Goal: Task Accomplishment & Management: Use online tool/utility

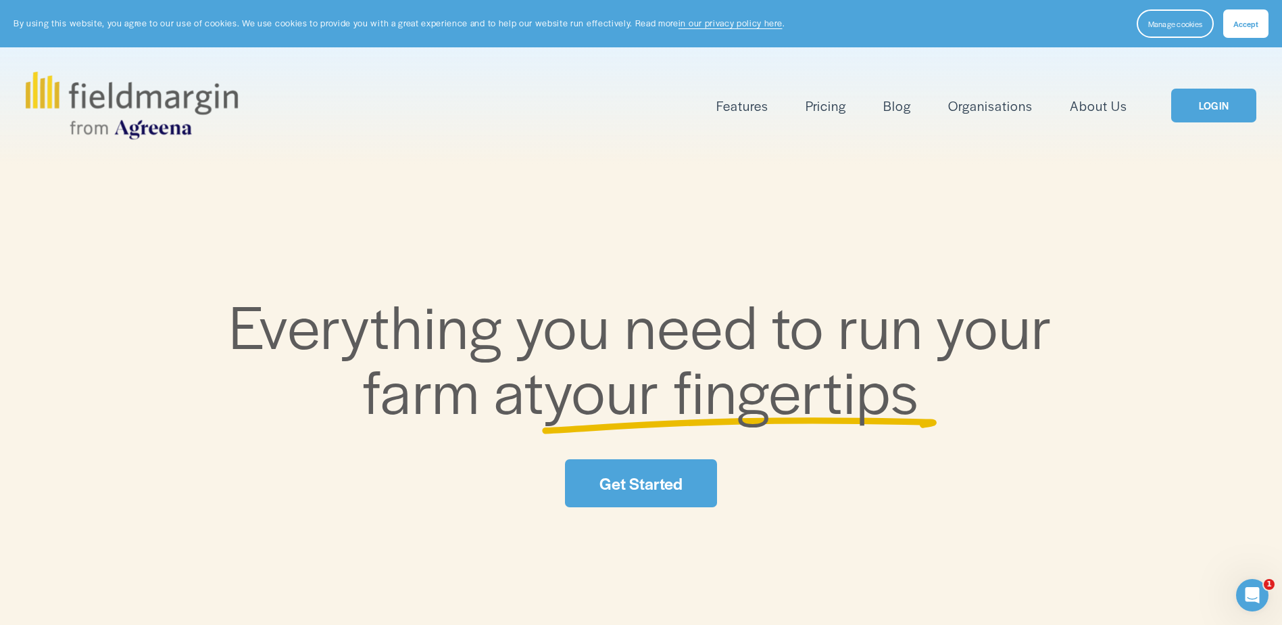
click at [1235, 101] on link "LOGIN" at bounding box center [1214, 106] width 85 height 34
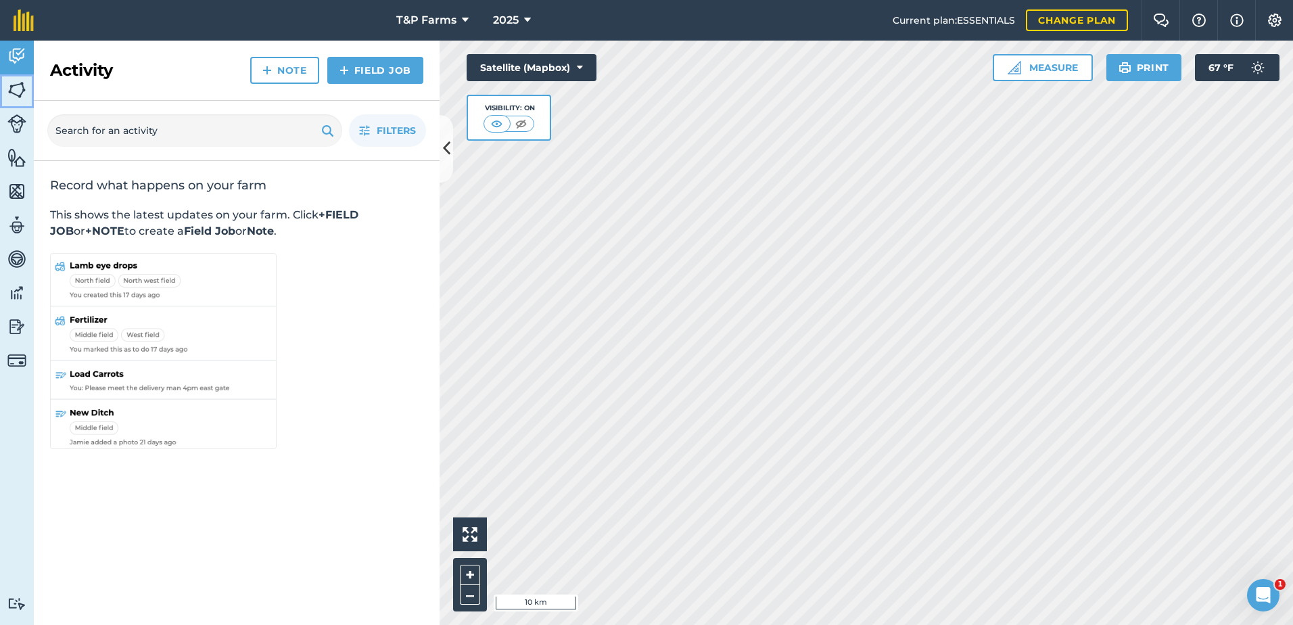
click at [26, 85] on link "Fields" at bounding box center [17, 91] width 34 height 34
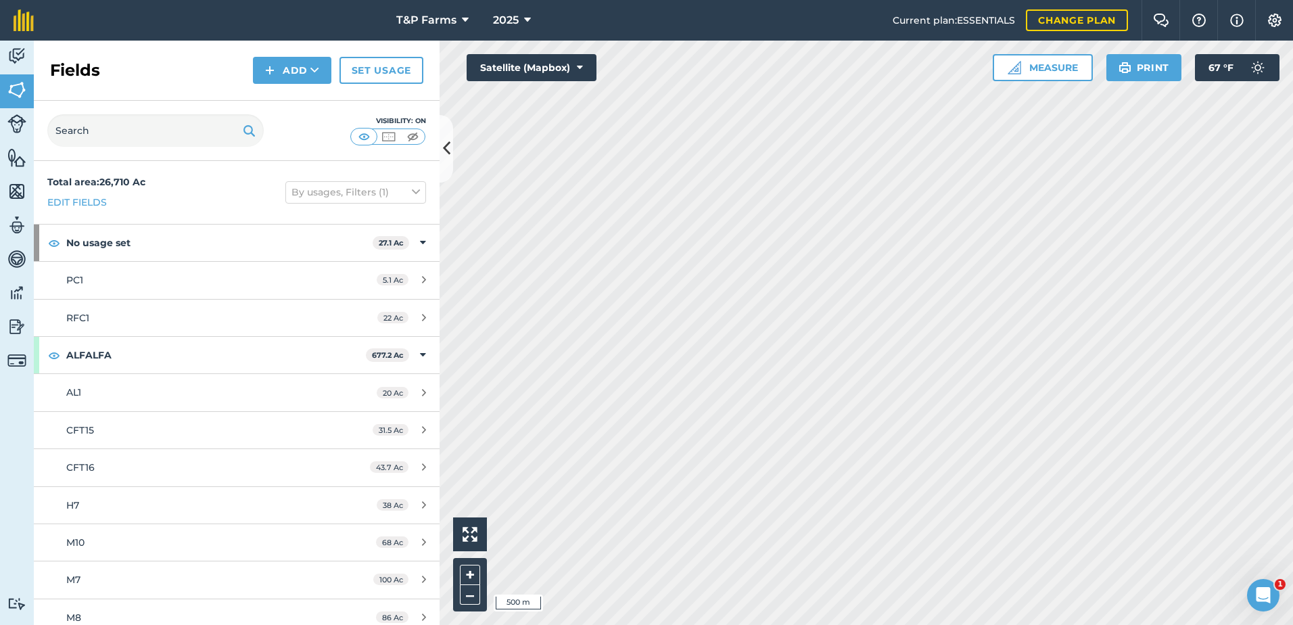
click at [719, 624] on html "T&P Farms 2025 Current plan : ESSENTIALS Change plan Farm Chat Help Info Settin…" at bounding box center [646, 312] width 1293 height 625
click at [463, 539] on div "Hello i 500 m + – Satellite (Mapbox) Measure Print 67 ° F" at bounding box center [865, 333] width 853 height 584
click at [415, 471] on div "Activity Fields Livestock Features Maps Team Vehicles Data Reporting Billing Tu…" at bounding box center [646, 333] width 1293 height 584
click at [292, 85] on div "Fields Add Set usage" at bounding box center [237, 71] width 406 height 60
click at [294, 69] on button "Add" at bounding box center [292, 70] width 78 height 27
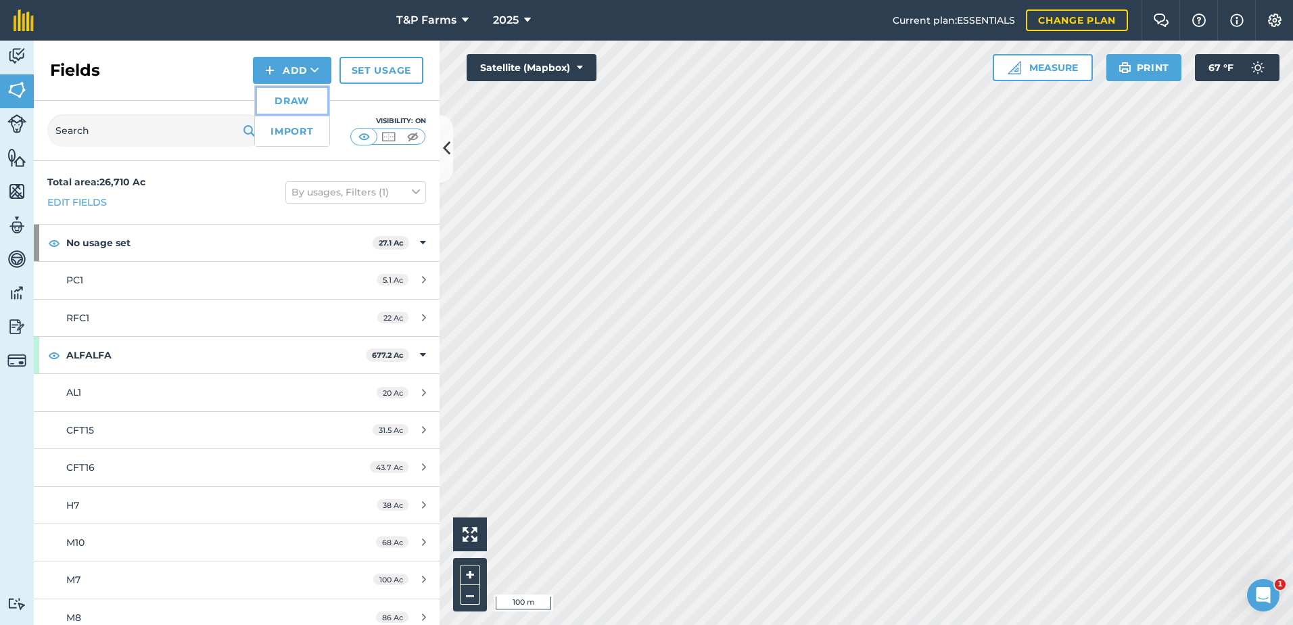
click at [297, 92] on link "Draw" at bounding box center [292, 101] width 74 height 30
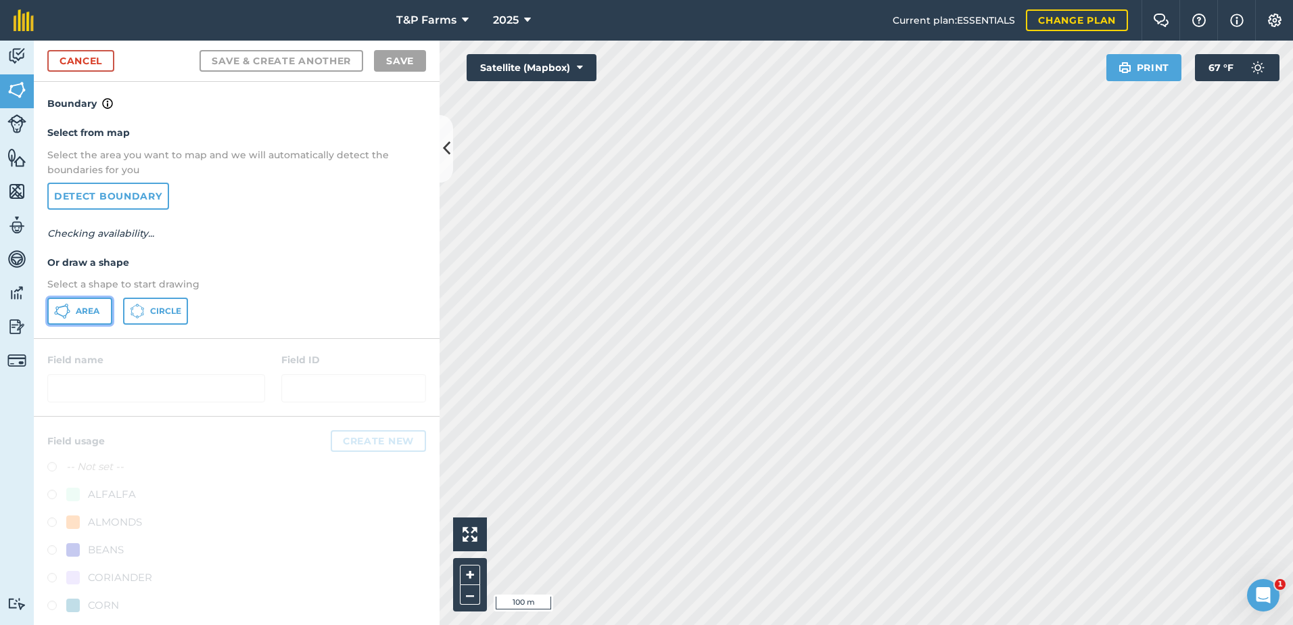
click at [95, 306] on span "Area" at bounding box center [88, 311] width 24 height 11
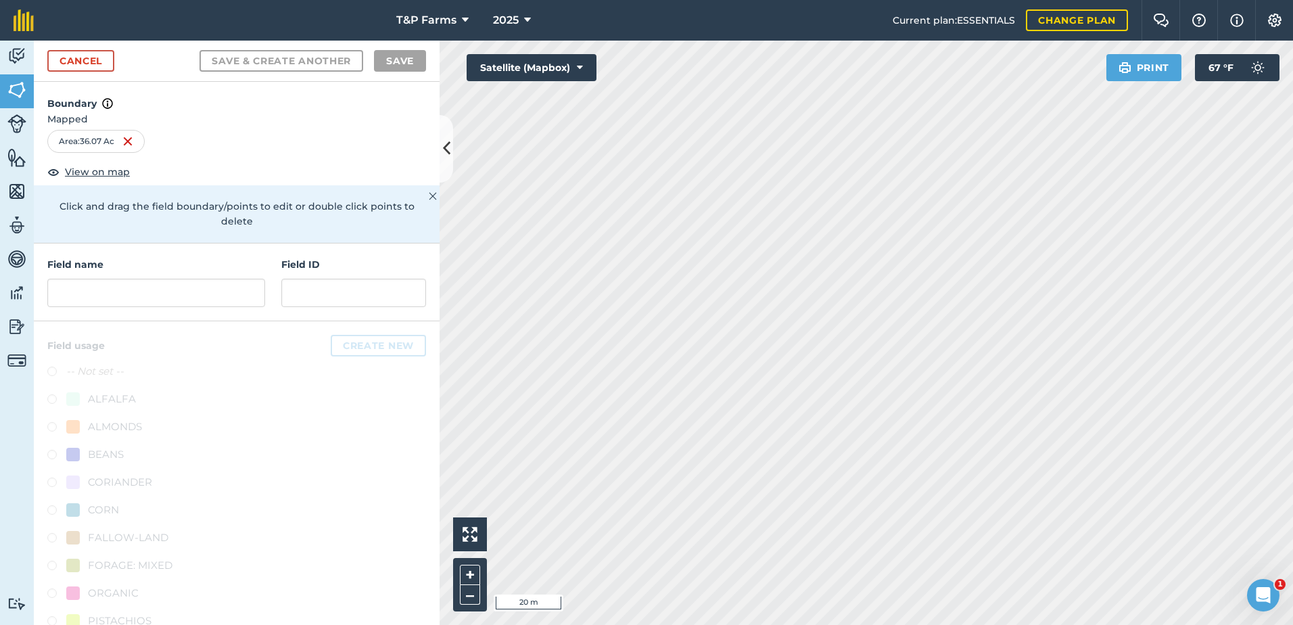
click at [405, 519] on div "Activity Fields Livestock Features Maps Team Vehicles Data Reporting Billing Tu…" at bounding box center [646, 333] width 1293 height 584
click at [758, 624] on html "T&P Farms 2025 Current plan : ESSENTIALS Change plan Farm Chat Help Info Settin…" at bounding box center [646, 312] width 1293 height 625
click at [212, 282] on input "text" at bounding box center [156, 293] width 218 height 28
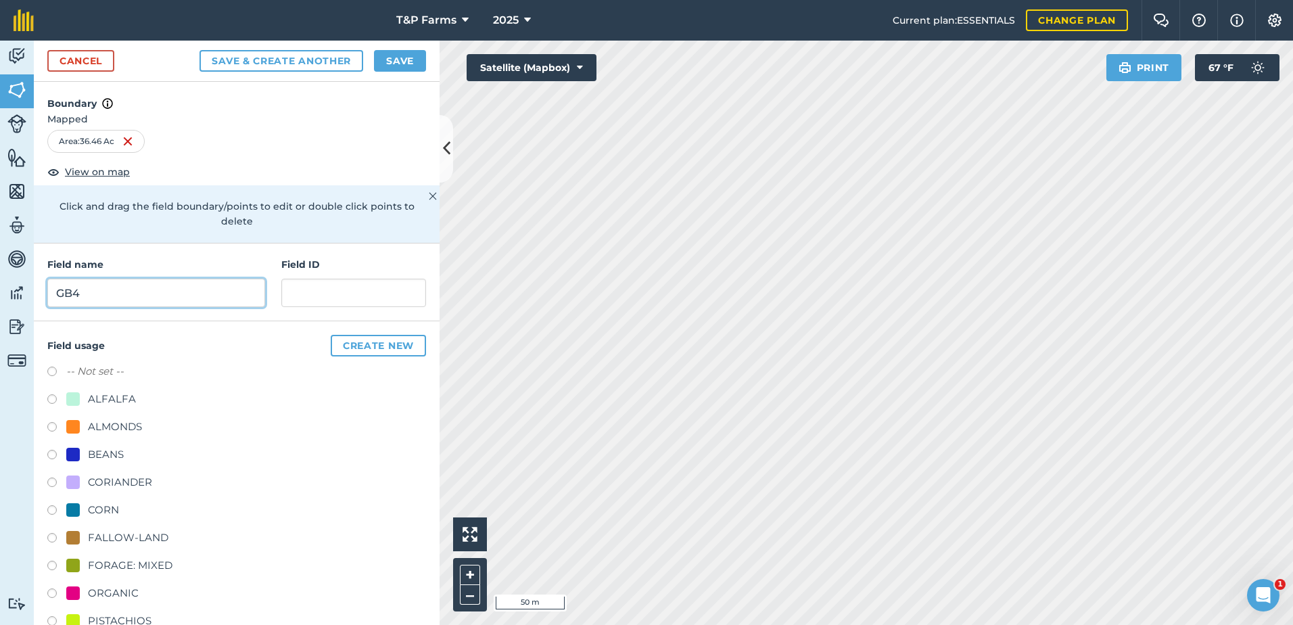
type input "GB4"
click at [85, 542] on div "FALLOW-LAND" at bounding box center [117, 537] width 102 height 16
radio input "true"
click at [411, 54] on button "Save" at bounding box center [400, 61] width 52 height 22
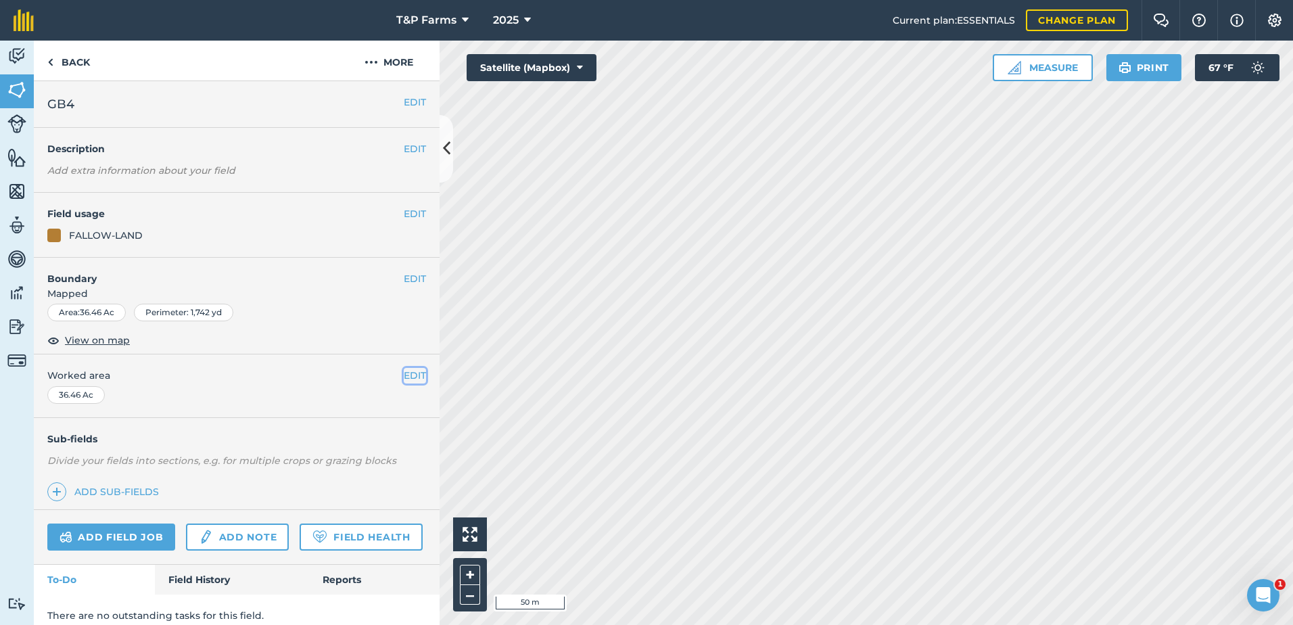
click at [407, 371] on button "EDIT" at bounding box center [415, 375] width 22 height 15
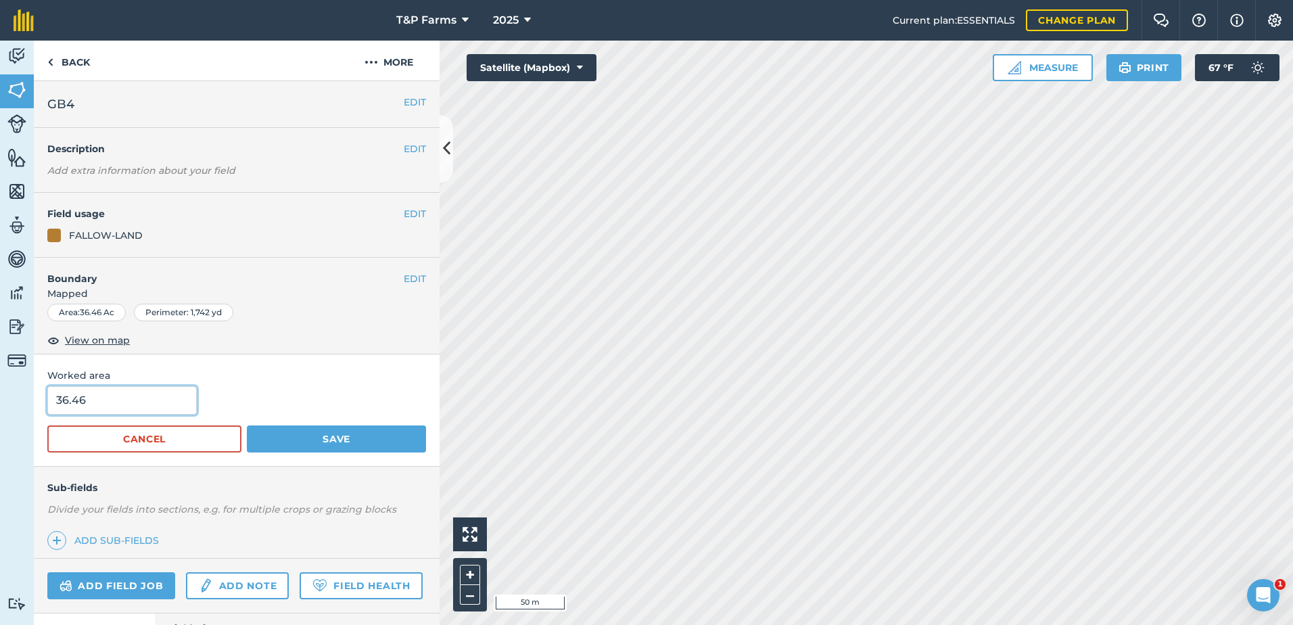
click at [95, 393] on input "36.46" at bounding box center [121, 400] width 149 height 28
type input "36"
click at [247, 425] on button "Save" at bounding box center [336, 438] width 179 height 27
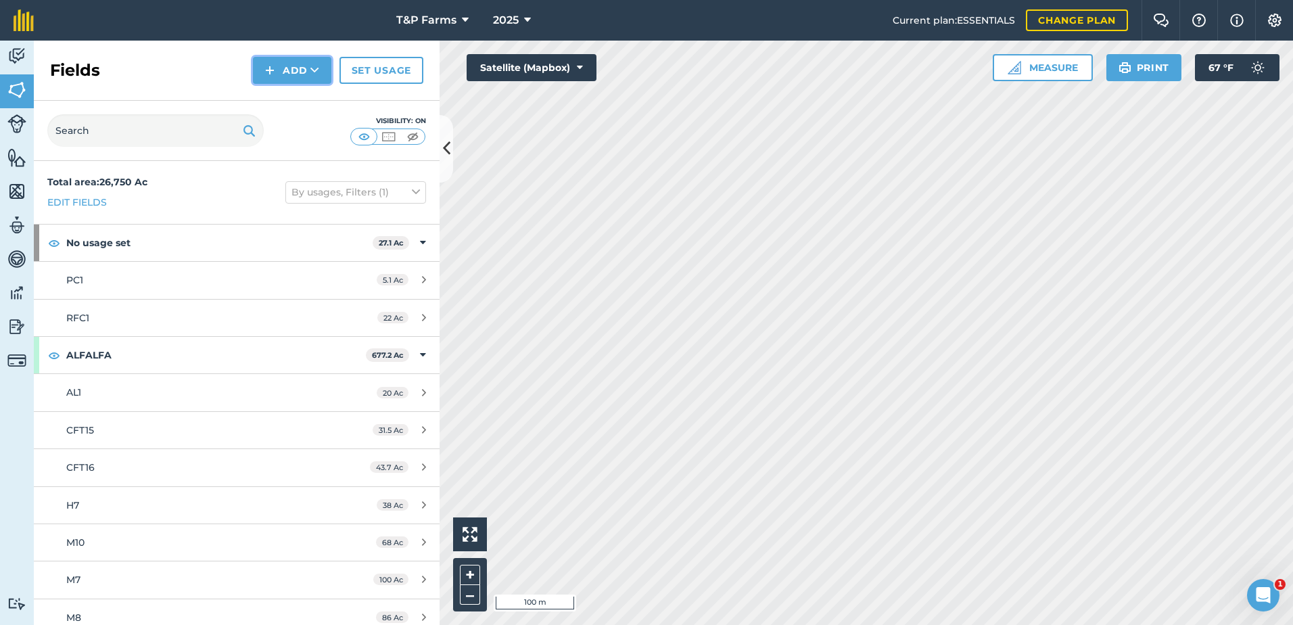
click at [309, 72] on button "Add" at bounding box center [292, 70] width 78 height 27
click at [312, 90] on link "Draw" at bounding box center [292, 101] width 74 height 30
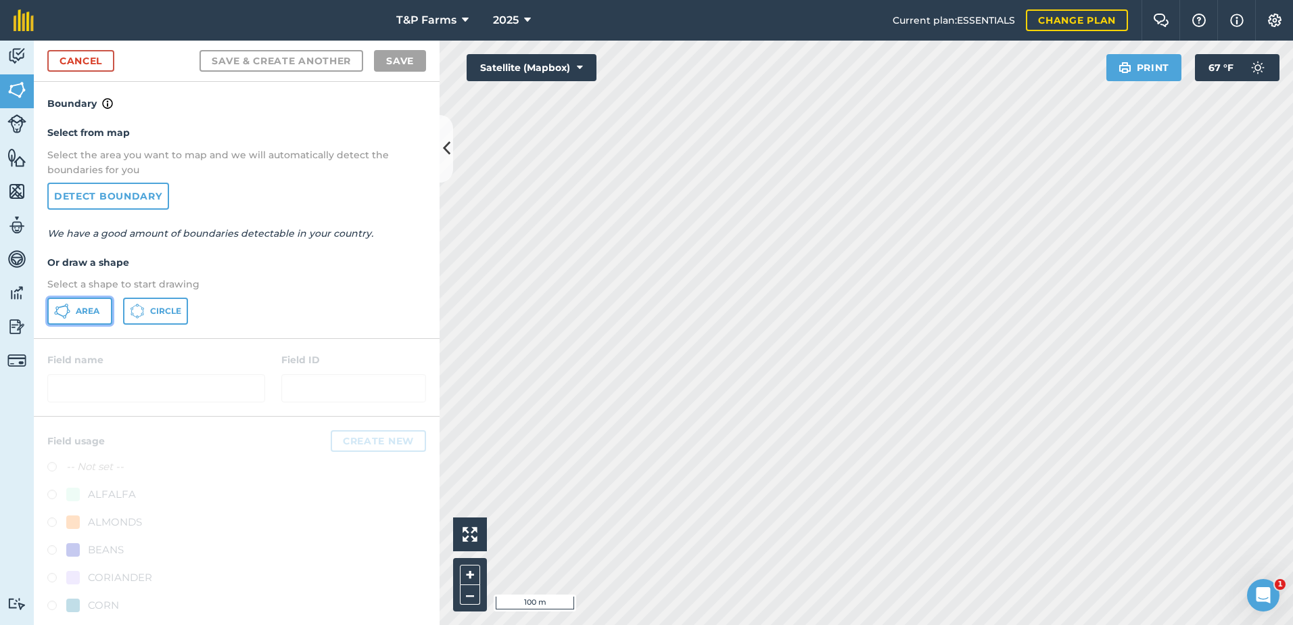
drag, startPoint x: 97, startPoint y: 312, endPoint x: 129, endPoint y: 312, distance: 32.5
click at [99, 312] on span "Area" at bounding box center [88, 311] width 24 height 11
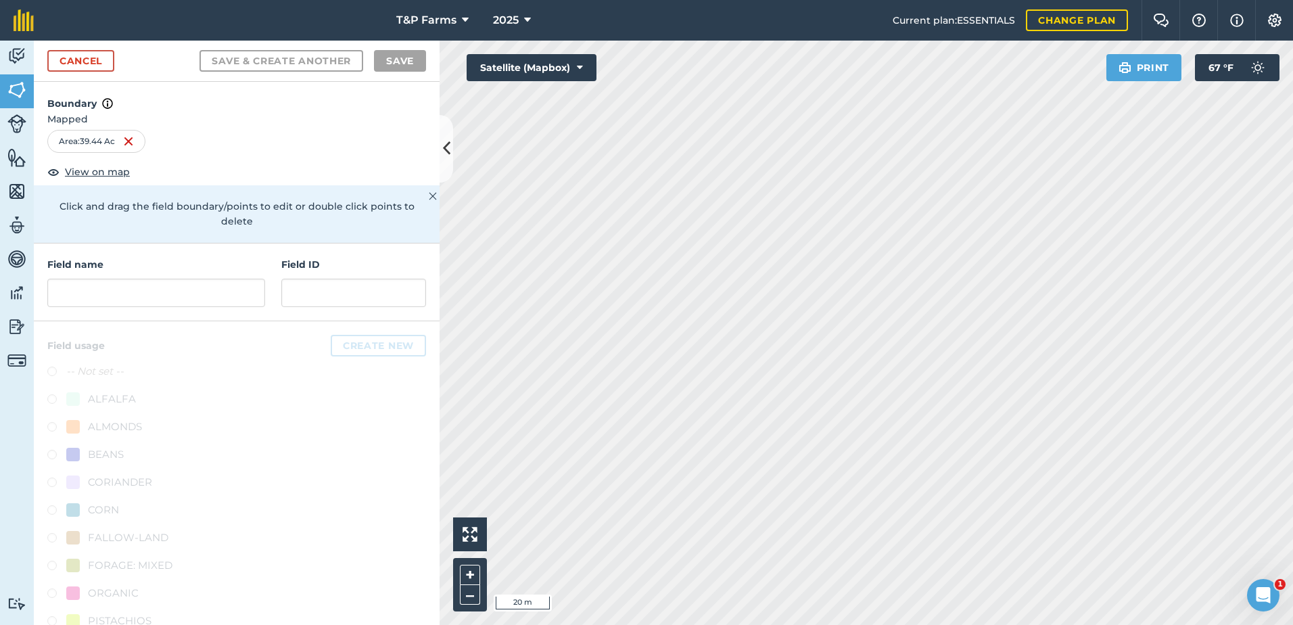
click at [901, 0] on html "T&P Farms 2025 Current plan : ESSENTIALS Change plan Farm Chat Help Info Settin…" at bounding box center [646, 312] width 1293 height 625
click at [167, 297] on input "text" at bounding box center [156, 293] width 218 height 28
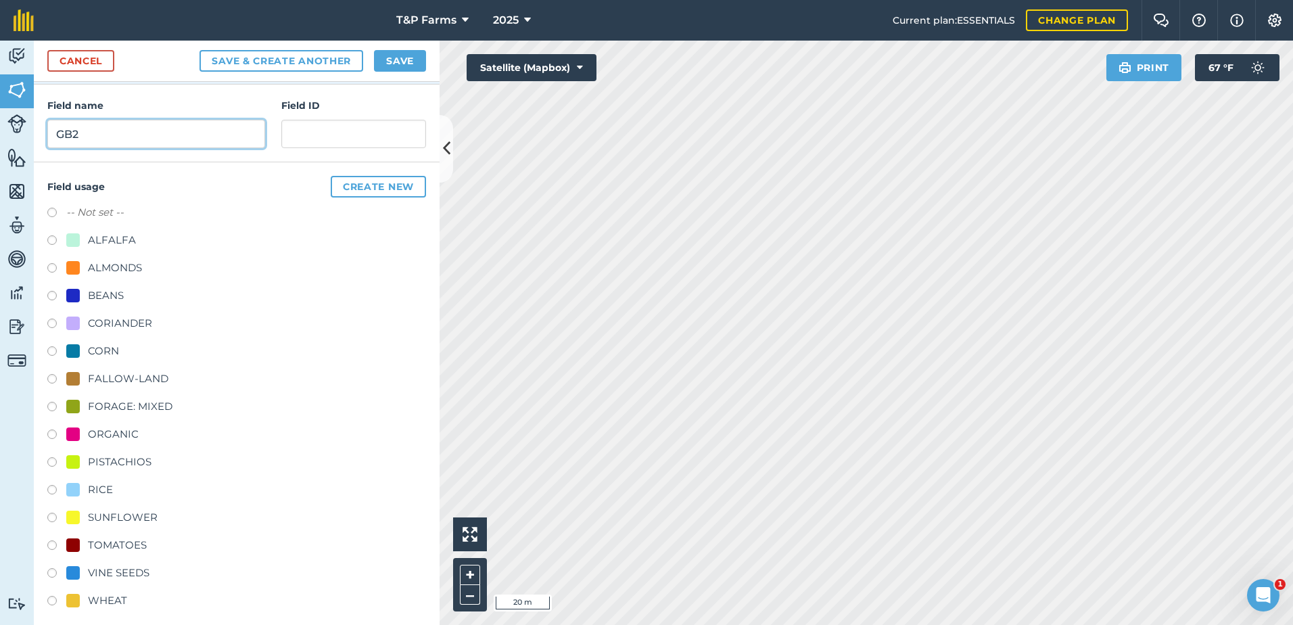
scroll to position [168, 0]
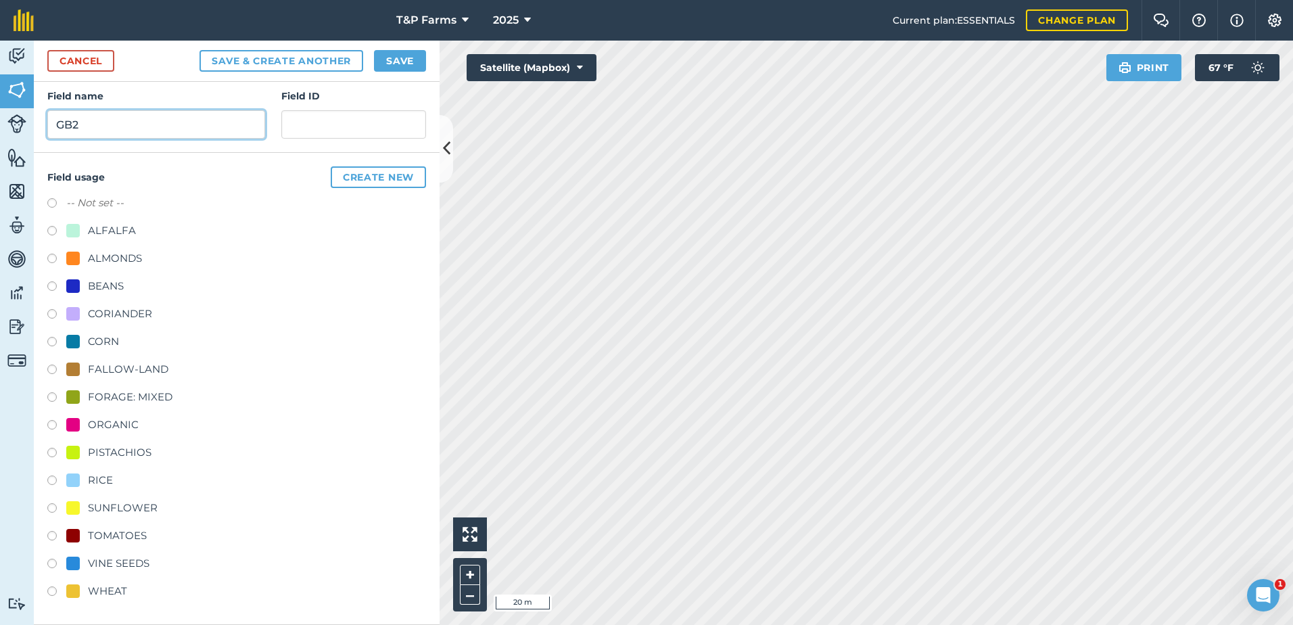
type input "GB2"
click at [116, 251] on div "ALMONDS" at bounding box center [115, 258] width 54 height 16
click at [121, 266] on div "ALMONDS" at bounding box center [236, 260] width 379 height 20
click at [124, 258] on div "ALMONDS" at bounding box center [115, 258] width 54 height 16
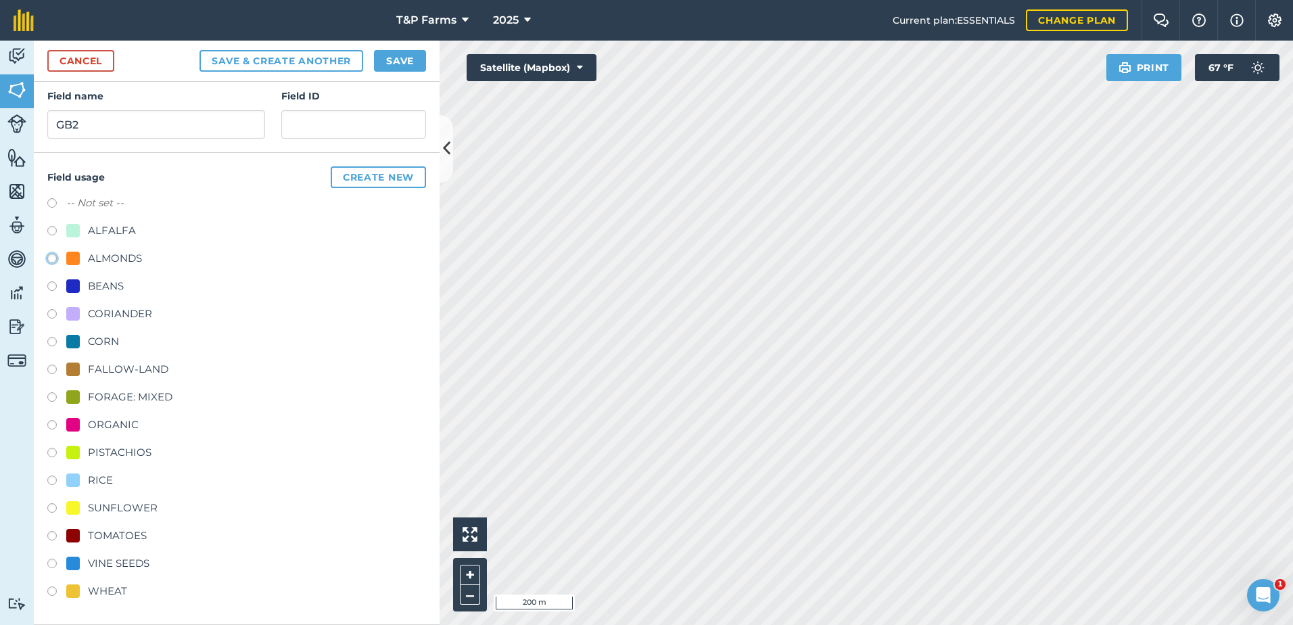
radio input "true"
drag, startPoint x: 394, startPoint y: 64, endPoint x: 319, endPoint y: 183, distance: 141.2
click at [394, 66] on button "Save" at bounding box center [400, 61] width 52 height 22
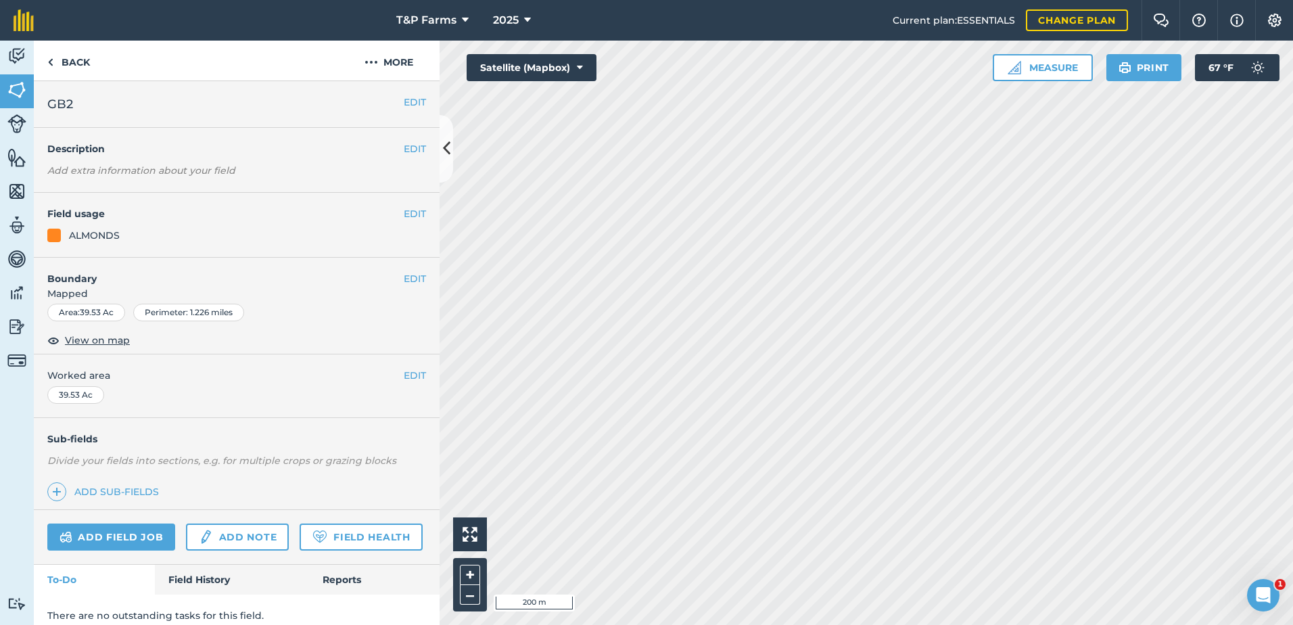
click at [391, 372] on span "Worked area" at bounding box center [236, 375] width 379 height 15
drag, startPoint x: 408, startPoint y: 375, endPoint x: 370, endPoint y: 384, distance: 38.4
click at [408, 375] on button "EDIT" at bounding box center [415, 375] width 22 height 15
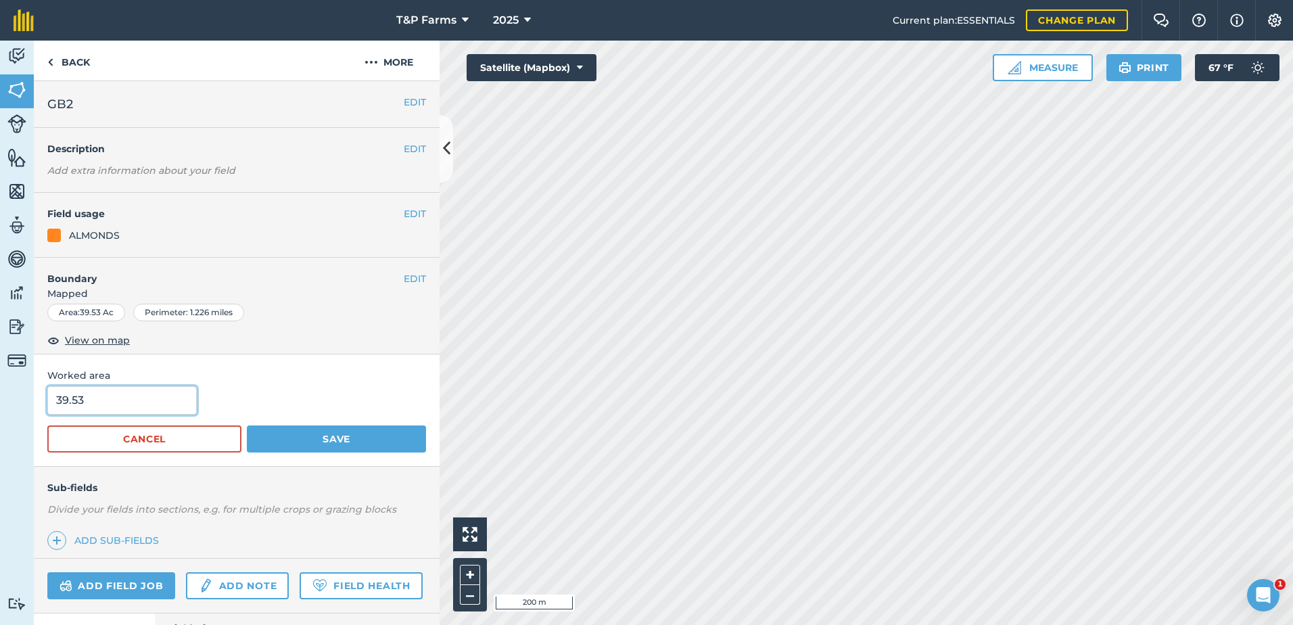
drag, startPoint x: 114, startPoint y: 402, endPoint x: -3, endPoint y: 408, distance: 117.2
click at [0, 408] on html "T&P Farms 2025 Current plan : ESSENTIALS Change plan Farm Chat Help Info Settin…" at bounding box center [646, 312] width 1293 height 625
type input "40"
click at [247, 425] on button "Save" at bounding box center [336, 438] width 179 height 27
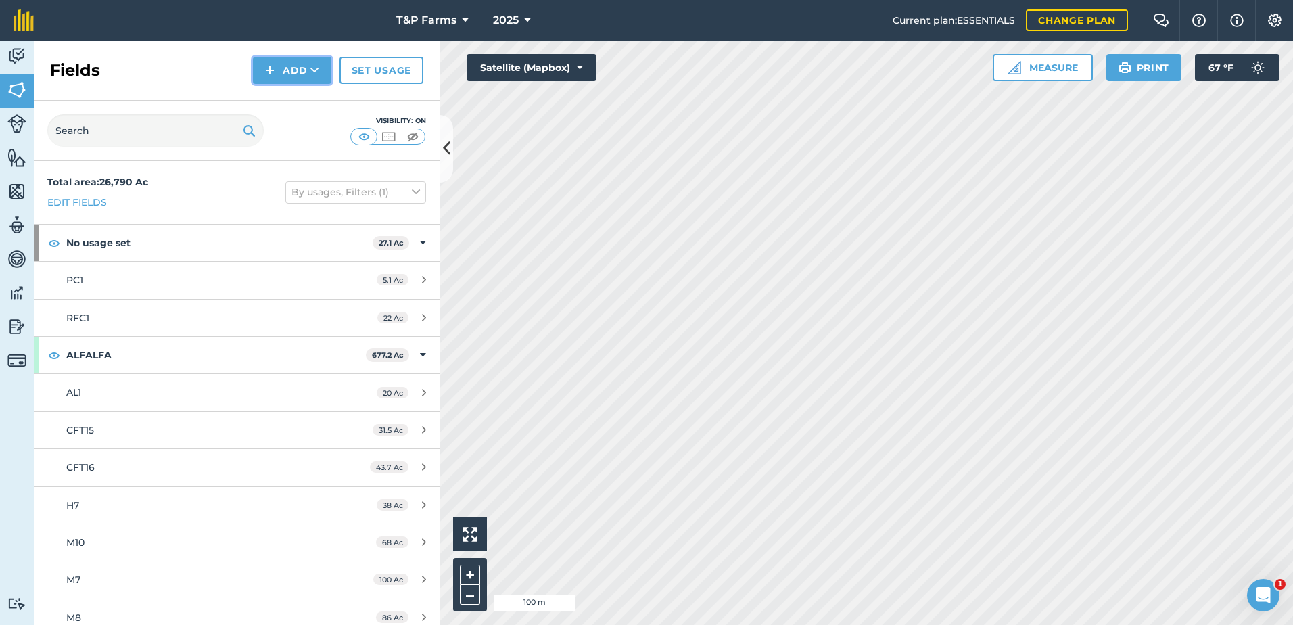
click at [279, 66] on button "Add" at bounding box center [292, 70] width 78 height 27
click at [289, 91] on link "Draw" at bounding box center [292, 101] width 74 height 30
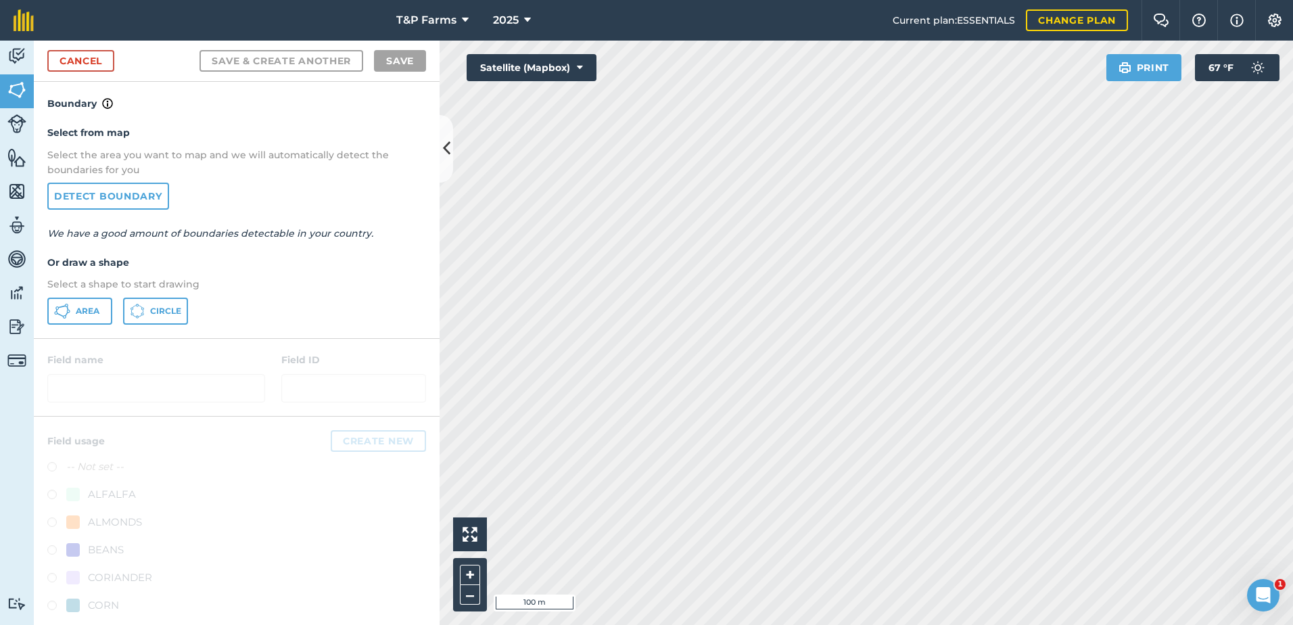
click at [85, 296] on div "Select from map Select the area you want to map and we will automatically detec…" at bounding box center [237, 225] width 406 height 226
click at [85, 300] on button "Area" at bounding box center [79, 310] width 65 height 27
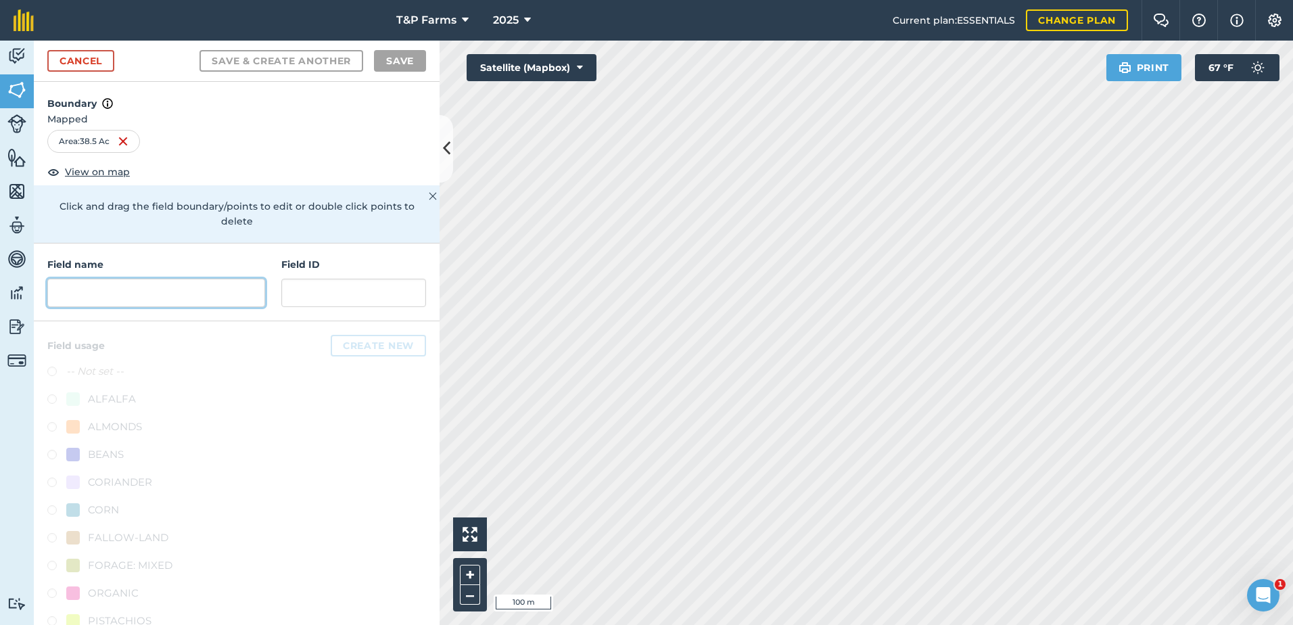
click at [135, 293] on input "text" at bounding box center [156, 293] width 218 height 28
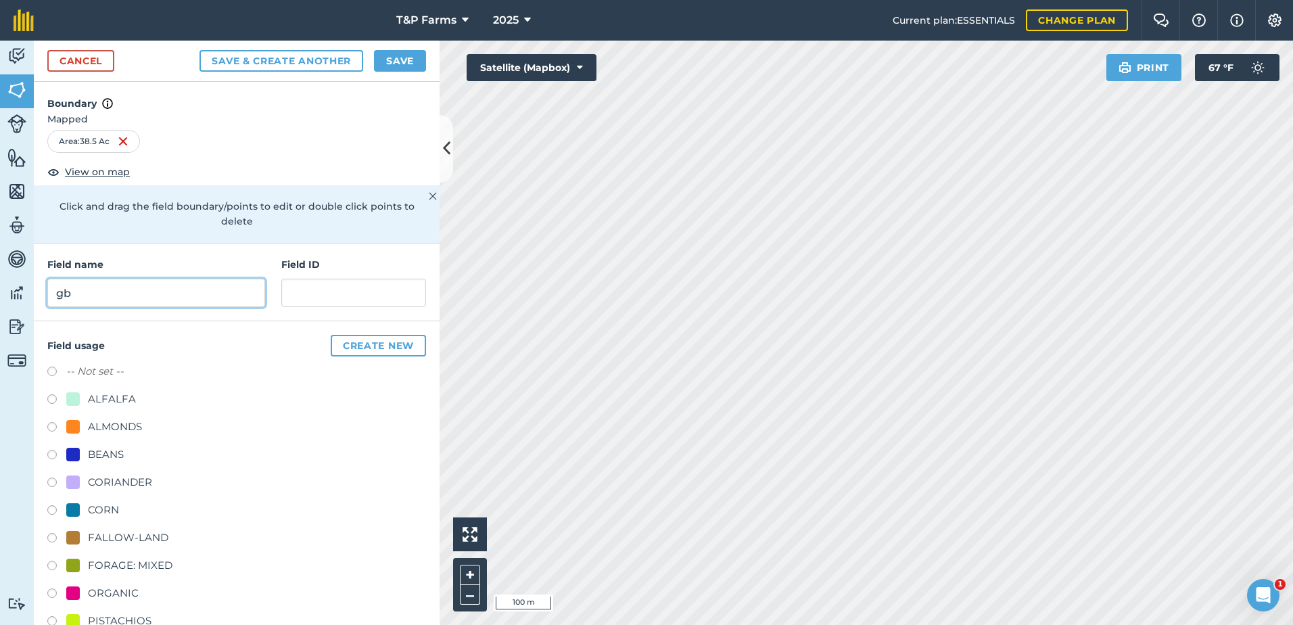
type input "g"
type input "GB1"
click at [126, 426] on div "ALMONDS" at bounding box center [115, 426] width 54 height 16
radio input "true"
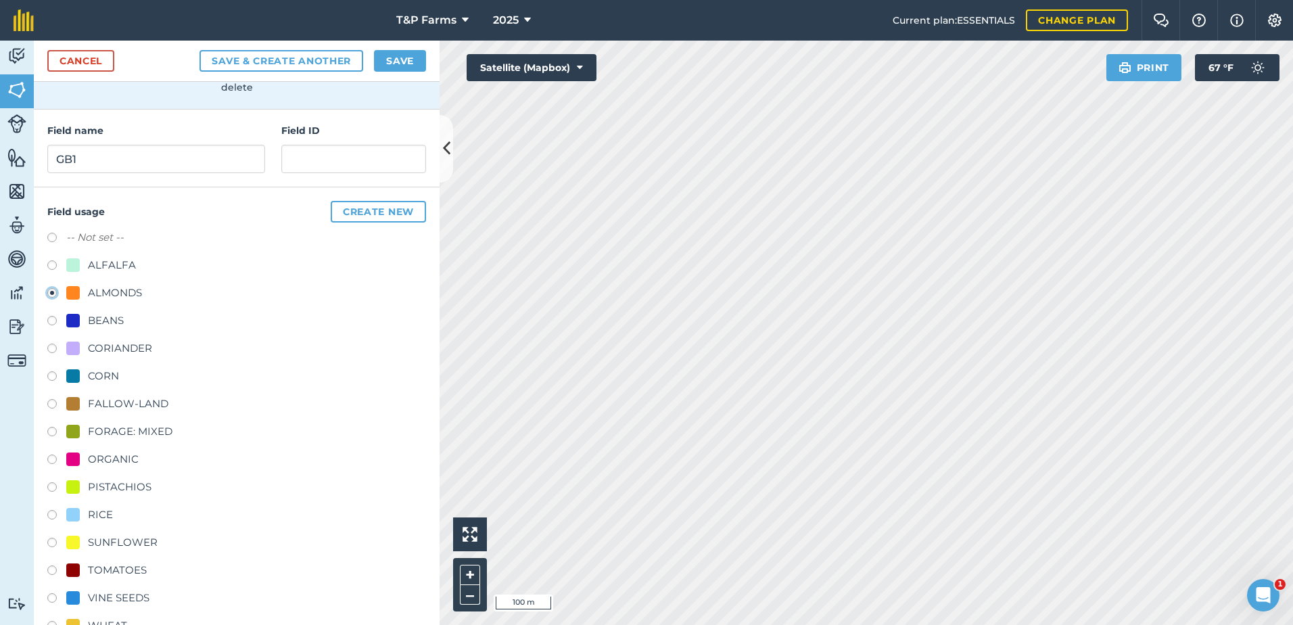
scroll to position [168, 0]
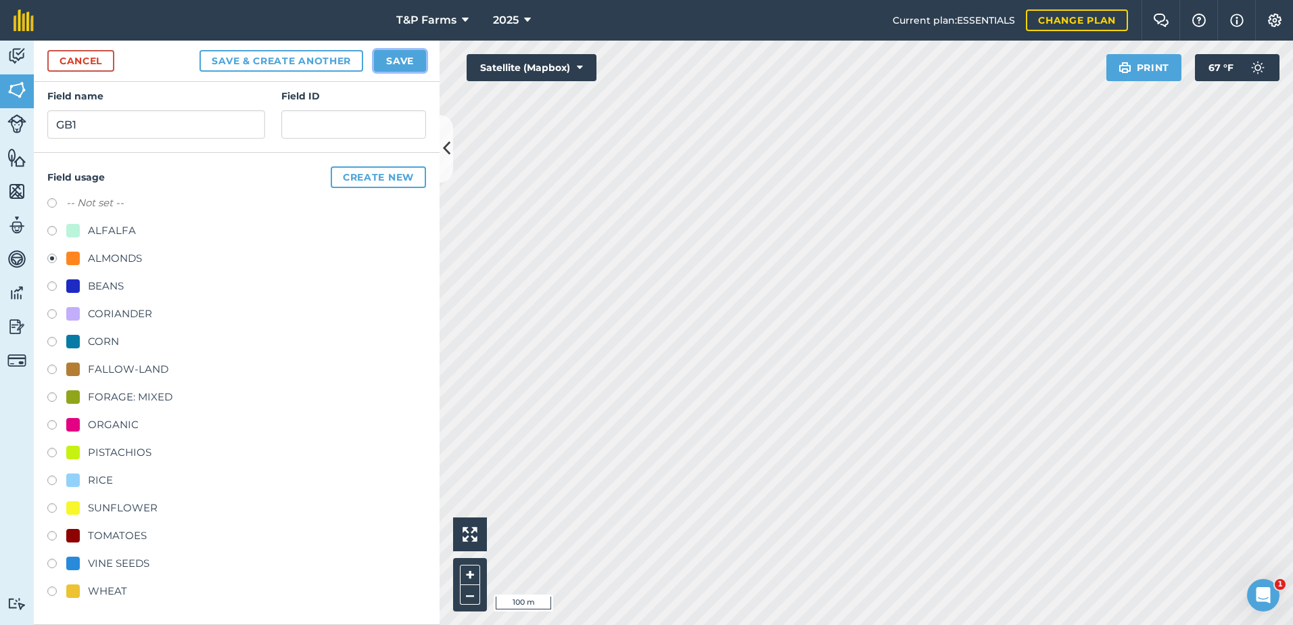
click at [413, 53] on button "Save" at bounding box center [400, 61] width 52 height 22
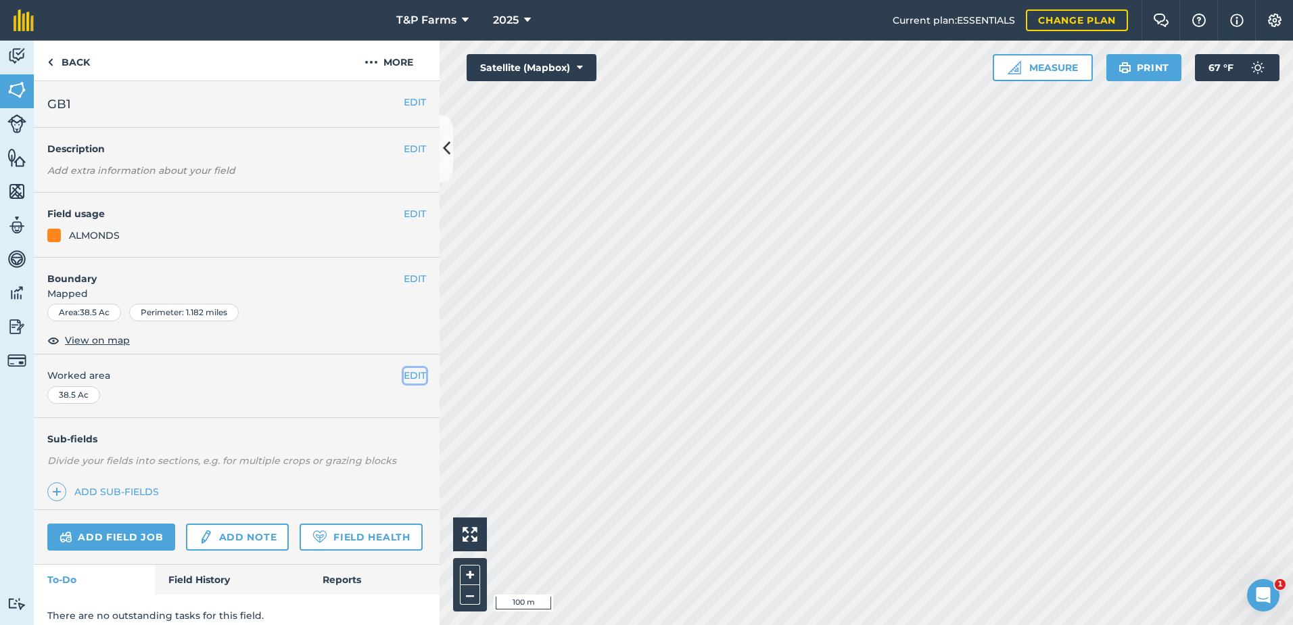
click at [404, 376] on button "EDIT" at bounding box center [415, 375] width 22 height 15
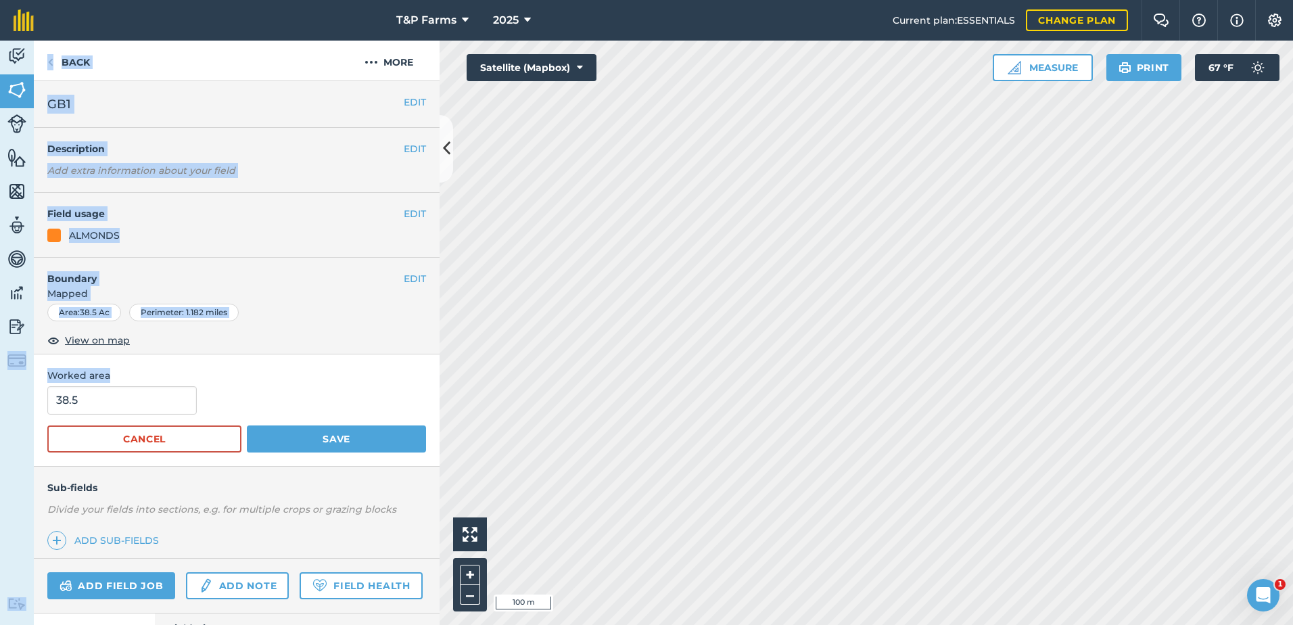
drag, startPoint x: 170, startPoint y: 381, endPoint x: -1, endPoint y: 410, distance: 173.4
click at [0, 410] on html "T&P Farms 2025 Current plan : ESSENTIALS Change plan Farm Chat Help Info Settin…" at bounding box center [646, 312] width 1293 height 625
drag, startPoint x: 0, startPoint y: 410, endPoint x: 252, endPoint y: 372, distance: 255.0
click at [252, 372] on span "Worked area" at bounding box center [236, 375] width 379 height 15
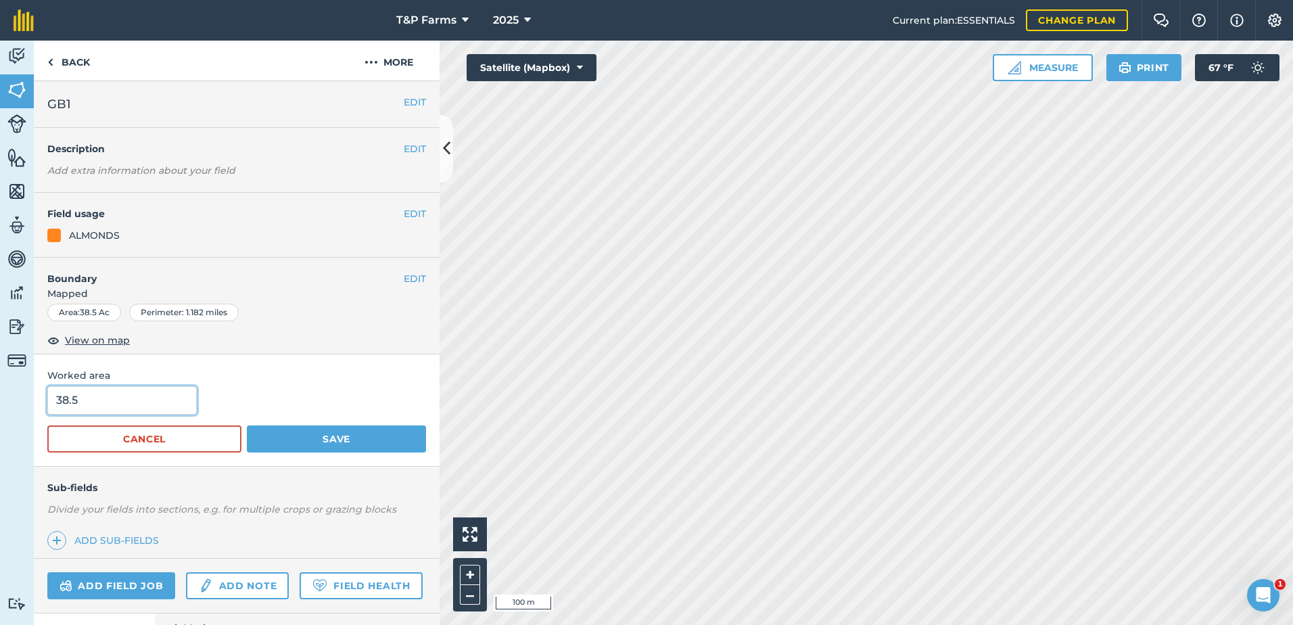
drag, startPoint x: 154, startPoint y: 393, endPoint x: 28, endPoint y: 414, distance: 128.0
click at [28, 414] on div "Activity Fields Livestock Features Maps Team Vehicles Data Reporting Billing Tu…" at bounding box center [646, 333] width 1293 height 584
type input "40"
click at [247, 425] on button "Save" at bounding box center [336, 438] width 179 height 27
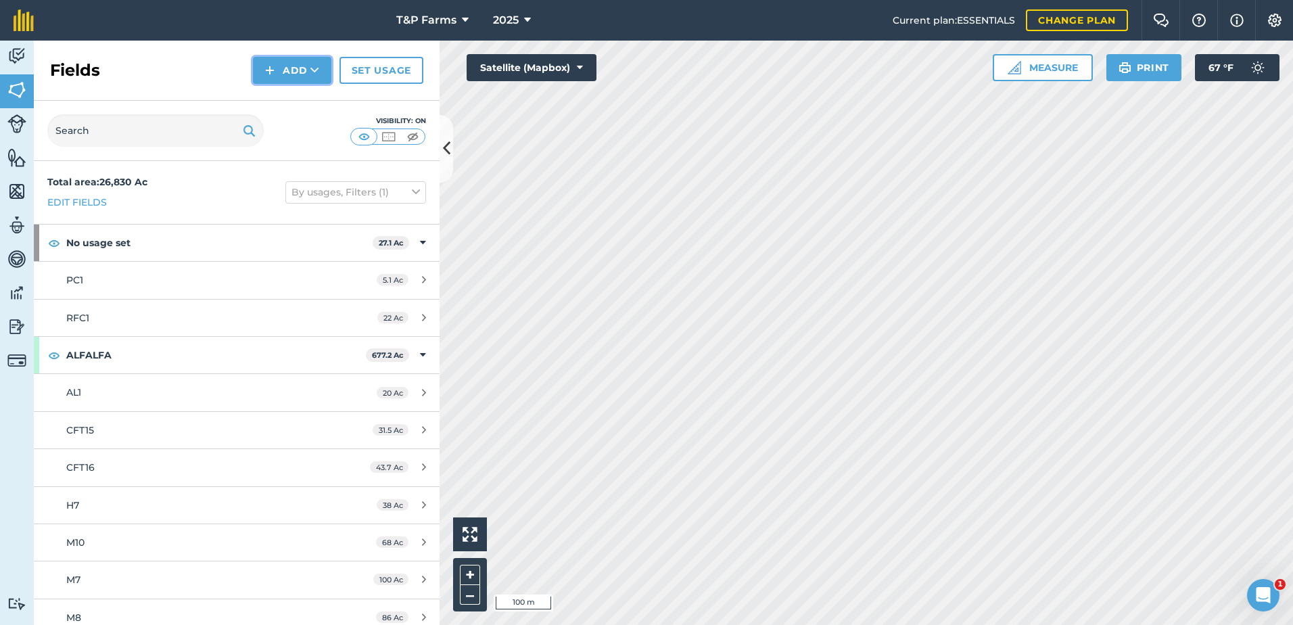
click at [279, 65] on button "Add" at bounding box center [292, 70] width 78 height 27
click at [293, 88] on link "Draw" at bounding box center [292, 101] width 74 height 30
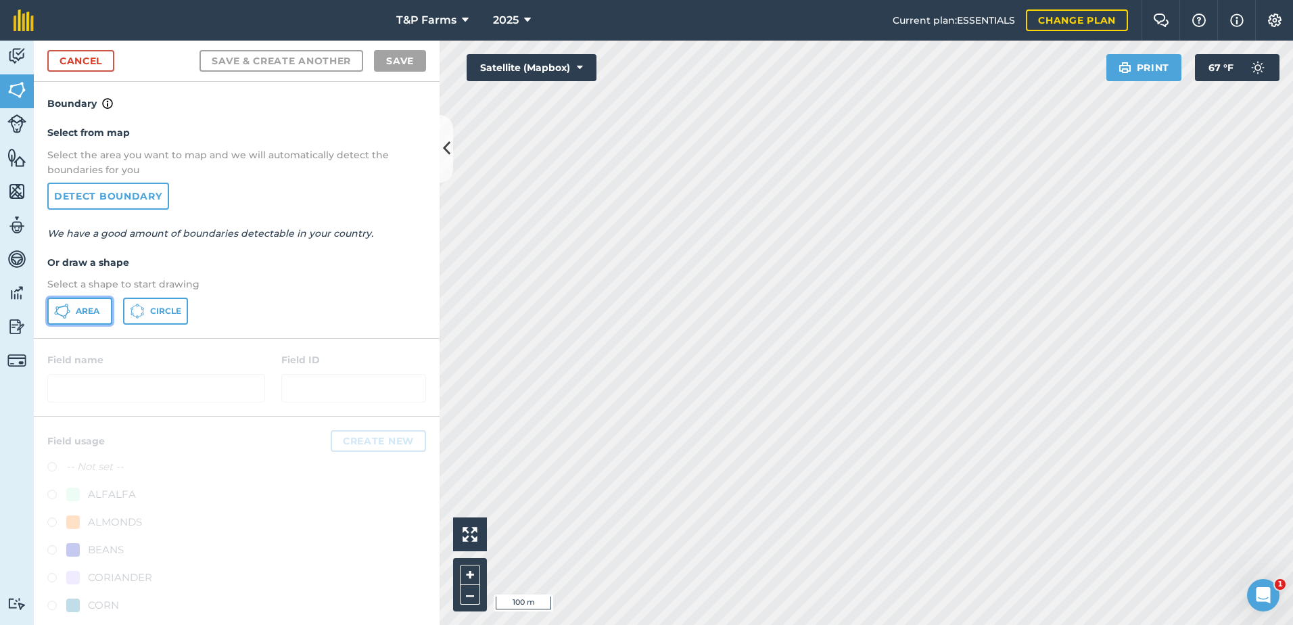
click at [84, 311] on span "Area" at bounding box center [88, 311] width 24 height 11
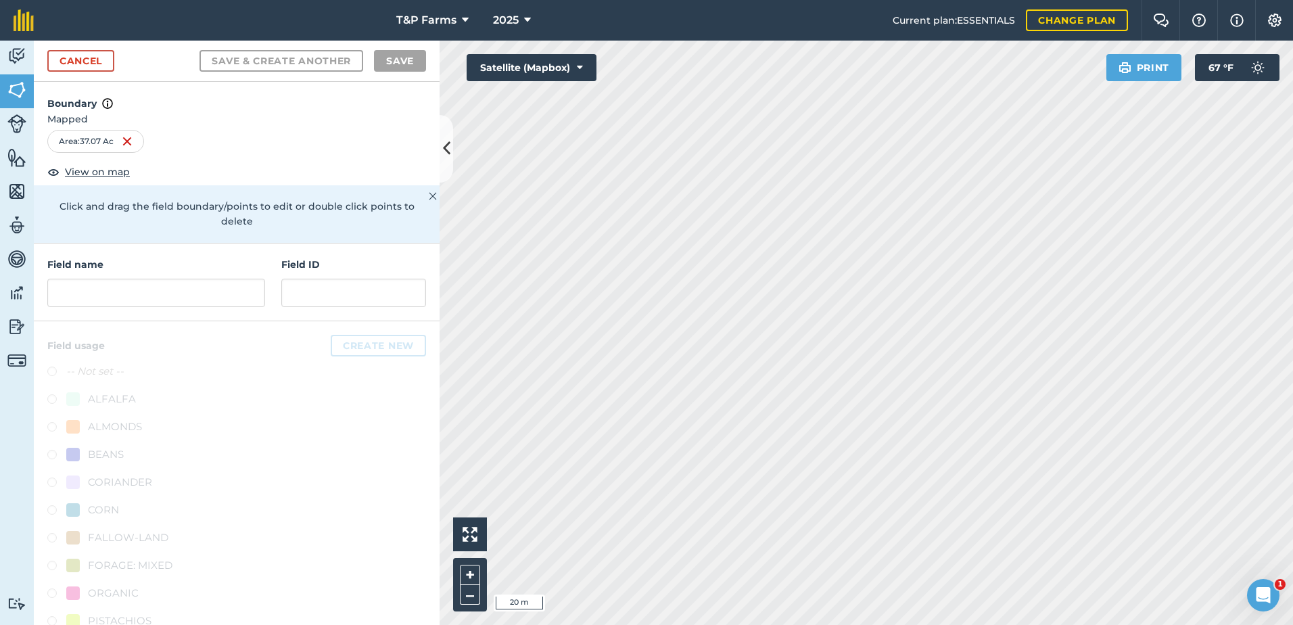
click at [731, 0] on html "T&P Farms 2025 Current plan : ESSENTIALS Change plan Farm Chat Help Info Settin…" at bounding box center [646, 312] width 1293 height 625
click at [855, 624] on html "T&P Farms 2025 Current plan : ESSENTIALS Change plan Farm Chat Help Info Settin…" at bounding box center [646, 312] width 1293 height 625
click at [899, 624] on html "T&P Farms 2025 Current plan : ESSENTIALS Change plan Farm Chat Help Info Settin…" at bounding box center [646, 312] width 1293 height 625
click at [837, 624] on html "T&P Farms 2025 Current plan : ESSENTIALS Change plan Farm Chat Help Info Settin…" at bounding box center [646, 312] width 1293 height 625
click at [132, 296] on input "text" at bounding box center [156, 293] width 218 height 28
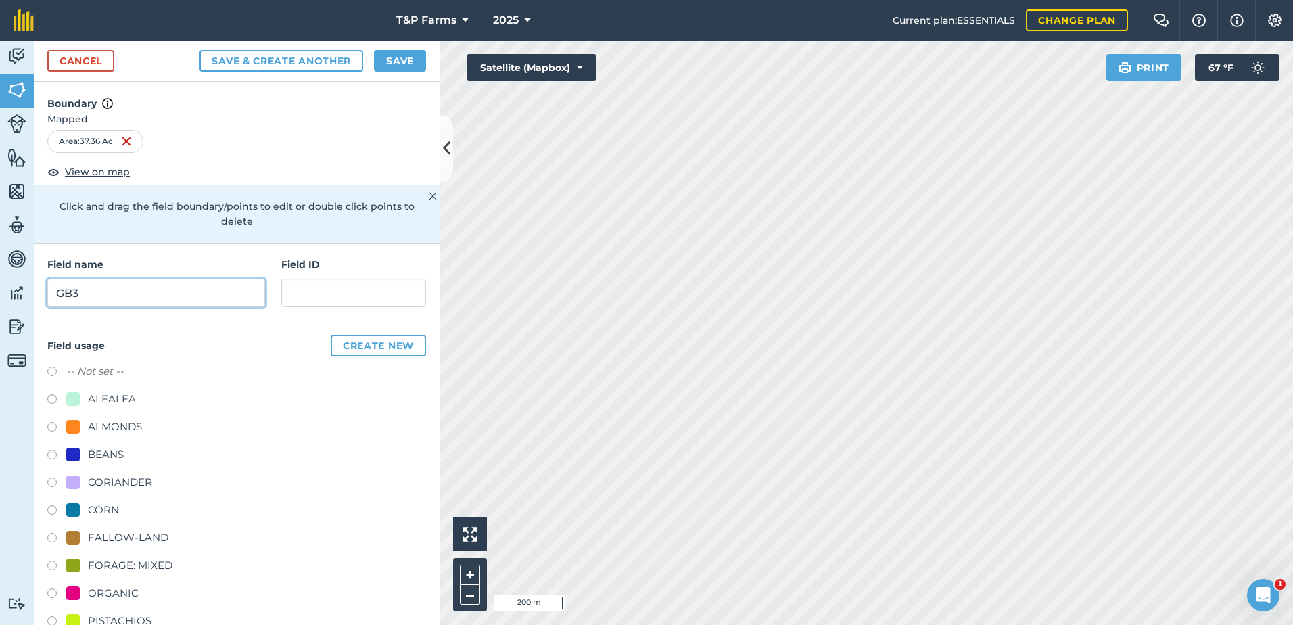
type input "GB3"
click at [127, 416] on div "-- Not set -- ALFALFA ALMONDS BEANS CORIANDER CORN FALLOW-LAND FORAGE: MIXED OR…" at bounding box center [236, 567] width 379 height 408
click at [128, 425] on div "ALMONDS" at bounding box center [115, 426] width 54 height 16
radio input "true"
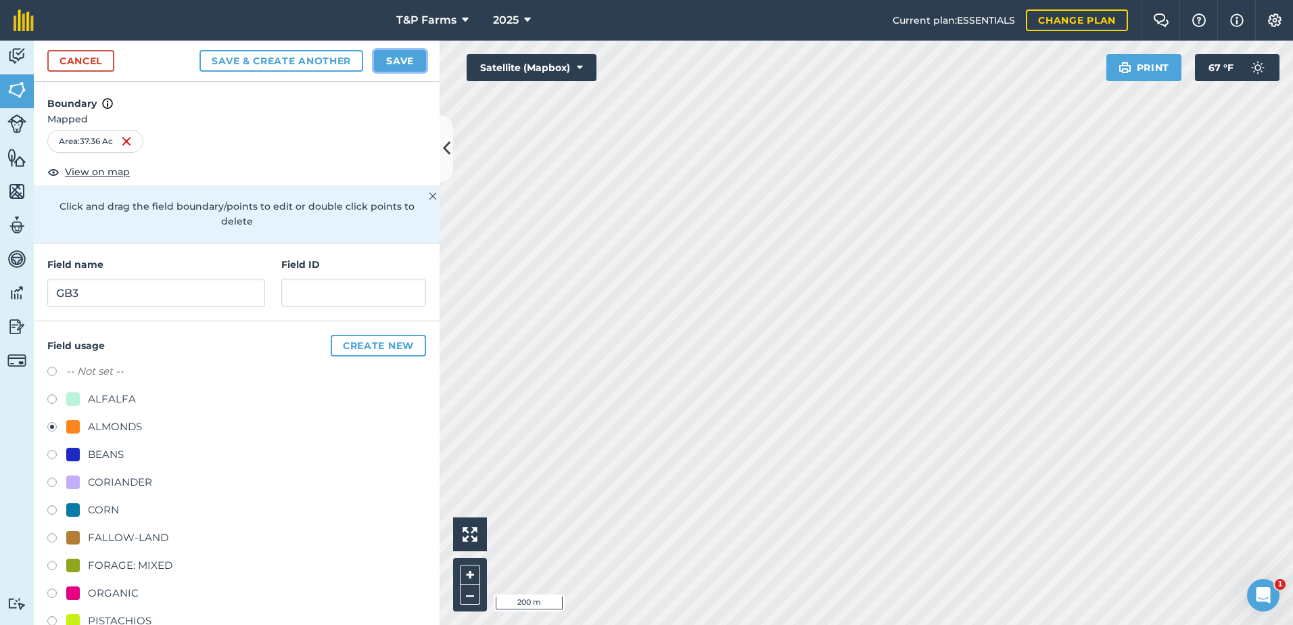
click at [392, 65] on button "Save" at bounding box center [400, 61] width 52 height 22
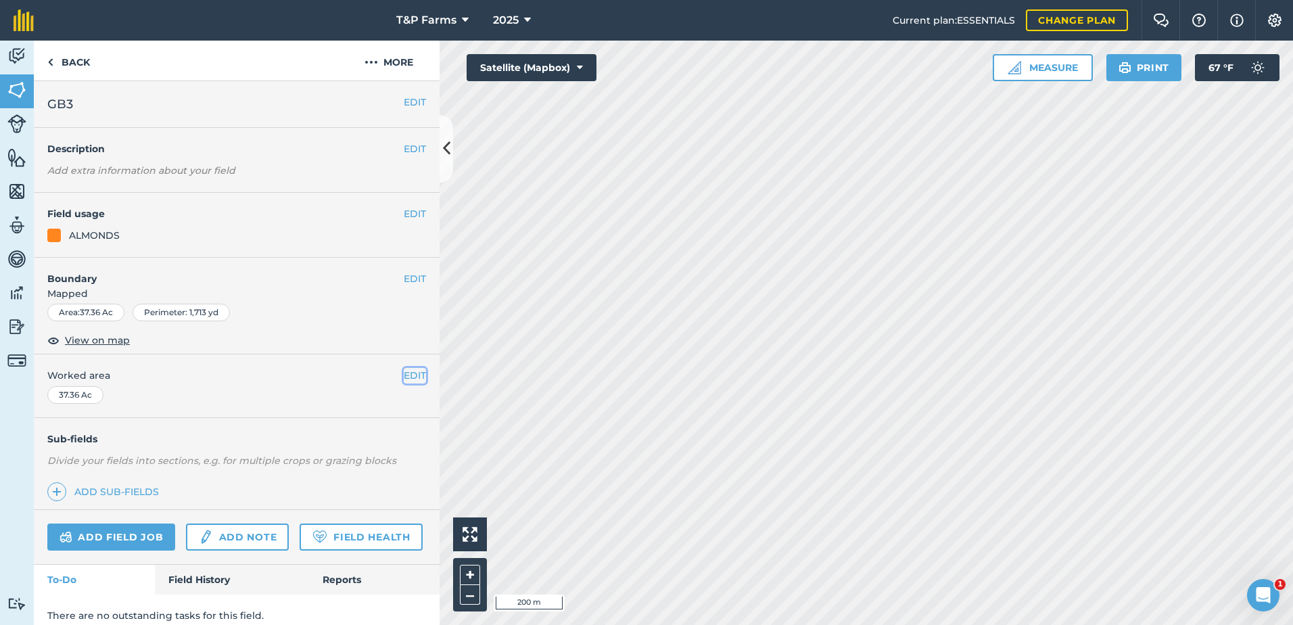
click at [407, 370] on button "EDIT" at bounding box center [415, 375] width 22 height 15
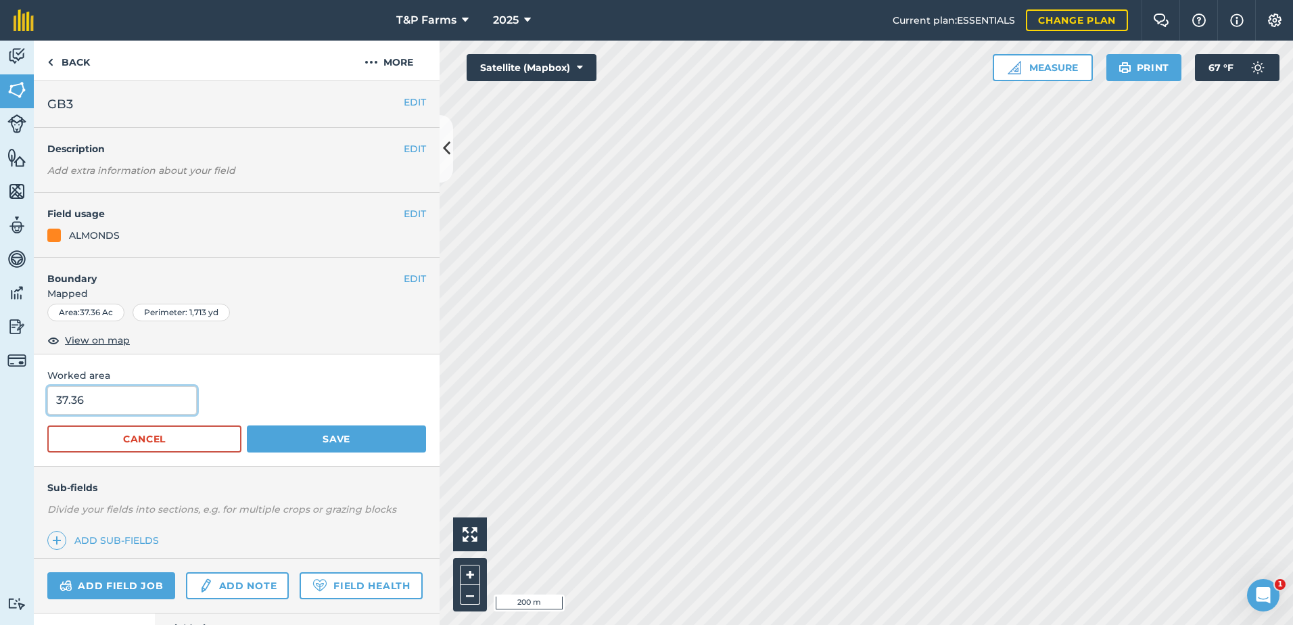
drag, startPoint x: 178, startPoint y: 389, endPoint x: 29, endPoint y: 395, distance: 148.9
click at [26, 395] on div "Activity Fields Livestock Features Maps Team Vehicles Data Reporting Billing Tu…" at bounding box center [646, 333] width 1293 height 584
type input "40"
click at [247, 425] on button "Save" at bounding box center [336, 438] width 179 height 27
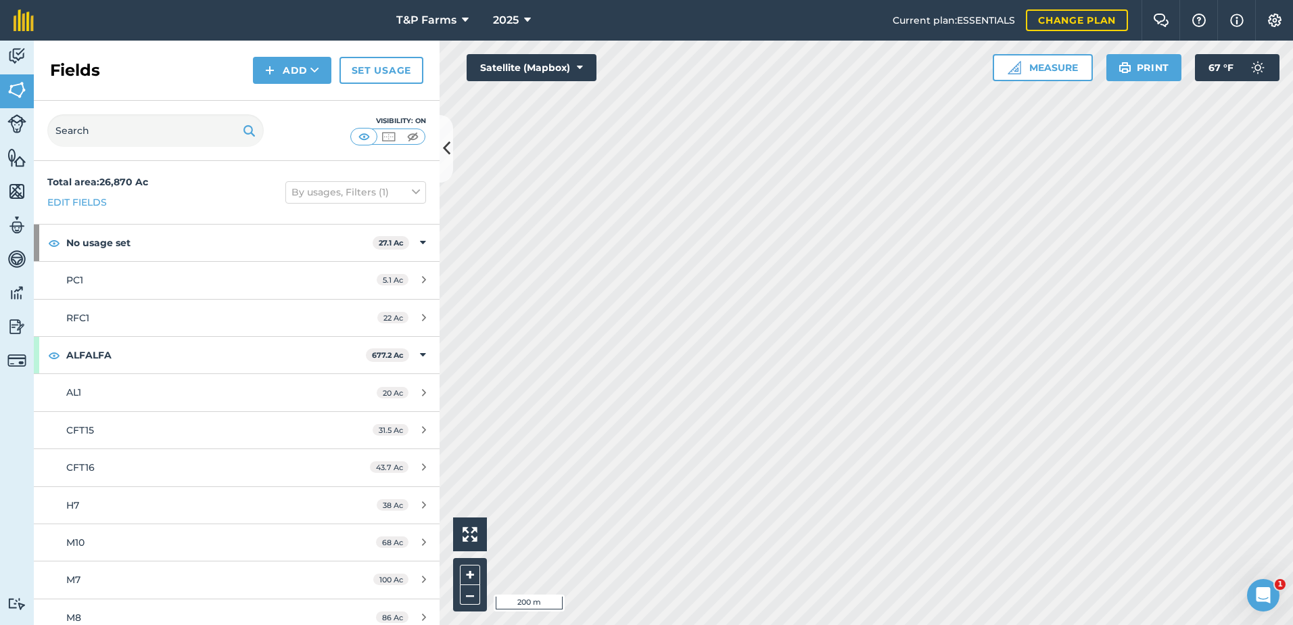
click at [314, 54] on div "Fields Add Set usage" at bounding box center [237, 71] width 406 height 60
click at [310, 70] on icon at bounding box center [314, 71] width 9 height 14
click at [270, 103] on link "Draw" at bounding box center [292, 101] width 74 height 30
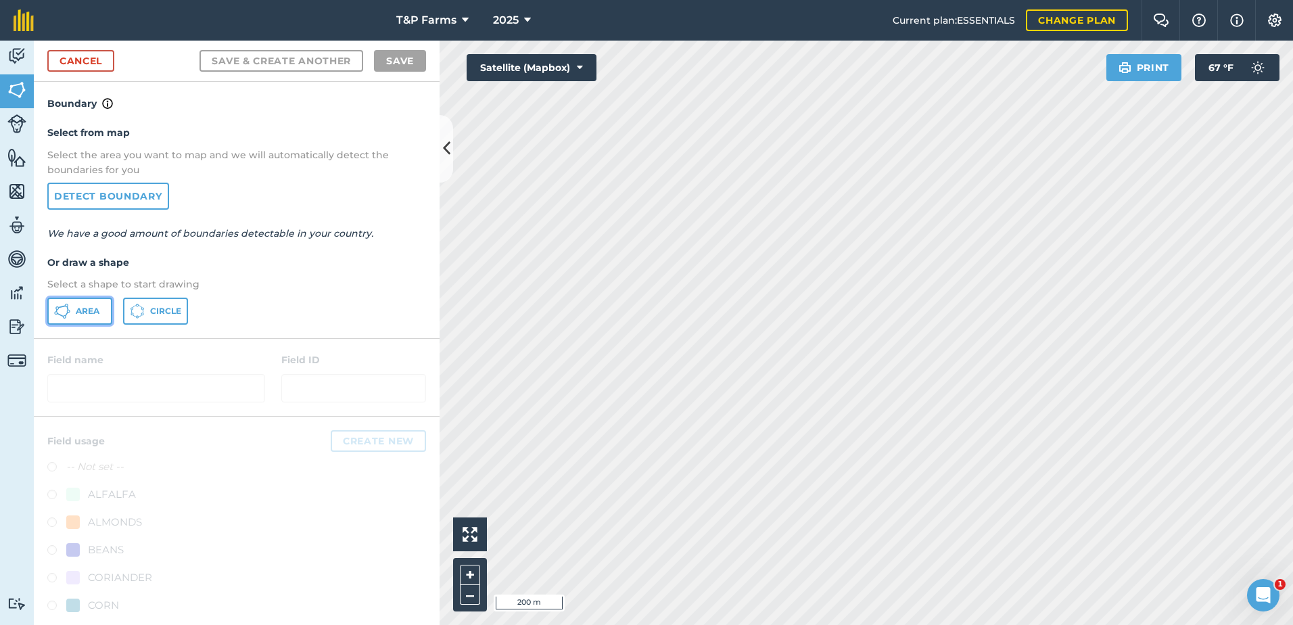
click at [97, 307] on span "Area" at bounding box center [88, 311] width 24 height 11
click at [822, 11] on div "T&P Farms 2025 Current plan : ESSENTIALS Change plan Farm Chat Help Info Settin…" at bounding box center [646, 312] width 1293 height 625
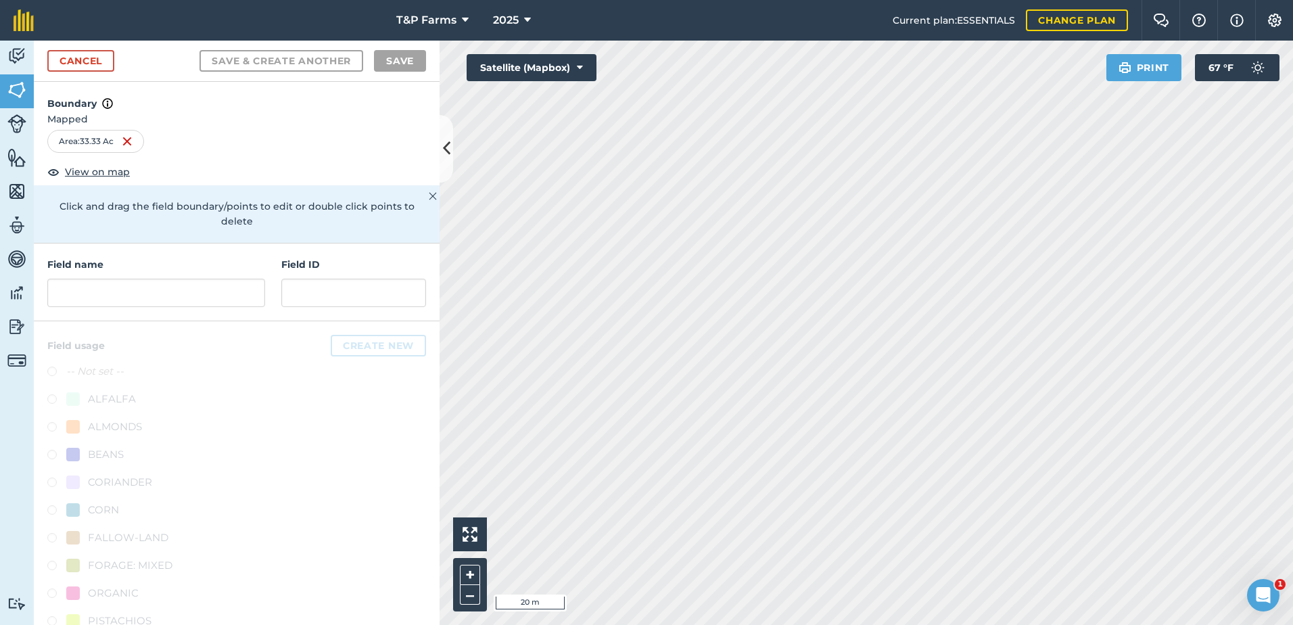
click at [1036, 0] on html "T&P Farms 2025 Current plan : ESSENTIALS Change plan Farm Chat Help Info Settin…" at bounding box center [646, 312] width 1293 height 625
click at [797, 0] on html "T&P Farms 2025 Current plan : ESSENTIALS Change plan Farm Chat Help Info Settin…" at bounding box center [646, 312] width 1293 height 625
click at [357, 400] on div "Activity Fields Livestock Features Maps Team Vehicles Data Reporting Billing Tu…" at bounding box center [646, 333] width 1293 height 584
click at [127, 301] on input "text" at bounding box center [156, 293] width 218 height 28
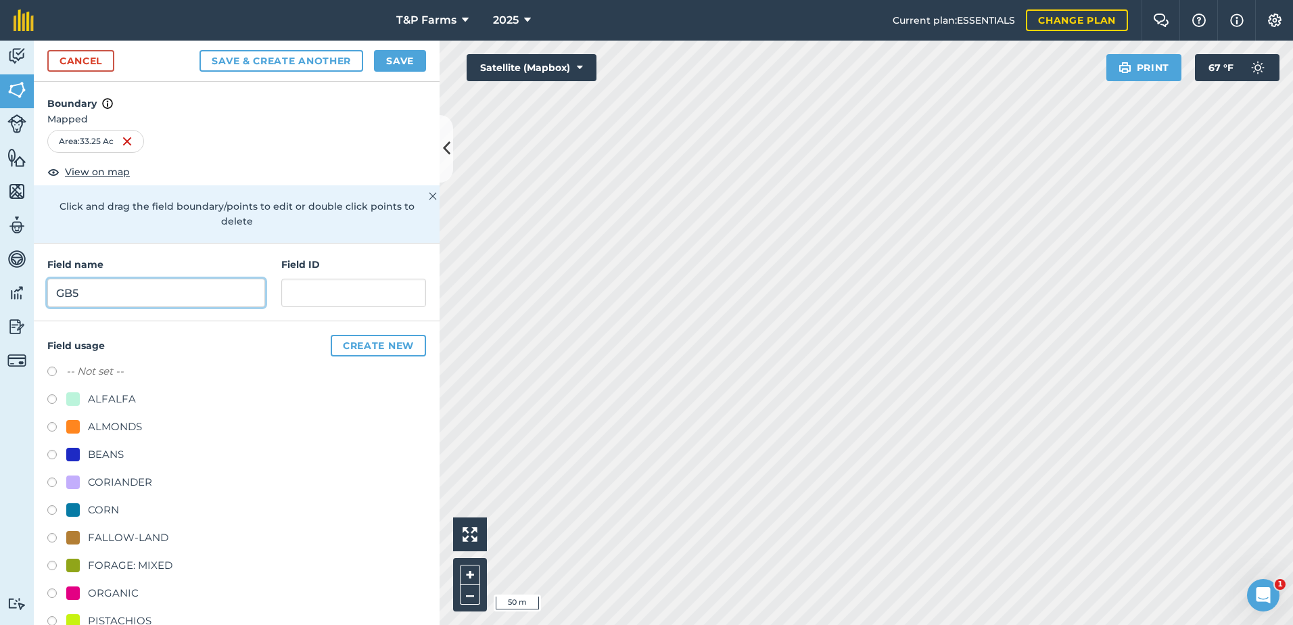
type input "GB5"
click at [141, 423] on div "ALMONDS" at bounding box center [115, 426] width 54 height 16
radio input "true"
click at [135, 535] on div "FALLOW-LAND" at bounding box center [128, 537] width 80 height 16
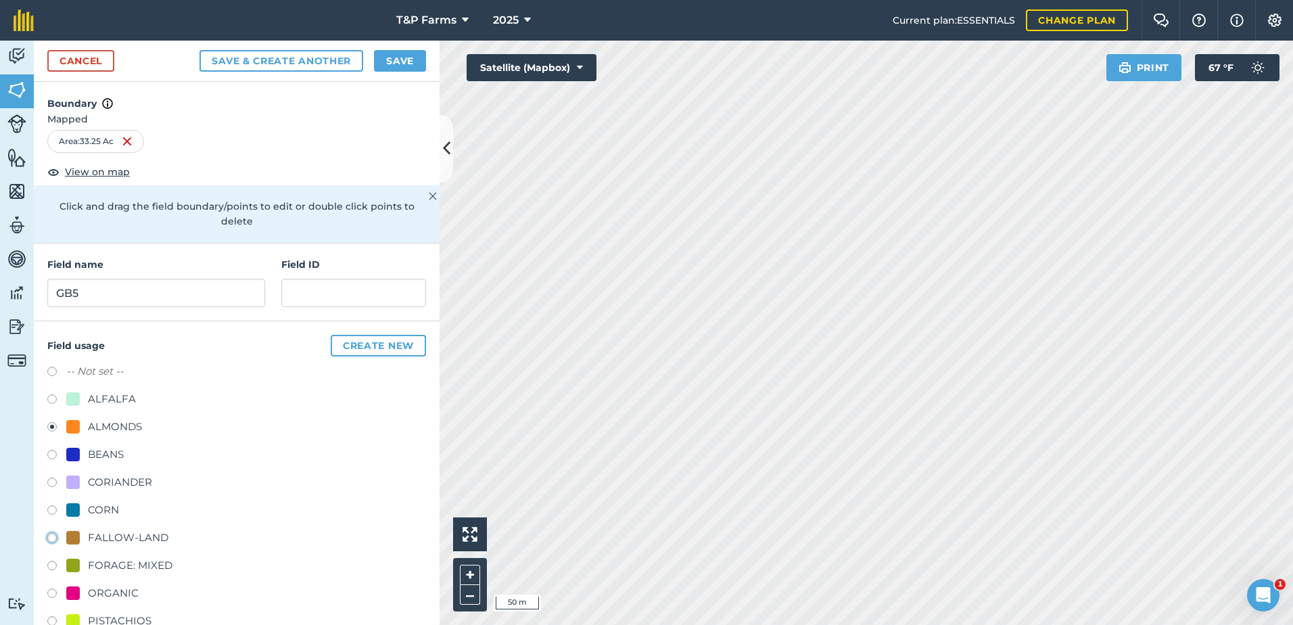
radio input "true"
click at [410, 66] on button "Save" at bounding box center [400, 61] width 52 height 22
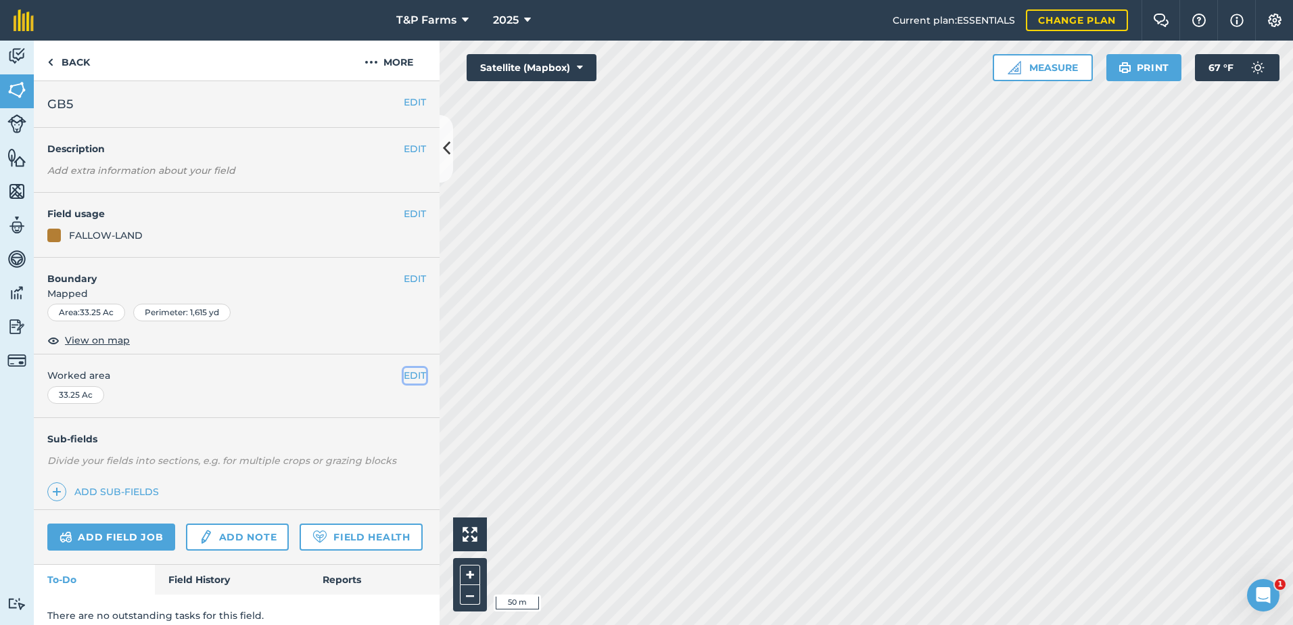
click at [415, 375] on button "EDIT" at bounding box center [415, 375] width 22 height 15
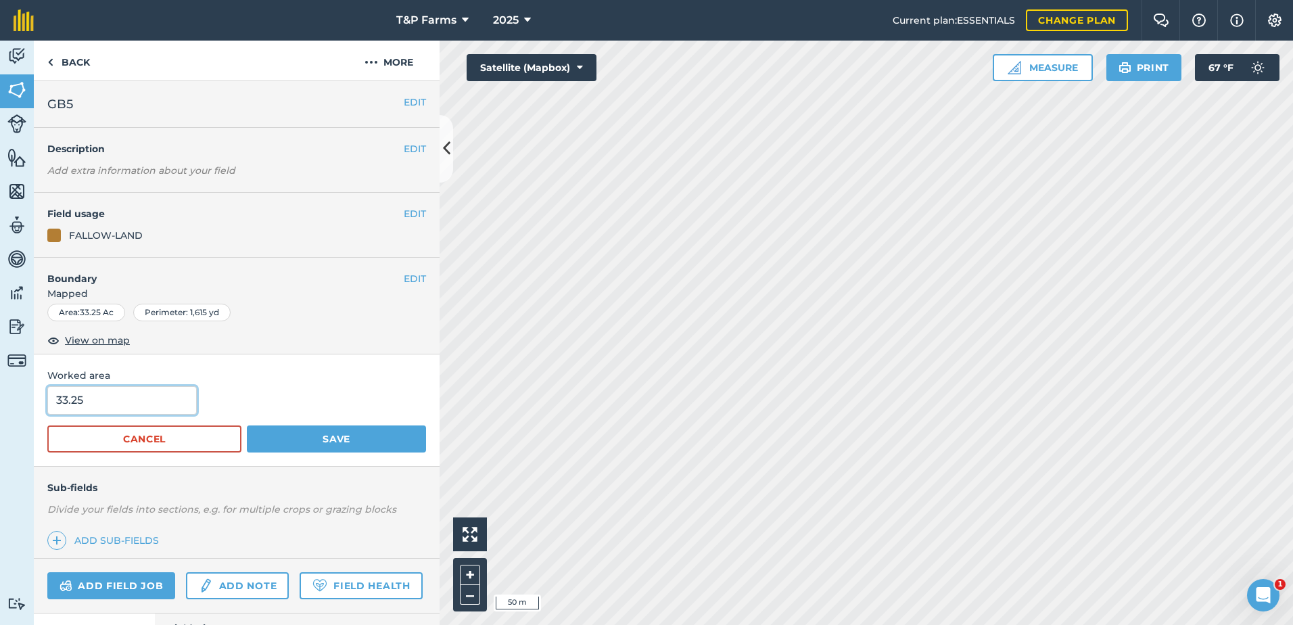
drag, startPoint x: 145, startPoint y: 398, endPoint x: 0, endPoint y: 392, distance: 145.4
click at [0, 391] on html "T&P Farms 2025 Current plan : ESSENTIALS Change plan Farm Chat Help Info Settin…" at bounding box center [646, 312] width 1293 height 625
type input "31"
click at [247, 425] on button "Save" at bounding box center [336, 438] width 179 height 27
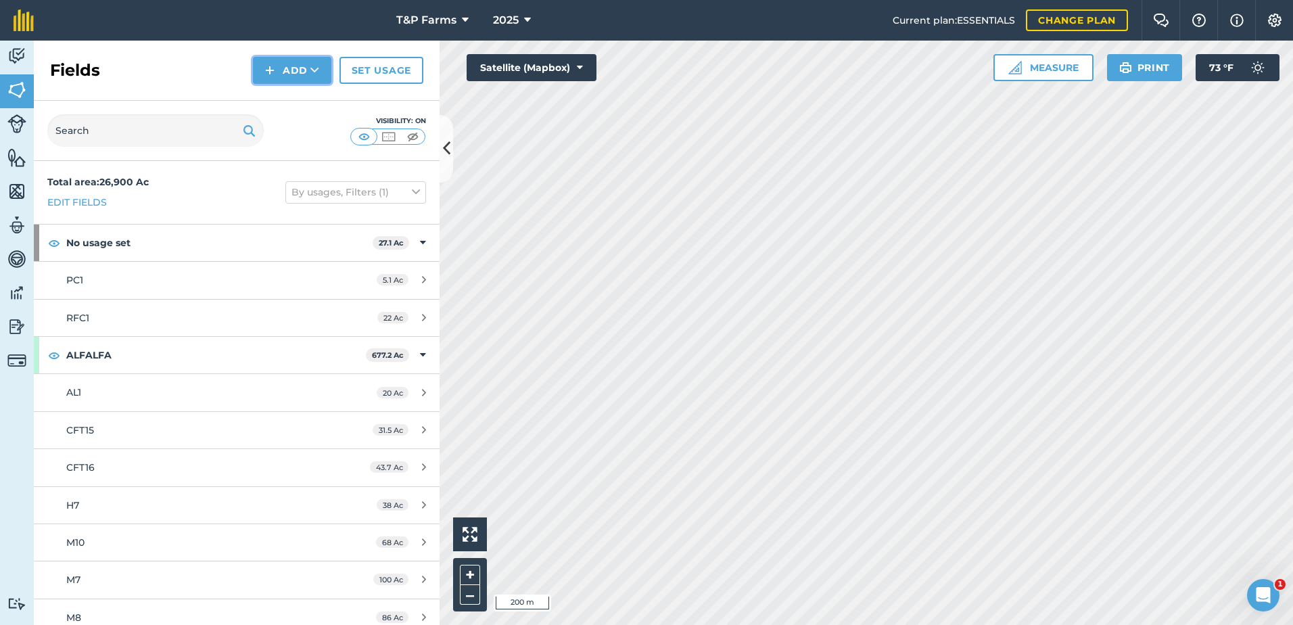
click at [289, 74] on button "Add" at bounding box center [292, 70] width 78 height 27
click at [304, 89] on link "Draw" at bounding box center [292, 101] width 74 height 30
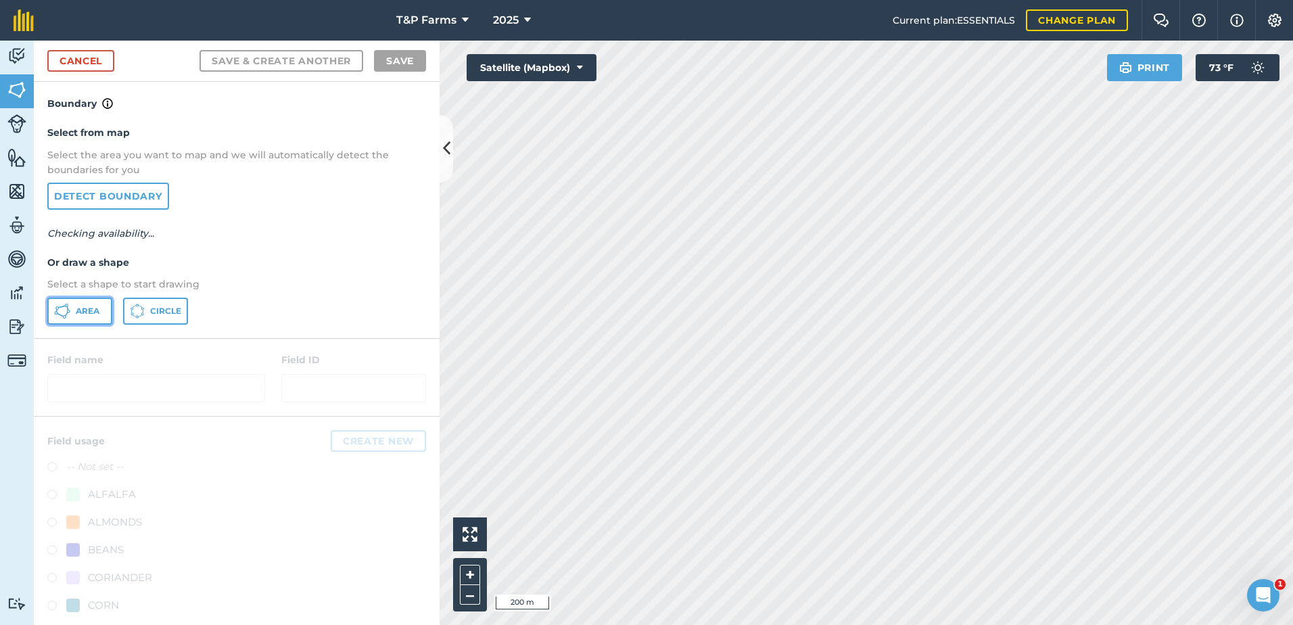
click at [103, 303] on button "Area" at bounding box center [79, 310] width 65 height 27
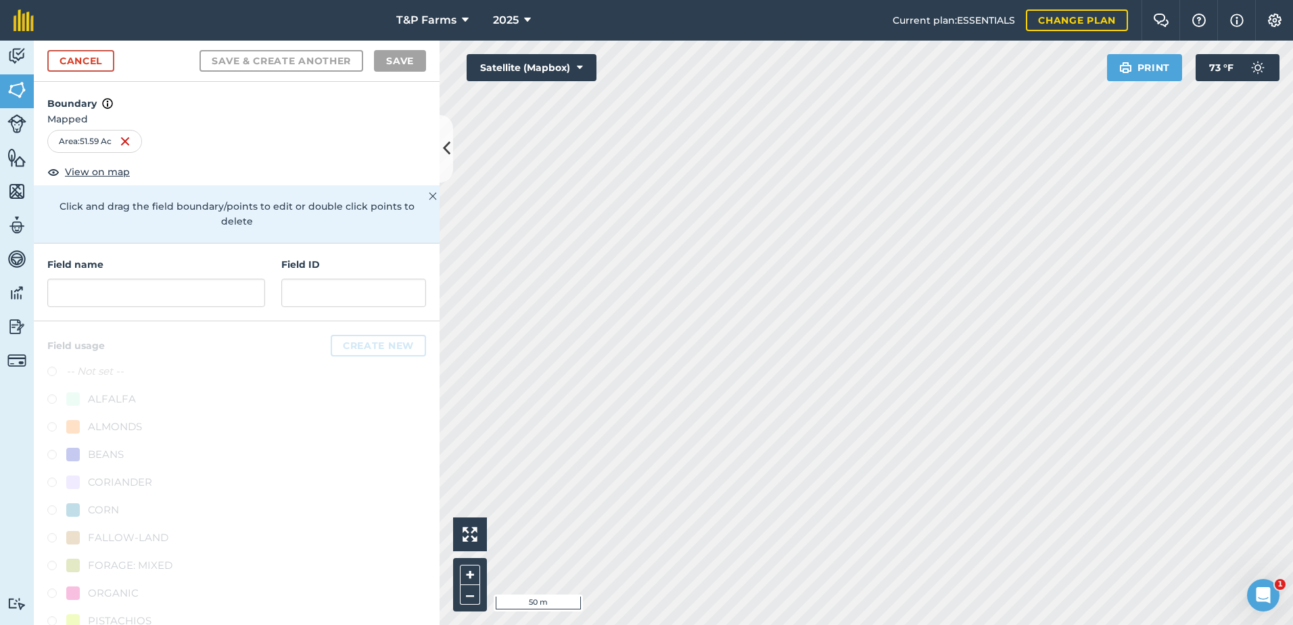
click at [1088, 624] on html "T&P Farms 2025 Current plan : ESSENTIALS Change plan Farm Chat Help Info Settin…" at bounding box center [646, 312] width 1293 height 625
click at [1076, 624] on html "T&P Farms 2025 Current plan : ESSENTIALS Change plan Farm Chat Help Info Settin…" at bounding box center [646, 312] width 1293 height 625
click at [197, 295] on input "text" at bounding box center [156, 293] width 218 height 28
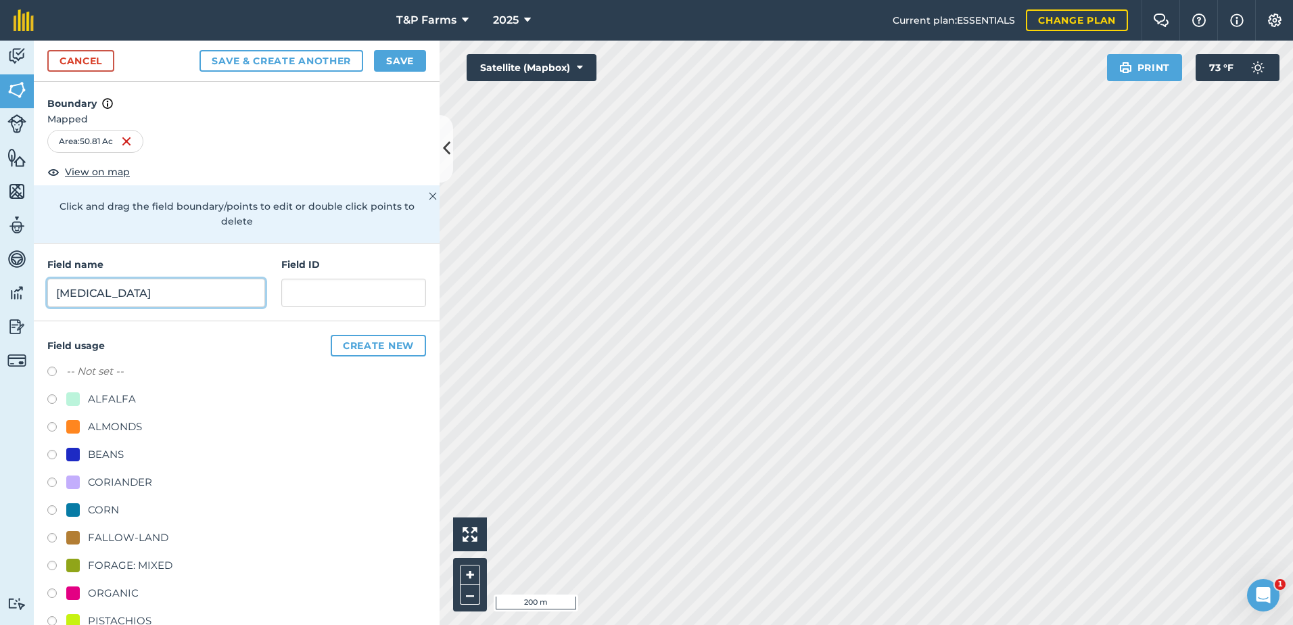
scroll to position [168, 0]
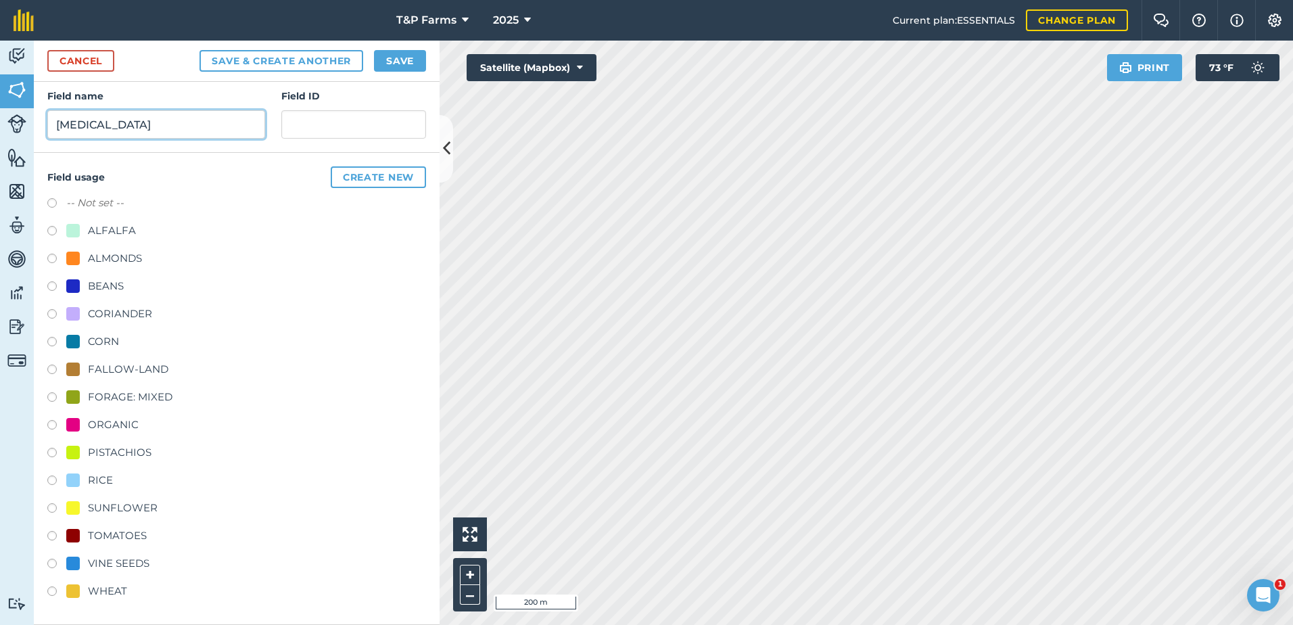
type input "[MEDICAL_DATA]"
click at [130, 533] on div "TOMATOES" at bounding box center [117, 535] width 59 height 16
radio input "true"
click at [394, 60] on button "Save" at bounding box center [400, 61] width 52 height 22
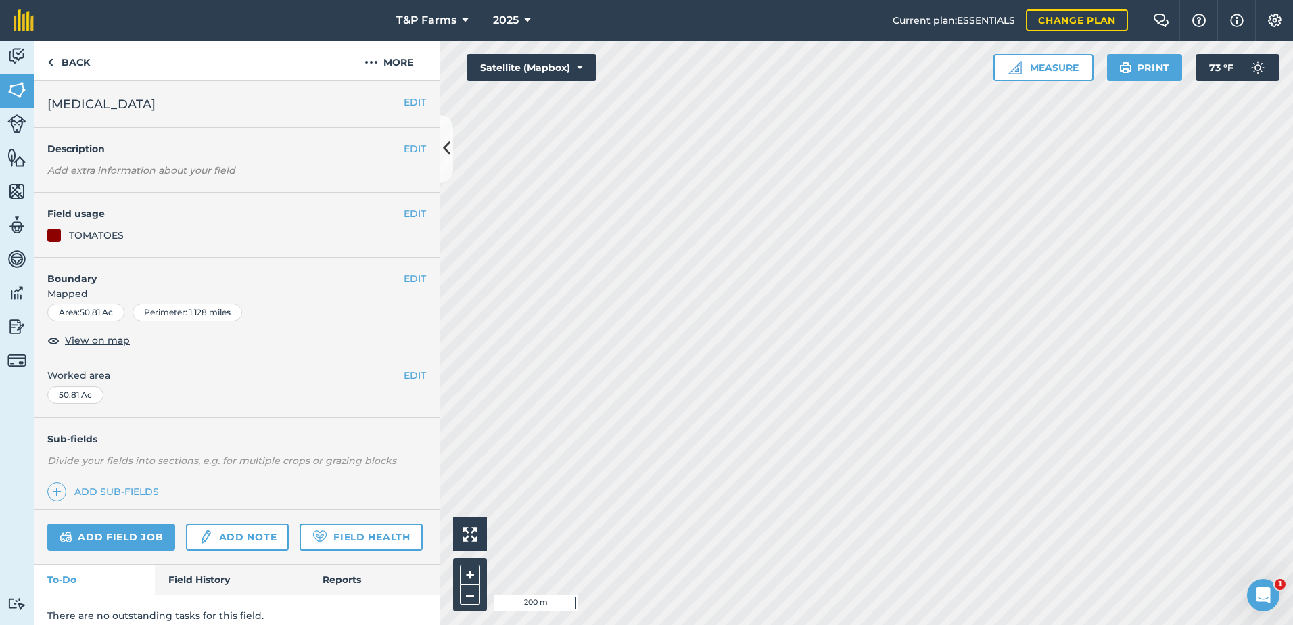
click at [417, 374] on div "EDIT Worked area 50.81 Ac" at bounding box center [237, 385] width 406 height 63
drag, startPoint x: 410, startPoint y: 374, endPoint x: 370, endPoint y: 377, distance: 40.0
click at [407, 374] on button "EDIT" at bounding box center [415, 375] width 22 height 15
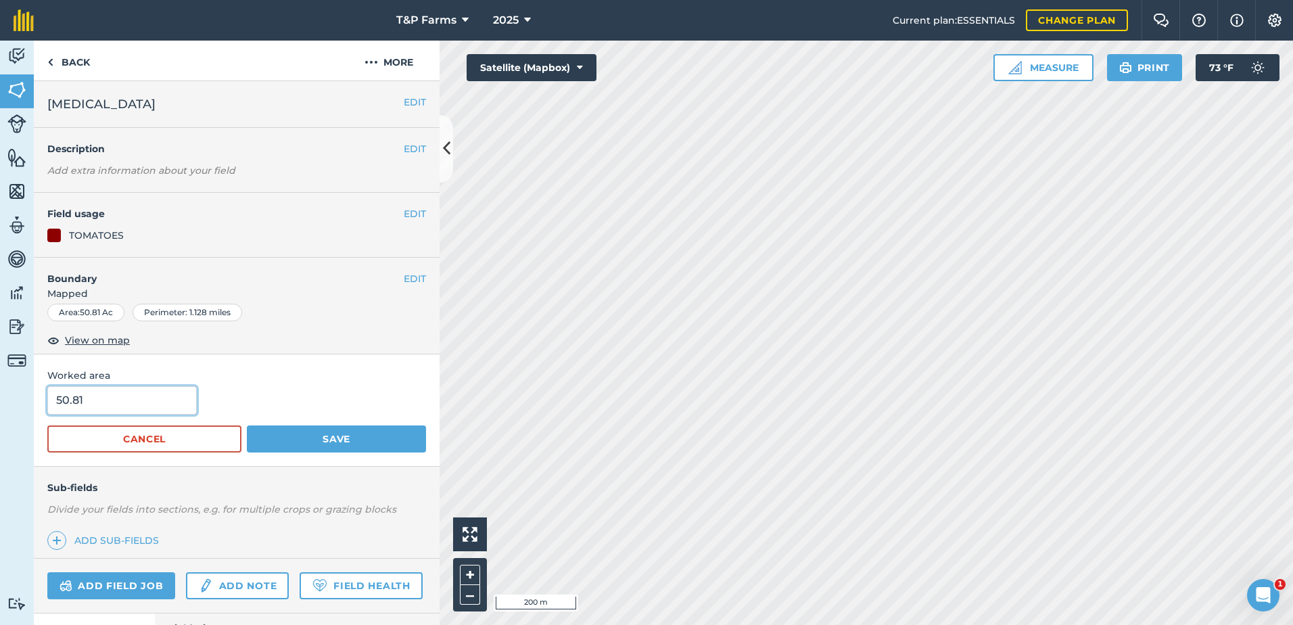
drag, startPoint x: 132, startPoint y: 407, endPoint x: 39, endPoint y: 404, distance: 93.4
click at [39, 404] on div "Worked area 50.81 Cancel Save" at bounding box center [237, 410] width 406 height 112
type input "52"
click at [247, 425] on button "Save" at bounding box center [336, 438] width 179 height 27
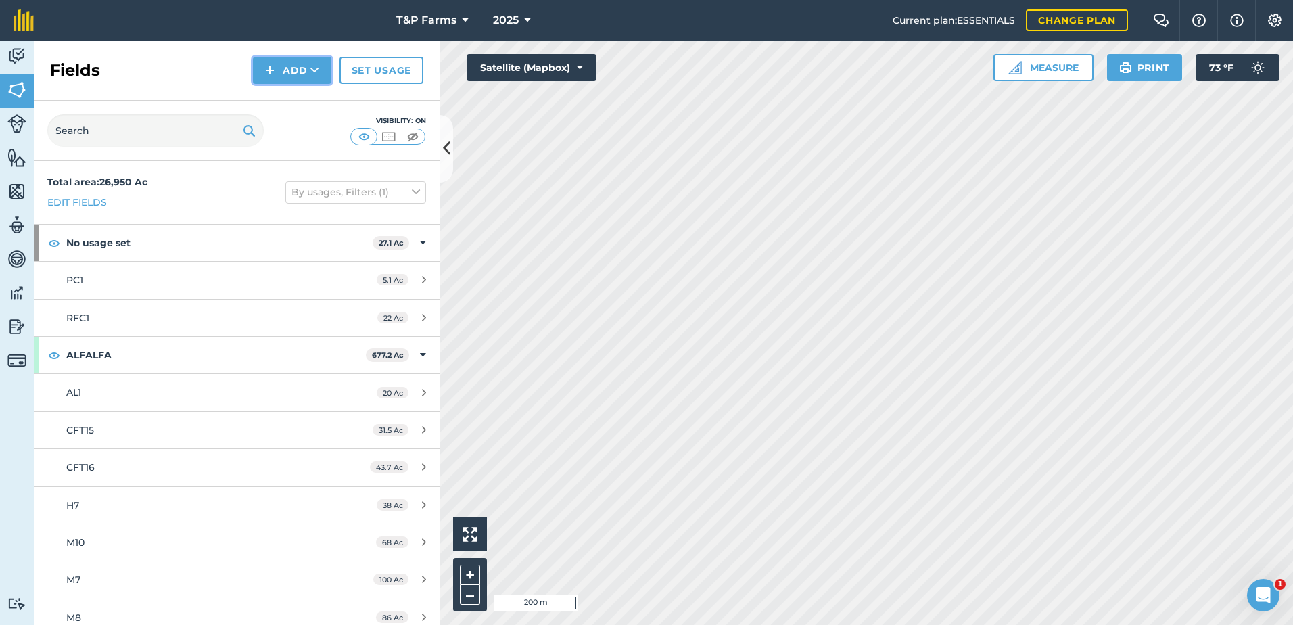
click at [299, 59] on button "Add" at bounding box center [292, 70] width 78 height 27
click at [306, 92] on link "Draw" at bounding box center [292, 101] width 74 height 30
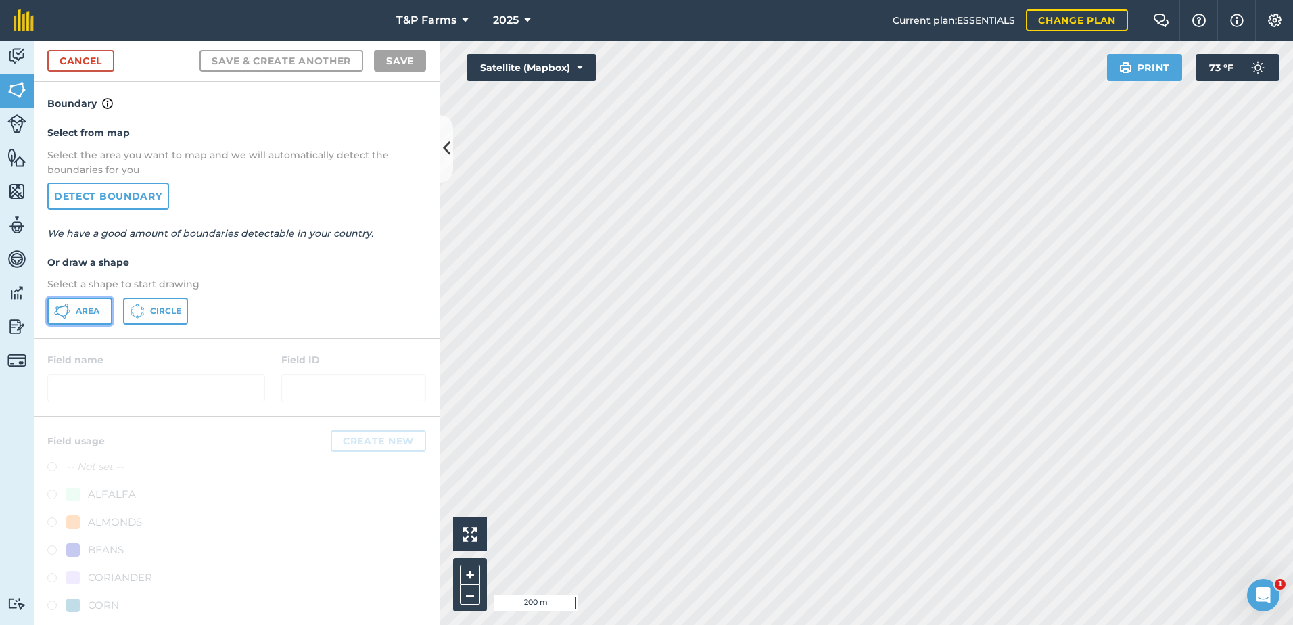
drag, startPoint x: 77, startPoint y: 315, endPoint x: 374, endPoint y: 323, distance: 296.9
click at [79, 316] on span "Area" at bounding box center [88, 311] width 24 height 11
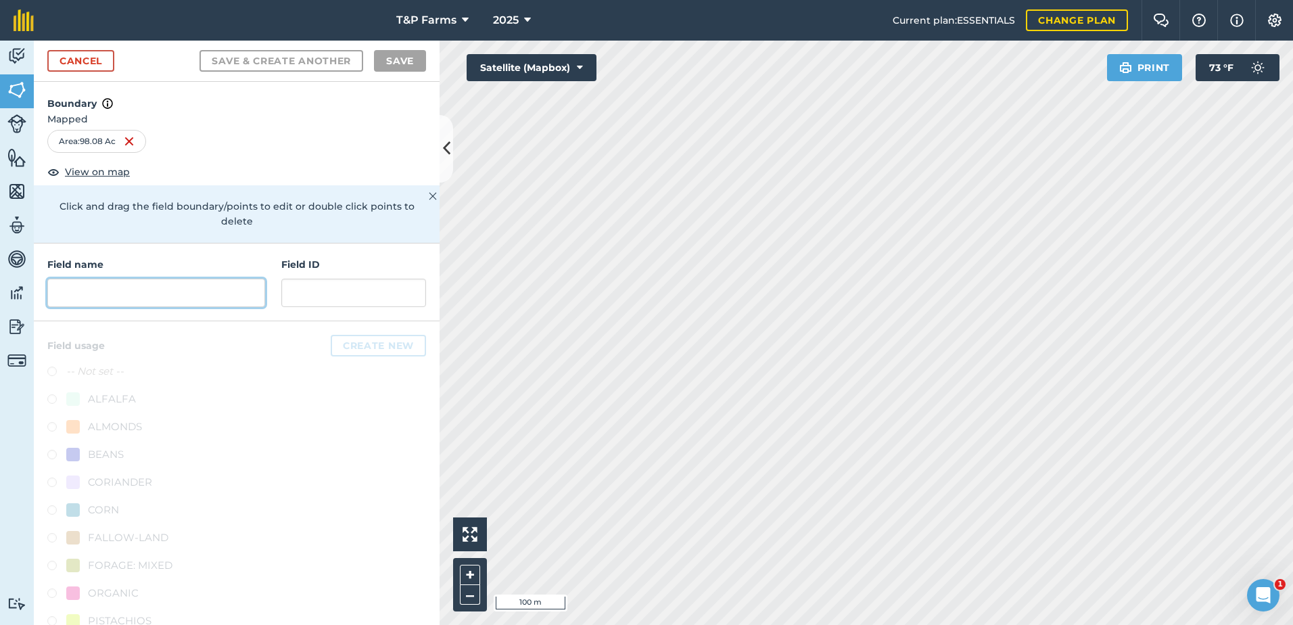
click at [153, 294] on input "text" at bounding box center [156, 293] width 218 height 28
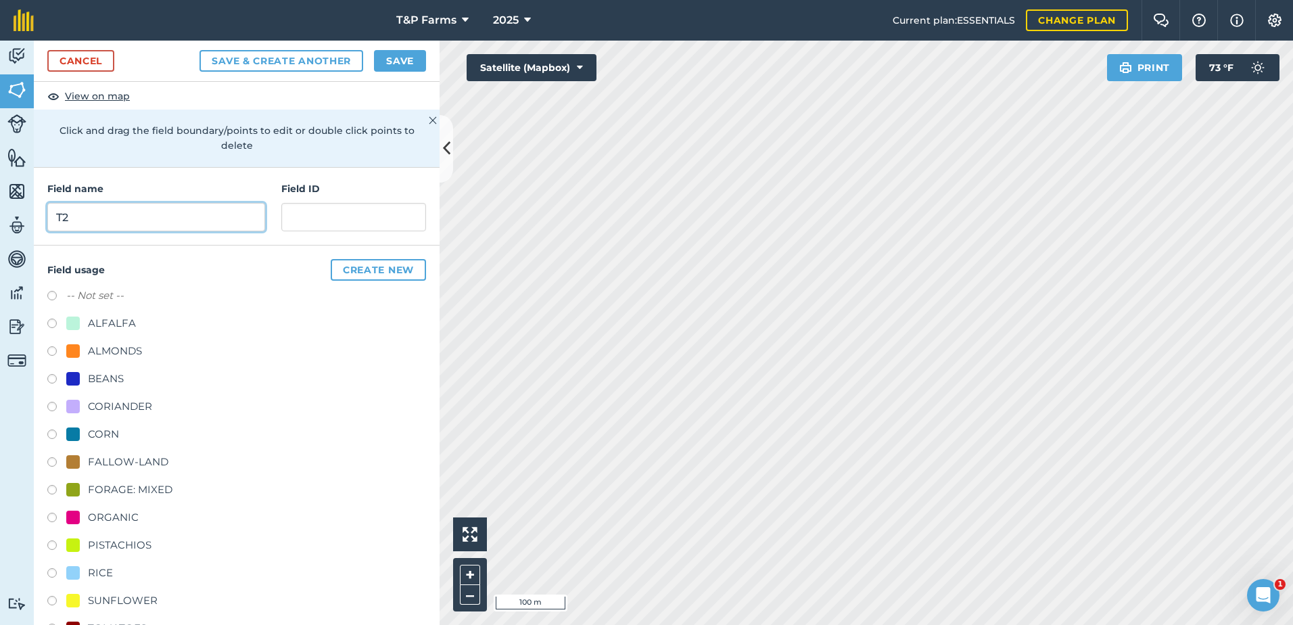
scroll to position [168, 0]
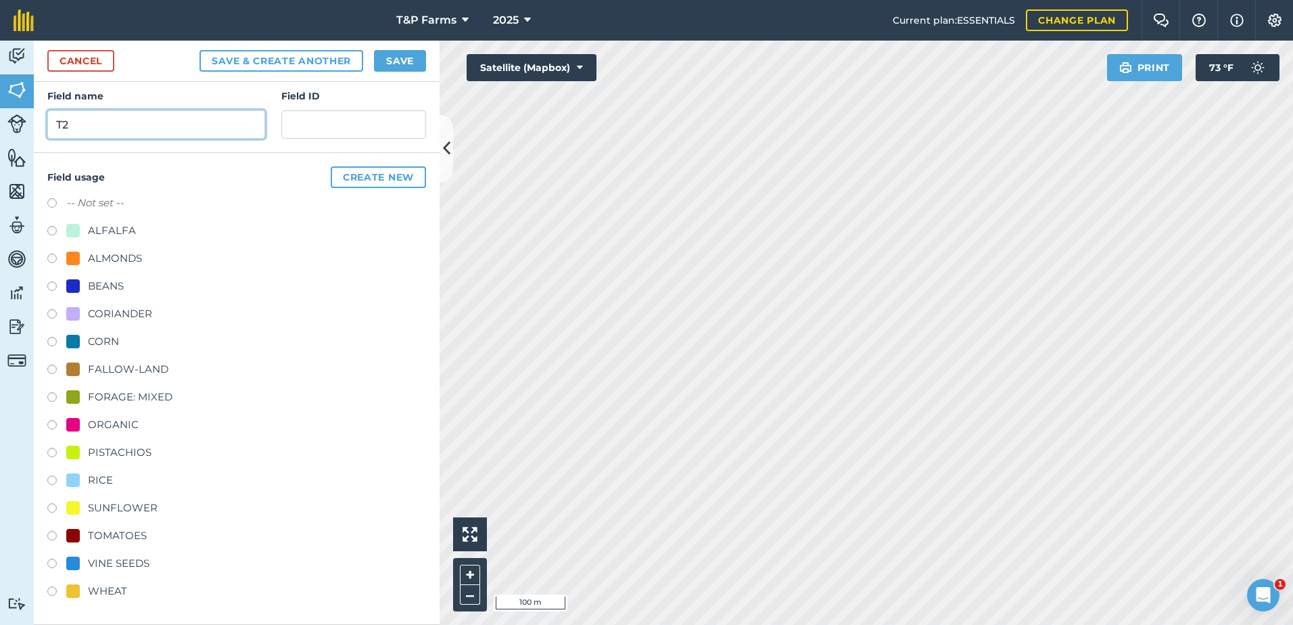
type input "T2"
click at [127, 583] on div "WHEAT" at bounding box center [236, 593] width 379 height 20
click at [127, 593] on div "WHEAT" at bounding box center [236, 593] width 379 height 20
click at [117, 589] on div "WHEAT" at bounding box center [107, 591] width 39 height 16
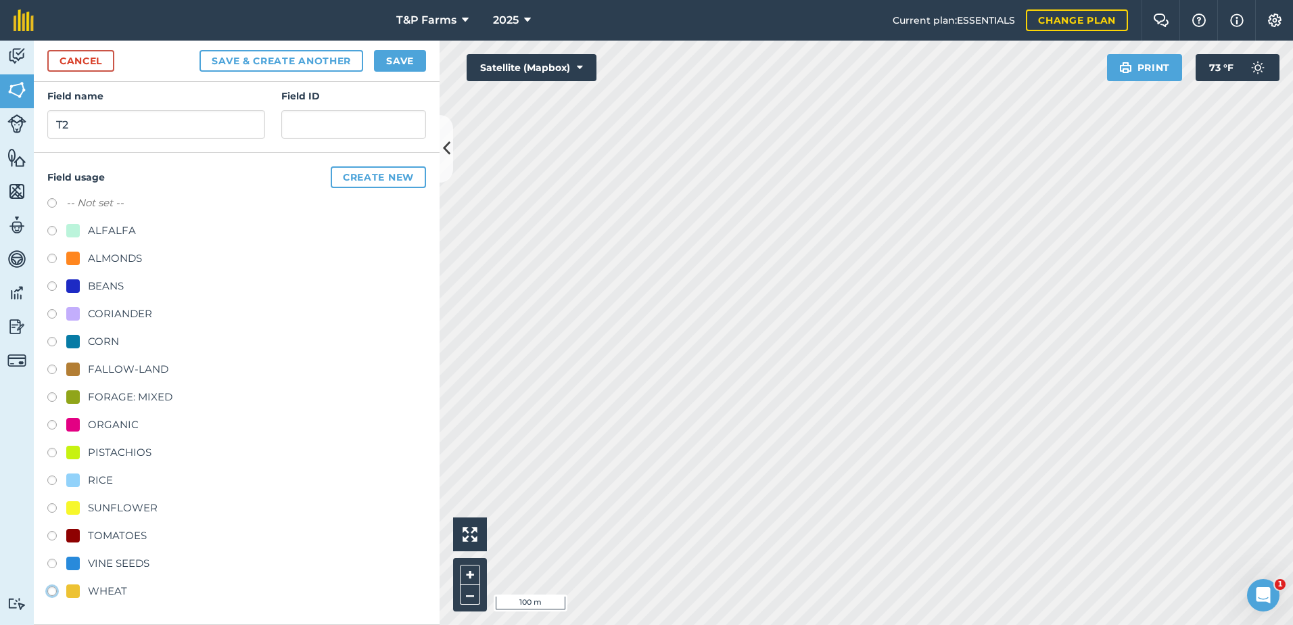
radio input "true"
click at [387, 66] on button "Save" at bounding box center [400, 61] width 52 height 22
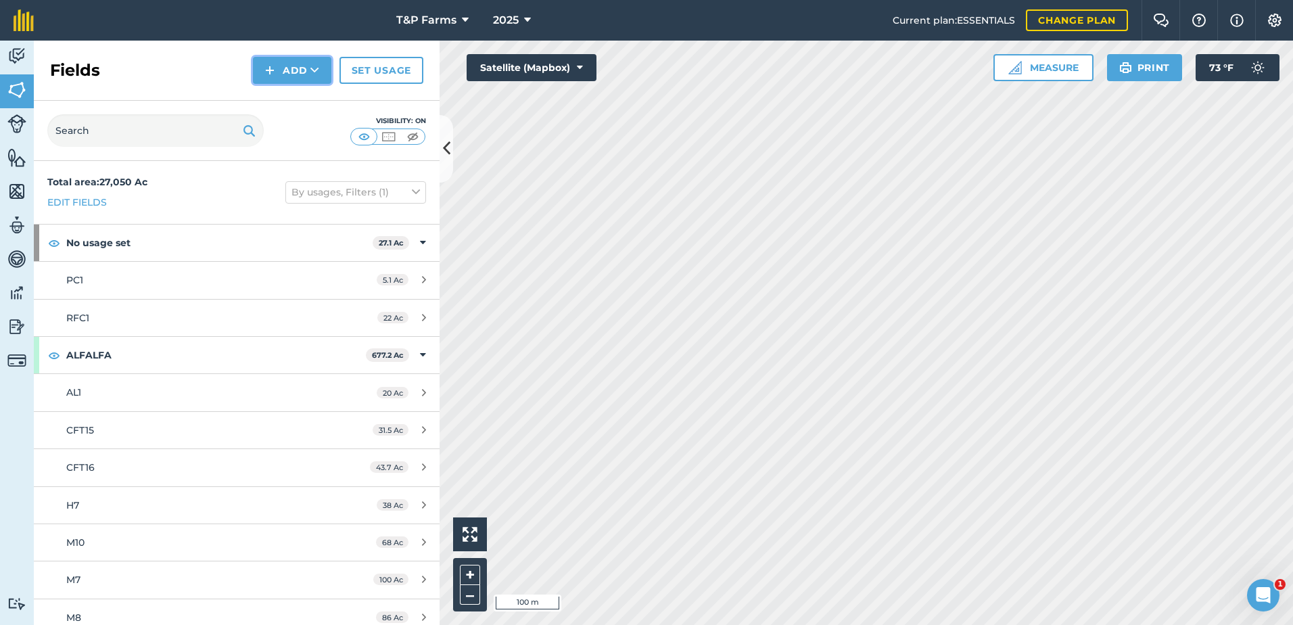
click at [277, 62] on button "Add" at bounding box center [292, 70] width 78 height 27
click at [314, 103] on link "Draw" at bounding box center [292, 101] width 74 height 30
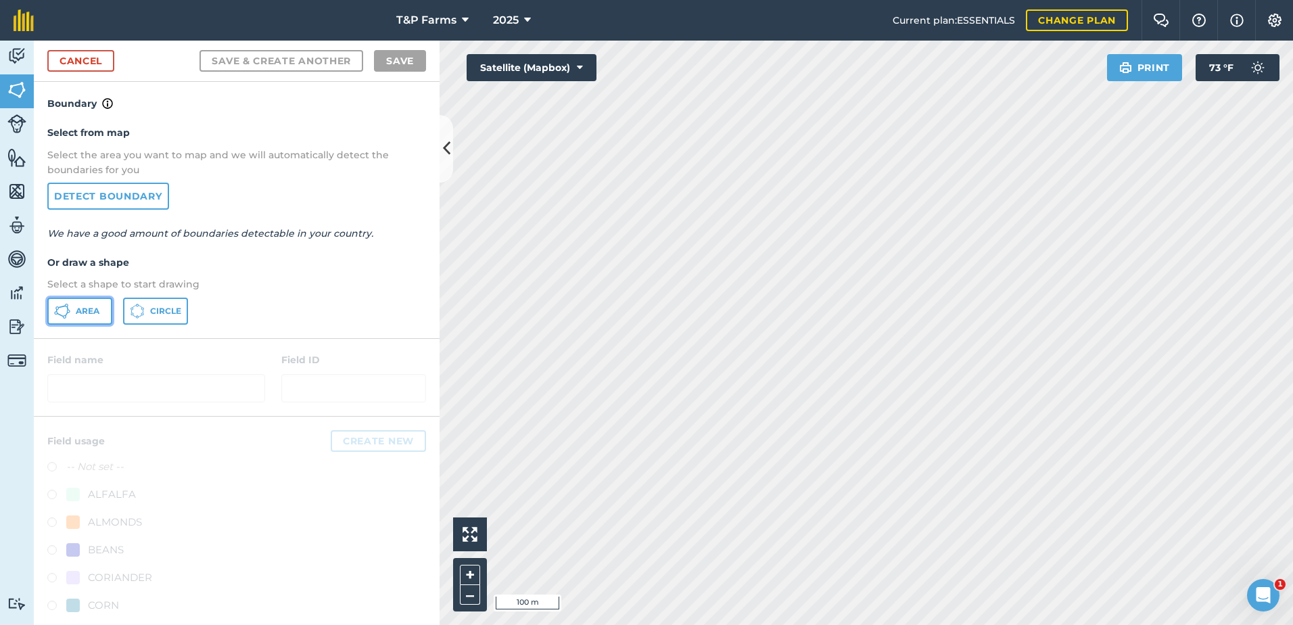
click at [107, 302] on button "Area" at bounding box center [79, 310] width 65 height 27
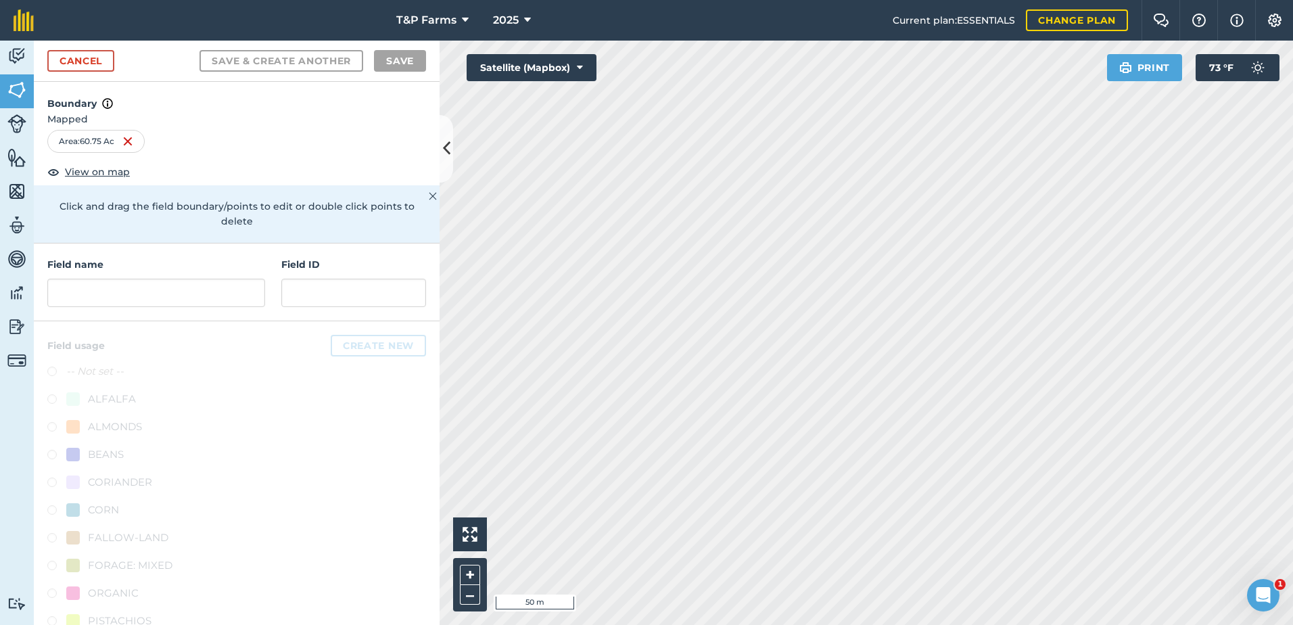
click at [471, 562] on div "Click to start drawing i 50 m + –" at bounding box center [865, 333] width 853 height 584
click at [1292, 511] on html "T&P Farms 2025 Current plan : ESSENTIALS Change plan Farm Chat Help Info Settin…" at bounding box center [646, 312] width 1293 height 625
click at [738, 624] on html "T&P Farms 2025 Current plan : ESSENTIALS Change plan Farm Chat Help Info Settin…" at bounding box center [646, 312] width 1293 height 625
click at [340, 514] on div "Activity Fields Livestock Features Maps Team Vehicles Data Reporting Billing Tu…" at bounding box center [646, 333] width 1293 height 584
click at [178, 299] on input "text" at bounding box center [156, 293] width 218 height 28
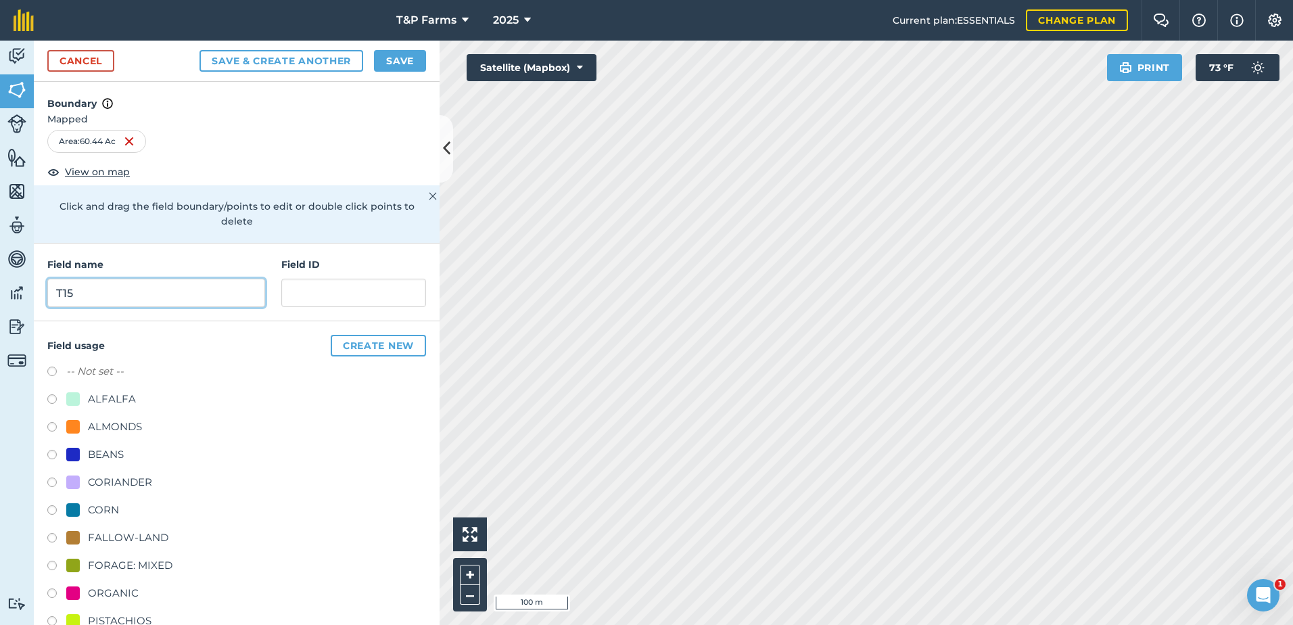
type input "T15"
click at [118, 418] on div "-- Not set -- ALFALFA ALMONDS BEANS CORIANDER CORN FALLOW-LAND FORAGE: MIXED OR…" at bounding box center [236, 567] width 379 height 408
click at [128, 437] on div "ALMONDS" at bounding box center [236, 428] width 379 height 20
click at [131, 430] on div "ALMONDS" at bounding box center [115, 426] width 54 height 16
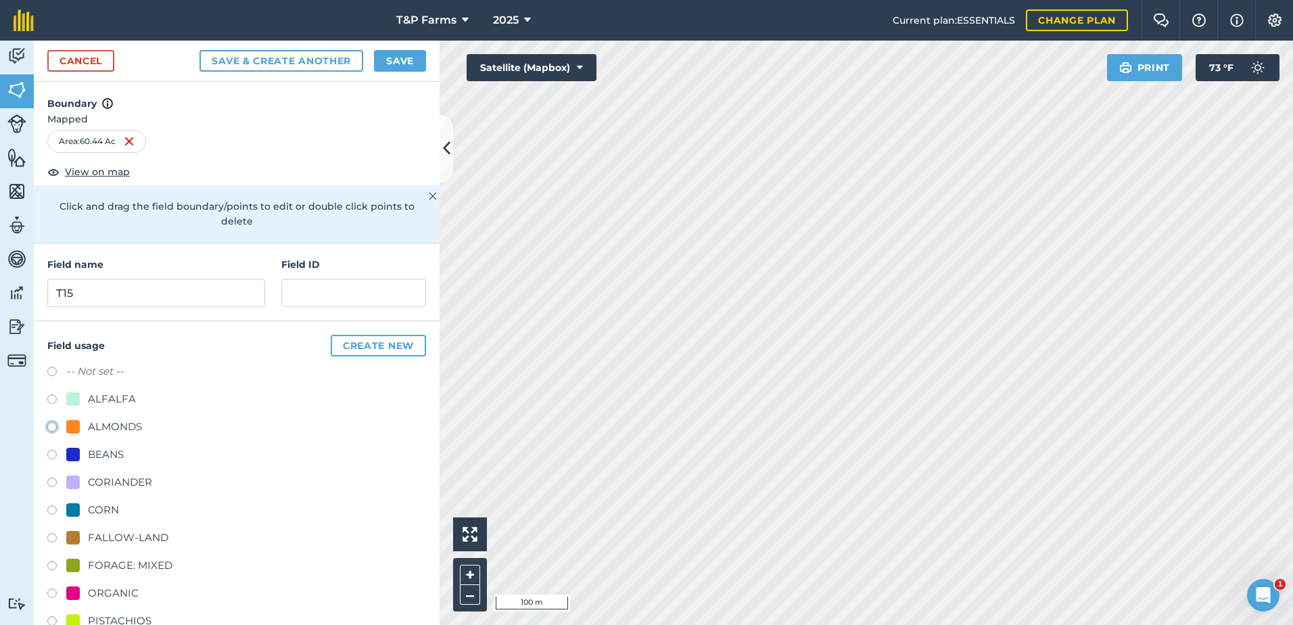
radio input "true"
click at [418, 68] on button "Save" at bounding box center [400, 61] width 52 height 22
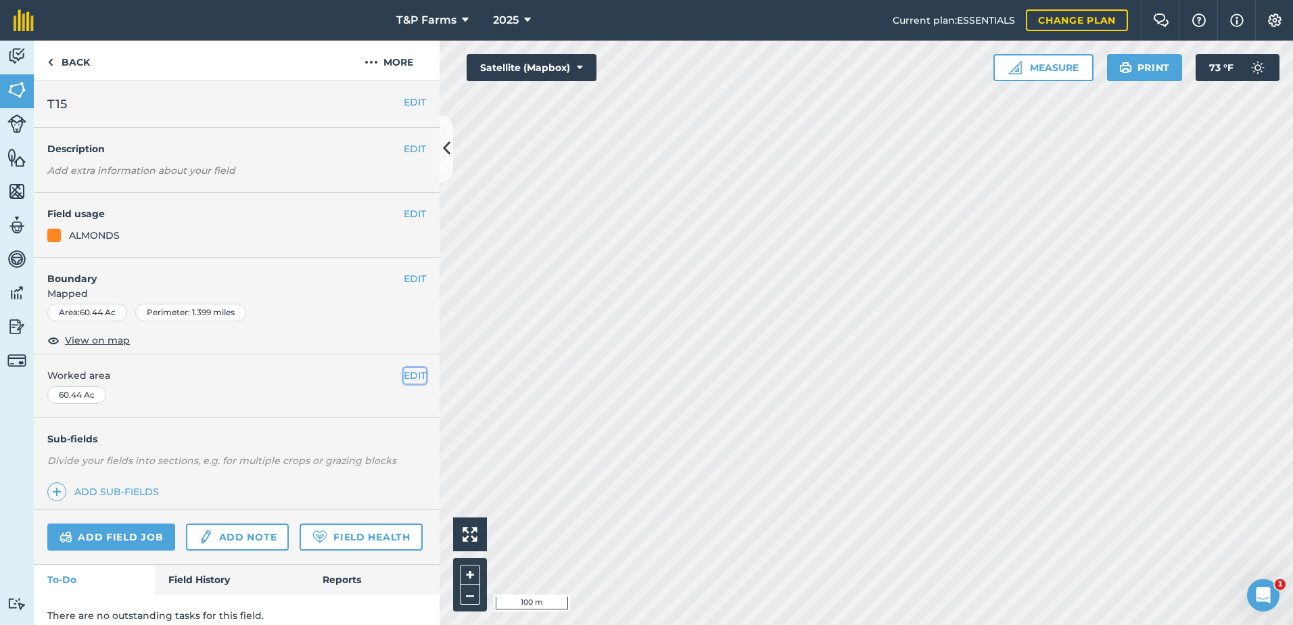
click at [404, 377] on button "EDIT" at bounding box center [415, 375] width 22 height 15
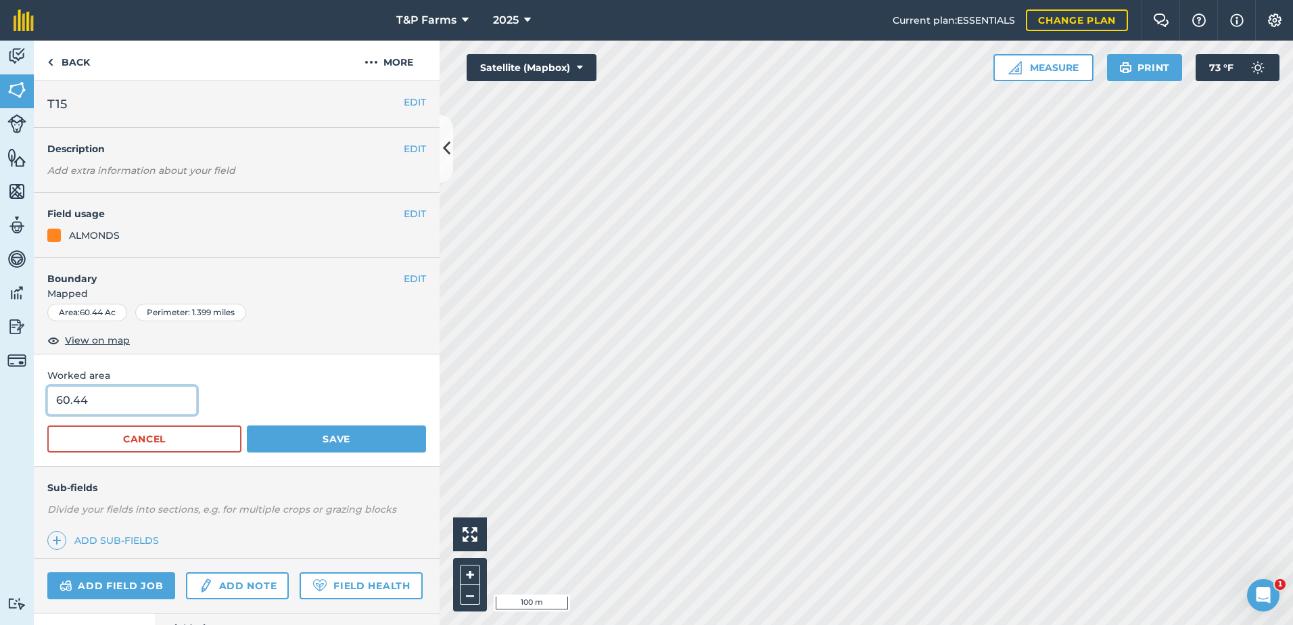
click at [145, 399] on input "60.44" at bounding box center [121, 400] width 149 height 28
type input "60"
click at [247, 425] on button "Save" at bounding box center [336, 438] width 179 height 27
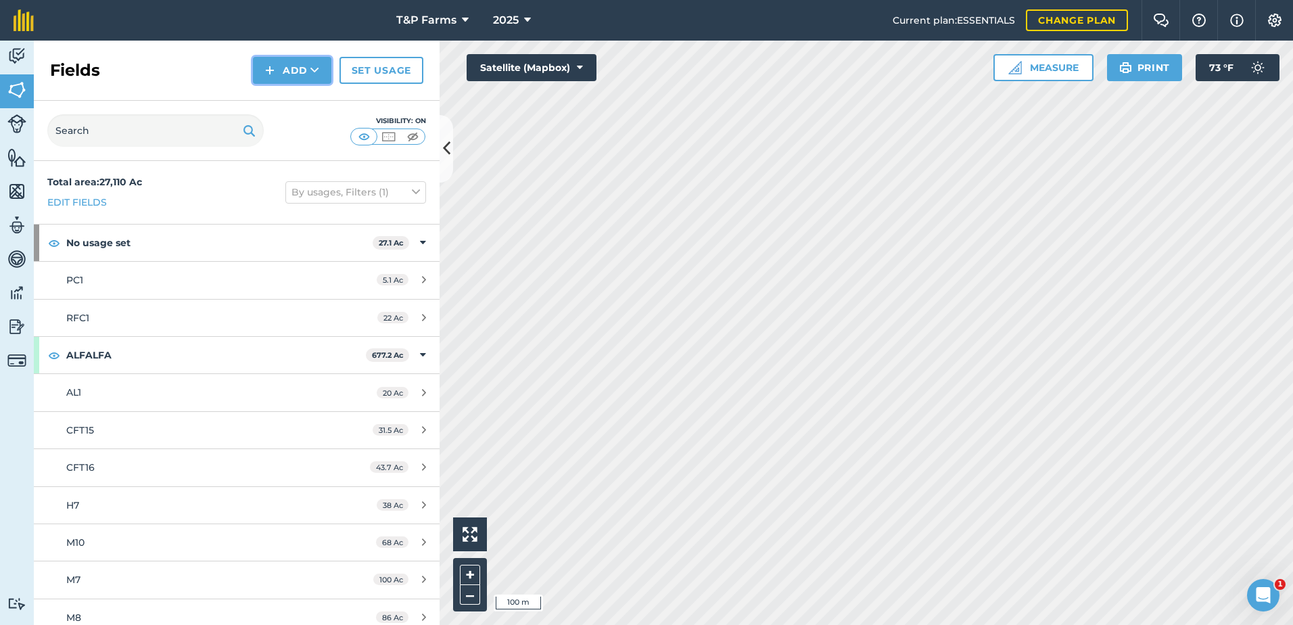
drag, startPoint x: 316, startPoint y: 64, endPoint x: 315, endPoint y: 76, distance: 12.2
click at [316, 65] on icon at bounding box center [314, 71] width 9 height 14
click at [313, 97] on link "Draw" at bounding box center [292, 101] width 74 height 30
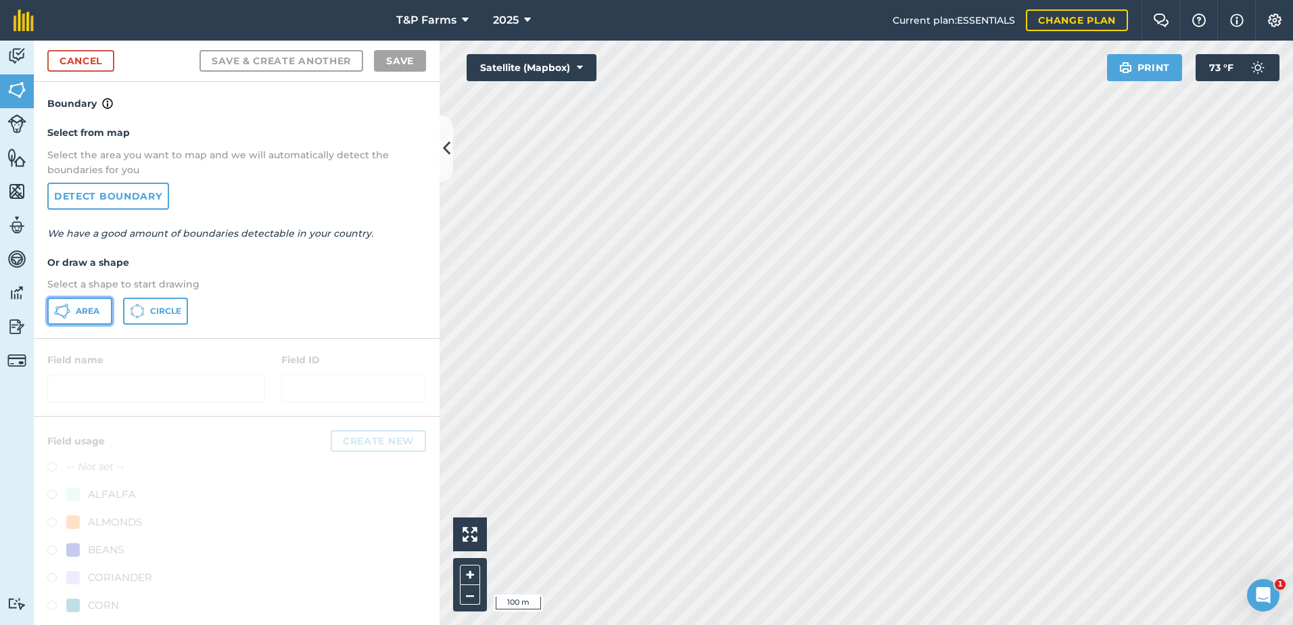
click at [86, 303] on button "Area" at bounding box center [79, 310] width 65 height 27
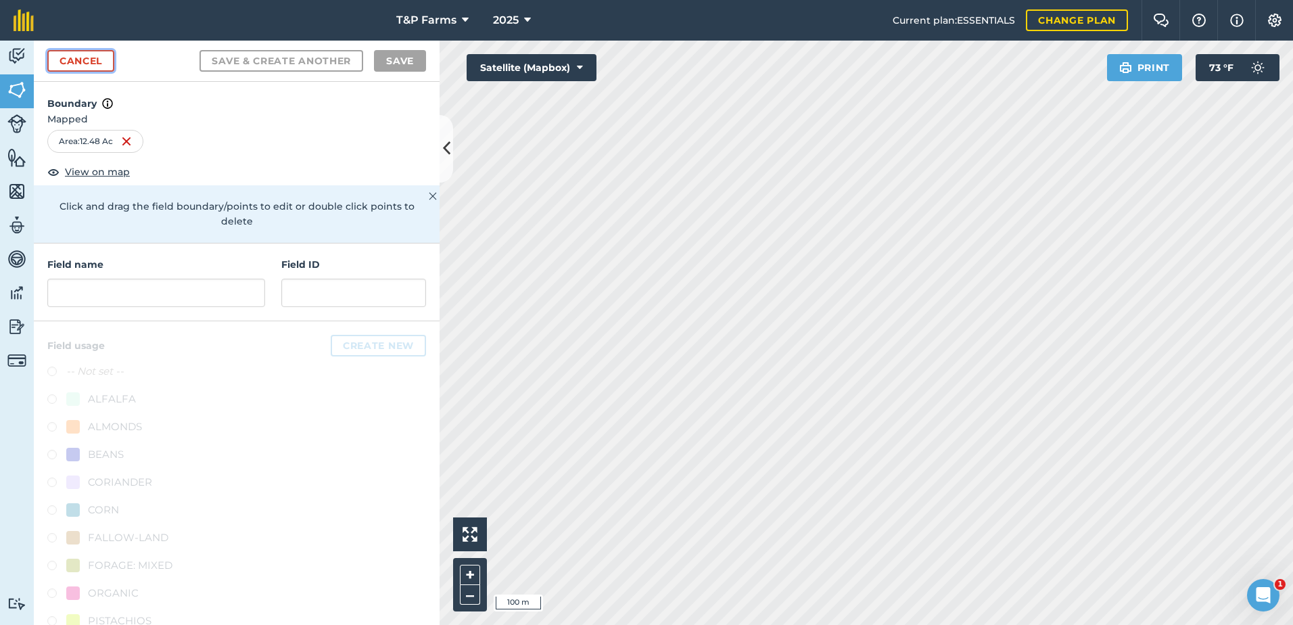
click at [104, 58] on link "Cancel" at bounding box center [80, 61] width 67 height 22
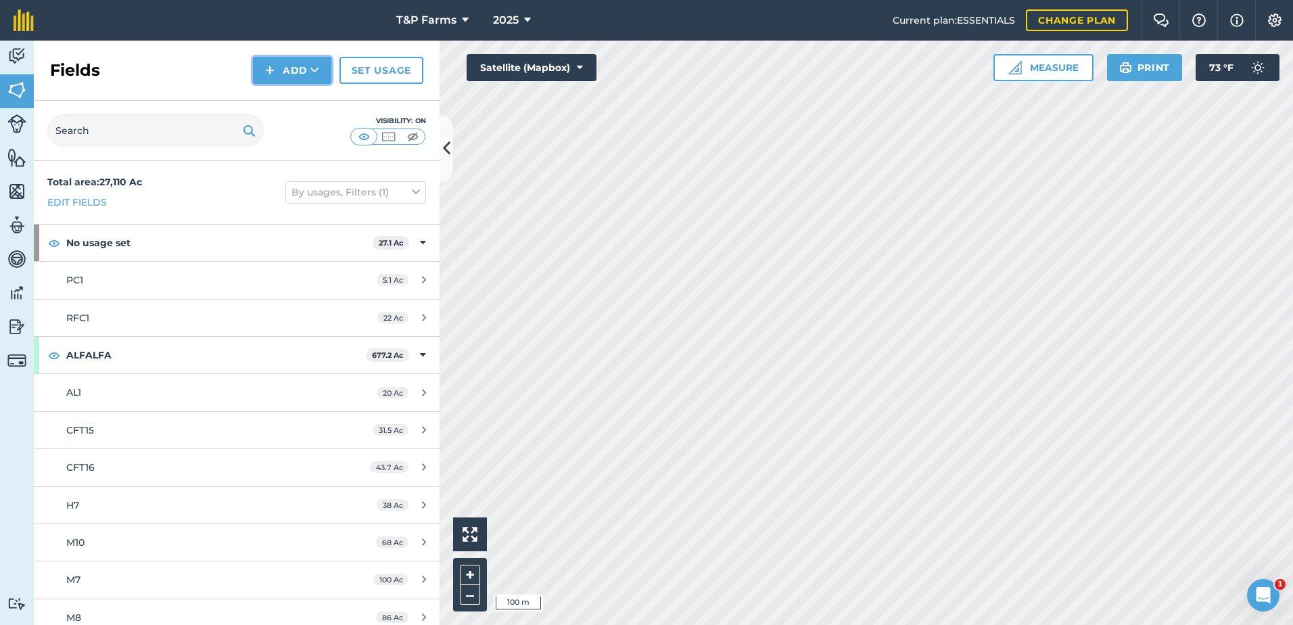
click at [293, 68] on button "Add" at bounding box center [292, 70] width 78 height 27
click at [299, 95] on link "Draw" at bounding box center [292, 101] width 74 height 30
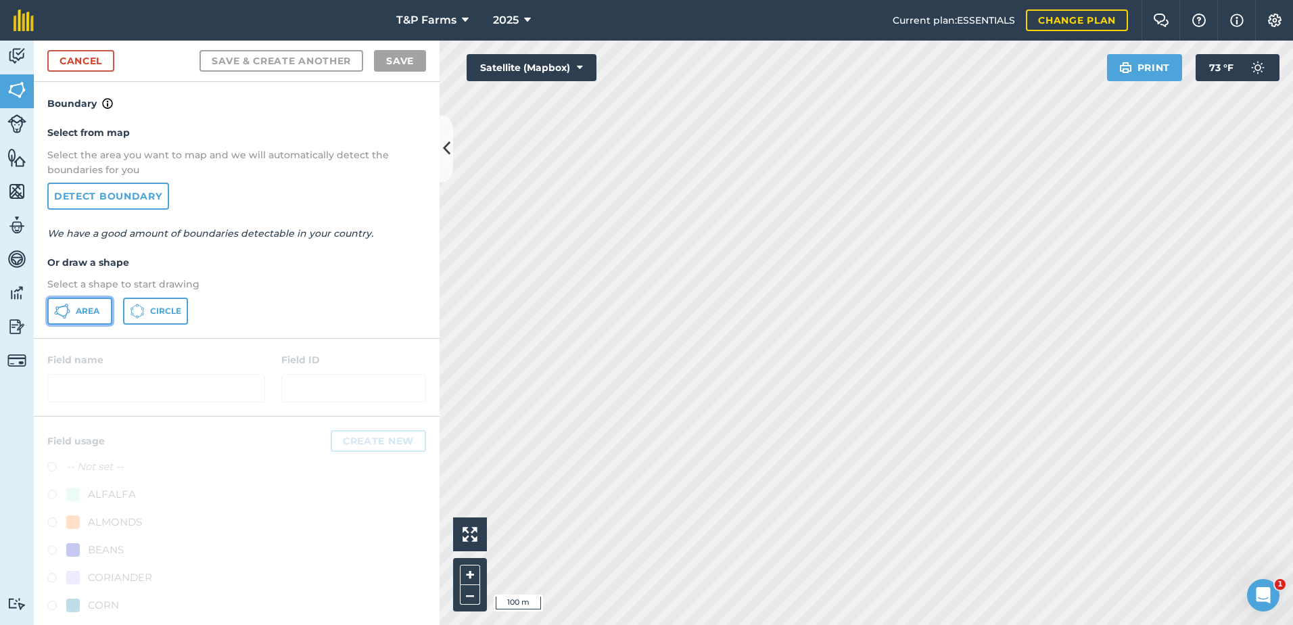
drag, startPoint x: 91, startPoint y: 302, endPoint x: 347, endPoint y: 301, distance: 255.5
click at [91, 303] on button "Area" at bounding box center [79, 310] width 65 height 27
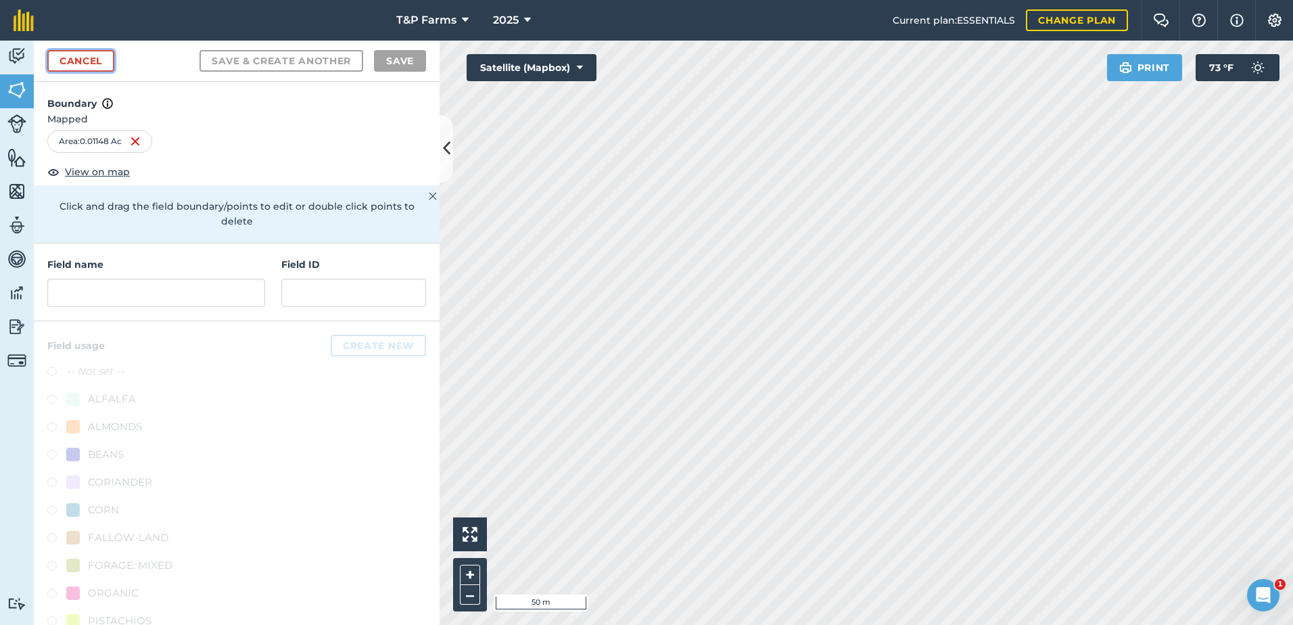
click at [94, 68] on link "Cancel" at bounding box center [80, 61] width 67 height 22
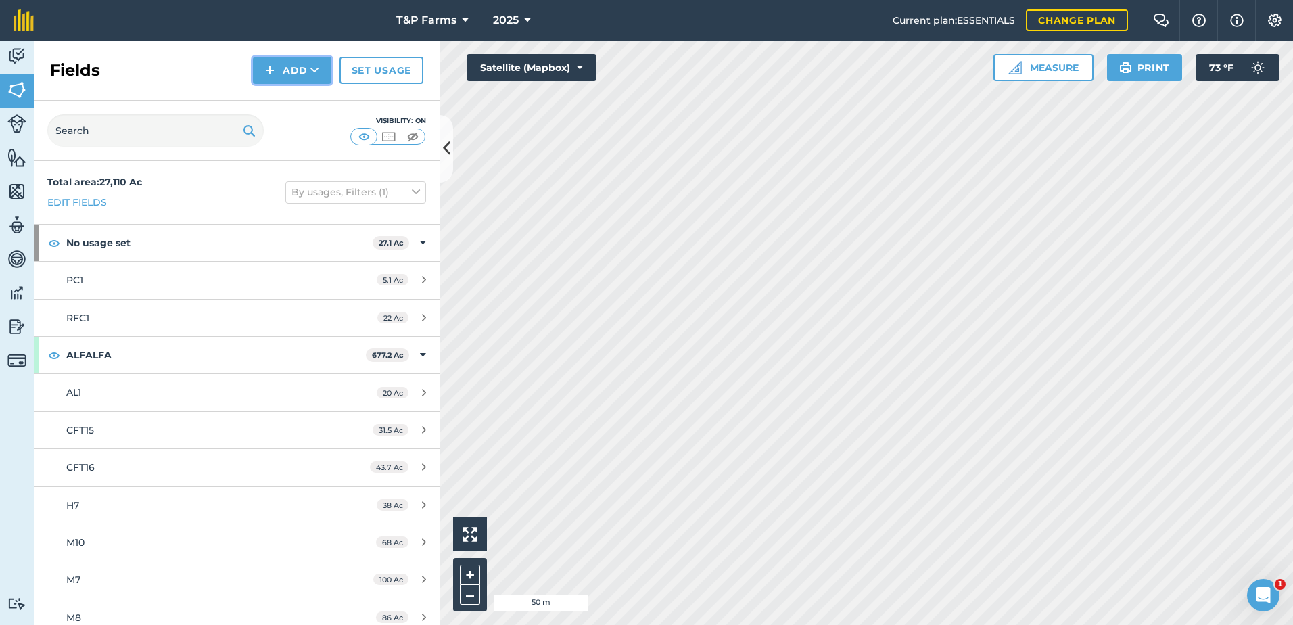
click at [300, 68] on button "Add" at bounding box center [292, 70] width 78 height 27
click at [277, 98] on link "Draw" at bounding box center [292, 101] width 74 height 30
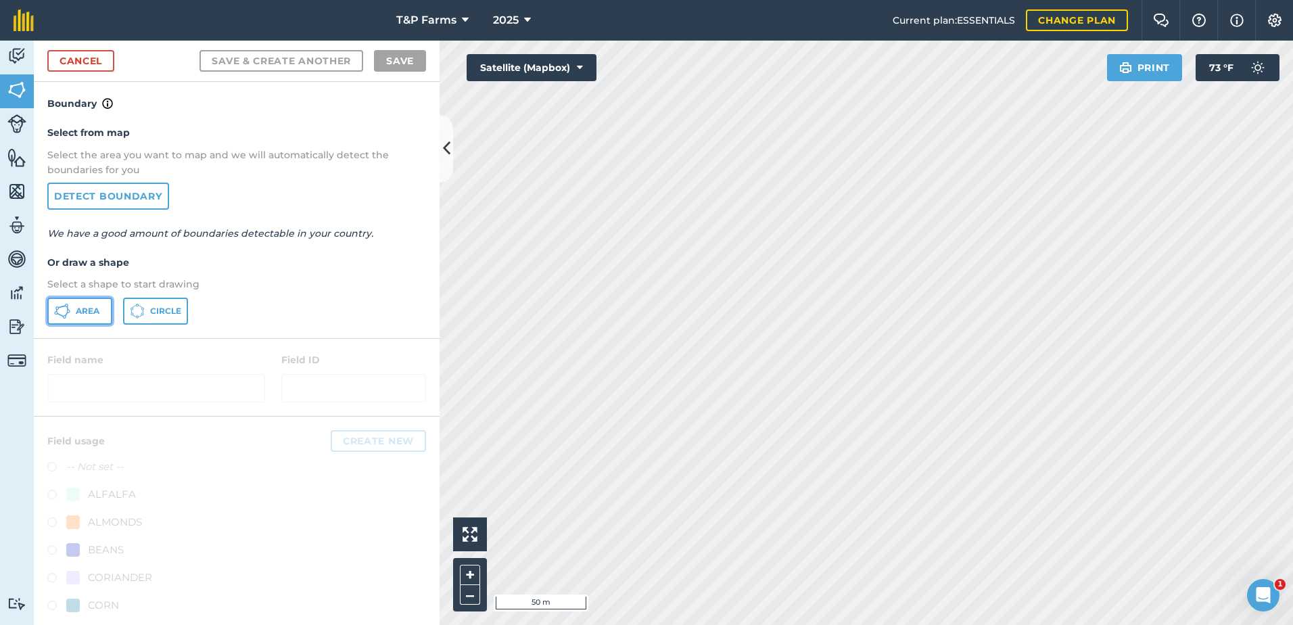
click at [87, 322] on button "Area" at bounding box center [79, 310] width 65 height 27
click at [754, 40] on div "T&P Farms 2025 Current plan : ESSENTIALS Change plan Farm Chat Help Info Settin…" at bounding box center [646, 312] width 1293 height 625
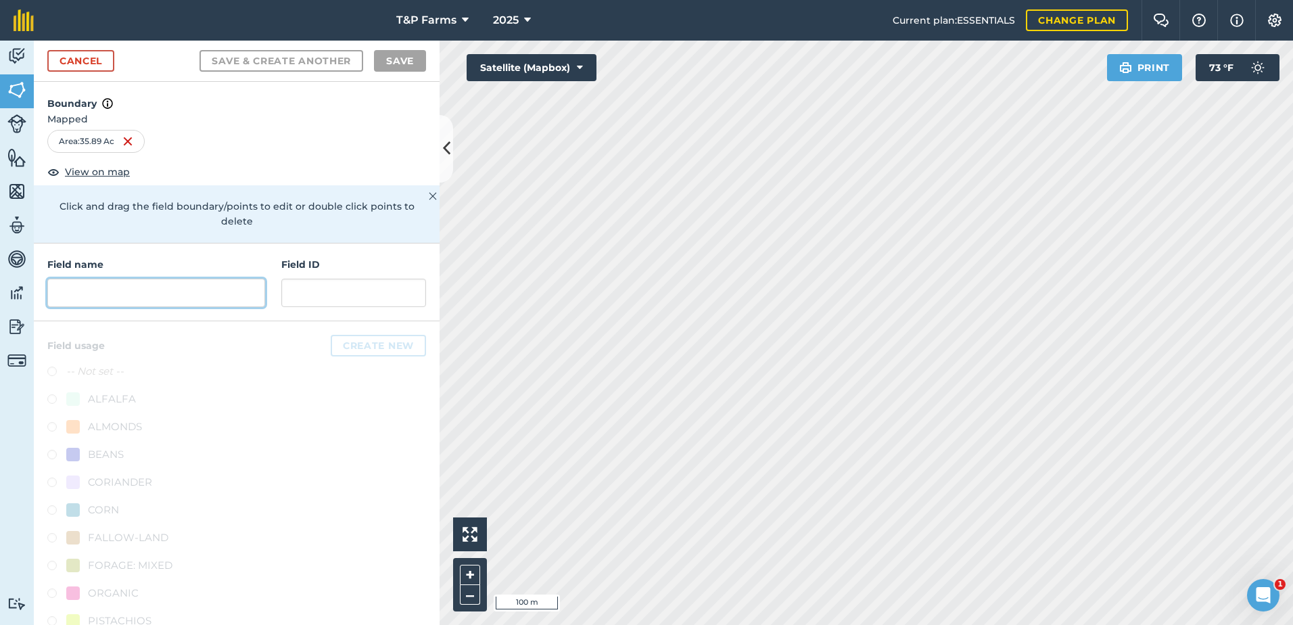
click at [147, 287] on input "text" at bounding box center [156, 293] width 218 height 28
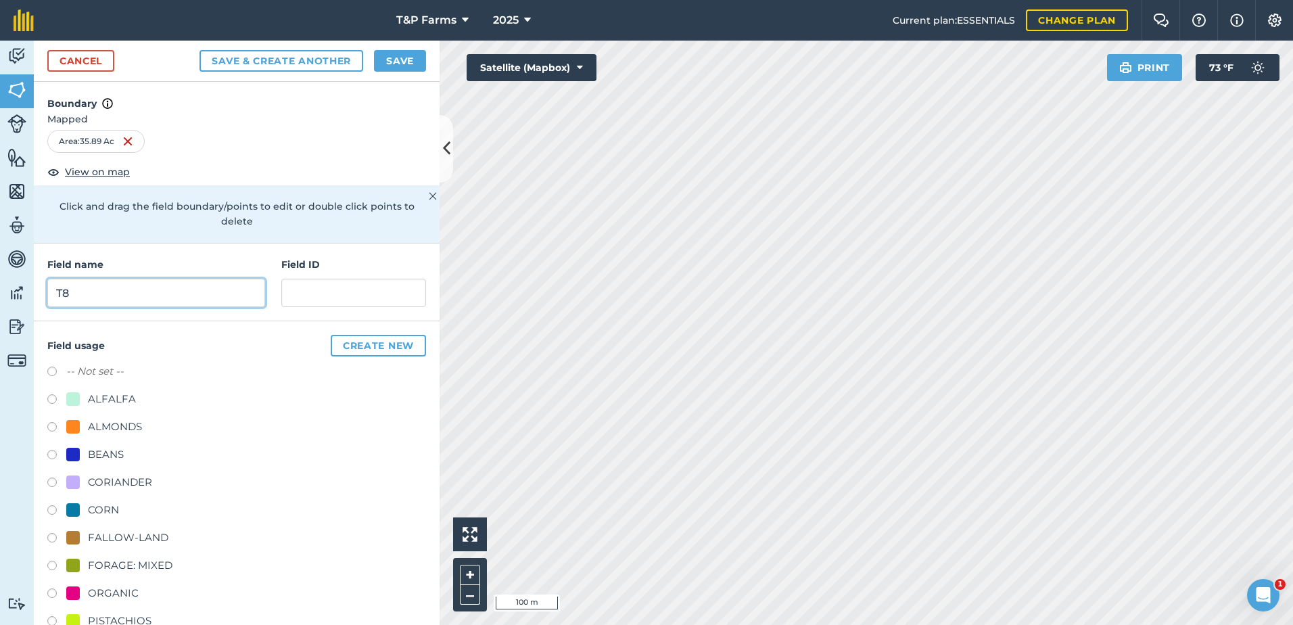
type input "T8"
click at [124, 431] on div "ALMONDS" at bounding box center [115, 426] width 54 height 16
radio input "true"
click at [406, 51] on button "Save" at bounding box center [400, 61] width 52 height 22
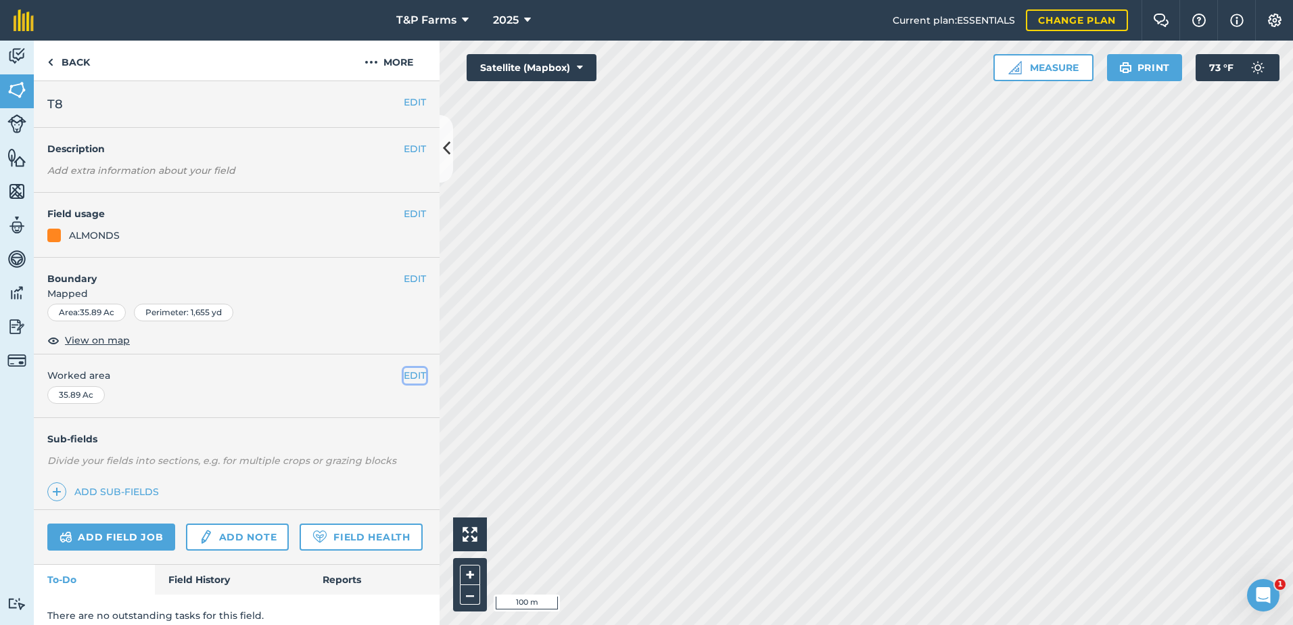
drag, startPoint x: 408, startPoint y: 378, endPoint x: 377, endPoint y: 385, distance: 31.8
click at [406, 378] on button "EDIT" at bounding box center [415, 375] width 22 height 15
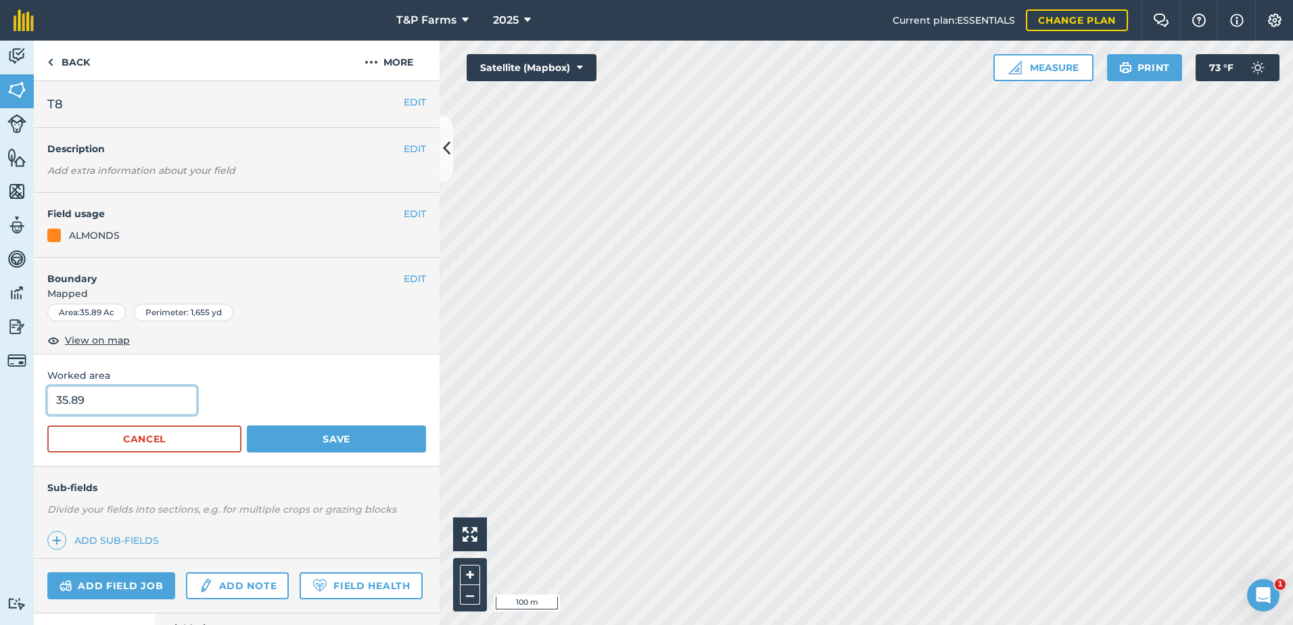
click at [0, 385] on html "T&P Farms 2025 Current plan : ESSENTIALS Change plan Farm Chat Help Info Settin…" at bounding box center [646, 312] width 1293 height 625
type input "36"
click at [247, 425] on button "Save" at bounding box center [336, 438] width 179 height 27
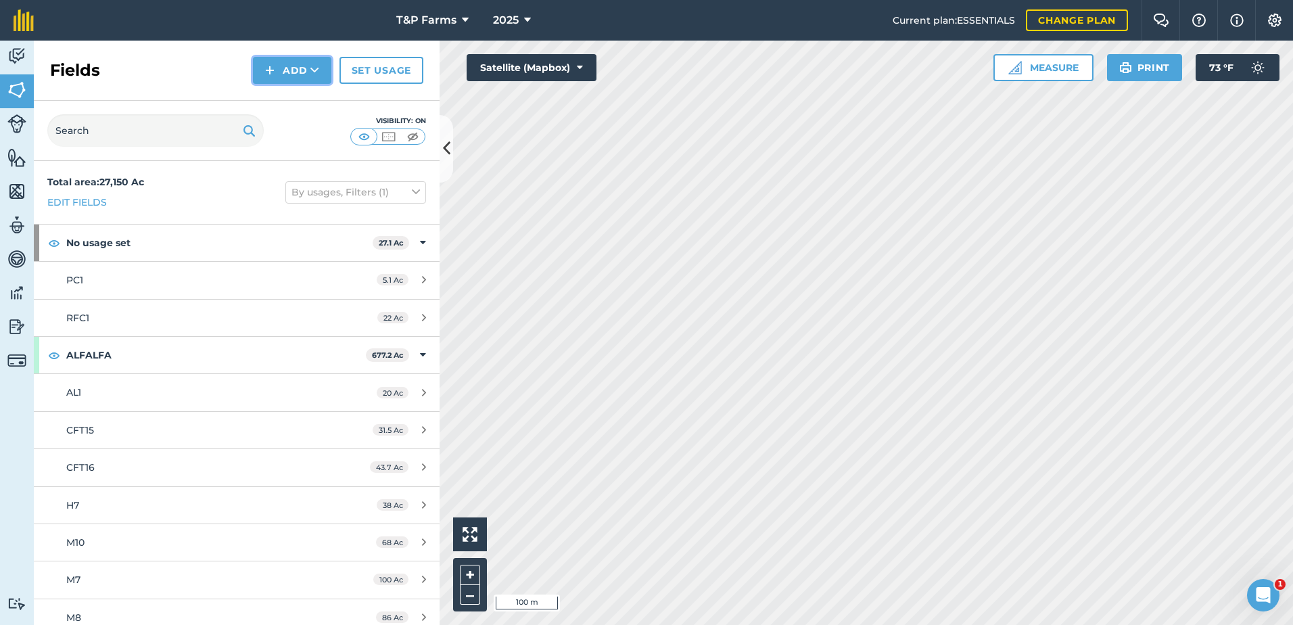
click at [274, 65] on img at bounding box center [269, 70] width 9 height 16
drag, startPoint x: 281, startPoint y: 82, endPoint x: 286, endPoint y: 93, distance: 12.1
click at [286, 93] on link "Draw" at bounding box center [292, 101] width 74 height 30
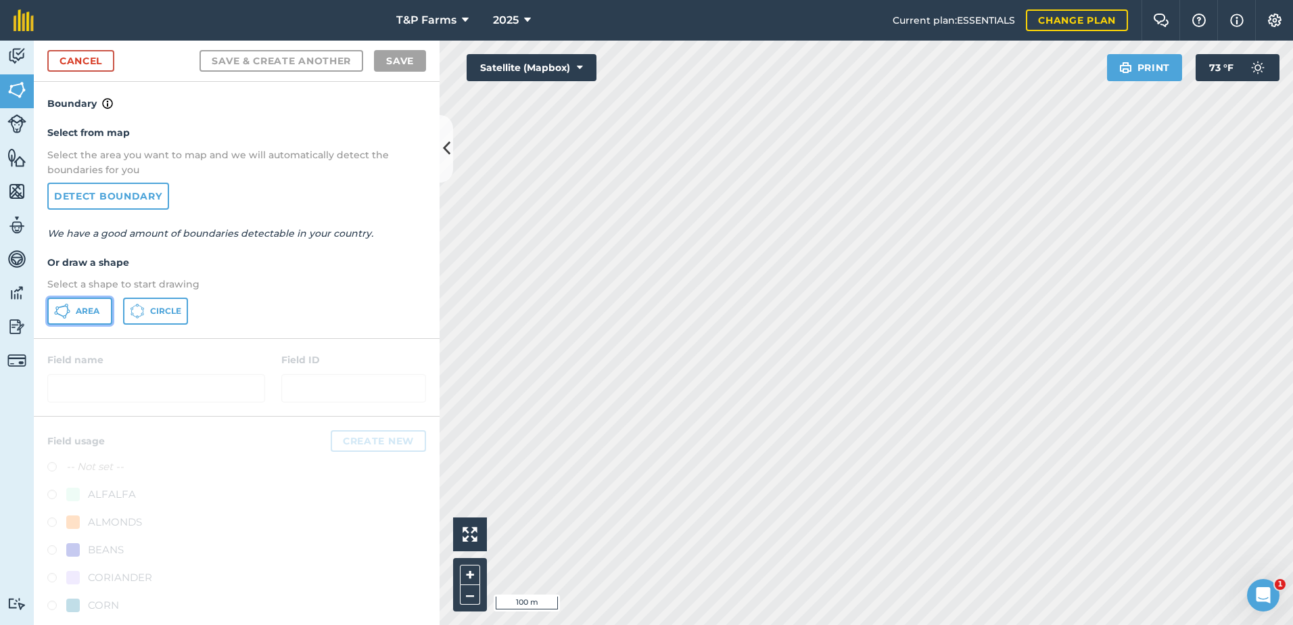
drag, startPoint x: 85, startPoint y: 307, endPoint x: 335, endPoint y: 343, distance: 252.8
click at [88, 308] on span "Area" at bounding box center [88, 311] width 24 height 11
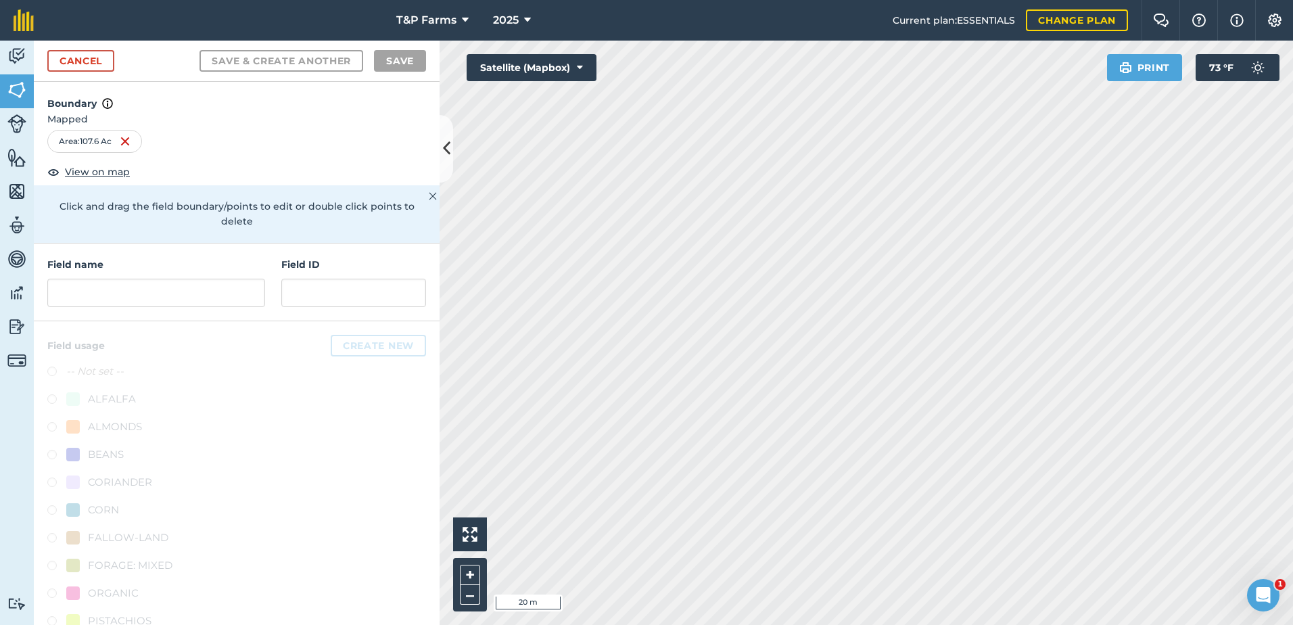
click at [1292, 311] on html "T&P Farms 2025 Current plan : ESSENTIALS Change plan Farm Chat Help Info Settin…" at bounding box center [646, 312] width 1293 height 625
click at [1292, 315] on html "T&P Farms 2025 Current plan : ESSENTIALS Change plan Farm Chat Help Info Settin…" at bounding box center [646, 312] width 1293 height 625
click at [832, 624] on html "T&P Farms 2025 Current plan : ESSENTIALS Change plan Farm Chat Help Info Settin…" at bounding box center [646, 312] width 1293 height 625
click at [155, 297] on input "text" at bounding box center [156, 293] width 218 height 28
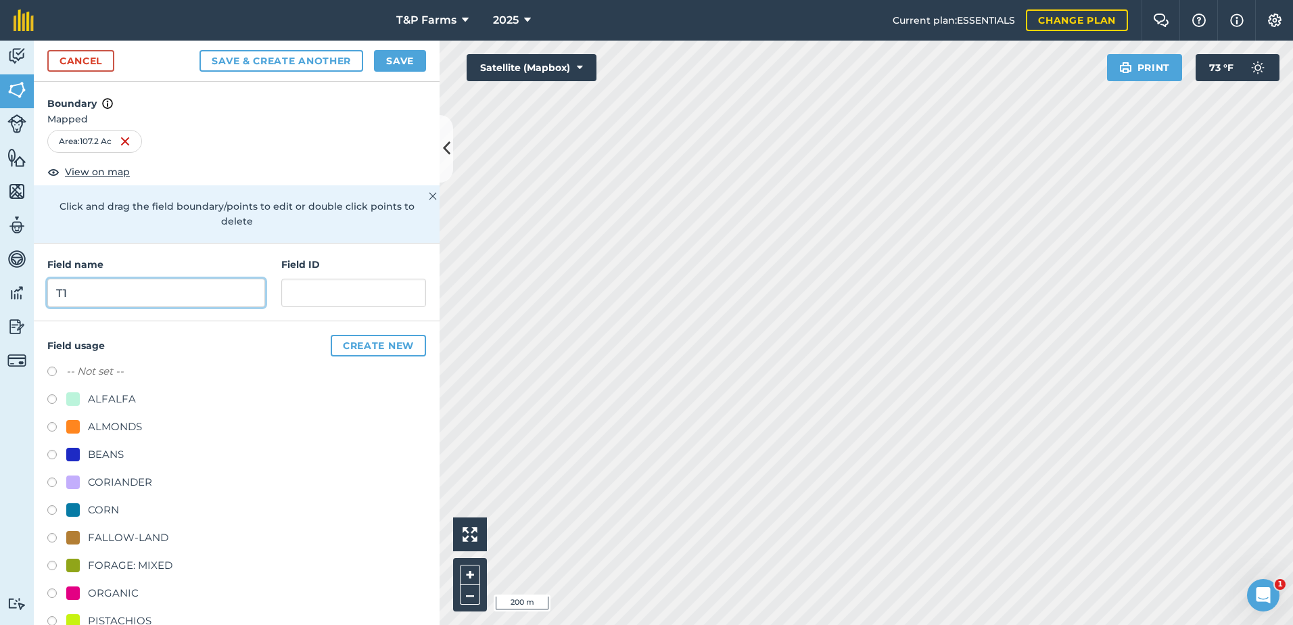
type input "T1"
click at [114, 426] on div "ALMONDS" at bounding box center [115, 426] width 54 height 16
radio input "true"
click at [390, 60] on button "Save" at bounding box center [400, 61] width 52 height 22
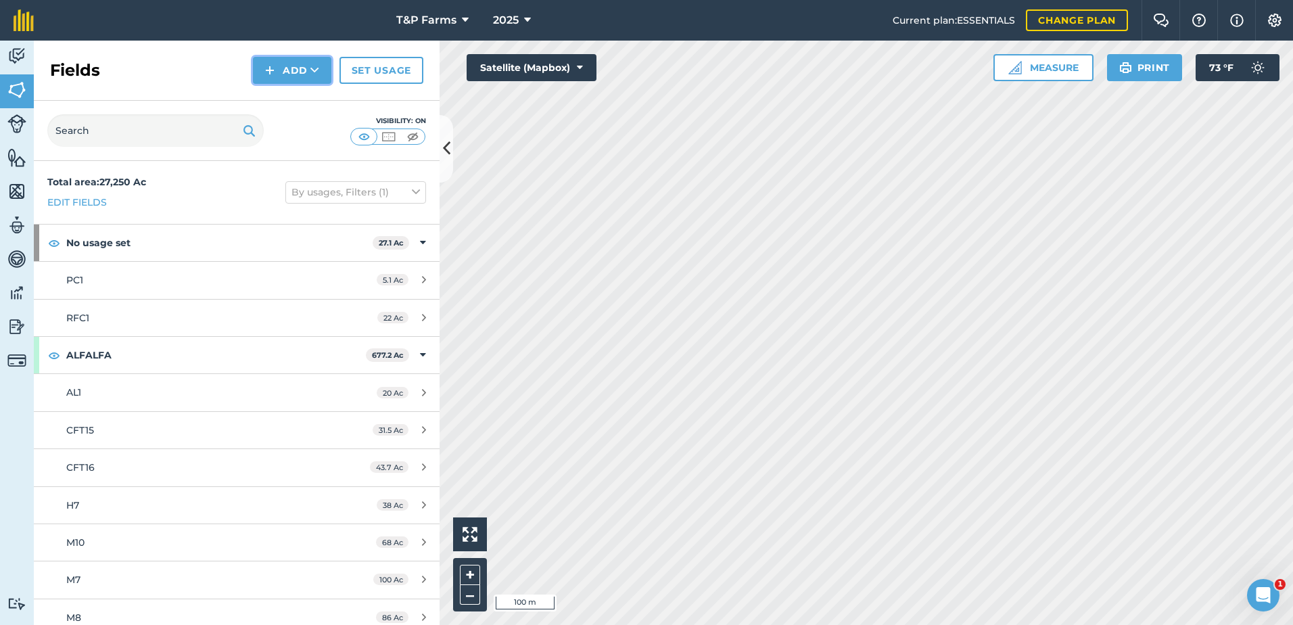
click at [307, 68] on button "Add" at bounding box center [292, 70] width 78 height 27
click at [302, 93] on link "Draw" at bounding box center [292, 101] width 74 height 30
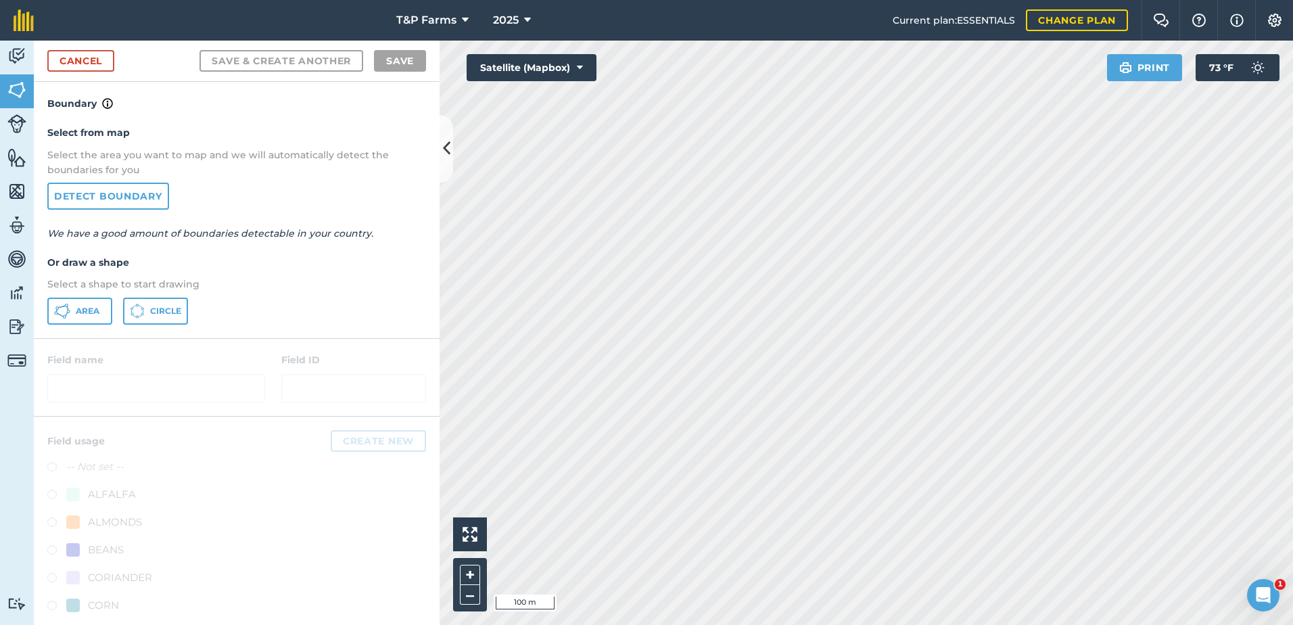
click at [115, 306] on div "Area Circle" at bounding box center [236, 310] width 379 height 27
click at [99, 321] on button "Area" at bounding box center [79, 310] width 65 height 27
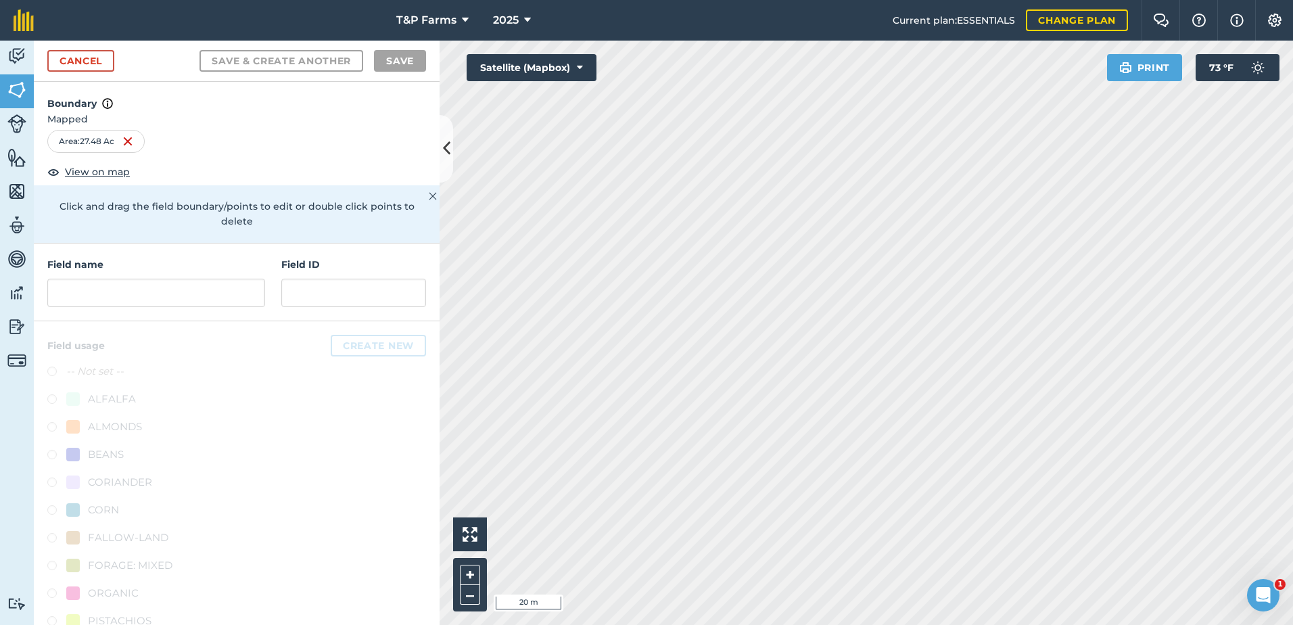
click at [1292, 347] on html "T&P Farms 2025 Current plan : ESSENTIALS Change plan Farm Chat Help Info Settin…" at bounding box center [646, 312] width 1293 height 625
click at [183, 281] on input "text" at bounding box center [156, 293] width 218 height 28
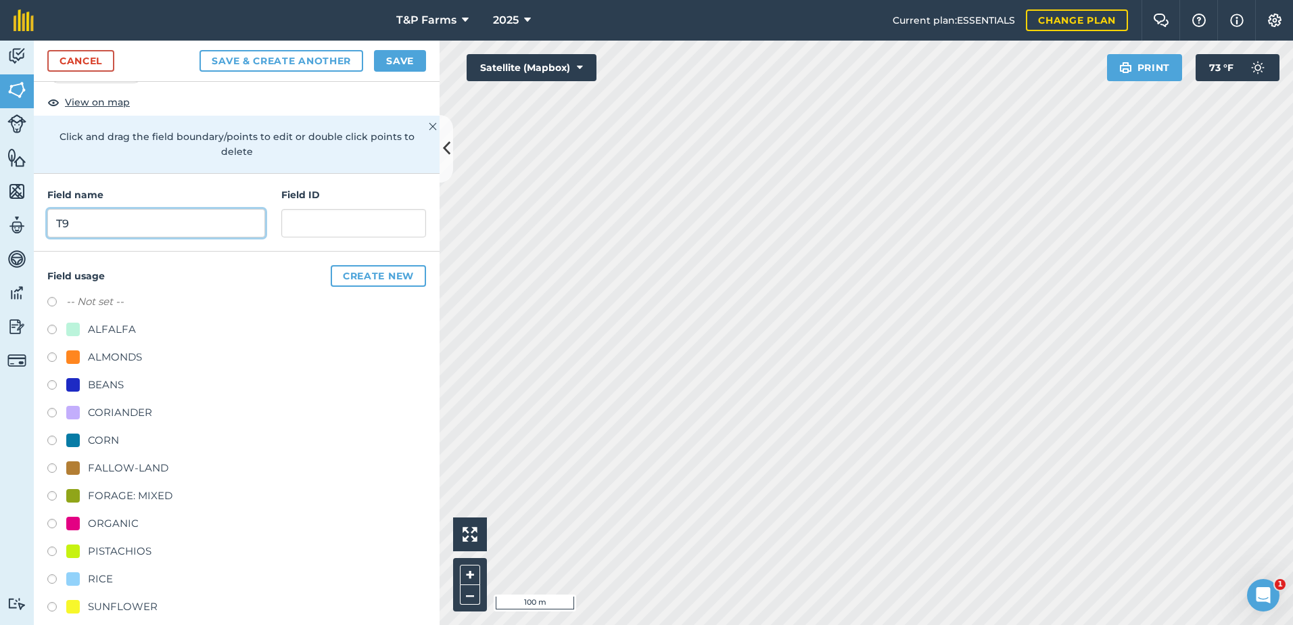
scroll to position [168, 0]
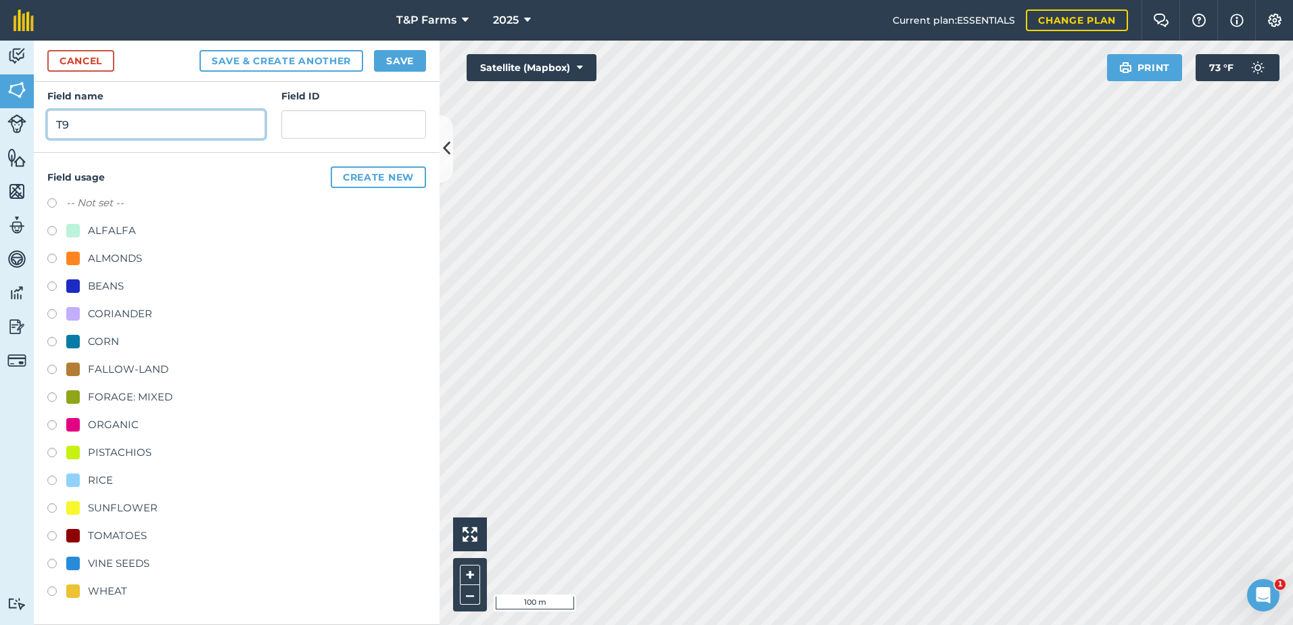
type input "T9"
click at [126, 506] on div "SUNFLOWER" at bounding box center [123, 508] width 70 height 16
radio input "true"
click at [381, 54] on button "Save" at bounding box center [400, 61] width 52 height 22
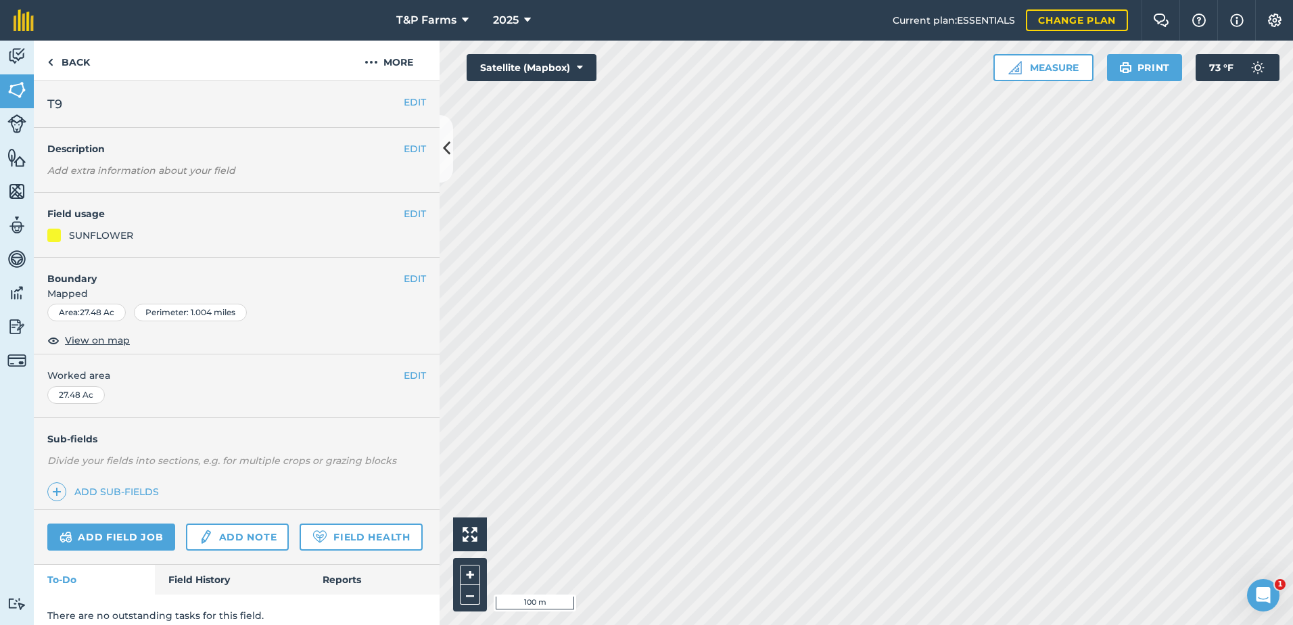
click at [416, 376] on div "EDIT Worked area 27.48 Ac" at bounding box center [237, 385] width 406 height 63
click at [405, 377] on button "EDIT" at bounding box center [415, 375] width 22 height 15
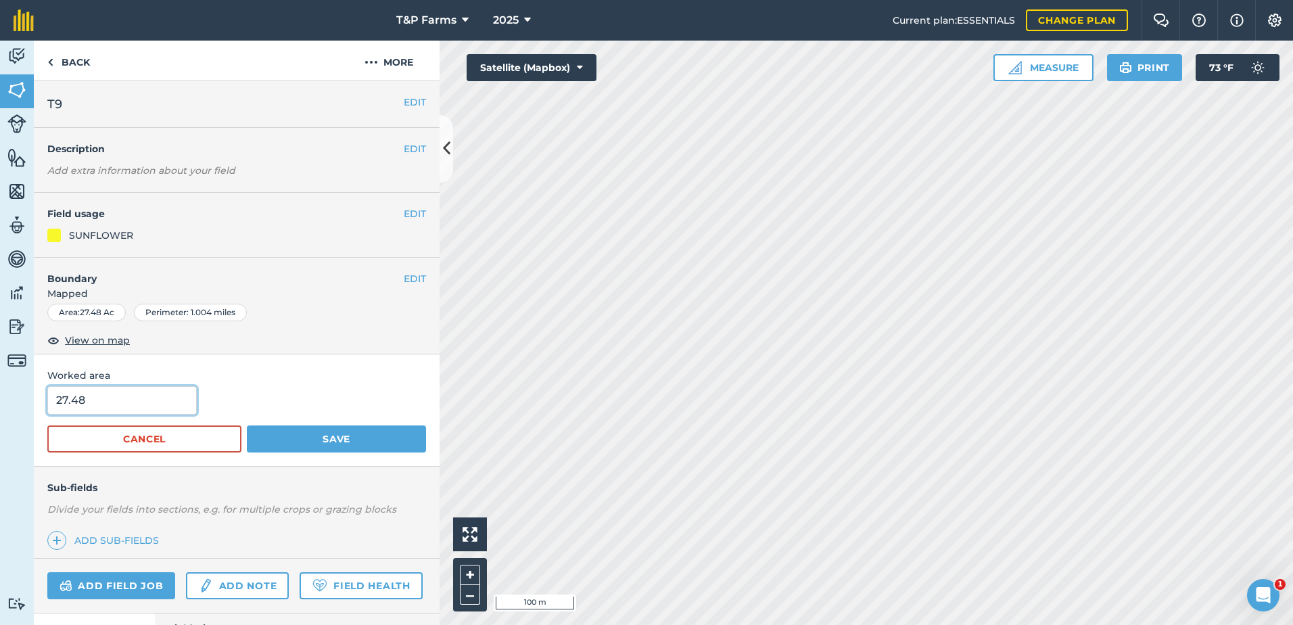
click at [0, 402] on html "T&P Farms 2025 Current plan : ESSENTIALS Change plan Farm Chat Help Info Settin…" at bounding box center [646, 312] width 1293 height 625
type input "28"
click at [247, 425] on button "Save" at bounding box center [336, 438] width 179 height 27
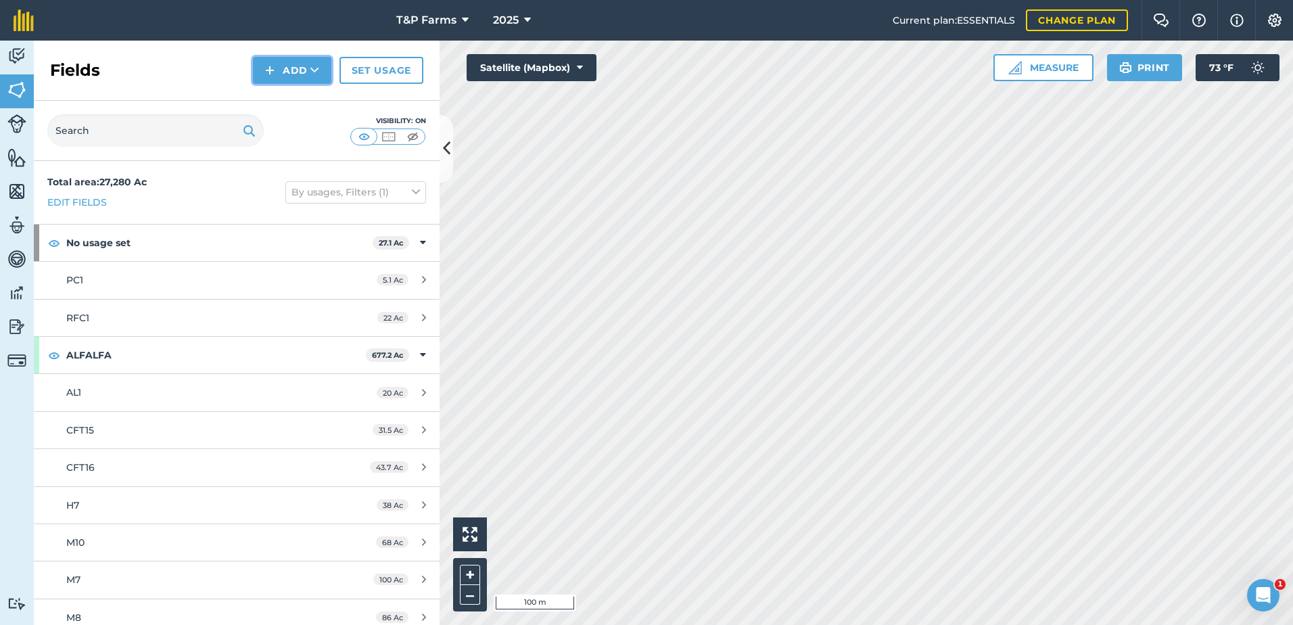
click at [277, 66] on button "Add" at bounding box center [292, 70] width 78 height 27
click at [293, 101] on link "Draw" at bounding box center [292, 101] width 74 height 30
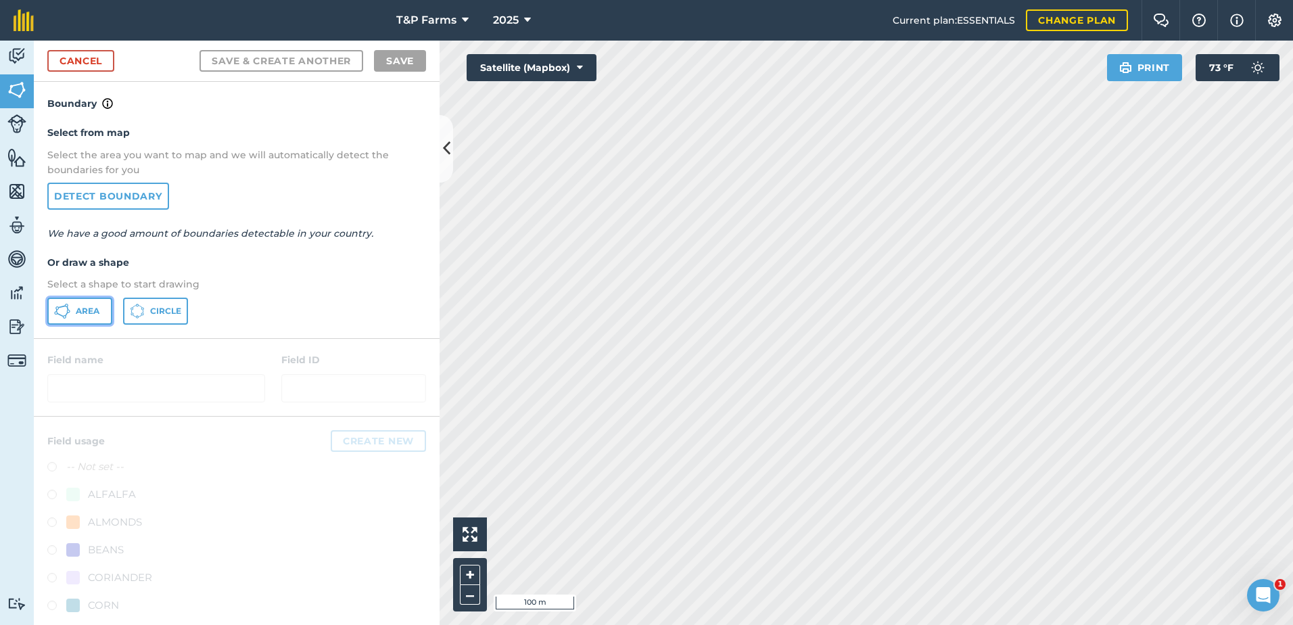
click at [92, 321] on button "Area" at bounding box center [79, 310] width 65 height 27
click at [1292, 469] on html "T&P Farms 2025 Current plan : ESSENTIALS Change plan Farm Chat Help Info Settin…" at bounding box center [646, 312] width 1293 height 625
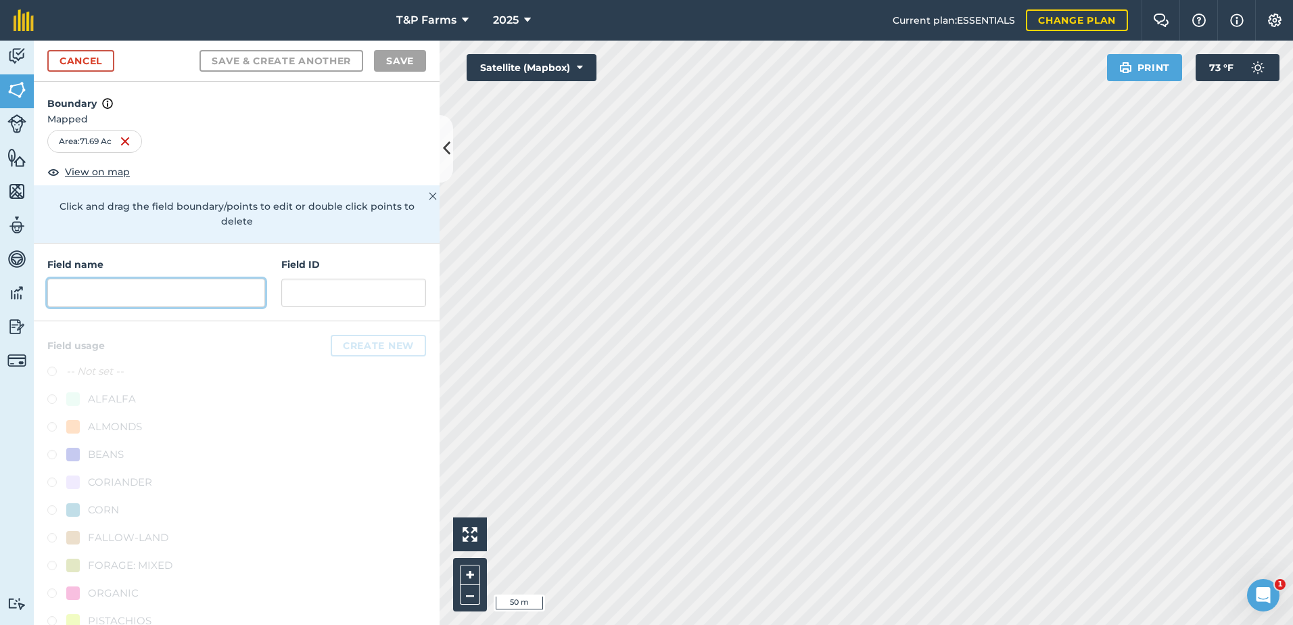
click at [233, 282] on input "text" at bounding box center [156, 293] width 218 height 28
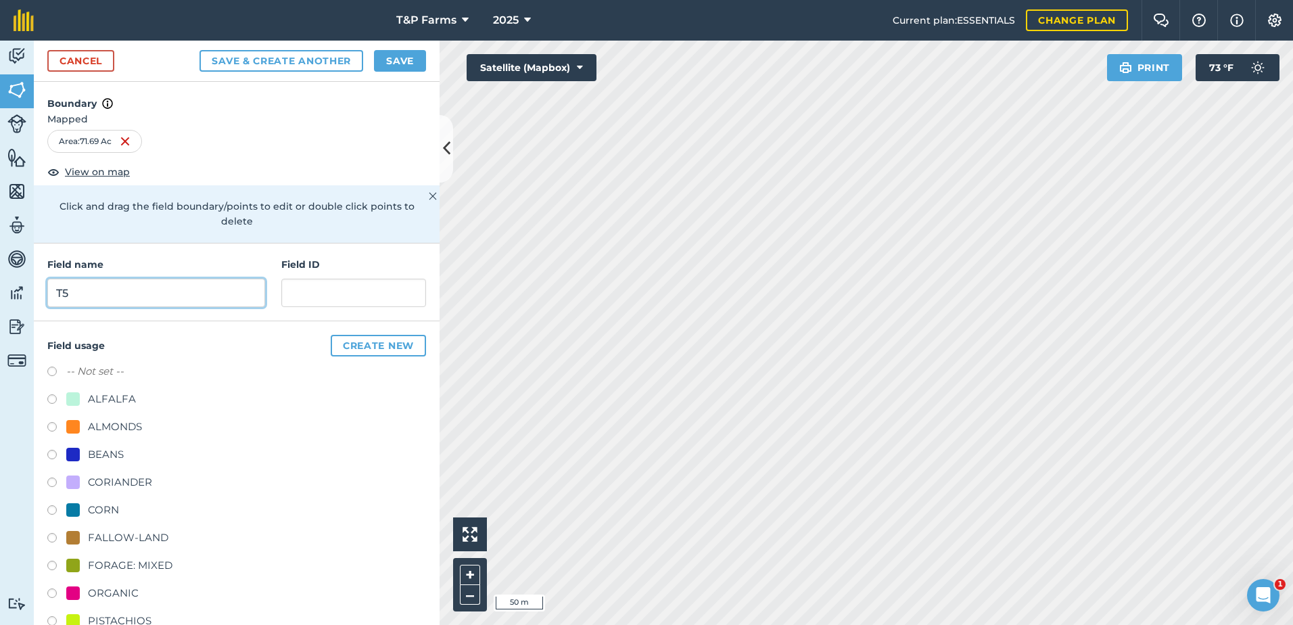
type input "T5"
click at [124, 437] on div "ALMONDS" at bounding box center [236, 428] width 379 height 20
click at [126, 428] on div "ALMONDS" at bounding box center [115, 426] width 54 height 16
radio input "true"
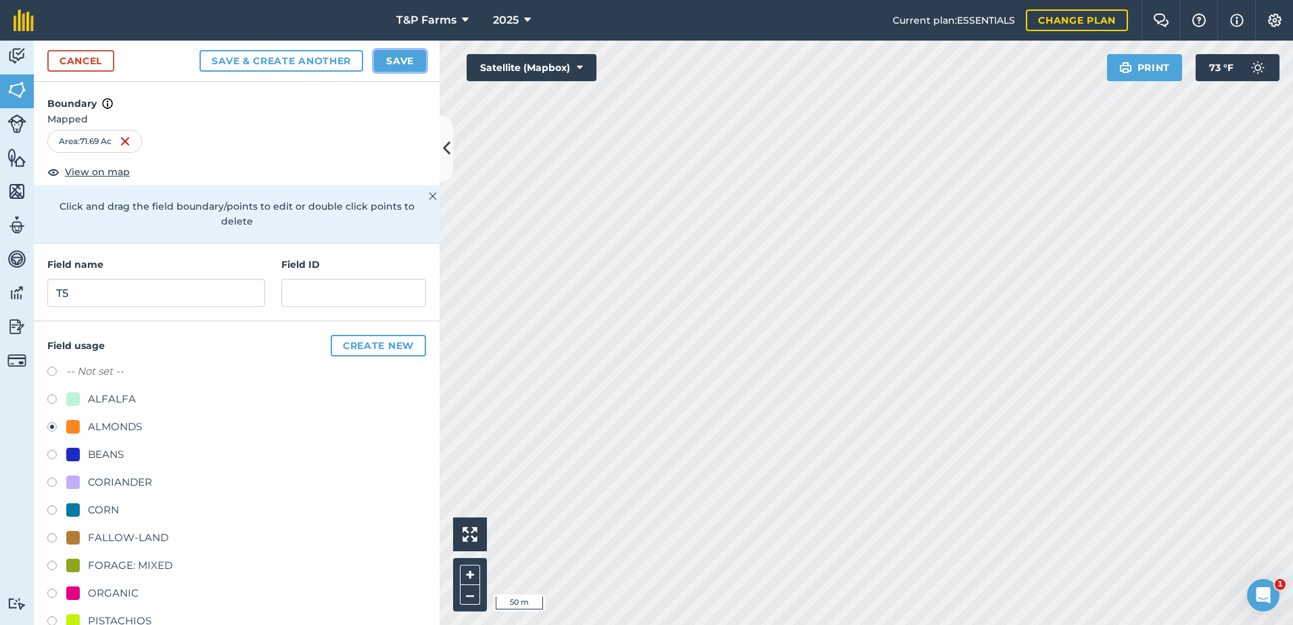
click at [406, 57] on button "Save" at bounding box center [400, 61] width 52 height 22
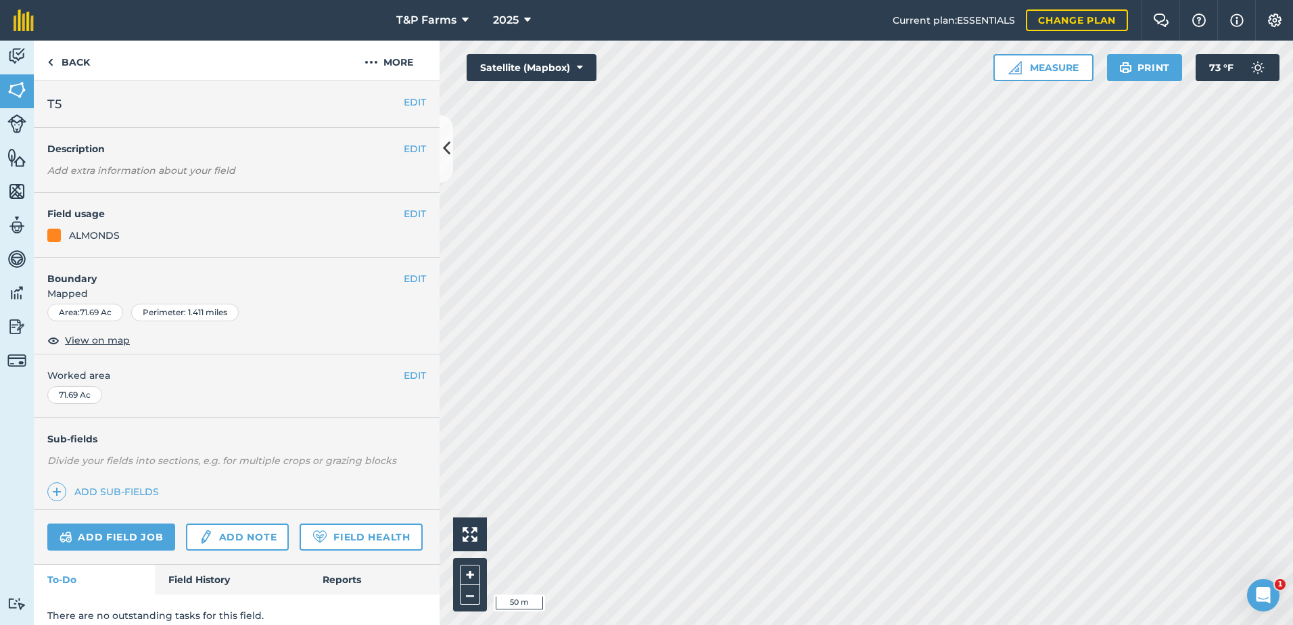
click at [388, 376] on span "Worked area" at bounding box center [236, 375] width 379 height 15
click at [404, 373] on button "EDIT" at bounding box center [415, 375] width 22 height 15
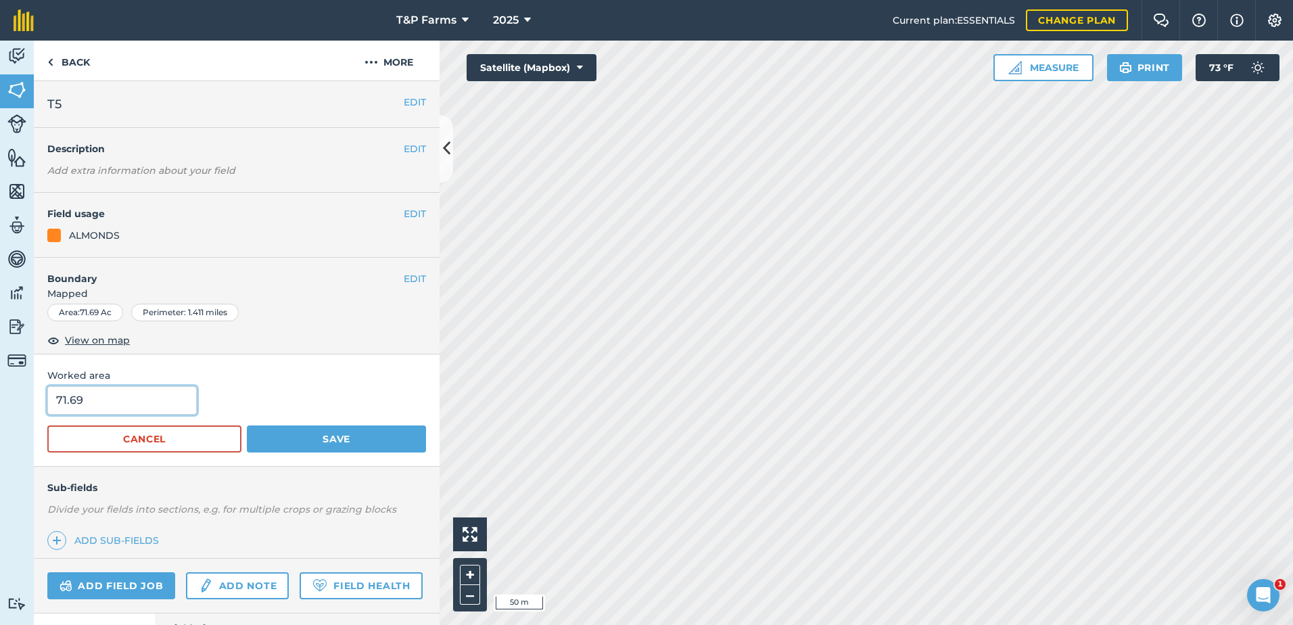
click at [197, 402] on input "71.69" at bounding box center [121, 400] width 149 height 28
type input "71"
click at [247, 425] on button "Save" at bounding box center [336, 438] width 179 height 27
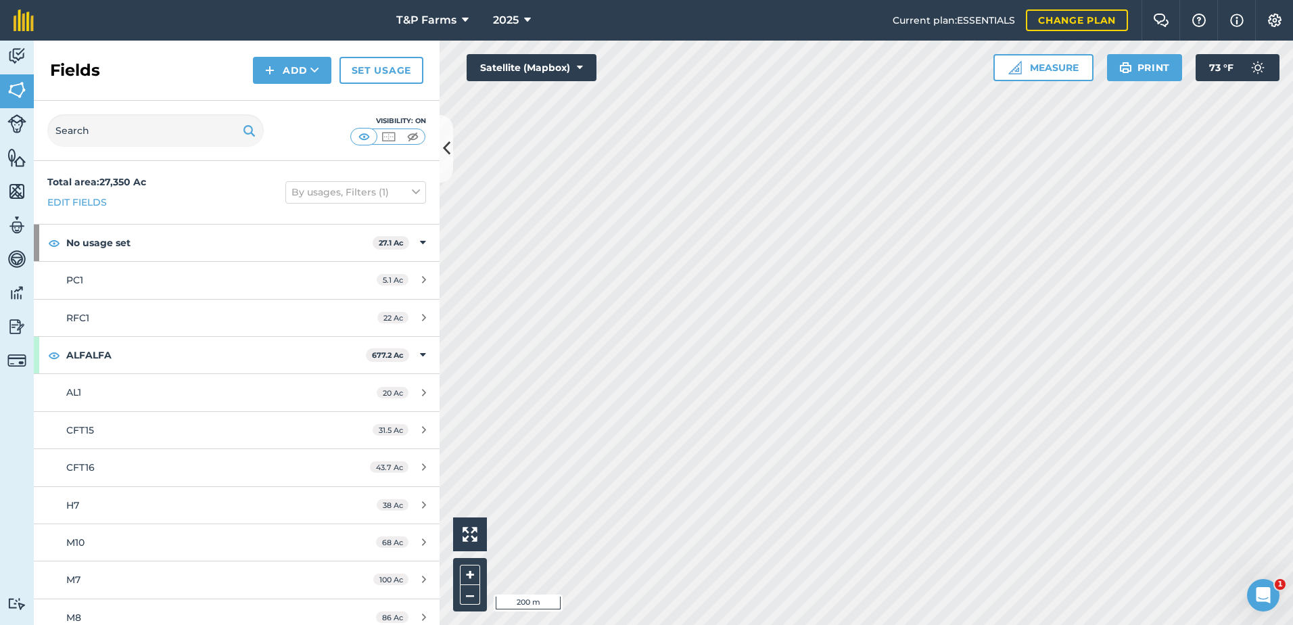
click at [256, 85] on div "Fields Add Set usage" at bounding box center [237, 71] width 406 height 60
click at [279, 72] on button "Add" at bounding box center [292, 70] width 78 height 27
click at [280, 110] on link "Draw" at bounding box center [292, 101] width 74 height 30
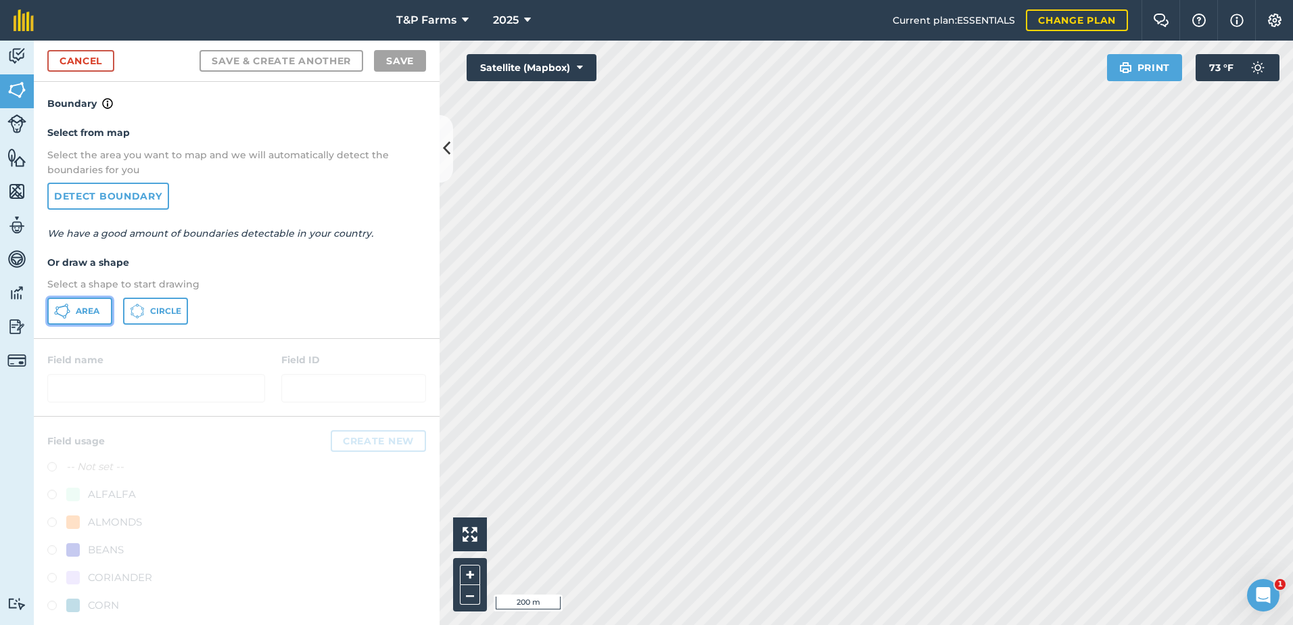
drag, startPoint x: 99, startPoint y: 306, endPoint x: 264, endPoint y: 321, distance: 165.0
click at [107, 306] on button "Area" at bounding box center [79, 310] width 65 height 27
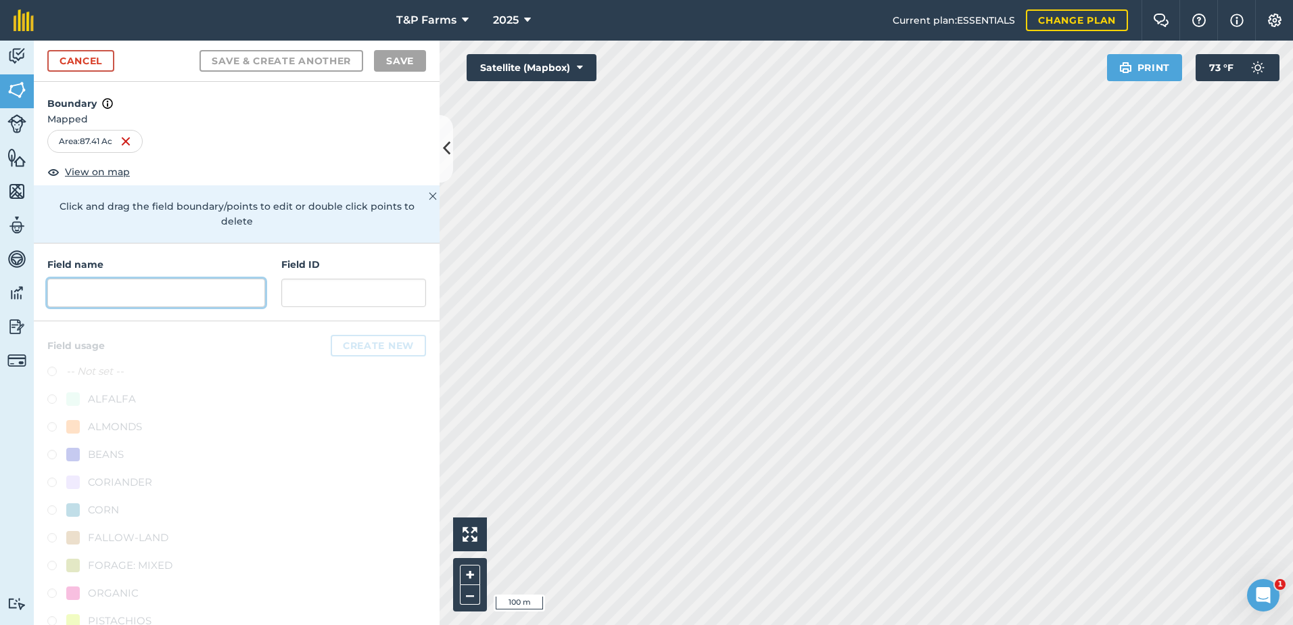
click at [153, 287] on input "text" at bounding box center [156, 293] width 218 height 28
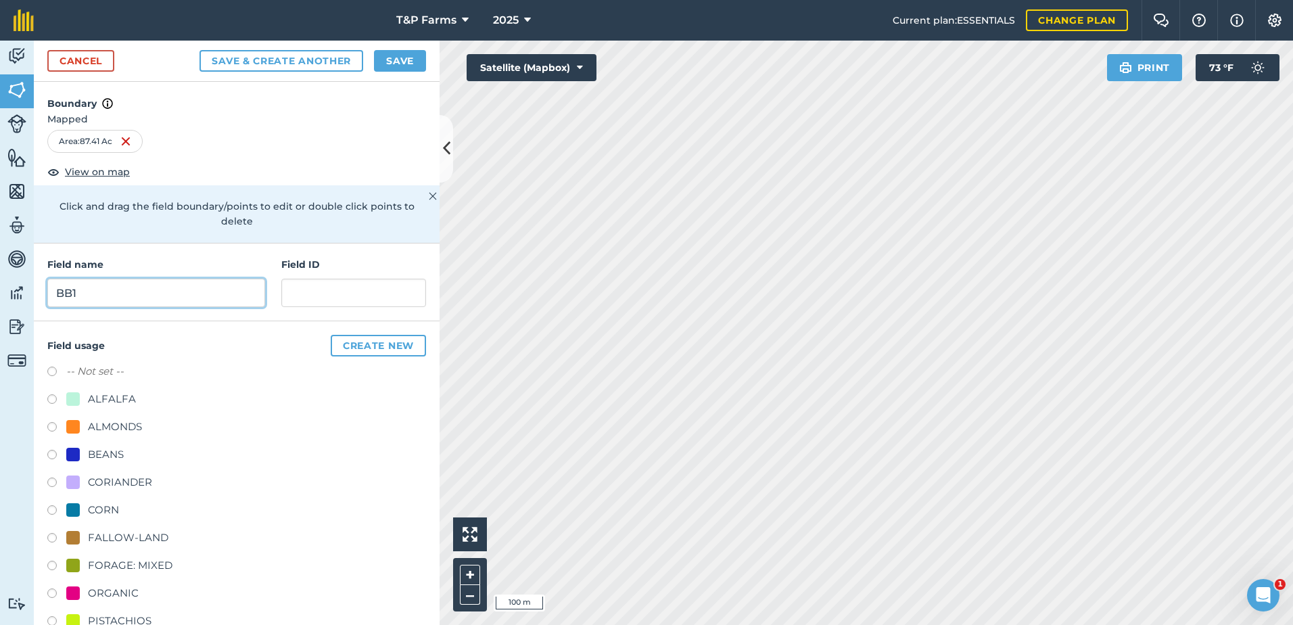
type input "BB1"
click at [135, 426] on div "ALMONDS" at bounding box center [115, 426] width 54 height 16
radio input "true"
click at [400, 62] on button "Save" at bounding box center [400, 61] width 52 height 22
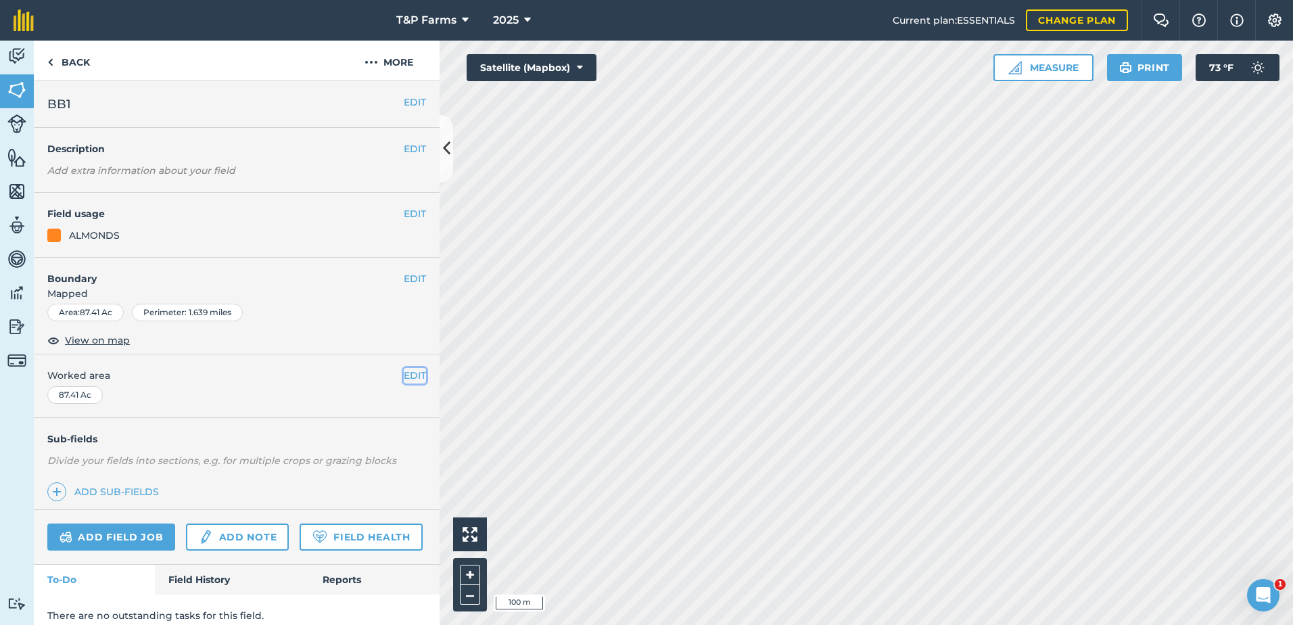
click at [407, 373] on button "EDIT" at bounding box center [415, 375] width 22 height 15
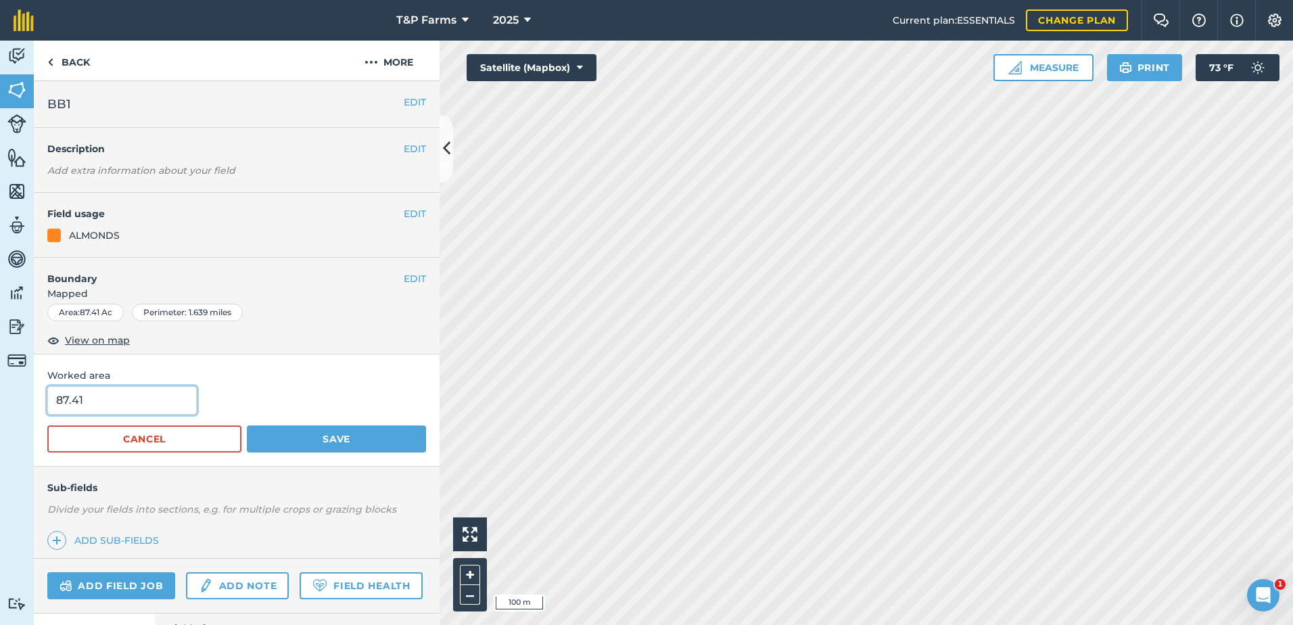
drag, startPoint x: 82, startPoint y: 391, endPoint x: 17, endPoint y: 400, distance: 65.6
click at [17, 400] on div "Activity Fields Livestock Features Maps Team Vehicles Data Reporting Billing Tu…" at bounding box center [646, 333] width 1293 height 584
type input "88"
click at [247, 425] on button "Save" at bounding box center [336, 438] width 179 height 27
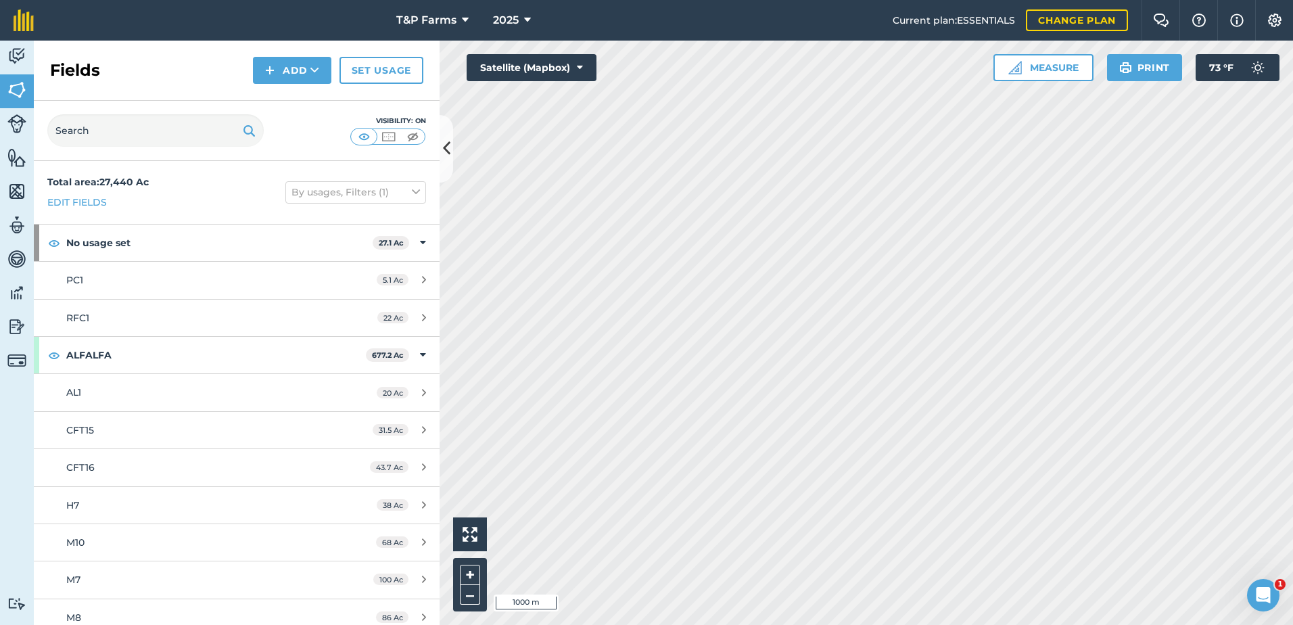
click at [765, 624] on html "T&P Farms 2025 Current plan : ESSENTIALS Change plan Farm Chat Help Info Settin…" at bounding box center [646, 312] width 1293 height 625
click at [815, 624] on html "T&P Farms 2025 Current plan : ESSENTIALS Change plan Farm Chat Help Info Settin…" at bounding box center [646, 312] width 1293 height 625
drag, startPoint x: 261, startPoint y: 51, endPoint x: 281, endPoint y: 78, distance: 33.8
click at [281, 78] on div "Fields Add Set usage" at bounding box center [237, 71] width 406 height 60
click at [282, 78] on button "Add" at bounding box center [292, 70] width 78 height 27
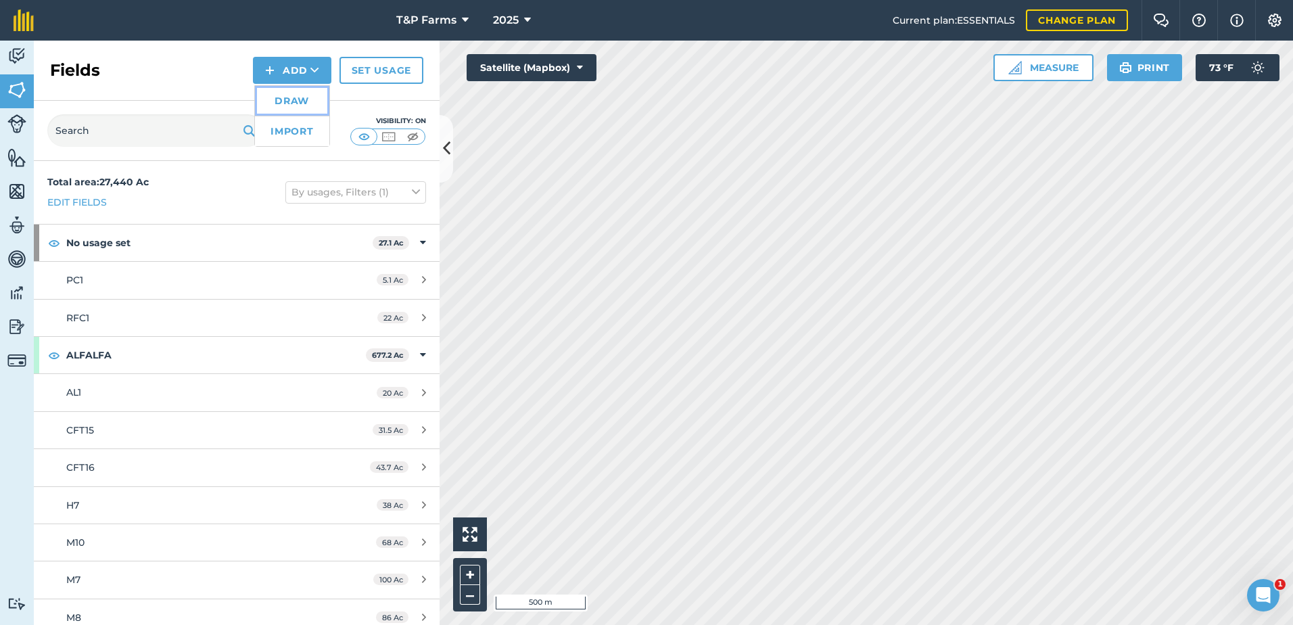
click at [295, 99] on link "Draw" at bounding box center [292, 101] width 74 height 30
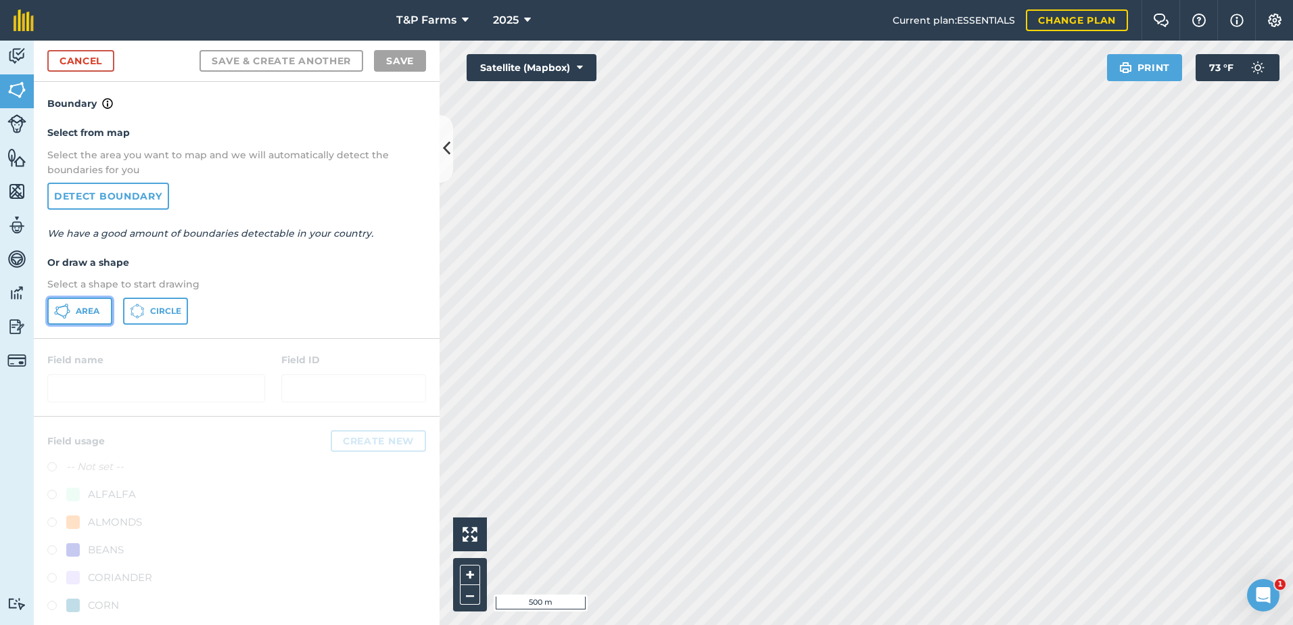
click at [93, 309] on span "Area" at bounding box center [88, 311] width 24 height 11
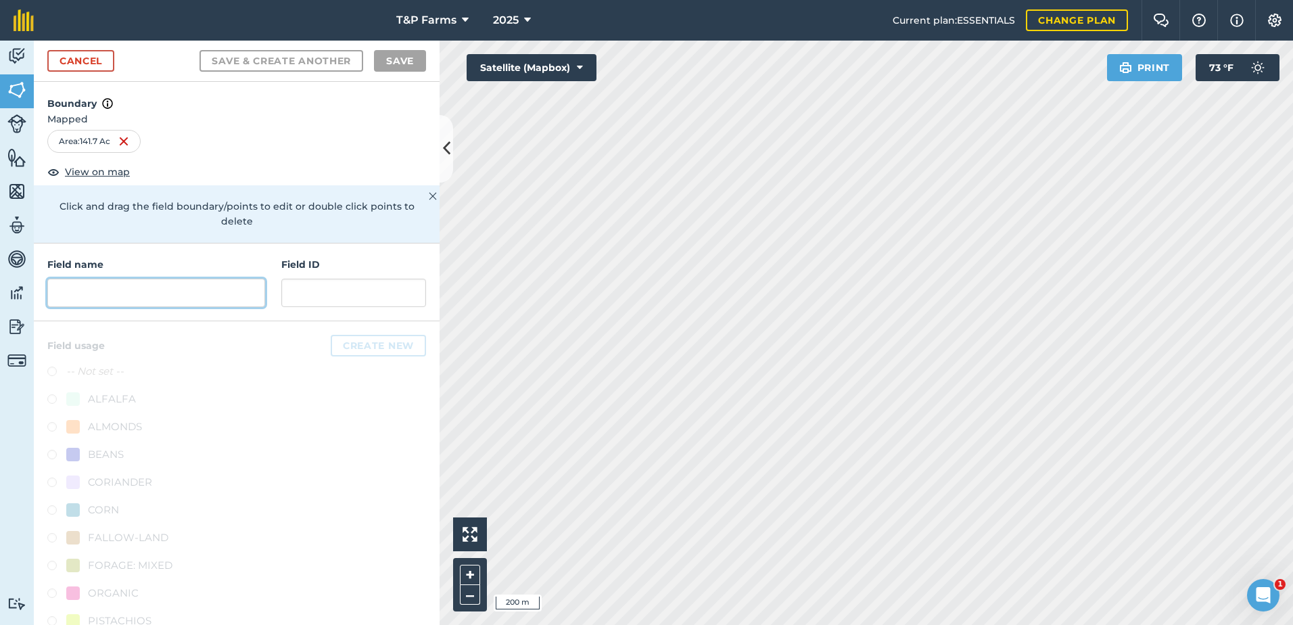
click at [247, 291] on input "text" at bounding box center [156, 293] width 218 height 28
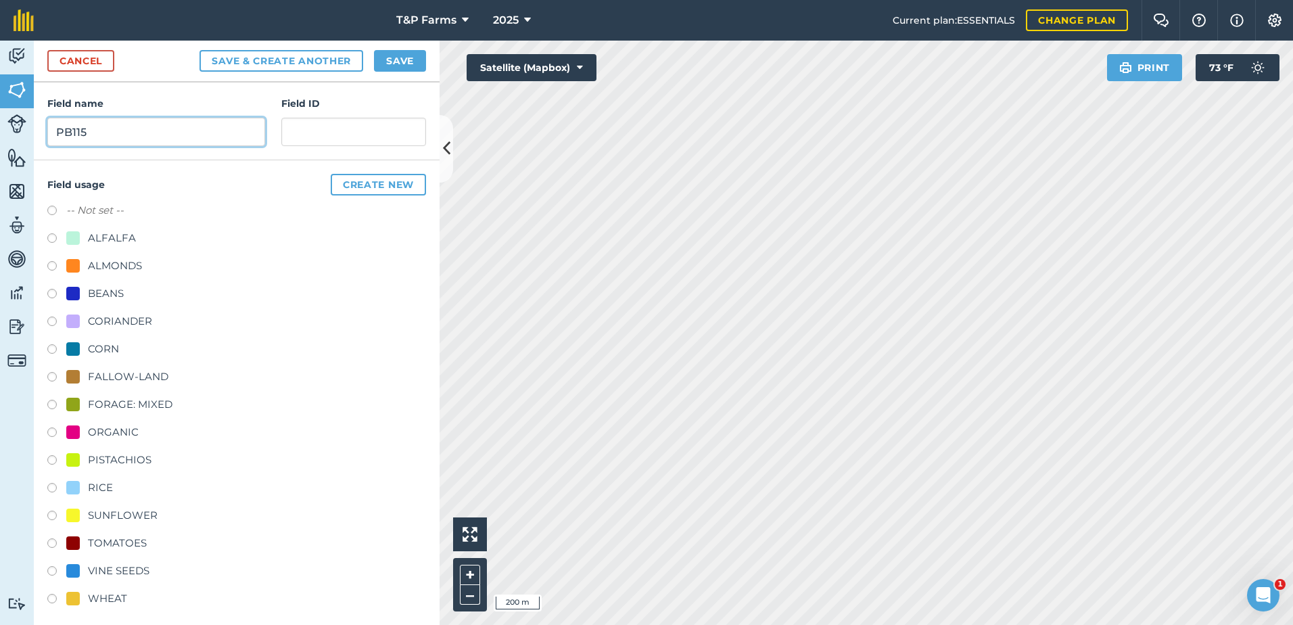
scroll to position [168, 0]
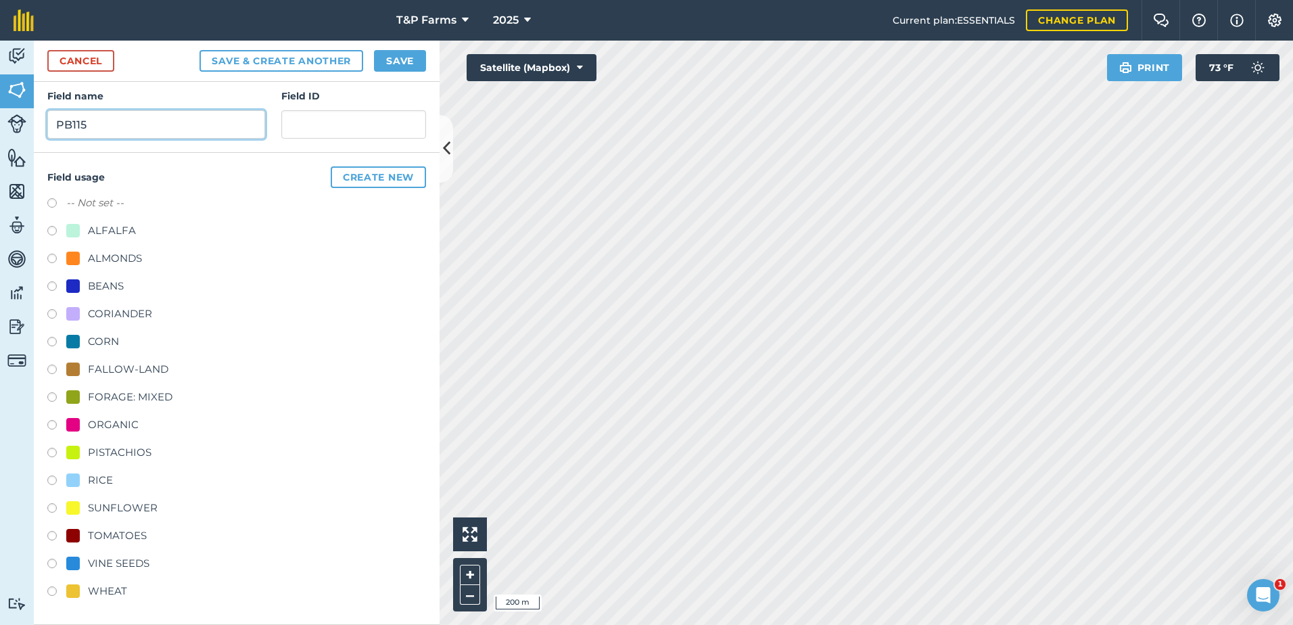
type input "PB115"
click at [135, 537] on div "TOMATOES" at bounding box center [117, 535] width 59 height 16
radio input "true"
click at [408, 59] on button "Save" at bounding box center [400, 61] width 52 height 22
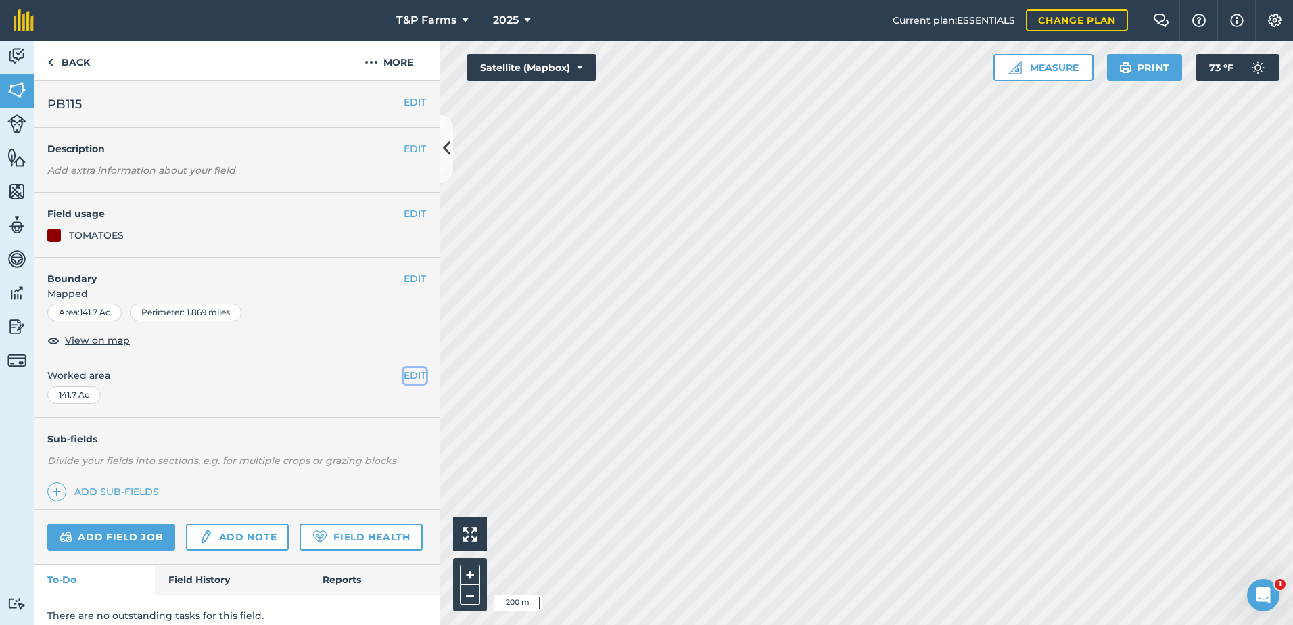
click at [412, 372] on button "EDIT" at bounding box center [415, 375] width 22 height 15
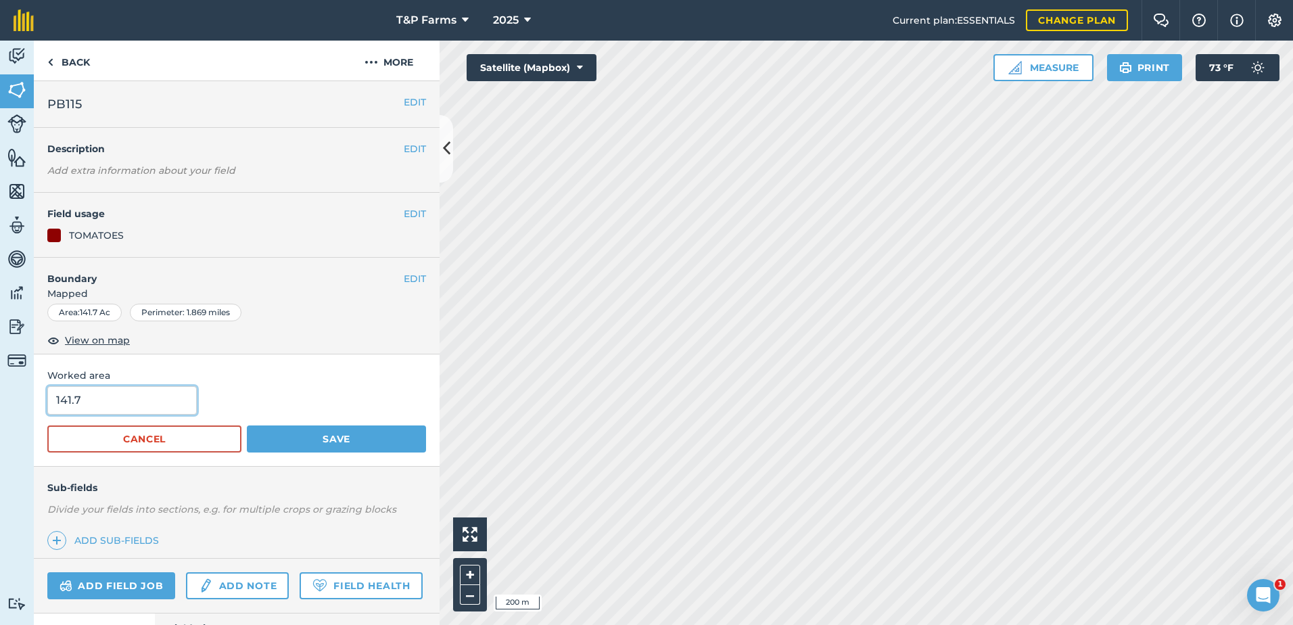
drag, startPoint x: 130, startPoint y: 395, endPoint x: -3, endPoint y: 431, distance: 137.7
click at [0, 431] on html "T&P Farms 2025 Current plan : ESSENTIALS Change plan Farm Chat Help Info Settin…" at bounding box center [646, 312] width 1293 height 625
type input "143"
click at [247, 425] on button "Save" at bounding box center [336, 438] width 179 height 27
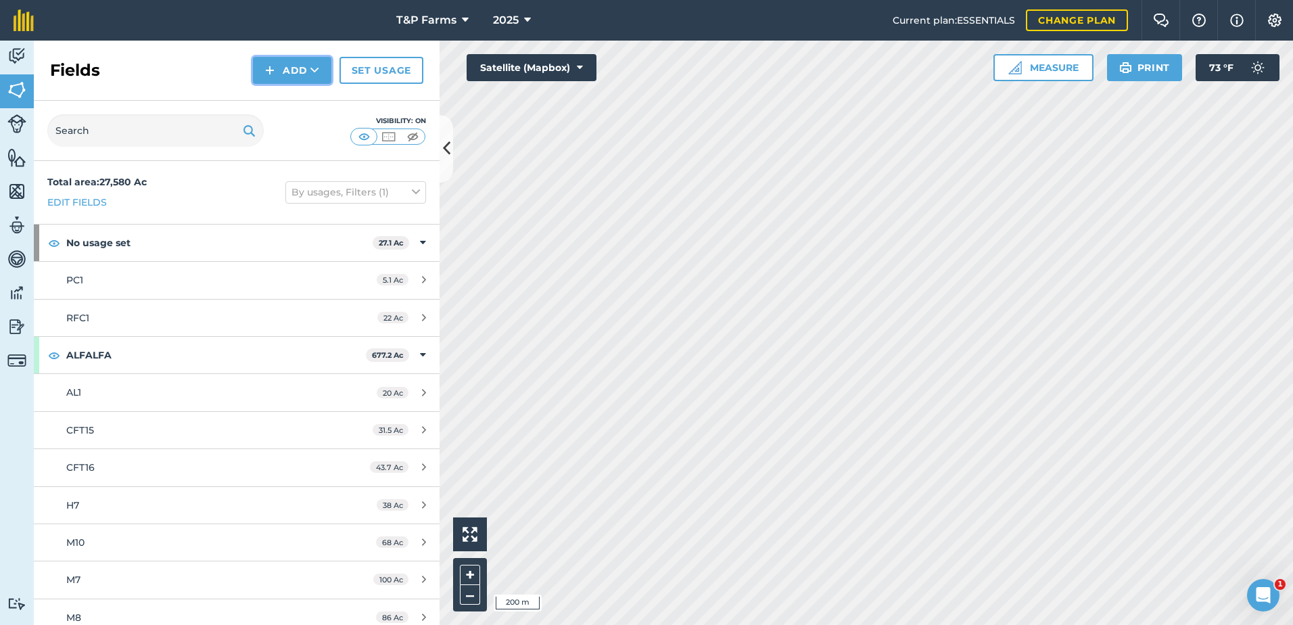
click at [304, 77] on button "Add" at bounding box center [292, 70] width 78 height 27
click at [308, 85] on div "Fields Add Draw Import Set usage" at bounding box center [237, 71] width 406 height 60
click at [310, 66] on button "Add" at bounding box center [292, 70] width 78 height 27
click at [310, 101] on link "Draw" at bounding box center [292, 101] width 74 height 30
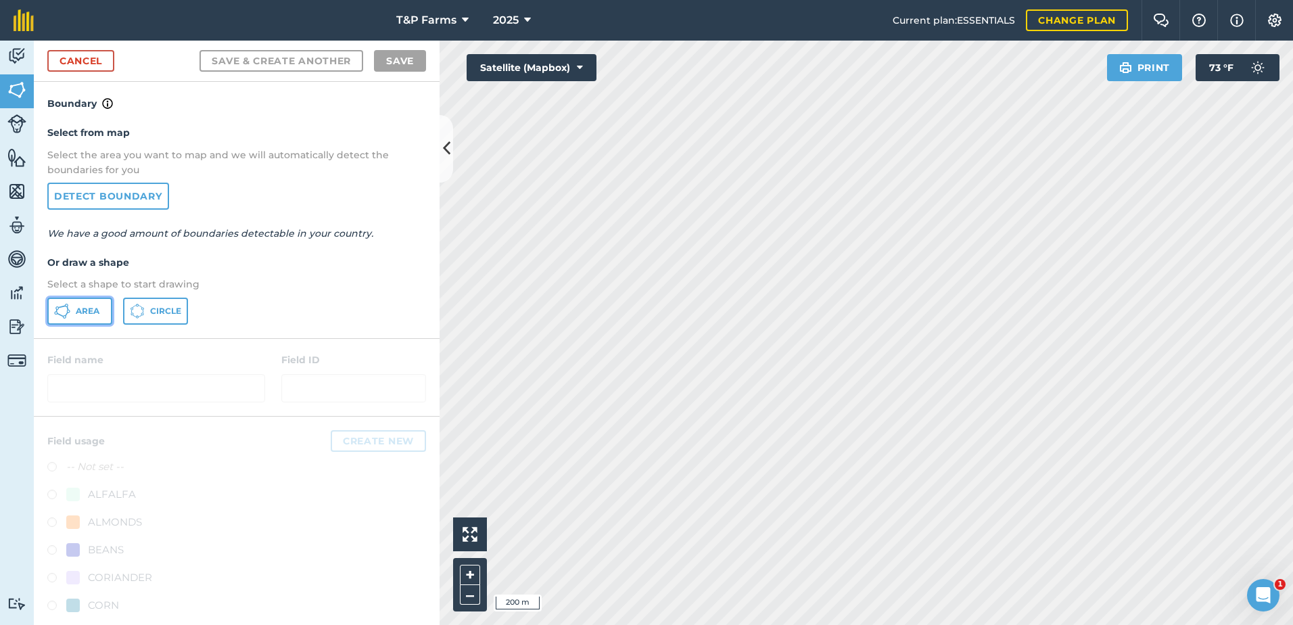
click at [87, 312] on span "Area" at bounding box center [88, 311] width 24 height 11
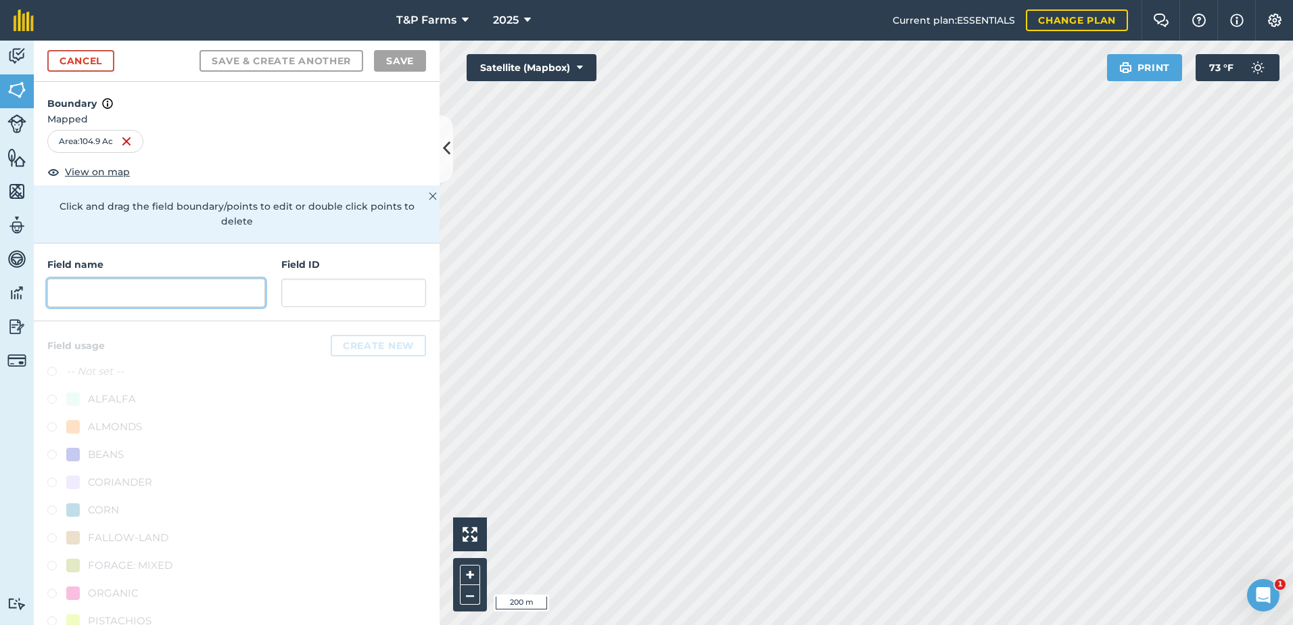
click at [187, 293] on input "text" at bounding box center [156, 293] width 218 height 28
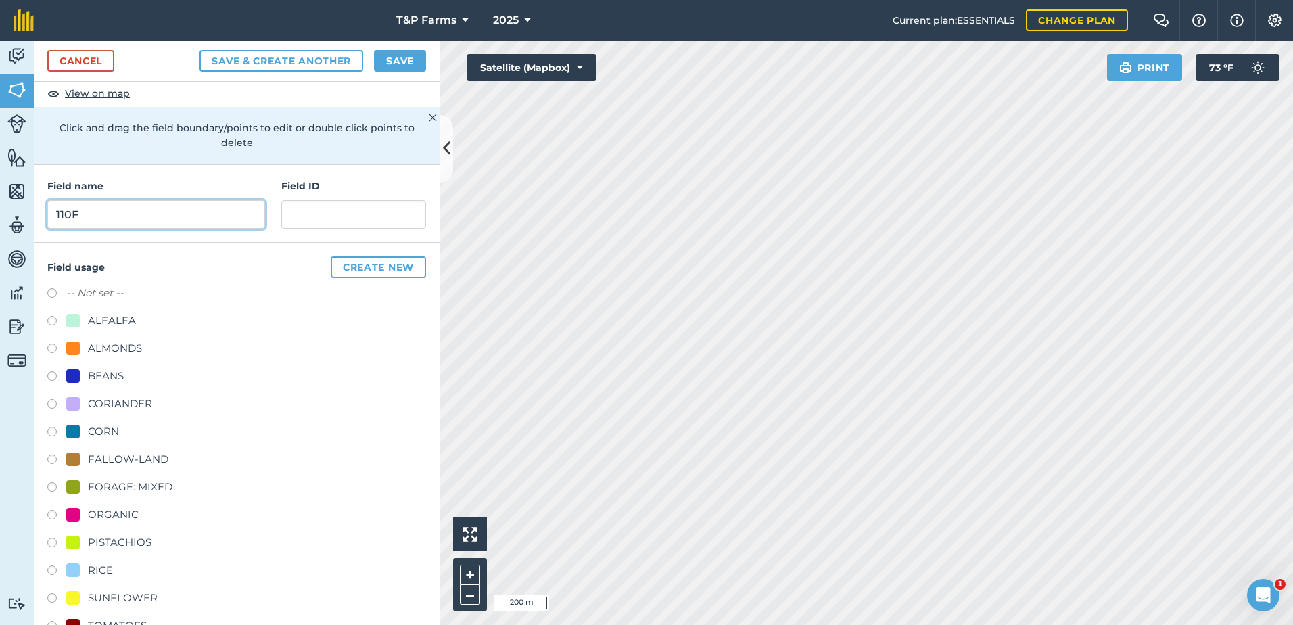
scroll to position [168, 0]
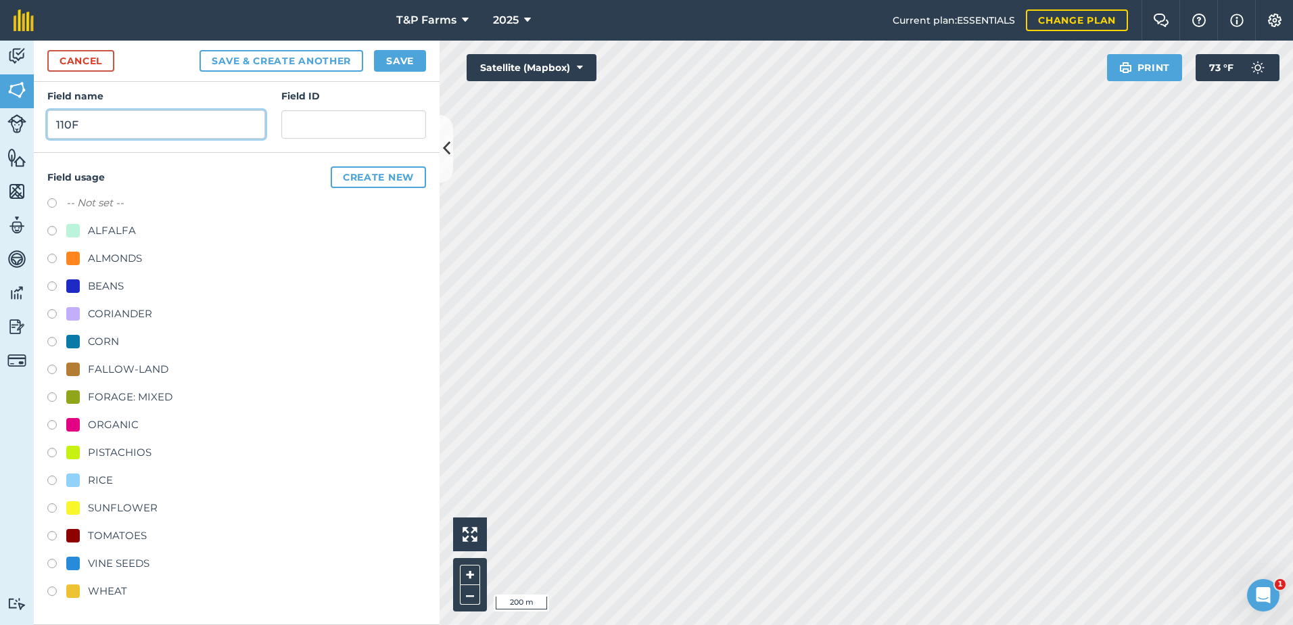
type input "110F"
click at [97, 479] on div "RICE" at bounding box center [100, 480] width 25 height 16
radio input "true"
click at [419, 57] on button "Save" at bounding box center [400, 61] width 52 height 22
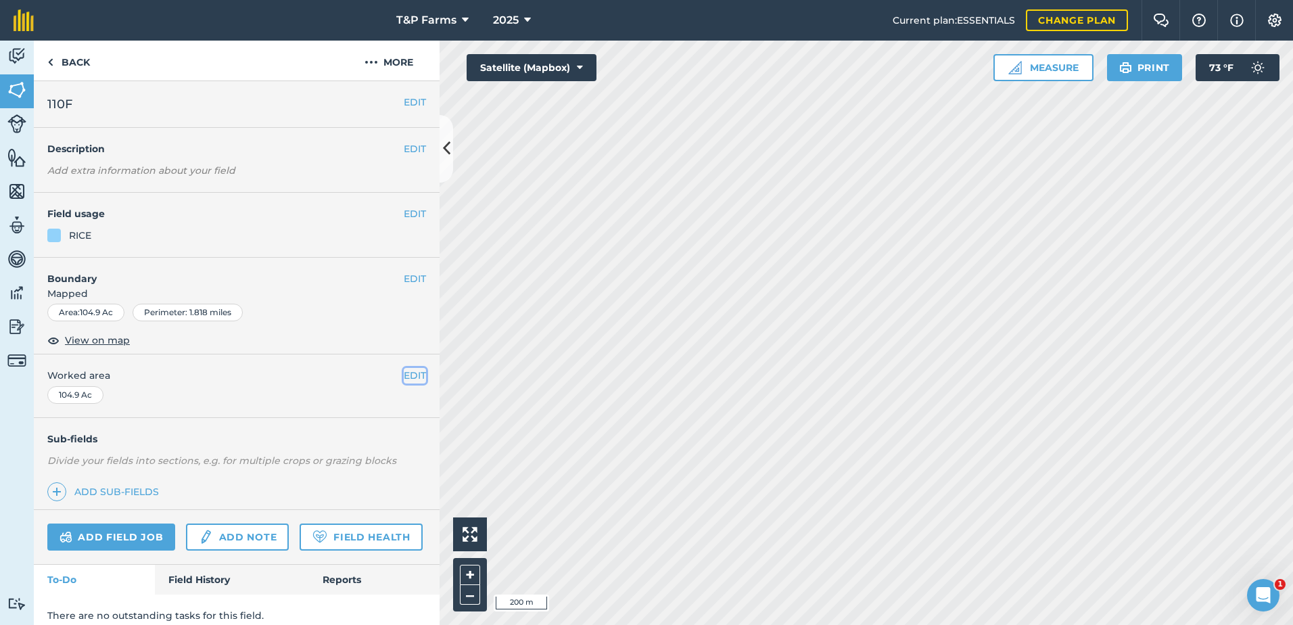
click at [404, 379] on button "EDIT" at bounding box center [415, 375] width 22 height 15
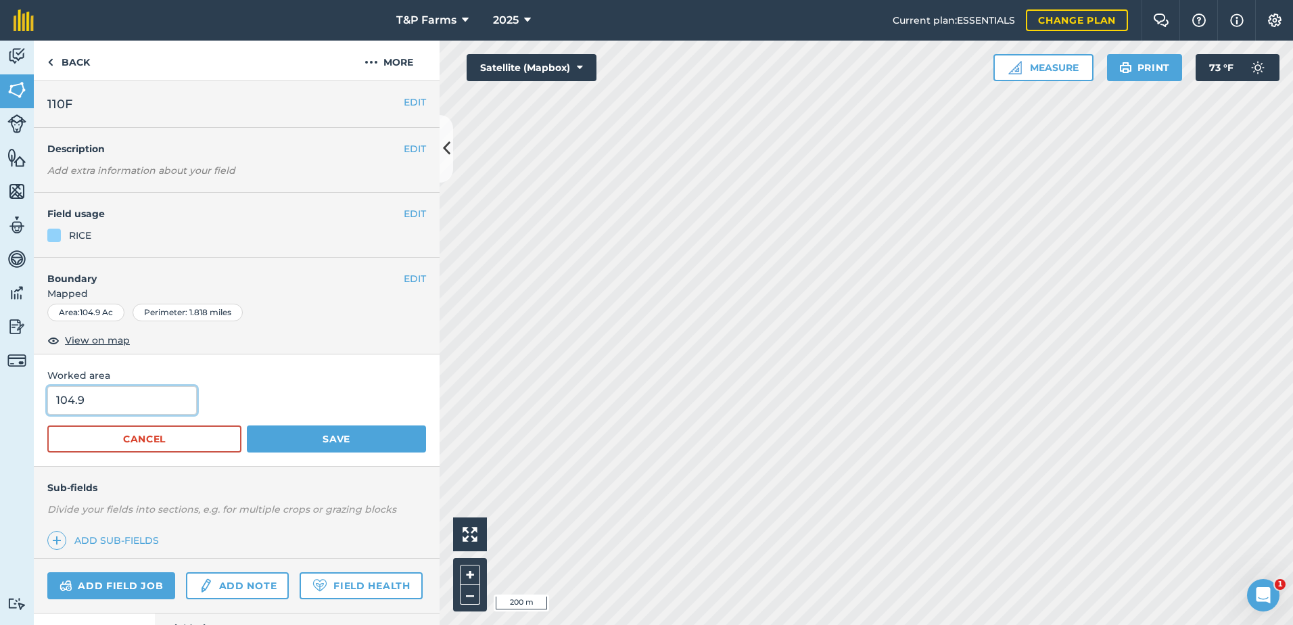
drag, startPoint x: 93, startPoint y: 406, endPoint x: 1, endPoint y: 414, distance: 93.0
click at [1, 414] on div "Activity Fields Livestock Features Maps Team Vehicles Data Reporting Billing Tu…" at bounding box center [646, 333] width 1293 height 584
type input "103"
click at [247, 425] on button "Save" at bounding box center [336, 438] width 179 height 27
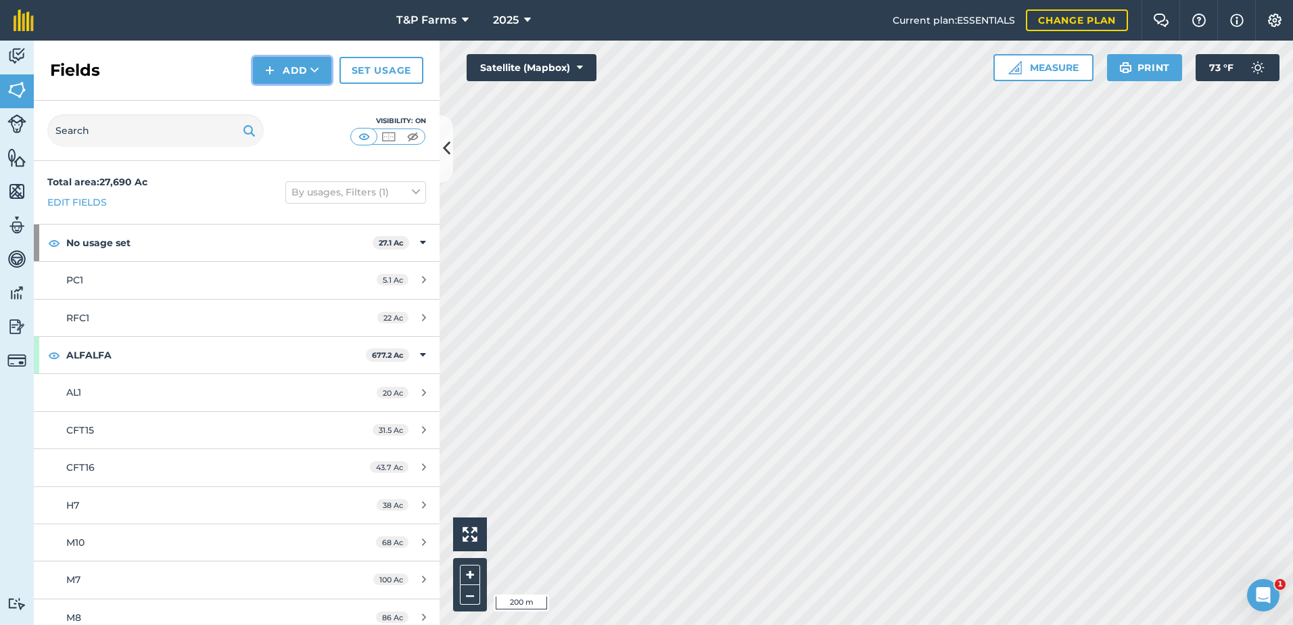
drag, startPoint x: 259, startPoint y: 59, endPoint x: 283, endPoint y: 64, distance: 24.3
click at [260, 59] on button "Add" at bounding box center [292, 70] width 78 height 27
click at [293, 97] on link "Draw" at bounding box center [292, 101] width 74 height 30
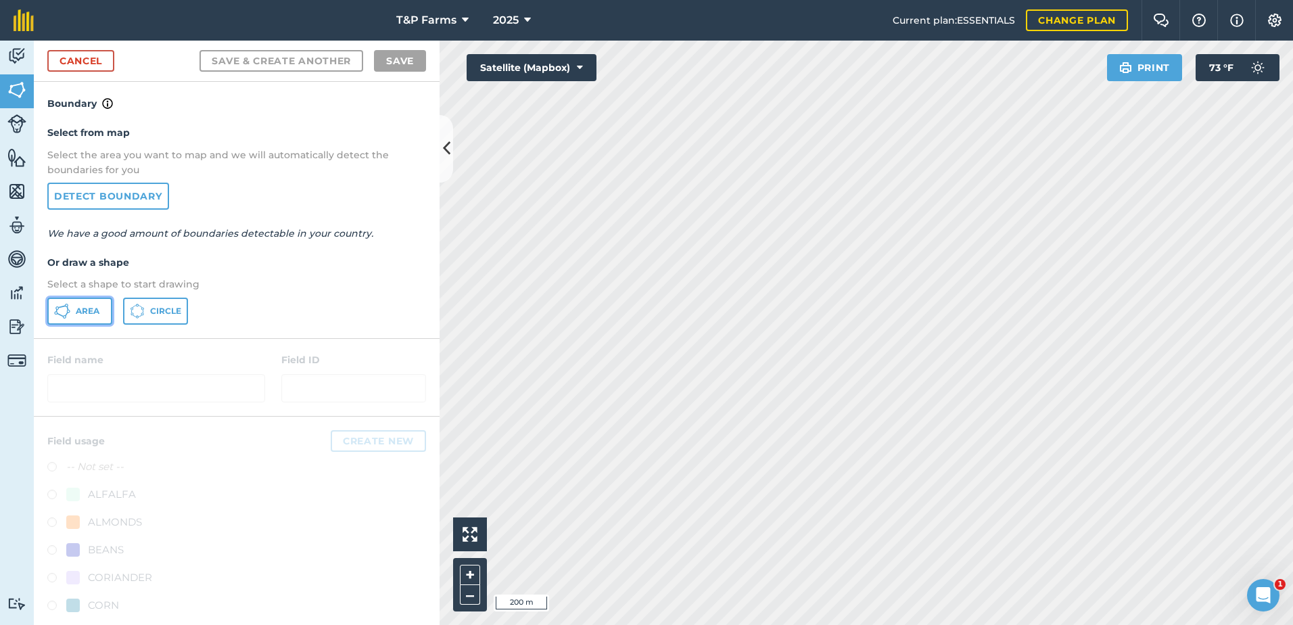
click at [66, 305] on icon at bounding box center [66, 305] width 3 height 3
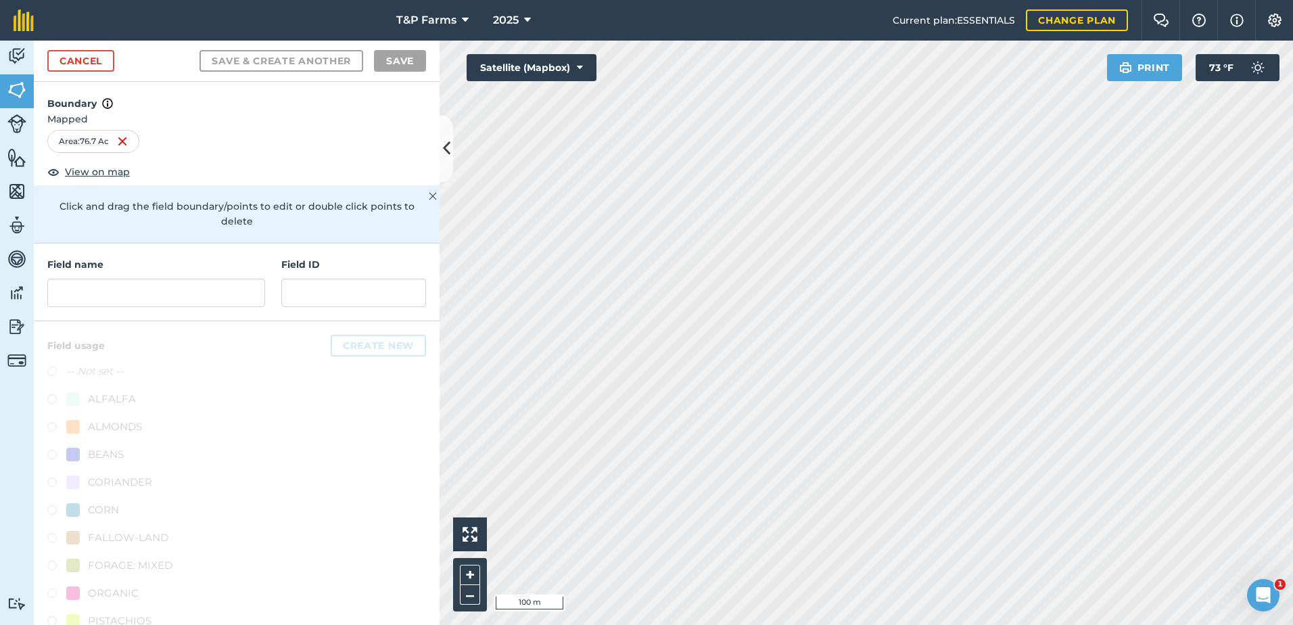
click at [978, 624] on html "T&P Farms 2025 Current plan : ESSENTIALS Change plan Farm Chat Help Info Settin…" at bounding box center [646, 312] width 1293 height 625
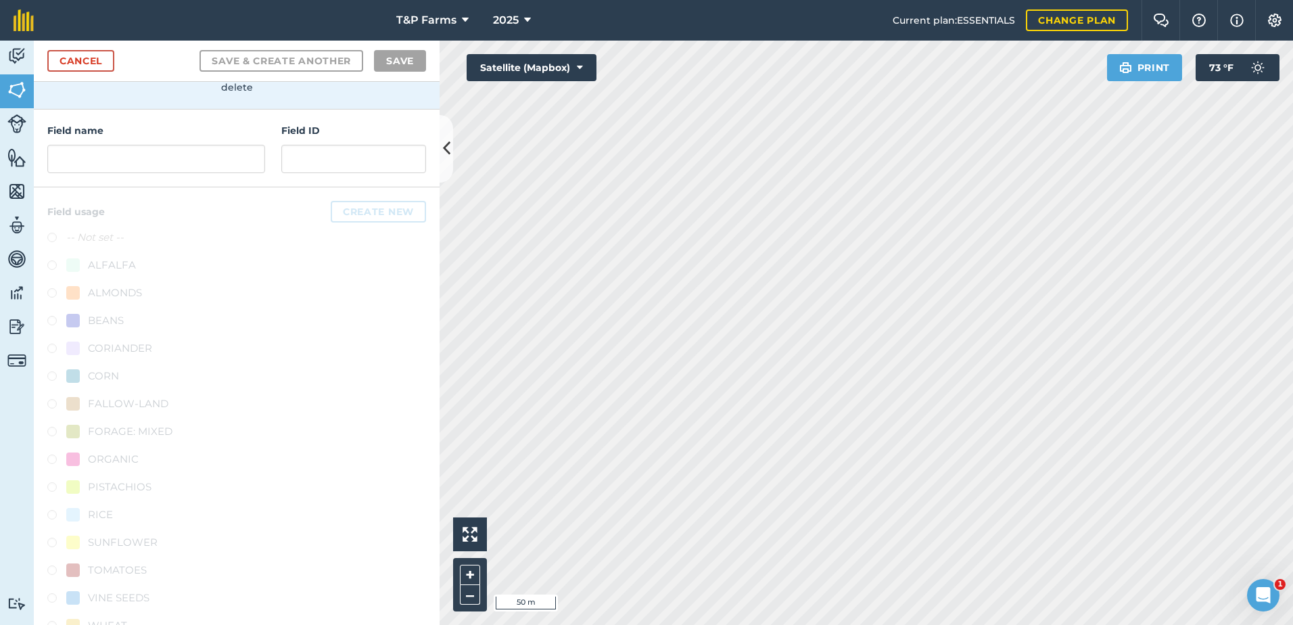
scroll to position [135, 0]
click at [222, 143] on div "Field name" at bounding box center [156, 147] width 218 height 50
click at [222, 148] on input "text" at bounding box center [156, 157] width 218 height 28
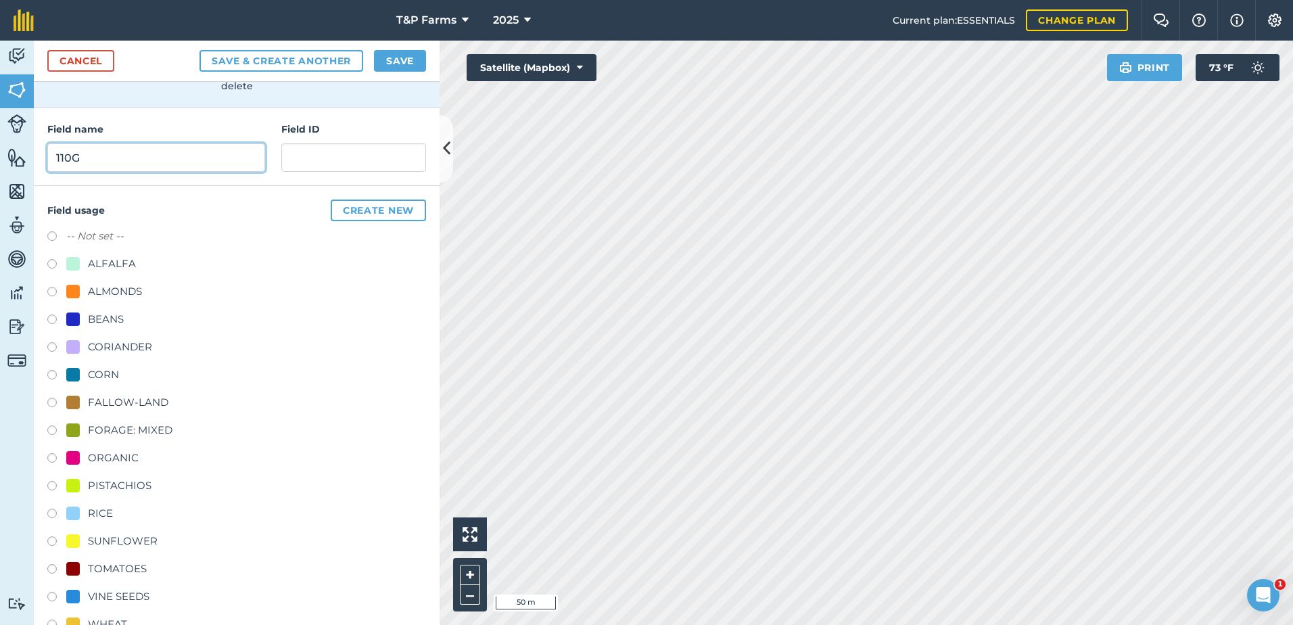
type input "110G"
click at [104, 522] on div "RICE" at bounding box center [236, 515] width 379 height 20
click at [104, 516] on div "RICE" at bounding box center [100, 513] width 25 height 16
radio input "true"
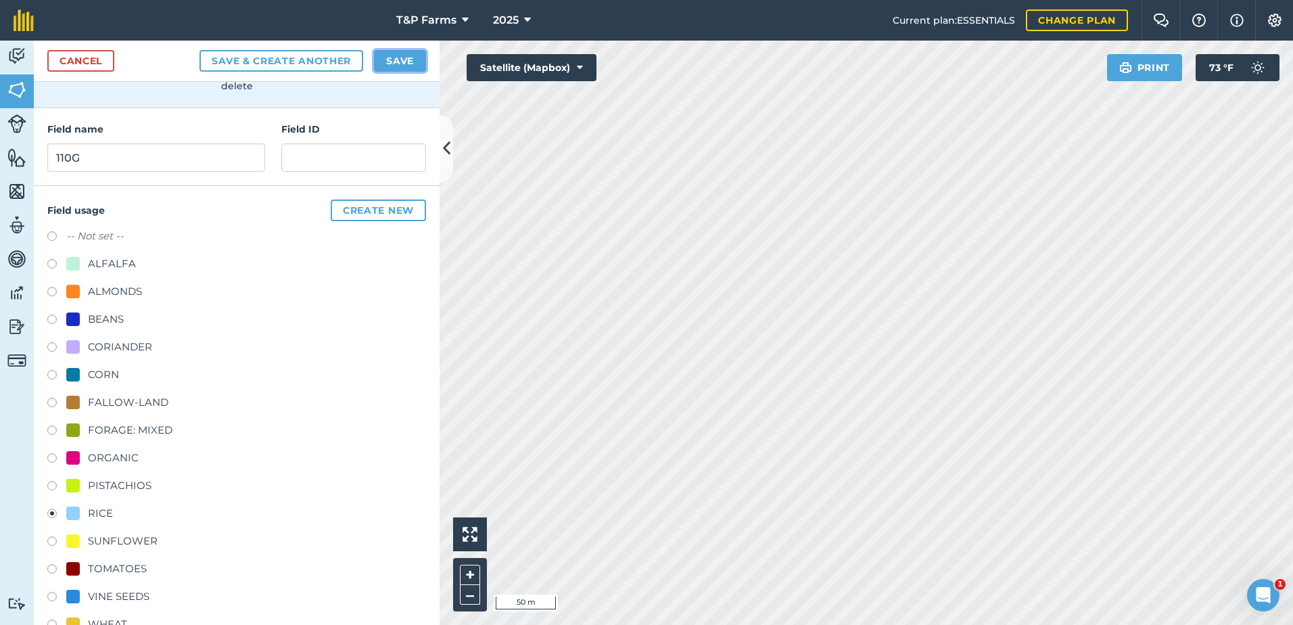
click at [395, 62] on button "Save" at bounding box center [400, 61] width 52 height 22
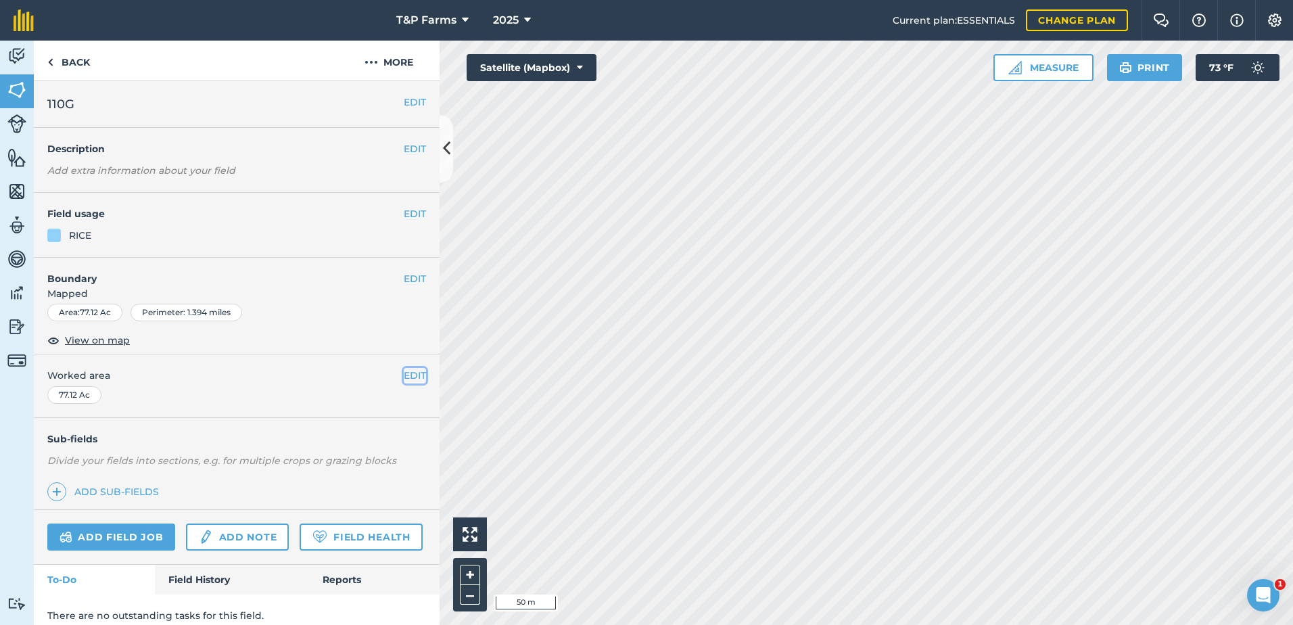
click at [404, 372] on button "EDIT" at bounding box center [415, 375] width 22 height 15
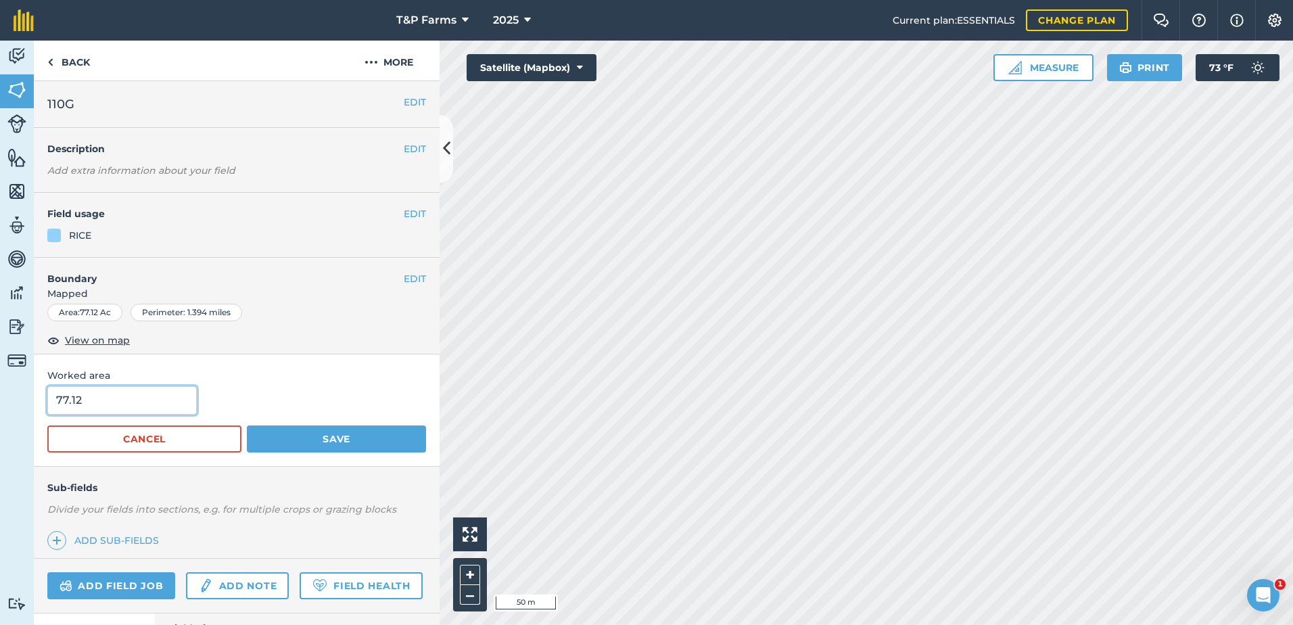
drag, startPoint x: 142, startPoint y: 407, endPoint x: 16, endPoint y: 418, distance: 126.9
click at [16, 418] on div "Activity Fields Livestock Features Maps Team Vehicles Data Reporting Billing Tu…" at bounding box center [646, 333] width 1293 height 584
type input "77"
click at [247, 425] on button "Save" at bounding box center [336, 438] width 179 height 27
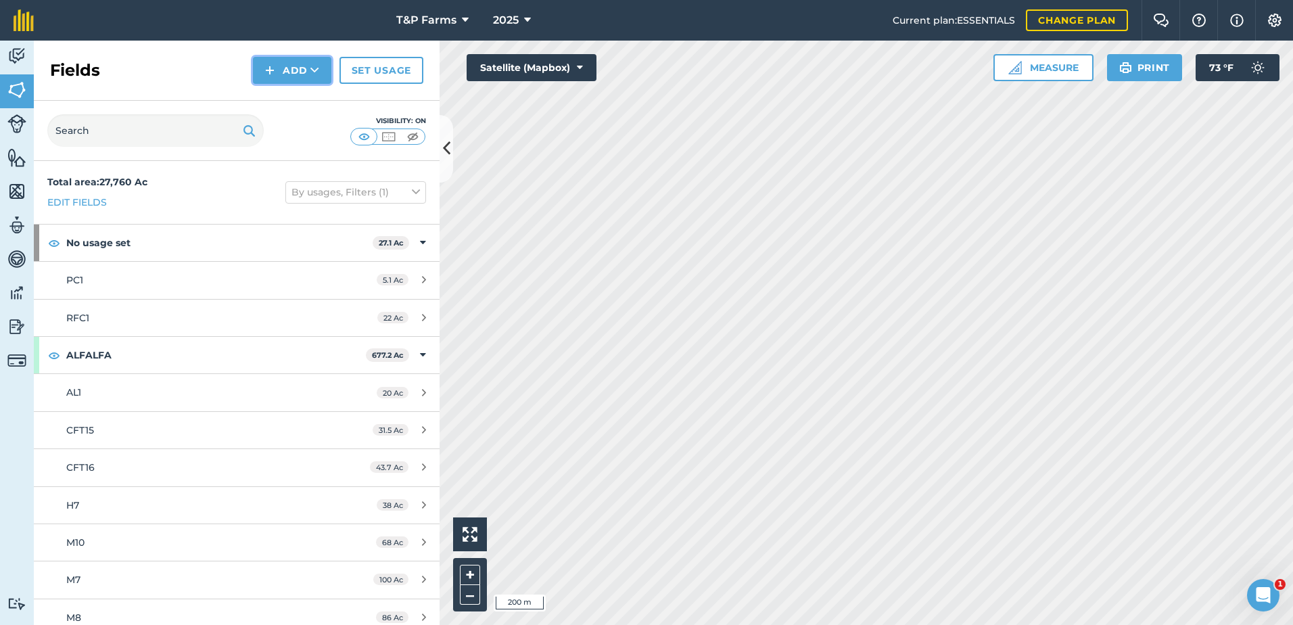
click at [277, 71] on button "Add" at bounding box center [292, 70] width 78 height 27
click at [277, 91] on link "Draw" at bounding box center [292, 101] width 74 height 30
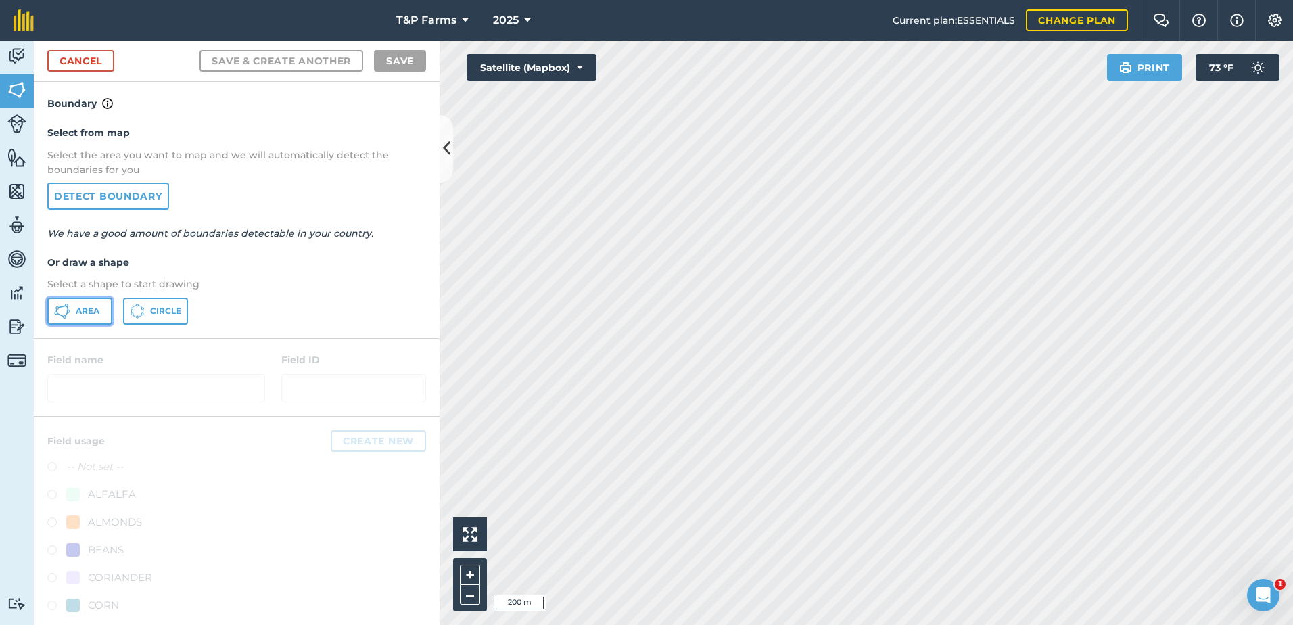
click at [81, 308] on span "Area" at bounding box center [88, 311] width 24 height 11
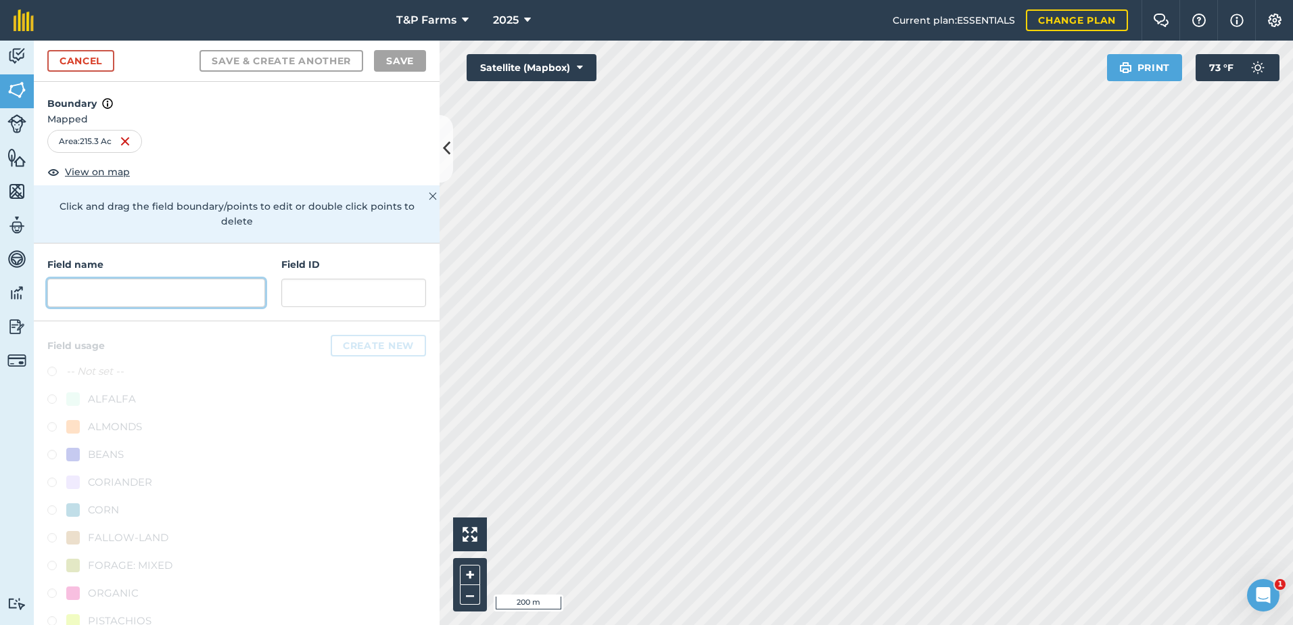
click at [224, 289] on input "text" at bounding box center [156, 293] width 218 height 28
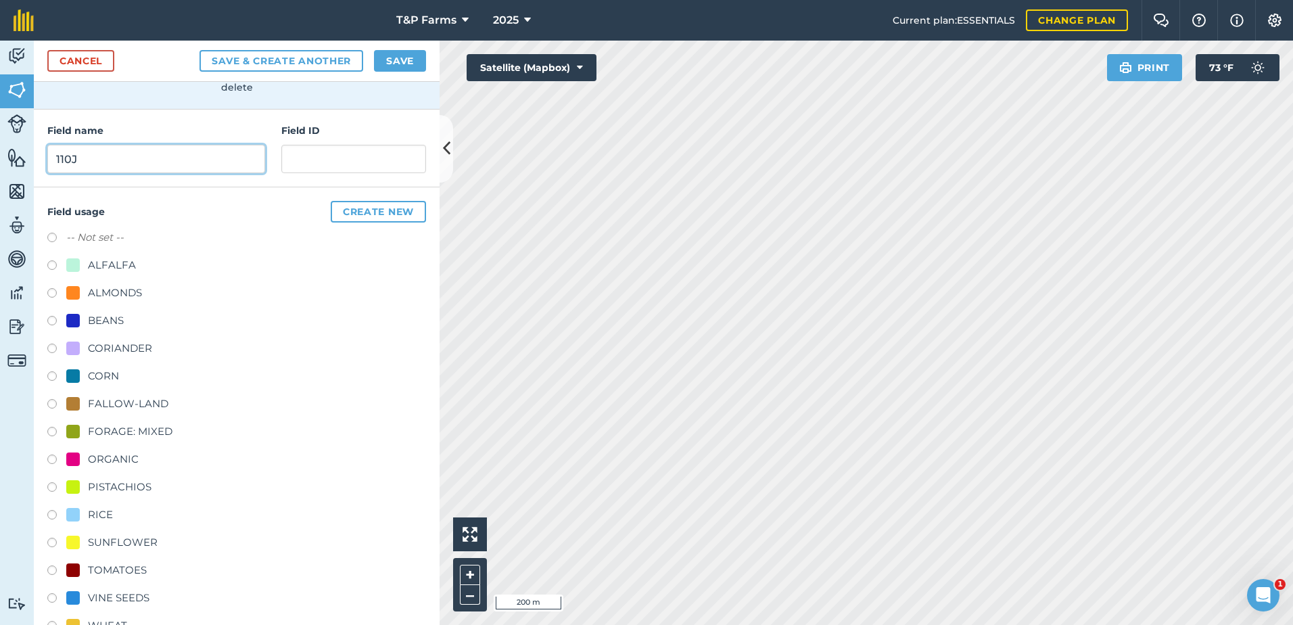
scroll to position [135, 0]
type input "110J"
click at [111, 510] on div "RICE" at bounding box center [100, 513] width 25 height 16
radio input "true"
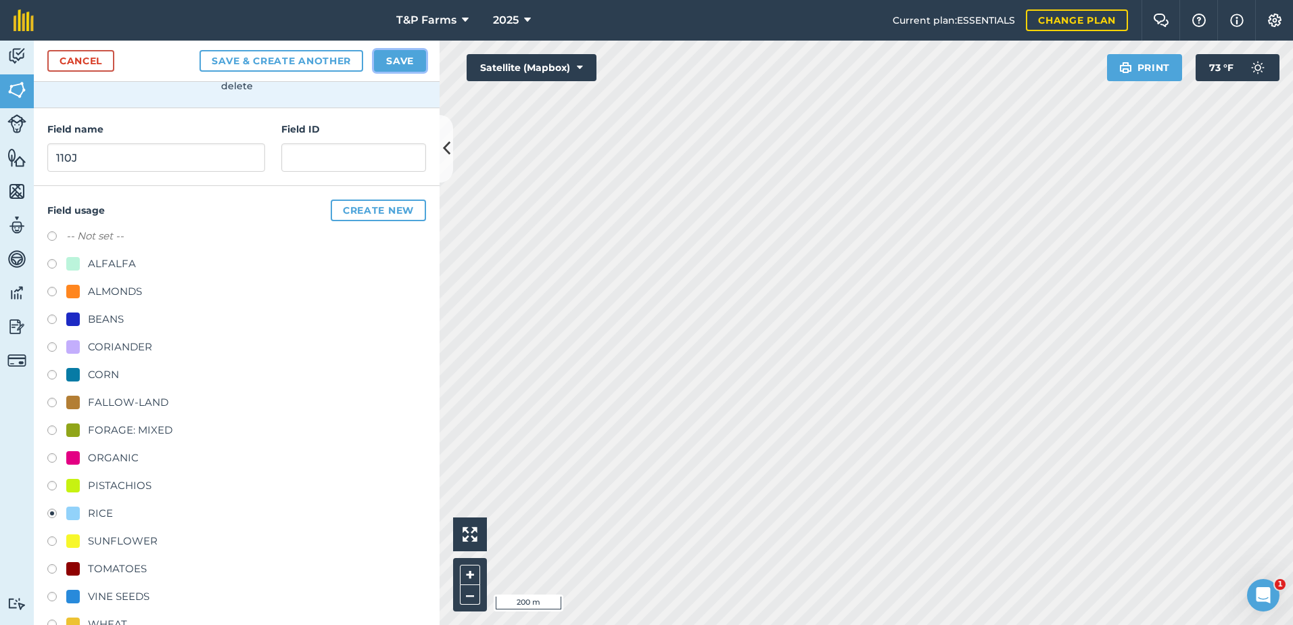
click at [379, 62] on button "Save" at bounding box center [400, 61] width 52 height 22
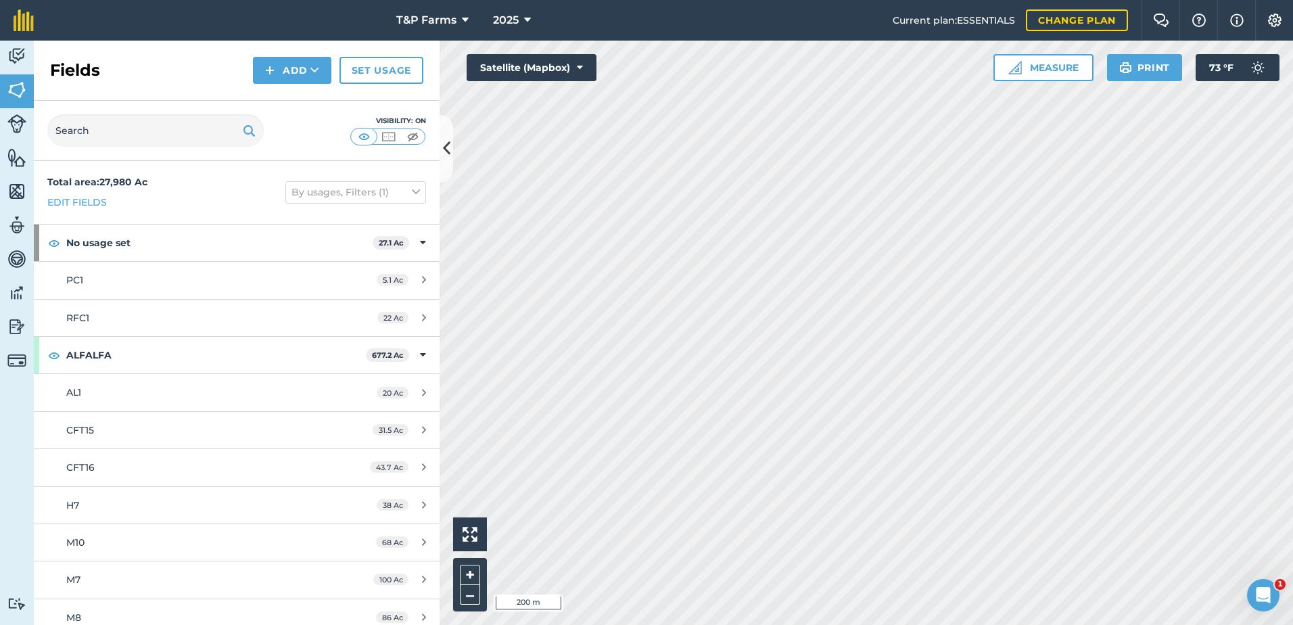
click at [252, 57] on div "Fields Add Set usage" at bounding box center [237, 71] width 406 height 60
click at [266, 67] on img at bounding box center [269, 70] width 9 height 16
click at [270, 100] on link "Draw" at bounding box center [292, 101] width 74 height 30
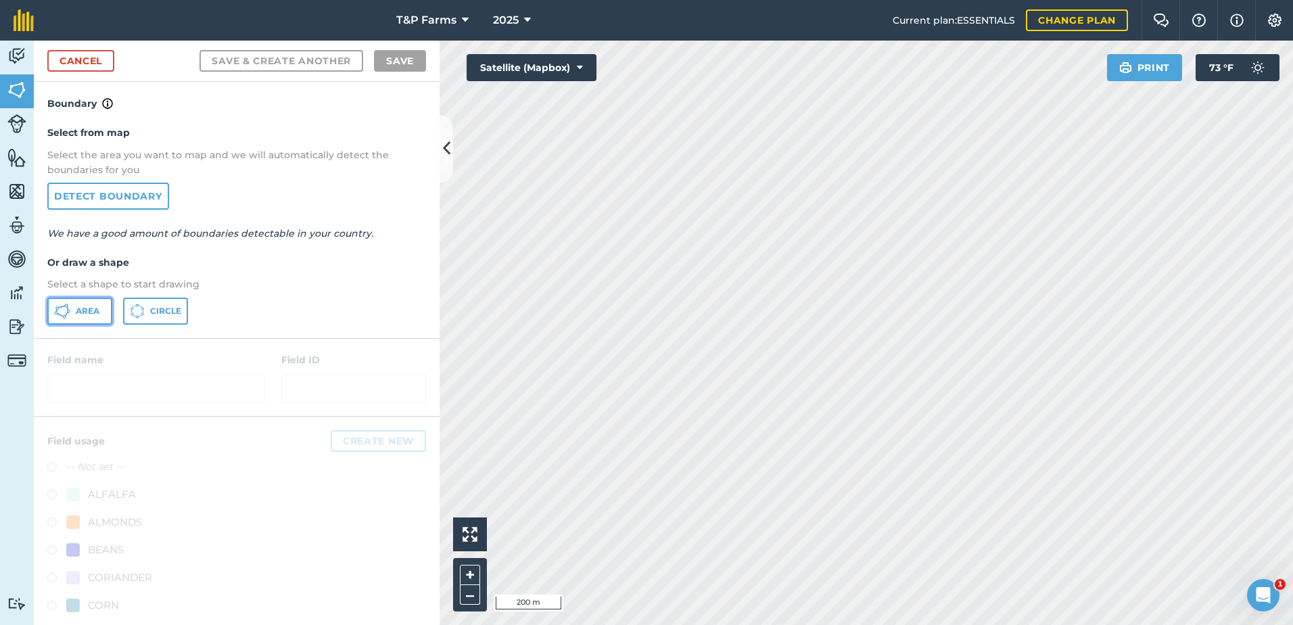
click at [72, 312] on button "Area" at bounding box center [79, 310] width 65 height 27
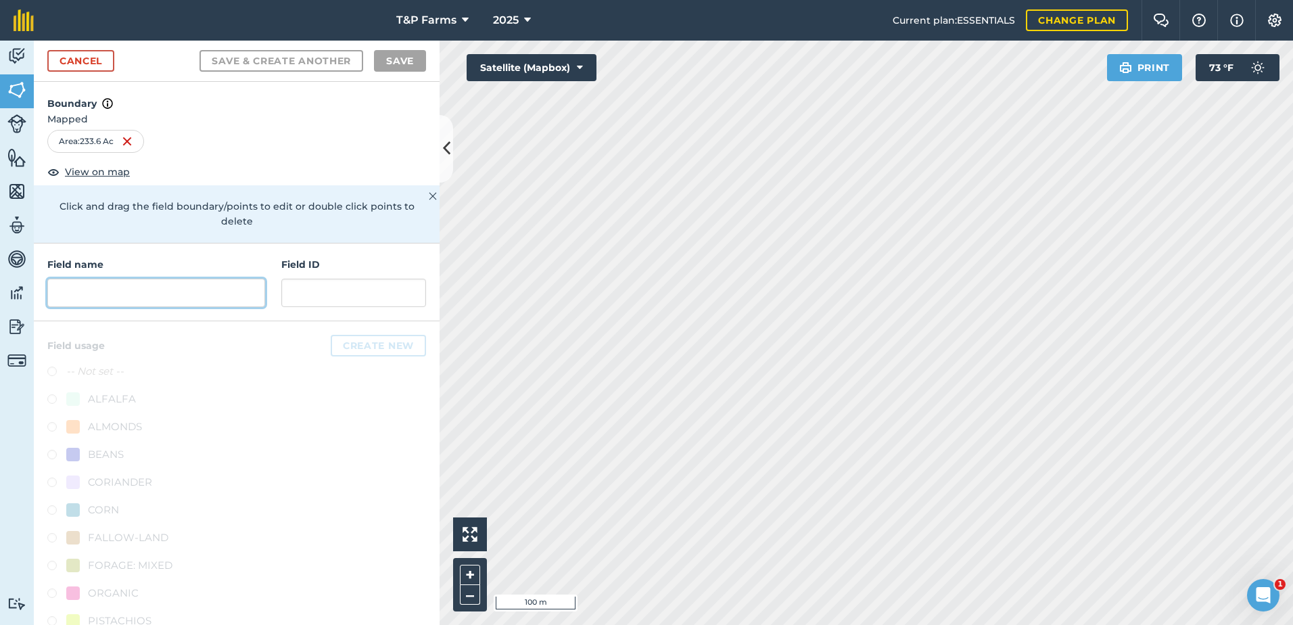
click at [203, 281] on input "text" at bounding box center [156, 293] width 218 height 28
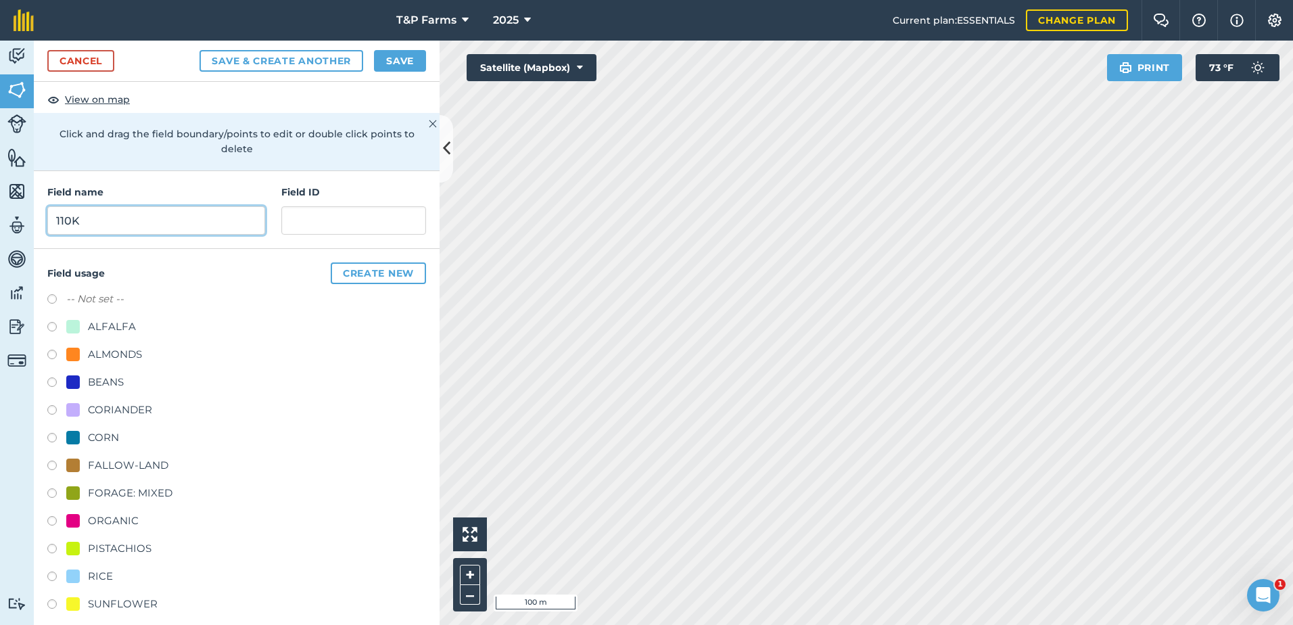
scroll to position [168, 0]
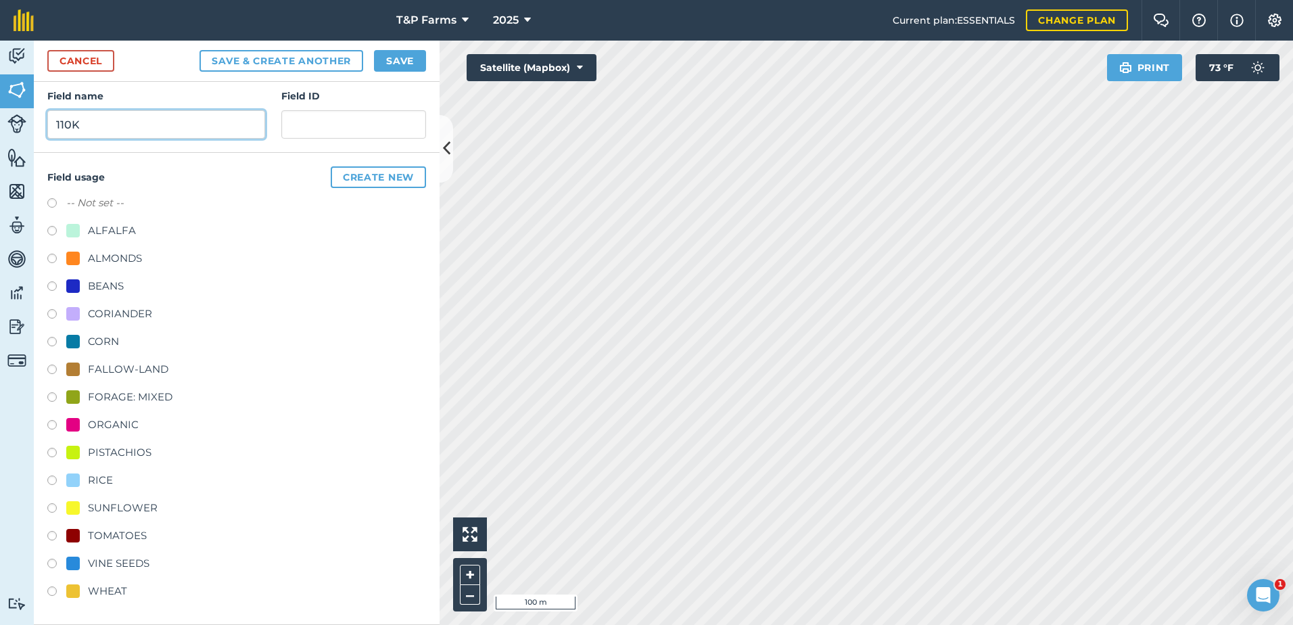
type input "110K"
click at [105, 482] on div "RICE" at bounding box center [100, 480] width 25 height 16
radio input "true"
click at [411, 59] on button "Save" at bounding box center [400, 61] width 52 height 22
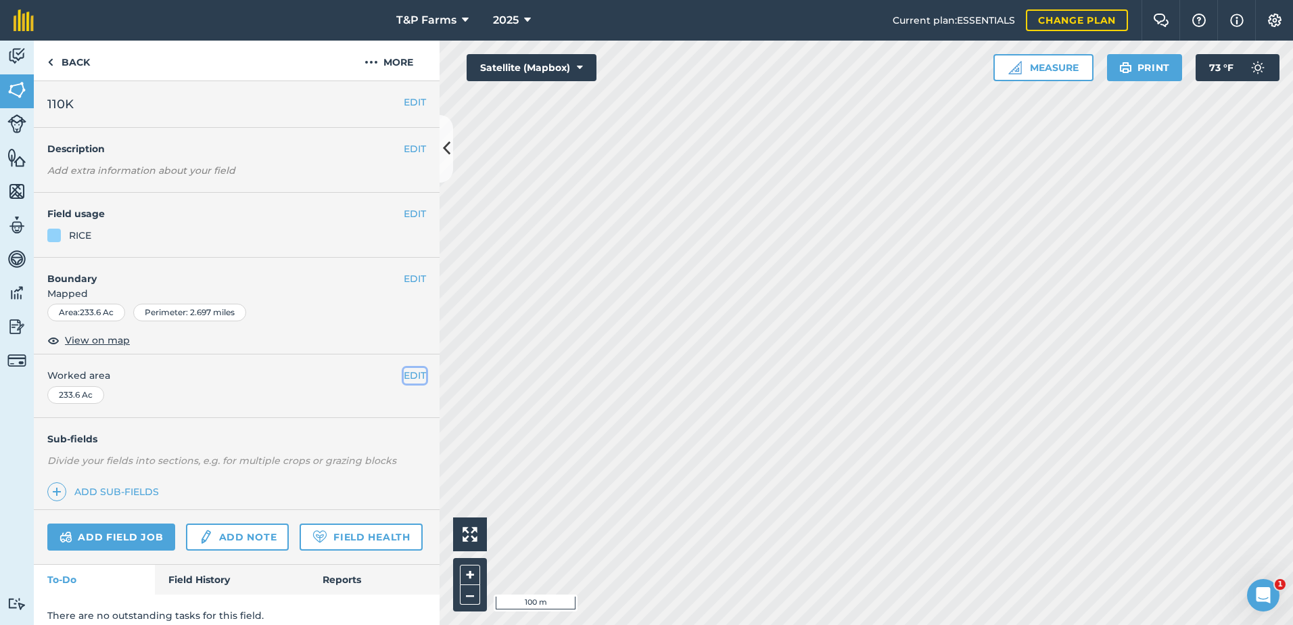
click at [406, 368] on button "EDIT" at bounding box center [415, 375] width 22 height 15
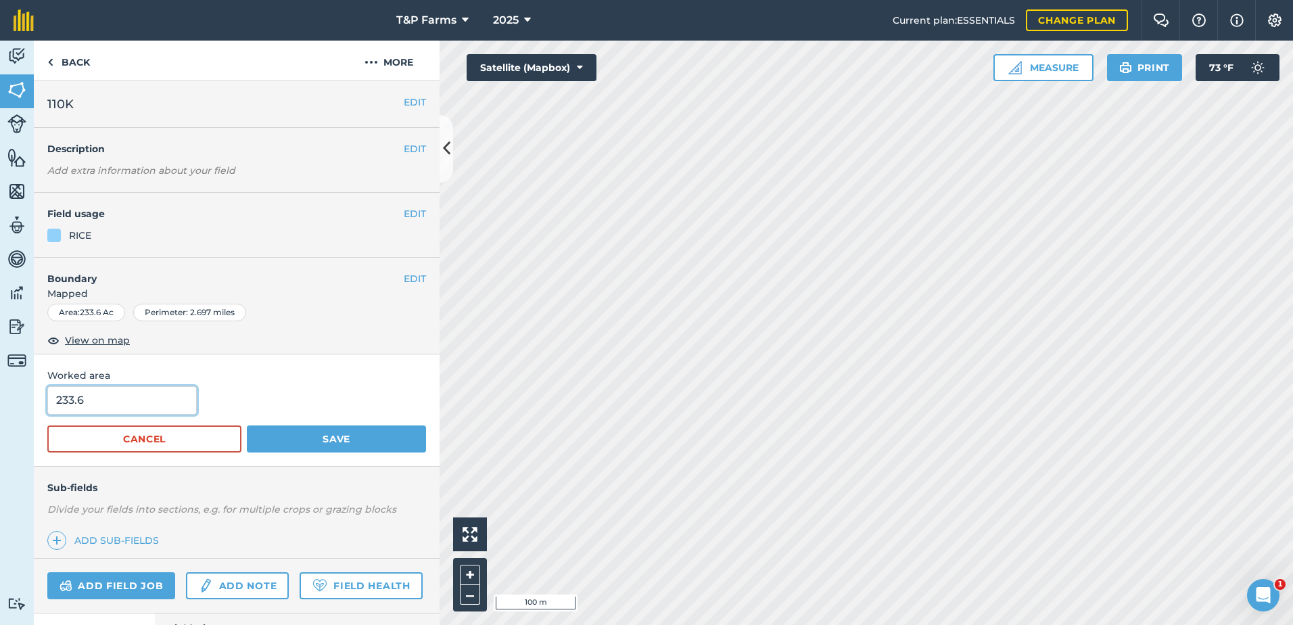
click at [189, 406] on input "233.6" at bounding box center [121, 400] width 149 height 28
type input "233"
click at [247, 425] on button "Save" at bounding box center [336, 438] width 179 height 27
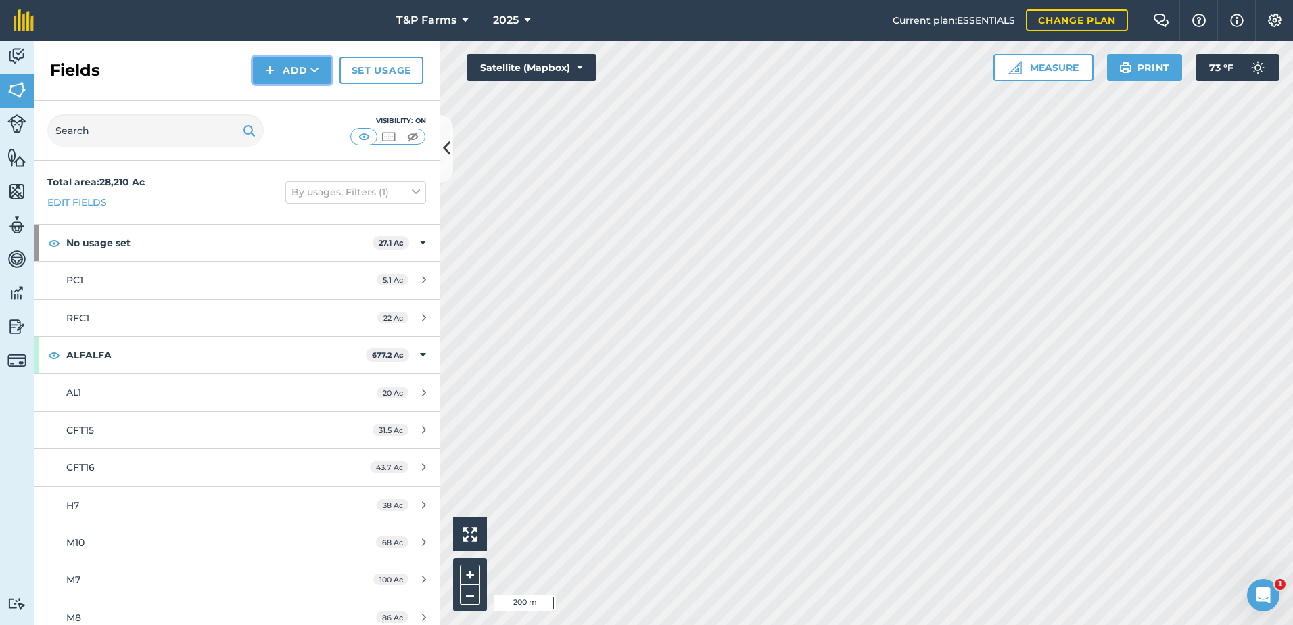
click at [299, 68] on button "Add" at bounding box center [292, 70] width 78 height 27
click at [290, 87] on link "Draw" at bounding box center [292, 101] width 74 height 30
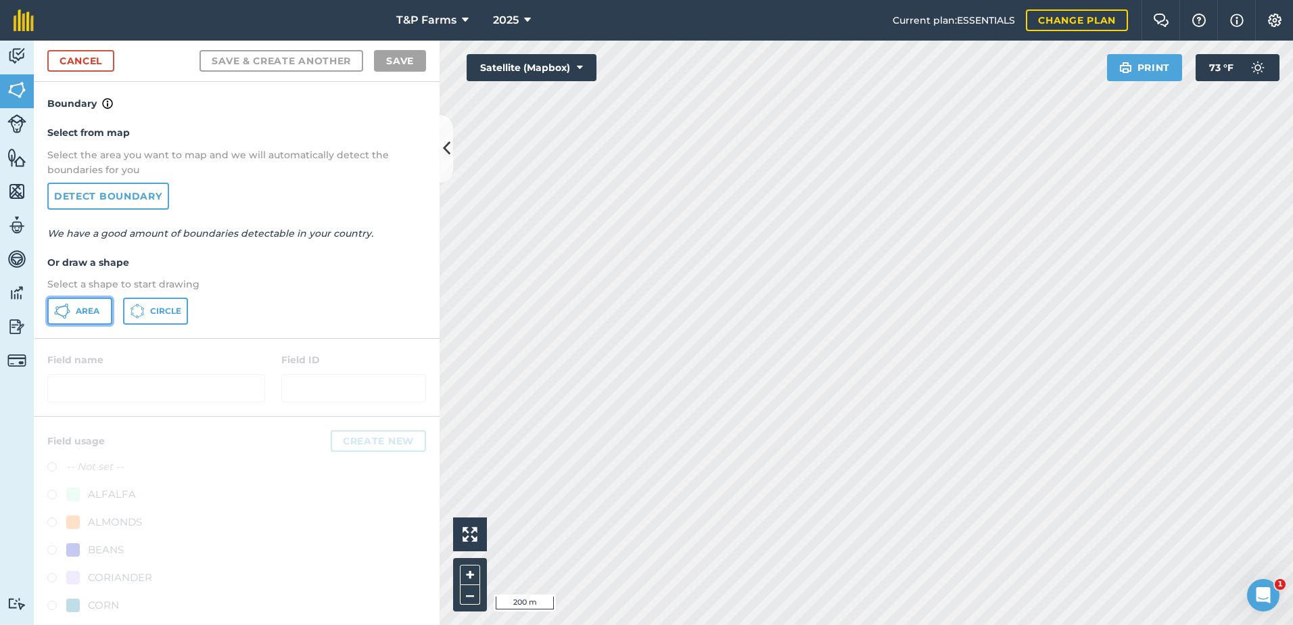
drag, startPoint x: 91, startPoint y: 309, endPoint x: 696, endPoint y: 289, distance: 606.1
click at [96, 311] on span "Area" at bounding box center [88, 311] width 24 height 11
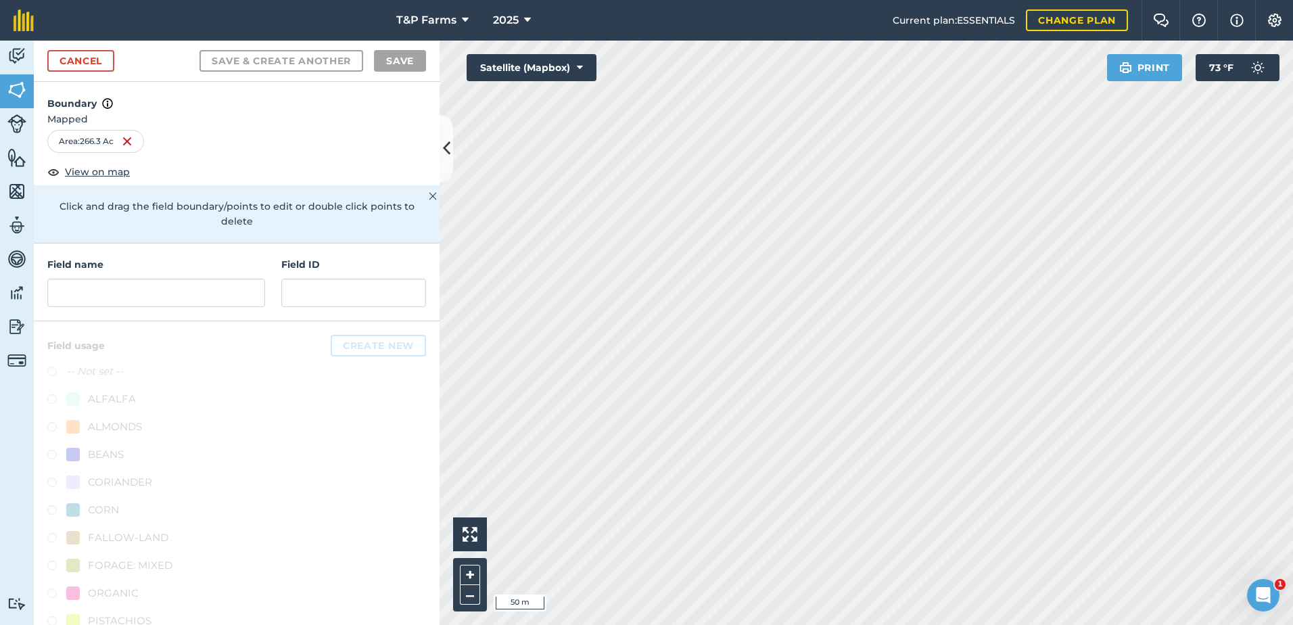
click at [684, 3] on div "T&P Farms 2025 Current plan : ESSENTIALS Change plan Farm Chat Help Info Settin…" at bounding box center [646, 312] width 1293 height 625
click at [672, 26] on div "T&P Farms 2025 Current plan : ESSENTIALS Change plan Farm Chat Help Info Settin…" at bounding box center [646, 312] width 1293 height 625
click at [167, 290] on input "text" at bounding box center [156, 293] width 218 height 28
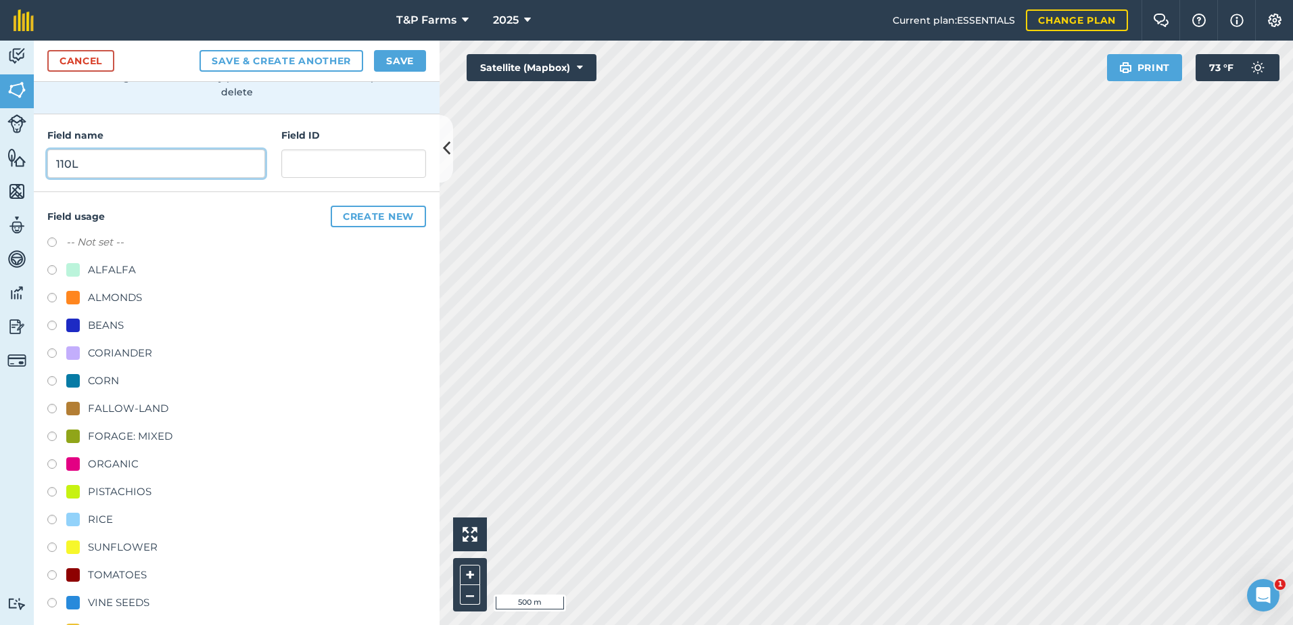
scroll to position [135, 0]
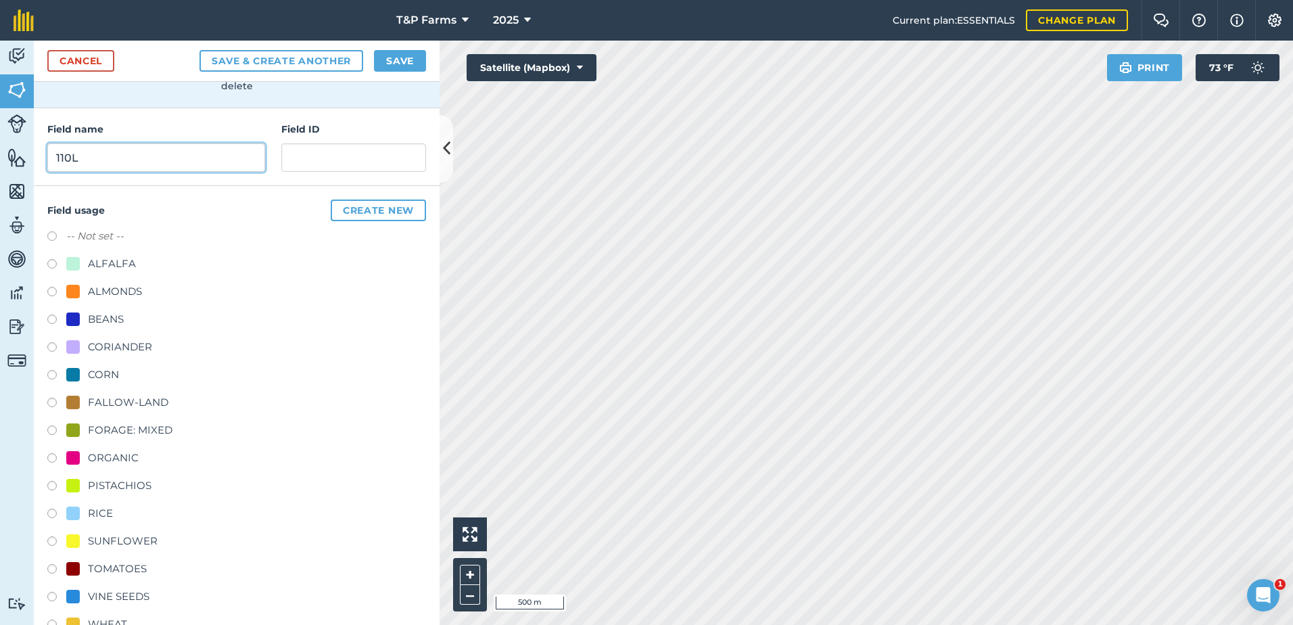
type input "110L"
click at [106, 510] on div "RICE" at bounding box center [100, 513] width 25 height 16
radio input "true"
click at [412, 58] on button "Save" at bounding box center [400, 61] width 52 height 22
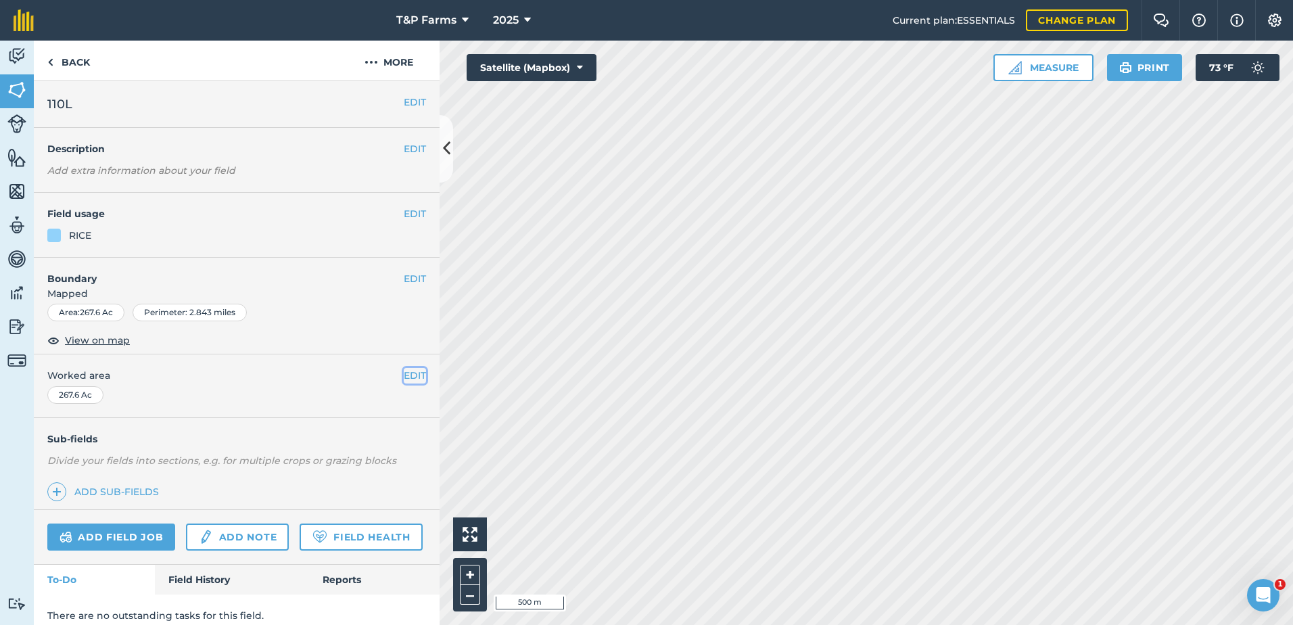
click at [404, 373] on button "EDIT" at bounding box center [415, 375] width 22 height 15
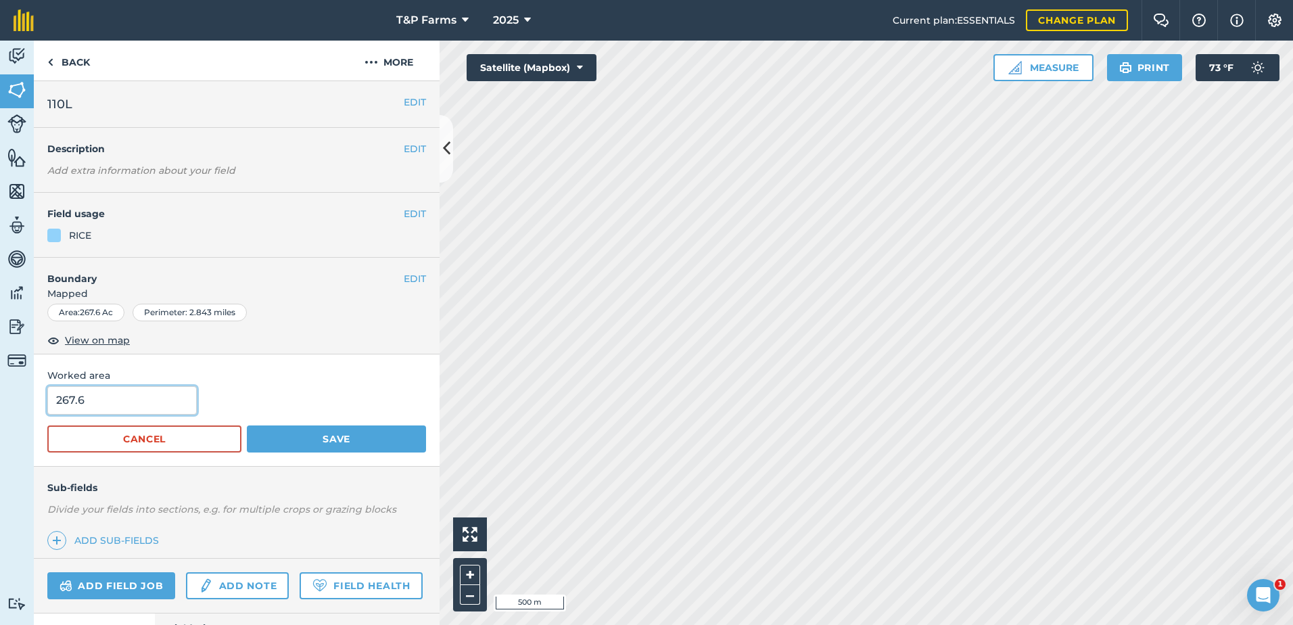
click at [163, 410] on input "267.6" at bounding box center [121, 400] width 149 height 28
type input "267"
click at [247, 425] on button "Save" at bounding box center [336, 438] width 179 height 27
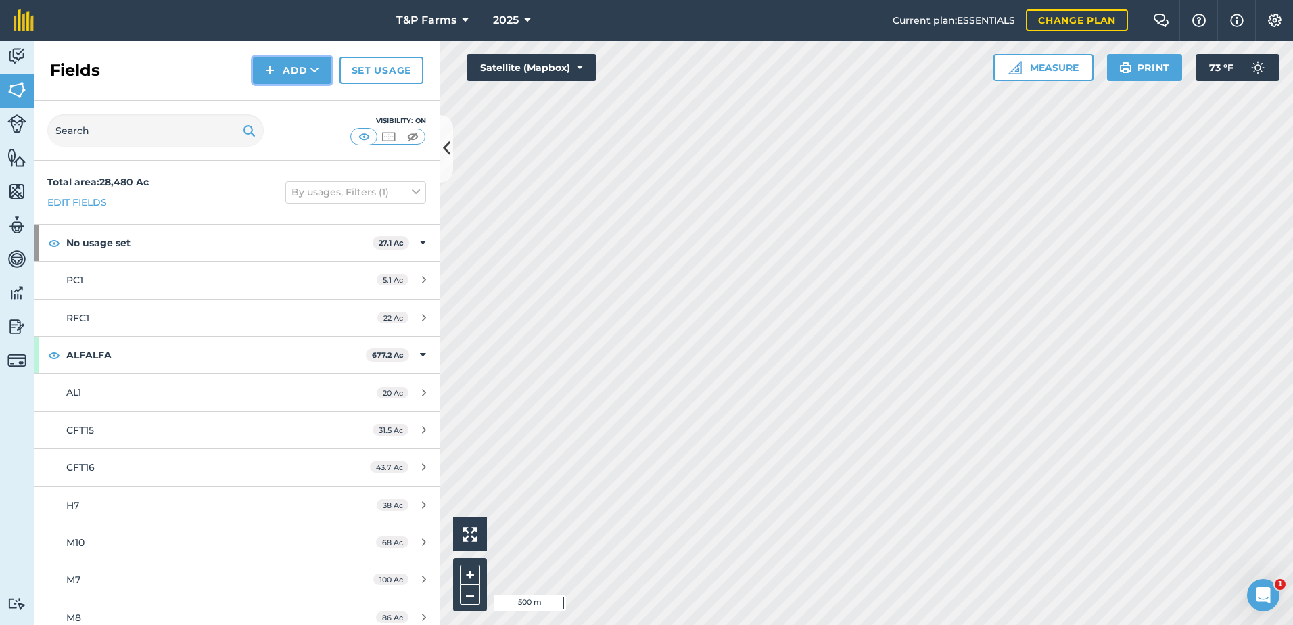
click at [269, 68] on img at bounding box center [269, 70] width 9 height 16
click at [292, 97] on link "Draw" at bounding box center [292, 101] width 74 height 30
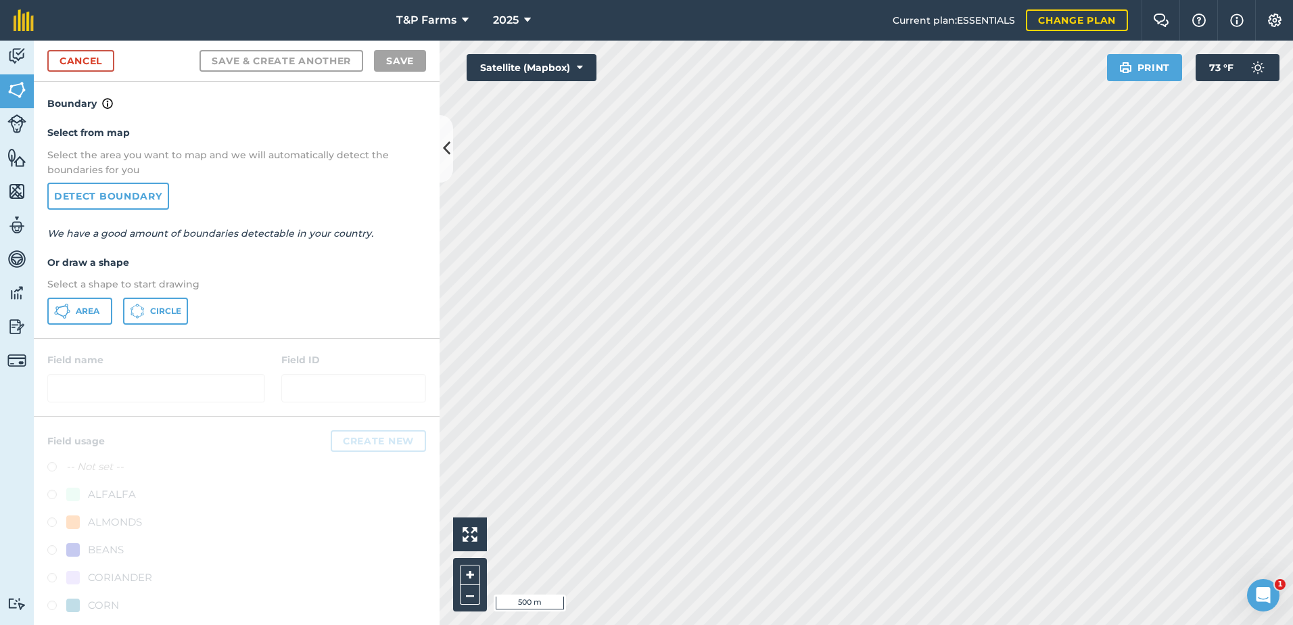
click at [87, 327] on div "Select from map Select the area you want to map and we will automatically detec…" at bounding box center [237, 225] width 406 height 226
drag, startPoint x: 99, startPoint y: 314, endPoint x: 114, endPoint y: 312, distance: 15.0
click at [101, 314] on button "Area" at bounding box center [79, 310] width 65 height 27
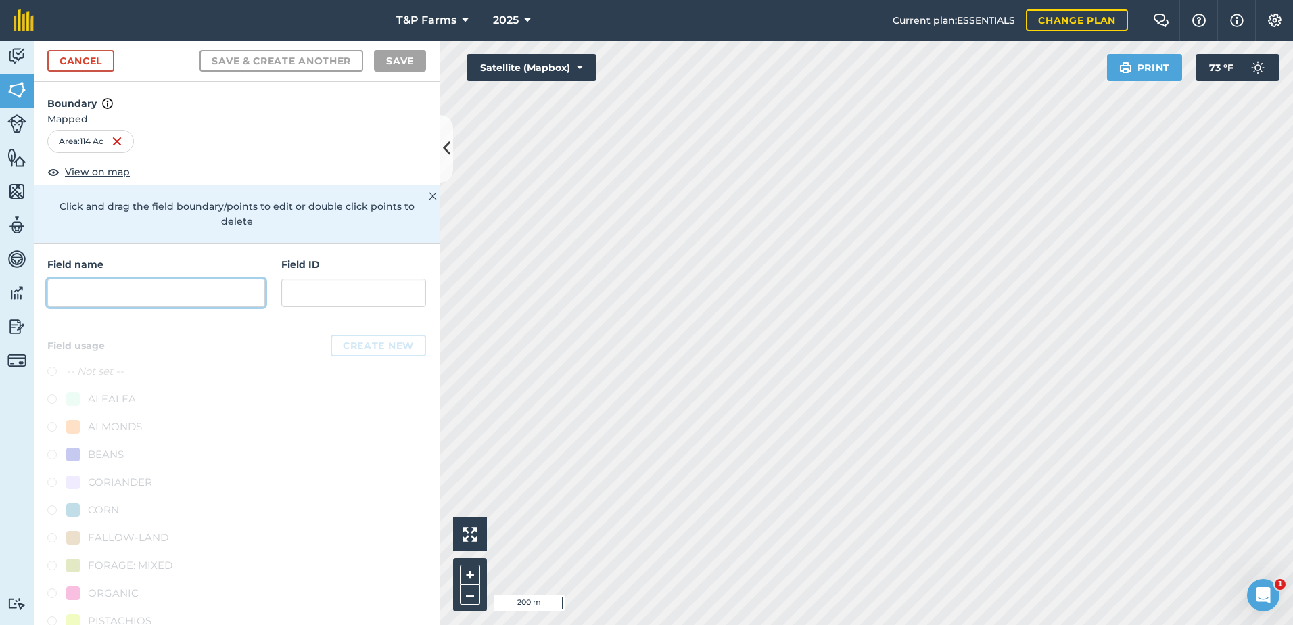
click at [173, 296] on input "text" at bounding box center [156, 293] width 218 height 28
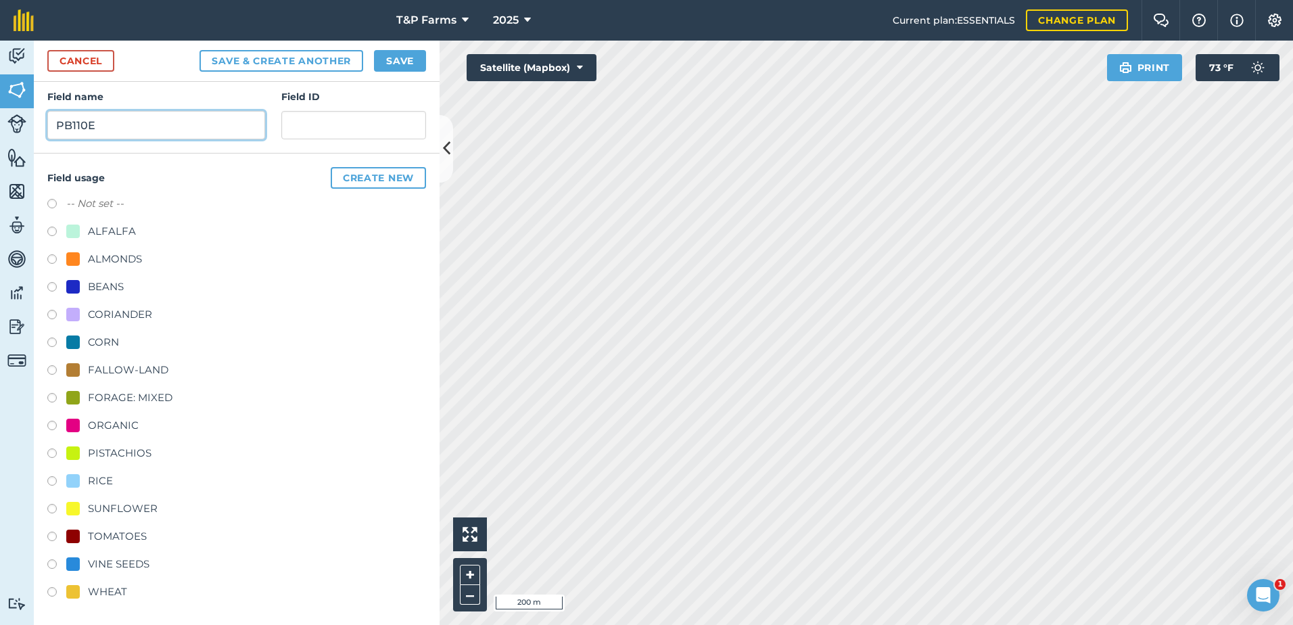
scroll to position [168, 0]
type input "PB110E"
click at [112, 478] on div "RICE" at bounding box center [100, 480] width 25 height 16
radio input "true"
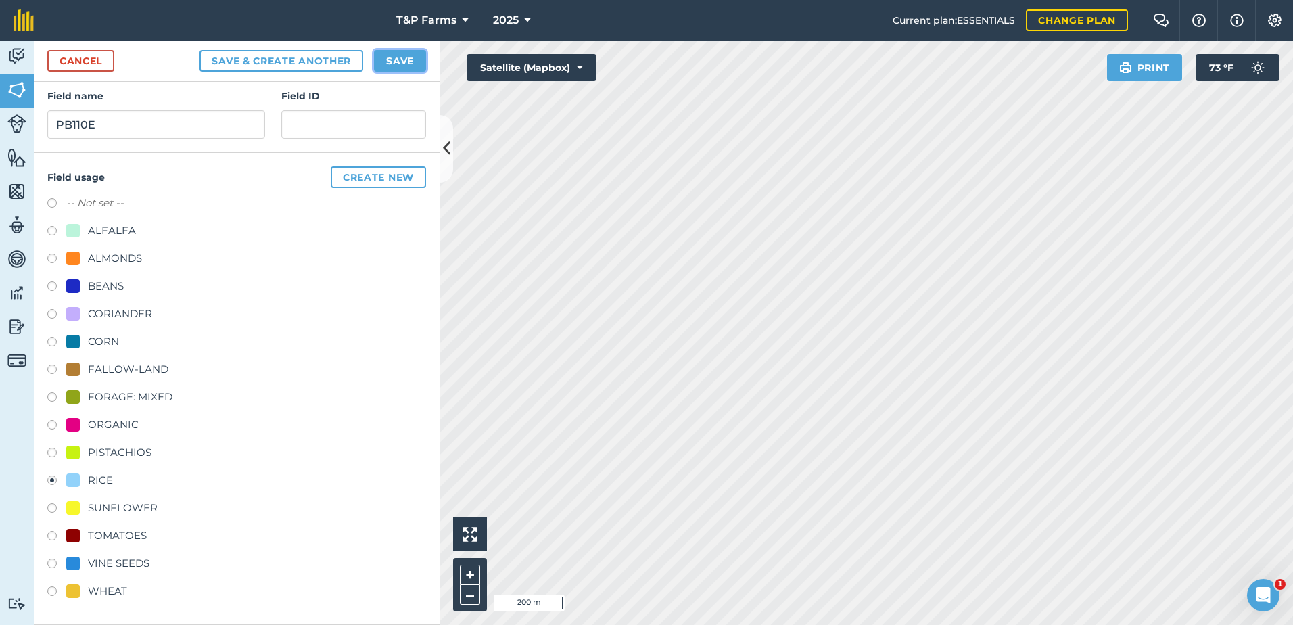
click at [410, 53] on button "Save" at bounding box center [400, 61] width 52 height 22
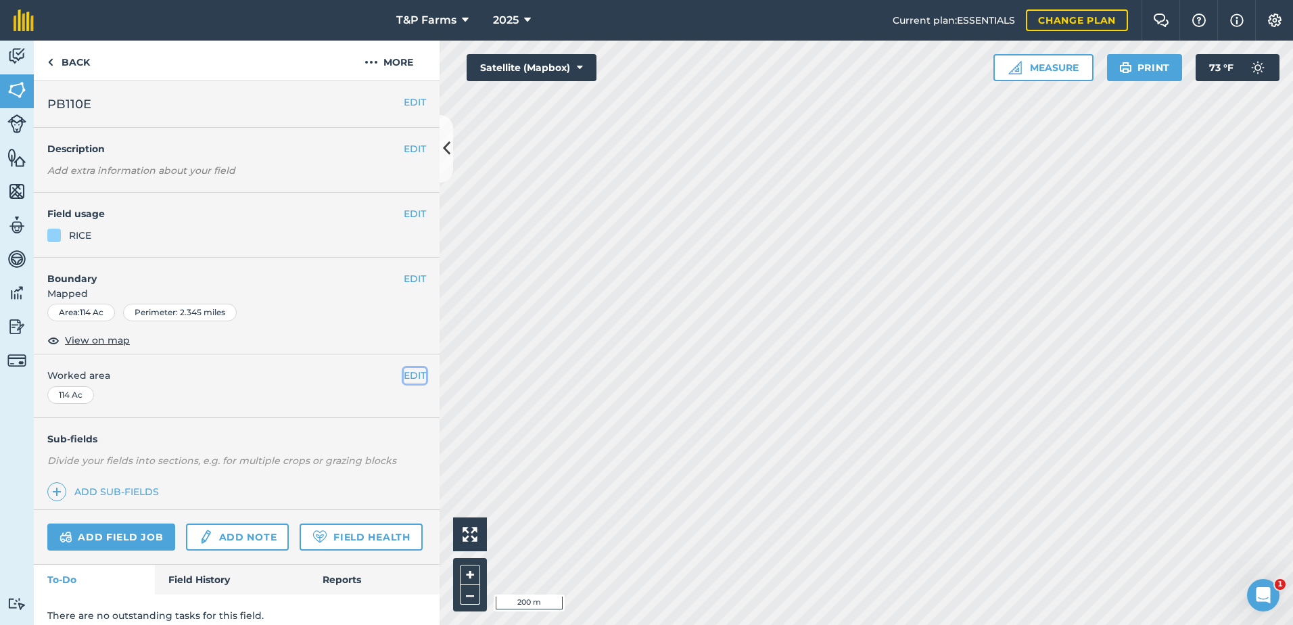
click at [404, 370] on button "EDIT" at bounding box center [415, 375] width 22 height 15
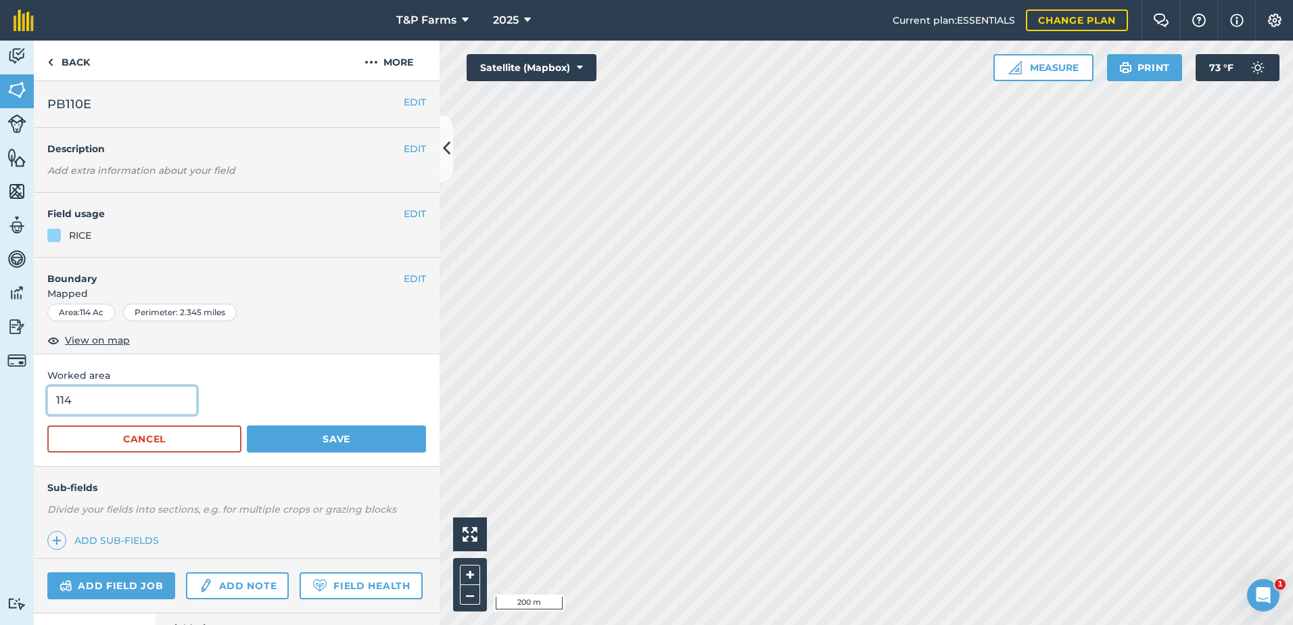
click at [110, 393] on input "114" at bounding box center [121, 400] width 149 height 28
type input "111"
click at [247, 425] on button "Save" at bounding box center [336, 438] width 179 height 27
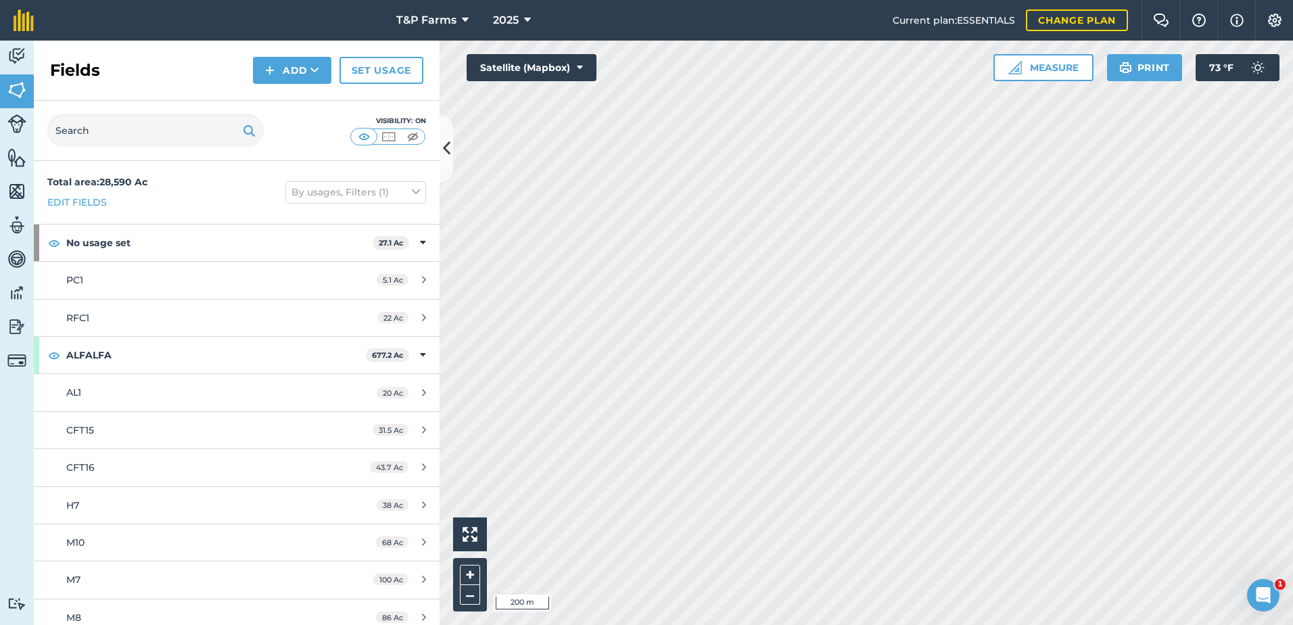
click at [294, 80] on div "Fields Add Set usage" at bounding box center [237, 71] width 406 height 60
click at [304, 76] on button "Add" at bounding box center [292, 70] width 78 height 27
drag, startPoint x: 304, startPoint y: 76, endPoint x: 283, endPoint y: 112, distance: 40.6
click at [283, 112] on link "Draw" at bounding box center [292, 101] width 74 height 30
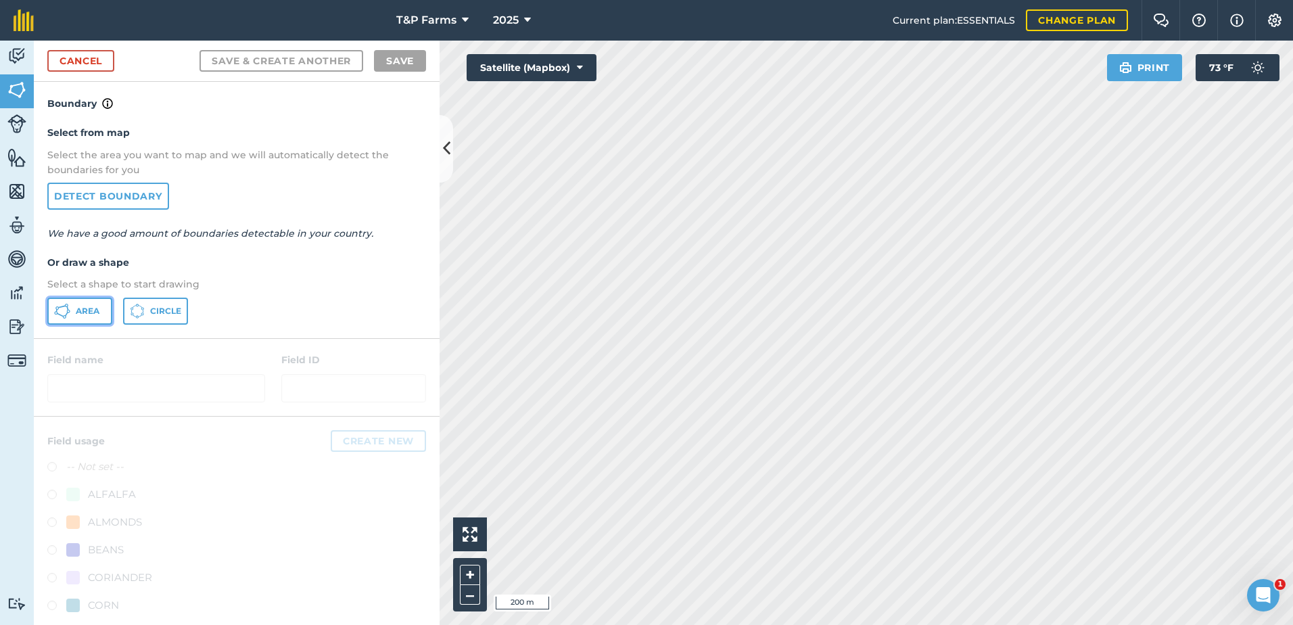
click at [83, 299] on button "Area" at bounding box center [79, 310] width 65 height 27
click at [625, 624] on html "T&P Farms 2025 Current plan : ESSENTIALS Change plan Farm Chat Help Info Settin…" at bounding box center [646, 312] width 1293 height 625
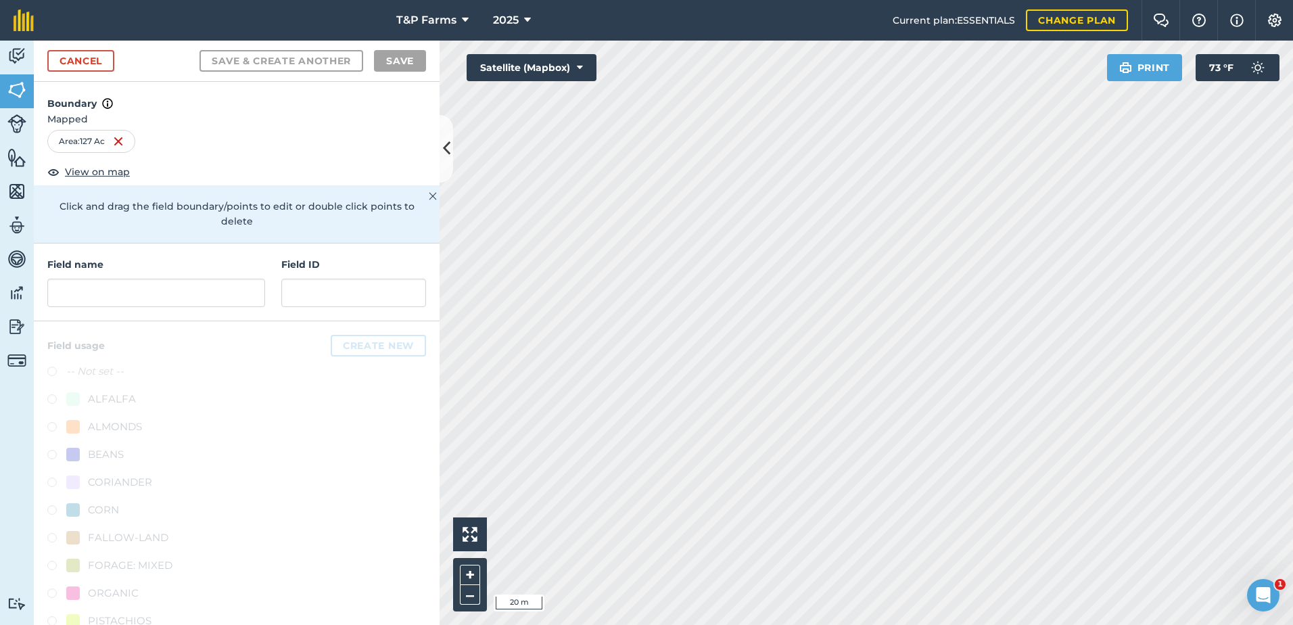
click at [1292, 445] on html "T&P Farms 2025 Current plan : ESSENTIALS Change plan Farm Chat Help Info Settin…" at bounding box center [646, 312] width 1293 height 625
click at [646, 624] on html "T&P Farms 2025 Current plan : ESSENTIALS Change plan Farm Chat Help Info Settin…" at bounding box center [646, 312] width 1293 height 625
click at [711, 624] on html "T&P Farms 2025 Current plan : ESSENTIALS Change plan Farm Chat Help Info Settin…" at bounding box center [646, 312] width 1293 height 625
click at [693, 624] on html "T&P Farms 2025 Current plan : ESSENTIALS Change plan Farm Chat Help Info Settin…" at bounding box center [646, 312] width 1293 height 625
click at [461, 624] on html "T&P Farms 2025 Current plan : ESSENTIALS Change plan Farm Chat Help Info Settin…" at bounding box center [646, 312] width 1293 height 625
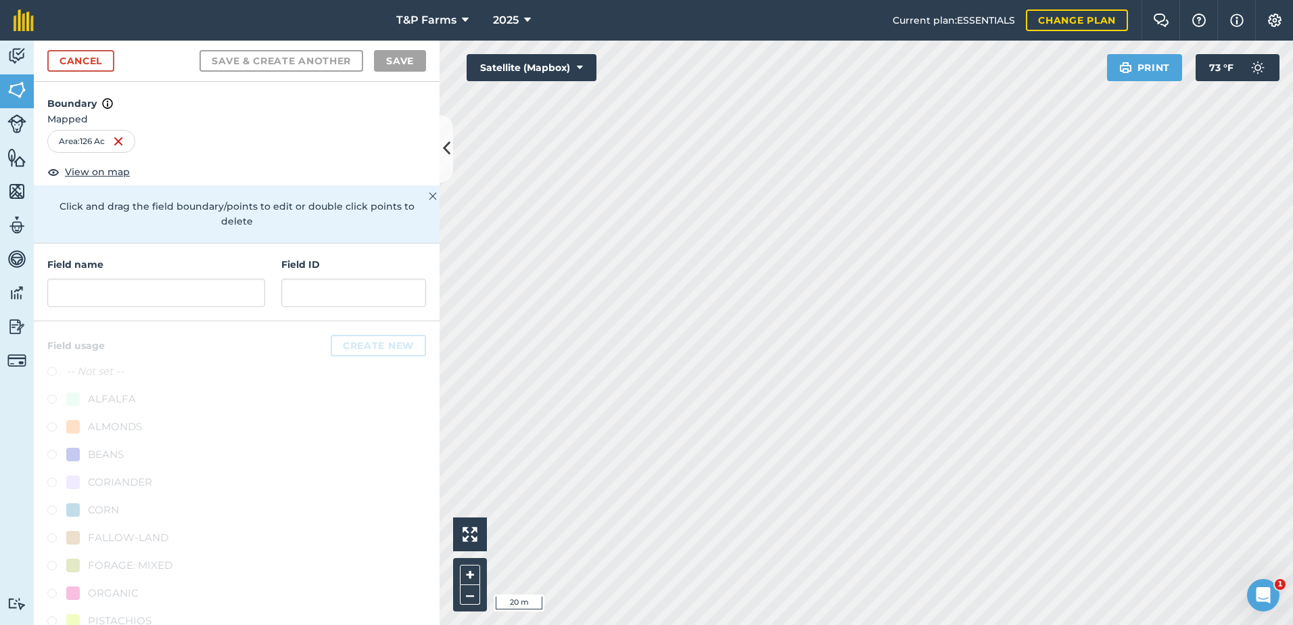
click at [560, 624] on html "T&P Farms 2025 Current plan : ESSENTIALS Change plan Farm Chat Help Info Settin…" at bounding box center [646, 312] width 1293 height 625
click at [600, 624] on html "T&P Farms 2025 Current plan : ESSENTIALS Change plan Farm Chat Help Info Settin…" at bounding box center [646, 312] width 1293 height 625
click at [520, 624] on html "T&P Farms 2025 Current plan : ESSENTIALS Change plan Farm Chat Help Info Settin…" at bounding box center [646, 312] width 1293 height 625
click at [176, 292] on input "text" at bounding box center [156, 293] width 218 height 28
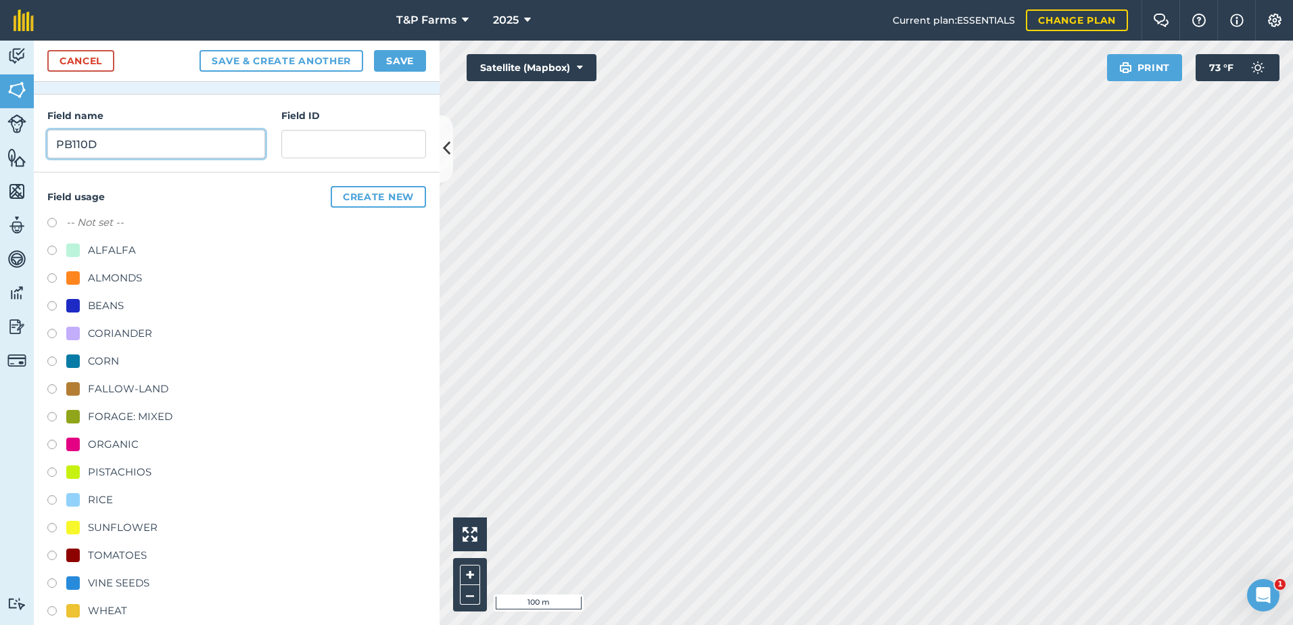
scroll to position [168, 0]
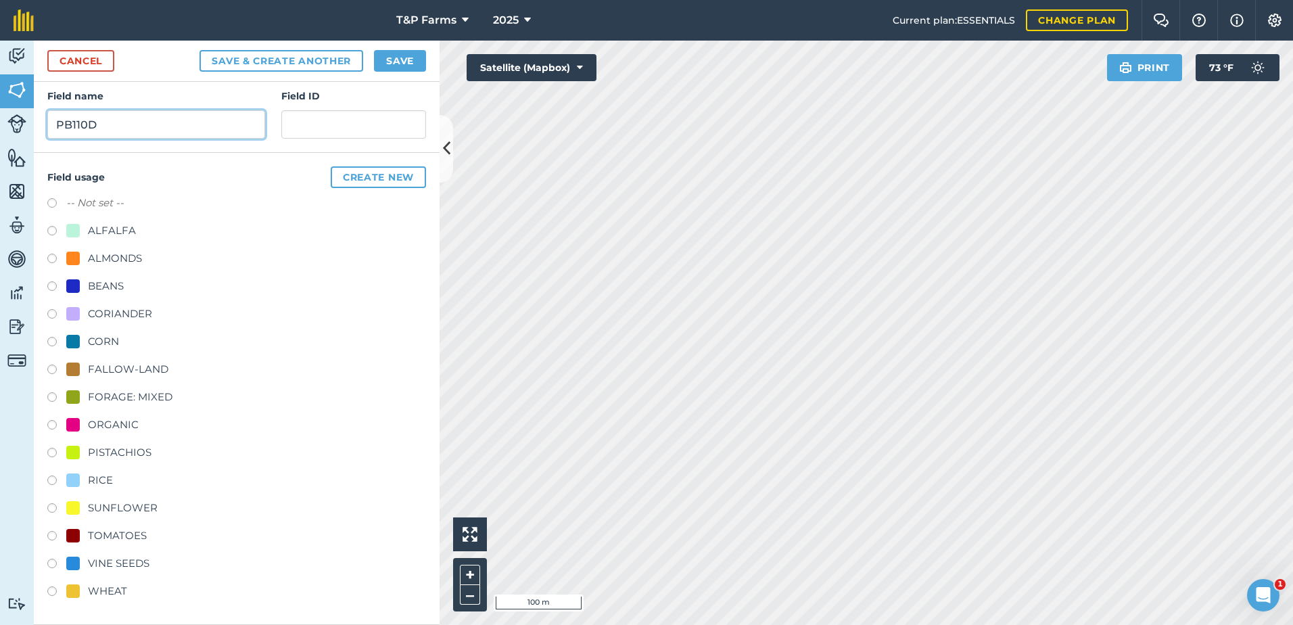
type input "PB110D"
click at [110, 477] on div "RICE" at bounding box center [100, 480] width 25 height 16
radio input "true"
click at [404, 67] on button "Save" at bounding box center [400, 61] width 52 height 22
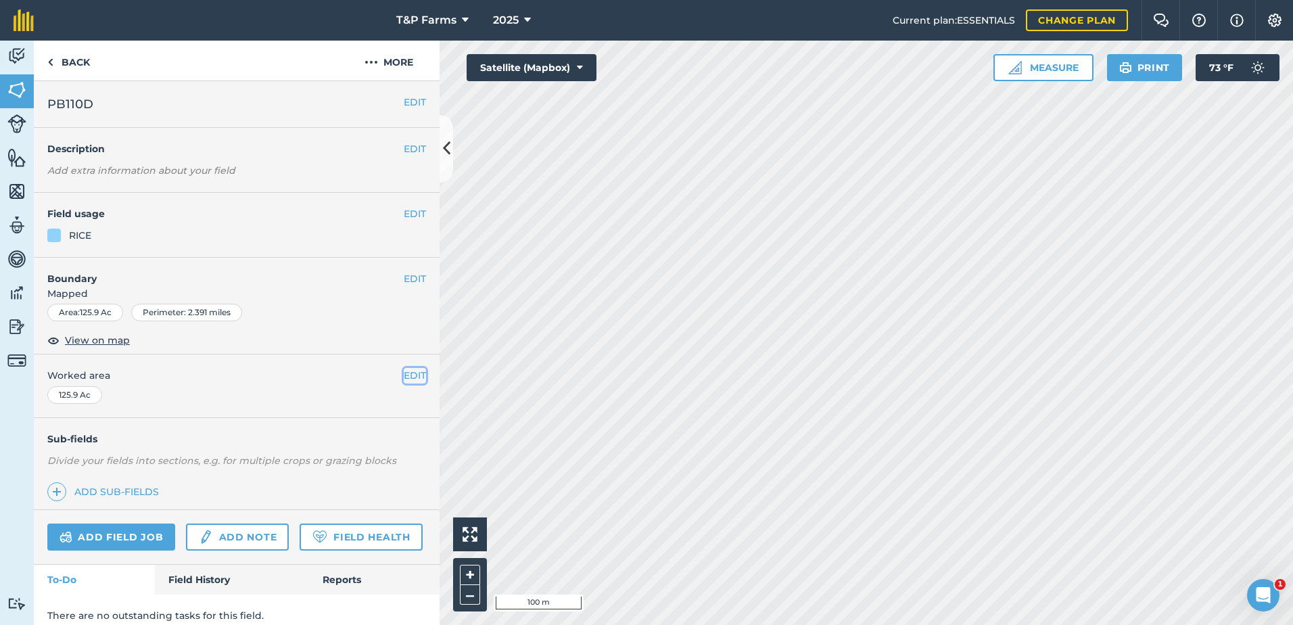
drag, startPoint x: 404, startPoint y: 372, endPoint x: 367, endPoint y: 383, distance: 38.1
click at [404, 372] on button "EDIT" at bounding box center [415, 375] width 22 height 15
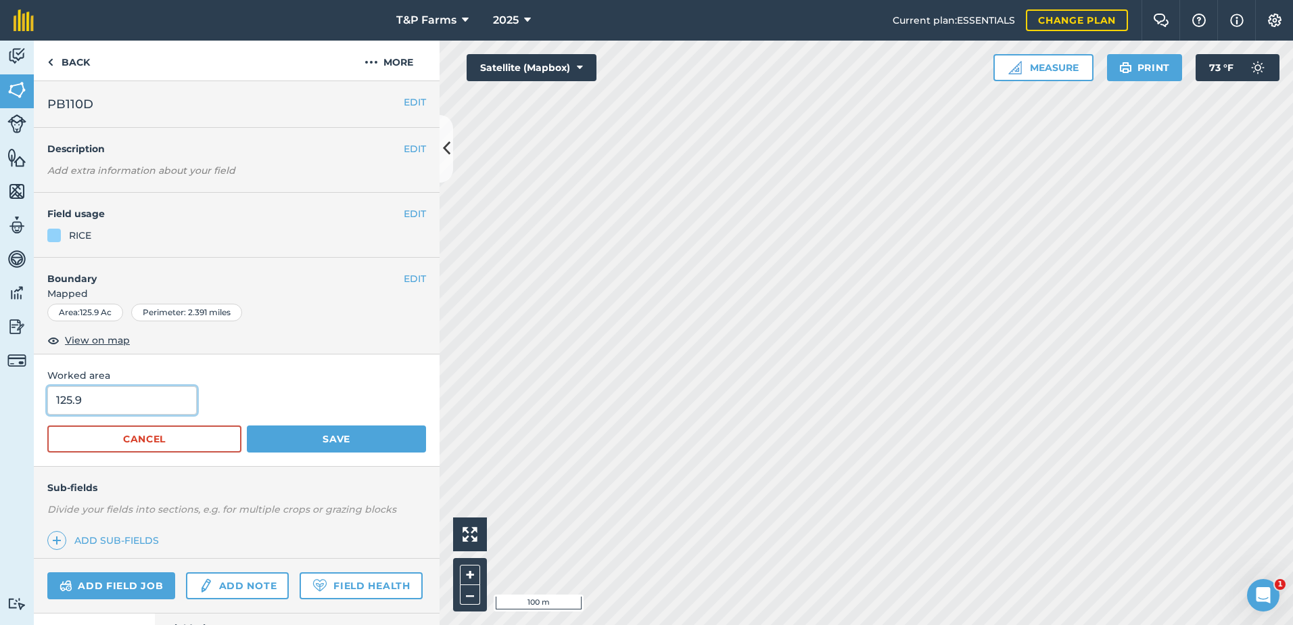
drag, startPoint x: 146, startPoint y: 398, endPoint x: 59, endPoint y: 408, distance: 87.8
click at [59, 408] on input "125.9" at bounding box center [121, 400] width 149 height 28
type input "127"
click at [247, 425] on button "Save" at bounding box center [336, 438] width 179 height 27
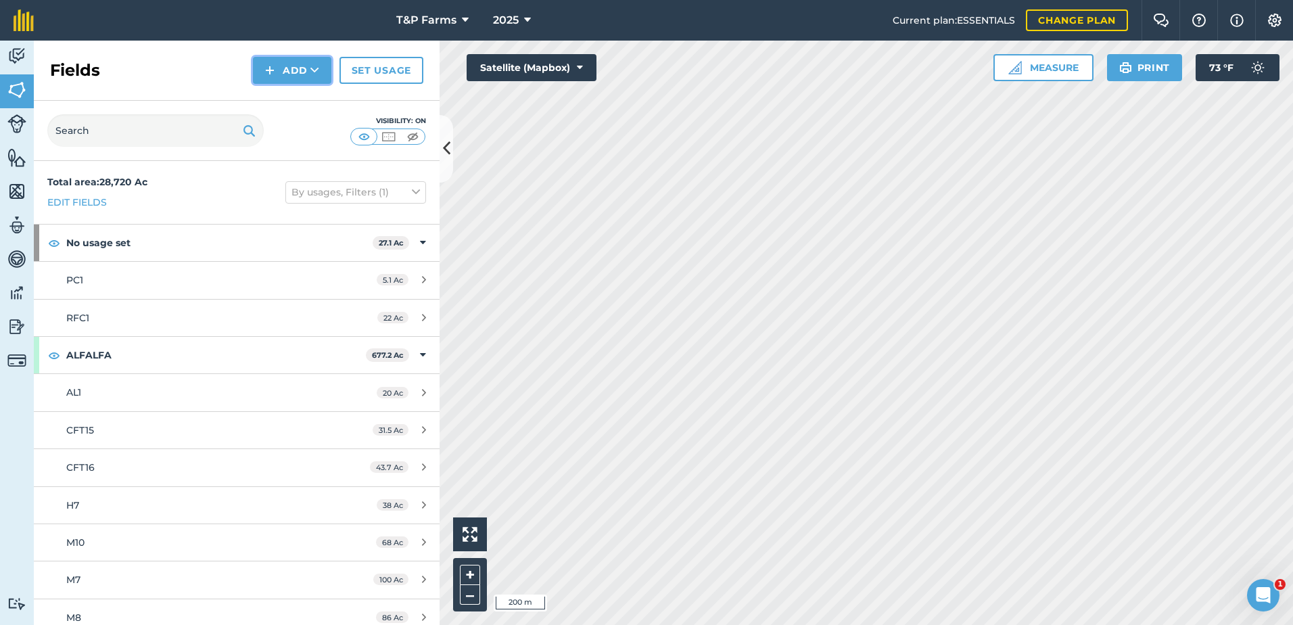
click at [289, 78] on button "Add" at bounding box center [292, 70] width 78 height 27
click at [288, 102] on link "Draw" at bounding box center [292, 101] width 74 height 30
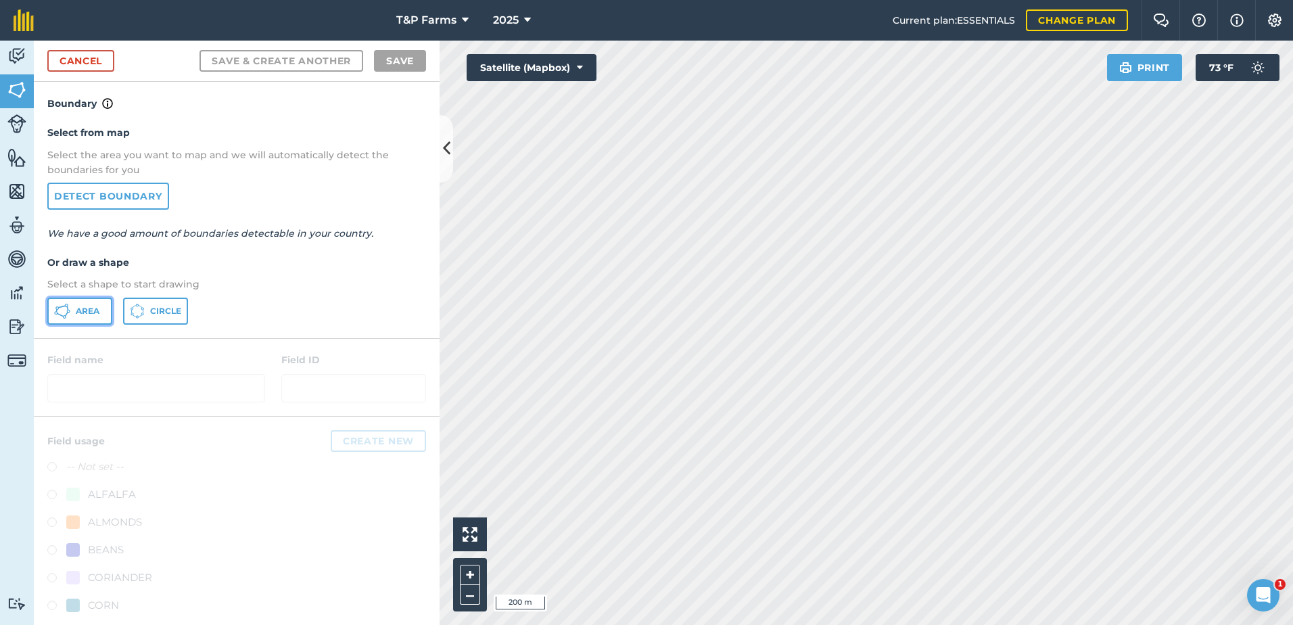
click at [74, 302] on button "Area" at bounding box center [79, 310] width 65 height 27
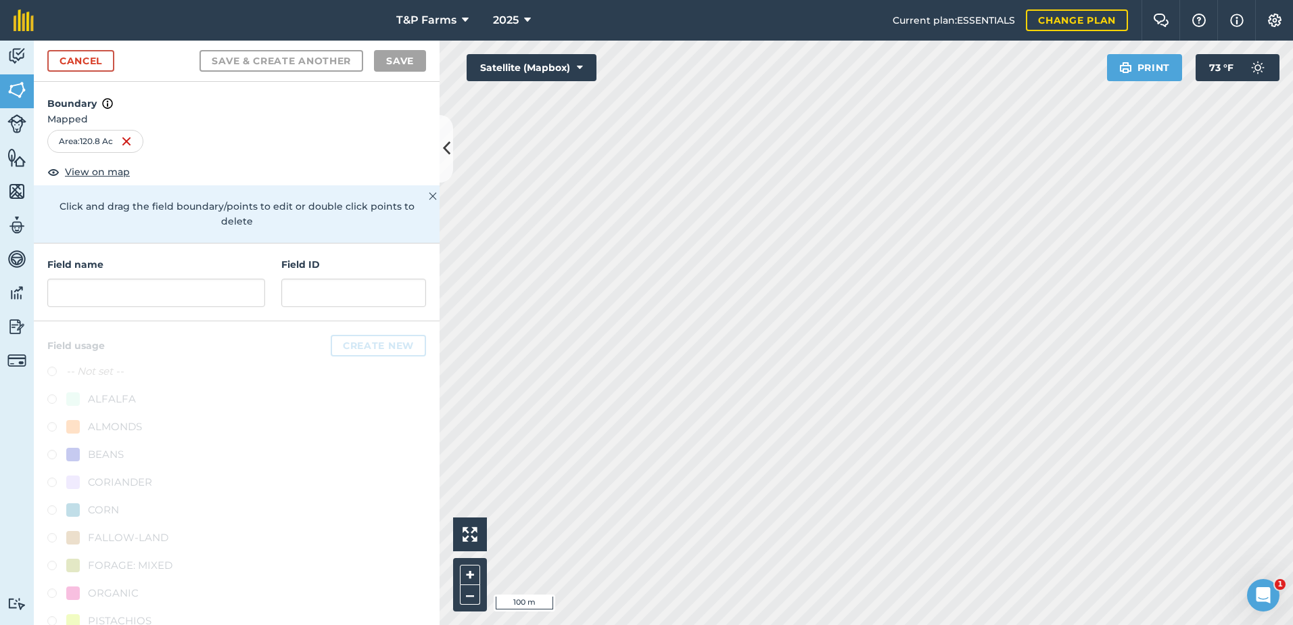
click at [185, 278] on div "Field name" at bounding box center [156, 282] width 218 height 50
click at [202, 294] on input "text" at bounding box center [156, 293] width 218 height 28
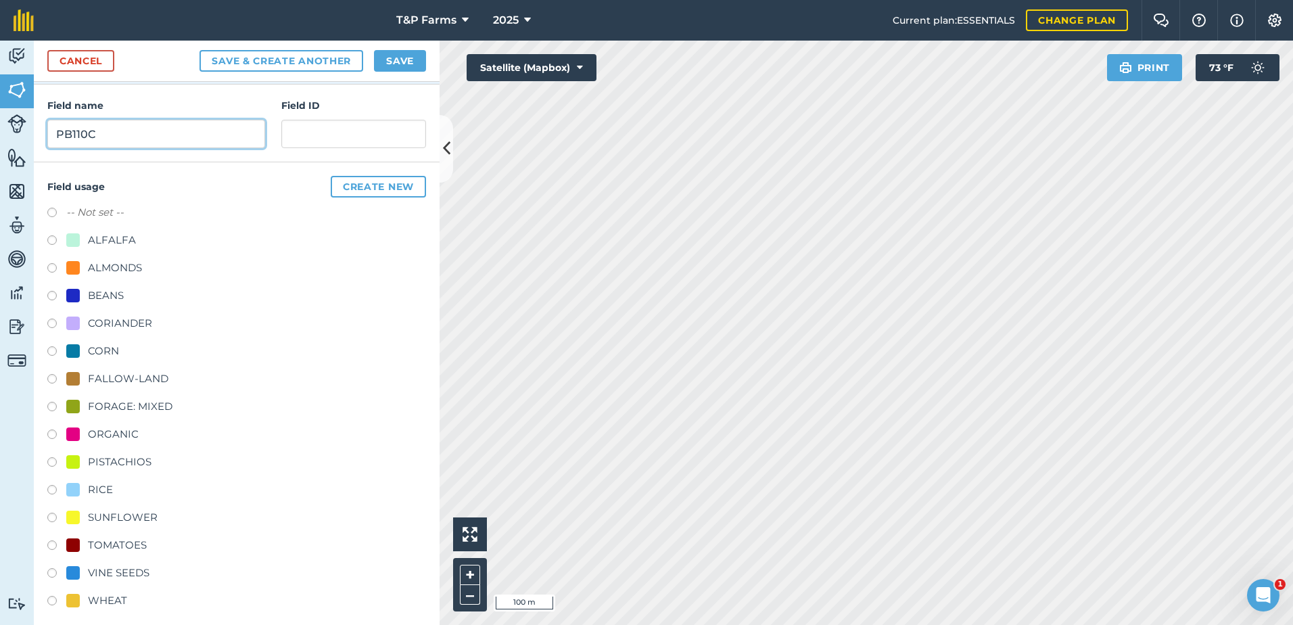
scroll to position [168, 0]
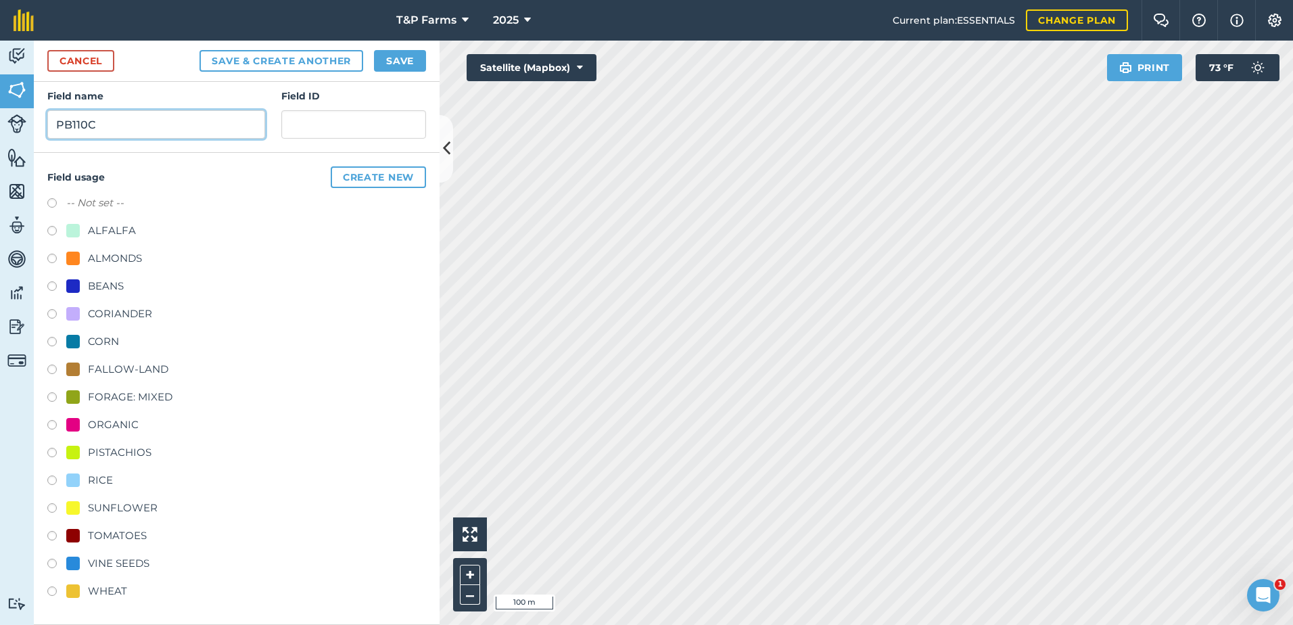
type input "PB110C"
click at [100, 484] on div "RICE" at bounding box center [100, 480] width 25 height 16
radio input "true"
click at [421, 53] on button "Save" at bounding box center [400, 61] width 52 height 22
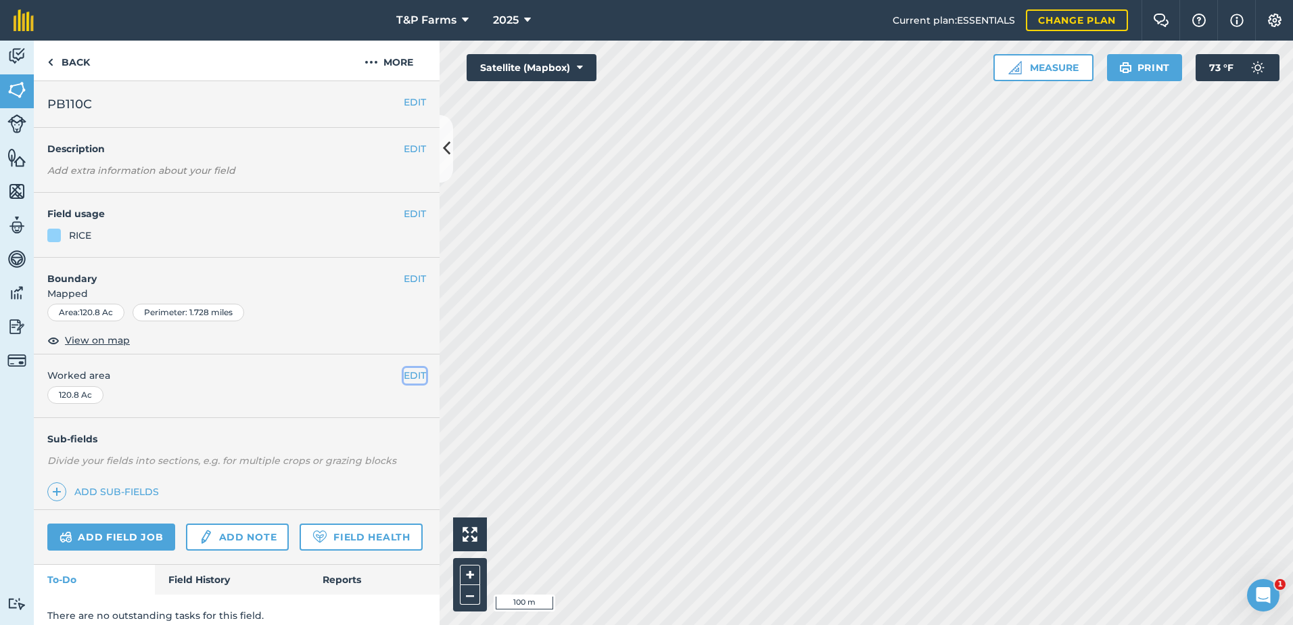
drag, startPoint x: 414, startPoint y: 377, endPoint x: 402, endPoint y: 380, distance: 12.5
click at [412, 377] on button "EDIT" at bounding box center [415, 375] width 22 height 15
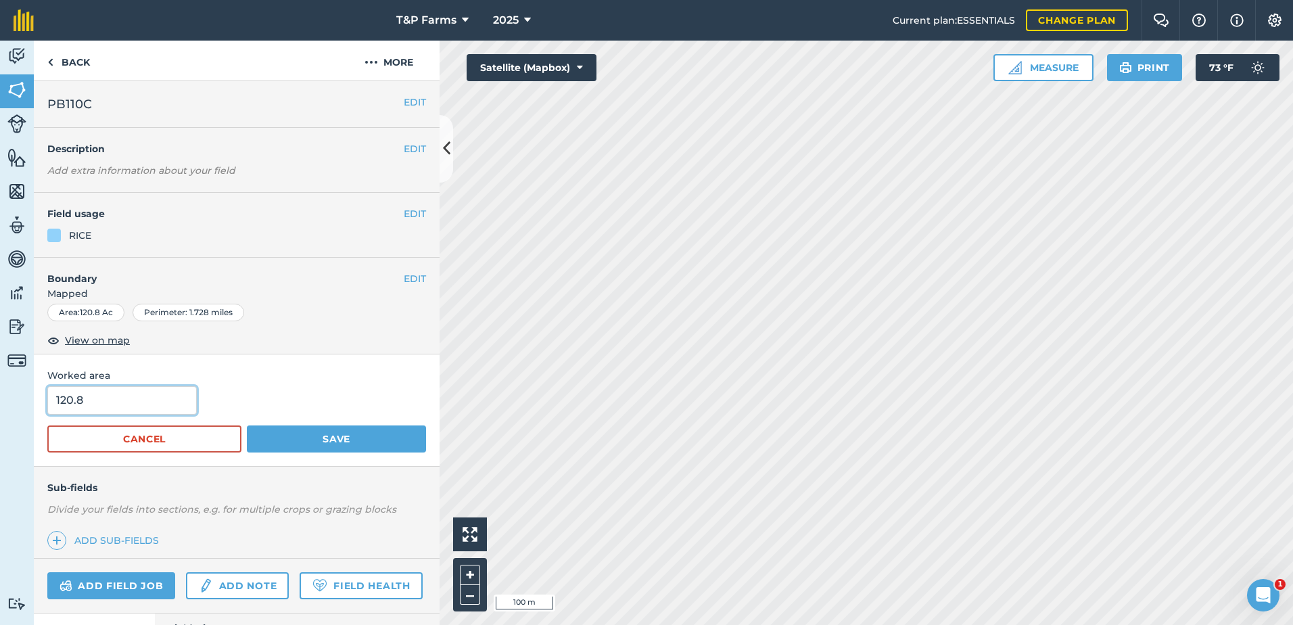
drag, startPoint x: 144, startPoint y: 404, endPoint x: 67, endPoint y: 400, distance: 77.1
click at [67, 400] on input "120.8" at bounding box center [121, 400] width 149 height 28
type input "121"
click at [247, 425] on button "Save" at bounding box center [336, 438] width 179 height 27
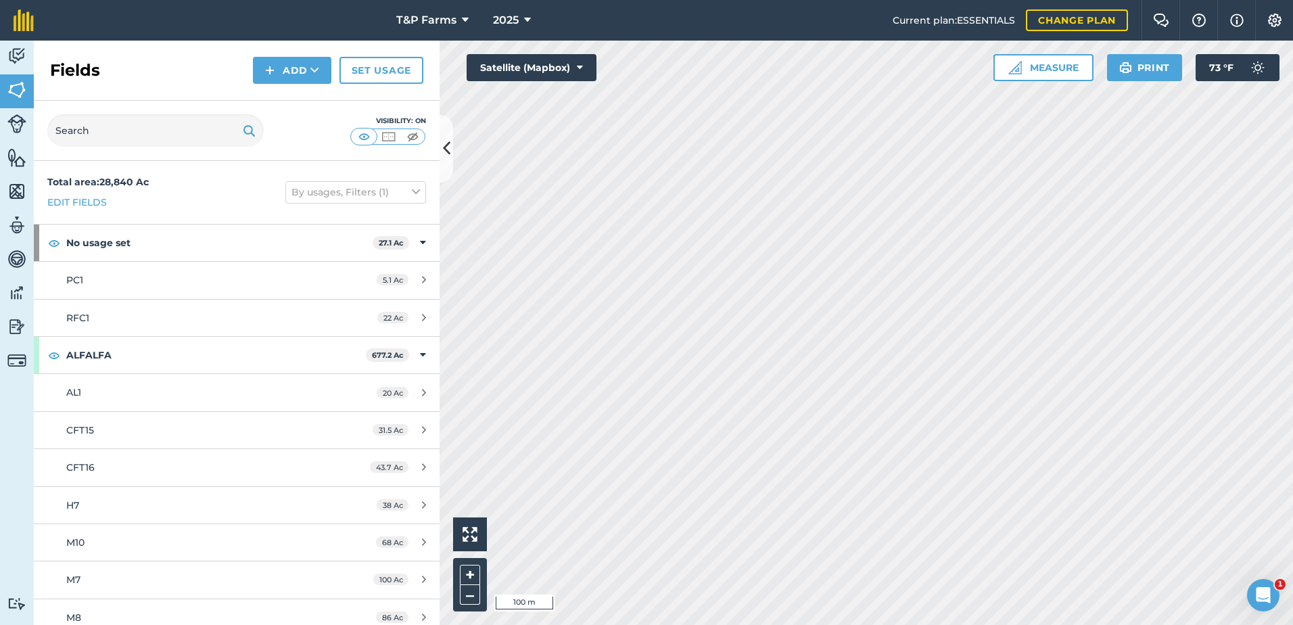
click at [1292, 389] on html "121 T&P Farms 2025 Current plan : ESSENTIALS Change plan Farm Chat Help Info Se…" at bounding box center [646, 312] width 1293 height 625
click at [302, 69] on button "Add" at bounding box center [292, 70] width 78 height 27
click at [302, 107] on link "Draw" at bounding box center [292, 101] width 74 height 30
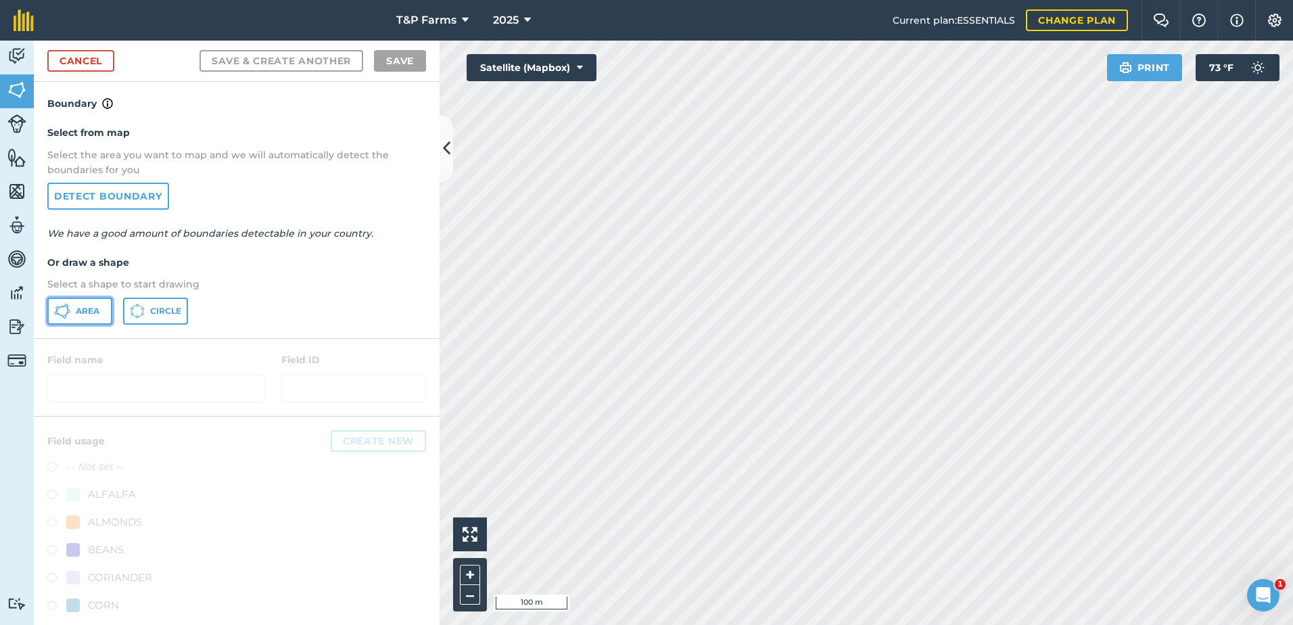
drag, startPoint x: 92, startPoint y: 304, endPoint x: 360, endPoint y: 239, distance: 275.6
click at [98, 304] on button "Area" at bounding box center [79, 310] width 65 height 27
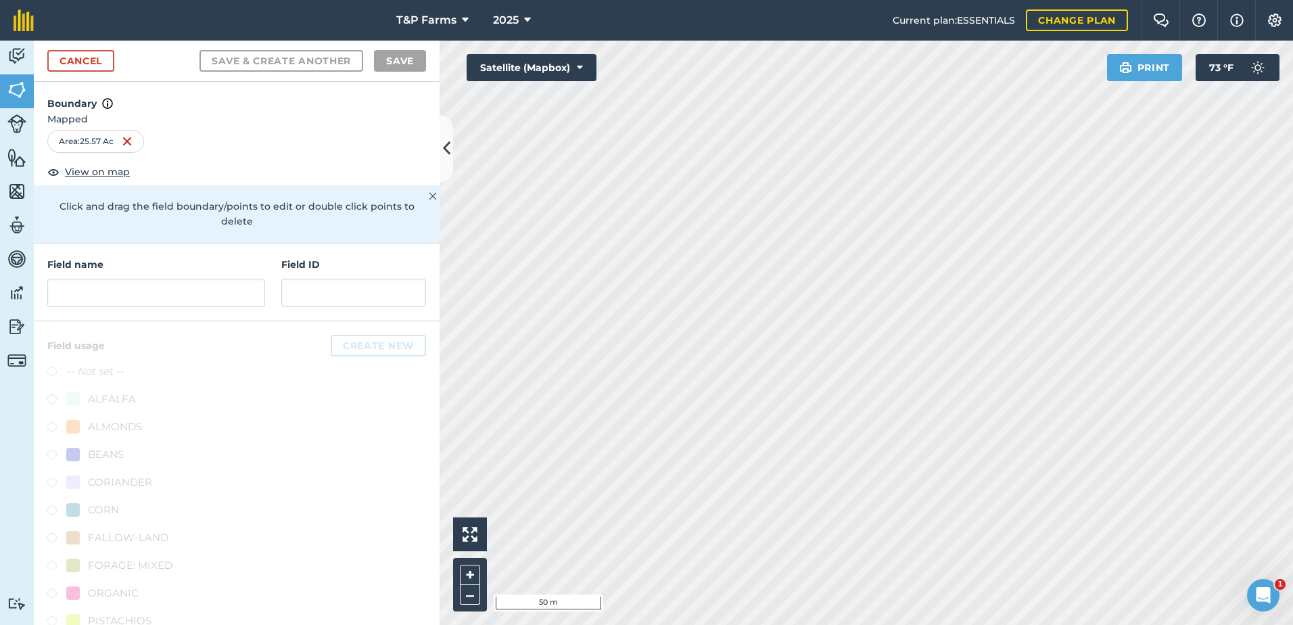
click at [429, 312] on div "Activity Fields Livestock Features Maps Team Vehicles Data Reporting Billing Tu…" at bounding box center [646, 333] width 1293 height 584
click at [206, 302] on input "text" at bounding box center [156, 293] width 218 height 28
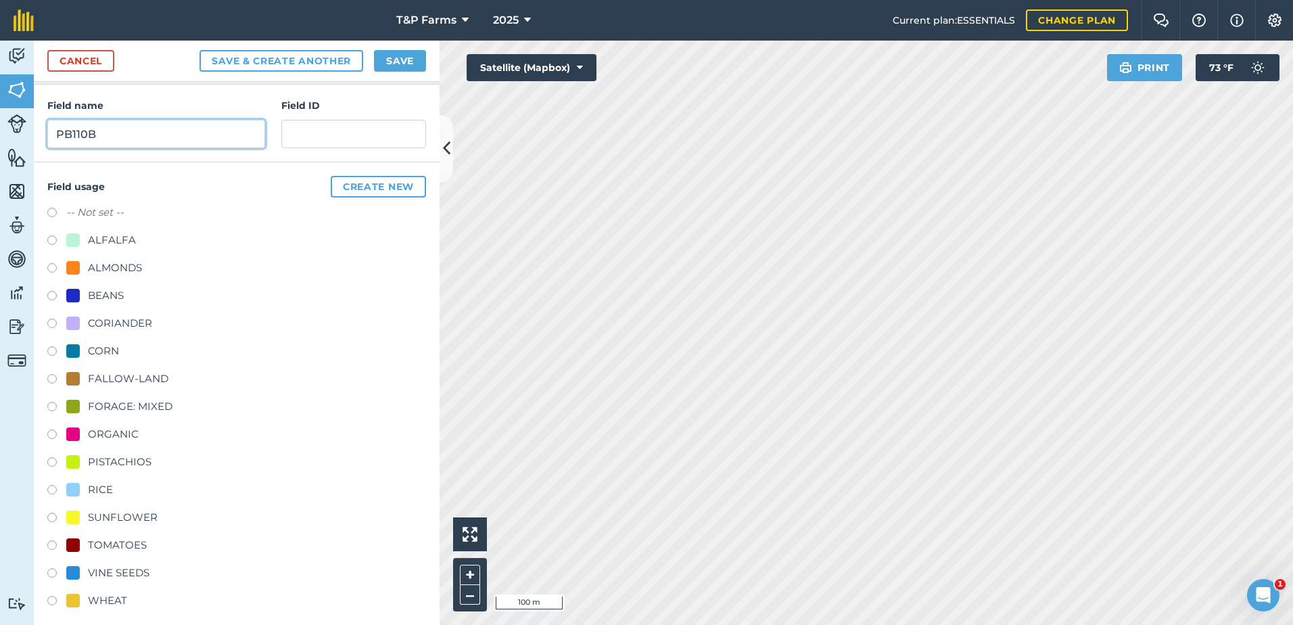
scroll to position [168, 0]
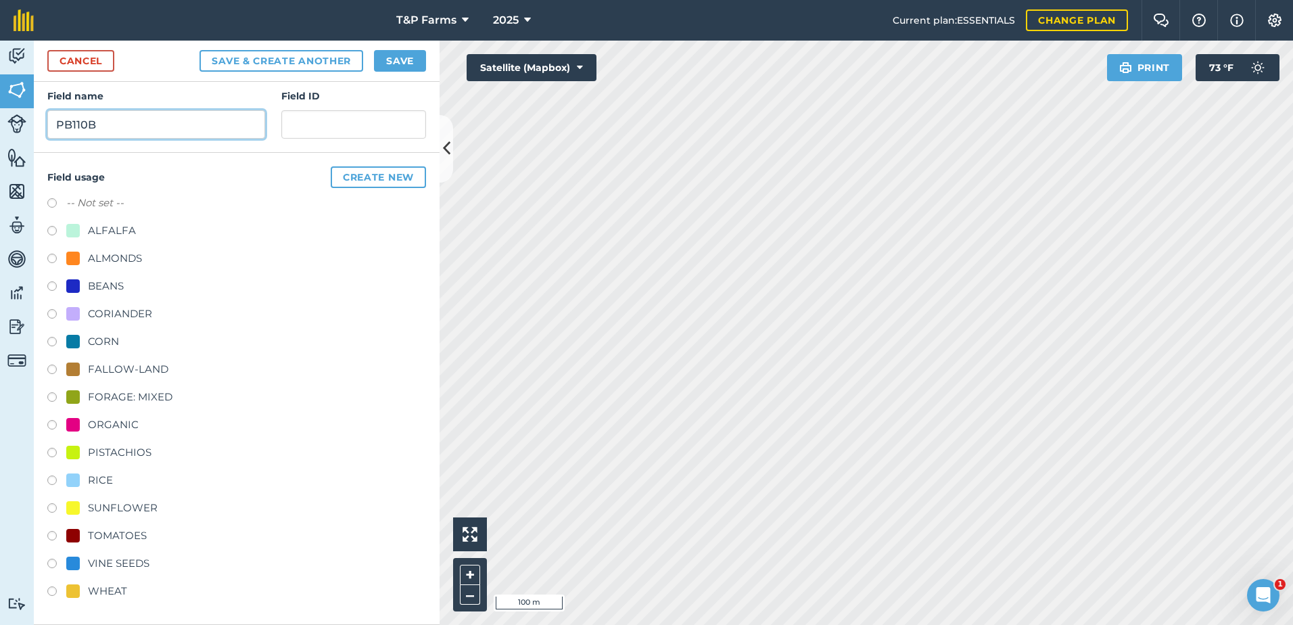
type input "PB110B"
click at [101, 474] on div "RICE" at bounding box center [100, 480] width 25 height 16
radio input "true"
click at [404, 56] on button "Save" at bounding box center [400, 61] width 52 height 22
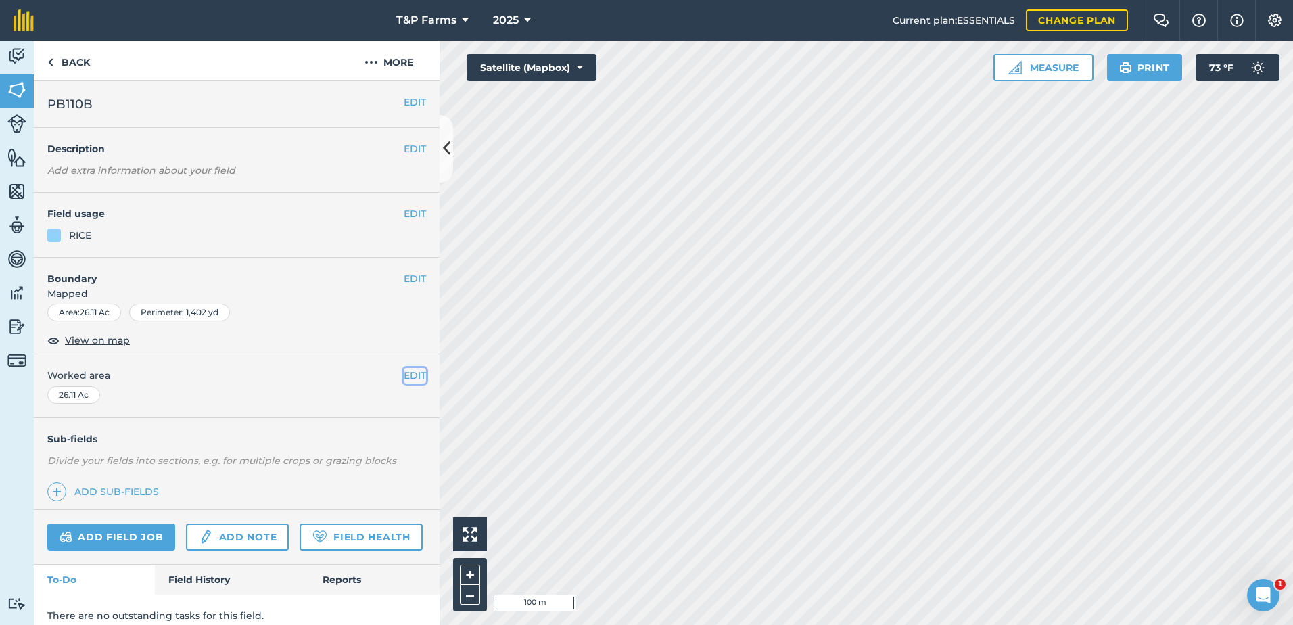
click at [404, 377] on button "EDIT" at bounding box center [415, 375] width 22 height 15
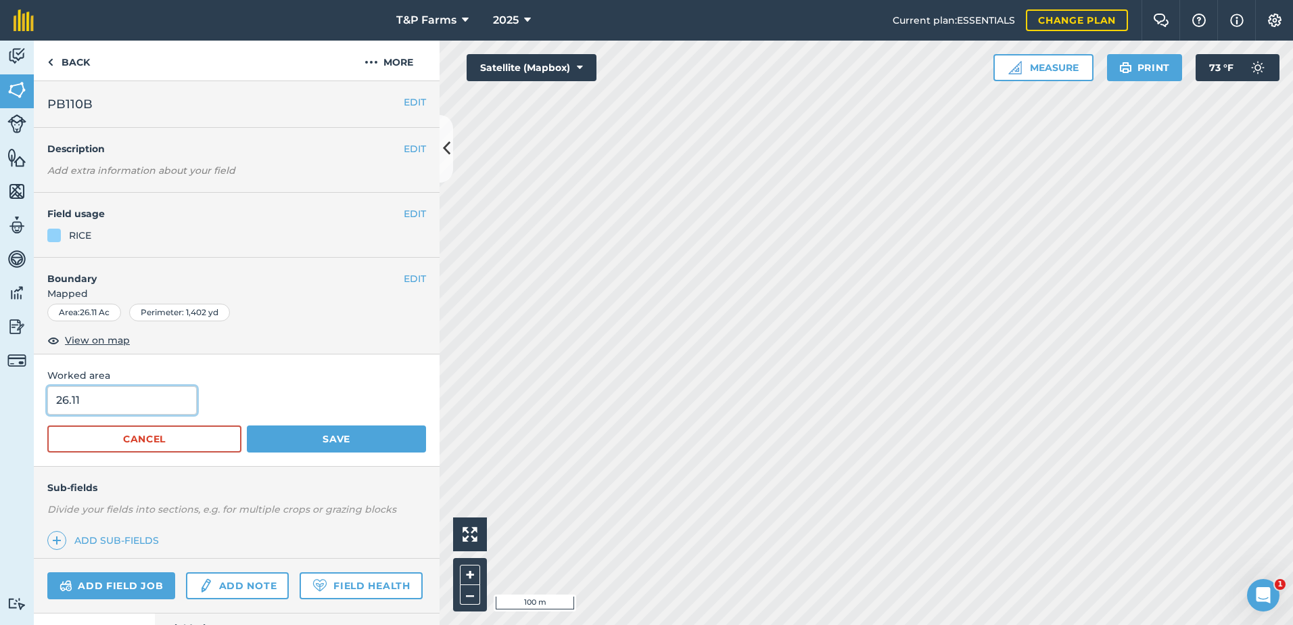
click at [180, 406] on input "26.11" at bounding box center [121, 400] width 149 height 28
type input "26"
click at [247, 425] on button "Save" at bounding box center [336, 438] width 179 height 27
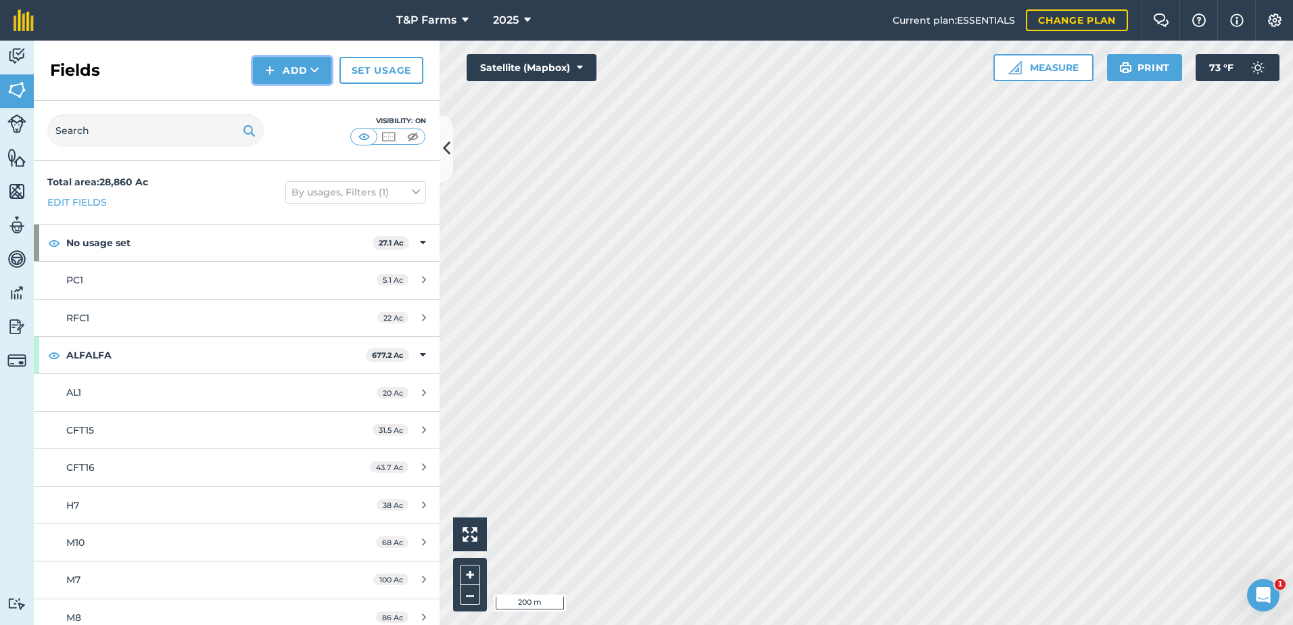
click at [293, 83] on button "Add" at bounding box center [292, 70] width 78 height 27
click at [289, 99] on link "Draw" at bounding box center [292, 101] width 74 height 30
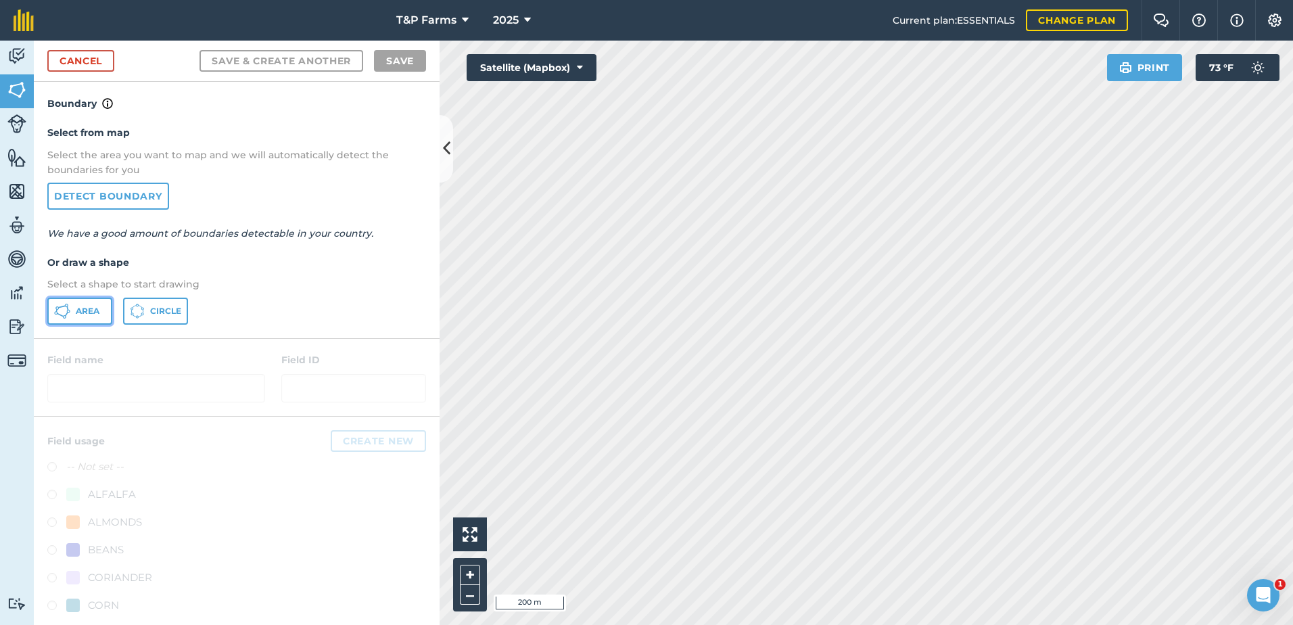
click at [88, 311] on span "Area" at bounding box center [88, 311] width 24 height 11
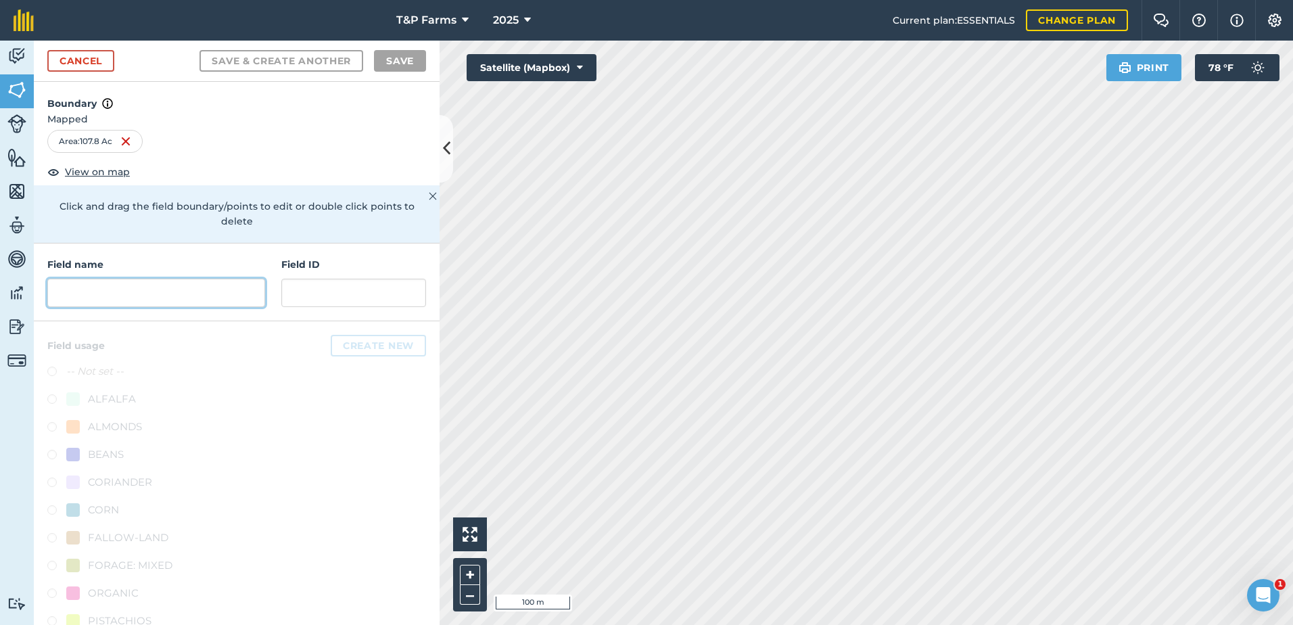
click at [247, 286] on input "text" at bounding box center [156, 293] width 218 height 28
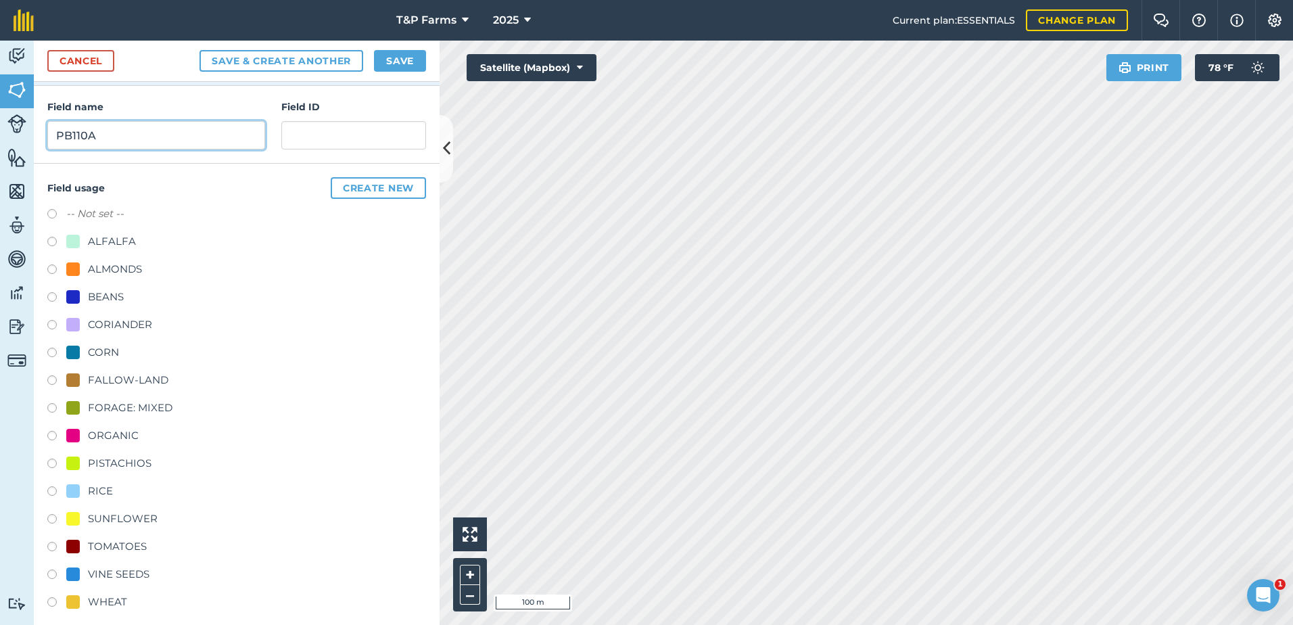
scroll to position [168, 0]
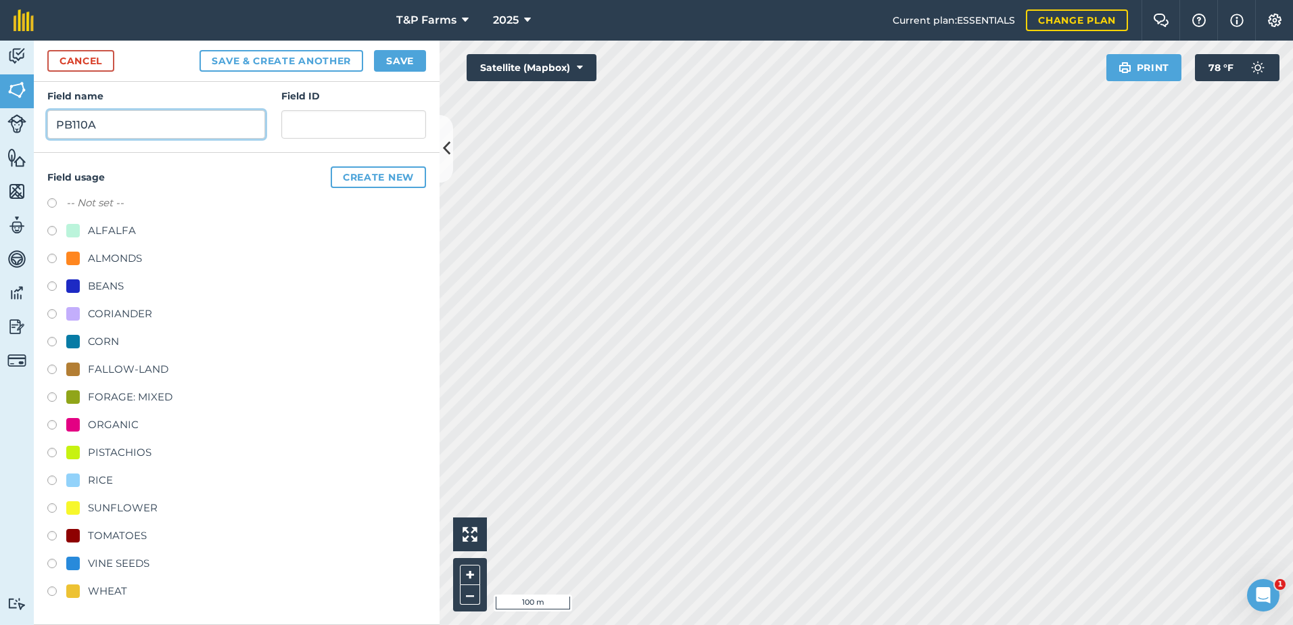
type input "PB110A"
click at [108, 474] on div "RICE" at bounding box center [100, 480] width 25 height 16
radio input "true"
click at [385, 62] on button "Save" at bounding box center [400, 61] width 52 height 22
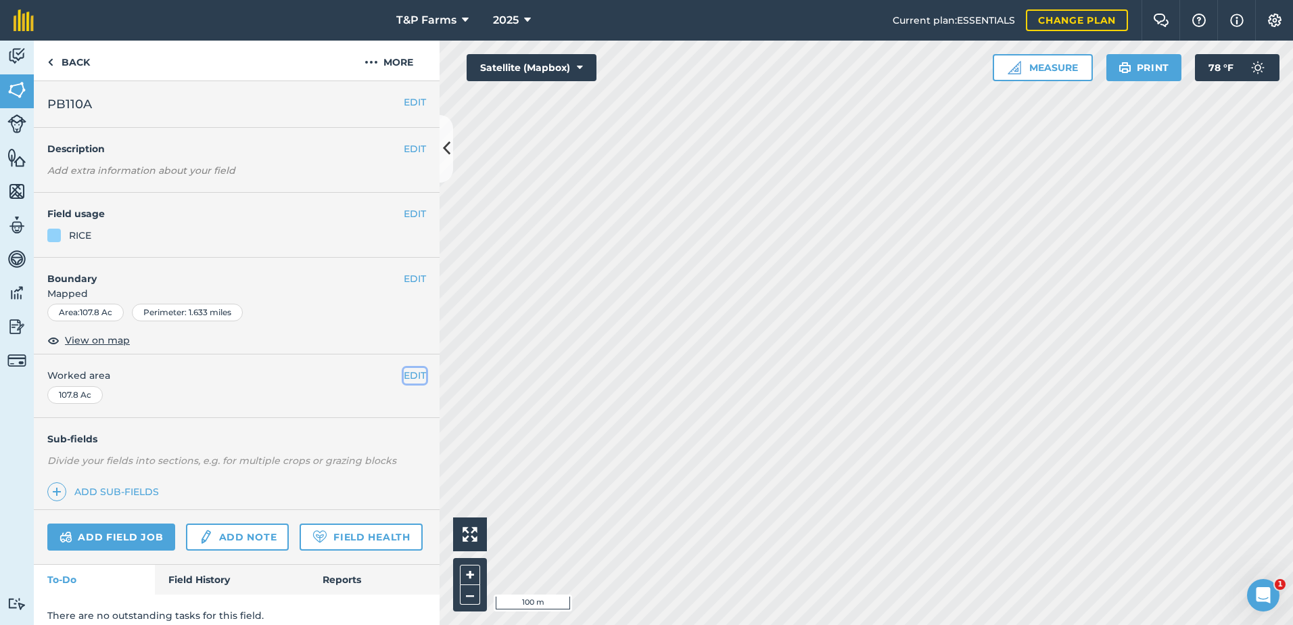
click at [404, 381] on button "EDIT" at bounding box center [415, 375] width 22 height 15
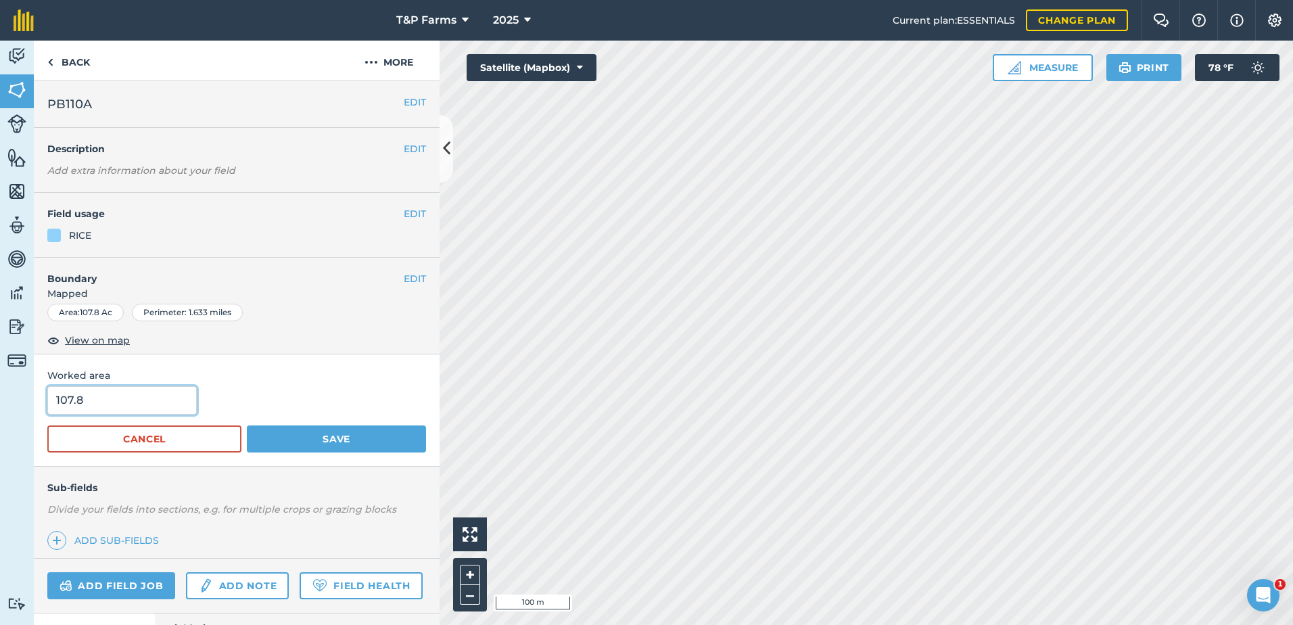
drag, startPoint x: 94, startPoint y: 394, endPoint x: -3, endPoint y: 374, distance: 98.8
click at [0, 374] on html "T&P Farms 2025 Current plan : ESSENTIALS Change plan Farm Chat Help Info Settin…" at bounding box center [646, 312] width 1293 height 625
type input "106"
click at [247, 425] on button "Save" at bounding box center [336, 438] width 179 height 27
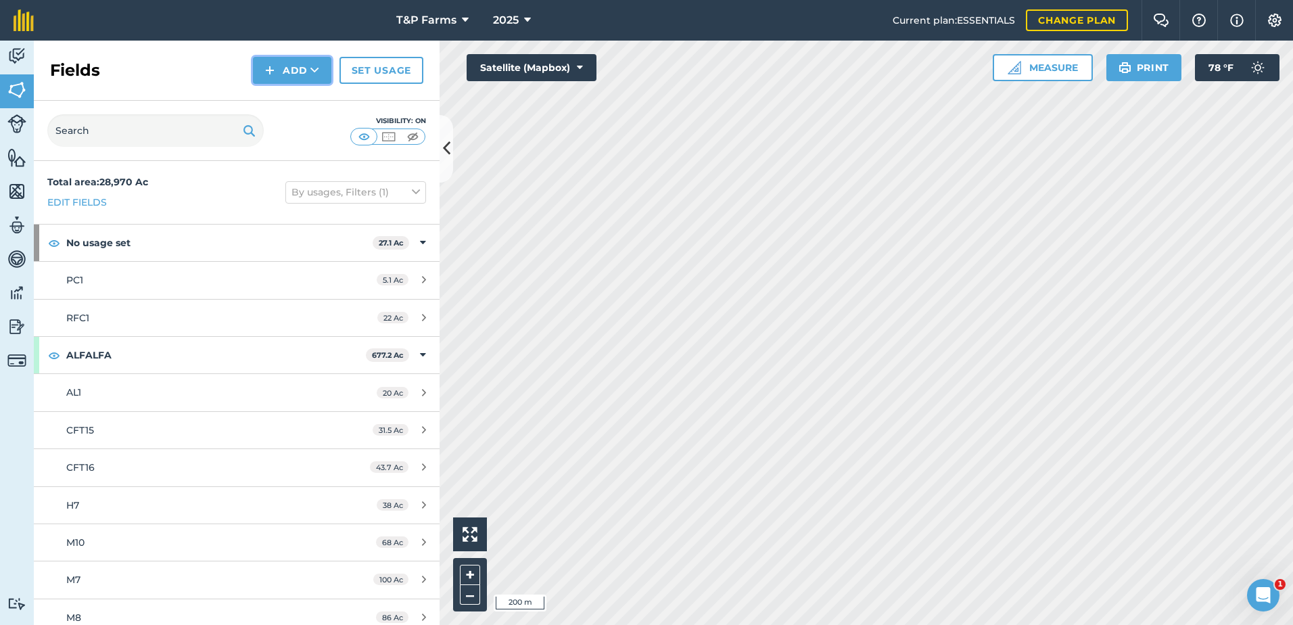
click at [291, 64] on button "Add" at bounding box center [292, 70] width 78 height 27
click at [294, 101] on link "Draw" at bounding box center [292, 101] width 74 height 30
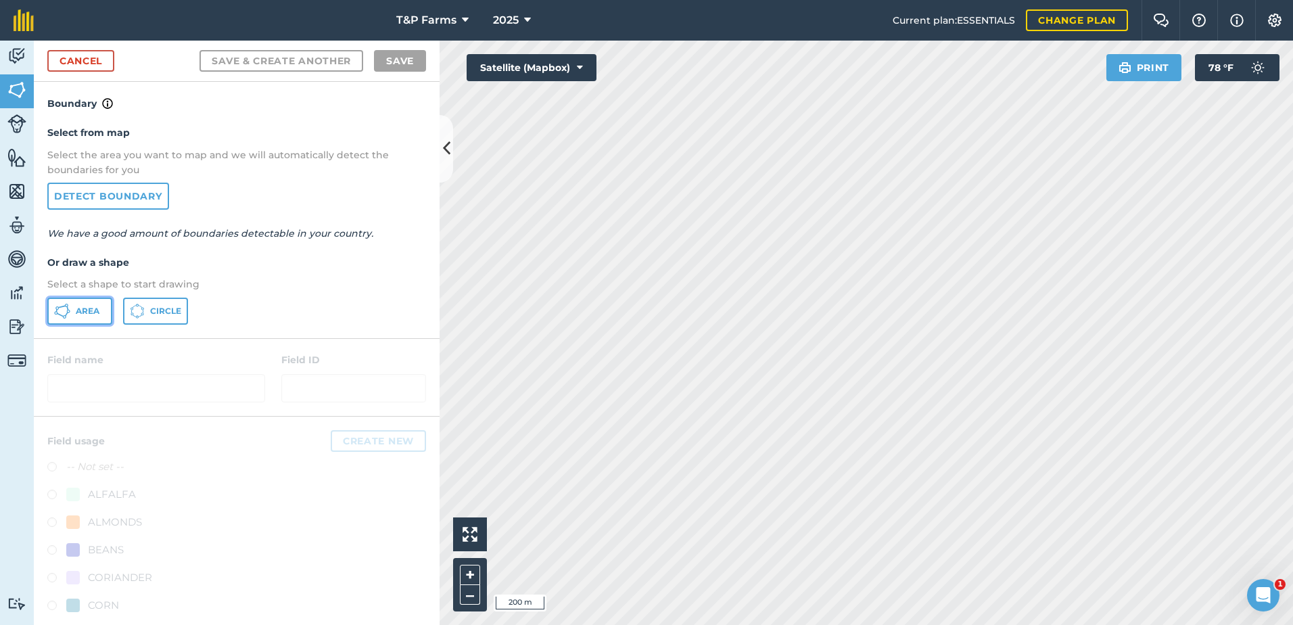
drag, startPoint x: 82, startPoint y: 314, endPoint x: 106, endPoint y: 311, distance: 24.5
click at [83, 314] on span "Area" at bounding box center [88, 311] width 24 height 11
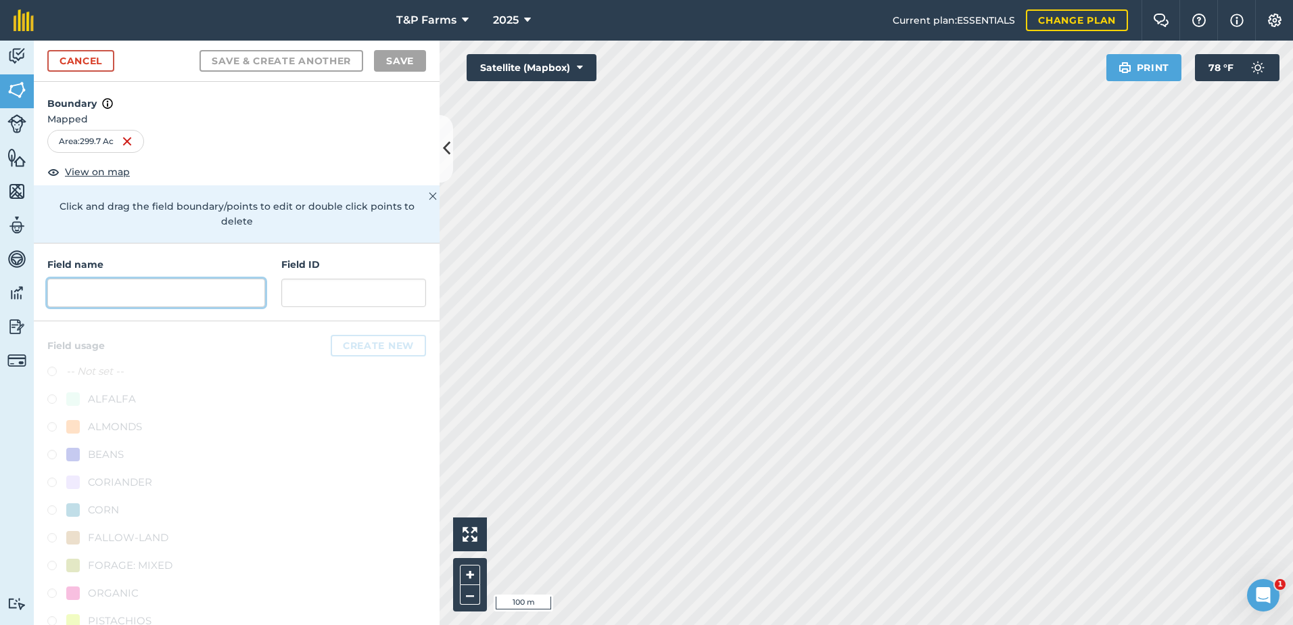
click at [153, 302] on input "text" at bounding box center [156, 293] width 218 height 28
click at [156, 287] on input "text" at bounding box center [156, 293] width 218 height 28
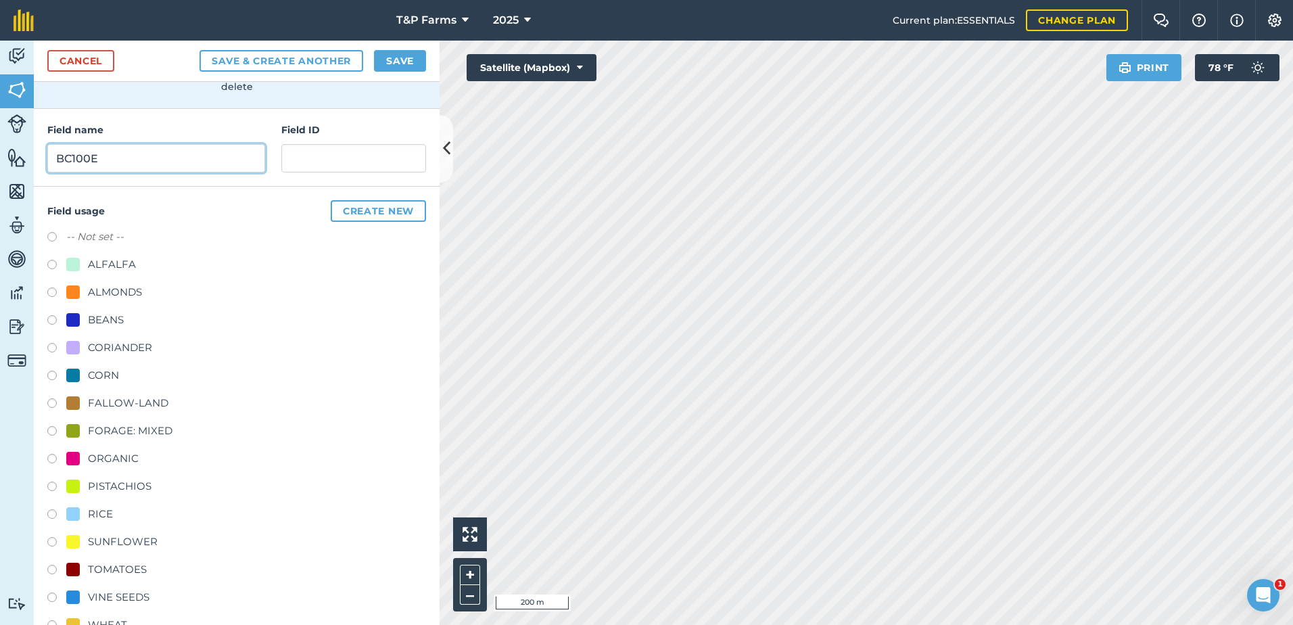
scroll to position [135, 0]
type input "BC100E"
drag, startPoint x: 107, startPoint y: 511, endPoint x: 120, endPoint y: 491, distance: 24.0
click at [107, 511] on div "RICE" at bounding box center [100, 513] width 25 height 16
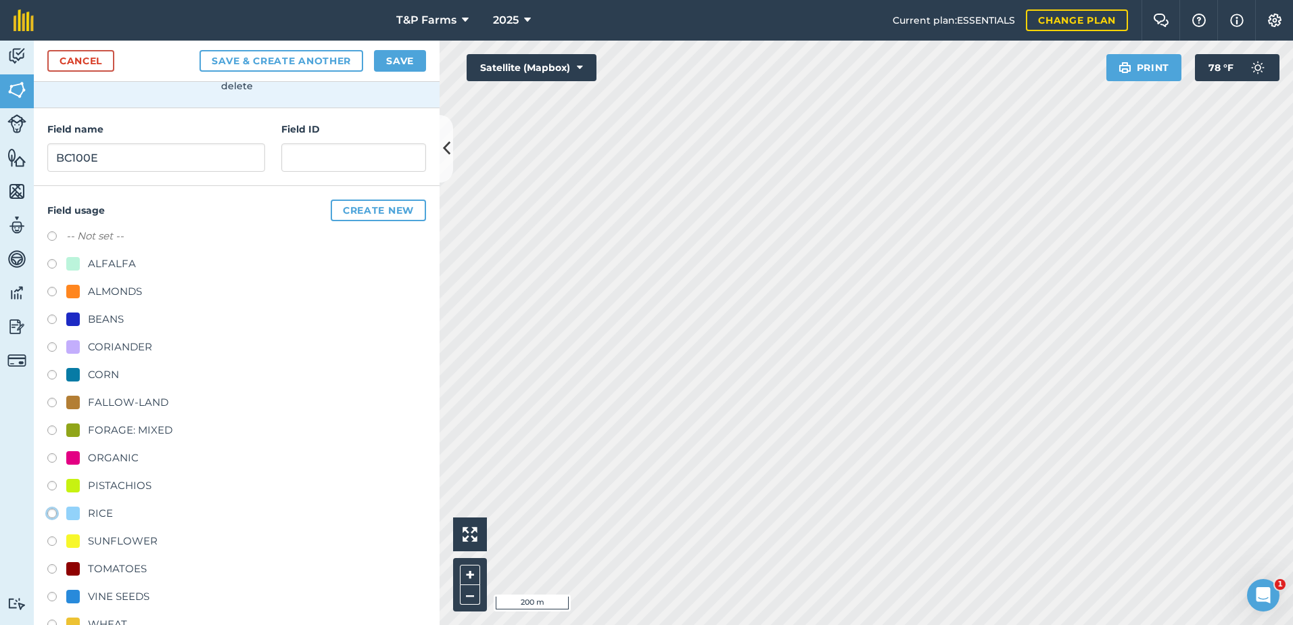
radio input "true"
drag, startPoint x: 388, startPoint y: 63, endPoint x: 384, endPoint y: 98, distance: 35.4
click at [389, 66] on button "Save" at bounding box center [400, 61] width 52 height 22
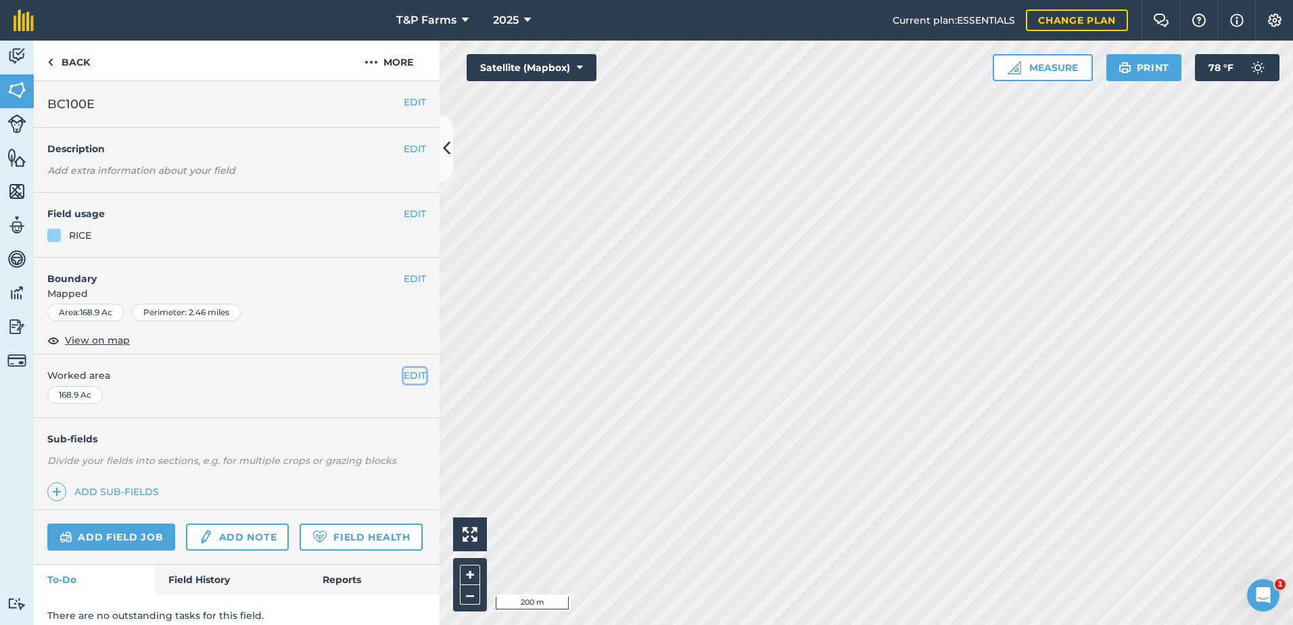
click at [404, 370] on button "EDIT" at bounding box center [415, 375] width 22 height 15
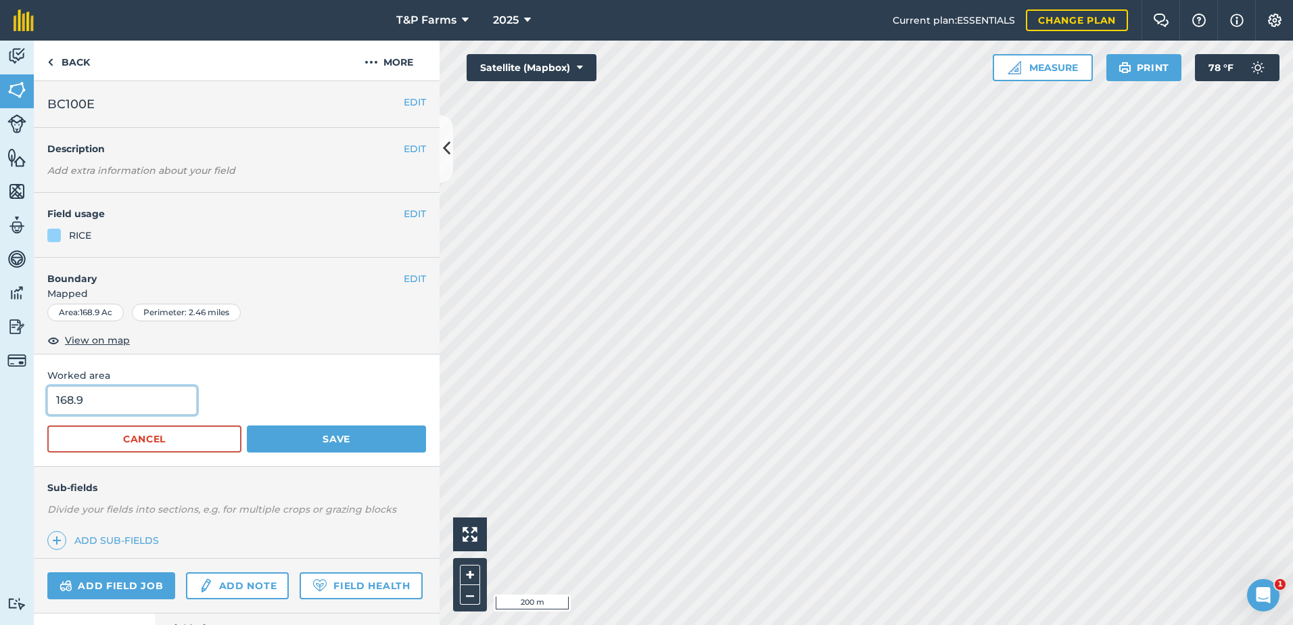
drag, startPoint x: 77, startPoint y: 408, endPoint x: -3, endPoint y: 410, distance: 79.8
click at [0, 410] on html "T&P Farms 2025 Current plan : ESSENTIALS Change plan Farm Chat Help Info Settin…" at bounding box center [646, 312] width 1293 height 625
type input "171"
click at [247, 425] on button "Save" at bounding box center [336, 438] width 179 height 27
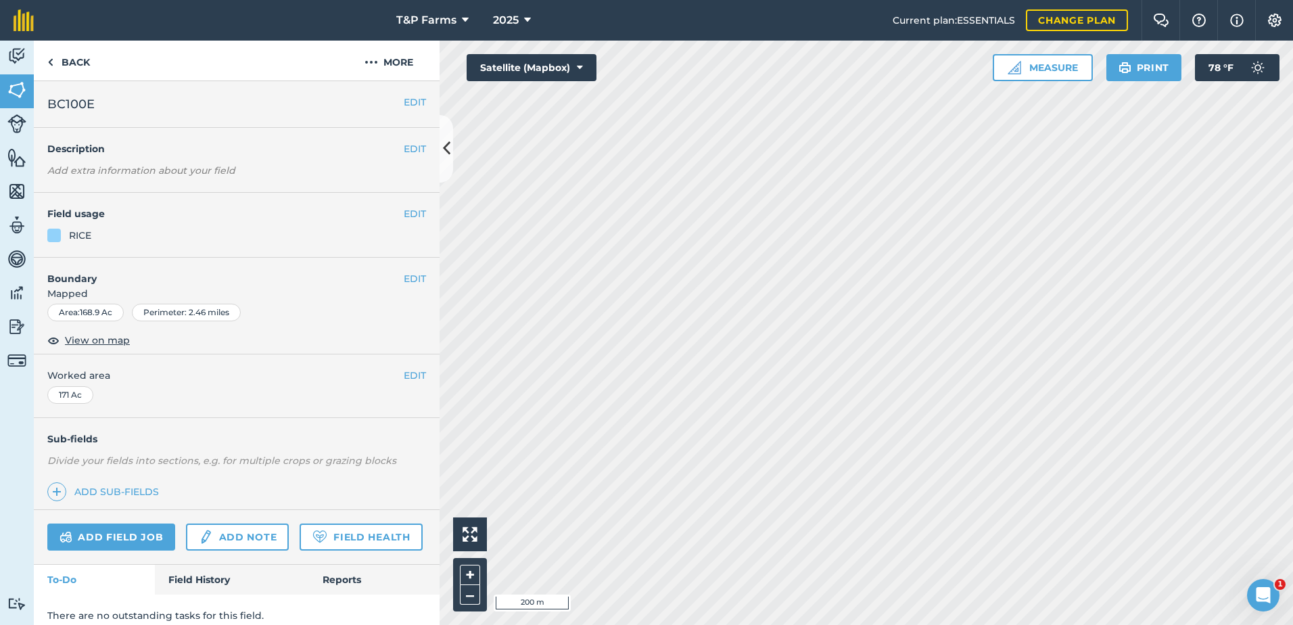
click at [743, 624] on html "T&P Farms 2025 Current plan : ESSENTIALS Change plan Farm Chat Help Info Settin…" at bounding box center [646, 312] width 1293 height 625
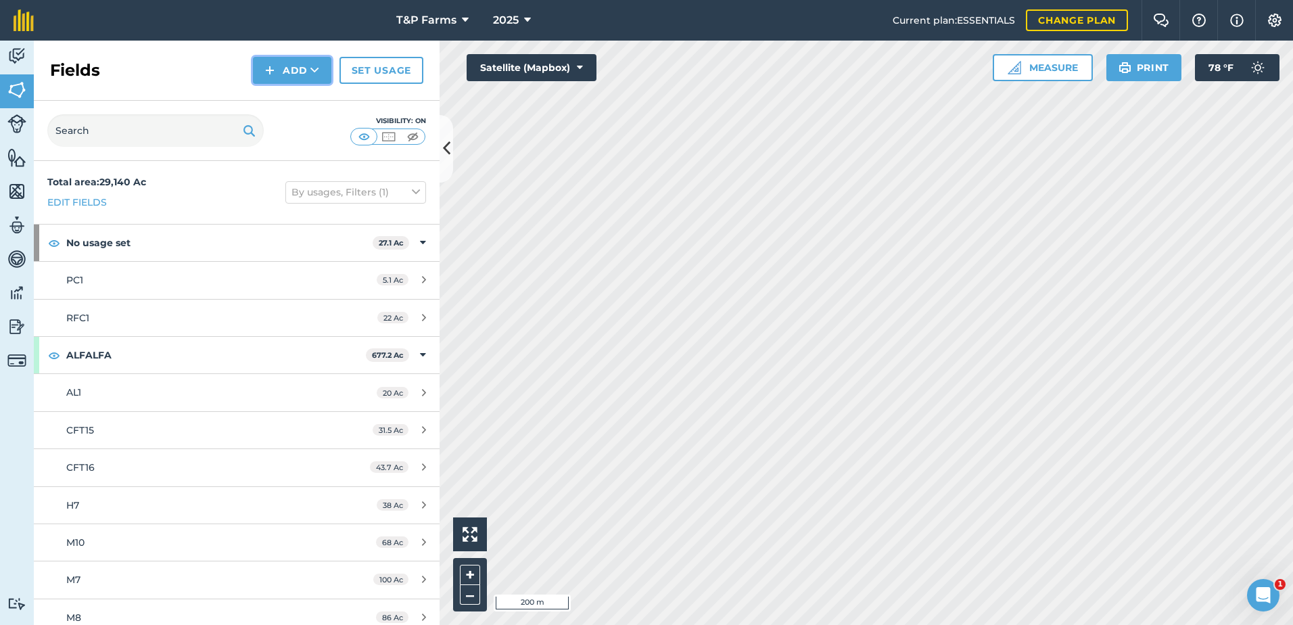
click at [295, 74] on button "Add" at bounding box center [292, 70] width 78 height 27
click at [279, 100] on link "Draw" at bounding box center [292, 101] width 74 height 30
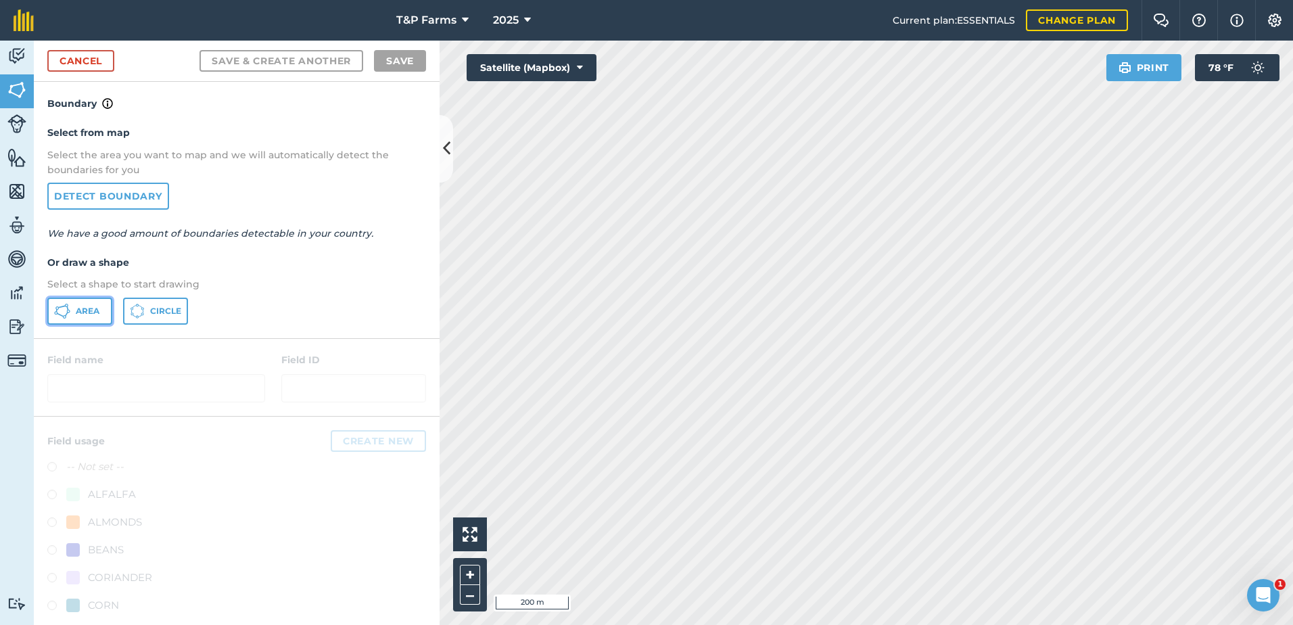
drag, startPoint x: 68, startPoint y: 312, endPoint x: 80, endPoint y: 312, distance: 12.2
click at [70, 312] on icon at bounding box center [62, 311] width 16 height 16
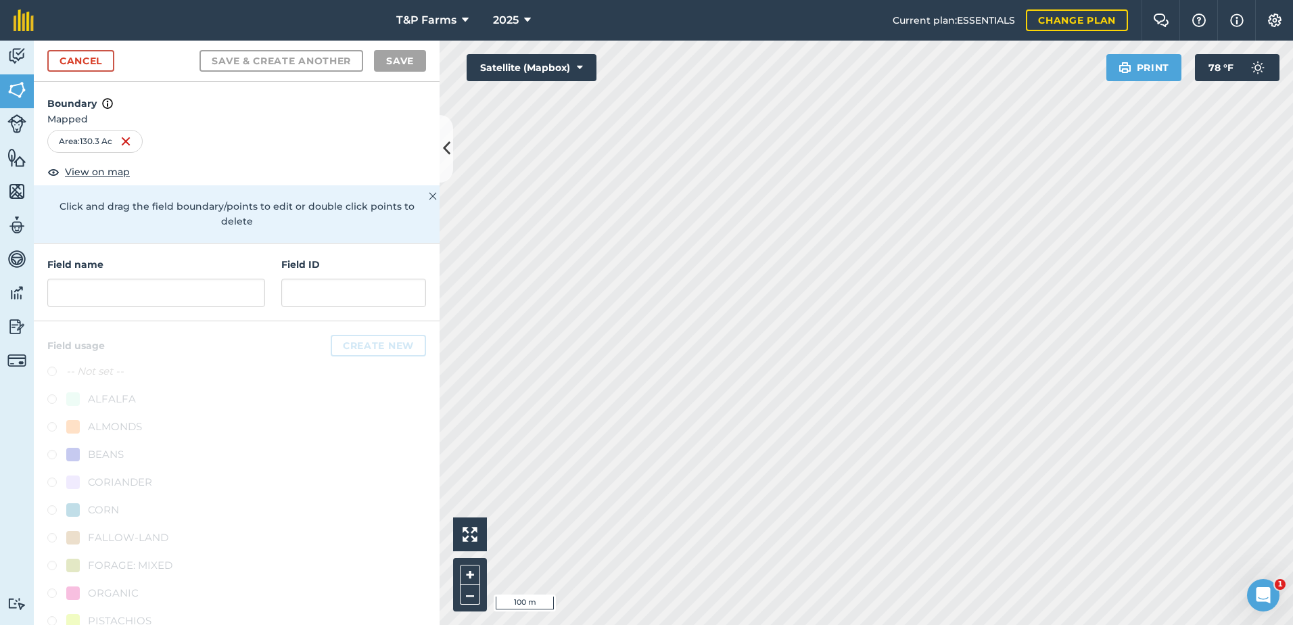
click at [608, 624] on html "T&P Farms 2025 Current plan : ESSENTIALS Change plan Farm Chat Help Info Settin…" at bounding box center [646, 312] width 1293 height 625
click at [229, 287] on input "text" at bounding box center [156, 293] width 218 height 28
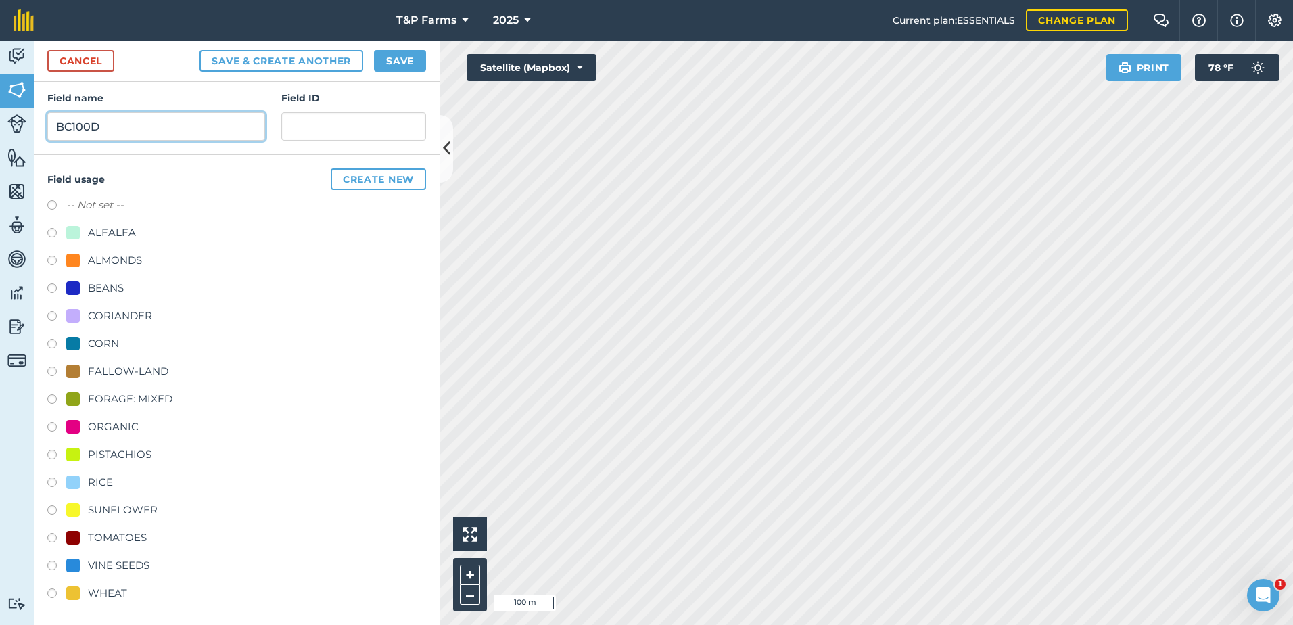
scroll to position [168, 0]
type input "BC100D"
click at [101, 471] on div "-- Not set -- ALFALFA ALMONDS BEANS CORIANDER CORN FALLOW-LAND FORAGE: MIXED OR…" at bounding box center [236, 399] width 379 height 408
click at [101, 478] on div "RICE" at bounding box center [100, 480] width 25 height 16
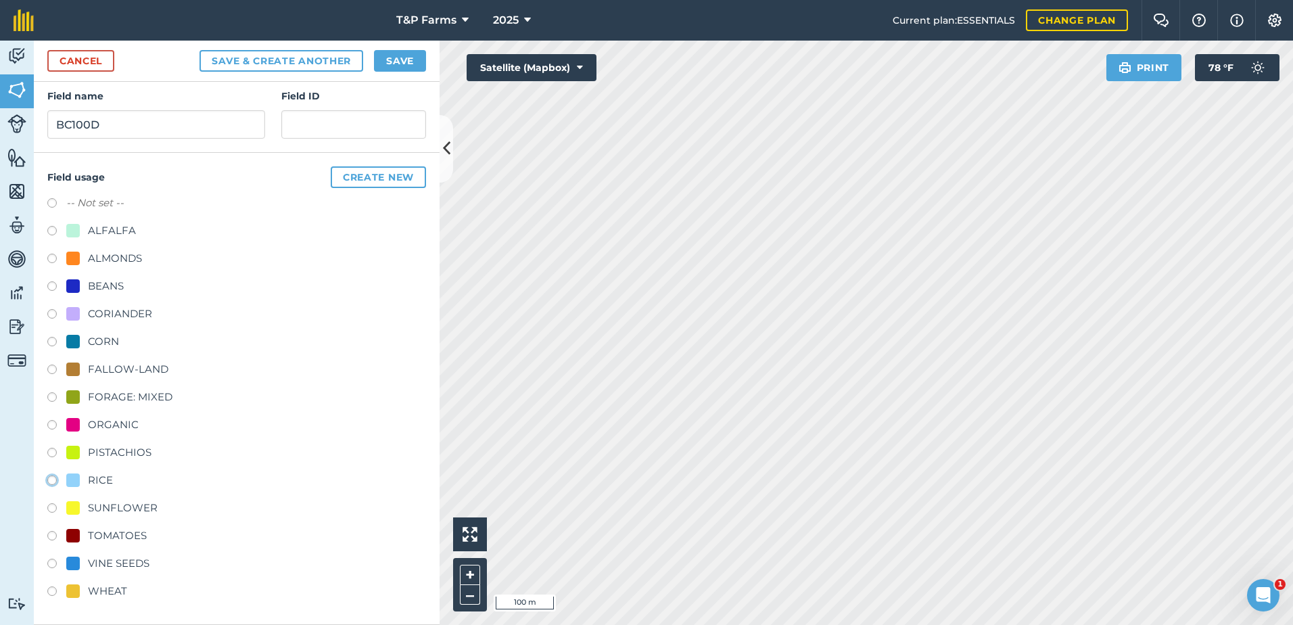
radio input "true"
click at [398, 57] on button "Save" at bounding box center [400, 61] width 52 height 22
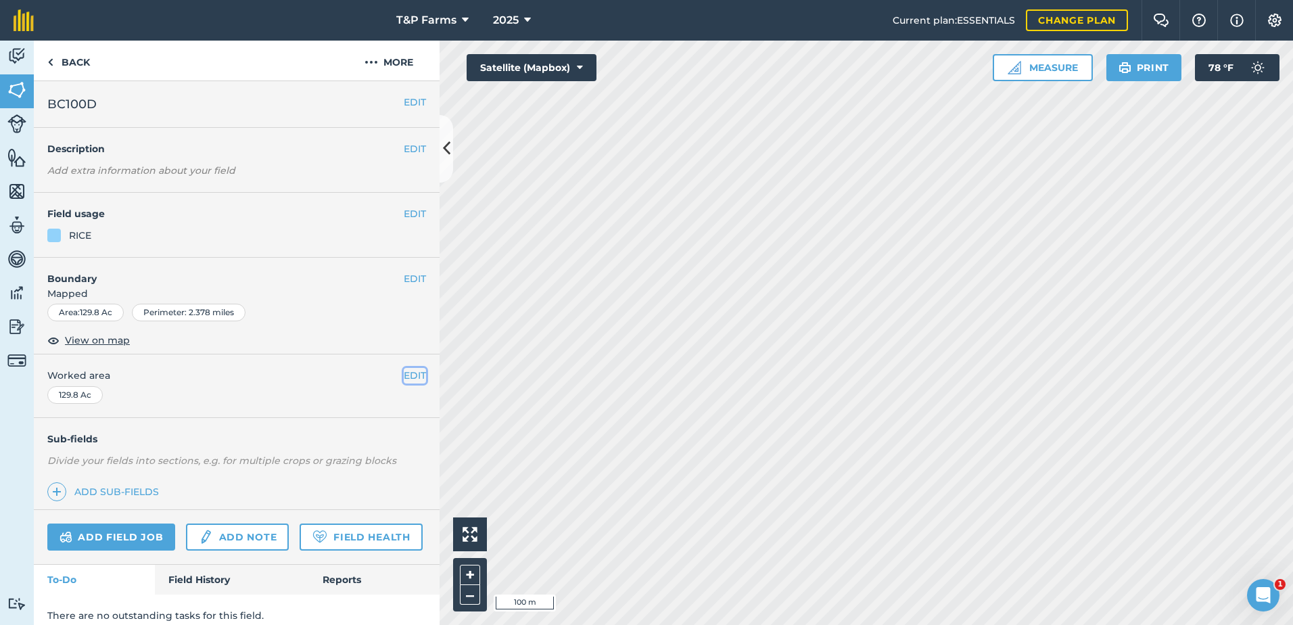
click at [405, 373] on button "EDIT" at bounding box center [415, 375] width 22 height 15
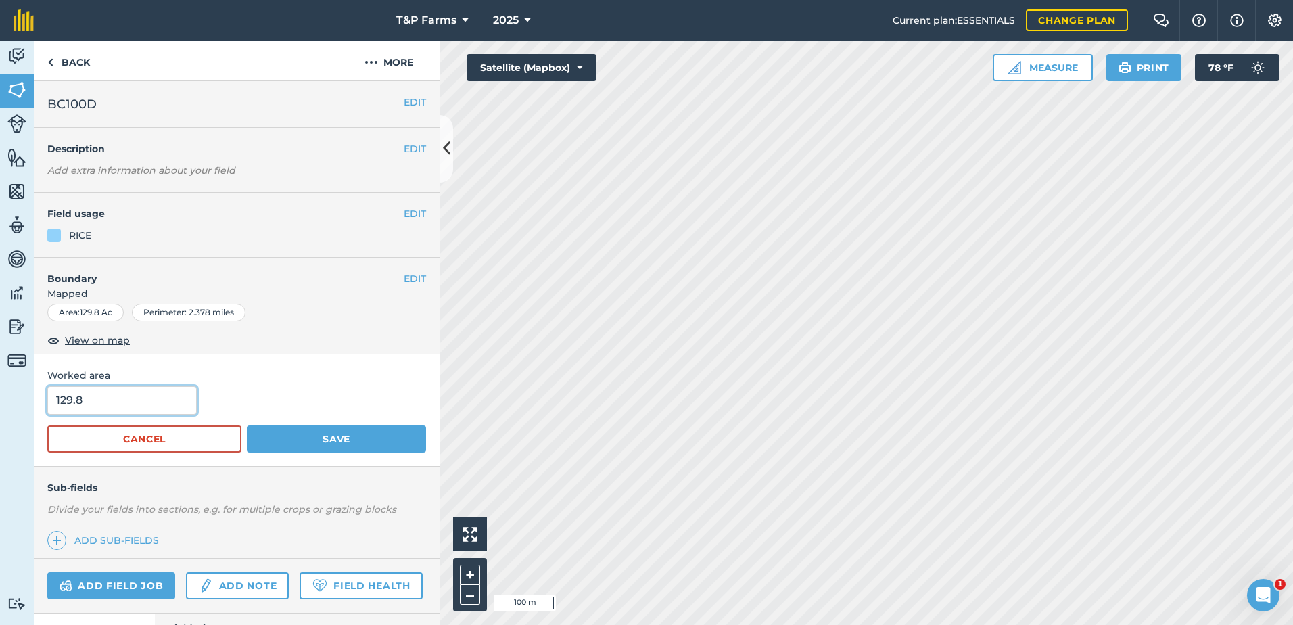
drag, startPoint x: 28, startPoint y: 402, endPoint x: -3, endPoint y: 408, distance: 30.9
click at [0, 408] on html "T&P Farms 2025 Current plan : ESSENTIALS Change plan Farm Chat Help Info Settin…" at bounding box center [646, 312] width 1293 height 625
type input "137"
click at [247, 425] on button "Save" at bounding box center [336, 438] width 179 height 27
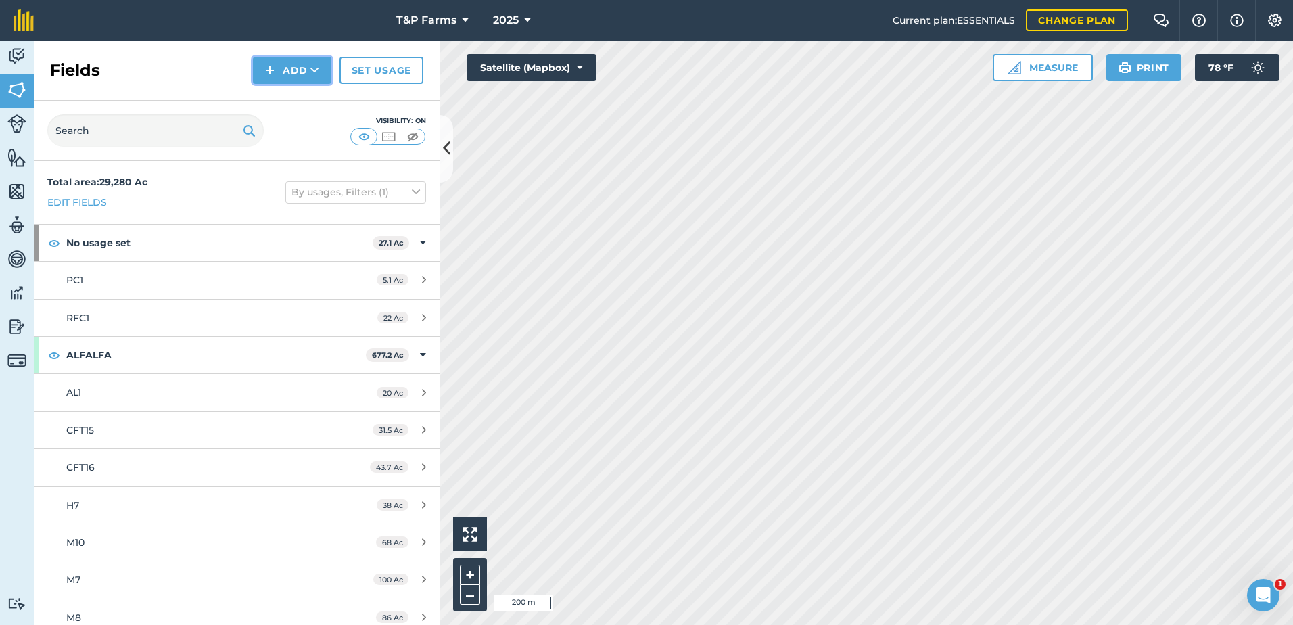
click at [319, 68] on button "Add" at bounding box center [292, 70] width 78 height 27
click at [299, 93] on link "Draw" at bounding box center [292, 101] width 74 height 30
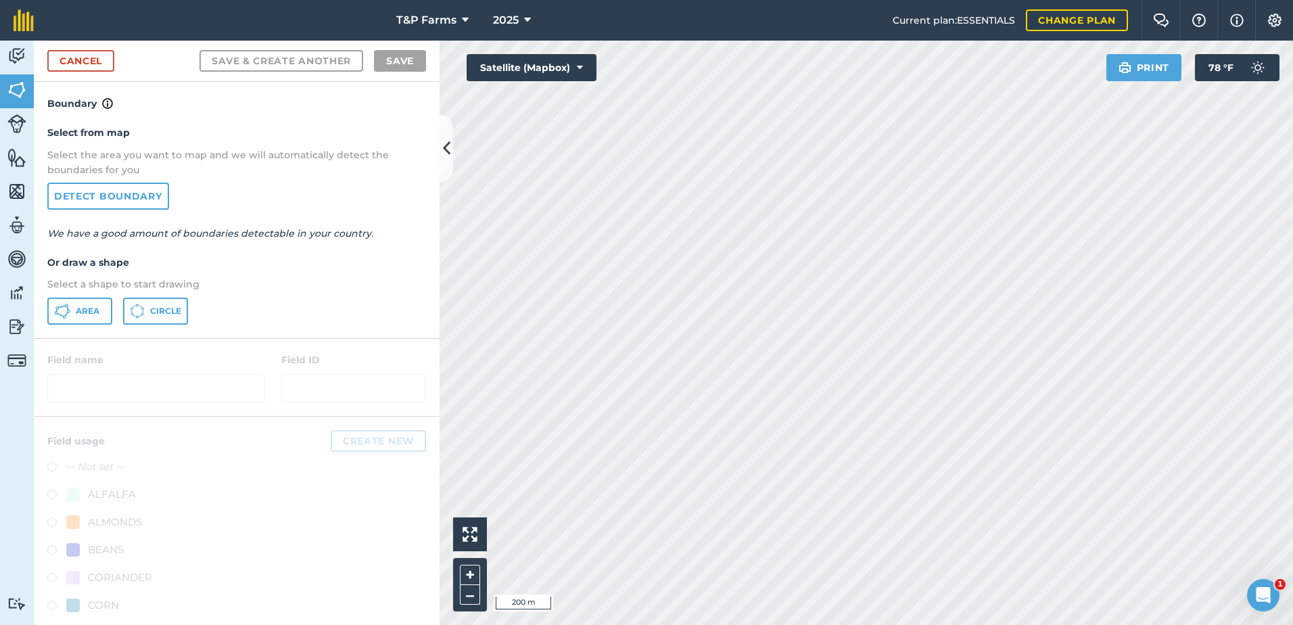
click at [94, 325] on div "Select from map Select the area you want to map and we will automatically detec…" at bounding box center [237, 225] width 406 height 226
click at [95, 314] on span "Area" at bounding box center [88, 311] width 24 height 11
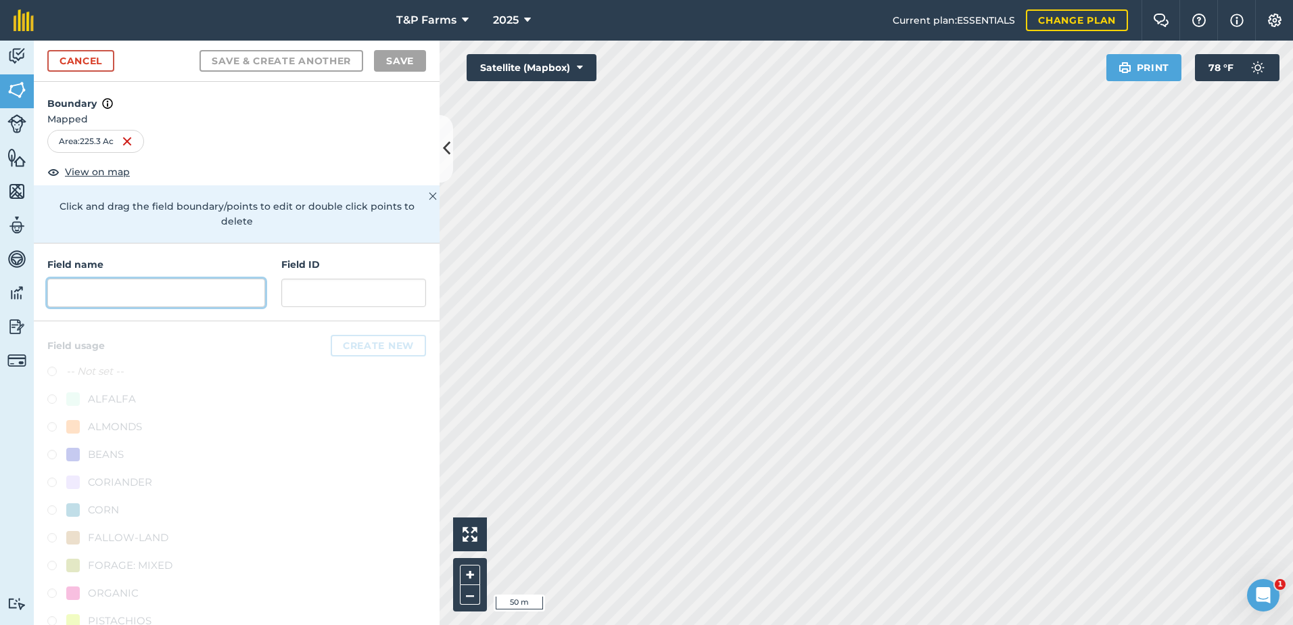
click at [88, 293] on input "text" at bounding box center [156, 293] width 218 height 28
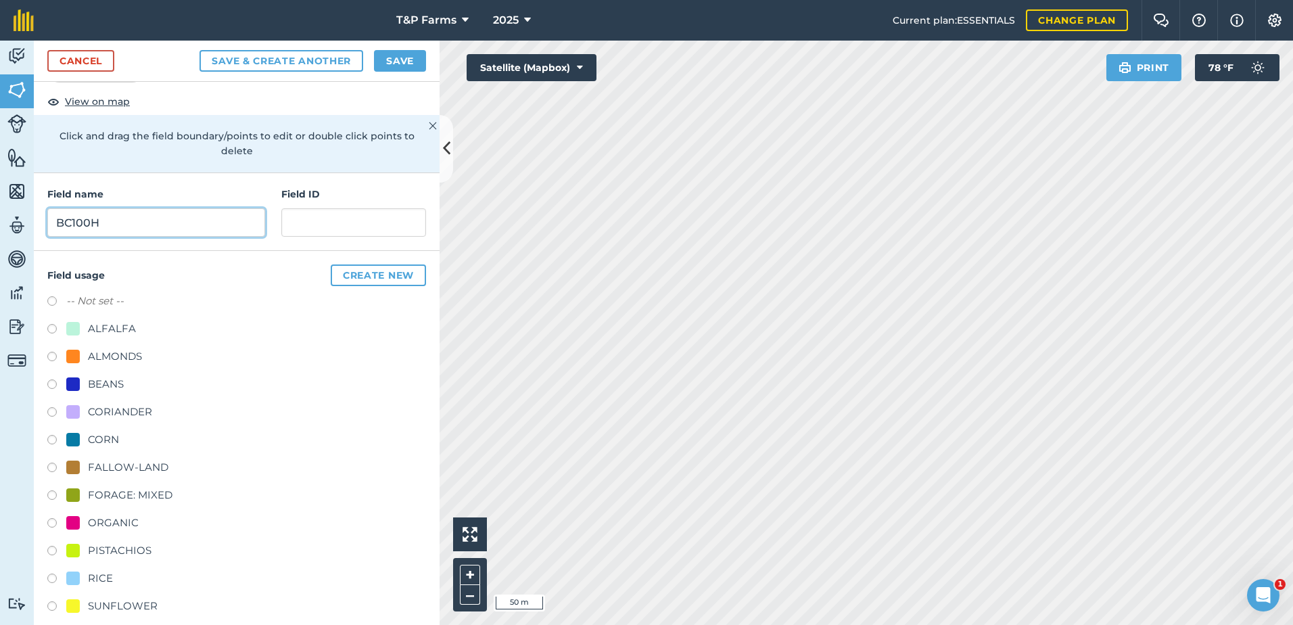
scroll to position [168, 0]
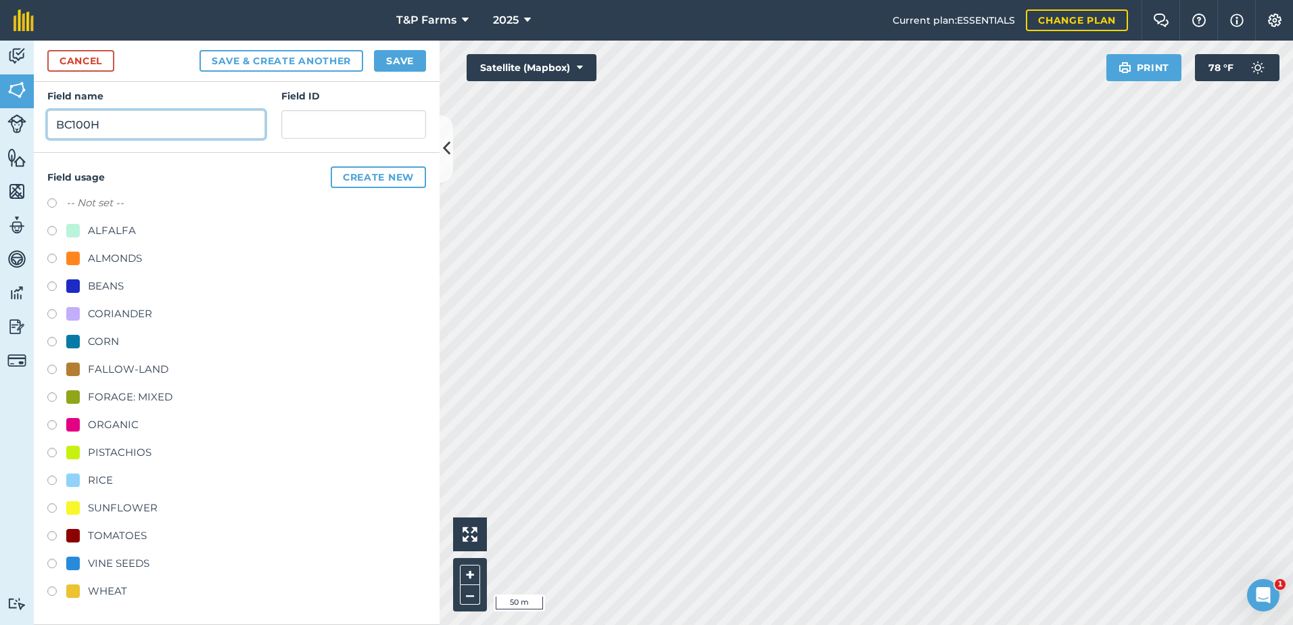
type input "BC100H"
click at [108, 484] on div "RICE" at bounding box center [100, 480] width 25 height 16
radio input "true"
click at [424, 62] on button "Save" at bounding box center [400, 61] width 52 height 22
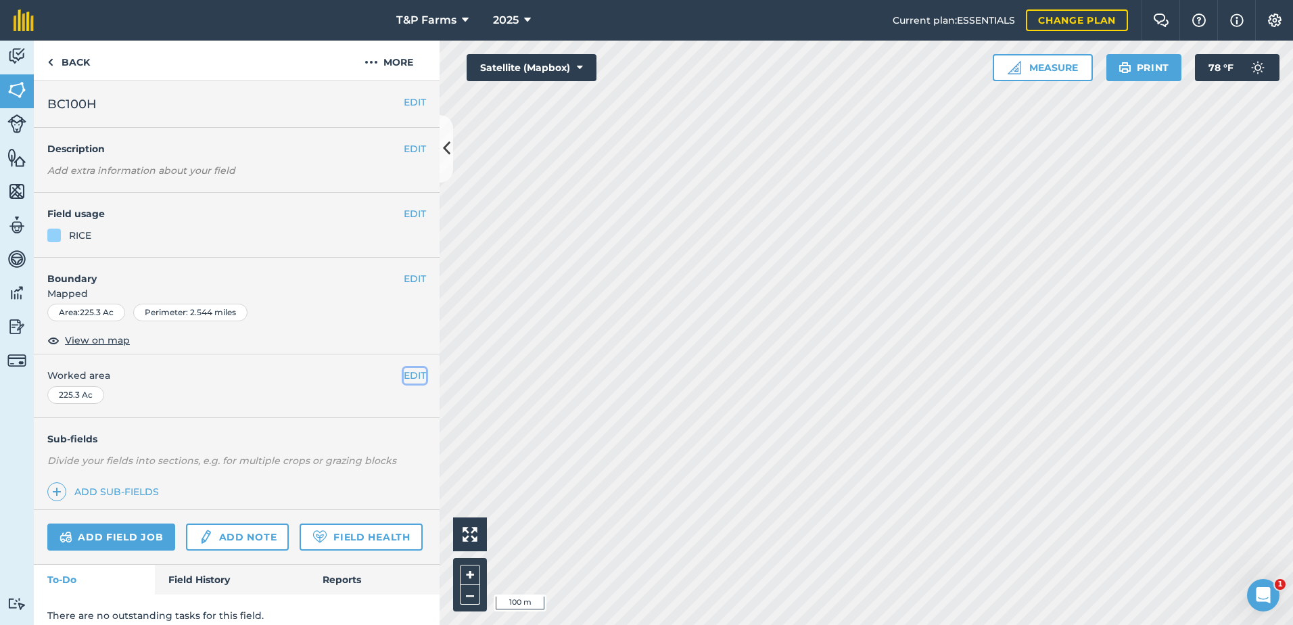
click at [408, 374] on button "EDIT" at bounding box center [415, 375] width 22 height 15
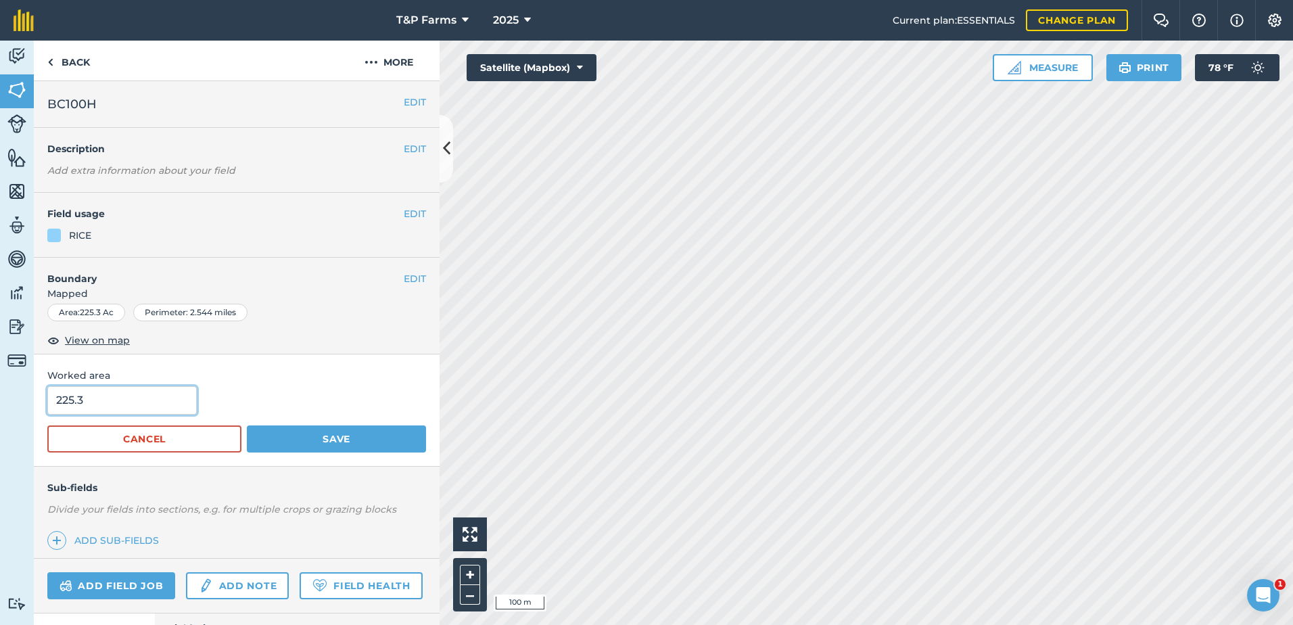
drag, startPoint x: 121, startPoint y: 400, endPoint x: -3, endPoint y: 400, distance: 123.7
click at [0, 400] on html "T&P Farms 2025 Current plan : ESSENTIALS Change plan Farm Chat Help Info Settin…" at bounding box center [646, 312] width 1293 height 625
type input "237"
click at [247, 425] on button "Save" at bounding box center [336, 438] width 179 height 27
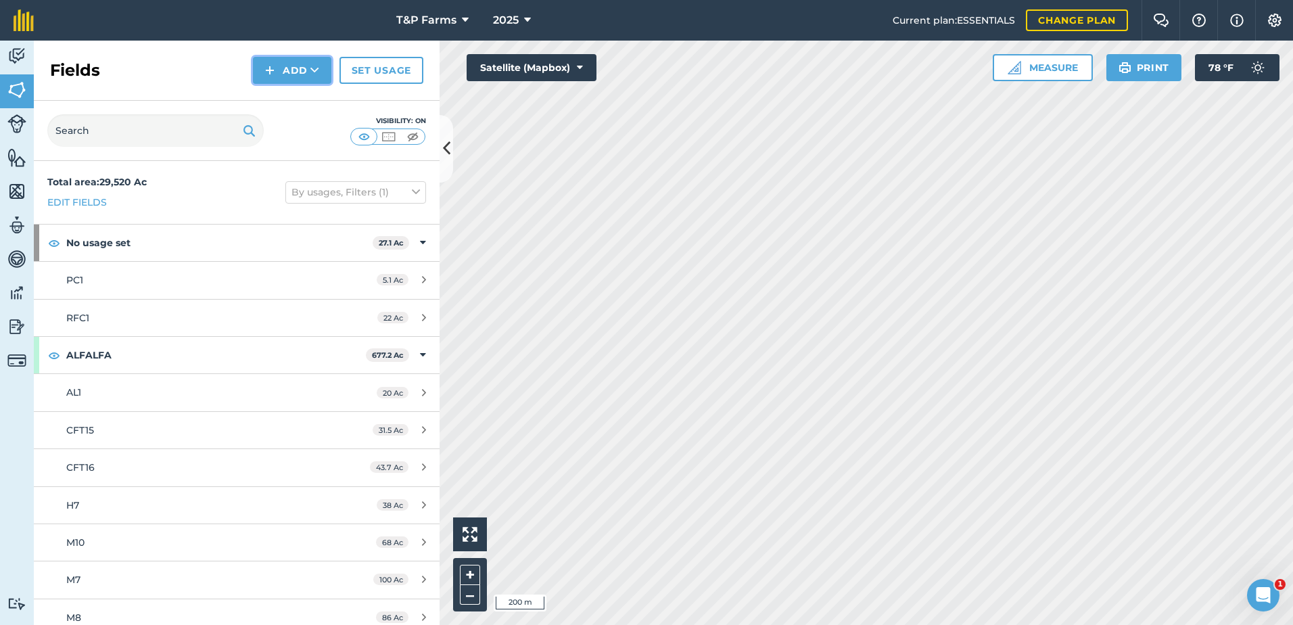
drag, startPoint x: 318, startPoint y: 59, endPoint x: 291, endPoint y: 81, distance: 34.6
click at [320, 68] on button "Add" at bounding box center [292, 70] width 78 height 27
click at [306, 104] on link "Draw" at bounding box center [292, 101] width 74 height 30
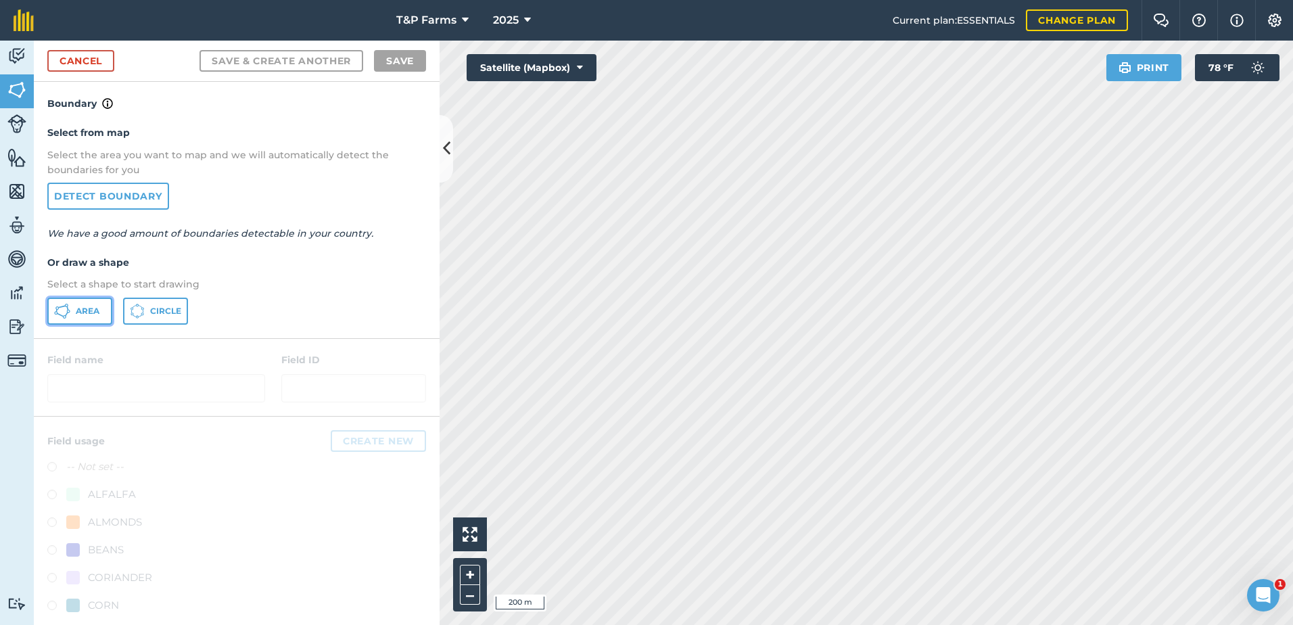
drag, startPoint x: 82, startPoint y: 299, endPoint x: 115, endPoint y: 296, distance: 33.3
click at [87, 299] on button "Area" at bounding box center [79, 310] width 65 height 27
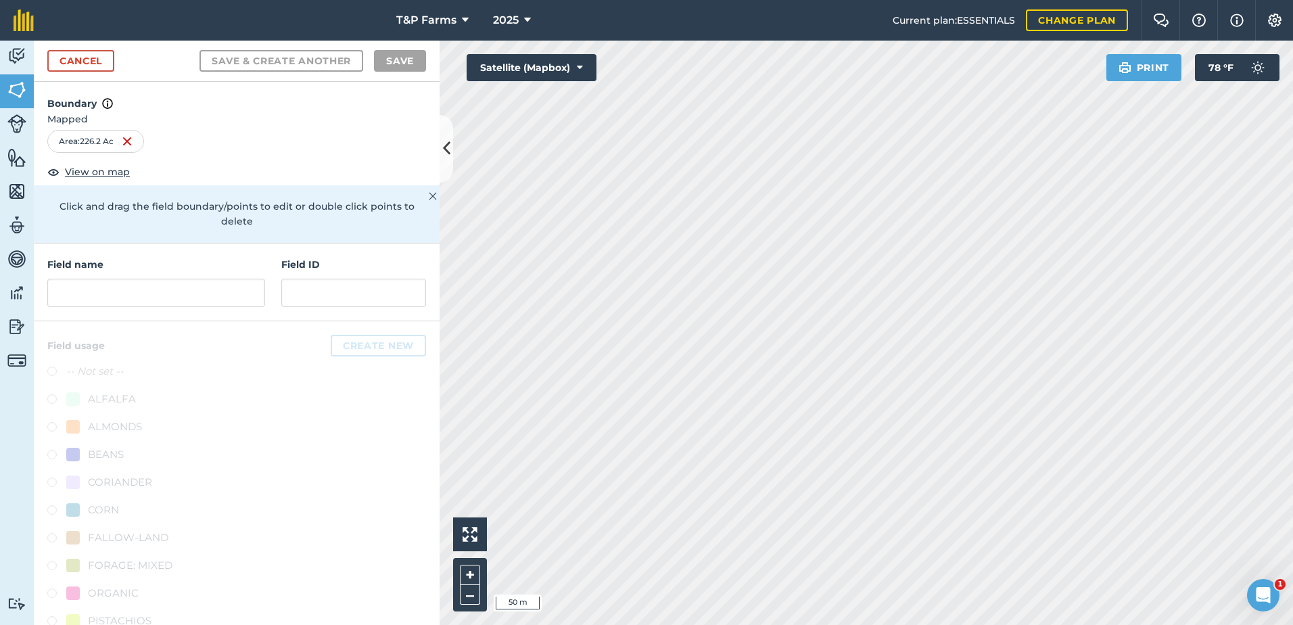
click at [896, 624] on html "T&P Farms 2025 Current plan : ESSENTIALS Change plan Farm Chat Help Info Settin…" at bounding box center [646, 312] width 1293 height 625
click at [670, 624] on html "T&P Farms 2025 Current plan : ESSENTIALS Change plan Farm Chat Help Info Settin…" at bounding box center [646, 312] width 1293 height 625
click at [224, 277] on div "Field name" at bounding box center [156, 282] width 218 height 50
click at [210, 292] on input "text" at bounding box center [156, 293] width 218 height 28
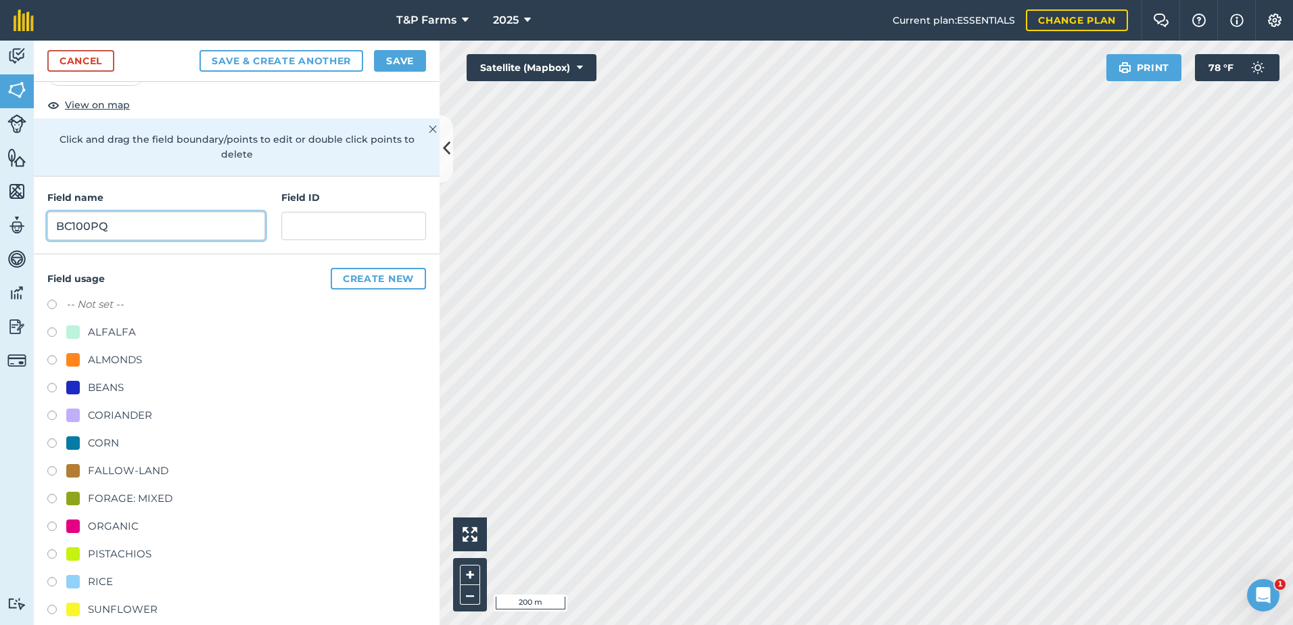
scroll to position [168, 0]
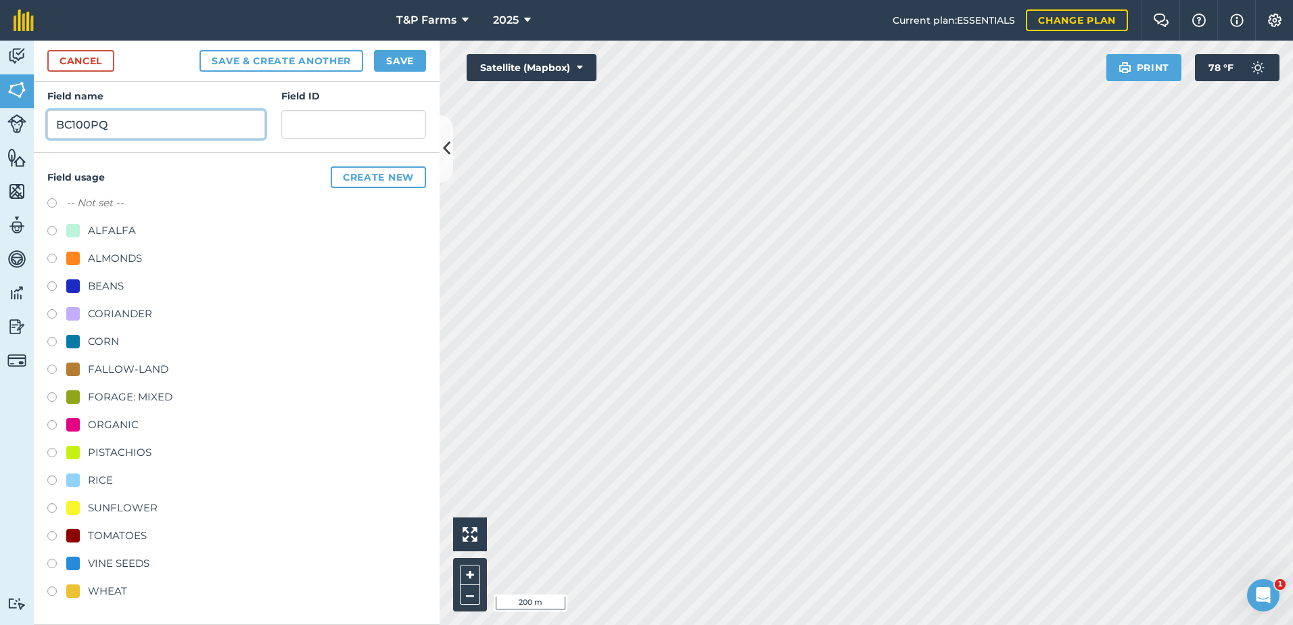
type input "BC100PQ"
click at [107, 481] on div "RICE" at bounding box center [100, 480] width 25 height 16
radio input "true"
click at [402, 56] on button "Save" at bounding box center [400, 61] width 52 height 22
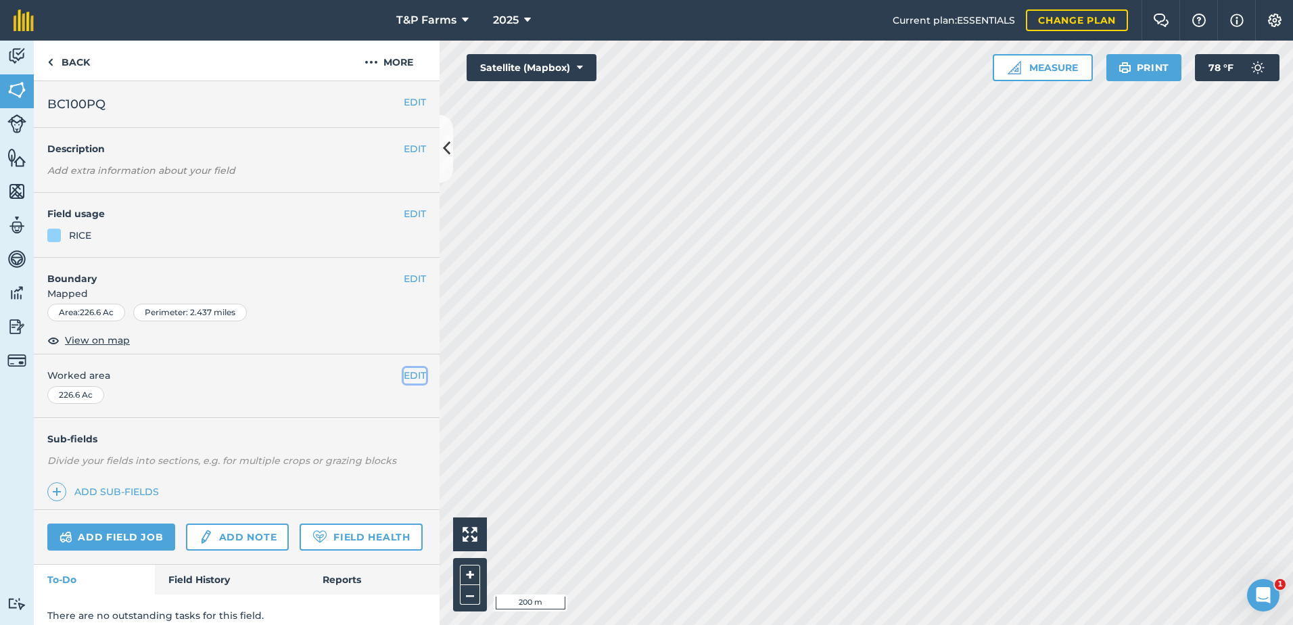
drag, startPoint x: 414, startPoint y: 373, endPoint x: 407, endPoint y: 375, distance: 7.7
click at [412, 373] on button "EDIT" at bounding box center [415, 375] width 22 height 15
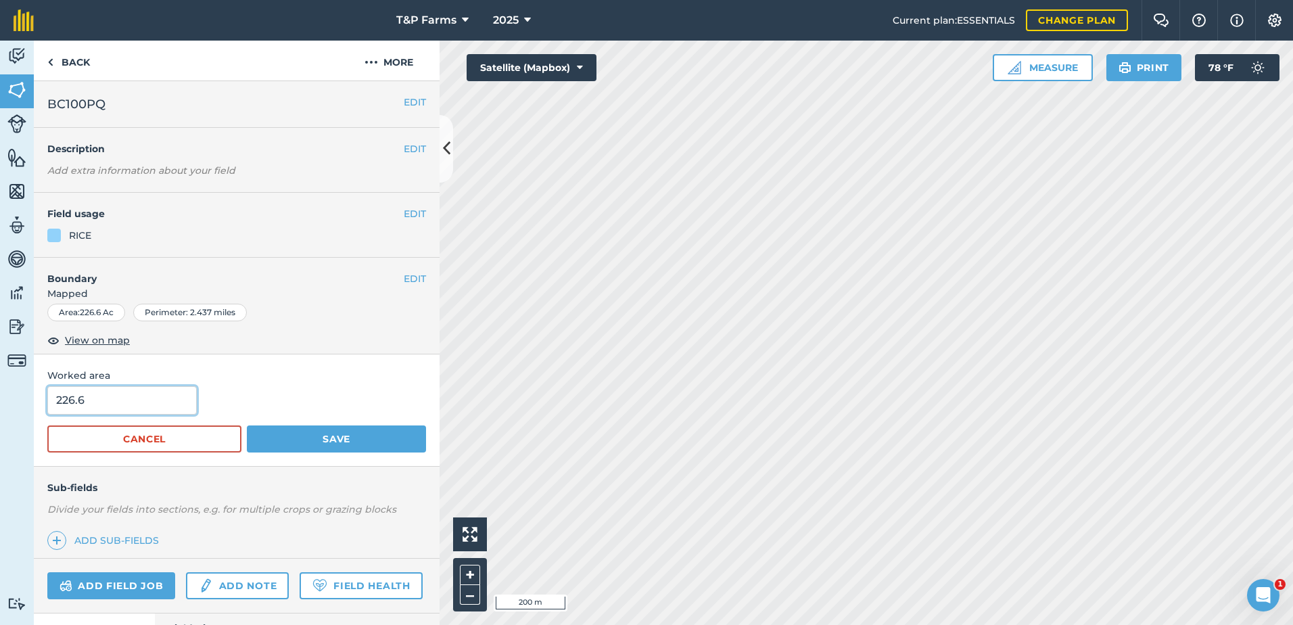
drag, startPoint x: 167, startPoint y: 398, endPoint x: -3, endPoint y: 420, distance: 171.1
click at [0, 420] on html "T&P Farms 2025 Current plan : ESSENTIALS Change plan Farm Chat Help Info Settin…" at bounding box center [646, 312] width 1293 height 625
type input "232"
click at [247, 425] on button "Save" at bounding box center [336, 438] width 179 height 27
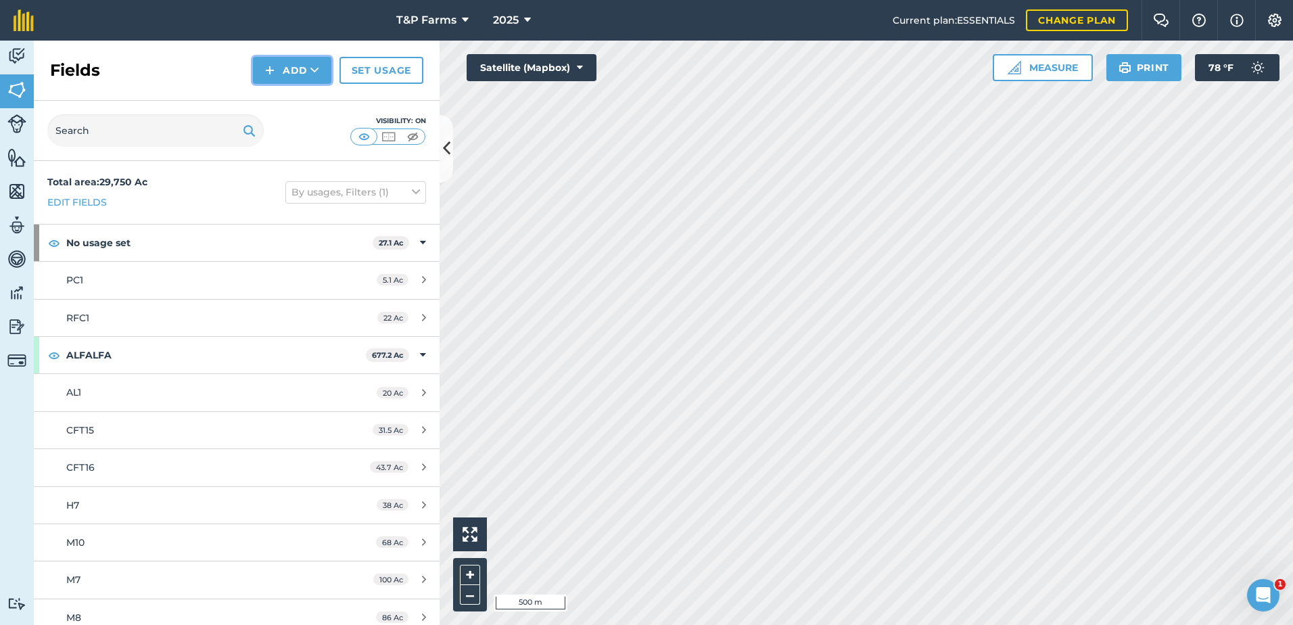
click at [282, 57] on button "Add" at bounding box center [292, 70] width 78 height 27
click at [295, 85] on ul "Draw Import" at bounding box center [292, 116] width 76 height 62
click at [295, 65] on button "Add" at bounding box center [292, 70] width 78 height 27
click at [299, 97] on link "Draw" at bounding box center [292, 101] width 74 height 30
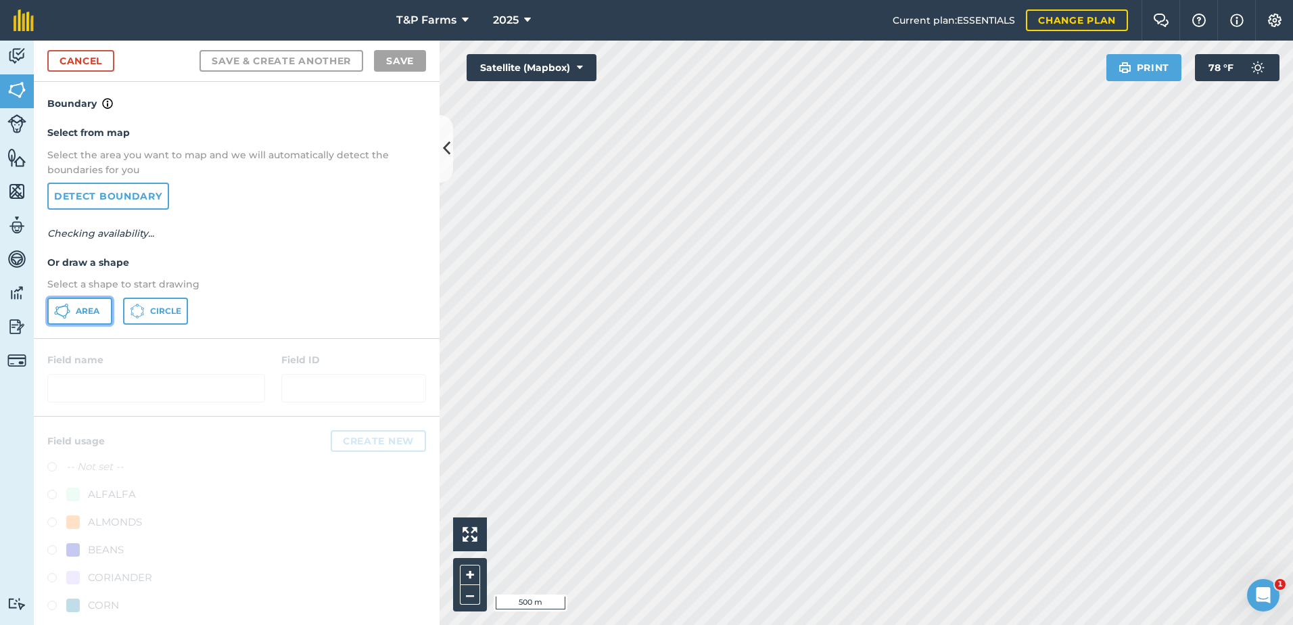
click at [83, 318] on button "Area" at bounding box center [79, 310] width 65 height 27
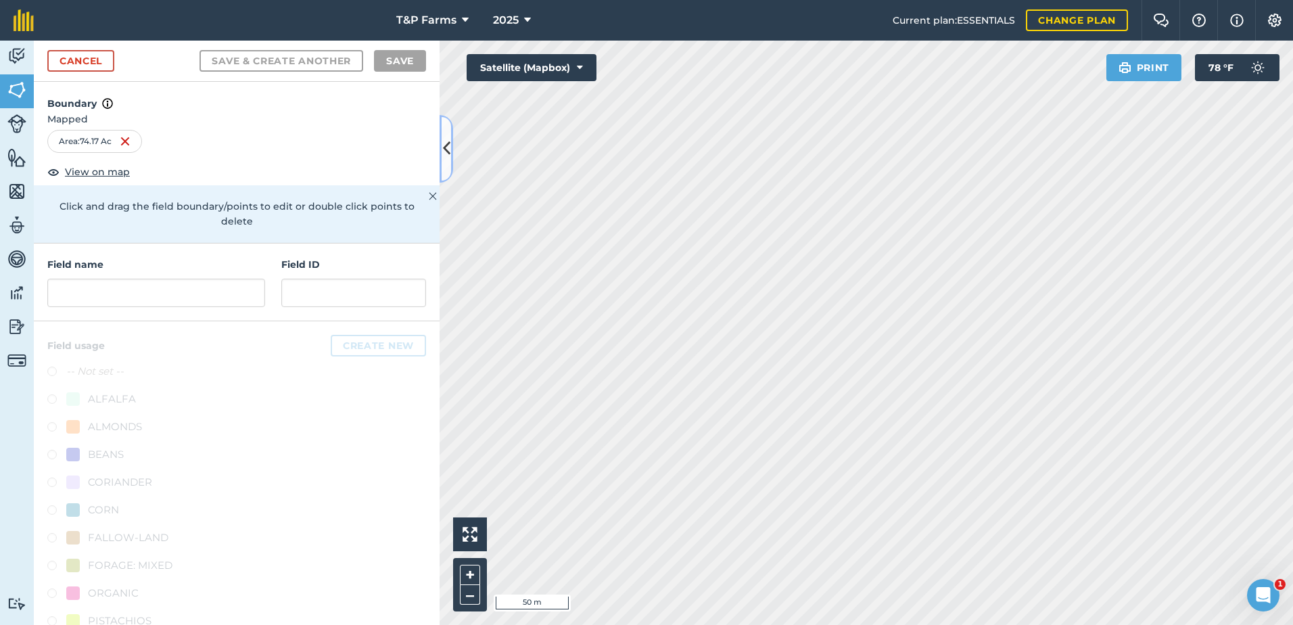
click at [472, 214] on div "Activity Fields Livestock Features Maps Team Vehicles Data Reporting Billing Tu…" at bounding box center [646, 333] width 1293 height 584
drag, startPoint x: 442, startPoint y: 168, endPoint x: 884, endPoint y: 629, distance: 638.8
click at [884, 624] on html "T&P Farms 2025 Current plan : ESSENTIALS Change plan Farm Chat Help Info Settin…" at bounding box center [646, 312] width 1293 height 625
click at [260, 318] on div "Activity Fields Livestock Features Maps Team Vehicles Data Reporting Billing Tu…" at bounding box center [646, 333] width 1293 height 584
click at [182, 300] on input "text" at bounding box center [156, 293] width 218 height 28
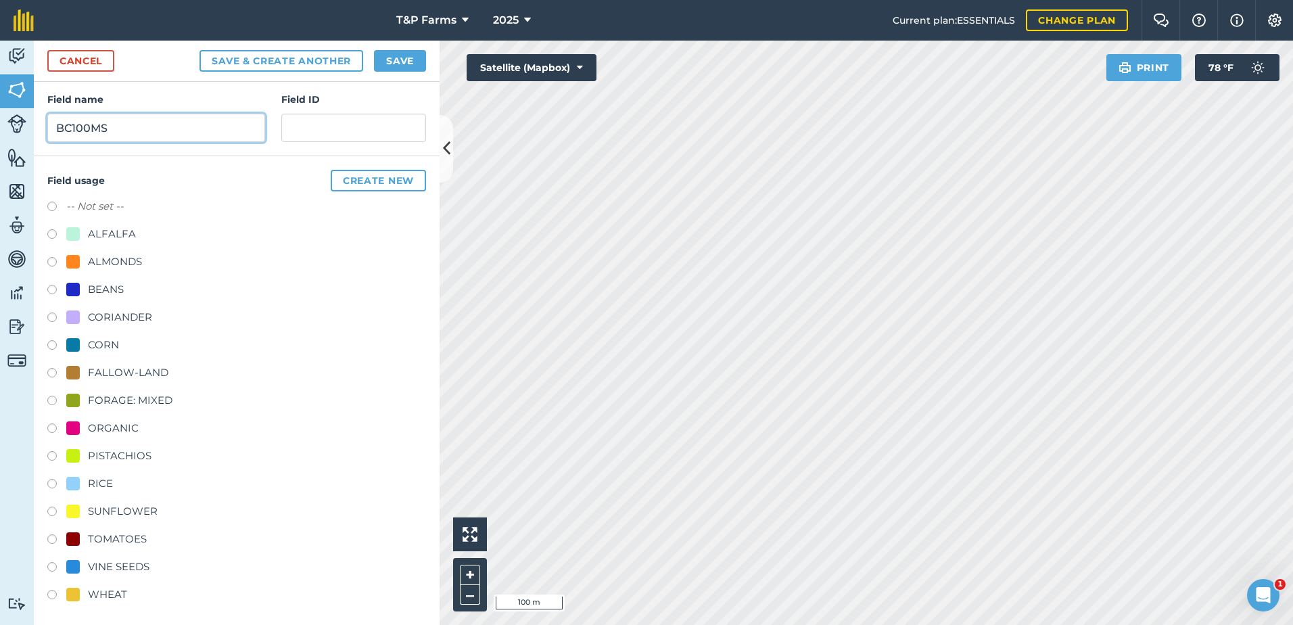
scroll to position [168, 0]
type input "BC100MS"
click at [105, 476] on div "RICE" at bounding box center [100, 480] width 25 height 16
radio input "true"
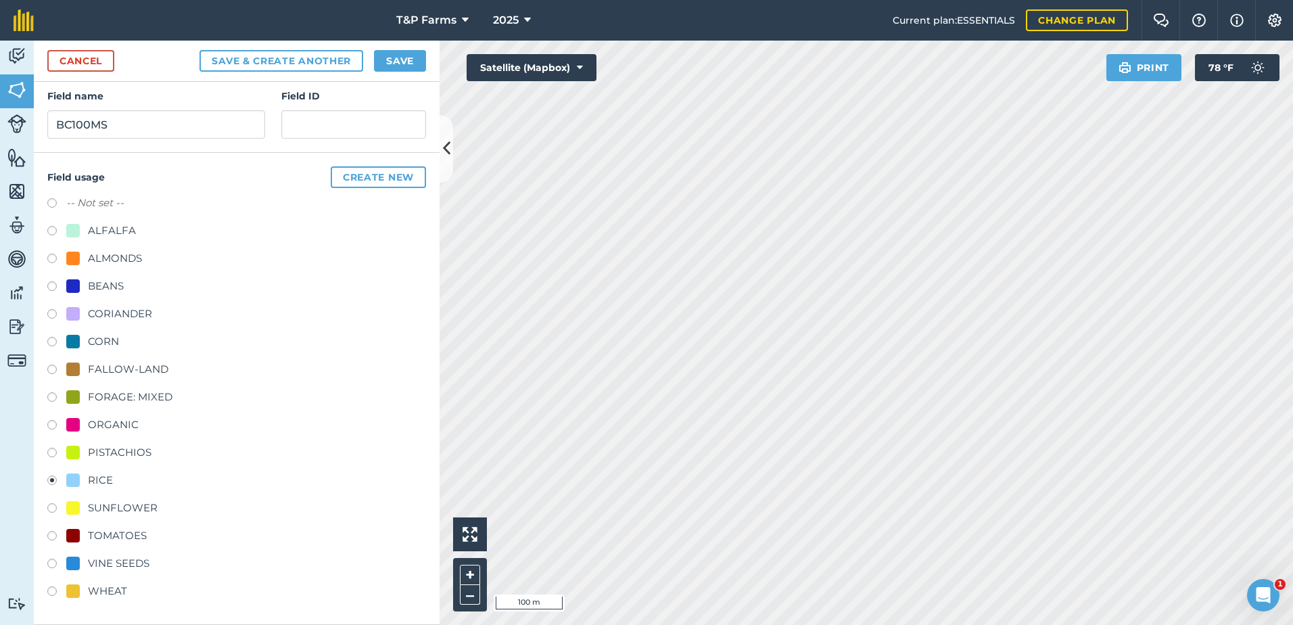
click at [143, 370] on div "FALLOW-LAND" at bounding box center [128, 369] width 80 height 16
radio input "true"
click at [405, 64] on button "Save" at bounding box center [400, 61] width 52 height 22
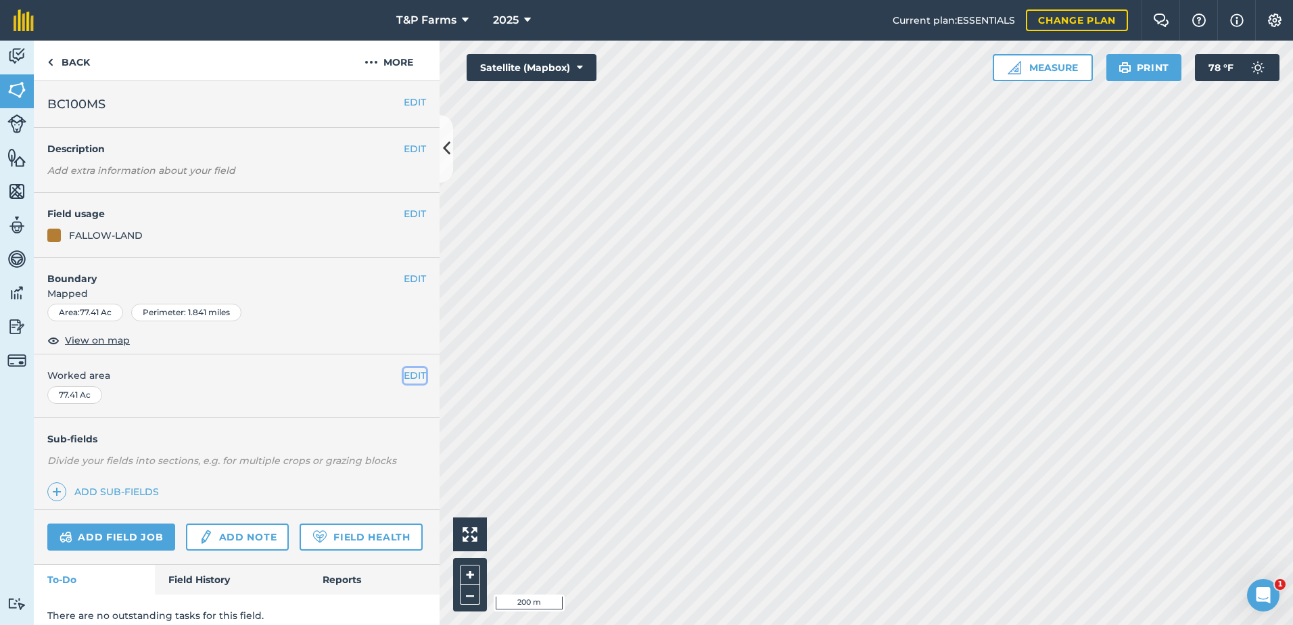
click at [408, 377] on button "EDIT" at bounding box center [415, 375] width 22 height 15
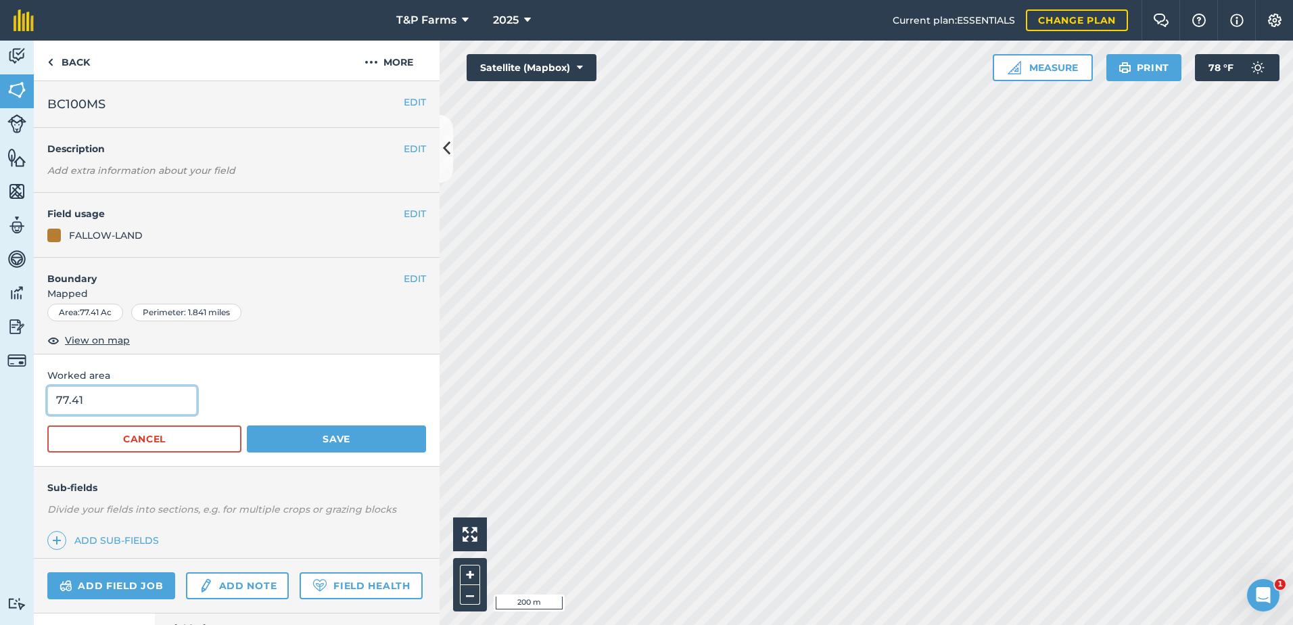
drag, startPoint x: 118, startPoint y: 389, endPoint x: 22, endPoint y: 403, distance: 96.9
click at [22, 403] on div "Activity Fields Livestock Features Maps Team Vehicles Data Reporting Billing Tu…" at bounding box center [646, 333] width 1293 height 584
type input "79"
click at [247, 425] on button "Save" at bounding box center [336, 438] width 179 height 27
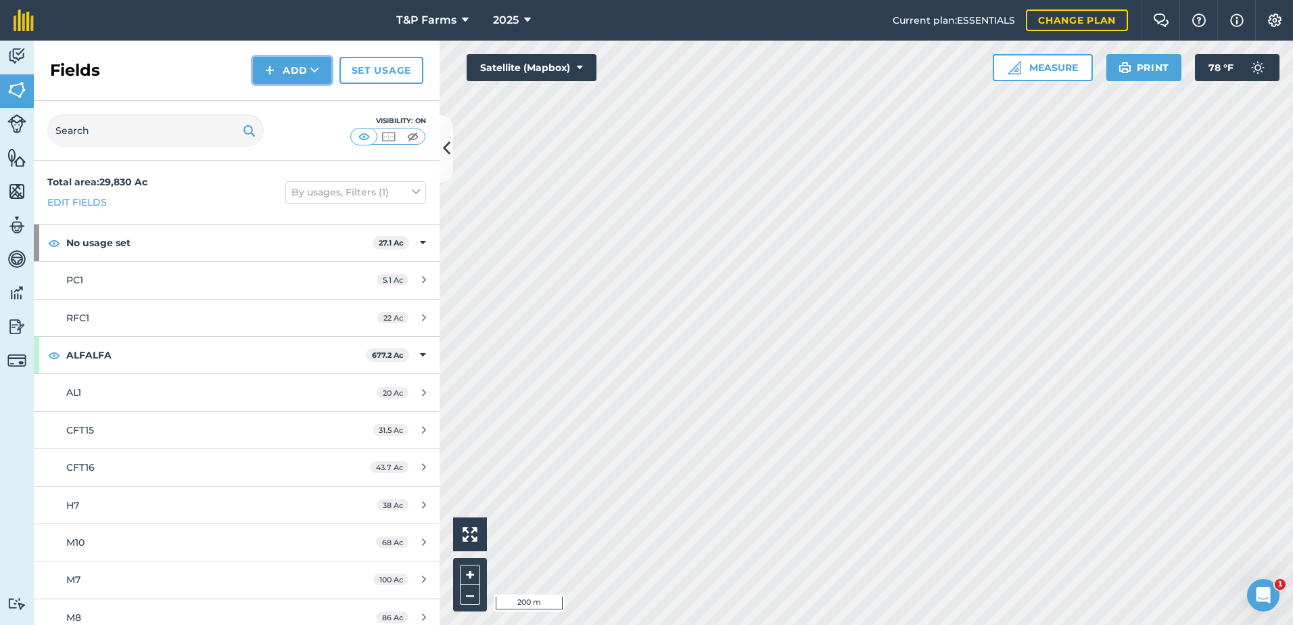
click at [283, 83] on button "Add" at bounding box center [292, 70] width 78 height 27
click at [284, 92] on link "Draw" at bounding box center [292, 101] width 74 height 30
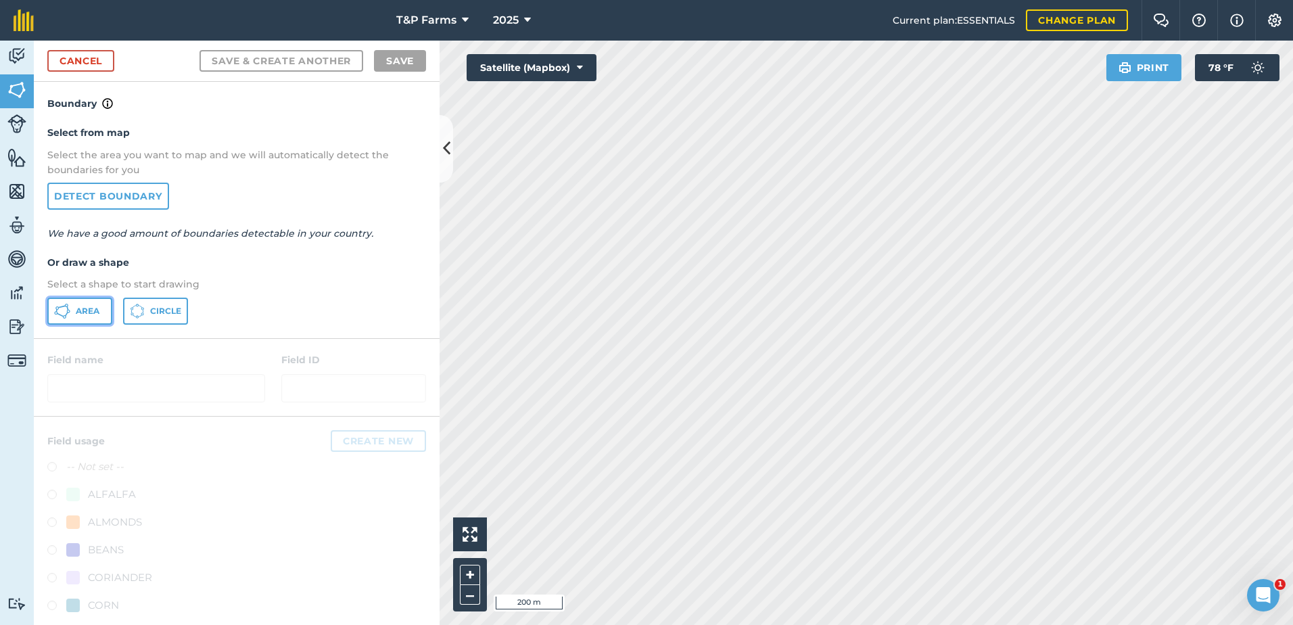
drag, startPoint x: 78, startPoint y: 314, endPoint x: 189, endPoint y: 268, distance: 120.0
click at [78, 313] on span "Area" at bounding box center [88, 311] width 24 height 11
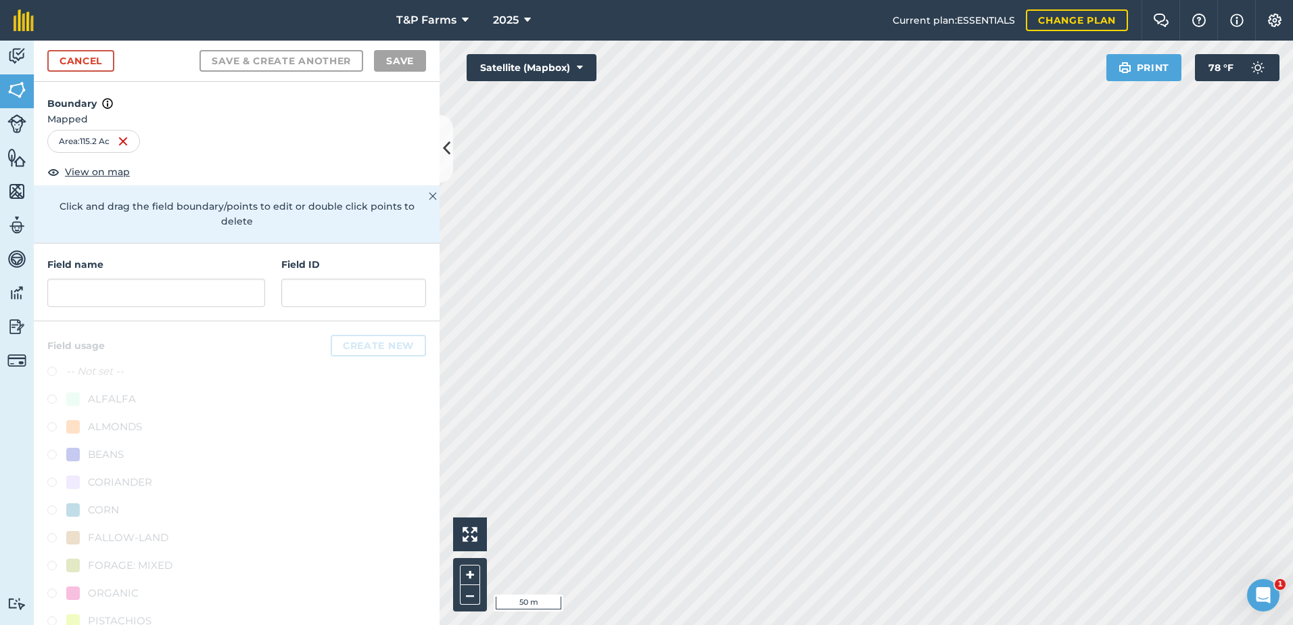
click at [484, 604] on div "Click to start drawing i 50 m + –" at bounding box center [865, 333] width 853 height 584
click at [172, 304] on input "text" at bounding box center [156, 293] width 218 height 28
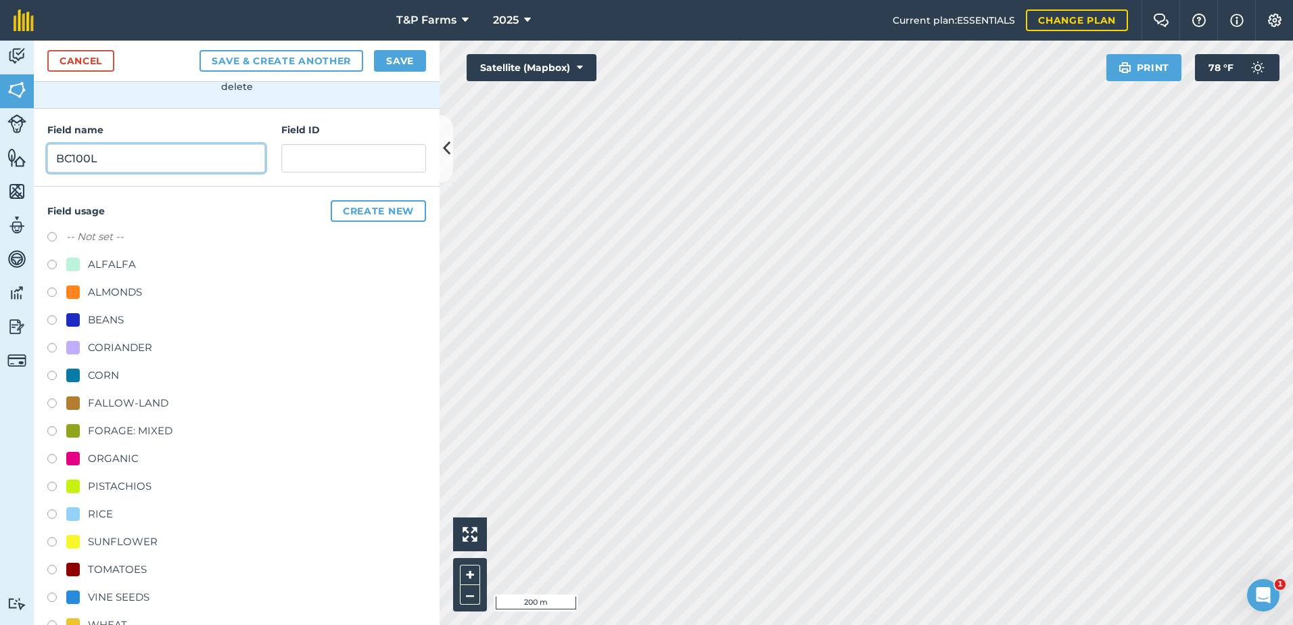
scroll to position [135, 0]
type input "BC100L"
click at [111, 318] on div "BEANS" at bounding box center [106, 319] width 36 height 16
radio input "true"
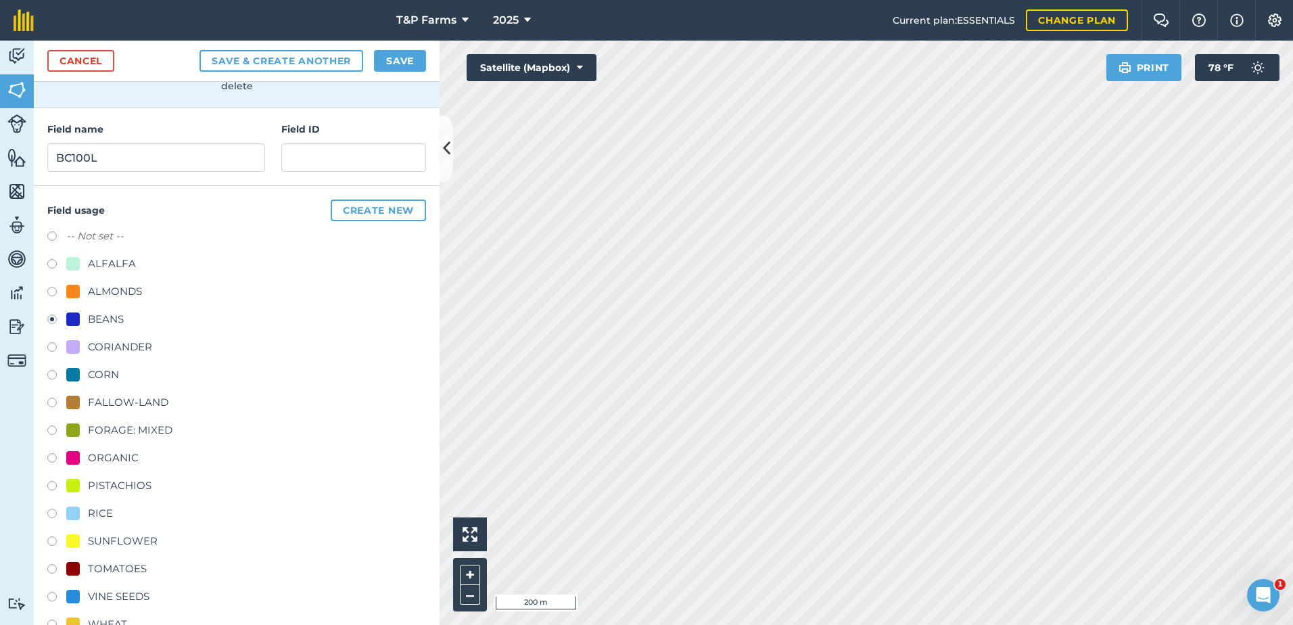
click at [407, 72] on div "Cancel Save & Create Another Save" at bounding box center [237, 61] width 406 height 41
click at [406, 64] on button "Save" at bounding box center [400, 61] width 52 height 22
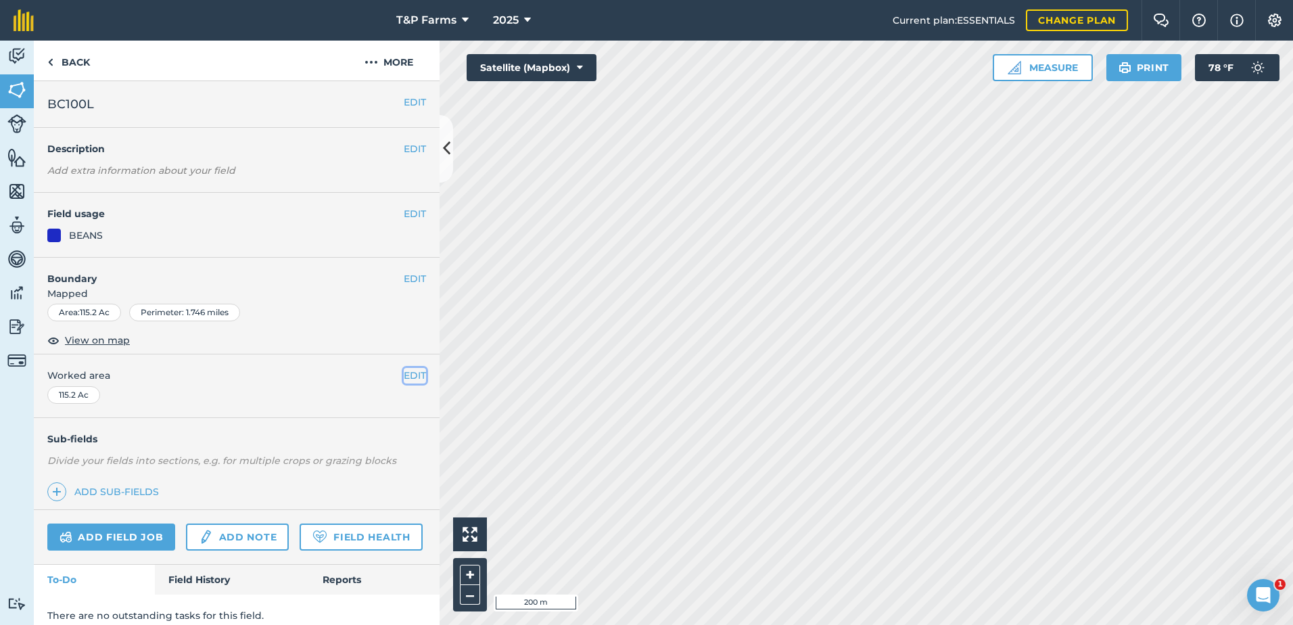
click at [406, 372] on button "EDIT" at bounding box center [415, 375] width 22 height 15
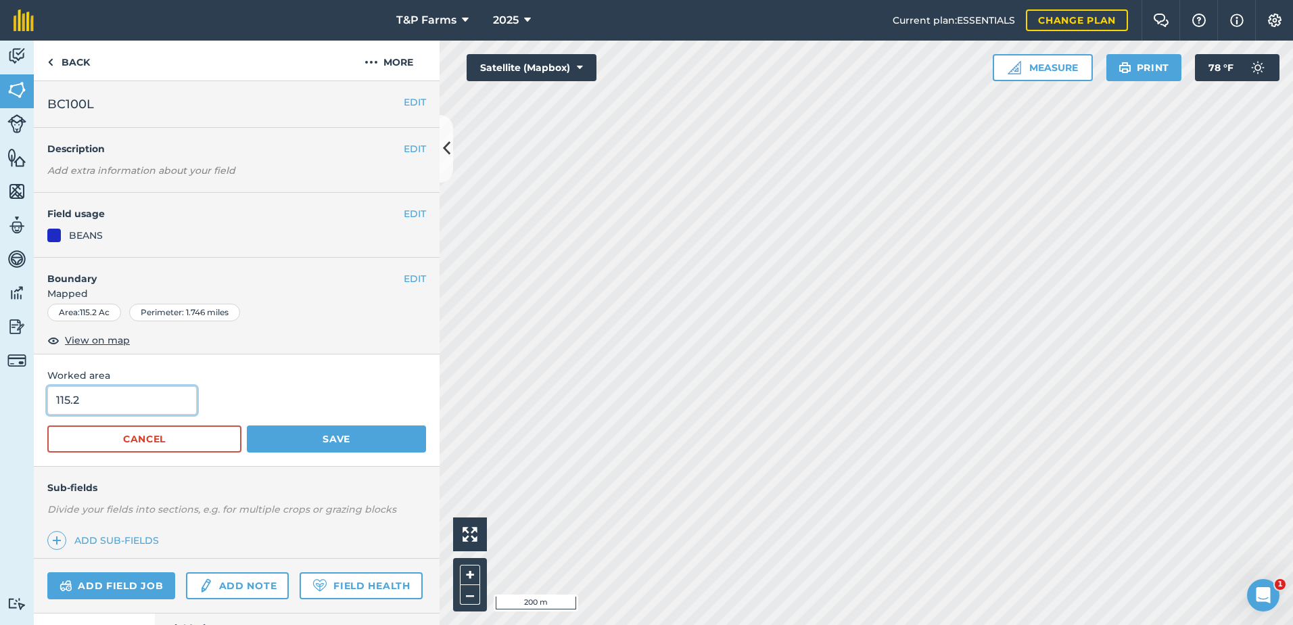
drag, startPoint x: 32, startPoint y: 406, endPoint x: 26, endPoint y: 398, distance: 10.1
click at [28, 406] on div "Activity Fields Livestock Features Maps Team Vehicles Data Reporting Billing Tu…" at bounding box center [646, 333] width 1293 height 584
type input "110.6"
click at [247, 425] on button "Save" at bounding box center [336, 438] width 179 height 27
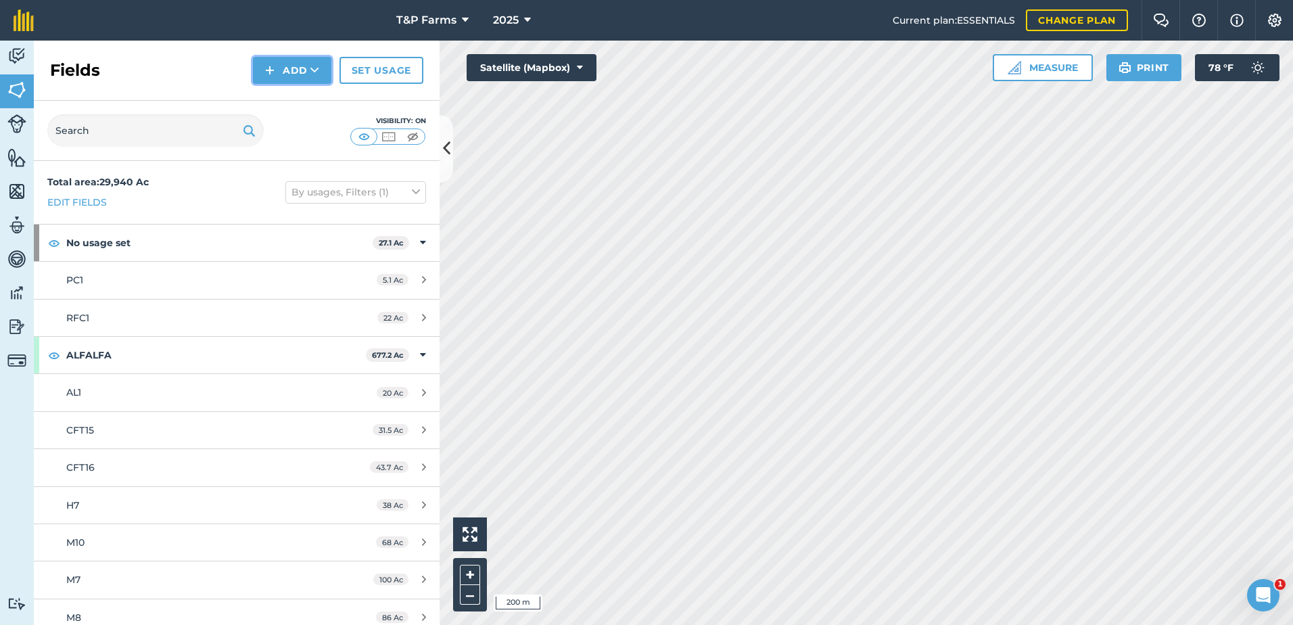
click at [303, 73] on button "Add" at bounding box center [292, 70] width 78 height 27
click at [272, 99] on link "Draw" at bounding box center [292, 101] width 74 height 30
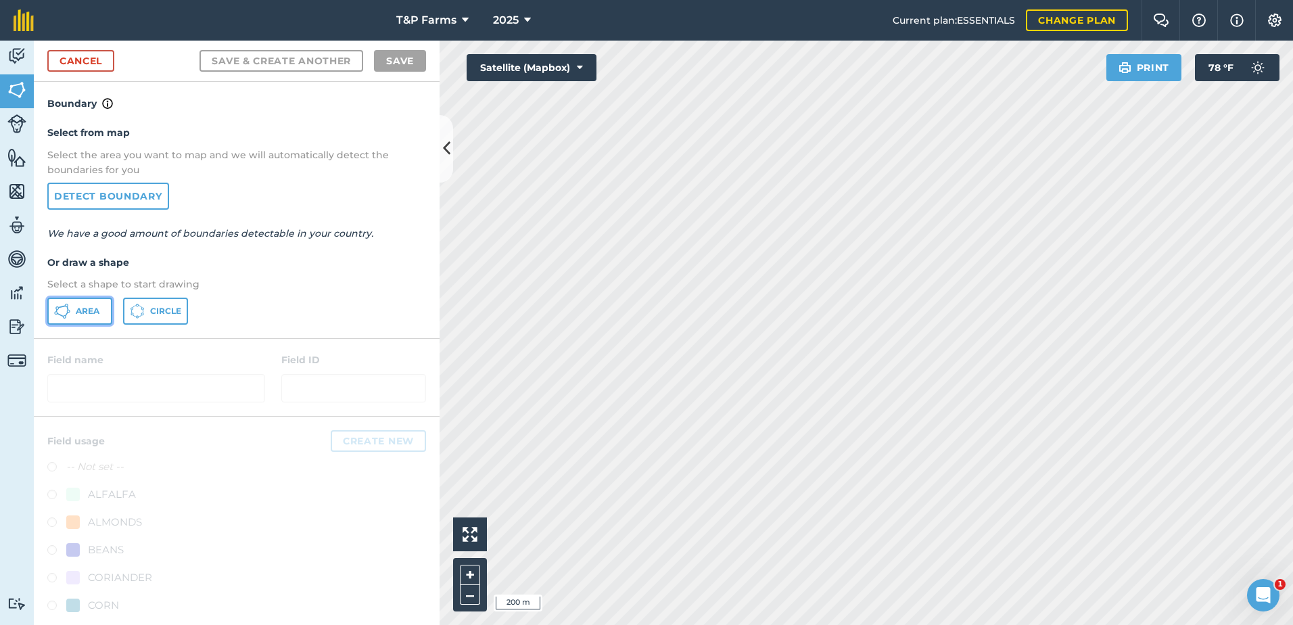
drag, startPoint x: 78, startPoint y: 318, endPoint x: 86, endPoint y: 318, distance: 8.1
click at [78, 318] on button "Area" at bounding box center [79, 310] width 65 height 27
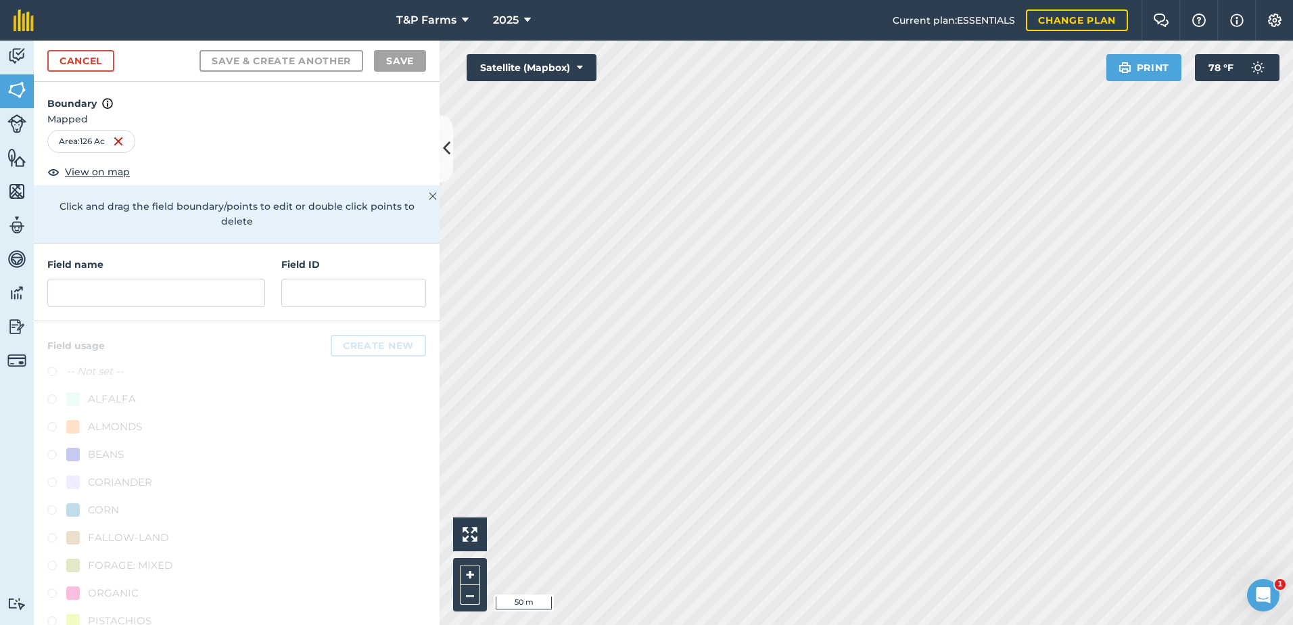
click at [871, 3] on div "T&P Farms 2025 Current plan : ESSENTIALS Change plan Farm Chat Help Info Settin…" at bounding box center [646, 312] width 1293 height 625
click at [830, 5] on div "T&P Farms 2025 Current plan : ESSENTIALS Change plan Farm Chat Help Info Settin…" at bounding box center [646, 312] width 1293 height 625
click at [153, 289] on input "text" at bounding box center [156, 293] width 218 height 28
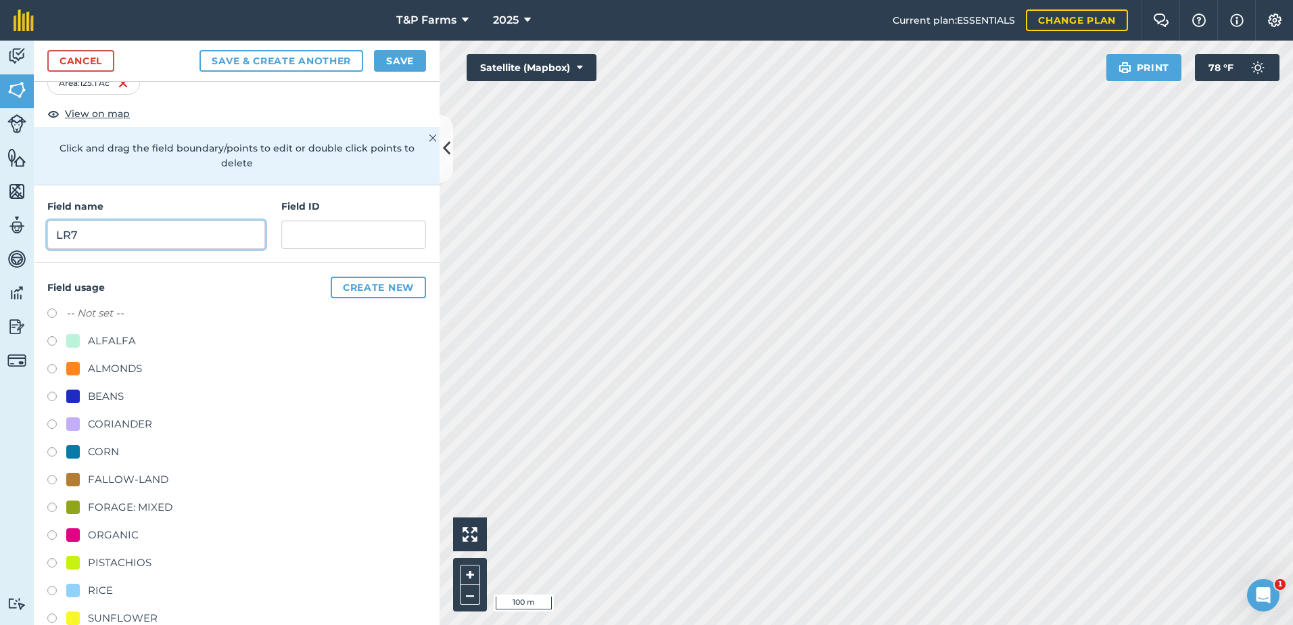
scroll to position [135, 0]
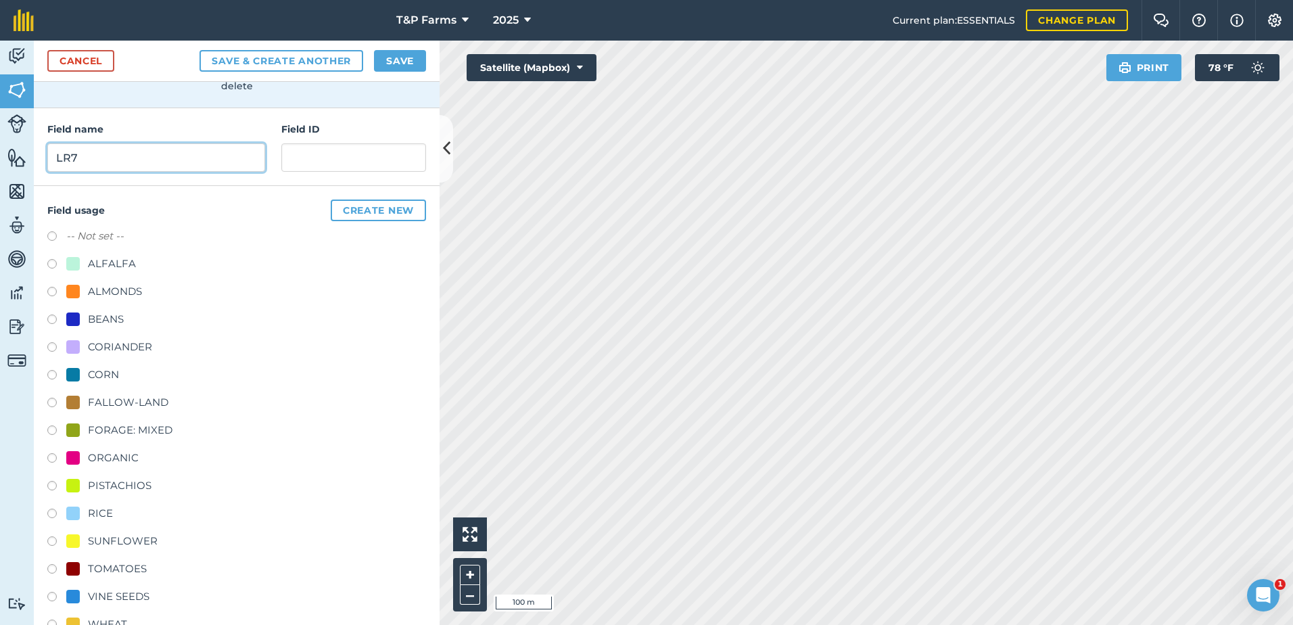
type input "LR7"
click at [140, 411] on div "FALLOW-LAND" at bounding box center [236, 404] width 379 height 20
click at [143, 402] on div "FALLOW-LAND" at bounding box center [128, 402] width 80 height 16
radio input "true"
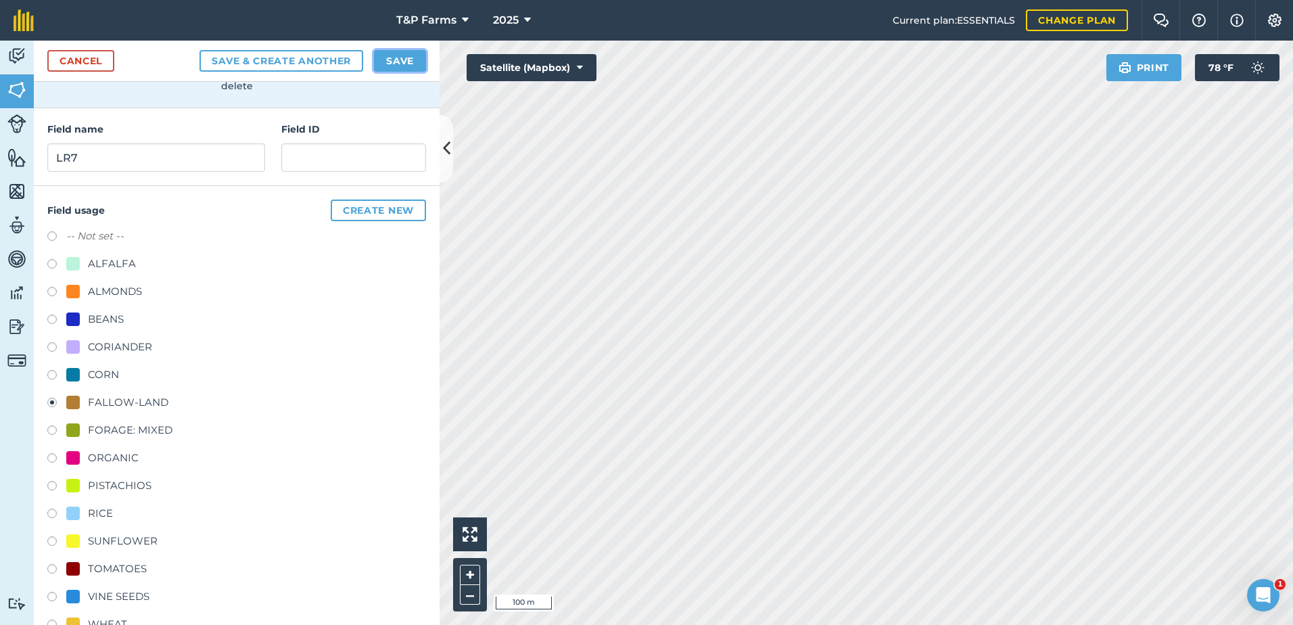
click at [387, 55] on button "Save" at bounding box center [400, 61] width 52 height 22
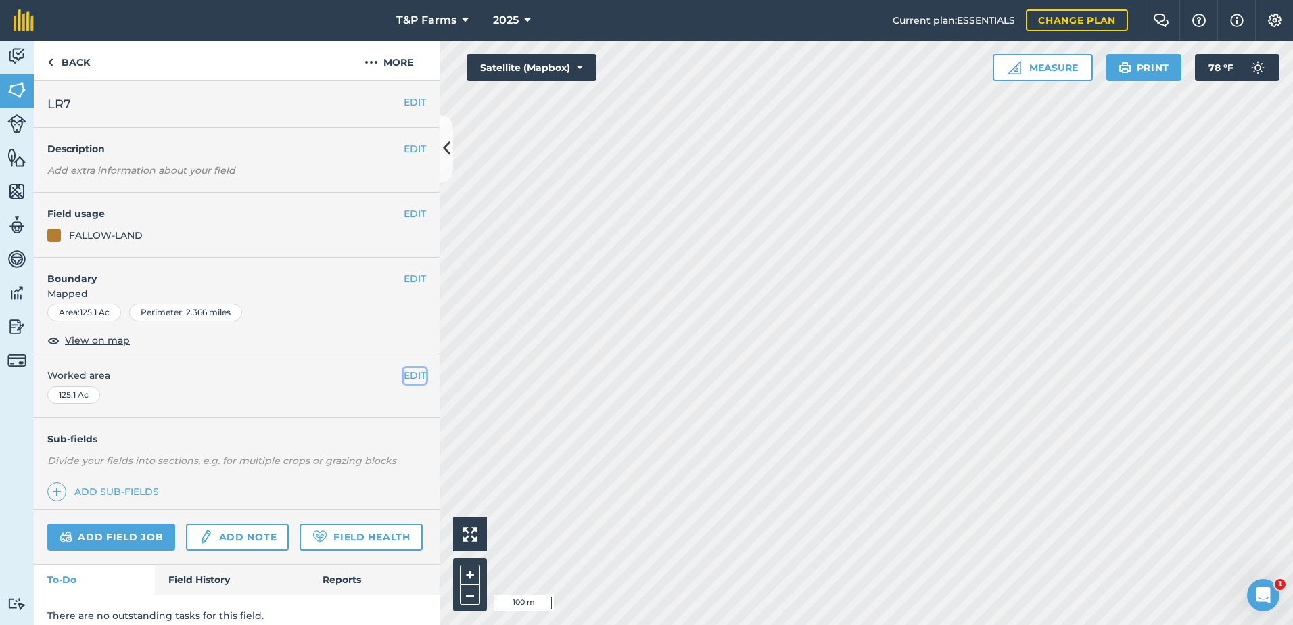
click at [404, 376] on button "EDIT" at bounding box center [415, 375] width 22 height 15
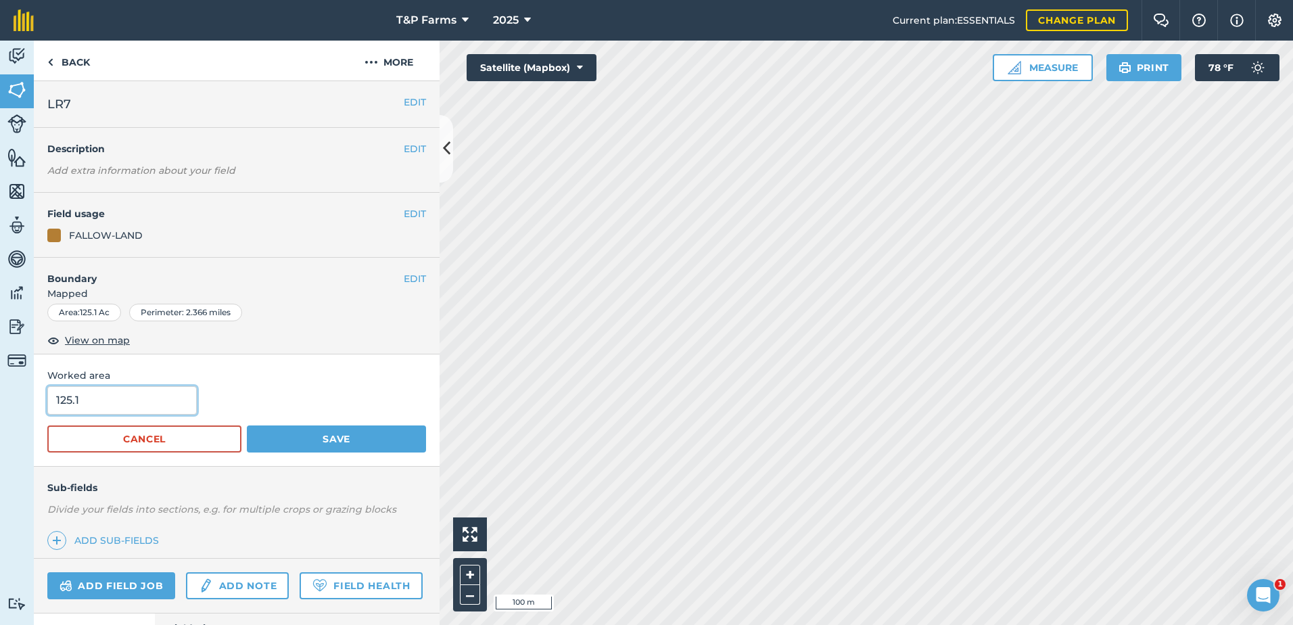
click at [0, 404] on html "T&P Farms 2025 Current plan : ESSENTIALS Change plan Farm Chat Help Info Settin…" at bounding box center [646, 312] width 1293 height 625
type input "126"
click at [247, 425] on button "Save" at bounding box center [336, 438] width 179 height 27
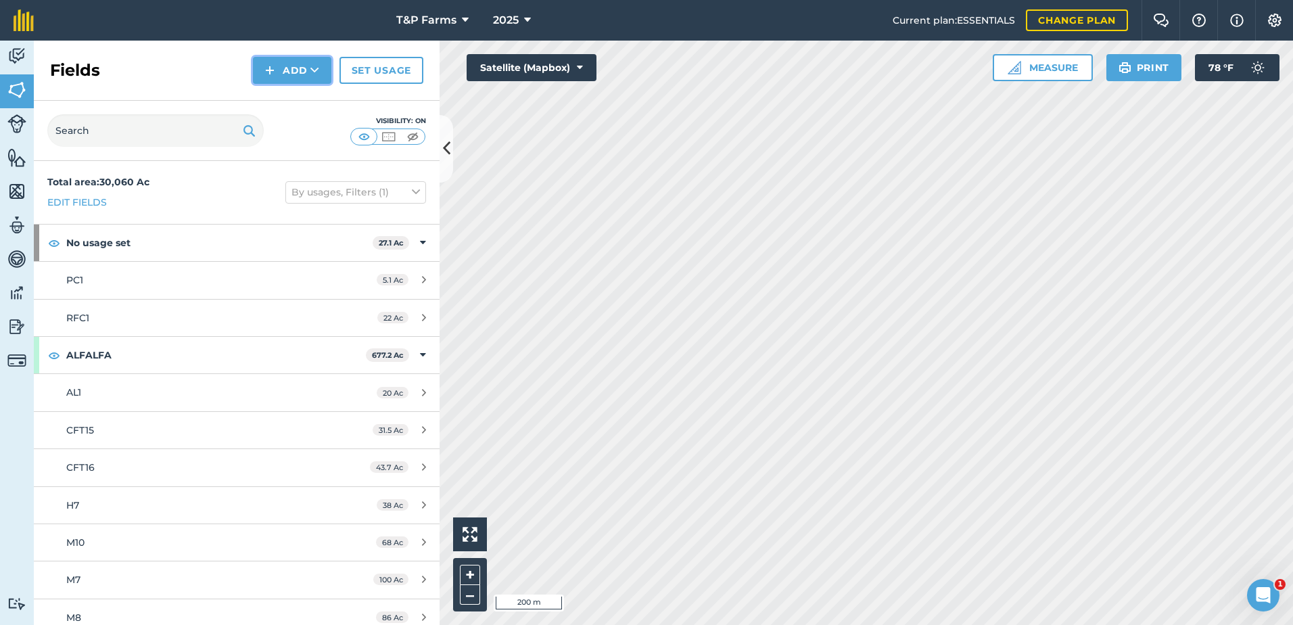
click at [305, 66] on button "Add" at bounding box center [292, 70] width 78 height 27
click at [305, 93] on link "Draw" at bounding box center [292, 101] width 74 height 30
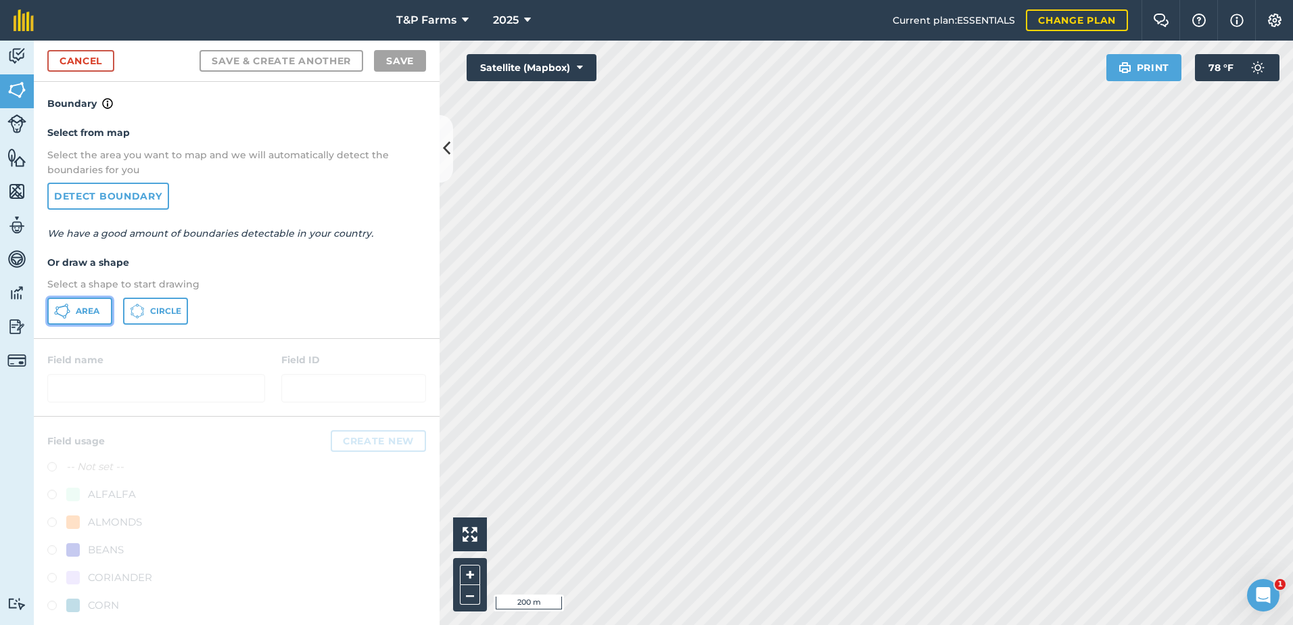
drag, startPoint x: 76, startPoint y: 316, endPoint x: 104, endPoint y: 314, distance: 28.5
click at [76, 317] on button "Area" at bounding box center [79, 310] width 65 height 27
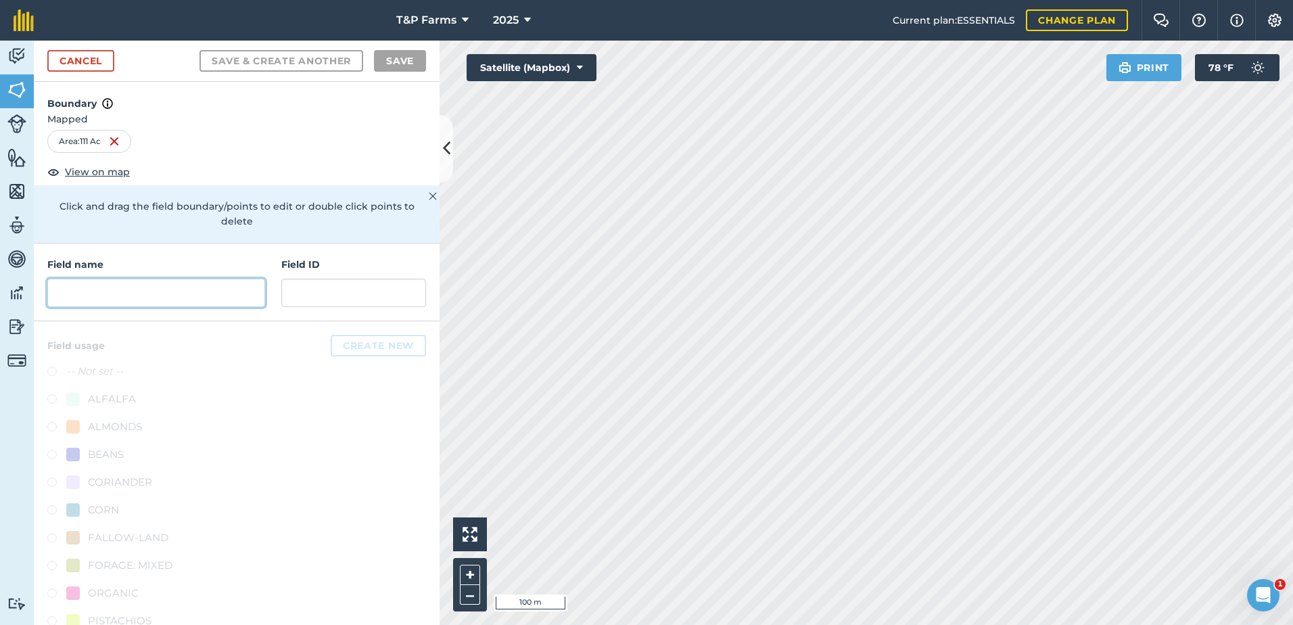
click at [226, 300] on input "text" at bounding box center [156, 293] width 218 height 28
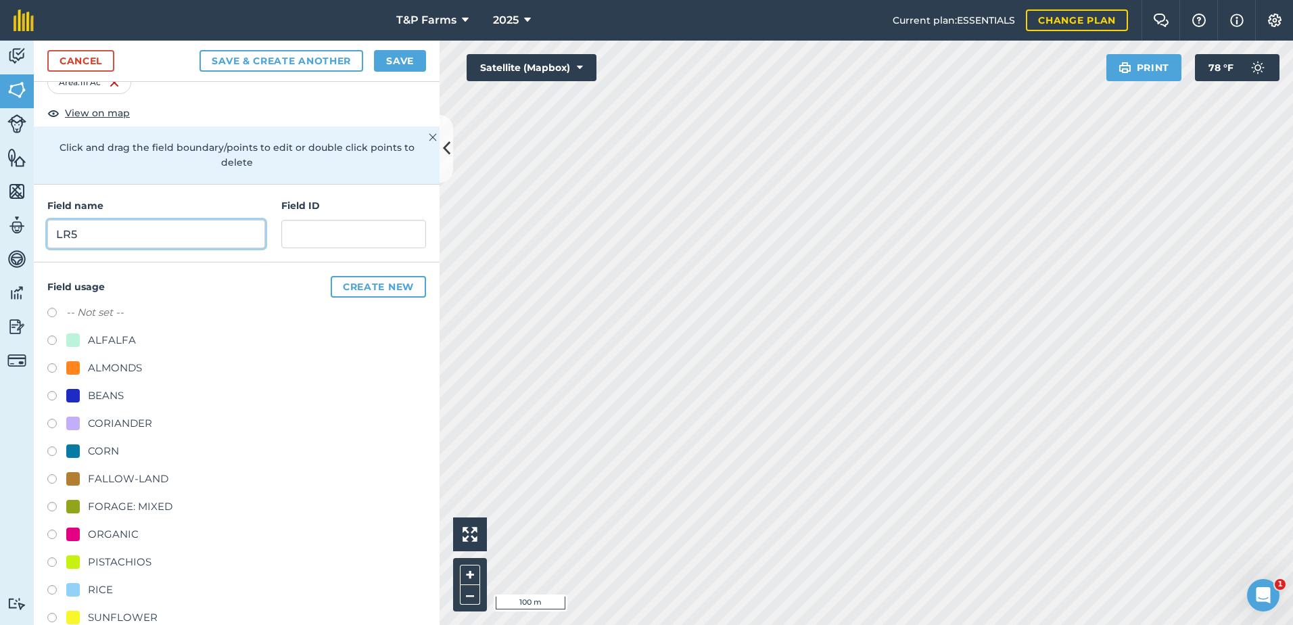
scroll to position [135, 0]
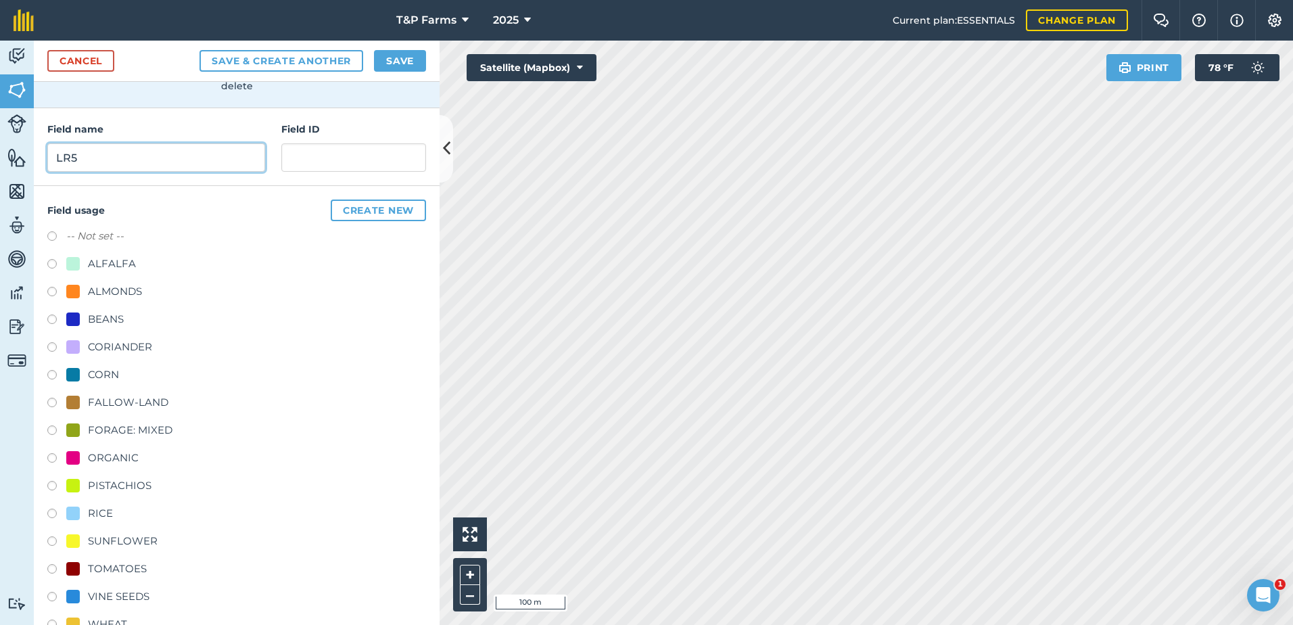
type input "LR5"
click at [145, 406] on div "FALLOW-LAND" at bounding box center [128, 402] width 80 height 16
radio input "true"
click at [411, 57] on button "Save" at bounding box center [400, 61] width 52 height 22
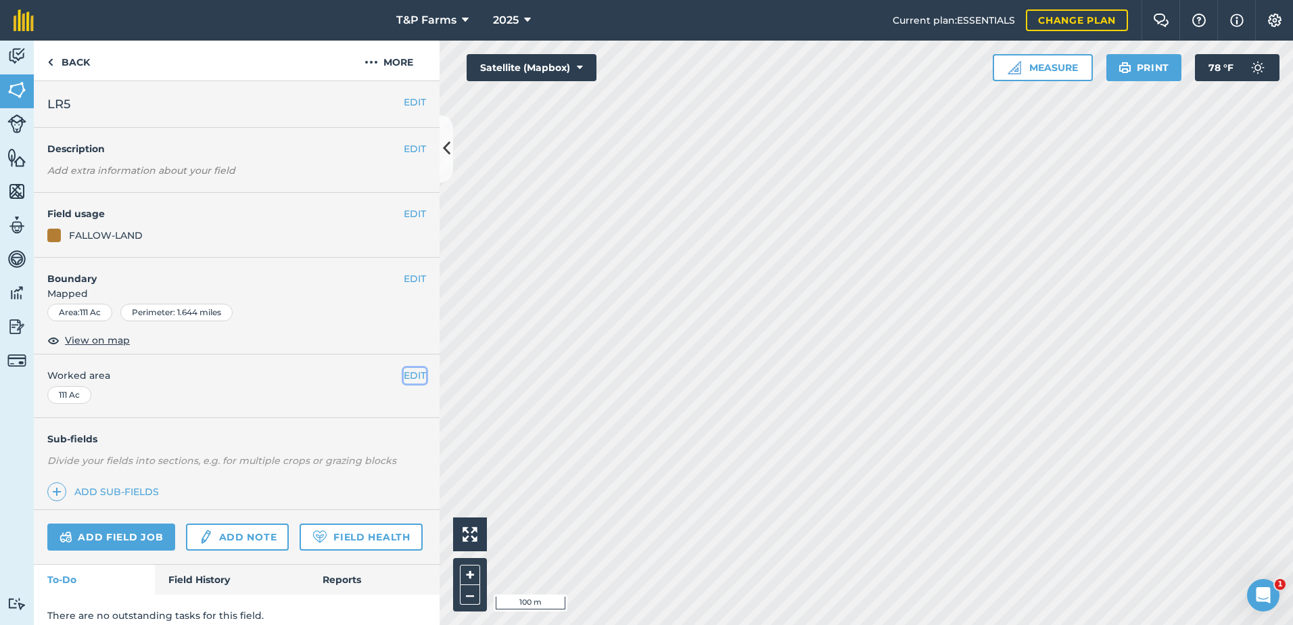
click at [404, 372] on button "EDIT" at bounding box center [415, 375] width 22 height 15
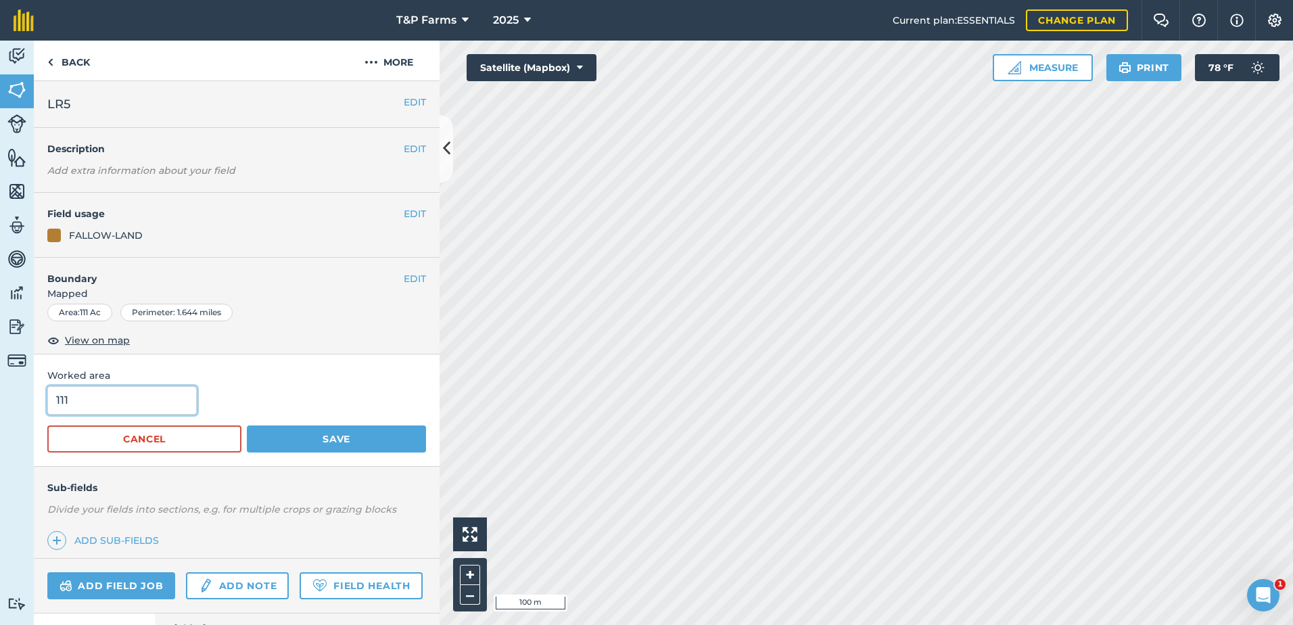
click at [160, 404] on input "111" at bounding box center [121, 400] width 149 height 28
type input "111.6"
click at [247, 425] on button "Save" at bounding box center [336, 438] width 179 height 27
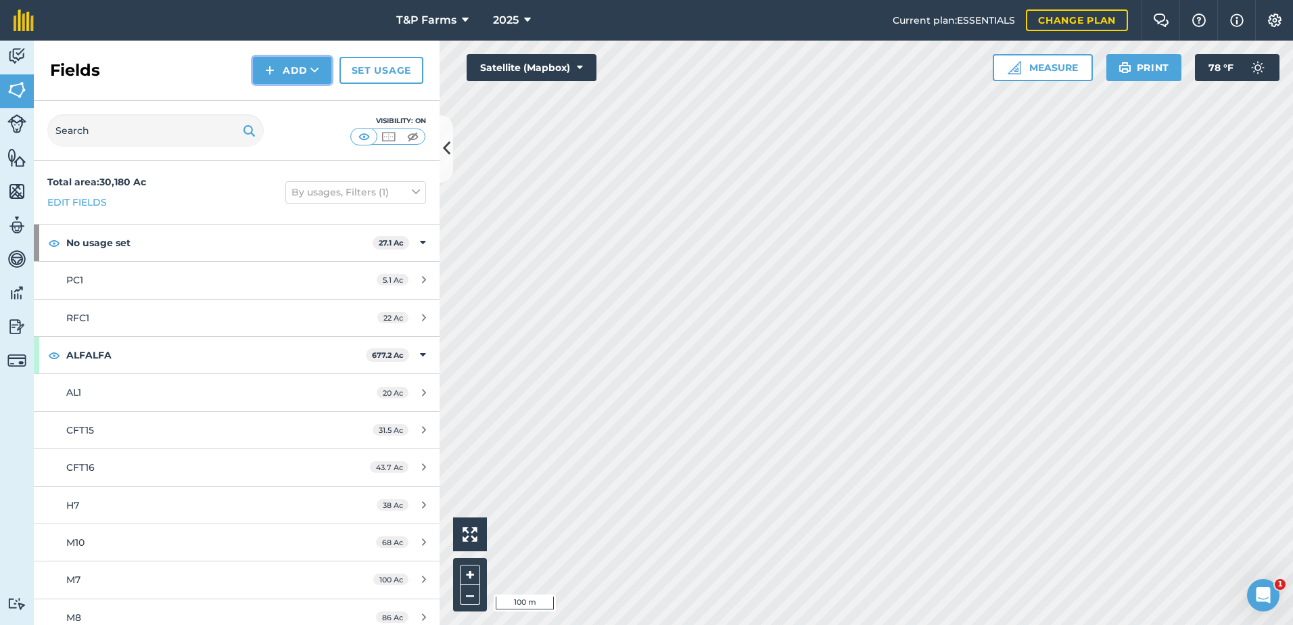
click at [314, 73] on icon at bounding box center [314, 71] width 9 height 14
drag, startPoint x: 313, startPoint y: 80, endPoint x: 308, endPoint y: 110, distance: 29.6
click at [308, 110] on link "Draw" at bounding box center [292, 101] width 74 height 30
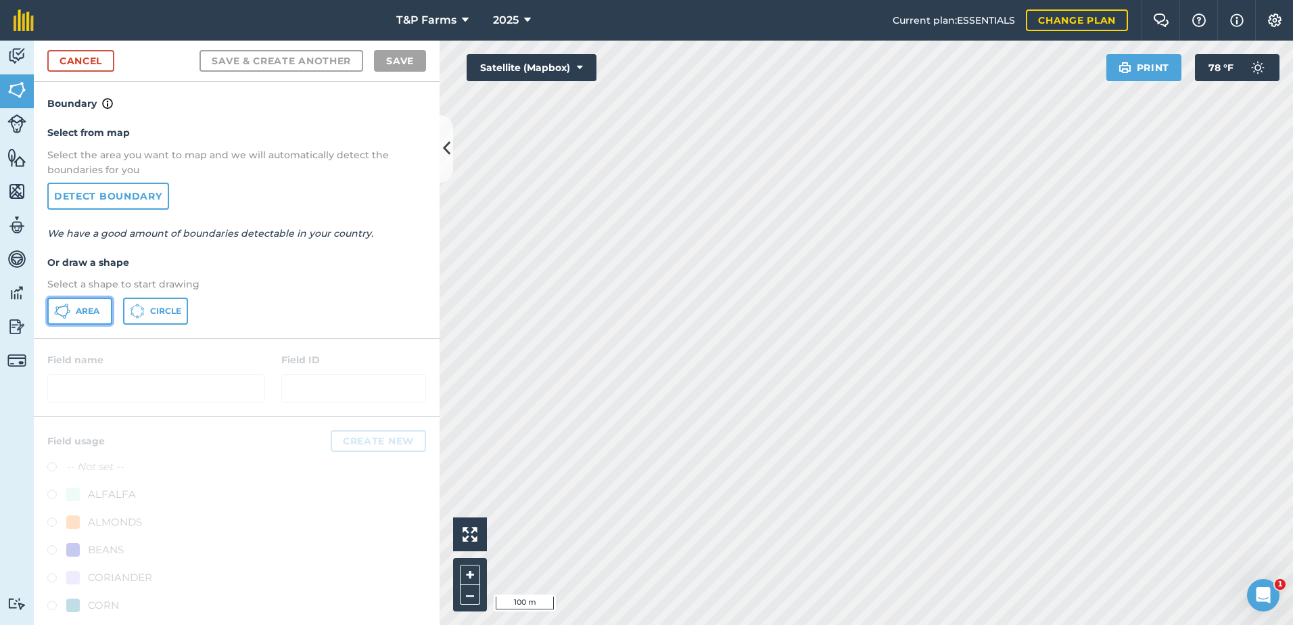
drag, startPoint x: 101, startPoint y: 304, endPoint x: 596, endPoint y: 180, distance: 510.7
click at [108, 305] on button "Area" at bounding box center [79, 310] width 65 height 27
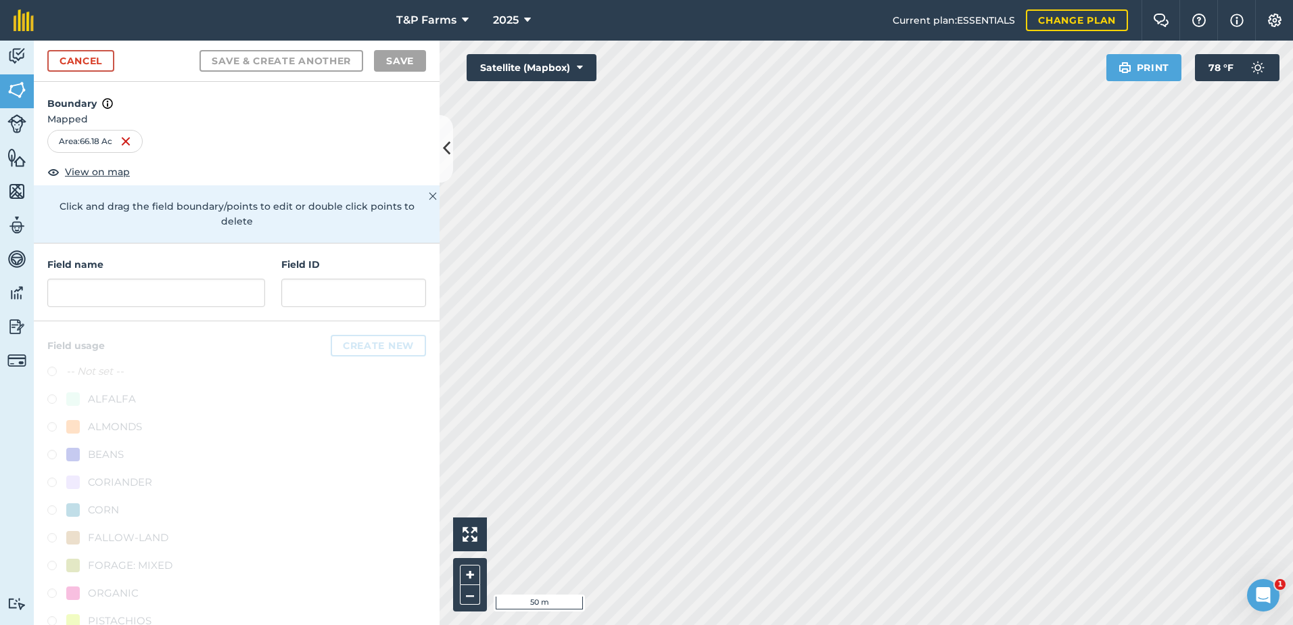
click at [963, 0] on html "T&P Farms 2025 Current plan : ESSENTIALS Change plan Farm Chat Help Info Settin…" at bounding box center [646, 312] width 1293 height 625
click at [953, 0] on html "T&P Farms 2025 Current plan : ESSENTIALS Change plan Farm Chat Help Info Settin…" at bounding box center [646, 312] width 1293 height 625
click at [110, 295] on input "text" at bounding box center [156, 293] width 218 height 28
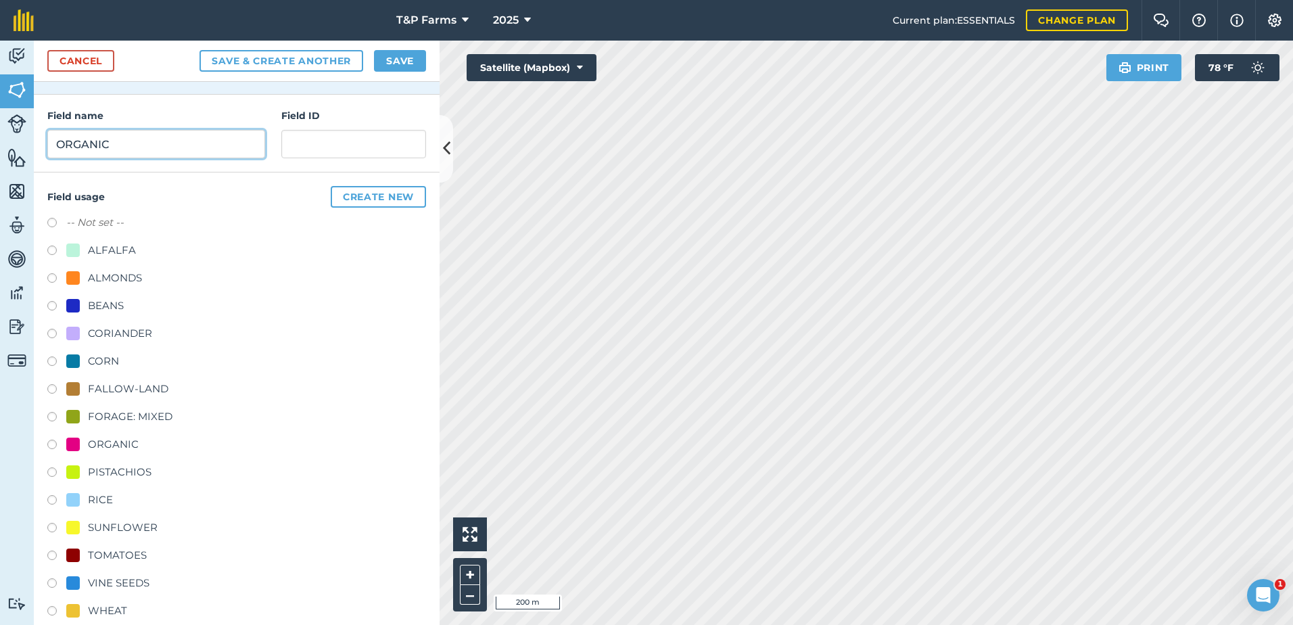
scroll to position [168, 0]
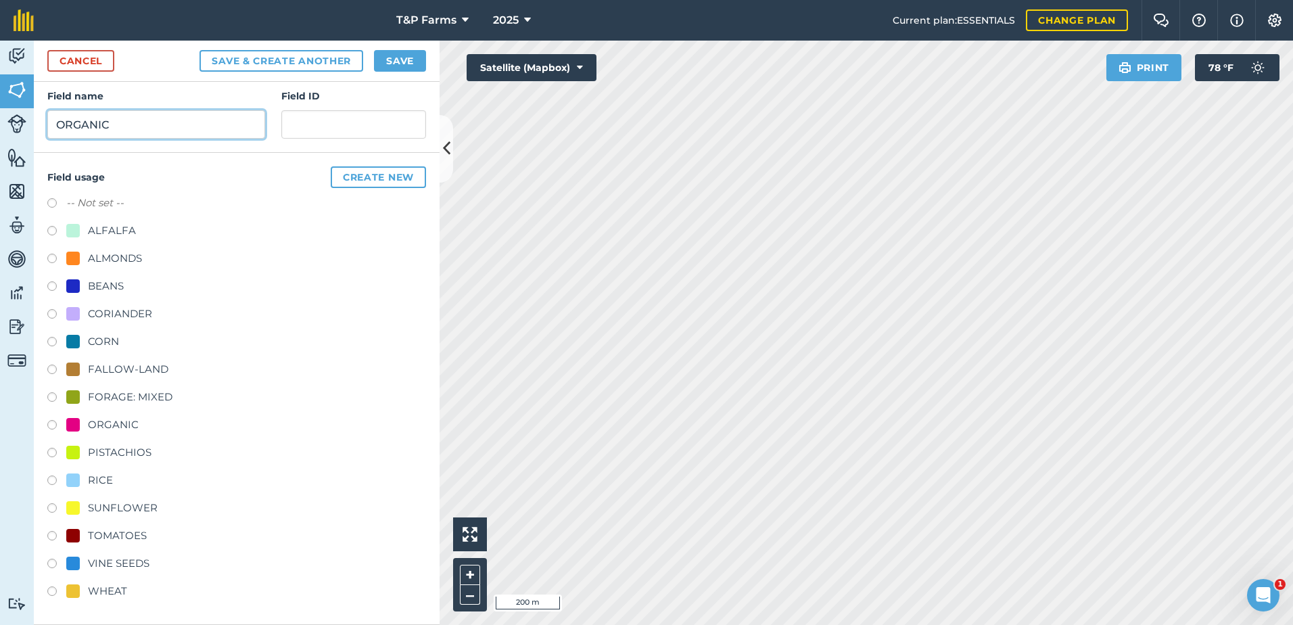
type input "ORGANIC"
click at [121, 410] on div "-- Not set -- ALFALFA ALMONDS BEANS CORIANDER CORN FALLOW-LAND FORAGE: MIXED OR…" at bounding box center [236, 399] width 379 height 408
click at [124, 423] on div "ORGANIC" at bounding box center [113, 424] width 51 height 16
radio input "true"
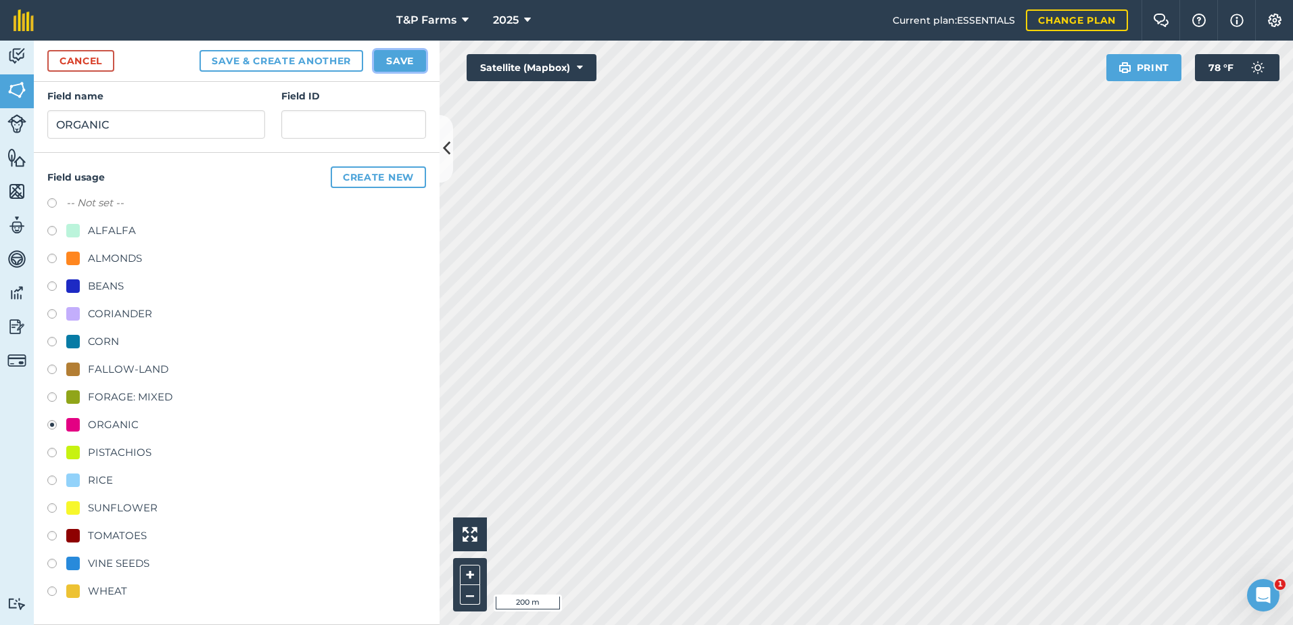
click at [412, 60] on button "Save" at bounding box center [400, 61] width 52 height 22
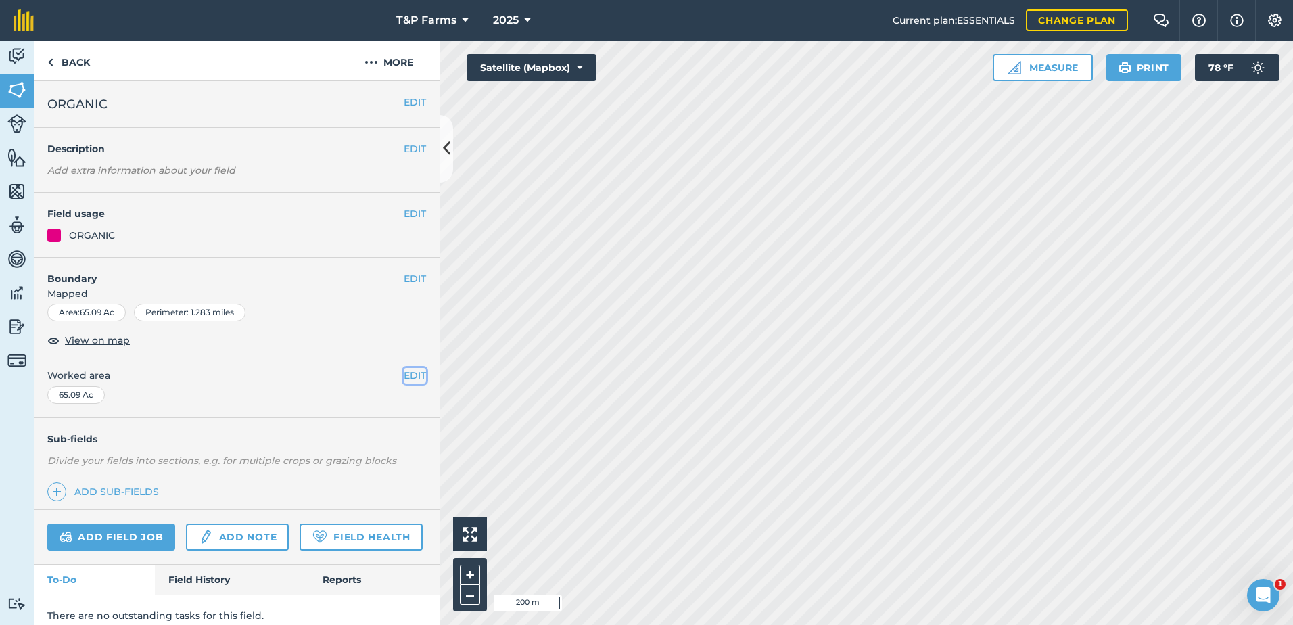
click at [406, 372] on button "EDIT" at bounding box center [415, 375] width 22 height 15
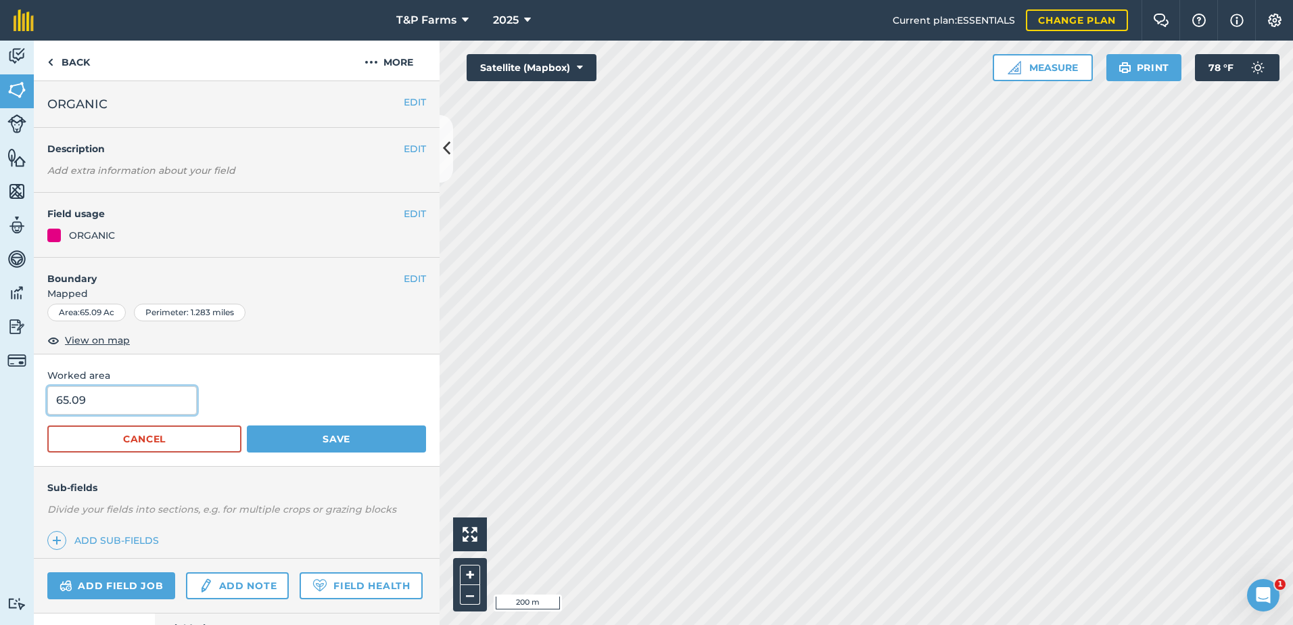
click at [196, 398] on input "65.09" at bounding box center [121, 400] width 149 height 28
type input "65"
click at [247, 425] on button "Save" at bounding box center [336, 438] width 179 height 27
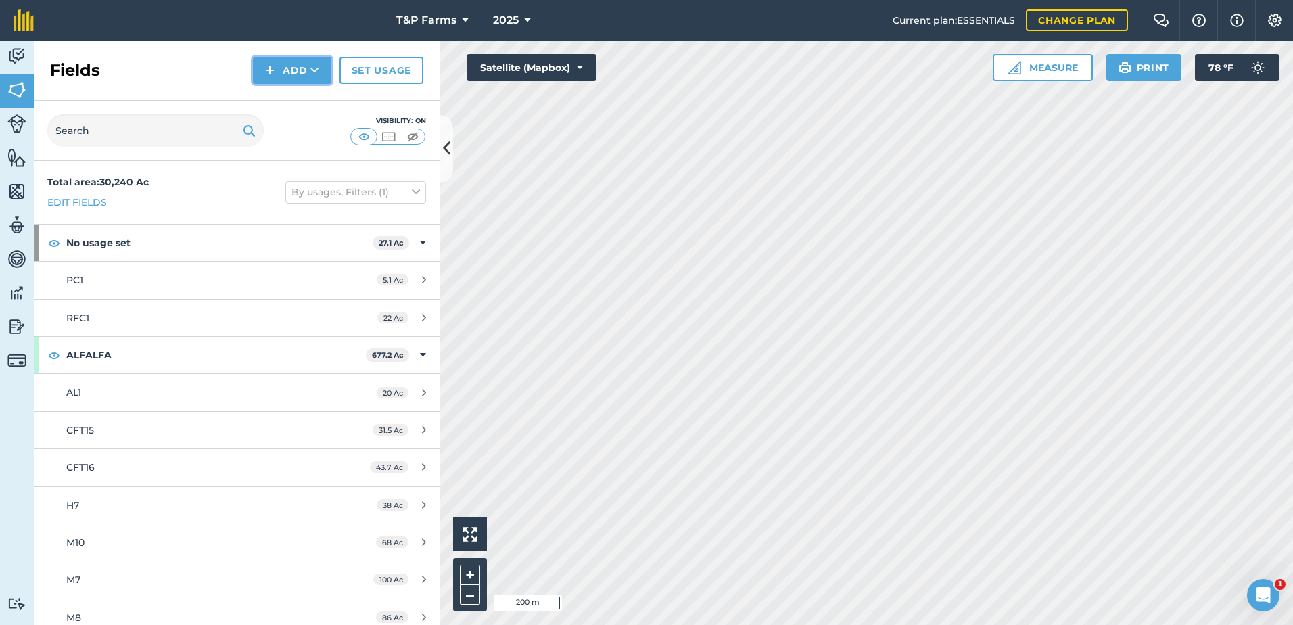
click at [271, 69] on img at bounding box center [269, 70] width 9 height 16
click at [311, 91] on link "Draw" at bounding box center [292, 101] width 74 height 30
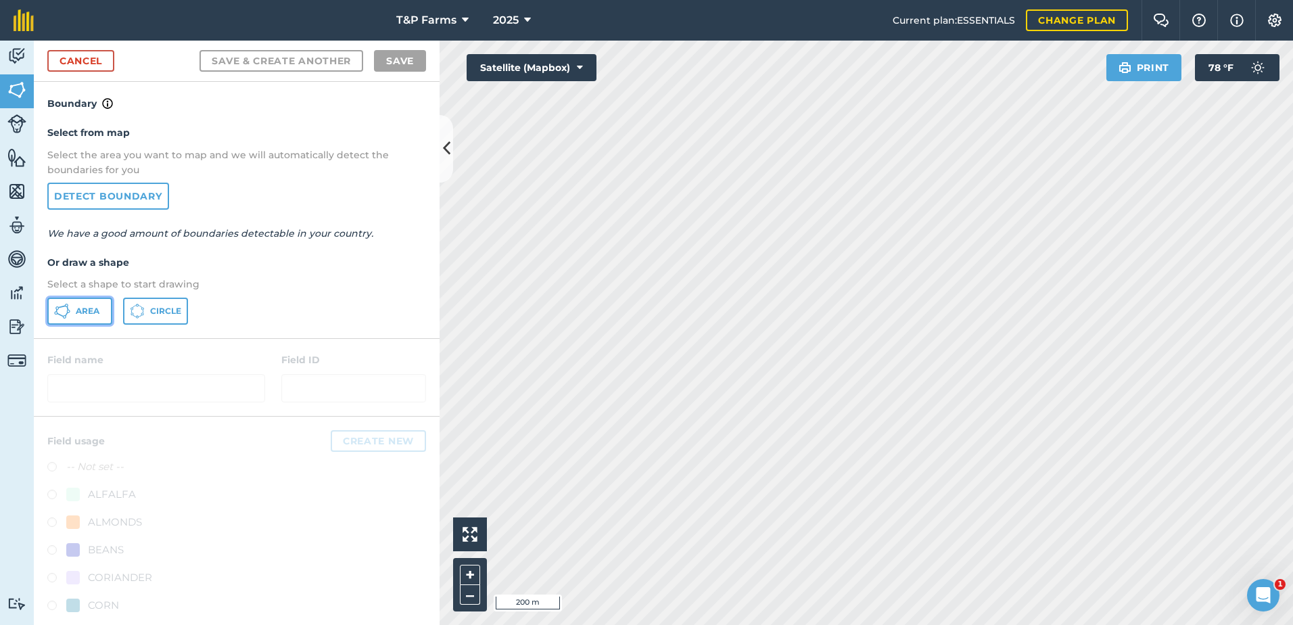
drag, startPoint x: 96, startPoint y: 303, endPoint x: 330, endPoint y: 319, distance: 234.5
click at [109, 306] on button "Area" at bounding box center [79, 310] width 65 height 27
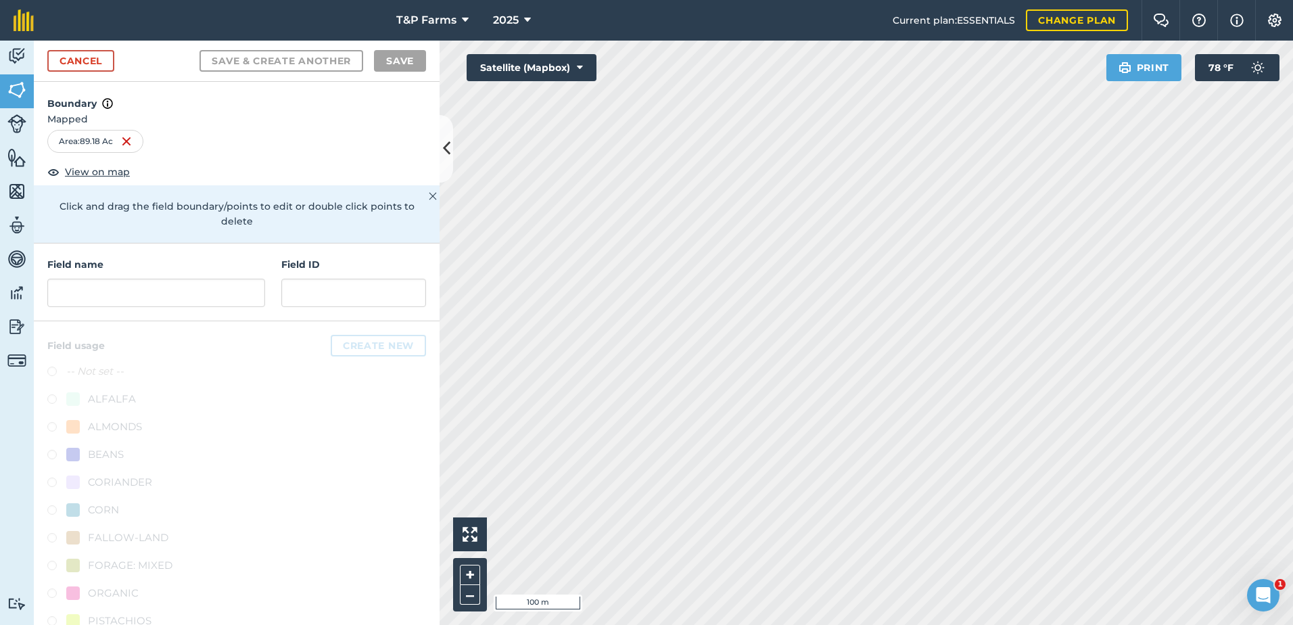
click at [824, 624] on html "T&P Farms 2025 Current plan : ESSENTIALS Change plan Farm Chat Help Info Settin…" at bounding box center [646, 312] width 1293 height 625
click at [185, 306] on input "text" at bounding box center [156, 293] width 218 height 28
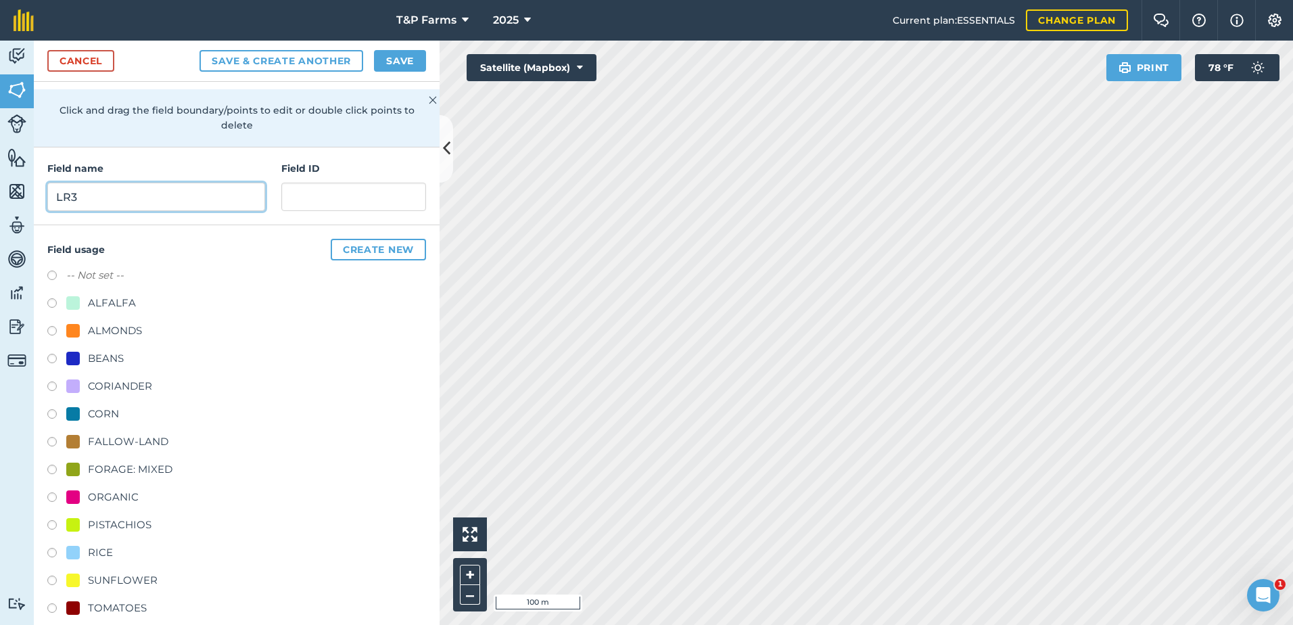
scroll to position [168, 0]
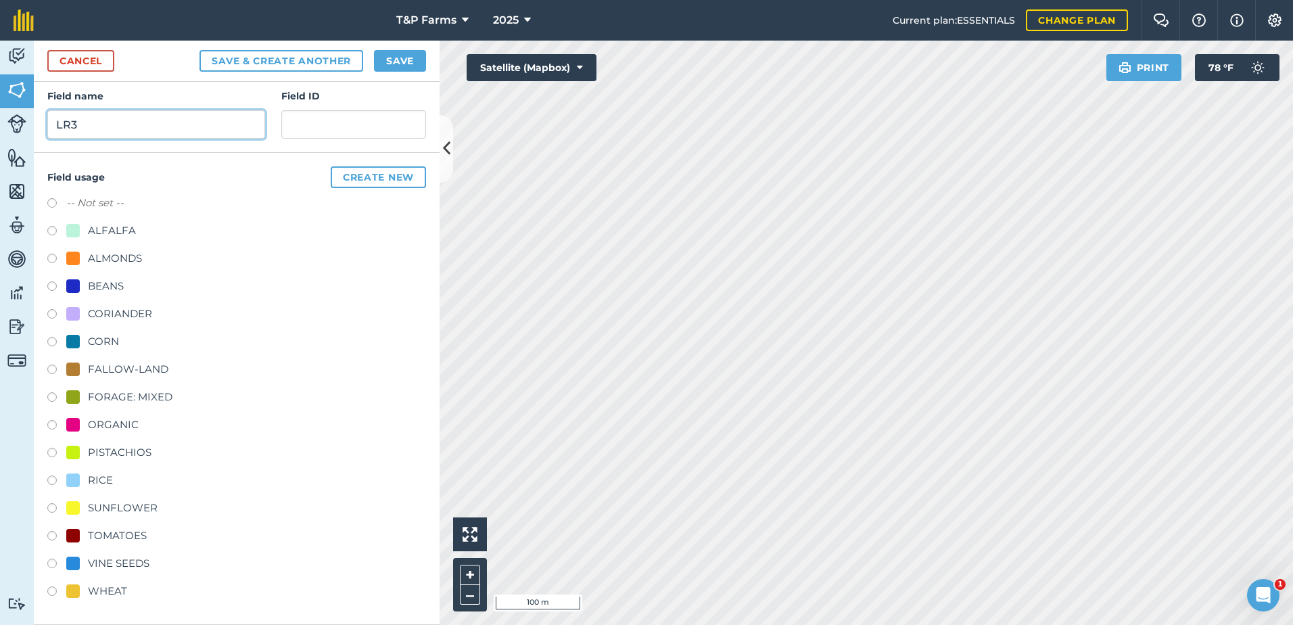
type input "LR3"
click at [131, 533] on div "TOMATOES" at bounding box center [117, 535] width 59 height 16
radio input "true"
click at [415, 66] on button "Save" at bounding box center [400, 61] width 52 height 22
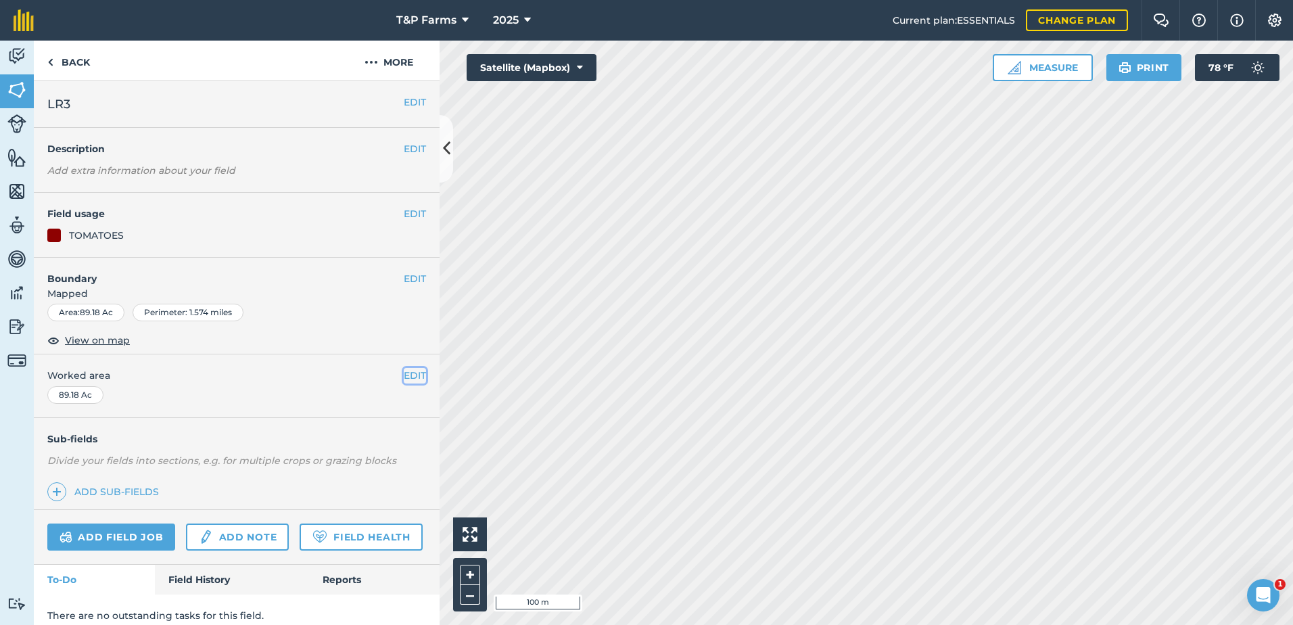
drag, startPoint x: 402, startPoint y: 368, endPoint x: 398, endPoint y: 377, distance: 9.1
click at [404, 369] on button "EDIT" at bounding box center [415, 375] width 22 height 15
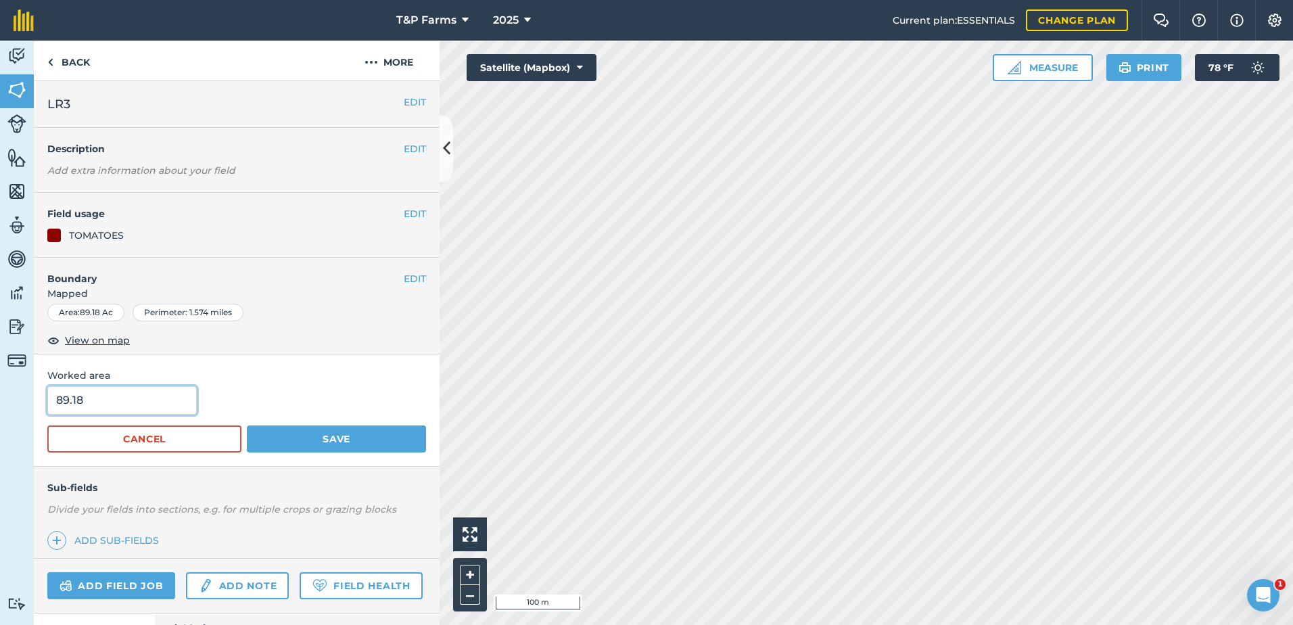
click at [191, 409] on input "89.18" at bounding box center [121, 400] width 149 height 28
type input "89.7"
click at [247, 425] on button "Save" at bounding box center [336, 438] width 179 height 27
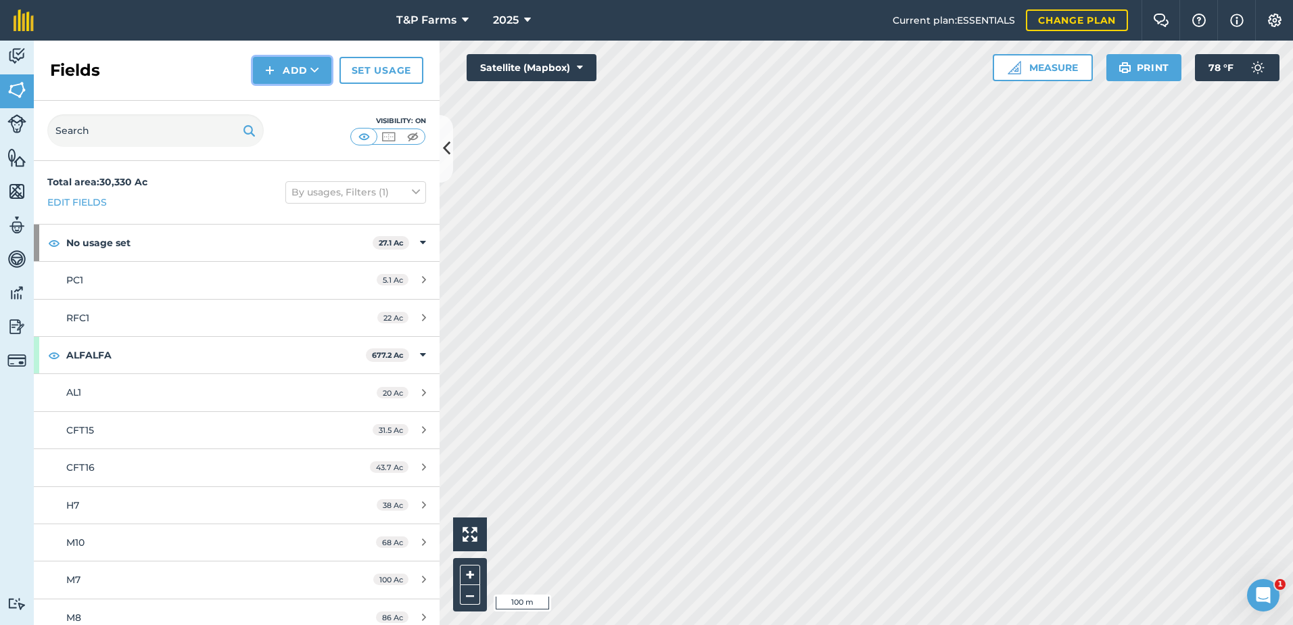
click at [304, 71] on button "Add" at bounding box center [292, 70] width 78 height 27
click at [301, 97] on link "Draw" at bounding box center [292, 101] width 74 height 30
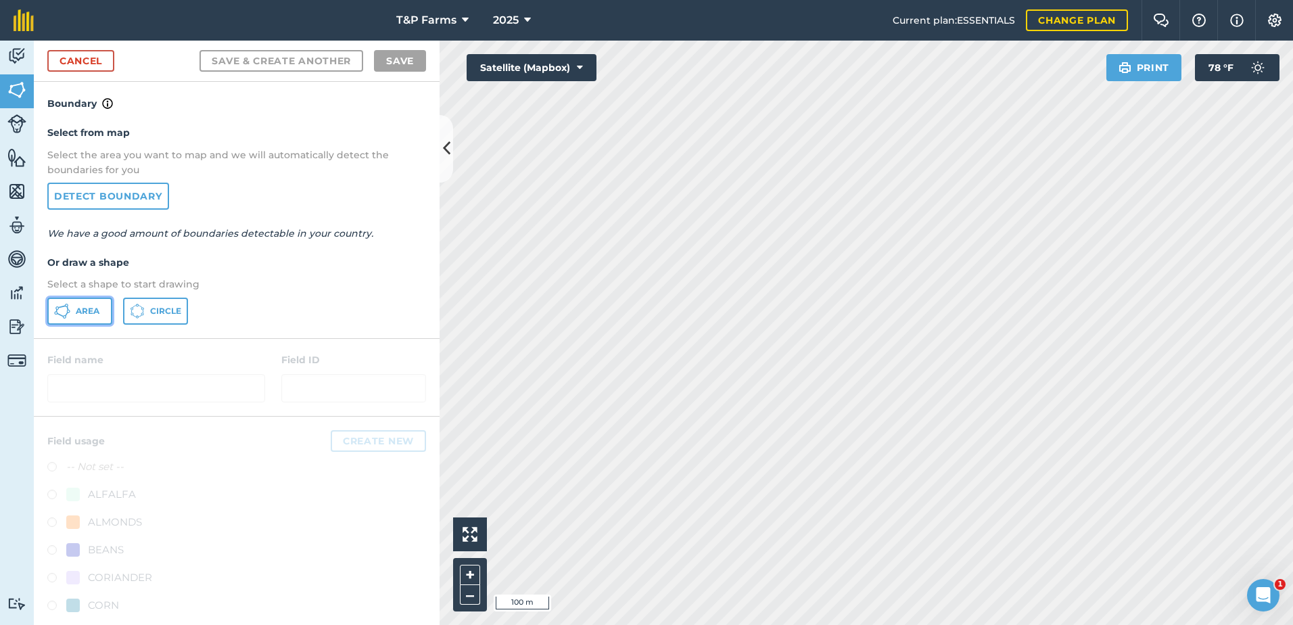
click at [80, 314] on span "Area" at bounding box center [88, 311] width 24 height 11
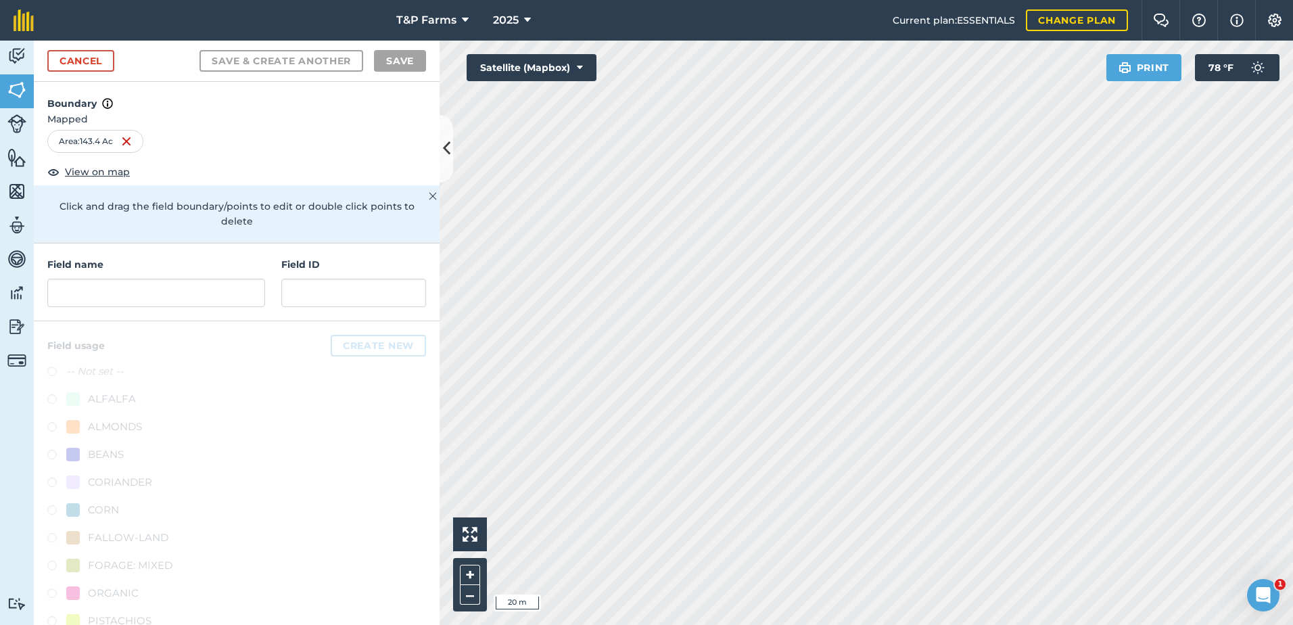
click at [861, 624] on html "T&P Farms 2025 Current plan : ESSENTIALS Change plan Farm Chat Help Info Settin…" at bounding box center [646, 312] width 1293 height 625
click at [1079, 624] on html "T&P Farms 2025 Current plan : ESSENTIALS Change plan Farm Chat Help Info Settin…" at bounding box center [646, 312] width 1293 height 625
click at [1292, 420] on html "T&P Farms 2025 Current plan : ESSENTIALS Change plan Farm Chat Help Info Settin…" at bounding box center [646, 312] width 1293 height 625
click at [212, 301] on input "text" at bounding box center [156, 293] width 218 height 28
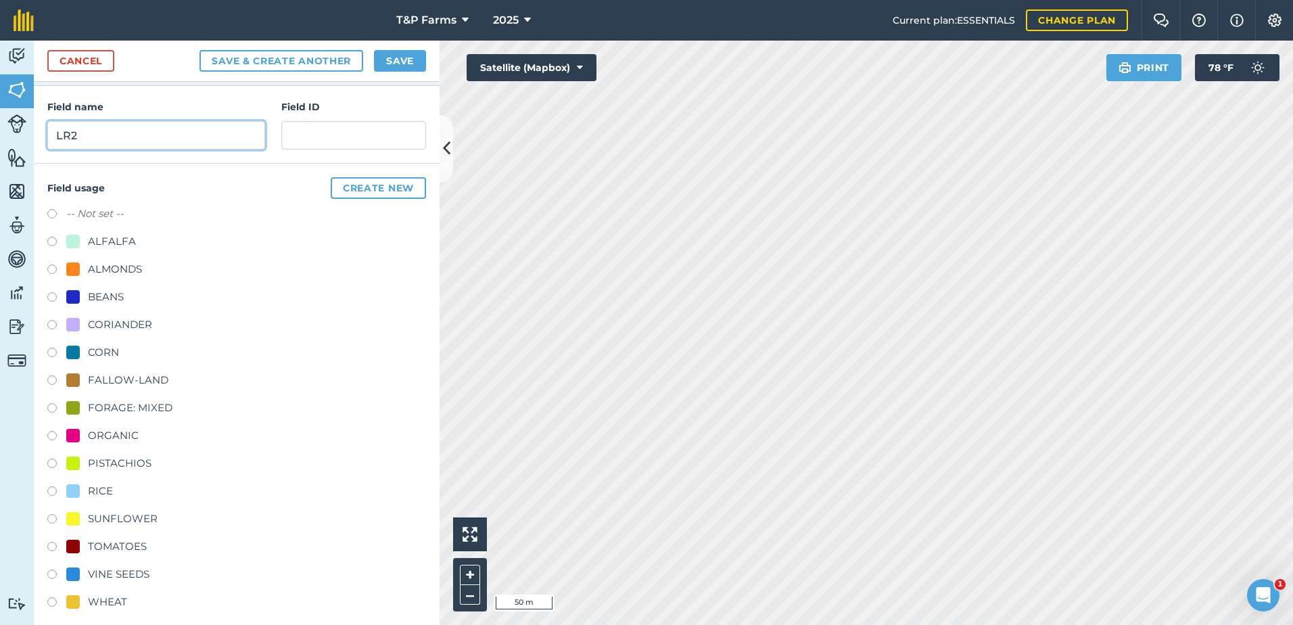
scroll to position [168, 0]
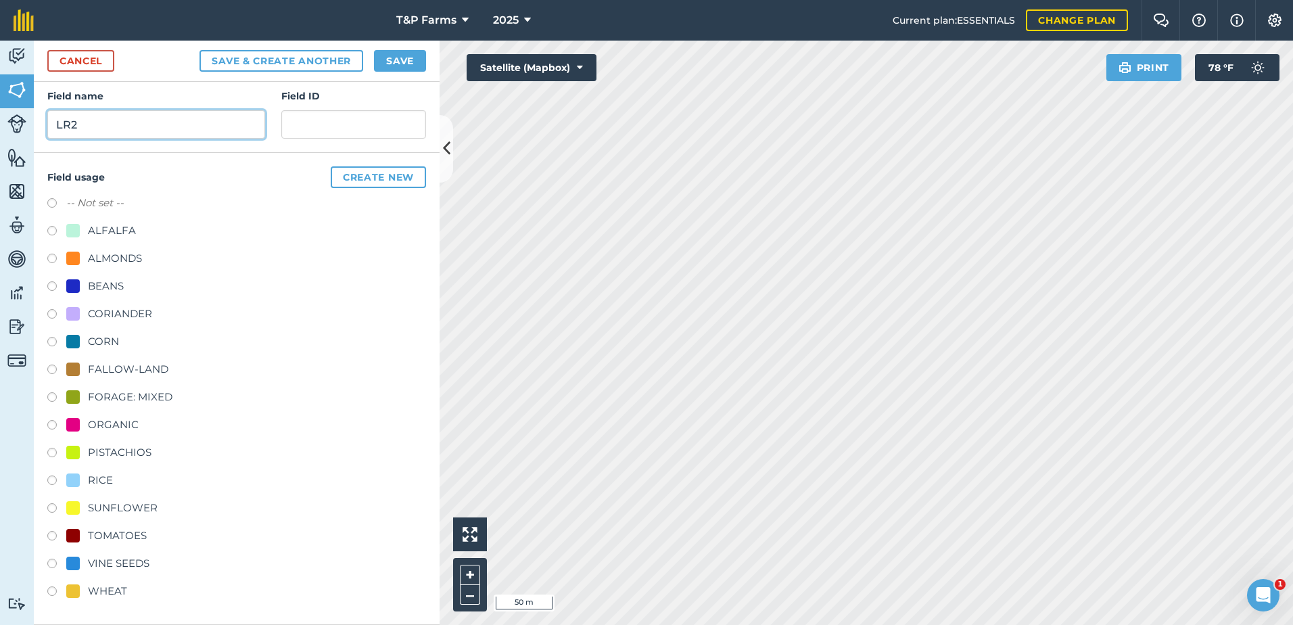
type input "LR2"
click at [127, 531] on div "TOMATOES" at bounding box center [117, 535] width 59 height 16
radio input "true"
click at [414, 64] on button "Save" at bounding box center [400, 61] width 52 height 22
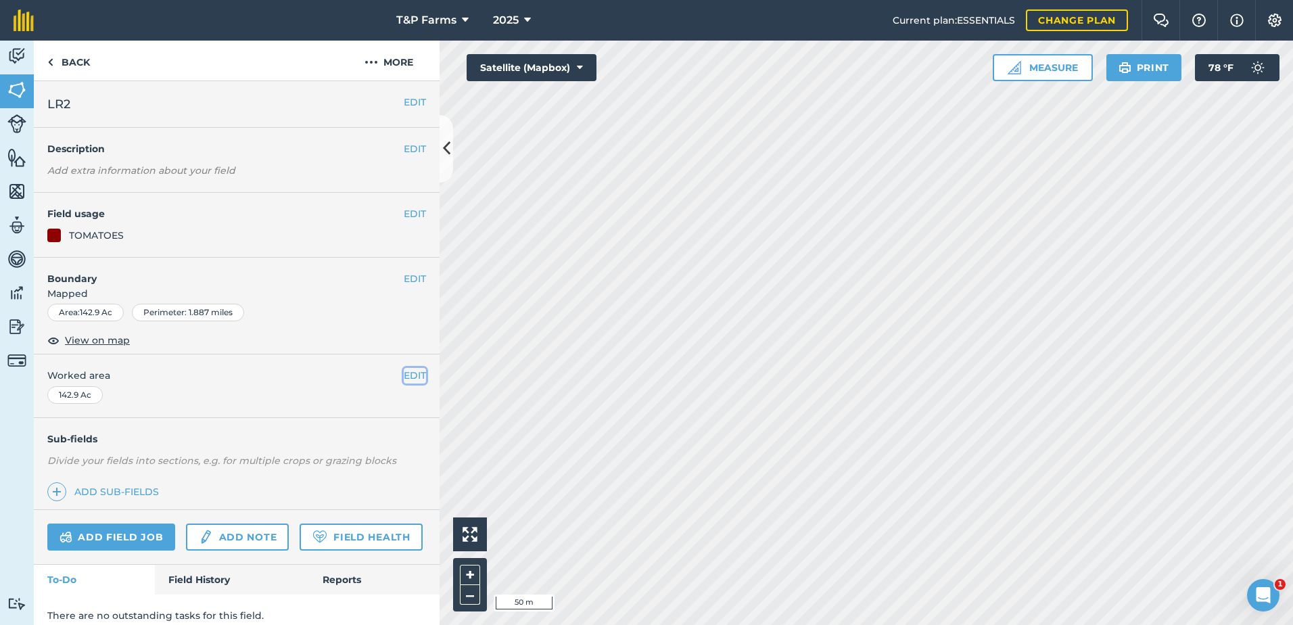
click at [404, 373] on button "EDIT" at bounding box center [415, 375] width 22 height 15
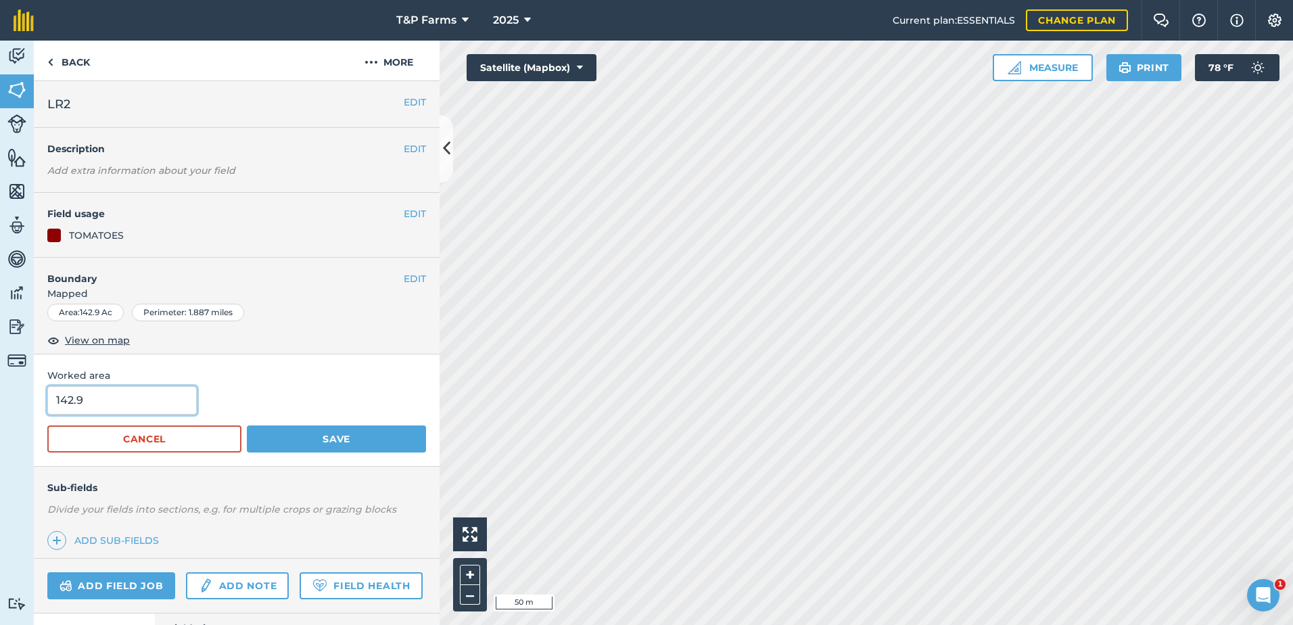
drag, startPoint x: 22, startPoint y: 406, endPoint x: -3, endPoint y: 392, distance: 27.8
click at [0, 392] on html "T&P Farms 2025 Current plan : ESSENTIALS Change plan Farm Chat Help Info Settin…" at bounding box center [646, 312] width 1293 height 625
type input "134"
click at [247, 425] on button "Save" at bounding box center [336, 438] width 179 height 27
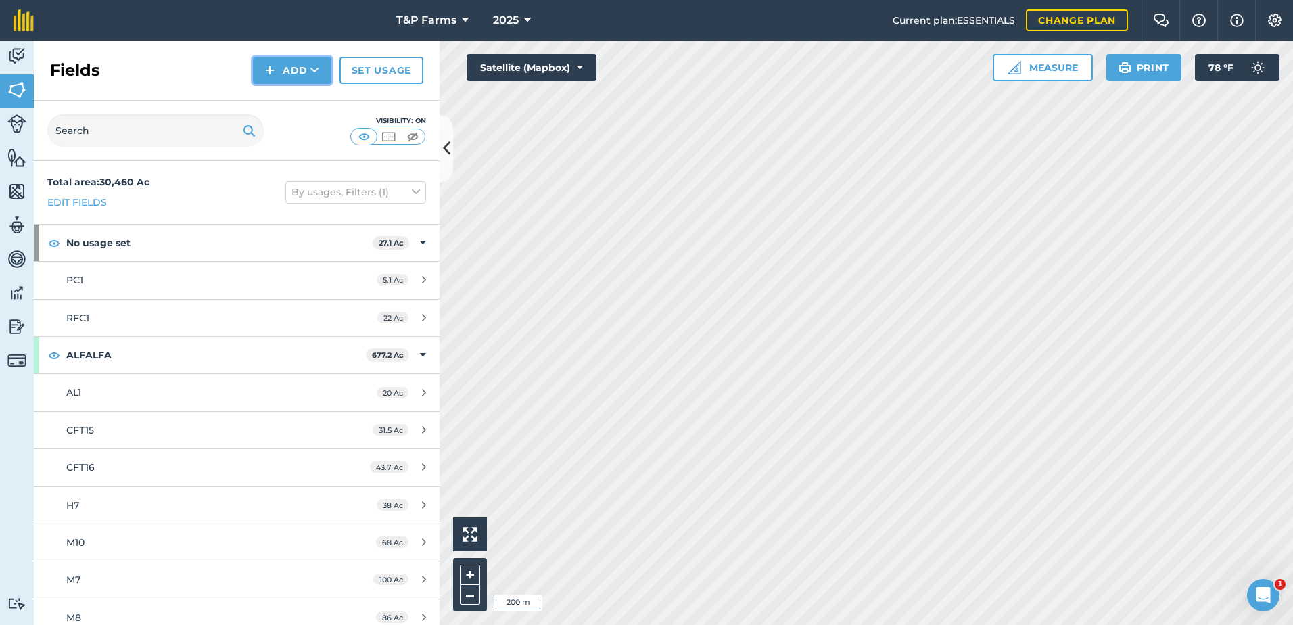
drag, startPoint x: 269, startPoint y: 64, endPoint x: 283, endPoint y: 74, distance: 17.4
click at [269, 64] on img at bounding box center [269, 70] width 9 height 16
click at [302, 91] on link "Draw" at bounding box center [292, 101] width 74 height 30
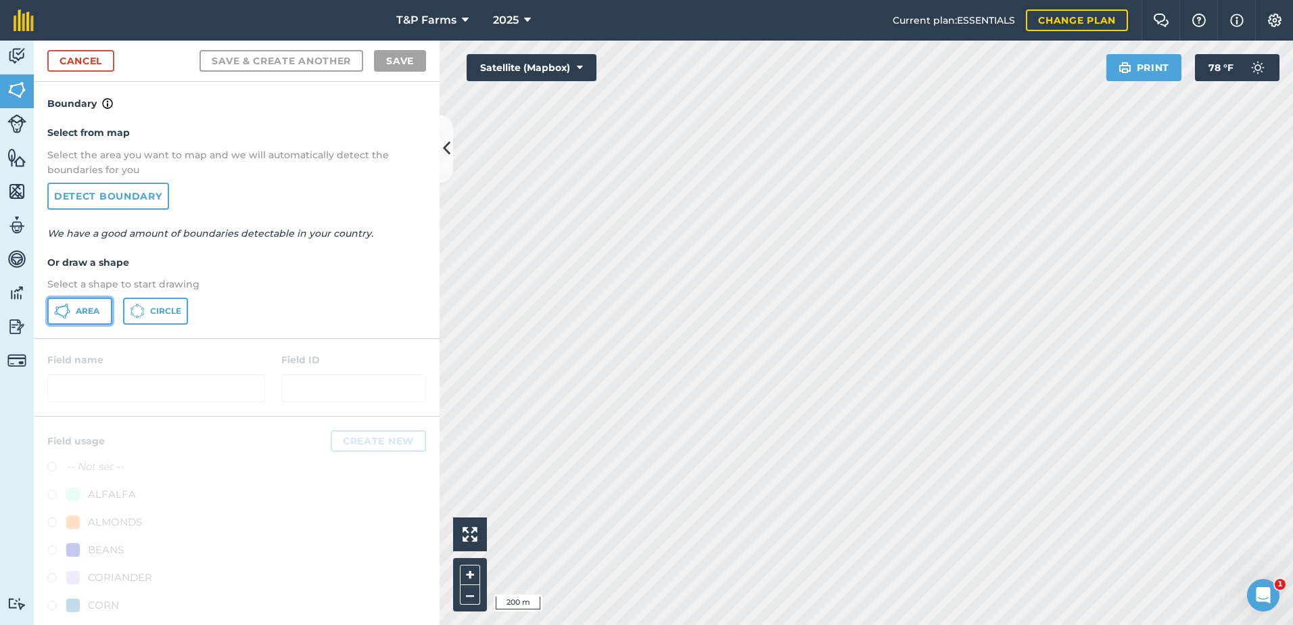
drag, startPoint x: 84, startPoint y: 310, endPoint x: 220, endPoint y: 310, distance: 135.9
click at [89, 310] on span "Area" at bounding box center [88, 311] width 24 height 11
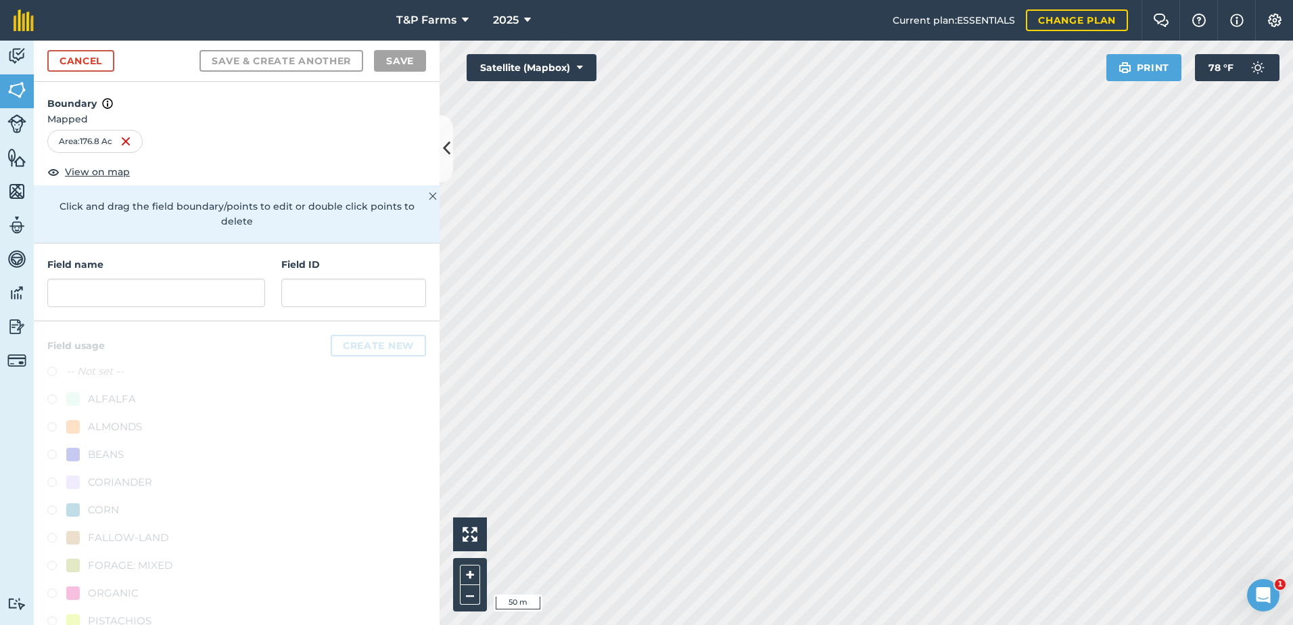
click at [860, 30] on div "T&P Farms 2025 Current plan : ESSENTIALS Change plan Farm Chat Help Info Settin…" at bounding box center [646, 312] width 1293 height 625
click at [840, 0] on html "T&P Farms 2025 Current plan : ESSENTIALS Change plan Farm Chat Help Info Settin…" at bounding box center [646, 312] width 1293 height 625
click at [126, 293] on input "text" at bounding box center [156, 293] width 218 height 28
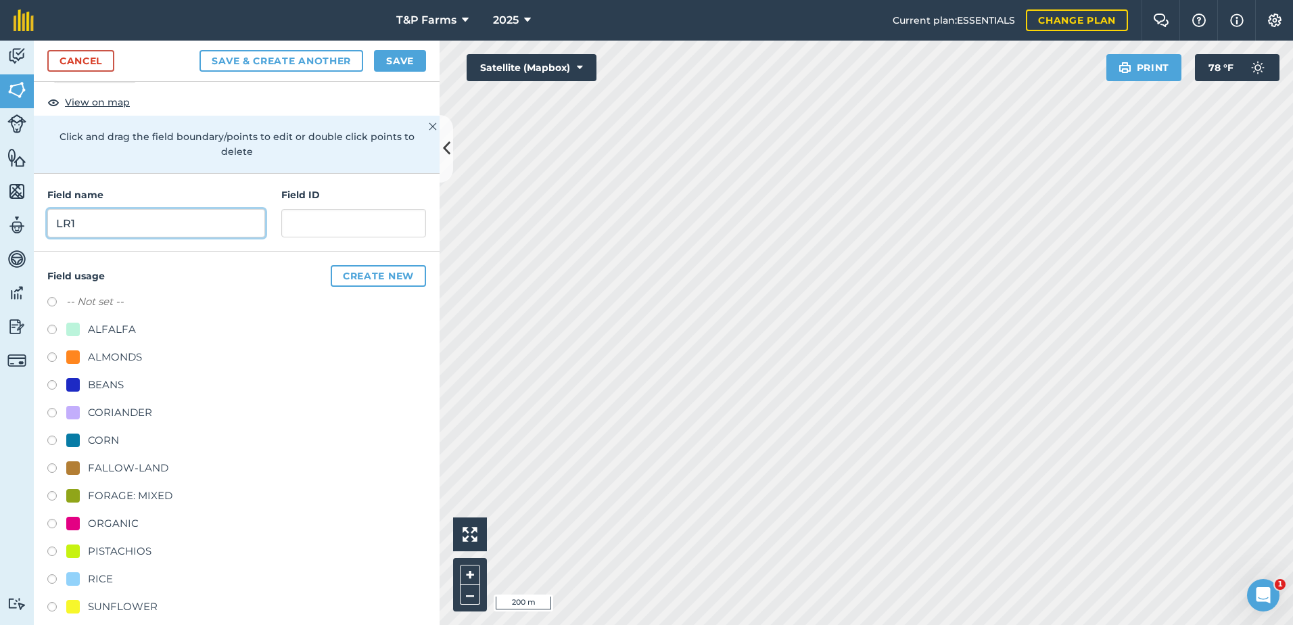
scroll to position [168, 0]
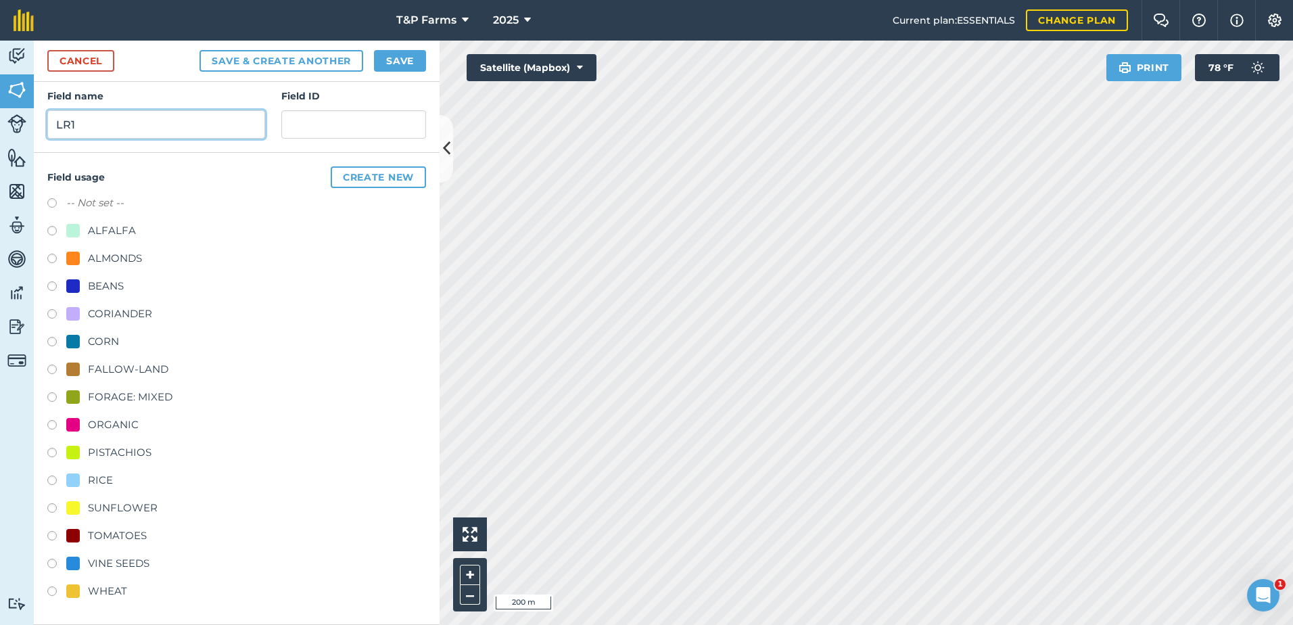
type input "LR1"
click at [87, 348] on div "CORN" at bounding box center [92, 341] width 53 height 16
radio input "true"
drag, startPoint x: 403, startPoint y: 59, endPoint x: 437, endPoint y: 85, distance: 42.6
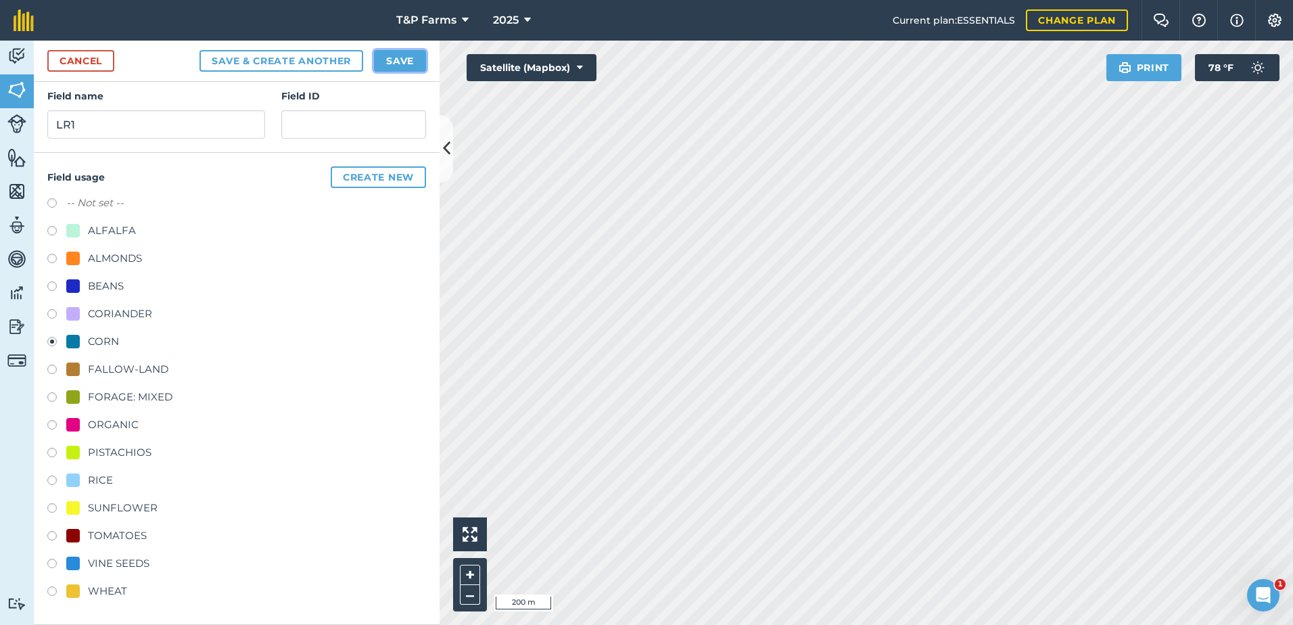
click at [404, 59] on button "Save" at bounding box center [400, 61] width 52 height 22
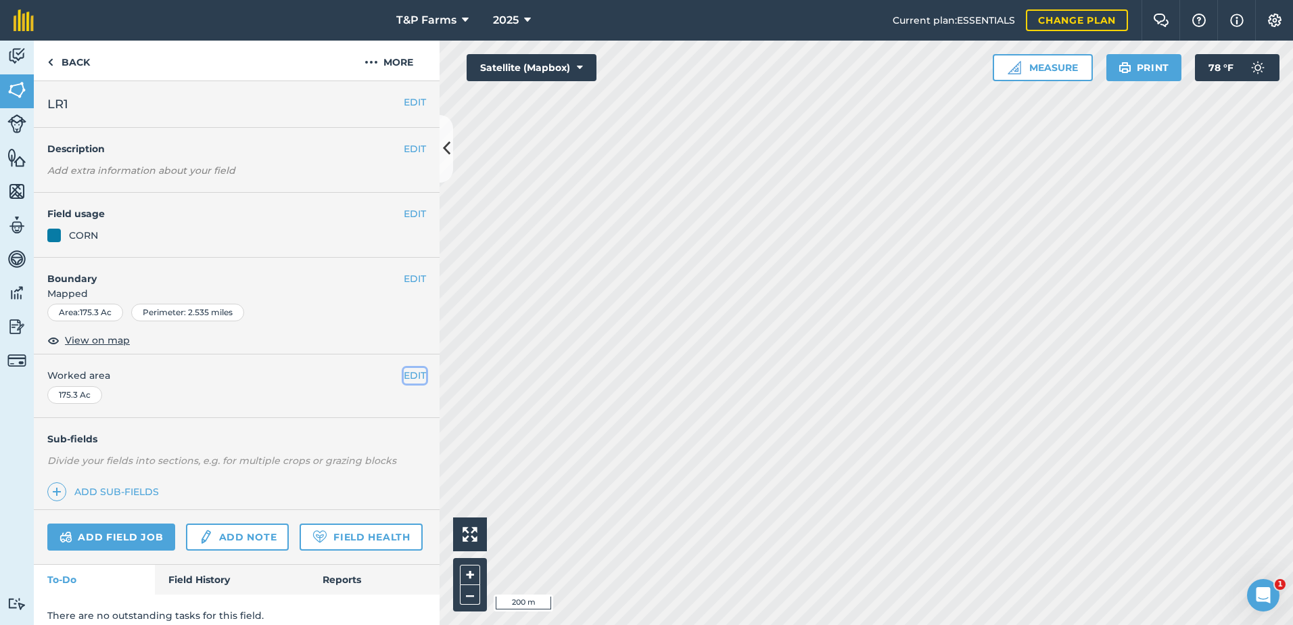
click at [404, 377] on button "EDIT" at bounding box center [415, 375] width 22 height 15
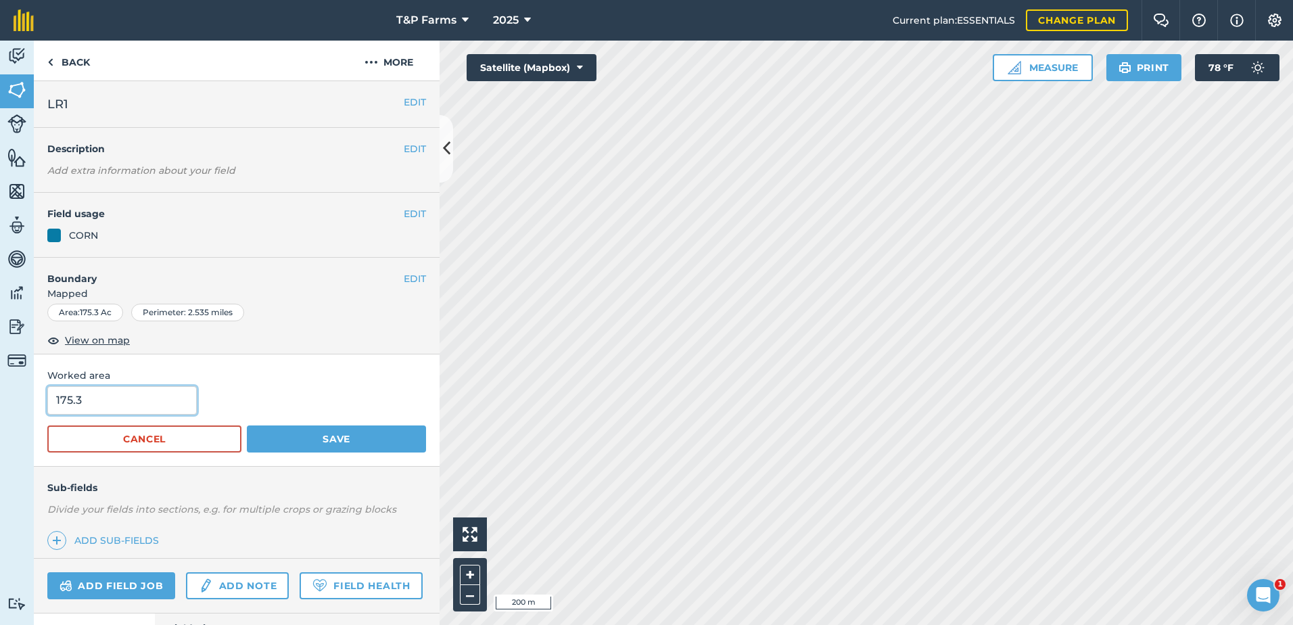
drag, startPoint x: 169, startPoint y: 403, endPoint x: 39, endPoint y: 410, distance: 130.7
click at [39, 410] on div "Worked area 175.3 Cancel Save" at bounding box center [237, 410] width 406 height 112
type input "166.8"
click at [247, 425] on button "Save" at bounding box center [336, 438] width 179 height 27
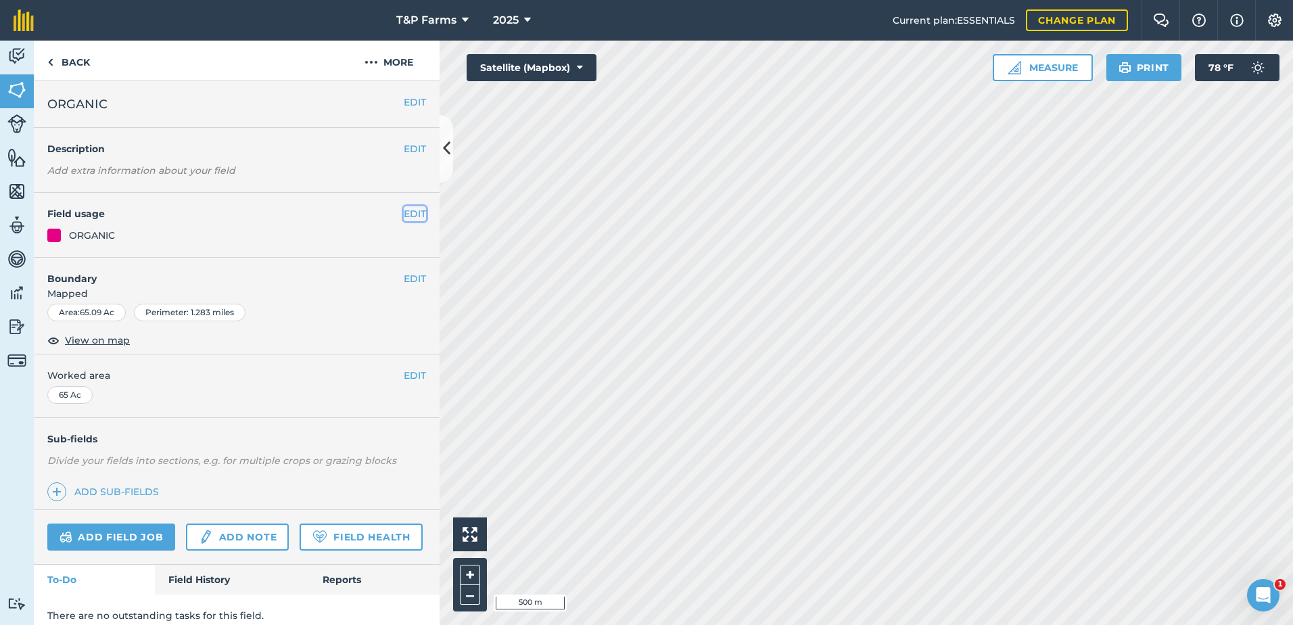
click at [404, 213] on button "EDIT" at bounding box center [415, 213] width 22 height 15
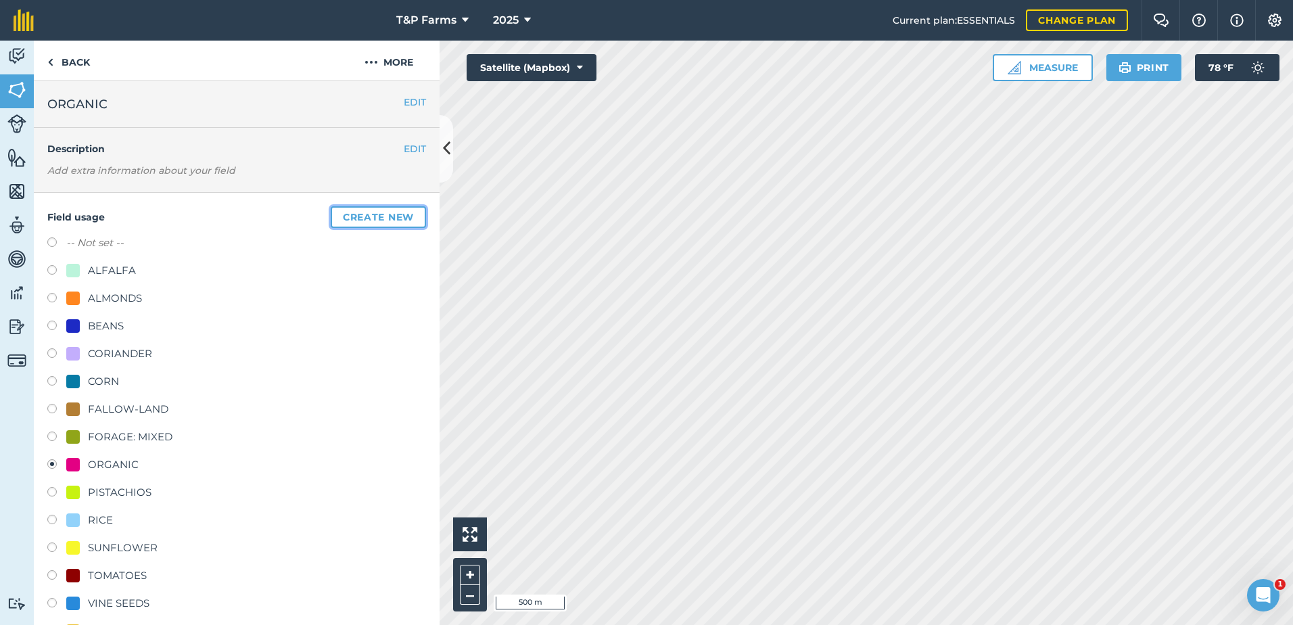
click at [398, 217] on button "Create new" at bounding box center [378, 217] width 95 height 22
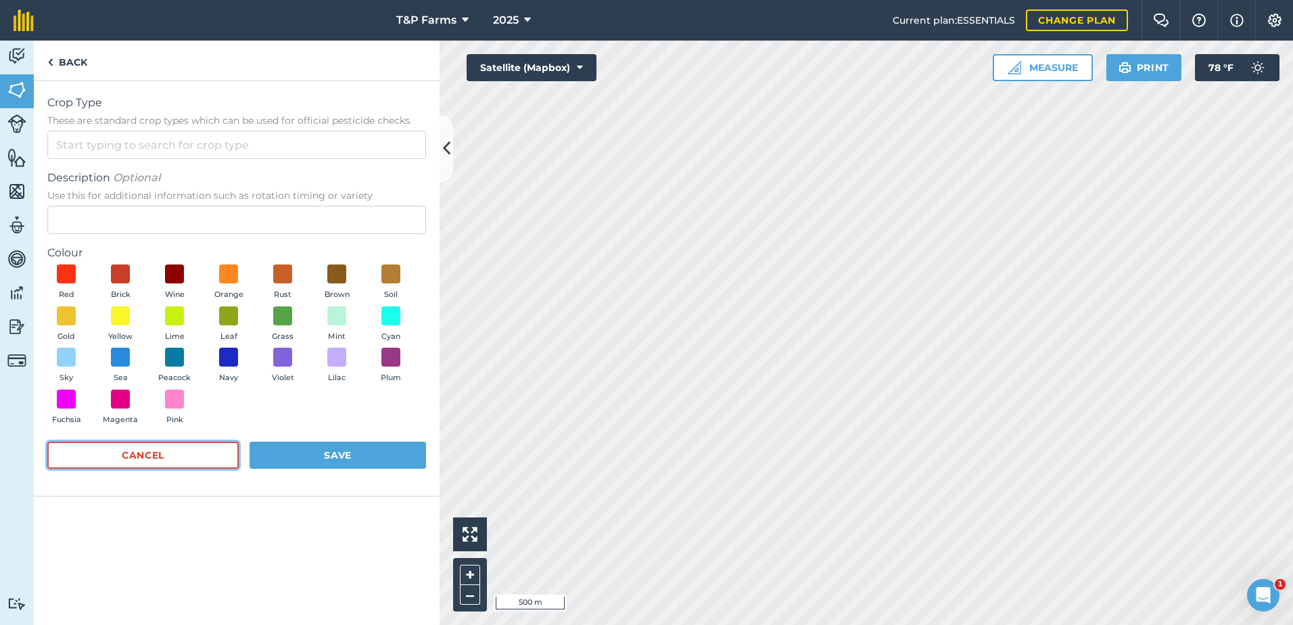
click at [170, 456] on button "Cancel" at bounding box center [142, 454] width 191 height 27
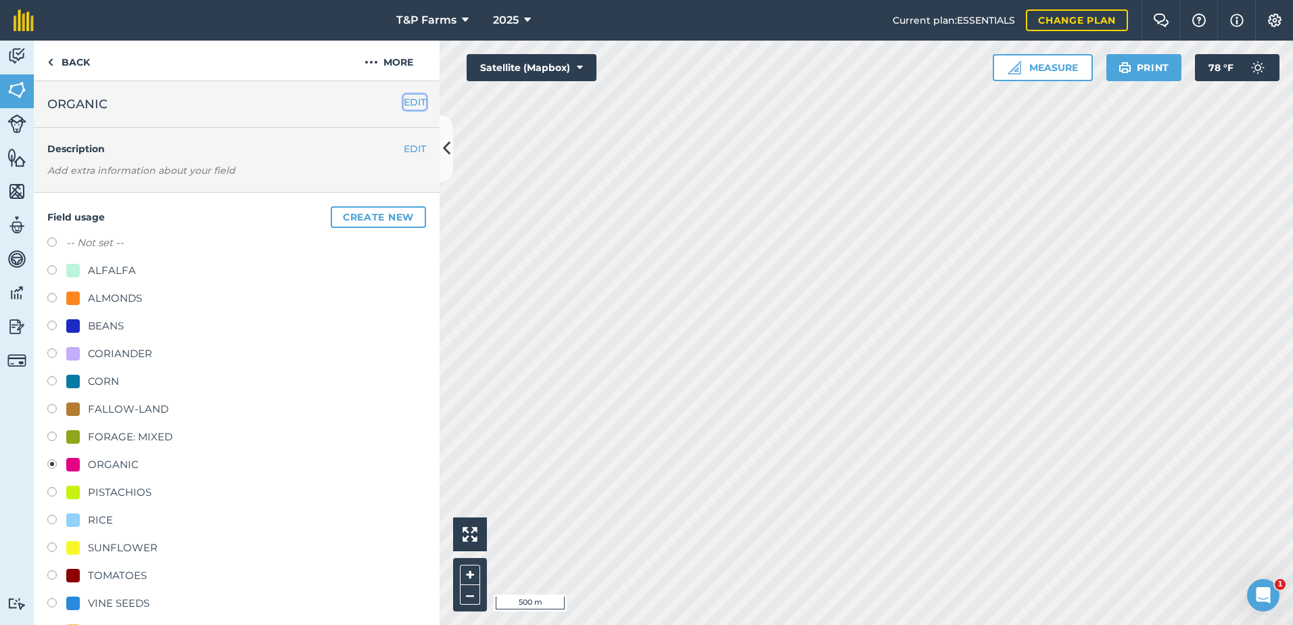
click at [406, 103] on button "EDIT" at bounding box center [415, 102] width 22 height 15
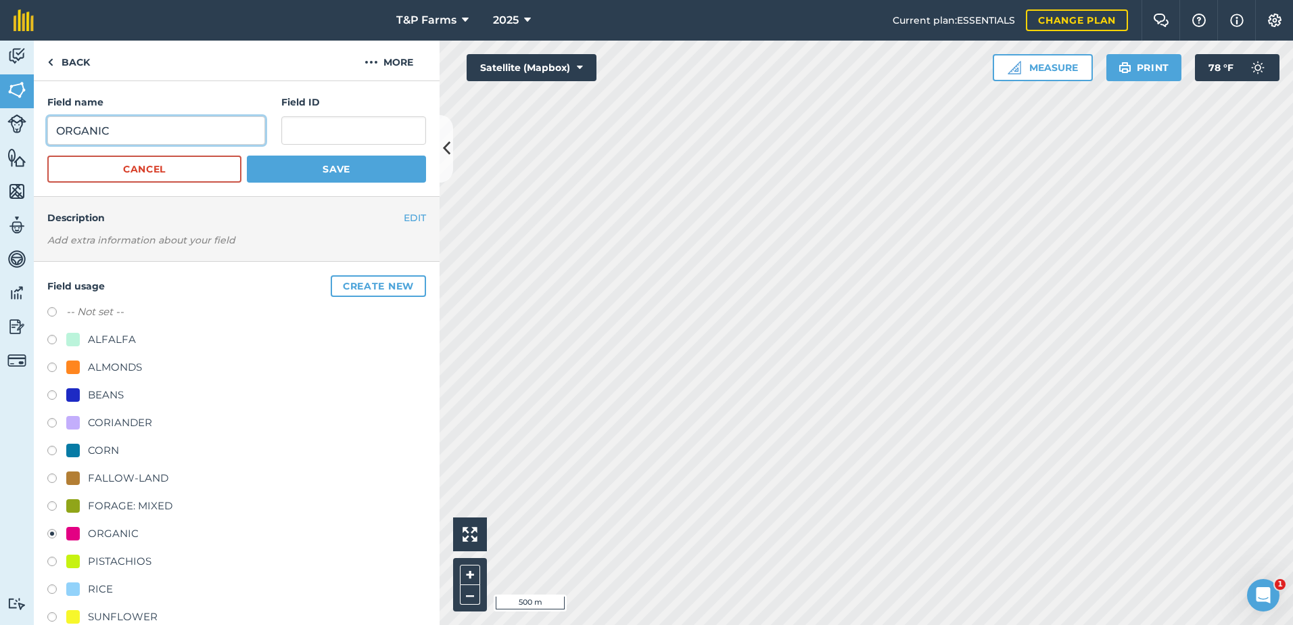
click at [163, 137] on input "ORGANIC" at bounding box center [156, 130] width 218 height 28
type input "ORGANIC (LR4)"
drag, startPoint x: 327, startPoint y: 167, endPoint x: 360, endPoint y: 191, distance: 41.3
click at [330, 173] on button "Save" at bounding box center [336, 168] width 179 height 27
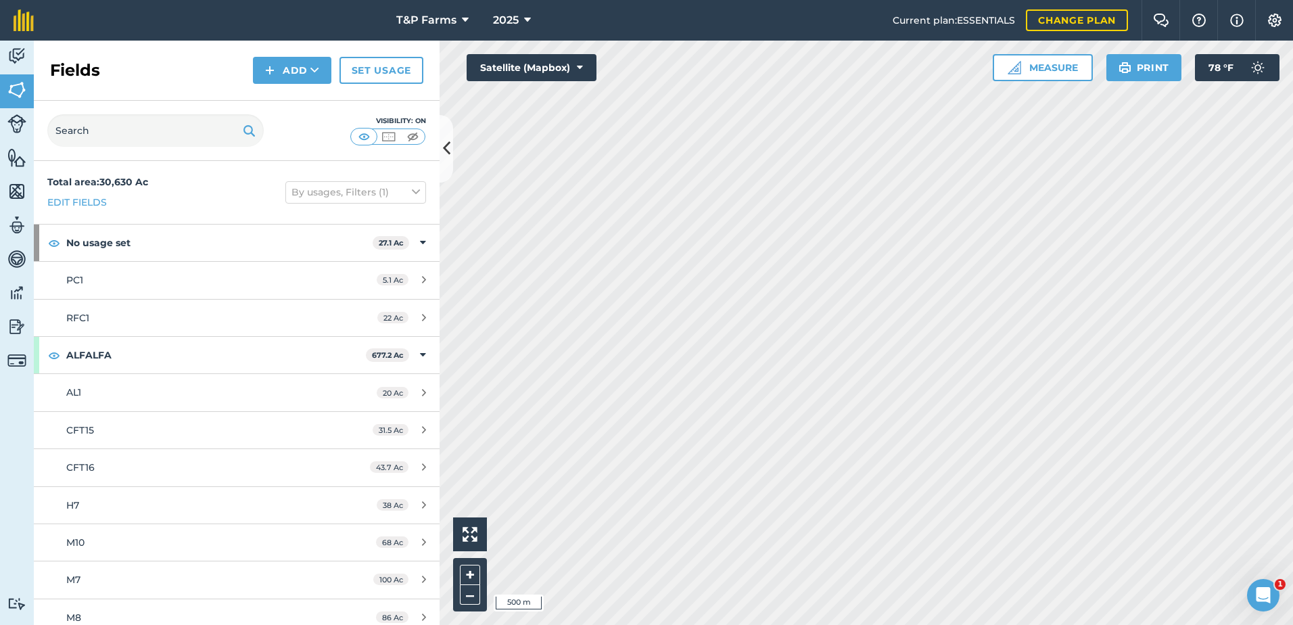
click at [723, 624] on html "T&P Farms 2025 Current plan : ESSENTIALS Change plan Farm Chat Help Info Settin…" at bounding box center [646, 312] width 1293 height 625
drag, startPoint x: 325, startPoint y: 64, endPoint x: 312, endPoint y: 74, distance: 16.0
click at [322, 66] on button "Add" at bounding box center [292, 70] width 78 height 27
click at [296, 97] on link "Draw" at bounding box center [292, 101] width 74 height 30
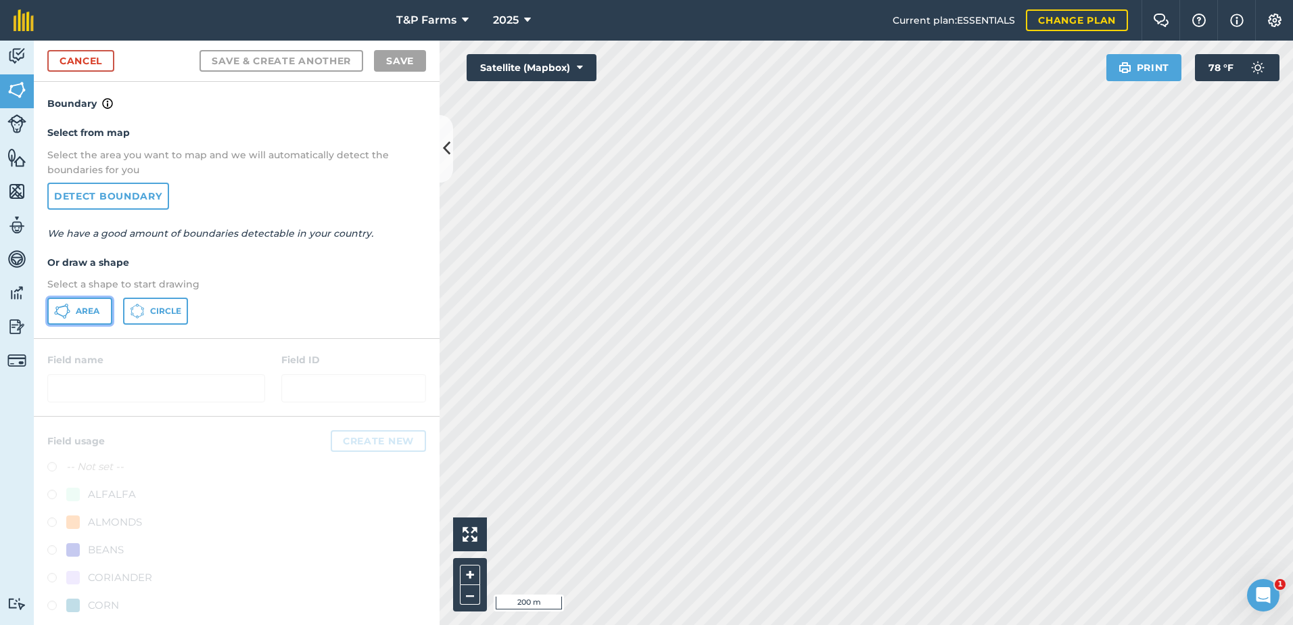
drag, startPoint x: 103, startPoint y: 312, endPoint x: 224, endPoint y: 312, distance: 121.0
click at [118, 312] on div "Area Circle" at bounding box center [236, 310] width 379 height 27
click at [86, 314] on span "Area" at bounding box center [88, 311] width 24 height 11
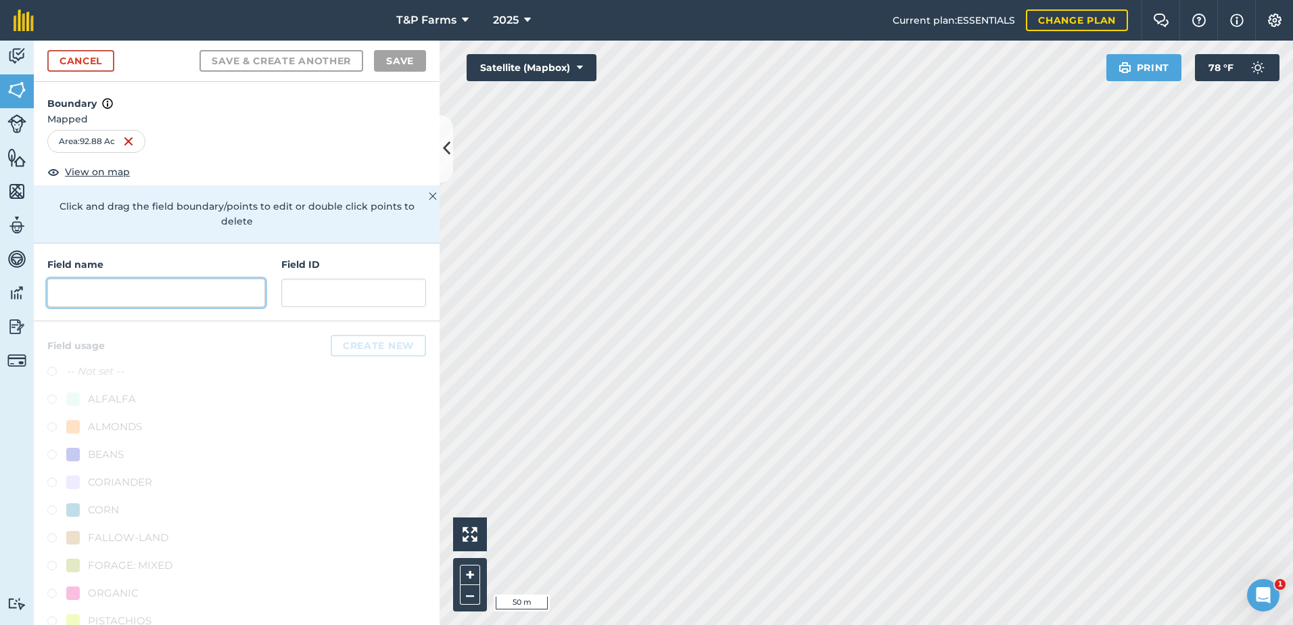
click at [212, 288] on input "text" at bounding box center [156, 293] width 218 height 28
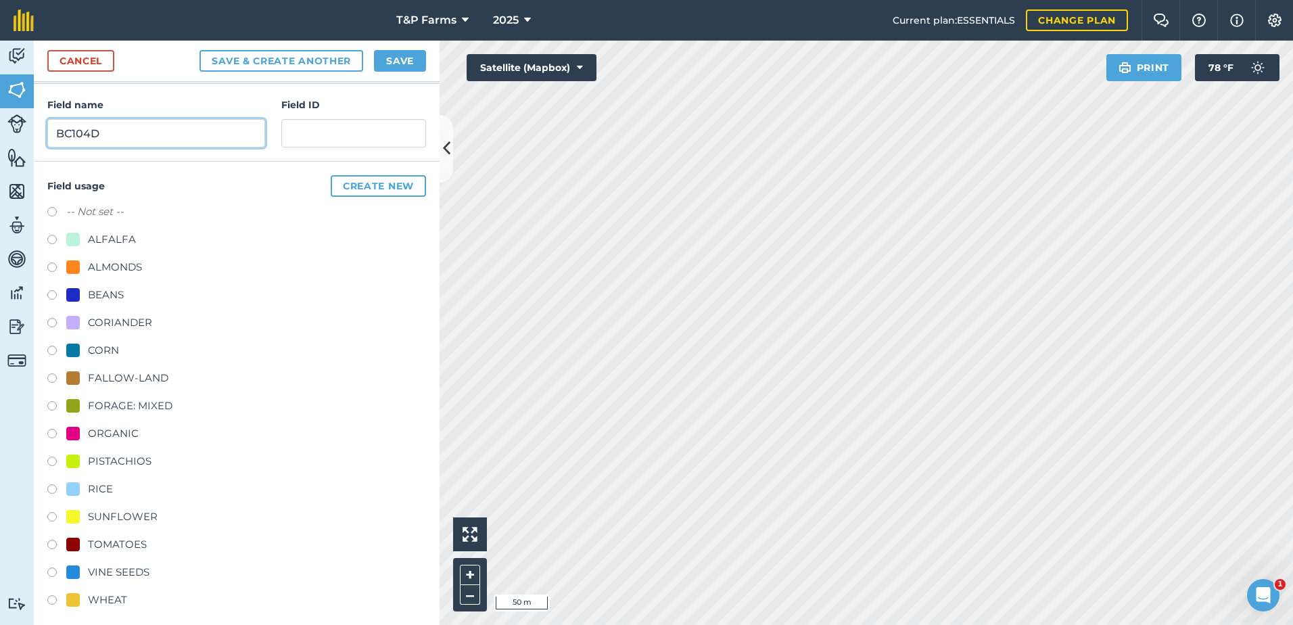
scroll to position [168, 0]
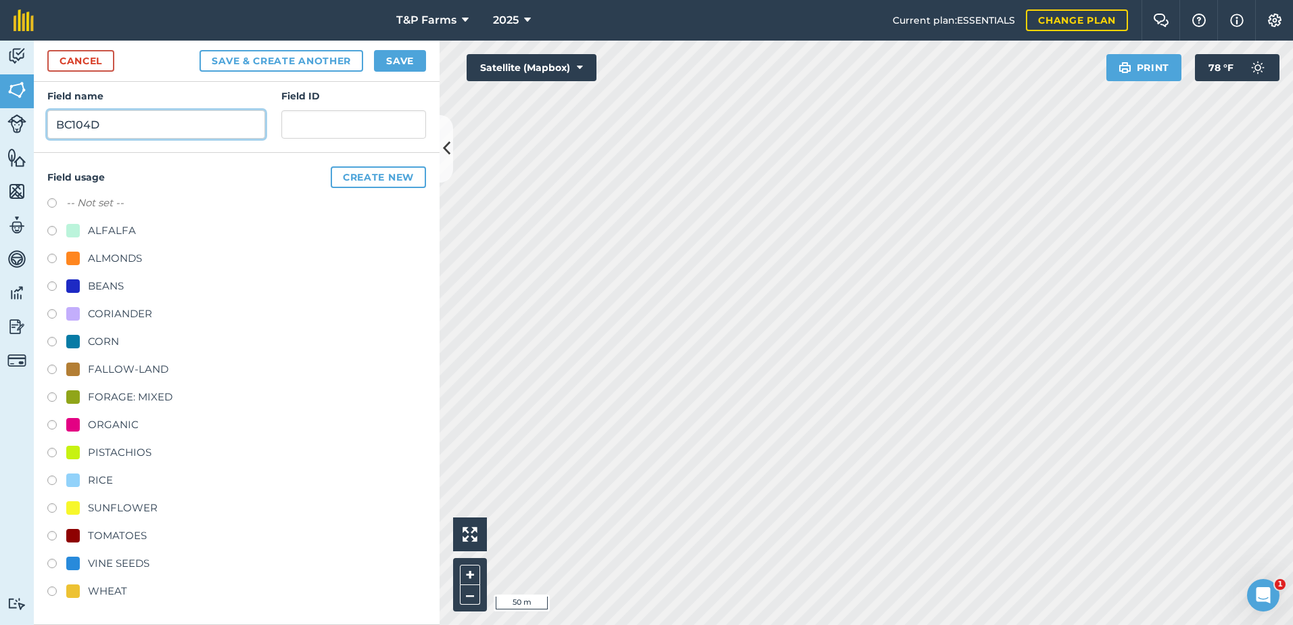
type input "BC104D"
click at [112, 563] on div "VINE SEEDS" at bounding box center [119, 563] width 62 height 16
radio input "true"
click at [412, 71] on button "Save" at bounding box center [400, 61] width 52 height 22
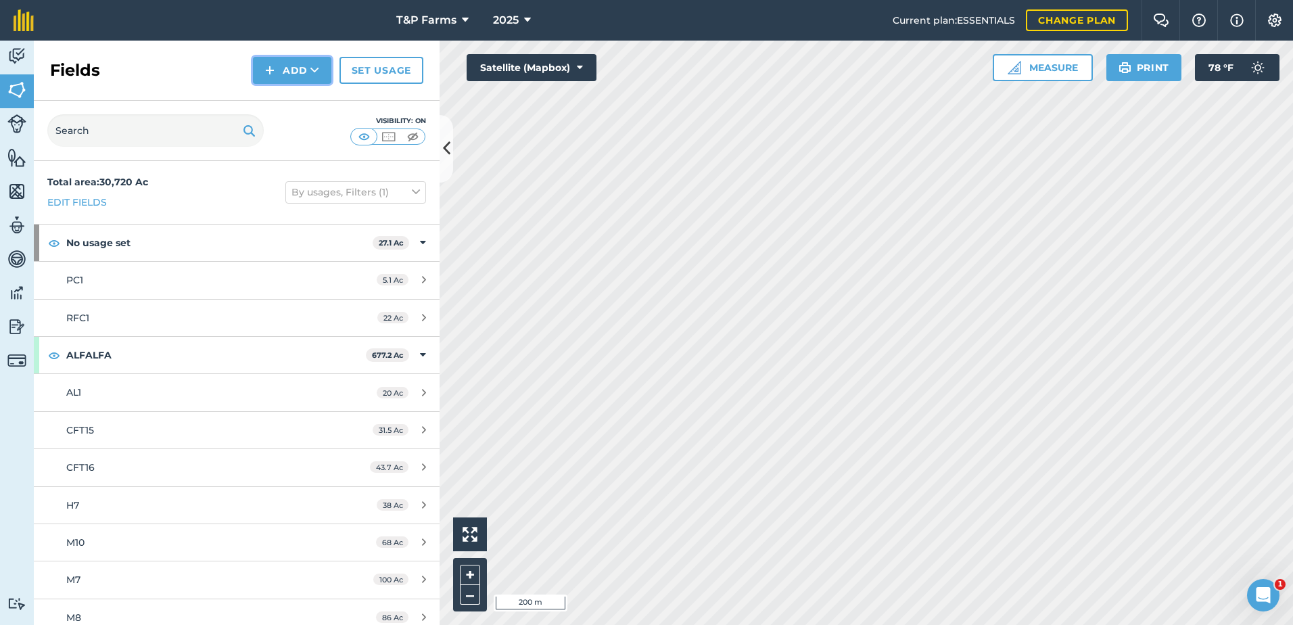
click at [291, 74] on button "Add" at bounding box center [292, 70] width 78 height 27
click at [290, 99] on link "Draw" at bounding box center [292, 101] width 74 height 30
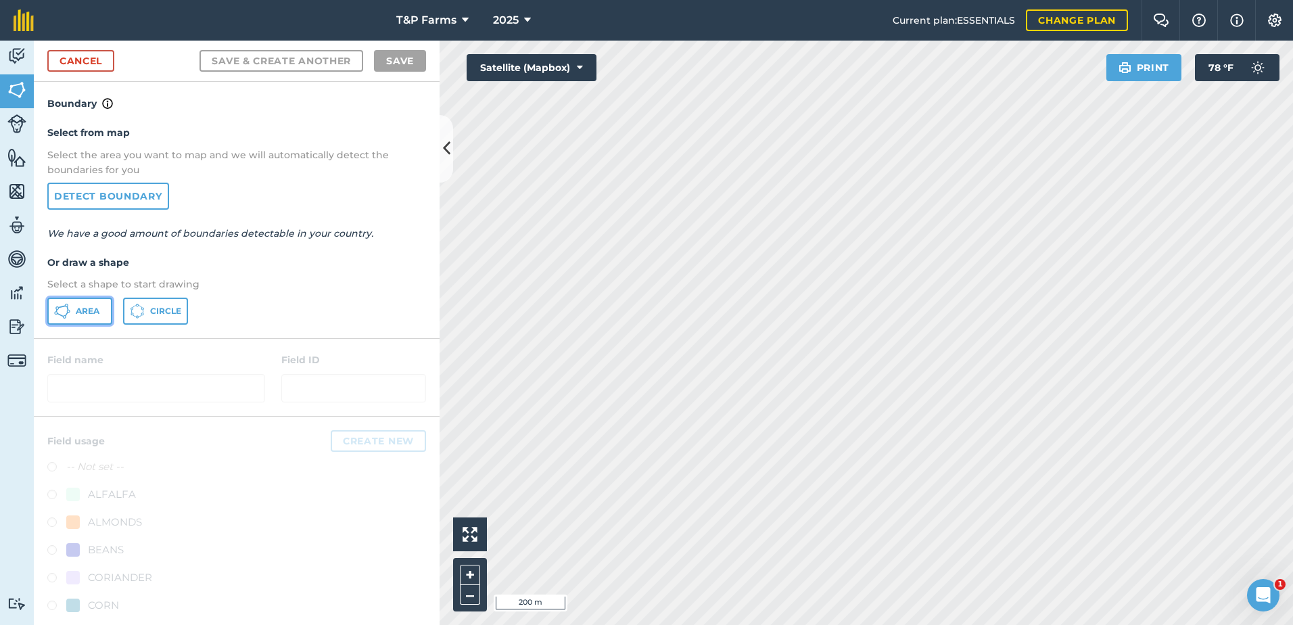
click at [103, 308] on button "Area" at bounding box center [79, 310] width 65 height 27
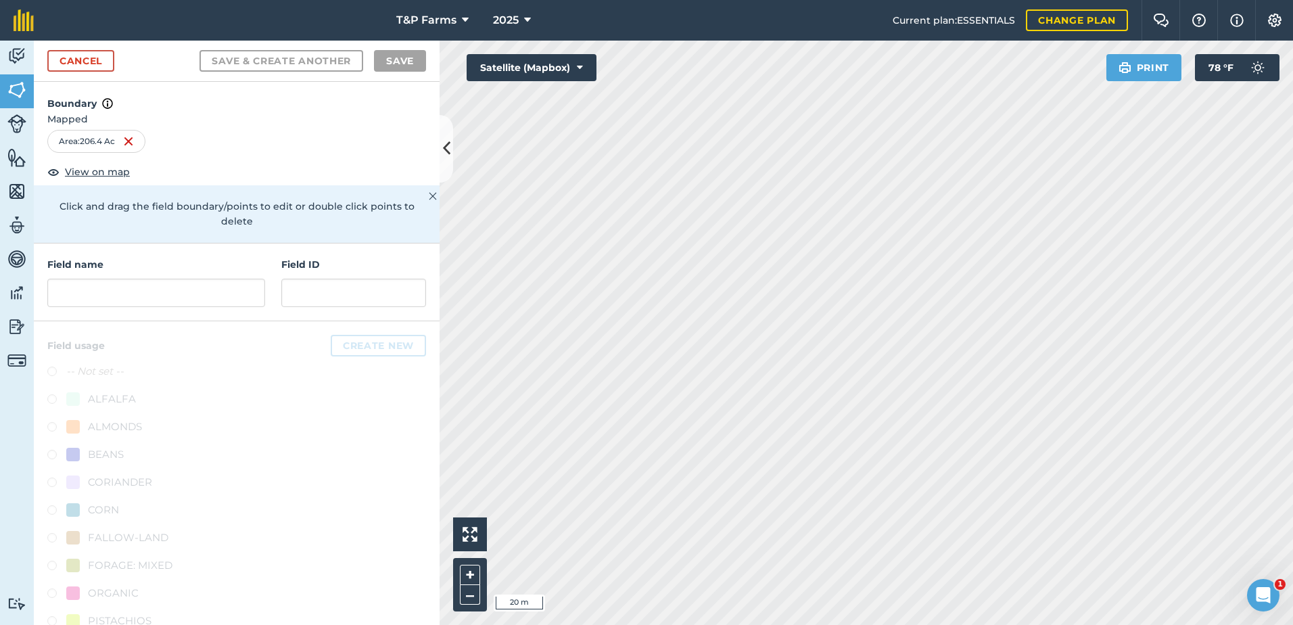
click at [945, 0] on html "T&P Farms 2025 Current plan : ESSENTIALS Change plan Farm Chat Help Info Settin…" at bounding box center [646, 312] width 1293 height 625
click at [855, 32] on div "T&P Farms 2025 Current plan : ESSENTIALS Change plan Farm Chat Help Info Settin…" at bounding box center [646, 312] width 1293 height 625
click at [939, 0] on html "T&P Farms 2025 Current plan : ESSENTIALS Change plan Farm Chat Help Info Settin…" at bounding box center [646, 312] width 1293 height 625
click at [819, 0] on html "T&P Farms 2025 Current plan : ESSENTIALS Change plan Farm Chat Help Info Settin…" at bounding box center [646, 312] width 1293 height 625
click at [830, 0] on html "T&P Farms 2025 Current plan : ESSENTIALS Change plan Farm Chat Help Info Settin…" at bounding box center [646, 312] width 1293 height 625
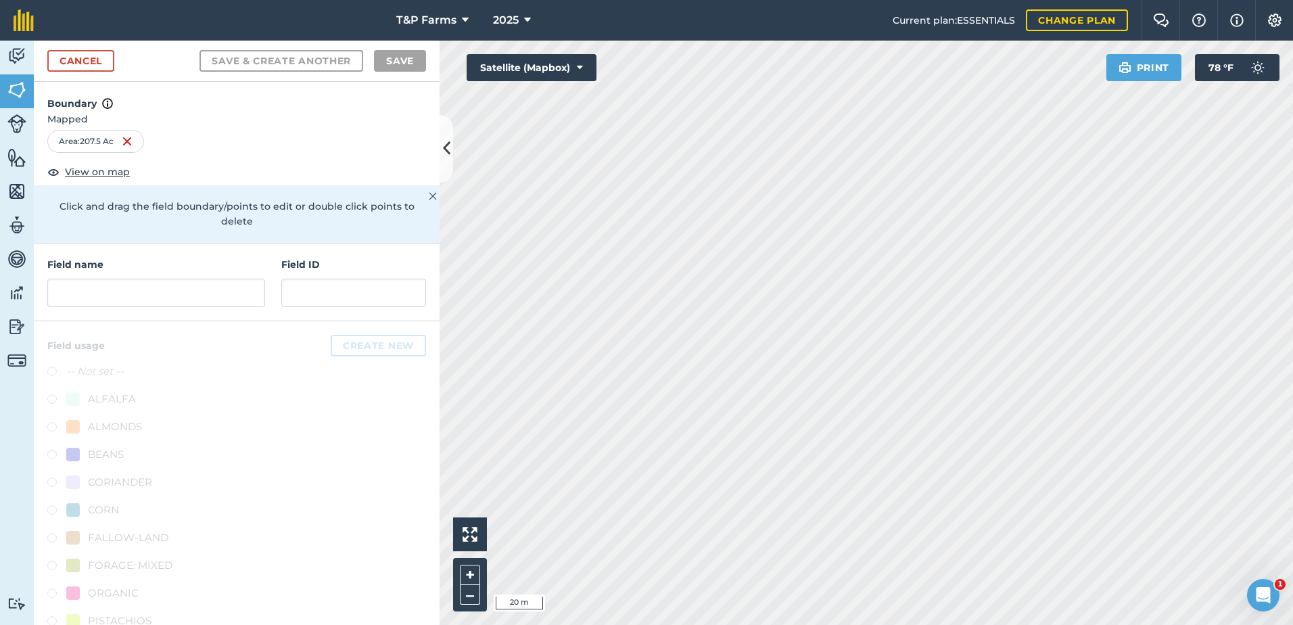
click at [694, 624] on html "T&P Farms 2025 Current plan : ESSENTIALS Change plan Farm Chat Help Info Settin…" at bounding box center [646, 312] width 1293 height 625
click at [708, 624] on html "T&P Farms 2025 Current plan : ESSENTIALS Change plan Farm Chat Help Info Settin…" at bounding box center [646, 312] width 1293 height 625
click at [803, 624] on html "T&P Farms 2025 Current plan : ESSENTIALS Change plan Farm Chat Help Info Settin…" at bounding box center [646, 312] width 1293 height 625
click at [104, 294] on input "text" at bounding box center [156, 293] width 218 height 28
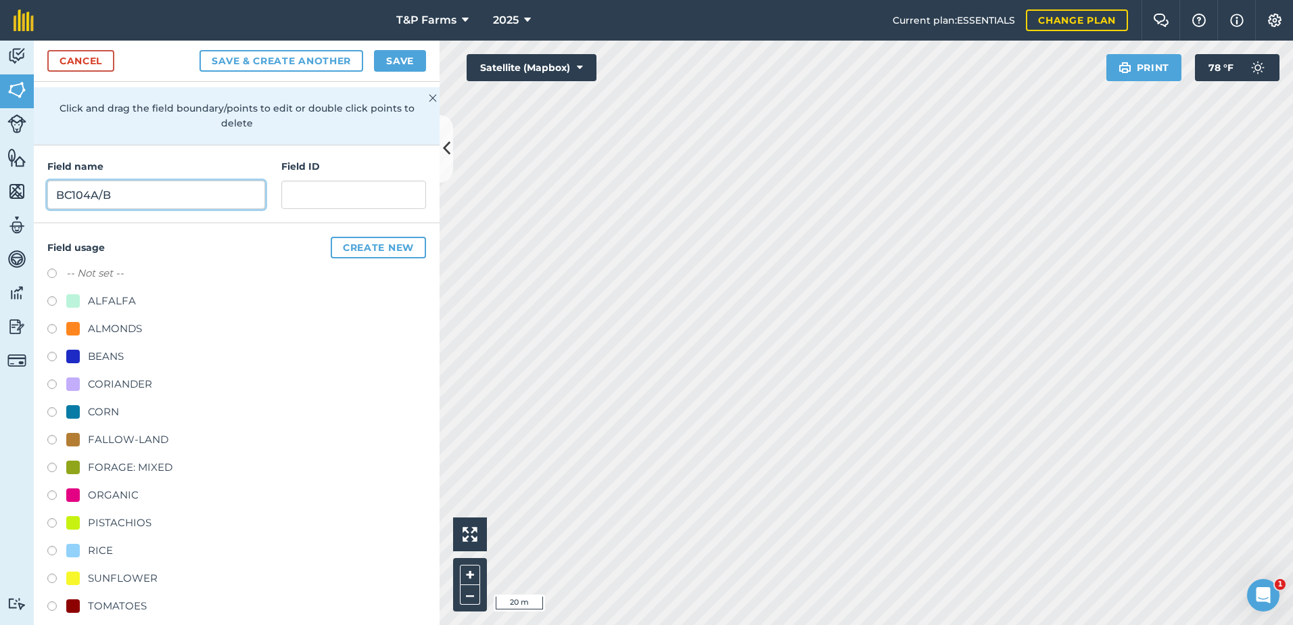
scroll to position [168, 0]
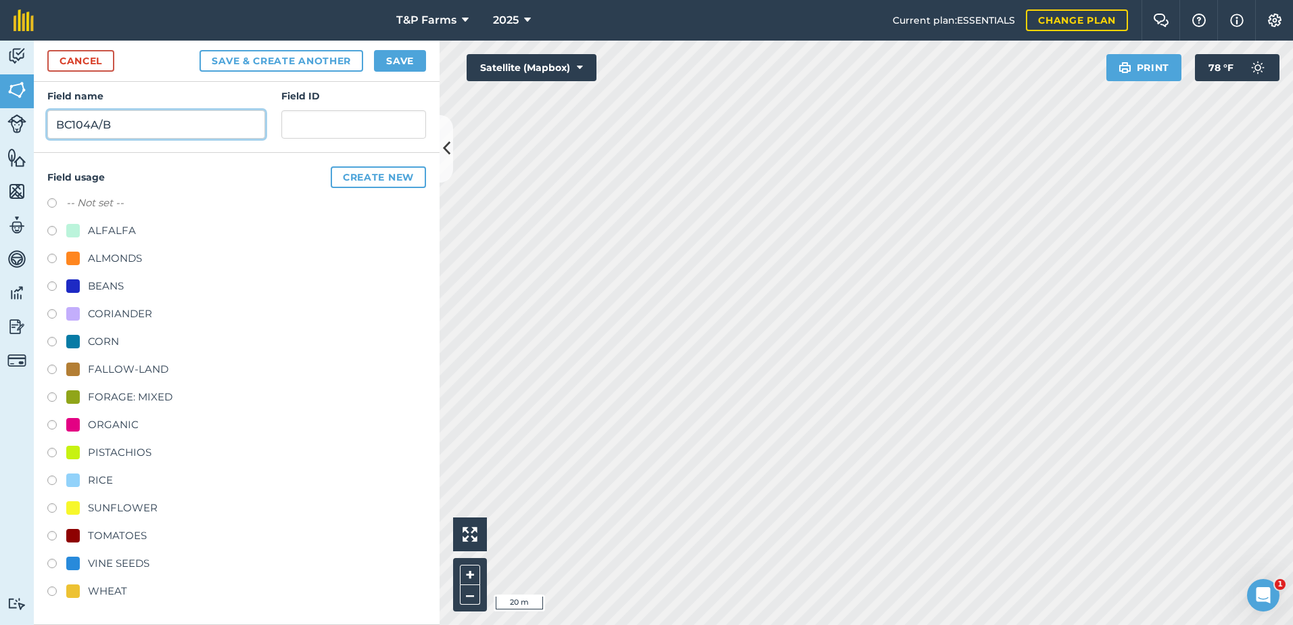
type input "BC104A/B"
click at [126, 538] on div "TOMATOES" at bounding box center [117, 535] width 59 height 16
radio input "true"
click at [390, 62] on button "Save" at bounding box center [400, 61] width 52 height 22
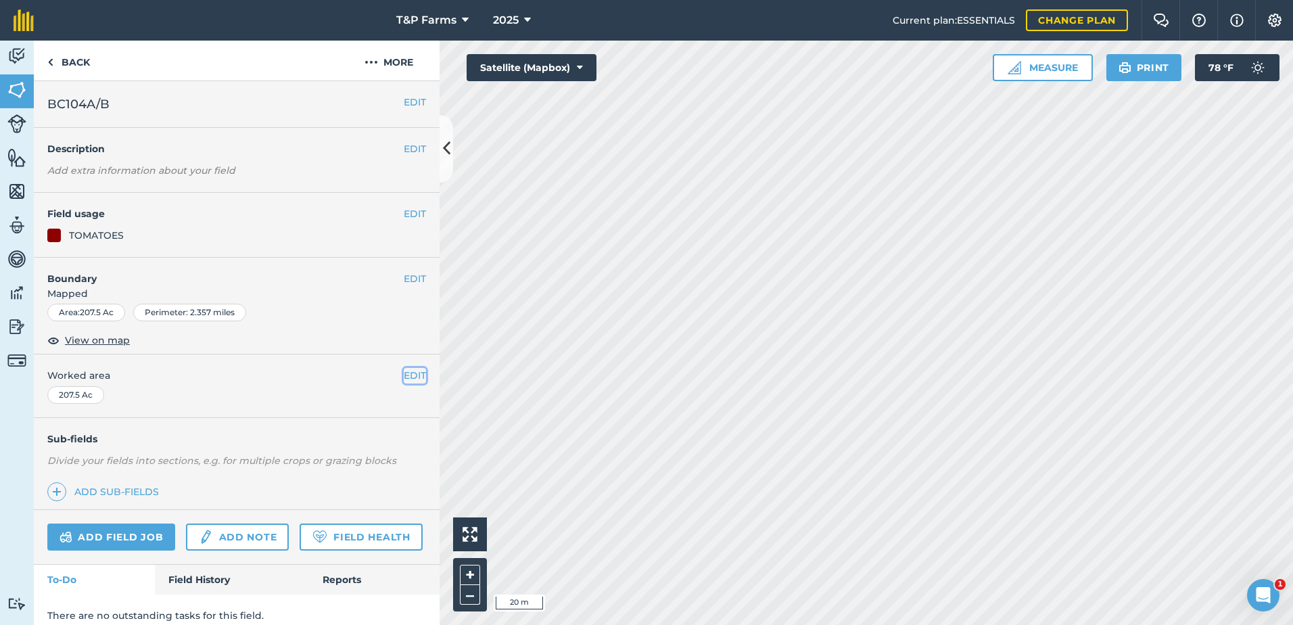
click at [404, 370] on button "EDIT" at bounding box center [415, 375] width 22 height 15
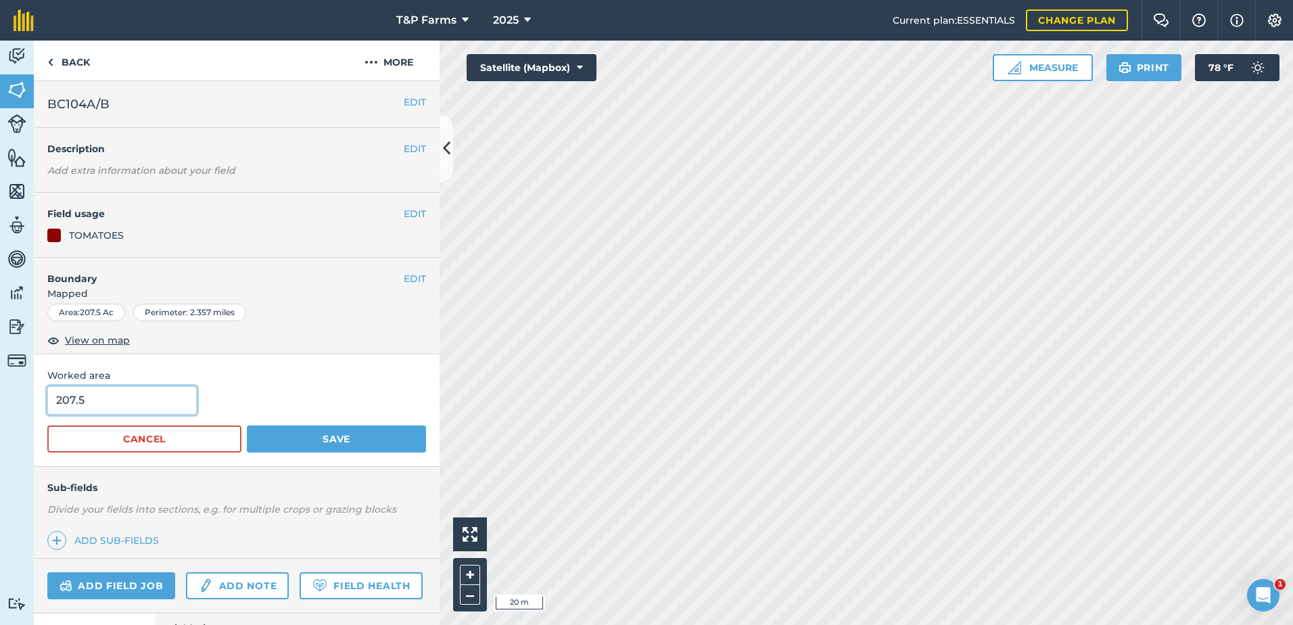
drag, startPoint x: 122, startPoint y: 401, endPoint x: -3, endPoint y: 401, distance: 124.4
click at [0, 401] on html "T&P Farms 2025 Current plan : ESSENTIALS Change plan Farm Chat Help Info Settin…" at bounding box center [646, 312] width 1293 height 625
type input "203.2"
click at [247, 425] on button "Save" at bounding box center [336, 438] width 179 height 27
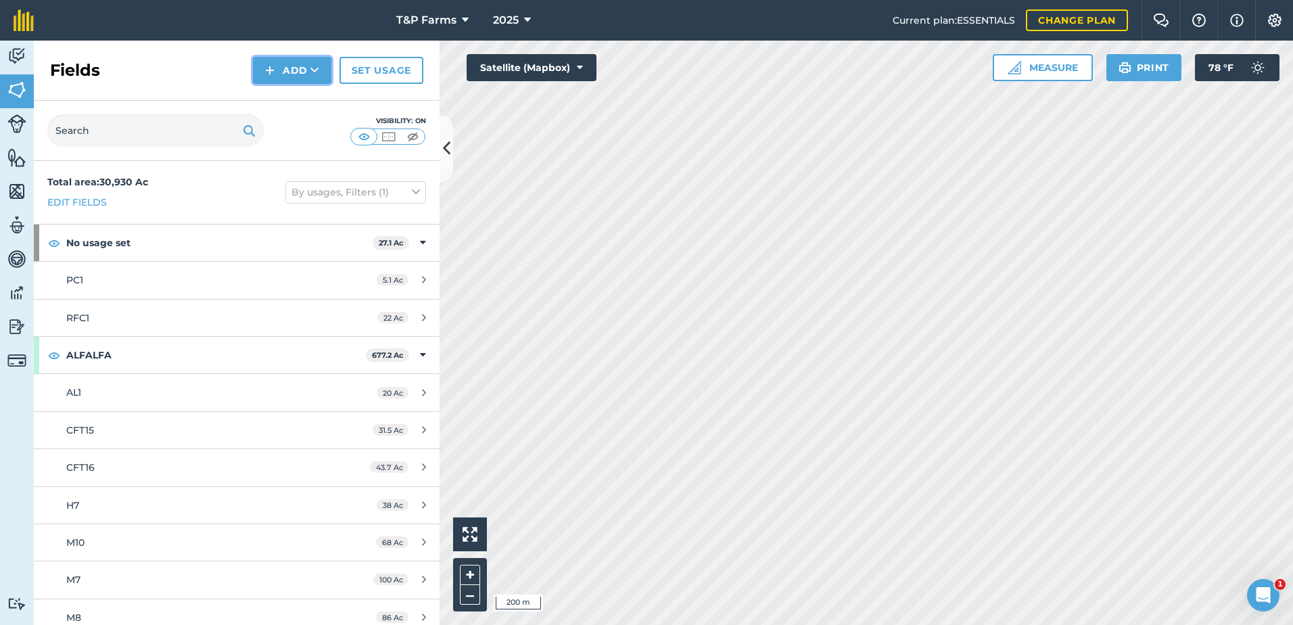
click at [272, 66] on img at bounding box center [269, 70] width 9 height 16
click at [283, 105] on link "Draw" at bounding box center [292, 101] width 74 height 30
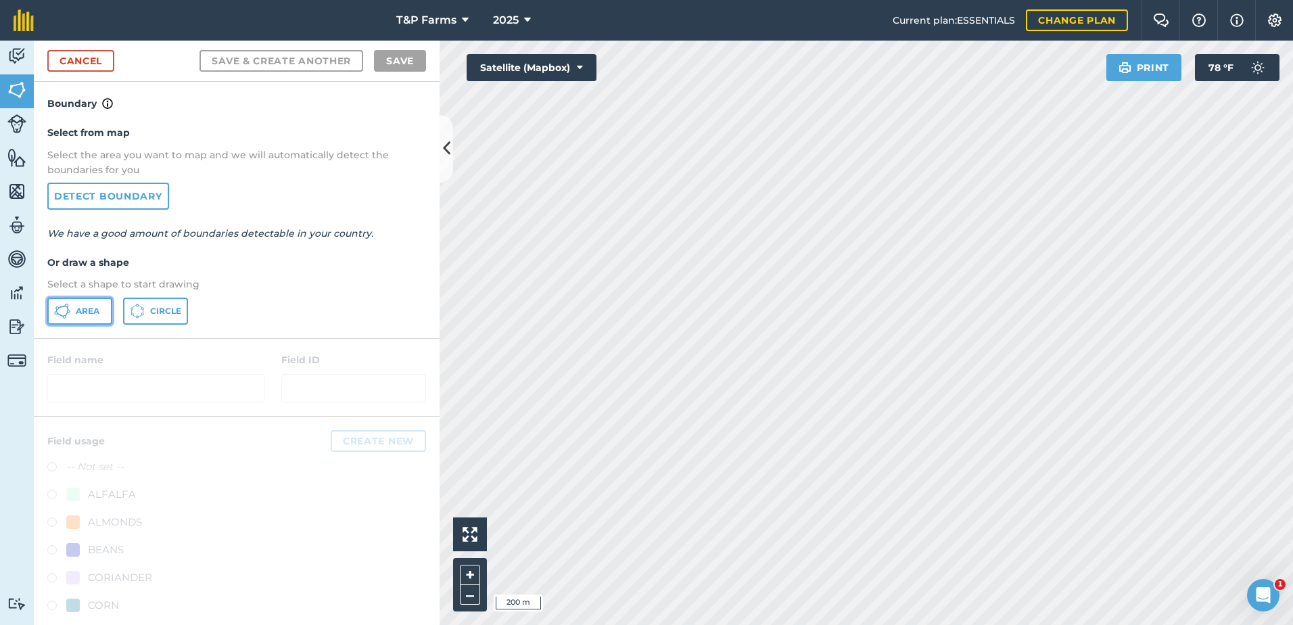
click at [70, 306] on button "Area" at bounding box center [79, 310] width 65 height 27
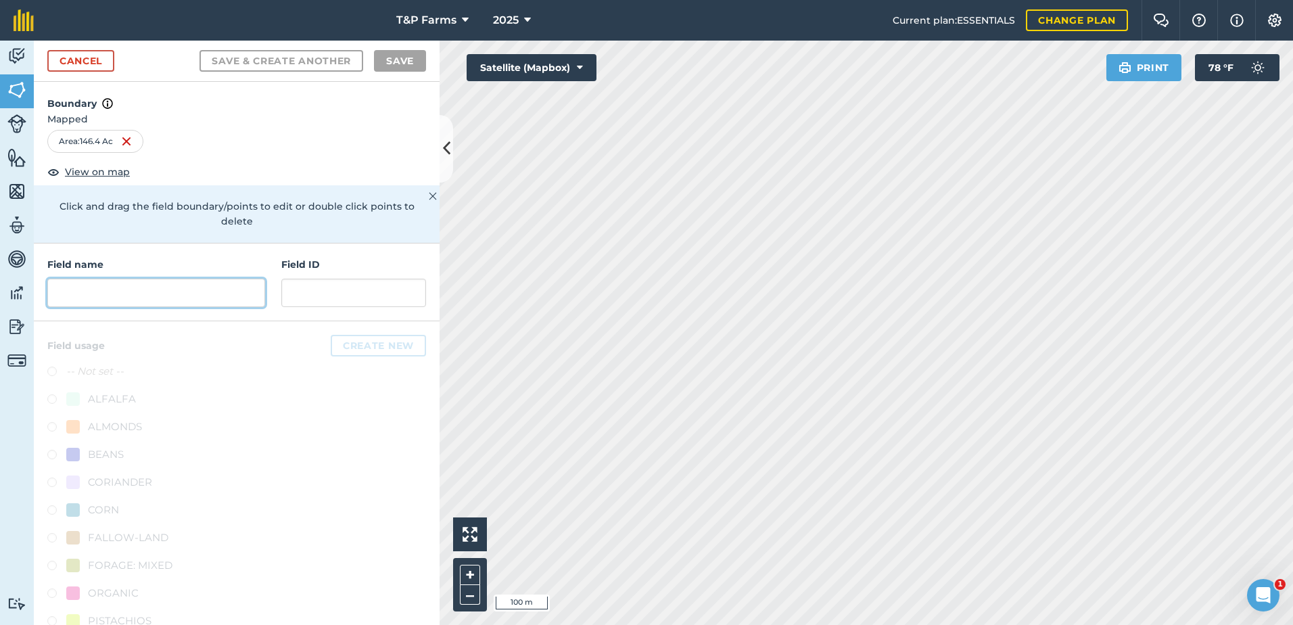
click at [82, 297] on input "text" at bounding box center [156, 293] width 218 height 28
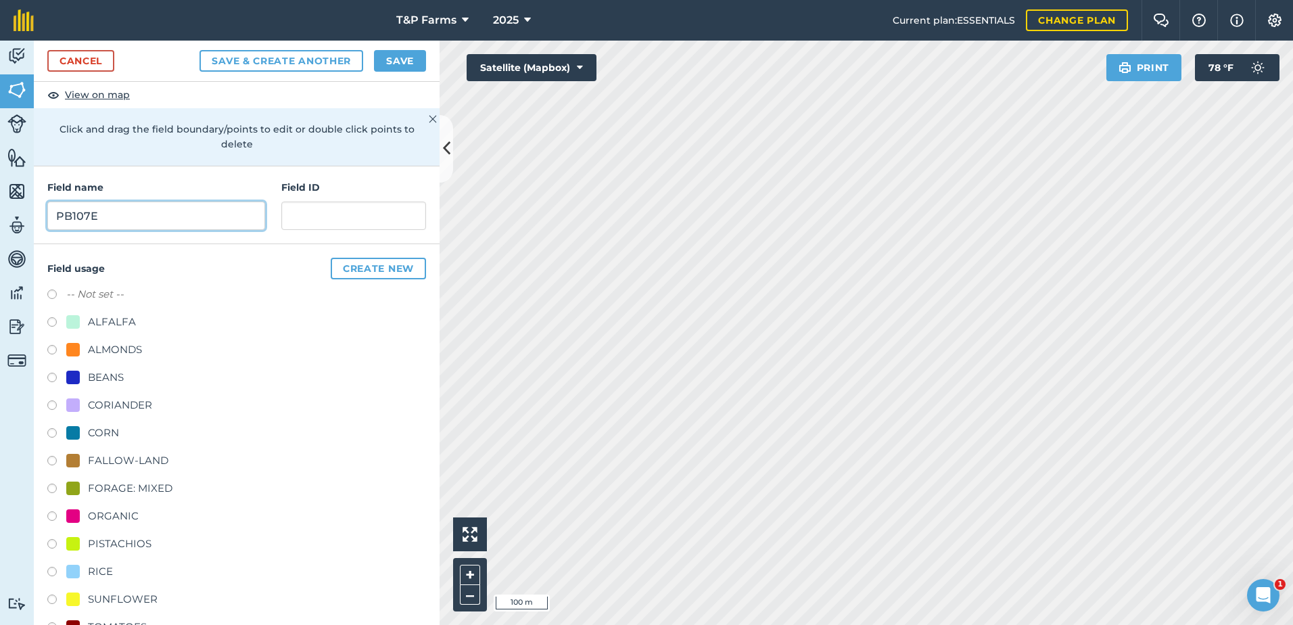
scroll to position [168, 0]
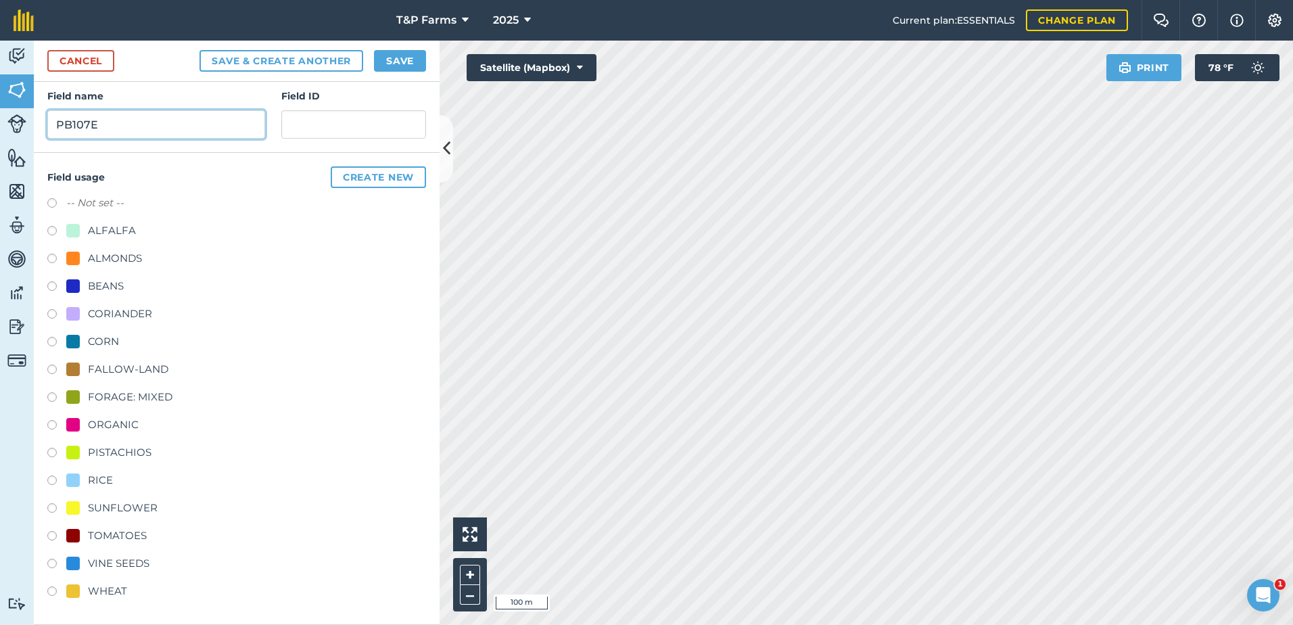
type input "PB107E"
click at [112, 571] on div "VINE SEEDS" at bounding box center [119, 563] width 62 height 16
radio input "true"
click at [375, 63] on button "Save" at bounding box center [400, 61] width 52 height 22
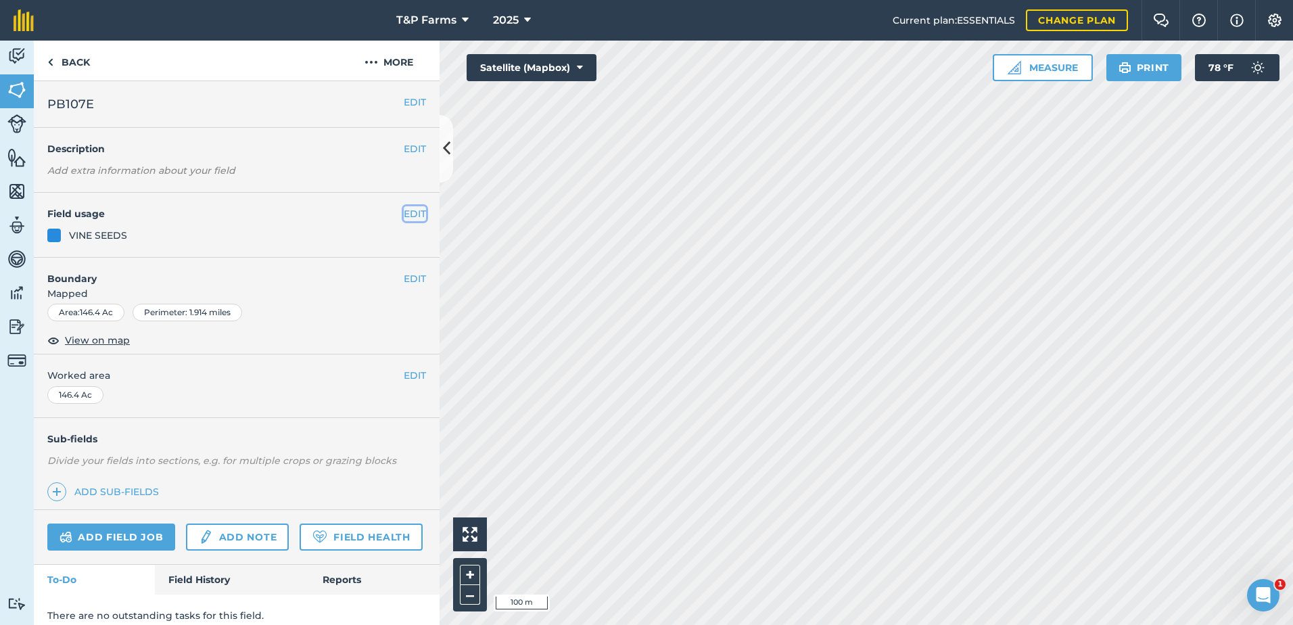
click at [405, 216] on button "EDIT" at bounding box center [415, 213] width 22 height 15
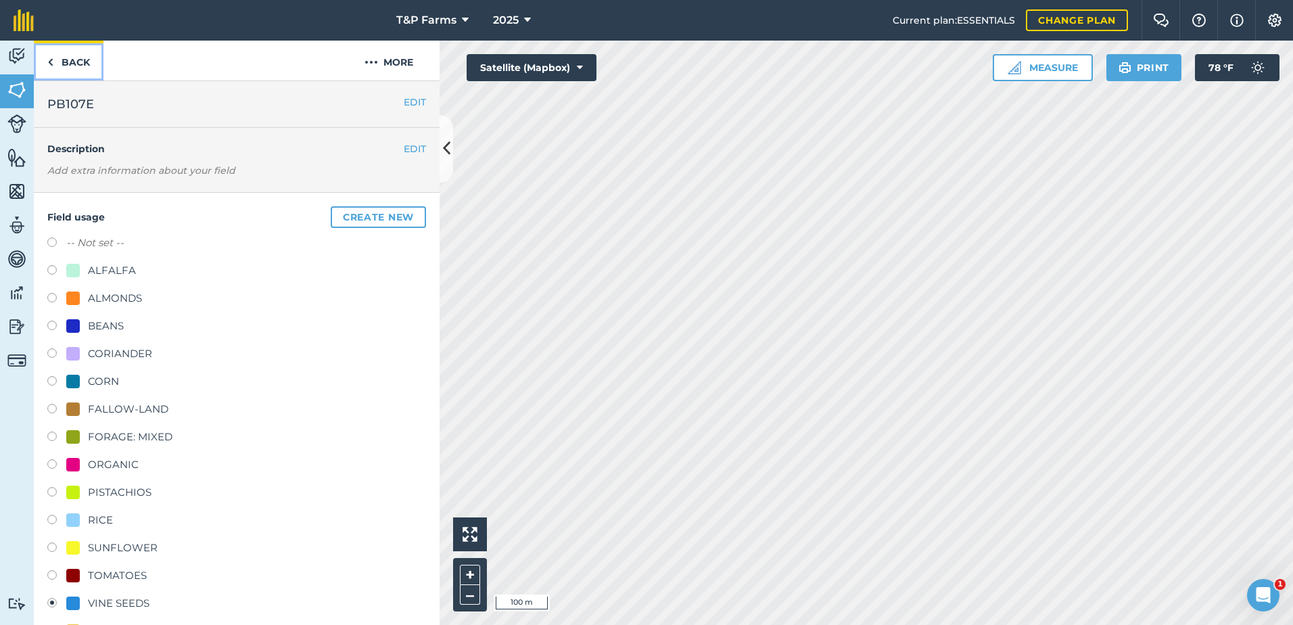
click at [69, 66] on link "Back" at bounding box center [69, 61] width 70 height 40
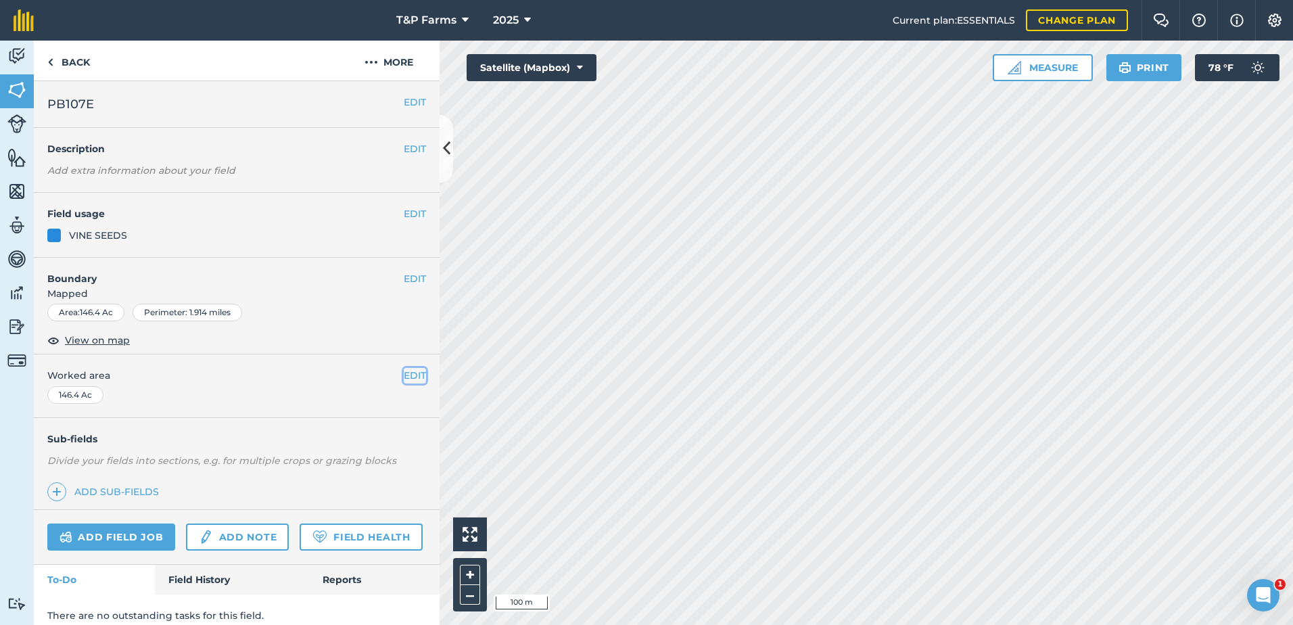
click at [412, 372] on button "EDIT" at bounding box center [415, 375] width 22 height 15
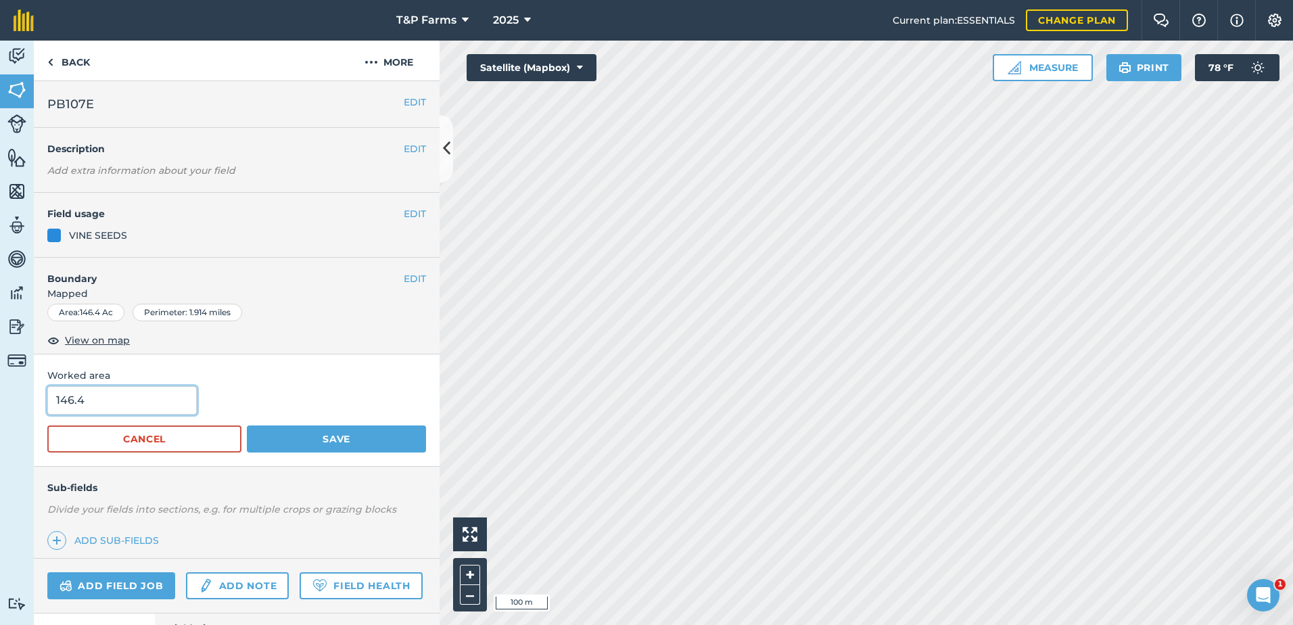
drag, startPoint x: 178, startPoint y: 402, endPoint x: -3, endPoint y: 451, distance: 187.1
click at [0, 451] on html "T&P Farms 2025 Current plan : ESSENTIALS Change plan Farm Chat Help Info Settin…" at bounding box center [646, 312] width 1293 height 625
type input "145"
click at [247, 425] on button "Save" at bounding box center [336, 438] width 179 height 27
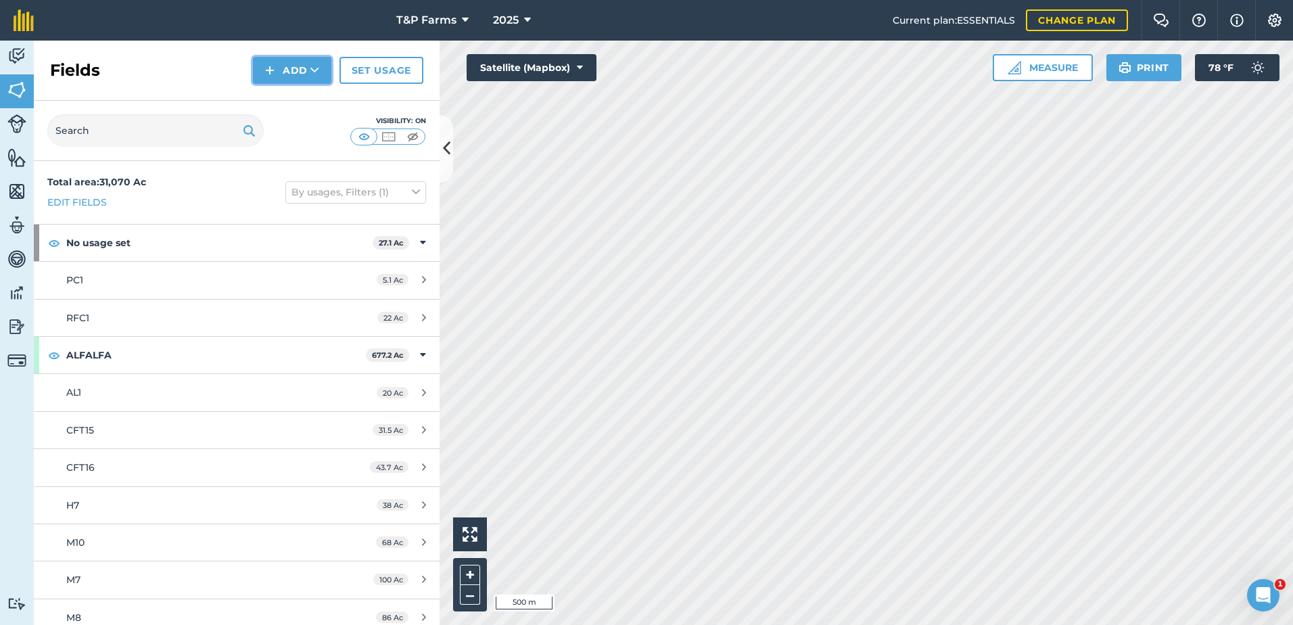
click at [297, 67] on button "Add" at bounding box center [292, 70] width 78 height 27
click at [287, 97] on link "Draw" at bounding box center [292, 101] width 74 height 30
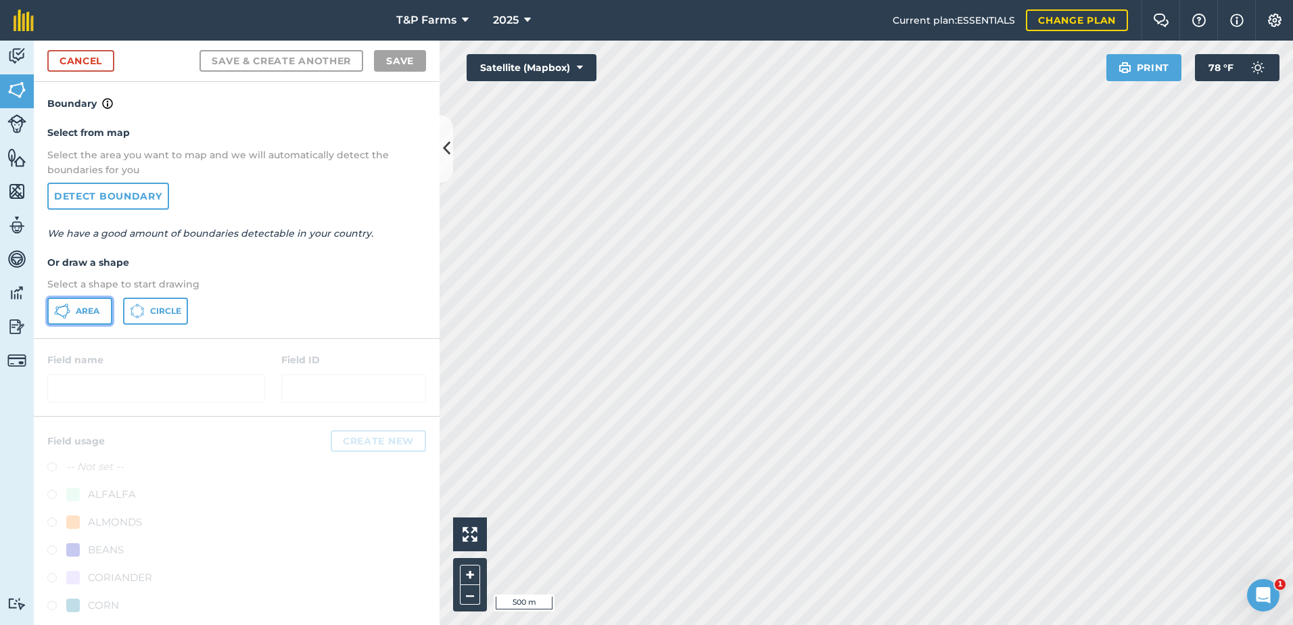
click at [88, 318] on button "Area" at bounding box center [79, 310] width 65 height 27
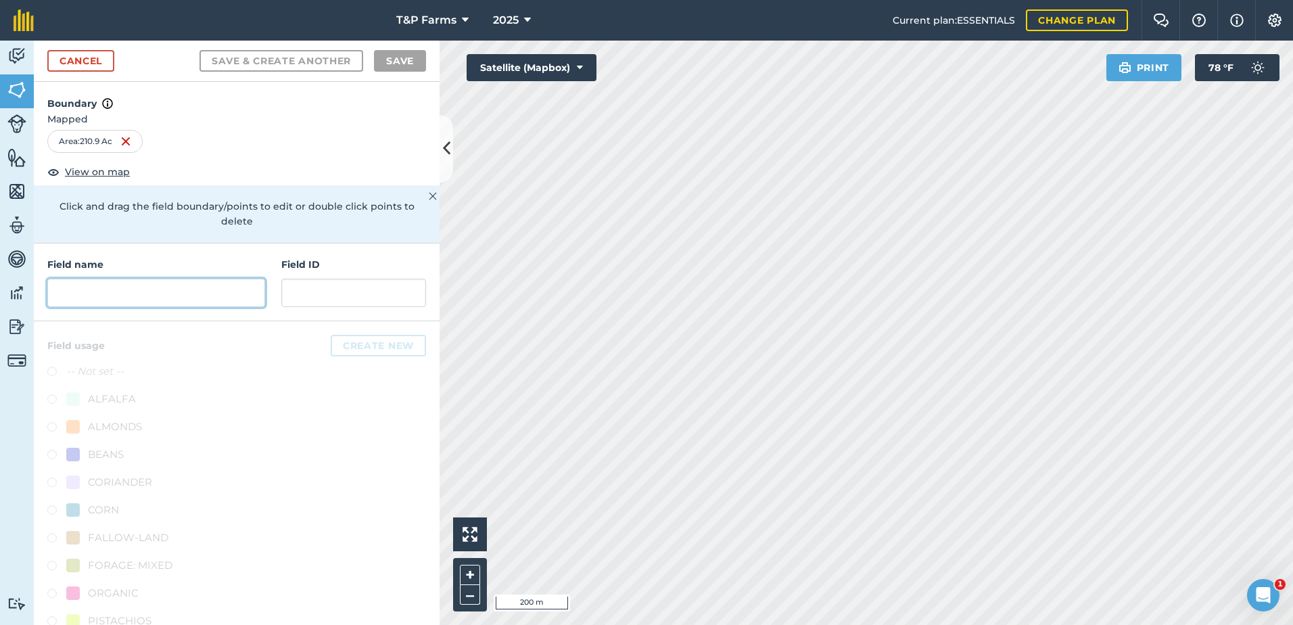
click at [76, 301] on input "text" at bounding box center [156, 293] width 218 height 28
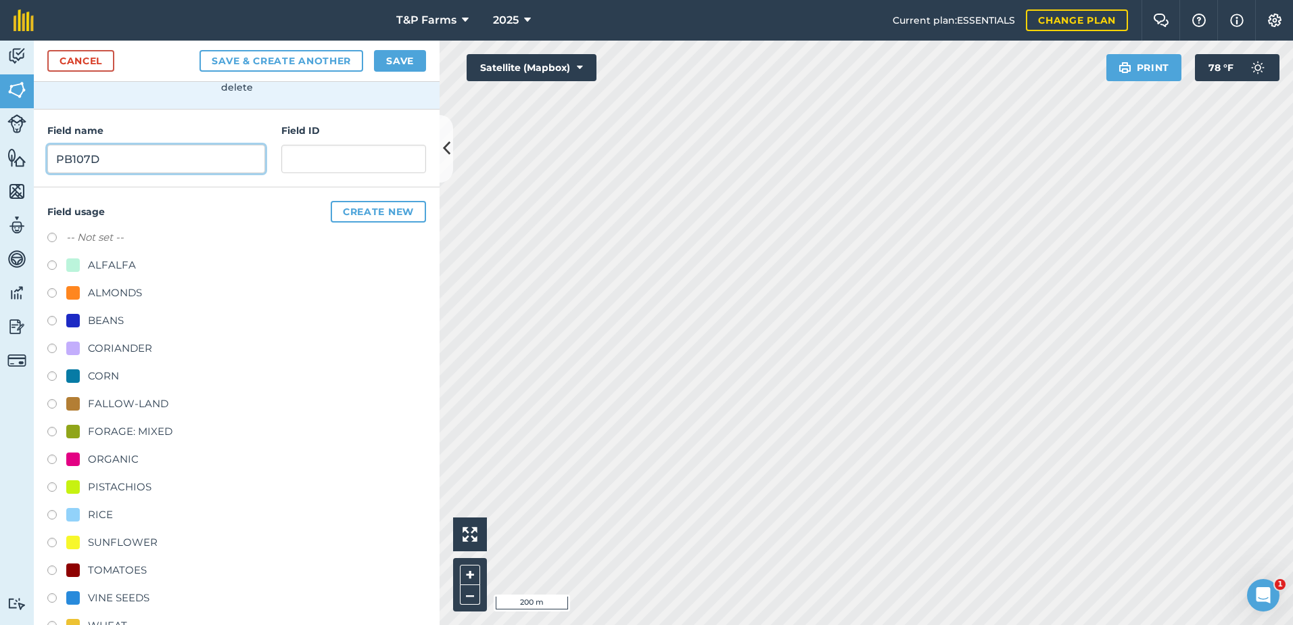
scroll to position [135, 0]
type input "PB107D"
click at [114, 372] on div "CORN" at bounding box center [103, 374] width 31 height 16
radio input "true"
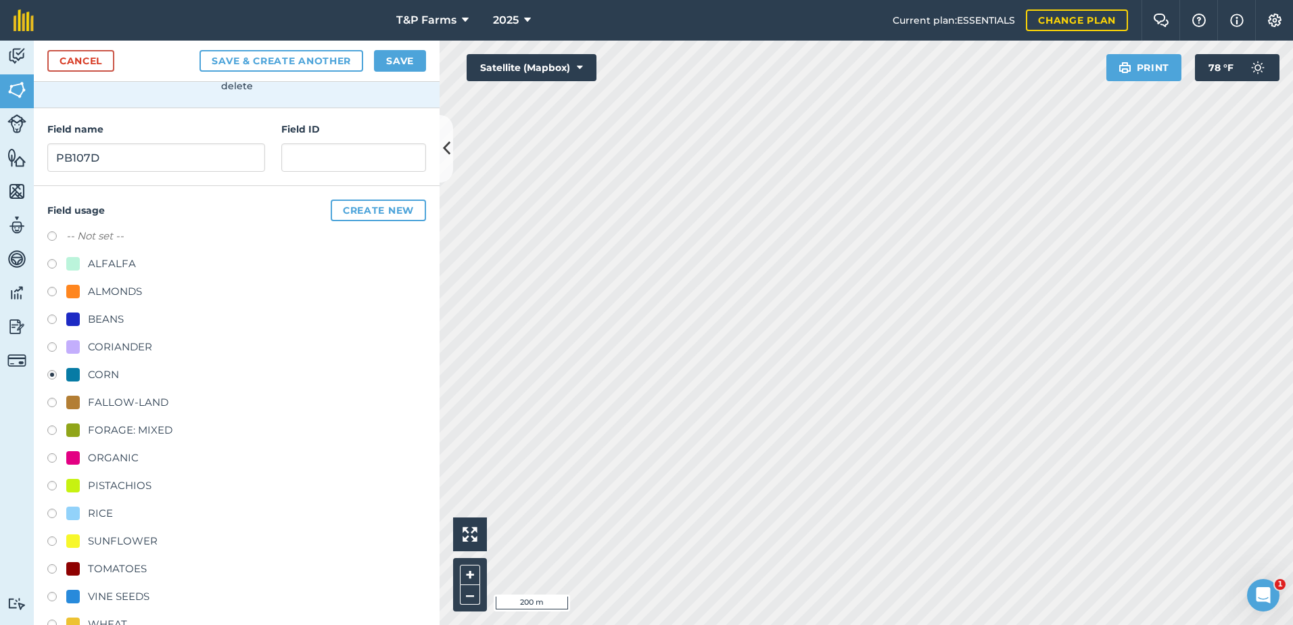
click at [411, 47] on div "Cancel Save & Create Another Save" at bounding box center [237, 61] width 406 height 41
click at [411, 62] on button "Save" at bounding box center [400, 61] width 52 height 22
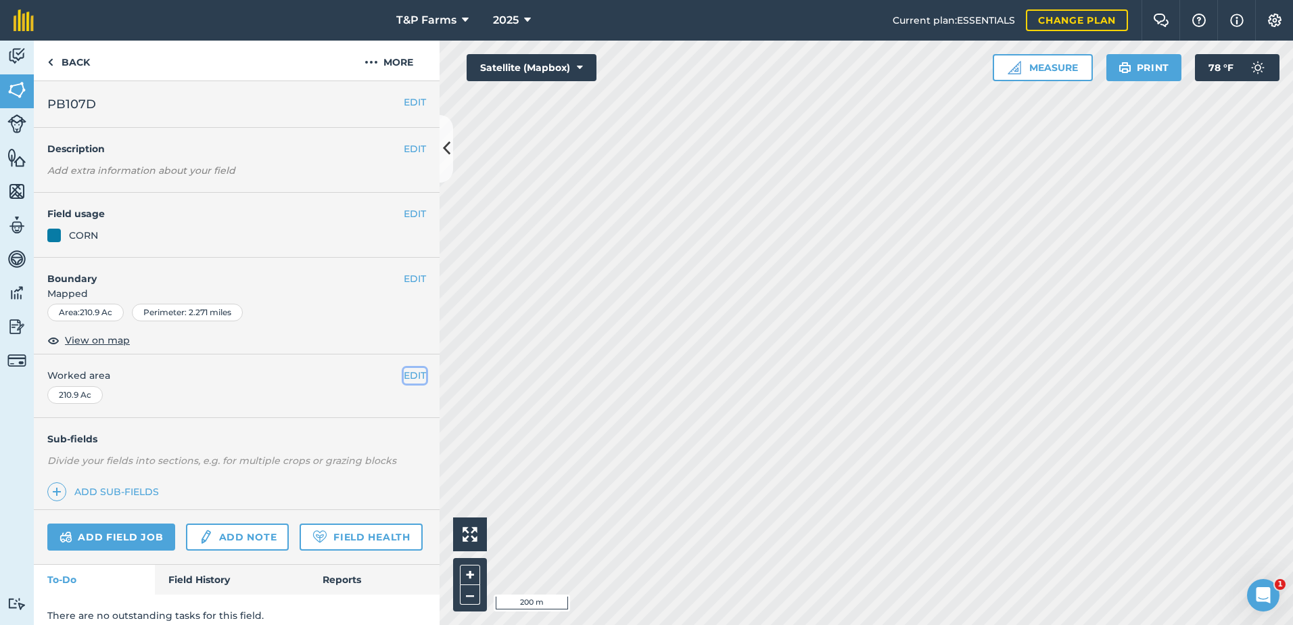
click at [404, 372] on button "EDIT" at bounding box center [415, 375] width 22 height 15
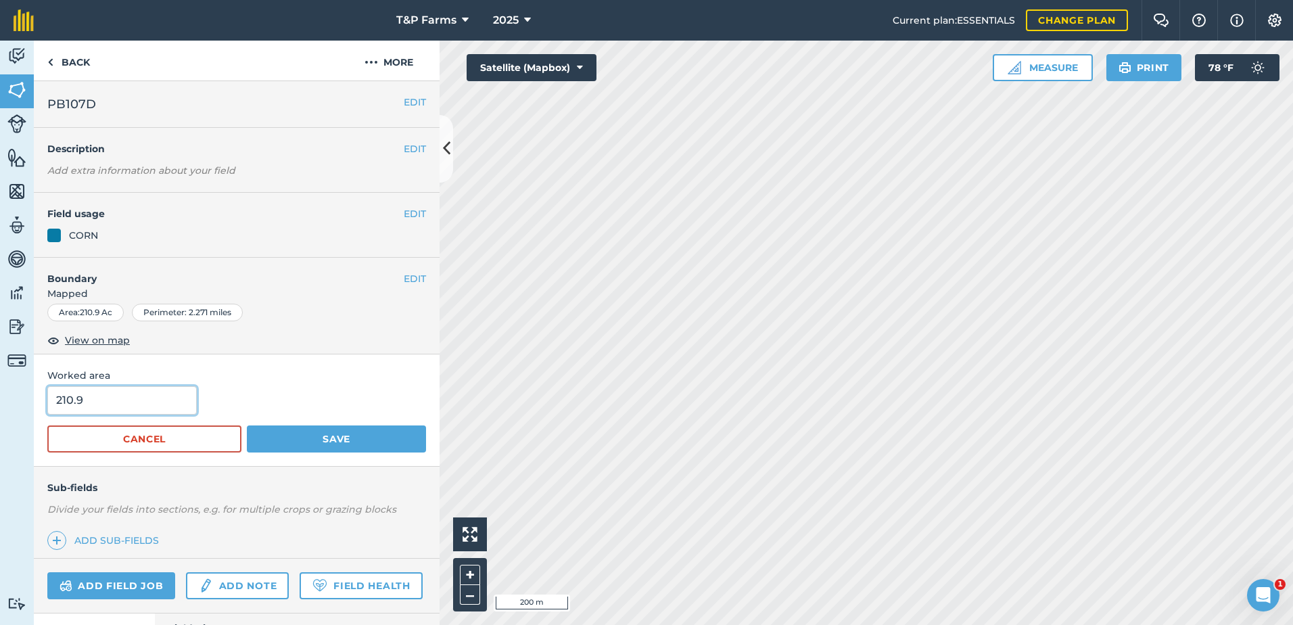
drag, startPoint x: 165, startPoint y: 396, endPoint x: -3, endPoint y: 402, distance: 167.8
click at [0, 402] on html "T&P Farms 2025 Current plan : ESSENTIALS Change plan Farm Chat Help Info Settin…" at bounding box center [646, 312] width 1293 height 625
type input "208.6"
click at [247, 425] on button "Save" at bounding box center [336, 438] width 179 height 27
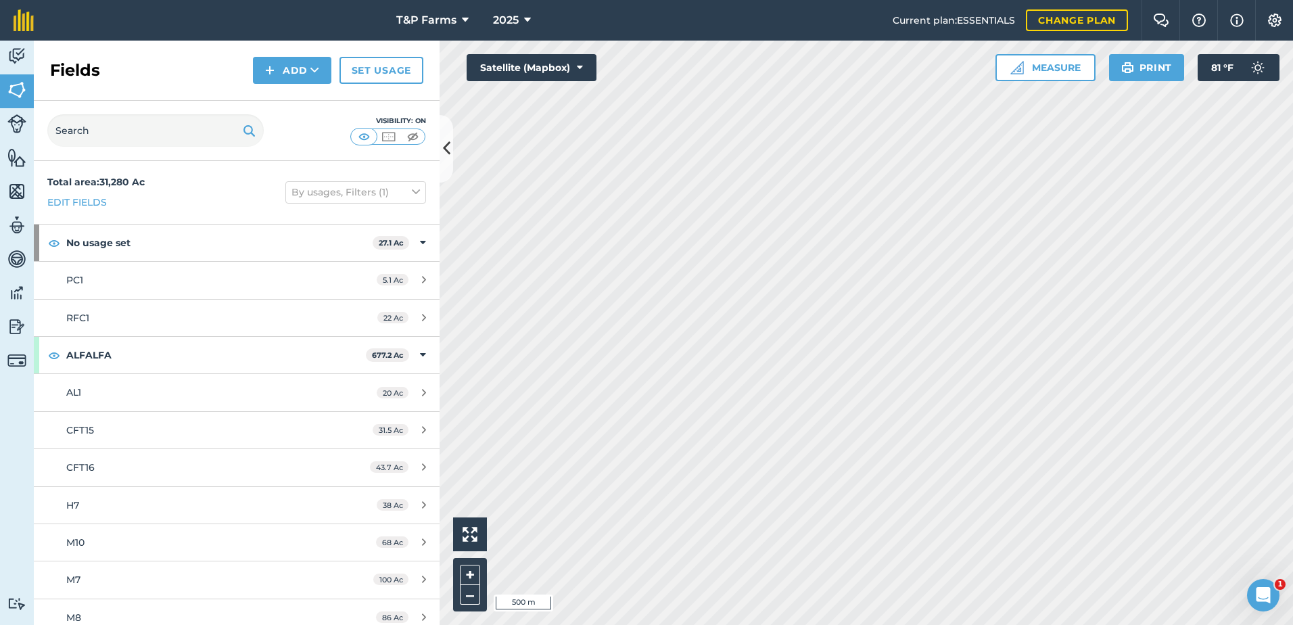
click at [303, 55] on div "Fields Add Set usage" at bounding box center [237, 71] width 406 height 60
click at [307, 81] on button "Add" at bounding box center [292, 70] width 78 height 27
click at [299, 107] on link "Draw" at bounding box center [292, 101] width 74 height 30
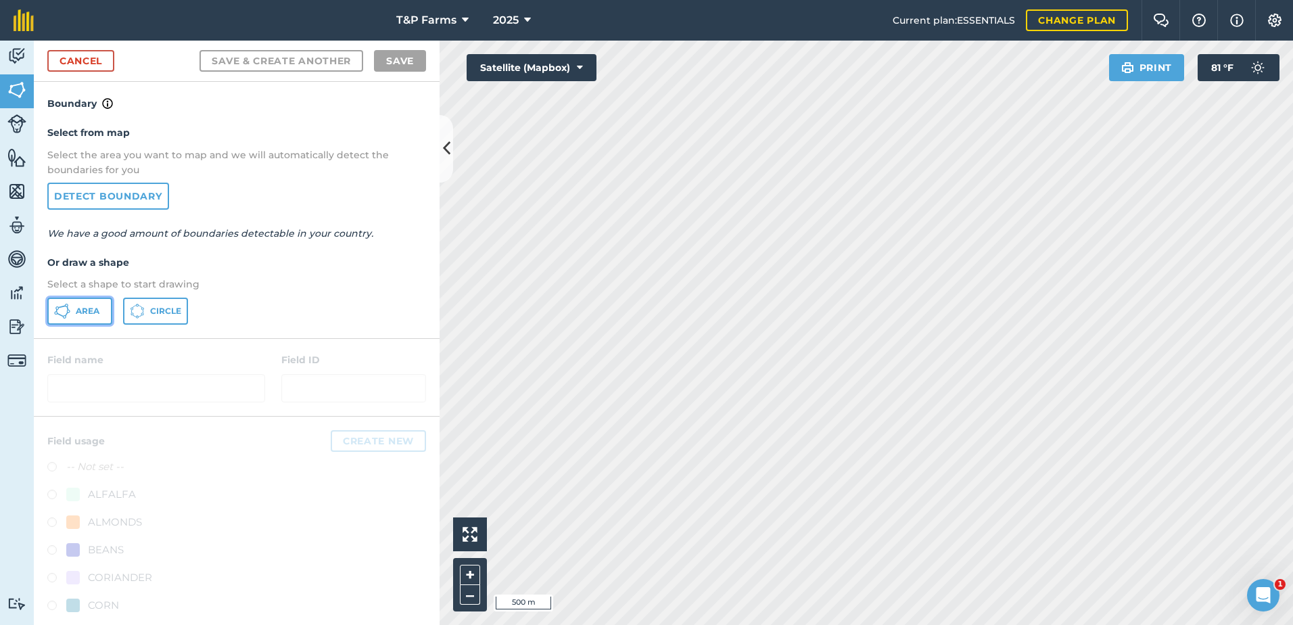
drag, startPoint x: 82, startPoint y: 318, endPoint x: 545, endPoint y: 274, distance: 464.5
click at [82, 316] on button "Area" at bounding box center [79, 310] width 65 height 27
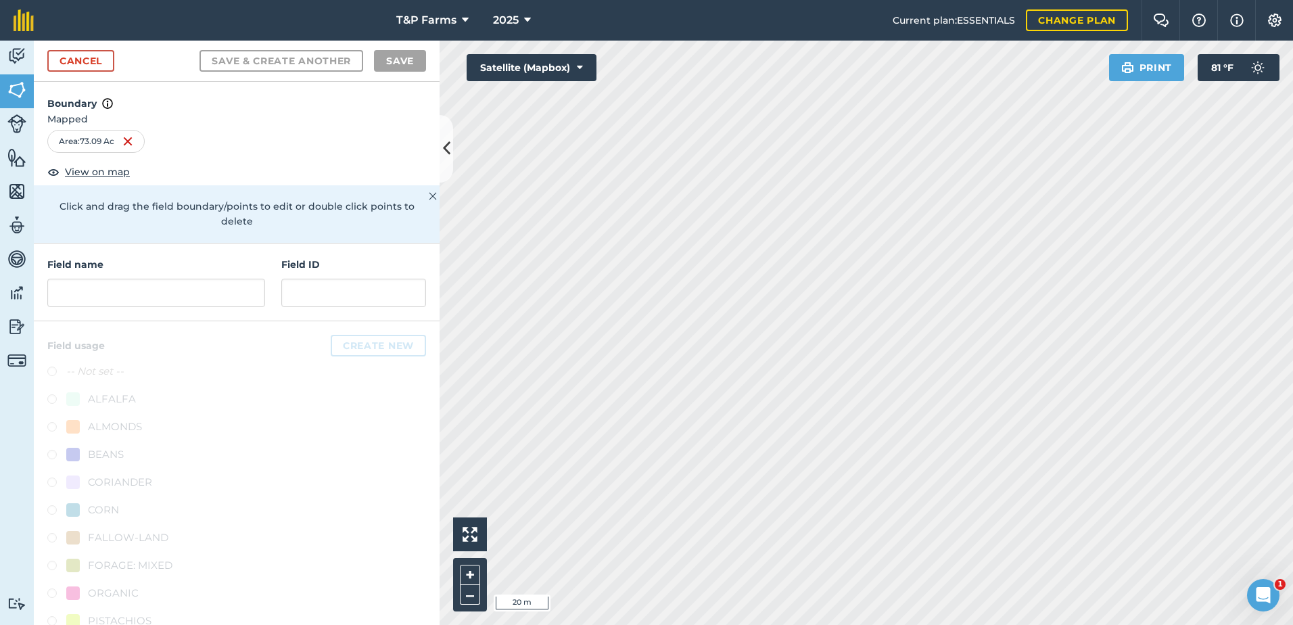
click at [422, 525] on div "Activity Fields Livestock Features Maps Team Vehicles Data Reporting Billing Tu…" at bounding box center [646, 333] width 1293 height 584
click at [464, 539] on div "Click to start drawing i 20 m + – Satellite (Mapbox) Print 81 ° F" at bounding box center [865, 333] width 853 height 584
click at [1111, 624] on html "T&P Farms 2025 Current plan : ESSENTIALS Change plan Farm Chat Help Info Settin…" at bounding box center [646, 312] width 1293 height 625
click at [1292, 478] on html "T&P Farms 2025 Current plan : ESSENTIALS Change plan Farm Chat Help Info Settin…" at bounding box center [646, 312] width 1293 height 625
click at [147, 308] on div "Field name Field ID" at bounding box center [237, 282] width 406 height 78
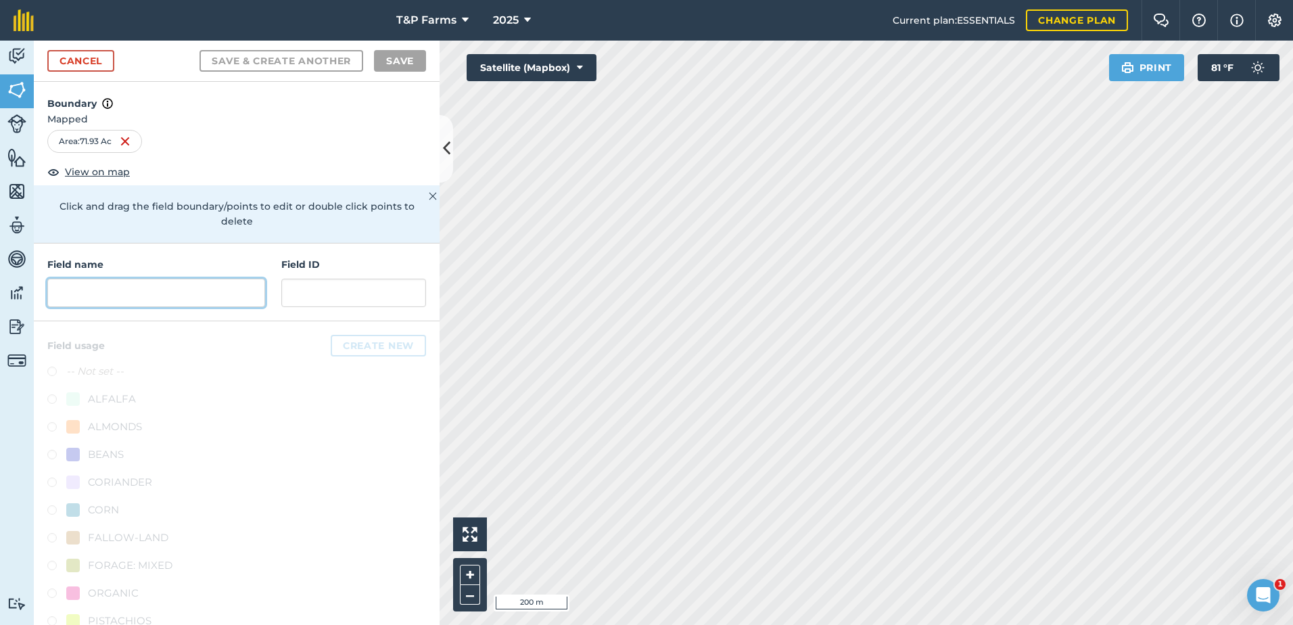
click at [152, 299] on input "text" at bounding box center [156, 293] width 218 height 28
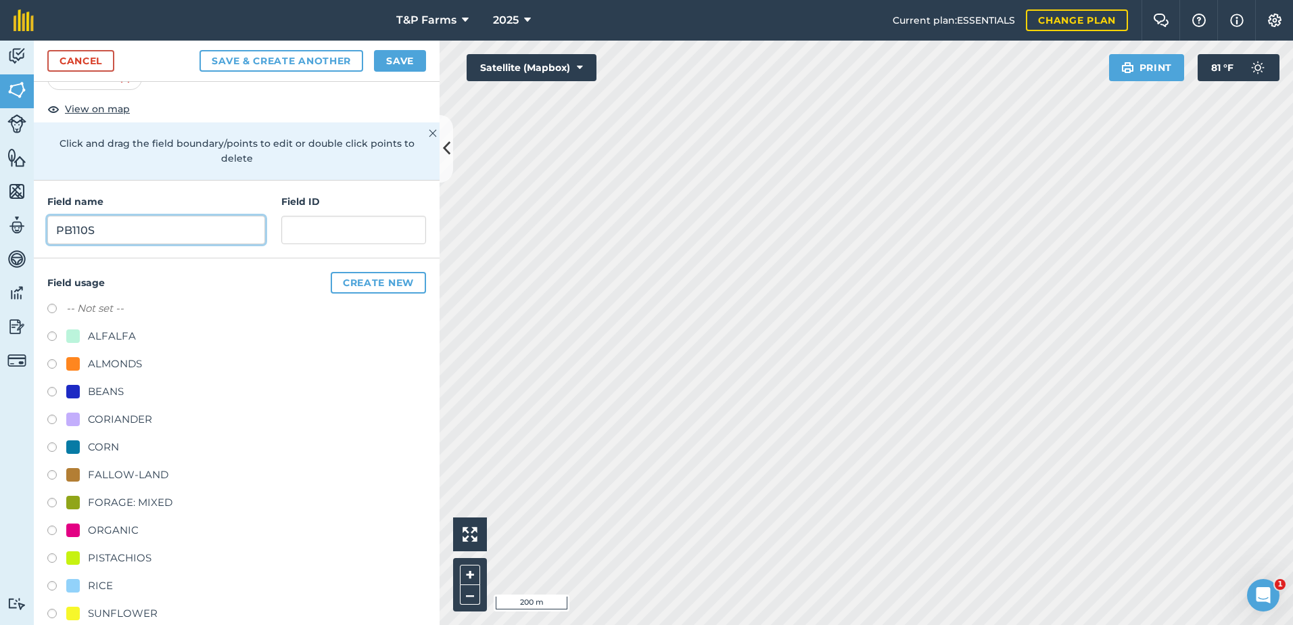
scroll to position [168, 0]
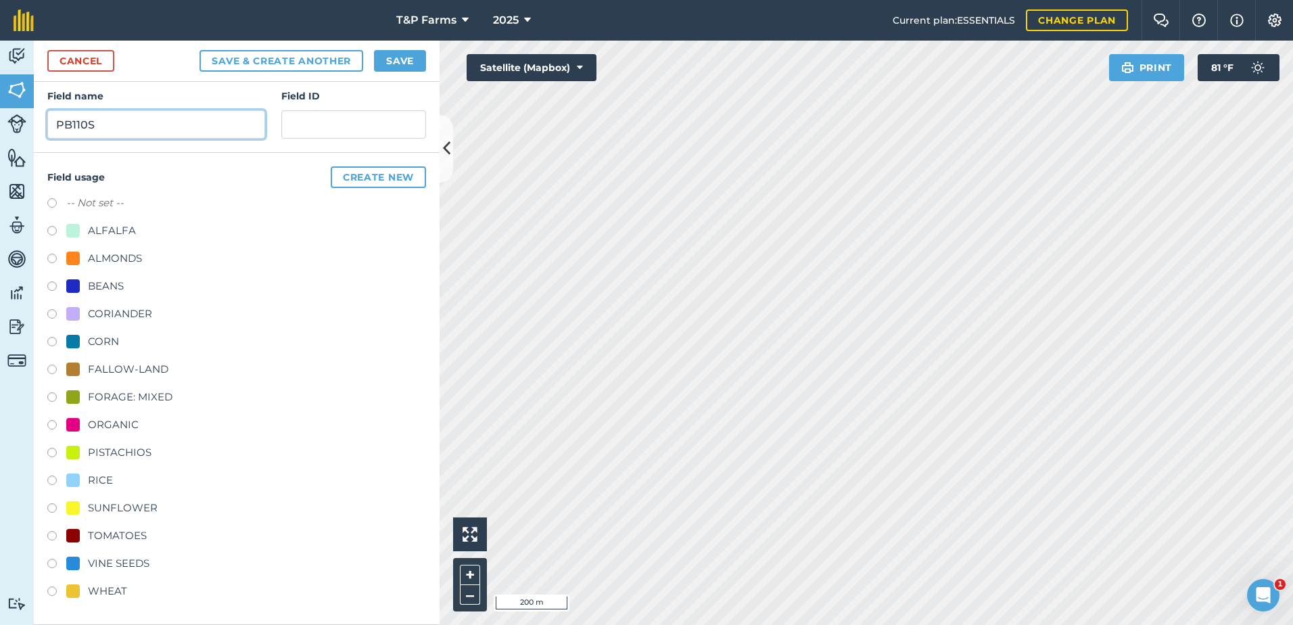
type input "PB110S"
click at [110, 589] on div "WHEAT" at bounding box center [107, 591] width 39 height 16
radio input "true"
click at [401, 54] on button "Save" at bounding box center [400, 61] width 52 height 22
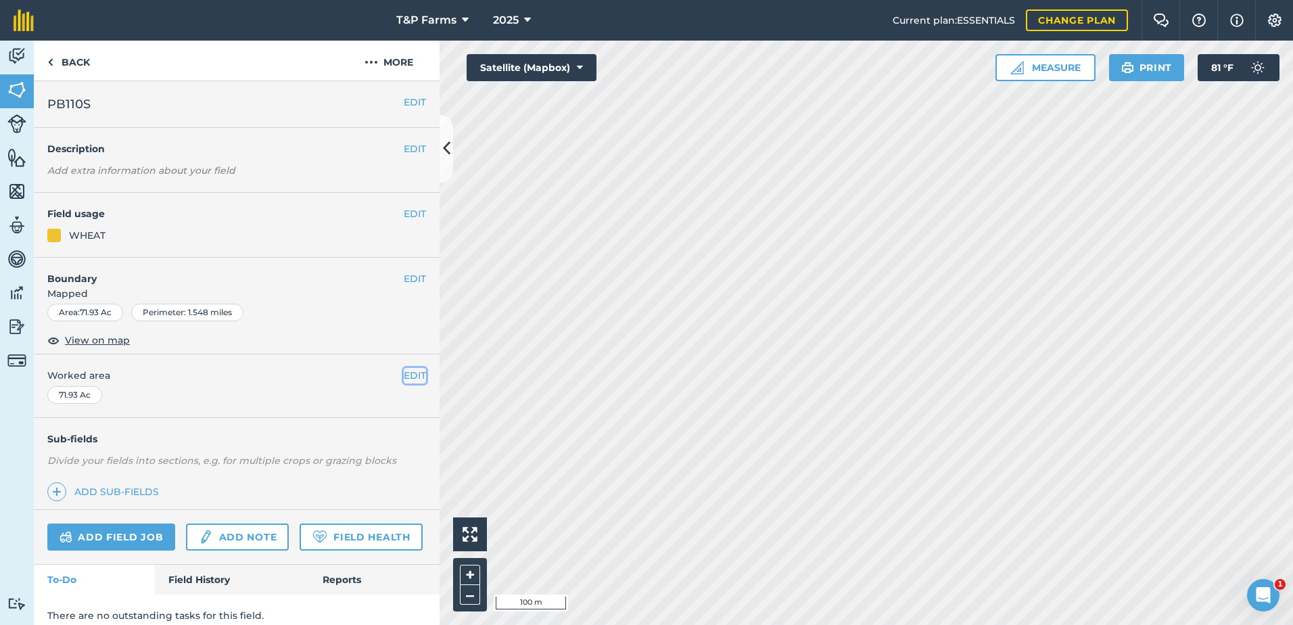
click at [407, 377] on button "EDIT" at bounding box center [415, 375] width 22 height 15
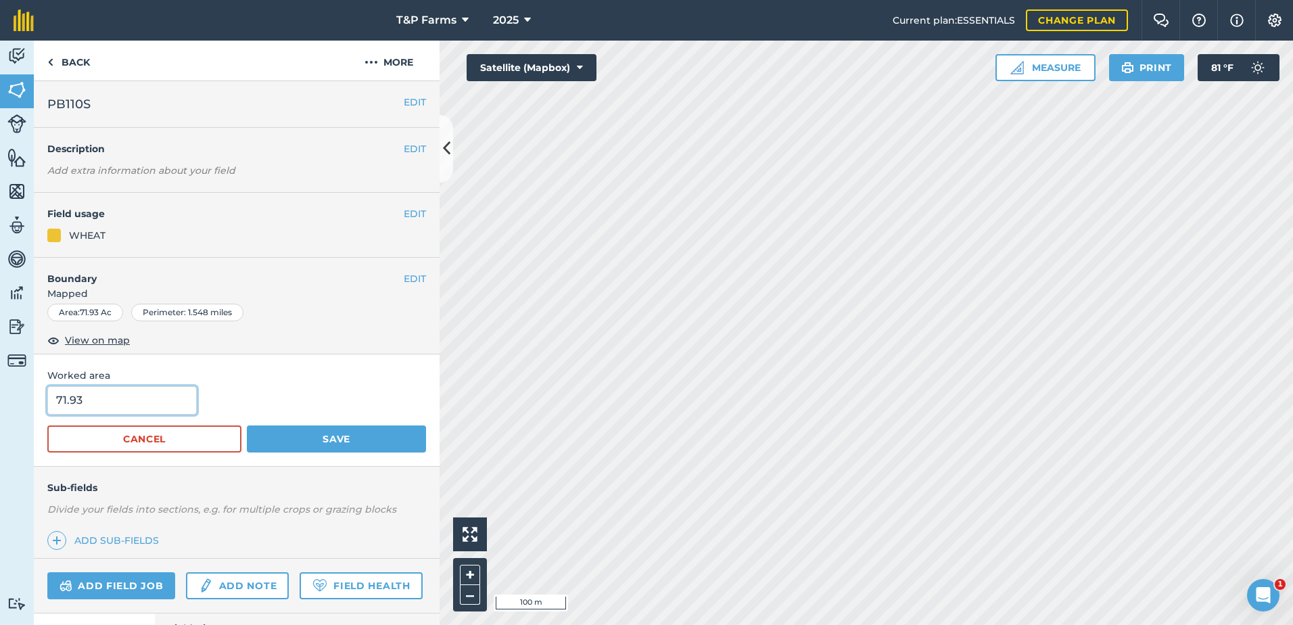
drag, startPoint x: 145, startPoint y: 404, endPoint x: 0, endPoint y: 391, distance: 146.0
click at [0, 391] on html "T&P Farms 2025 Current plan : ESSENTIALS Change plan Farm Chat Help Info Settin…" at bounding box center [646, 312] width 1293 height 625
type input "78"
click at [247, 425] on button "Save" at bounding box center [336, 438] width 179 height 27
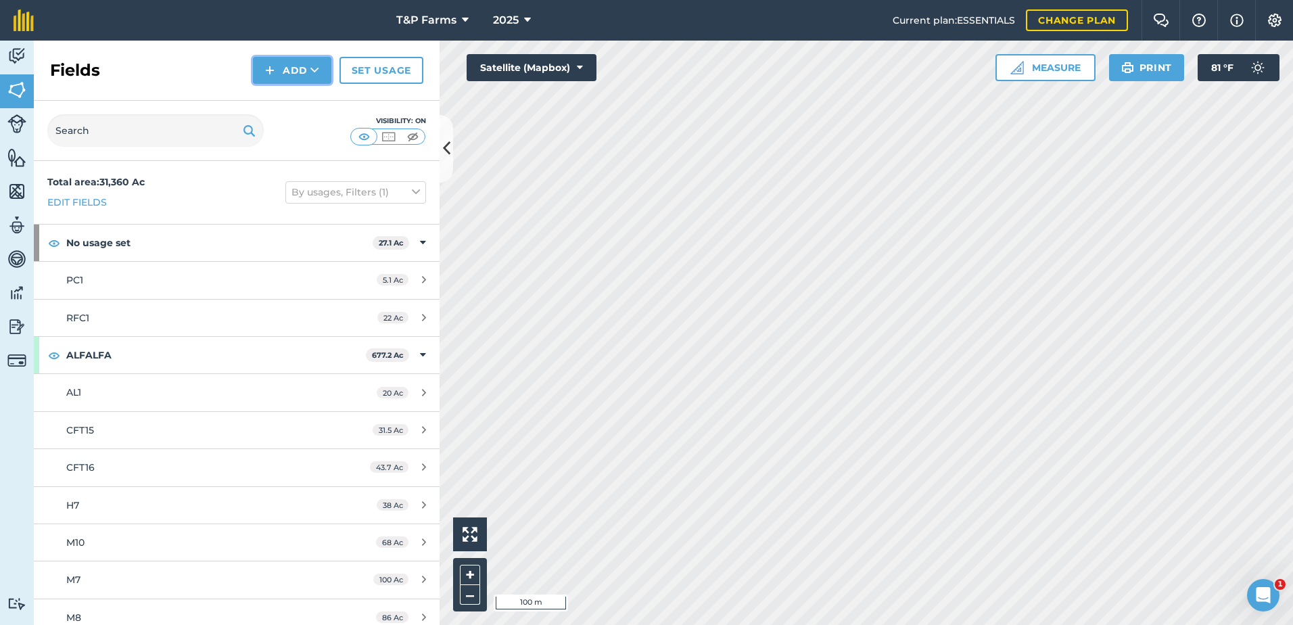
click at [294, 76] on button "Add" at bounding box center [292, 70] width 78 height 27
click at [294, 97] on link "Draw" at bounding box center [292, 101] width 74 height 30
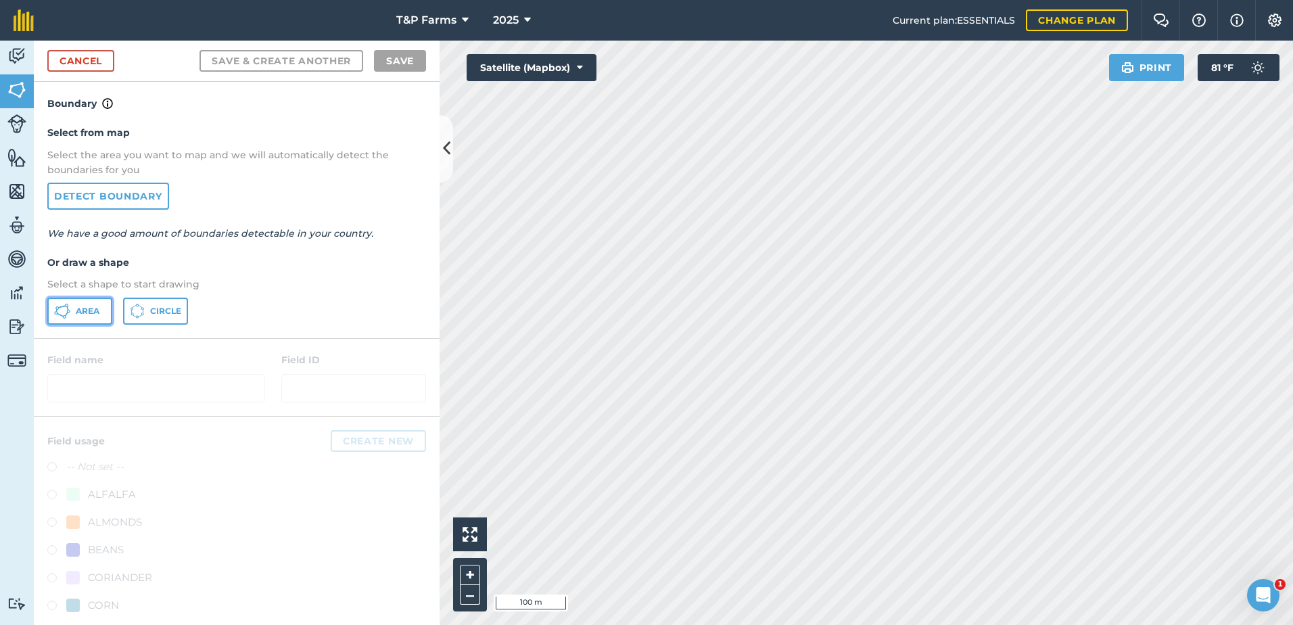
click at [57, 315] on icon at bounding box center [62, 311] width 16 height 16
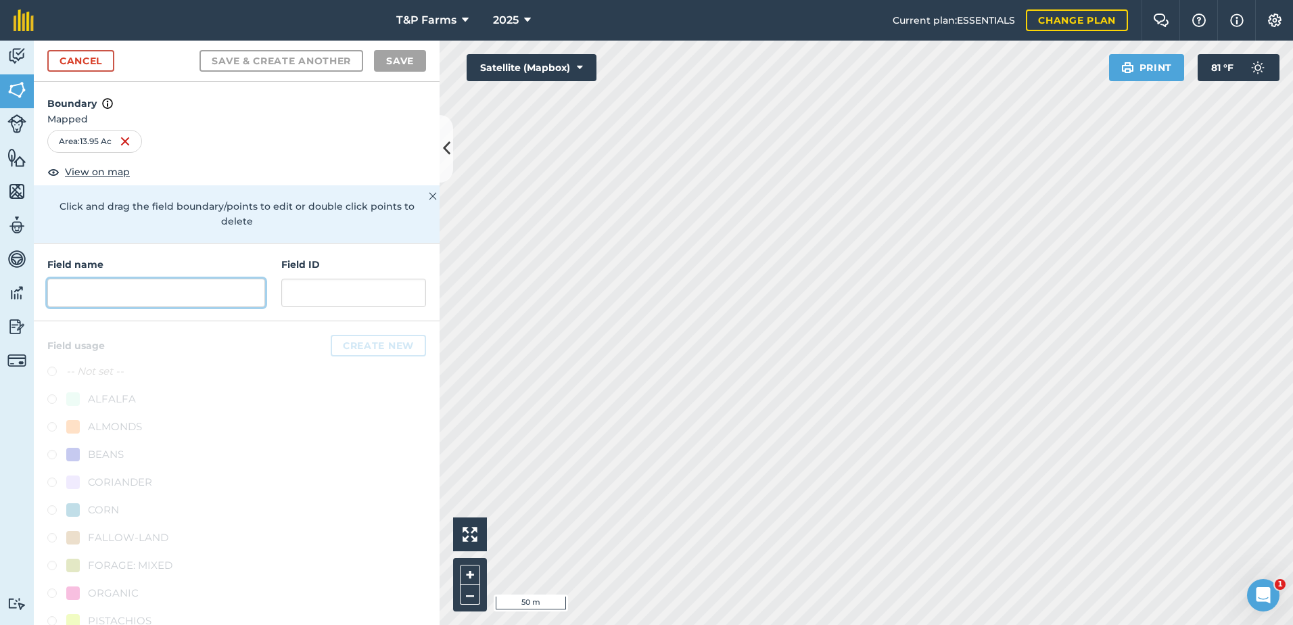
click at [210, 295] on input "text" at bounding box center [156, 293] width 218 height 28
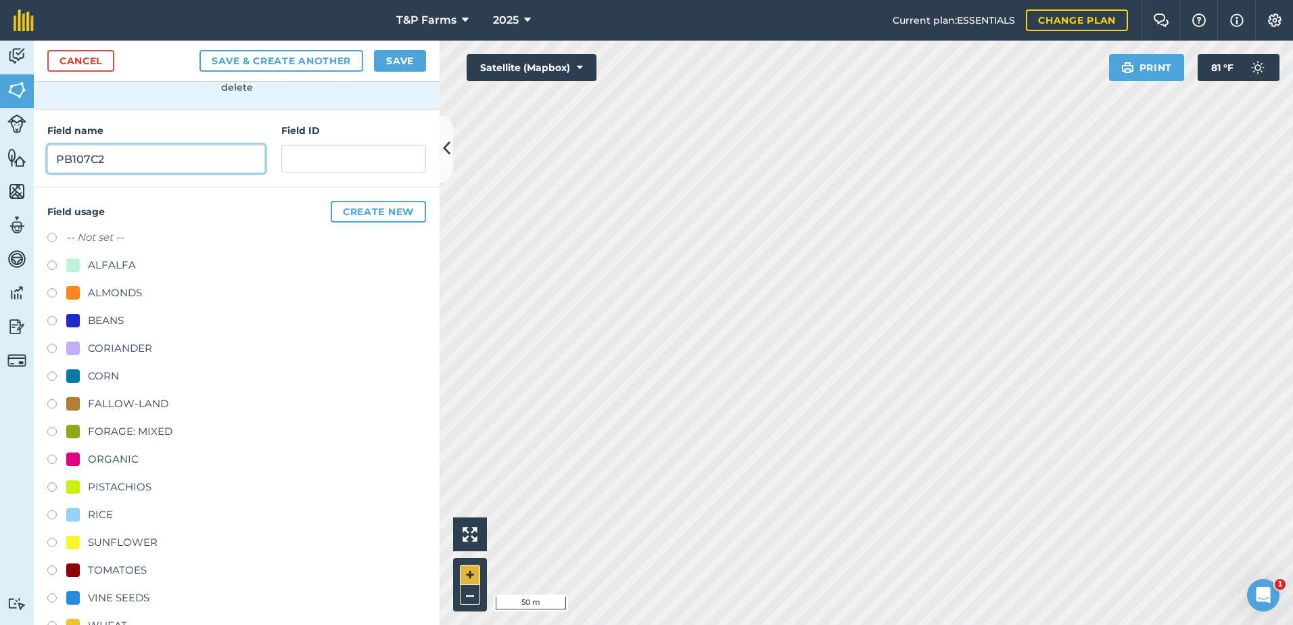
scroll to position [135, 0]
type input "PB107C2"
click at [137, 567] on div "TOMATOES" at bounding box center [117, 568] width 59 height 16
radio input "true"
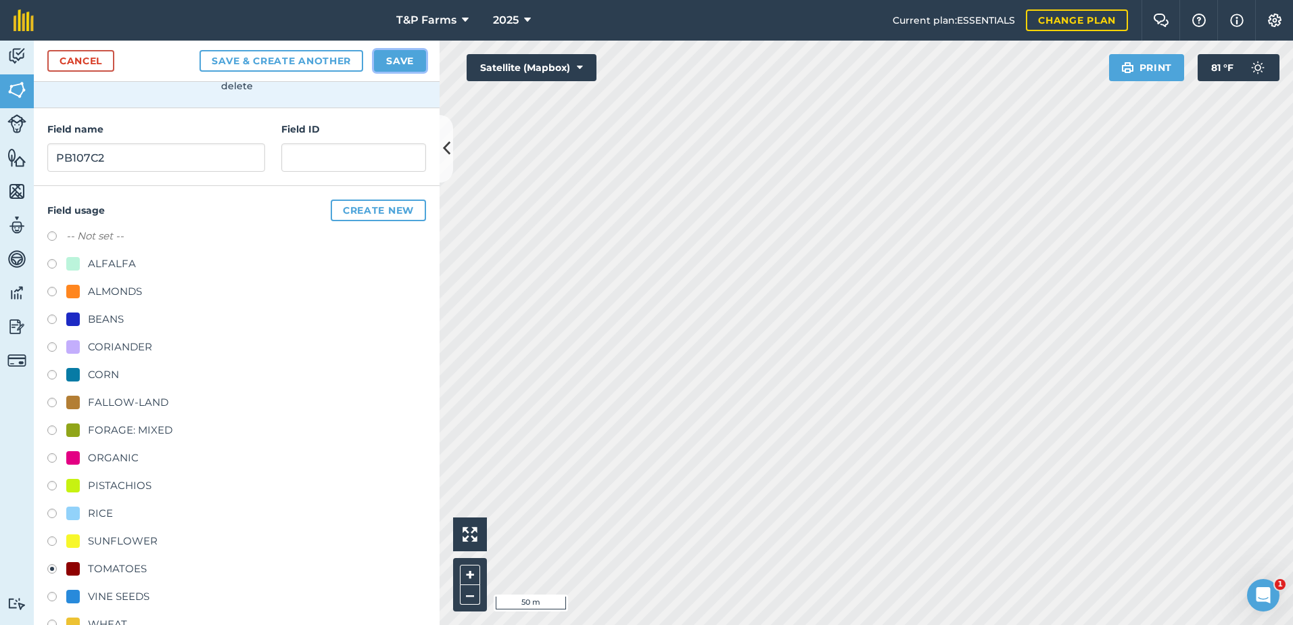
click at [415, 63] on button "Save" at bounding box center [400, 61] width 52 height 22
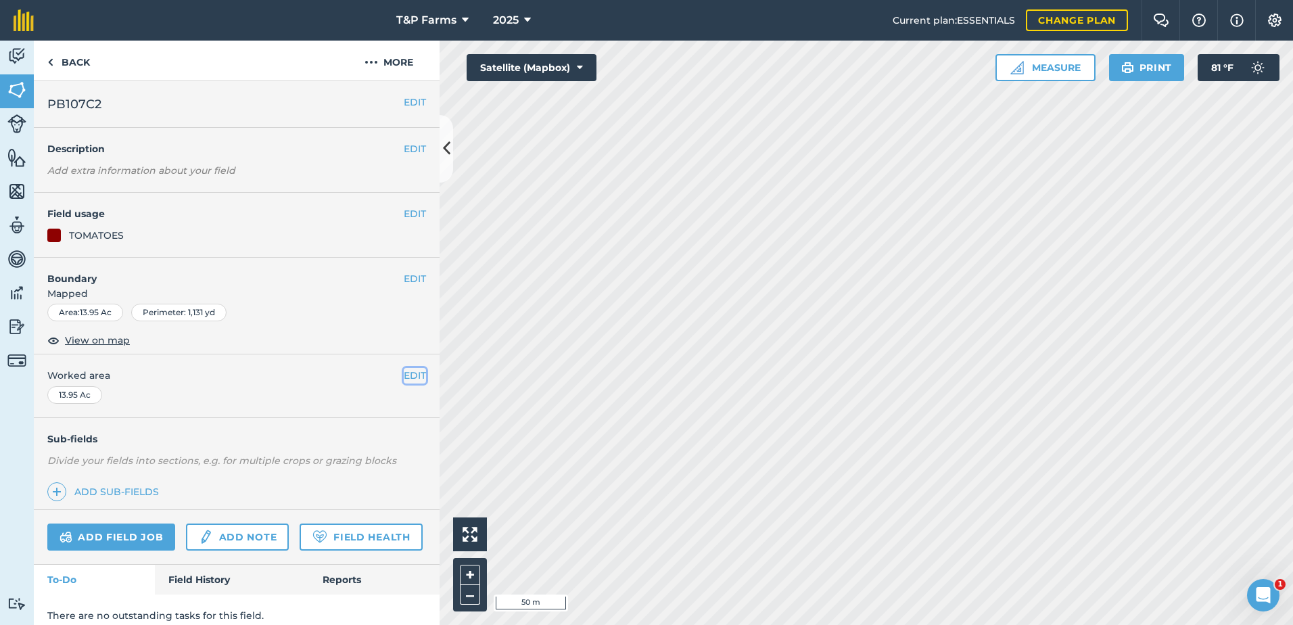
click at [408, 372] on button "EDIT" at bounding box center [415, 375] width 22 height 15
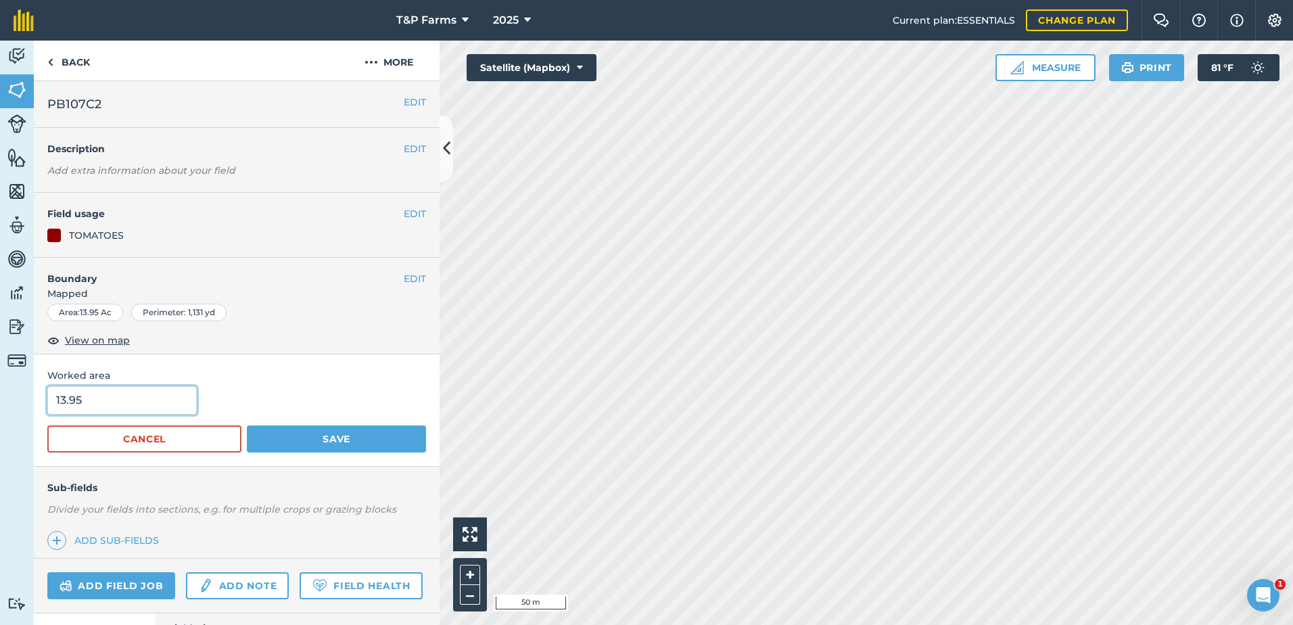
drag, startPoint x: 145, startPoint y: 406, endPoint x: 45, endPoint y: 405, distance: 100.1
click at [46, 405] on div "Worked area 13.95 Cancel Save" at bounding box center [237, 410] width 406 height 112
type input "14"
click at [247, 425] on button "Save" at bounding box center [336, 438] width 179 height 27
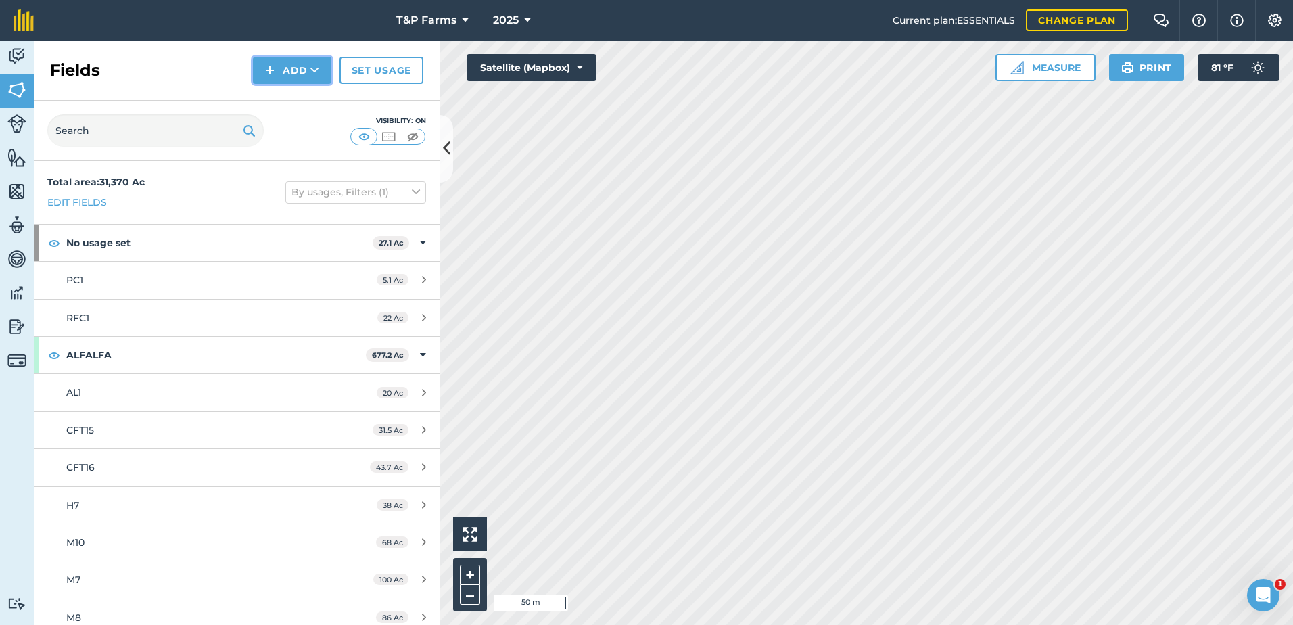
click at [288, 80] on button "Add" at bounding box center [292, 70] width 78 height 27
click at [286, 101] on link "Draw" at bounding box center [292, 101] width 74 height 30
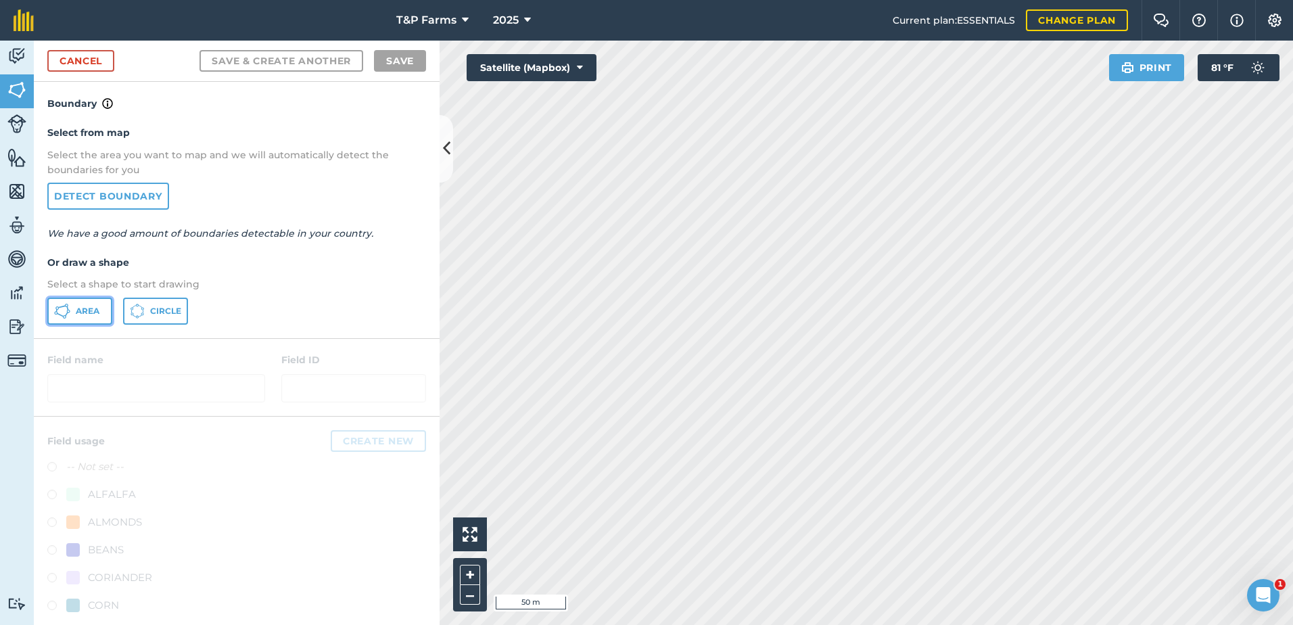
click at [76, 318] on button "Area" at bounding box center [79, 310] width 65 height 27
click at [408, 84] on div "Activity Fields Livestock Features Maps Team Vehicles Data Reporting Billing Tu…" at bounding box center [646, 333] width 1293 height 584
click at [1292, 199] on html "T&P Farms 2025 Current plan : ESSENTIALS Change plan Farm Chat Help Info Settin…" at bounding box center [646, 312] width 1293 height 625
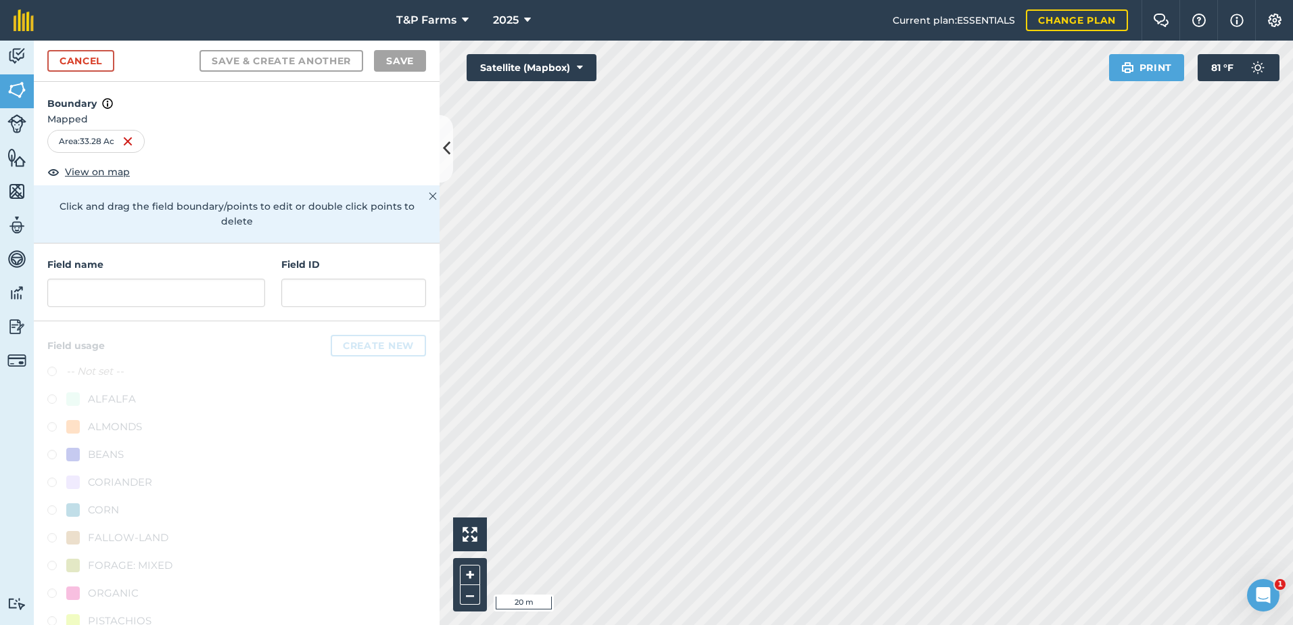
click at [1292, 374] on html "T&P Farms 2025 Current plan : ESSENTIALS Change plan Farm Chat Help Info Settin…" at bounding box center [646, 312] width 1293 height 625
click at [192, 295] on input "text" at bounding box center [156, 293] width 218 height 28
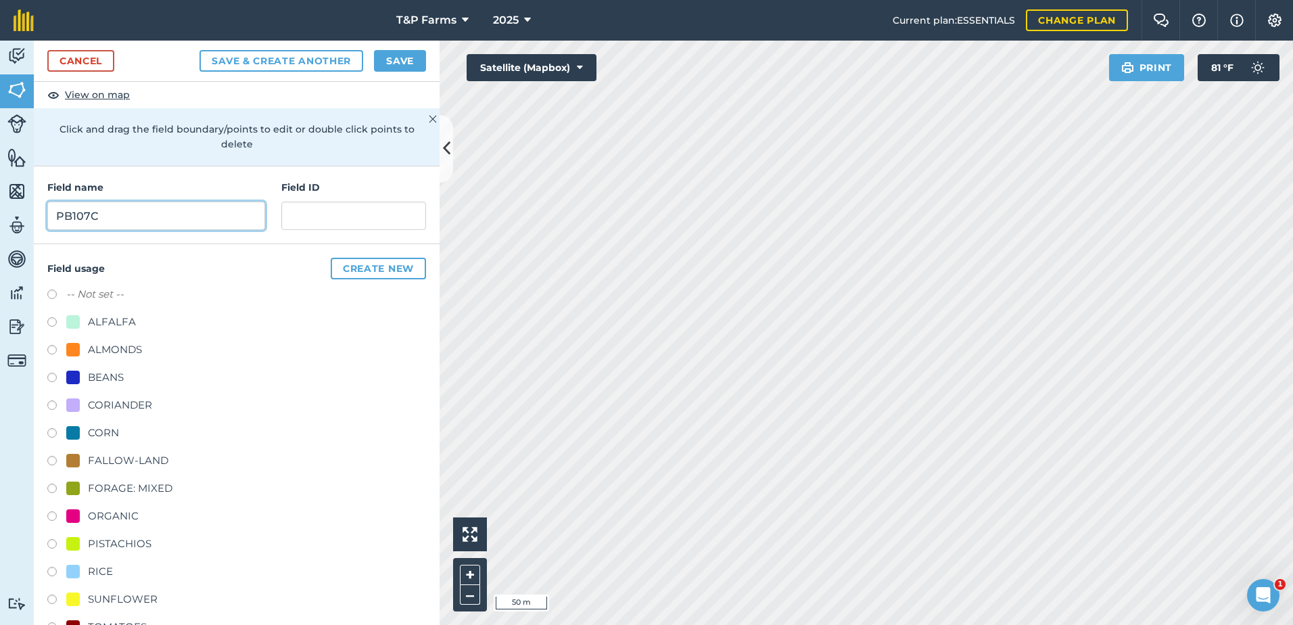
scroll to position [168, 0]
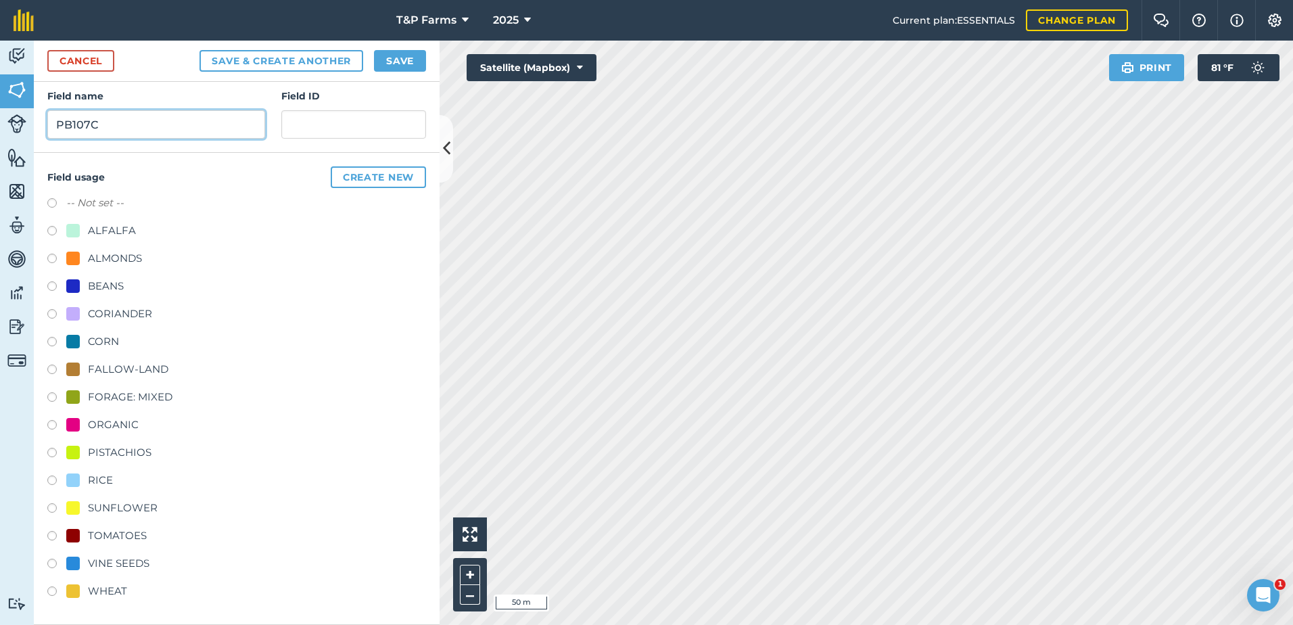
type input "PB107C"
click at [135, 529] on div "TOMATOES" at bounding box center [117, 535] width 59 height 16
radio input "true"
click at [390, 66] on button "Save" at bounding box center [400, 61] width 52 height 22
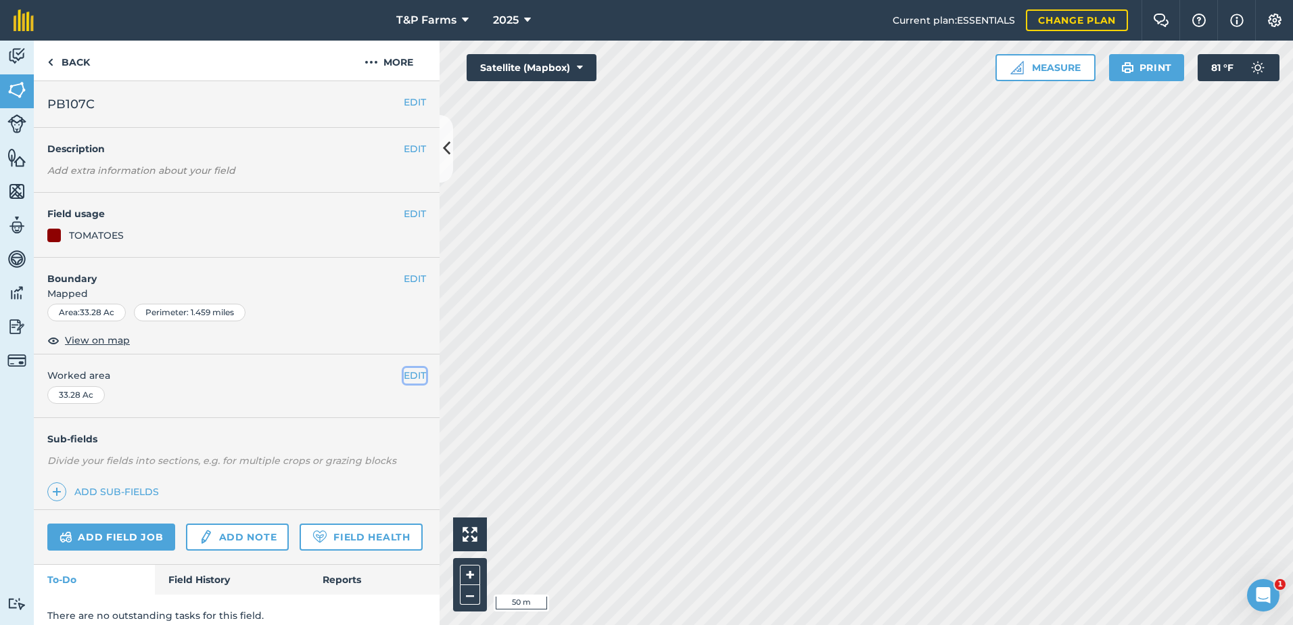
click at [404, 380] on button "EDIT" at bounding box center [415, 375] width 22 height 15
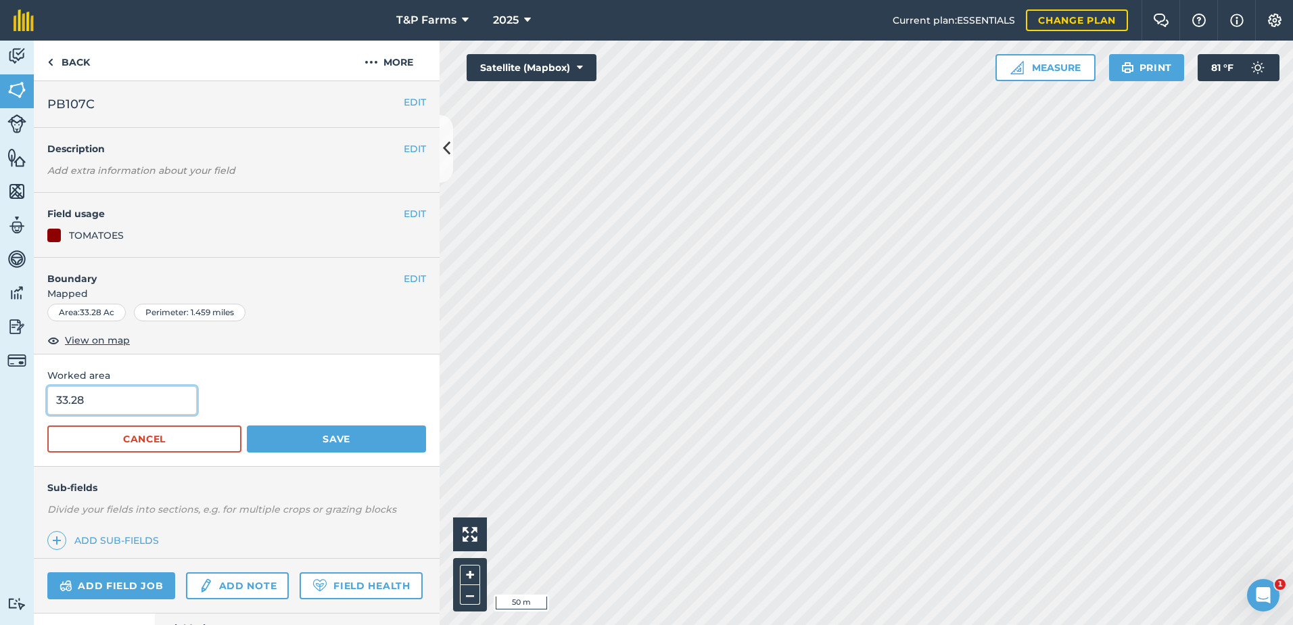
drag, startPoint x: 148, startPoint y: 404, endPoint x: -43, endPoint y: 406, distance: 191.3
click at [0, 406] on html "T&P Farms 2025 Current plan : ESSENTIALS Change plan Farm Chat Help Info Settin…" at bounding box center [646, 312] width 1293 height 625
type input "34"
click at [247, 425] on button "Save" at bounding box center [336, 438] width 179 height 27
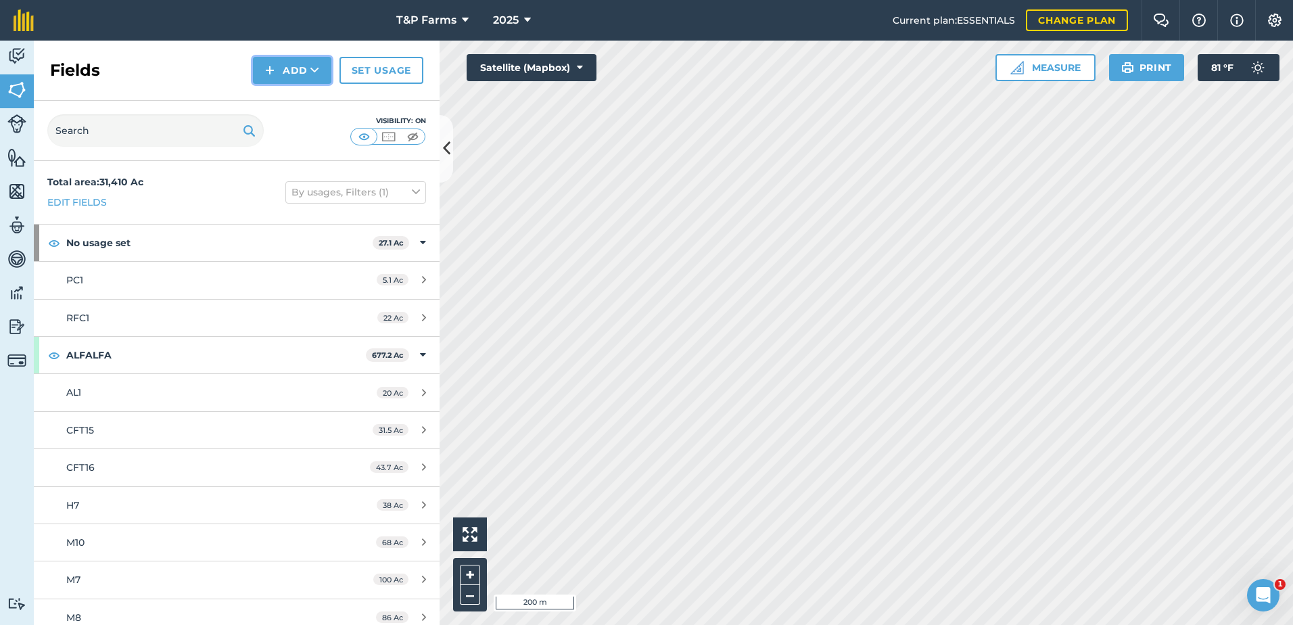
click at [291, 70] on button "Add" at bounding box center [292, 70] width 78 height 27
click at [292, 80] on button "Add Draw Import" at bounding box center [292, 70] width 78 height 27
click at [293, 87] on div "Fields Add Set usage" at bounding box center [237, 71] width 406 height 60
click at [299, 82] on button "Add" at bounding box center [292, 70] width 78 height 27
click at [302, 101] on link "Draw" at bounding box center [292, 101] width 74 height 30
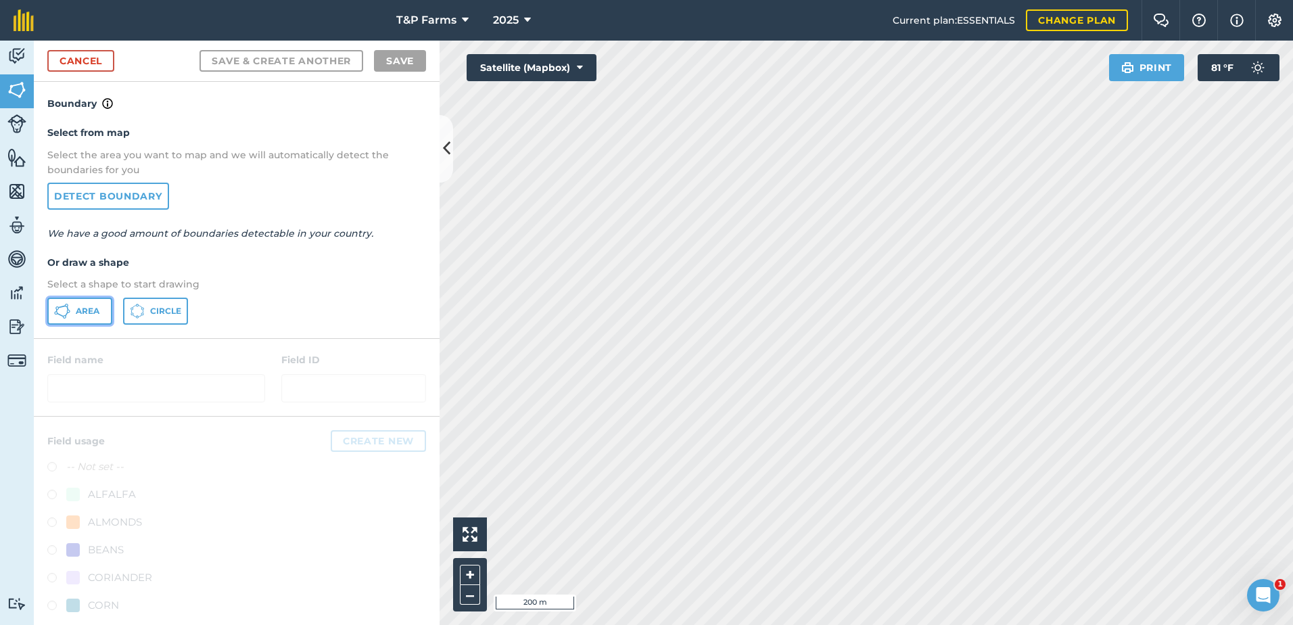
drag, startPoint x: 92, startPoint y: 310, endPoint x: 678, endPoint y: 258, distance: 588.5
click at [100, 310] on button "Area" at bounding box center [79, 310] width 65 height 27
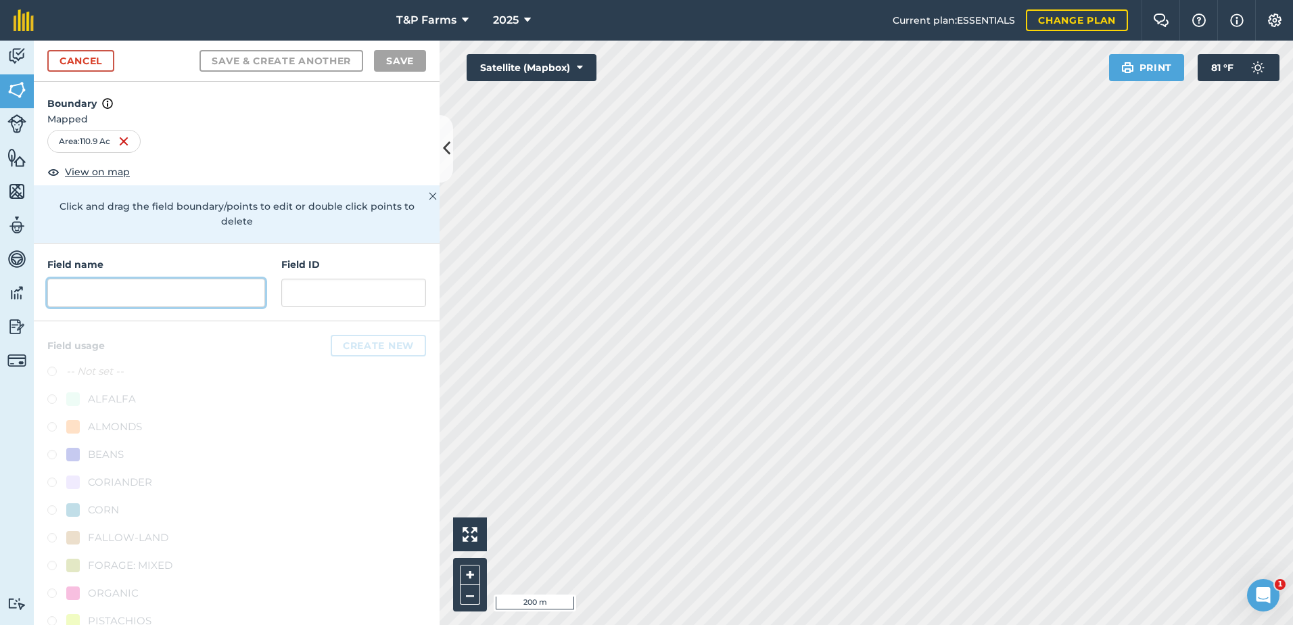
click at [128, 285] on input "text" at bounding box center [156, 293] width 218 height 28
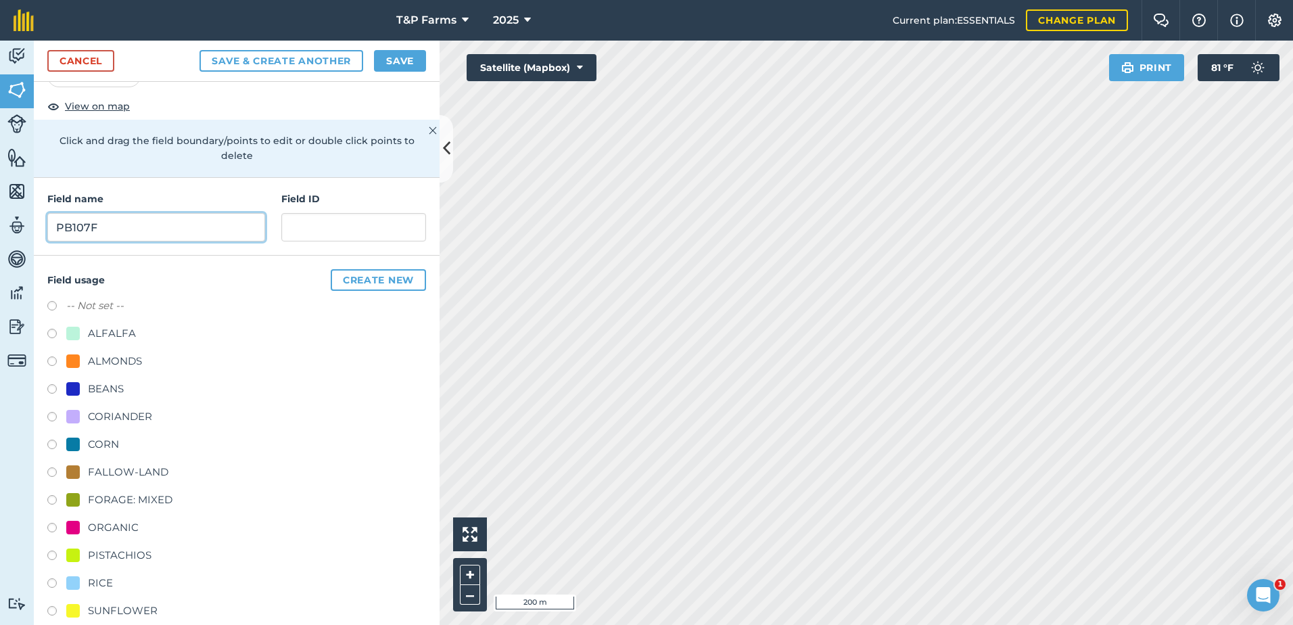
scroll to position [168, 0]
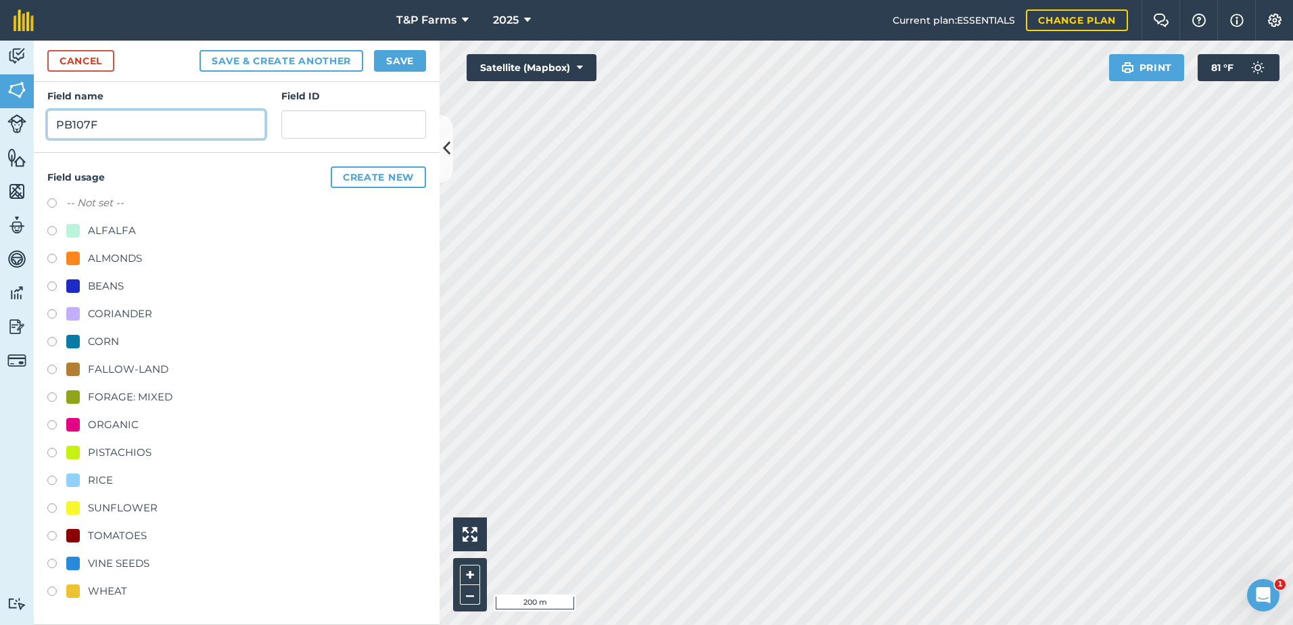
type input "PB107F"
click at [118, 251] on div "ALMONDS" at bounding box center [115, 258] width 54 height 16
radio input "true"
click at [396, 68] on button "Save" at bounding box center [400, 61] width 52 height 22
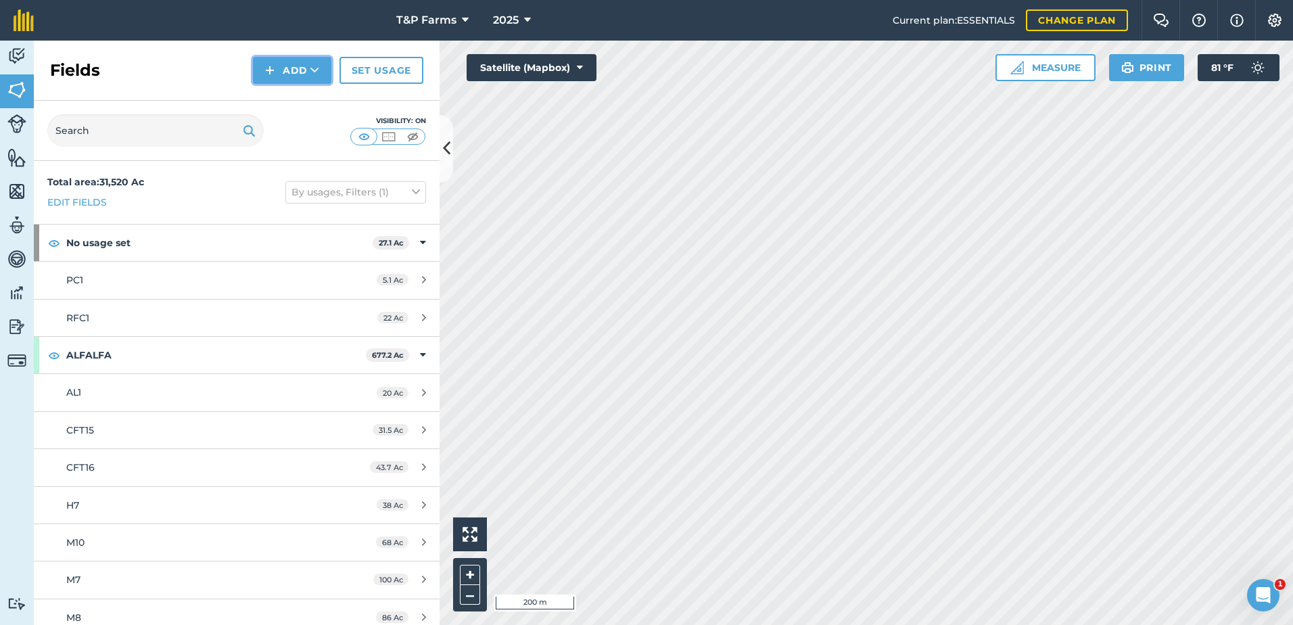
click at [308, 67] on button "Add" at bounding box center [292, 70] width 78 height 27
click at [299, 111] on link "Draw" at bounding box center [292, 101] width 74 height 30
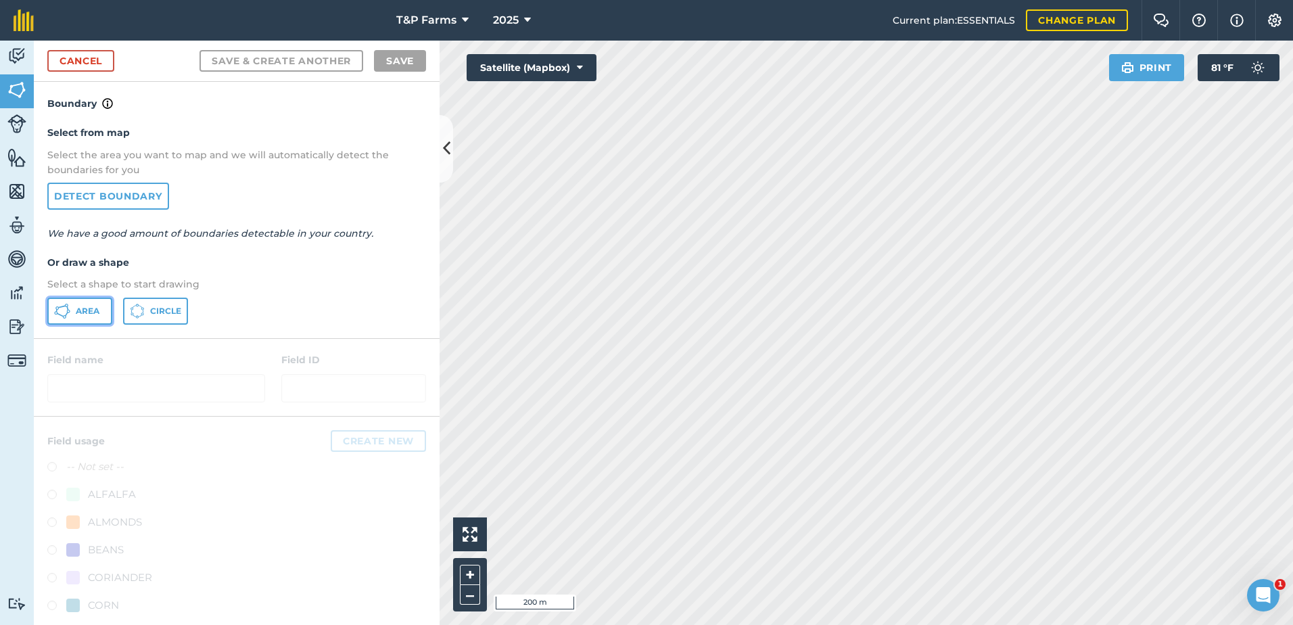
drag, startPoint x: 99, startPoint y: 312, endPoint x: 246, endPoint y: 312, distance: 147.4
click at [99, 312] on span "Area" at bounding box center [88, 311] width 24 height 11
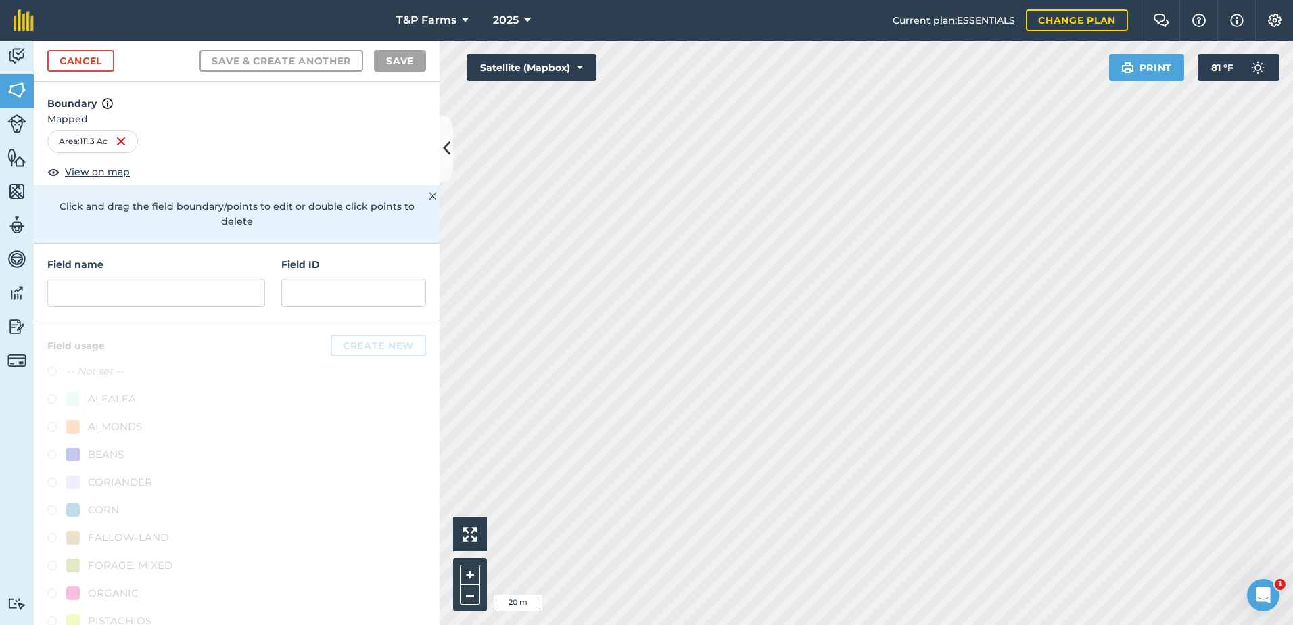
click at [410, 231] on div "Activity Fields Livestock Features Maps Team Vehicles Data Reporting Billing Tu…" at bounding box center [646, 333] width 1293 height 584
click at [240, 297] on input "text" at bounding box center [156, 293] width 218 height 28
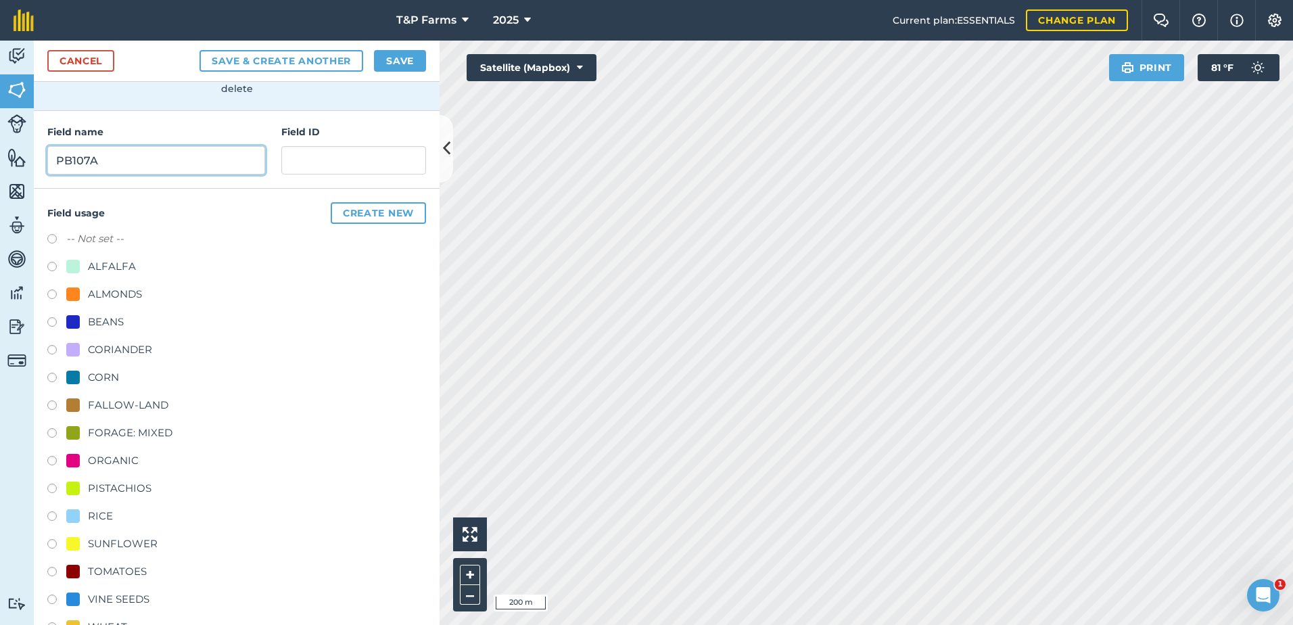
scroll to position [168, 0]
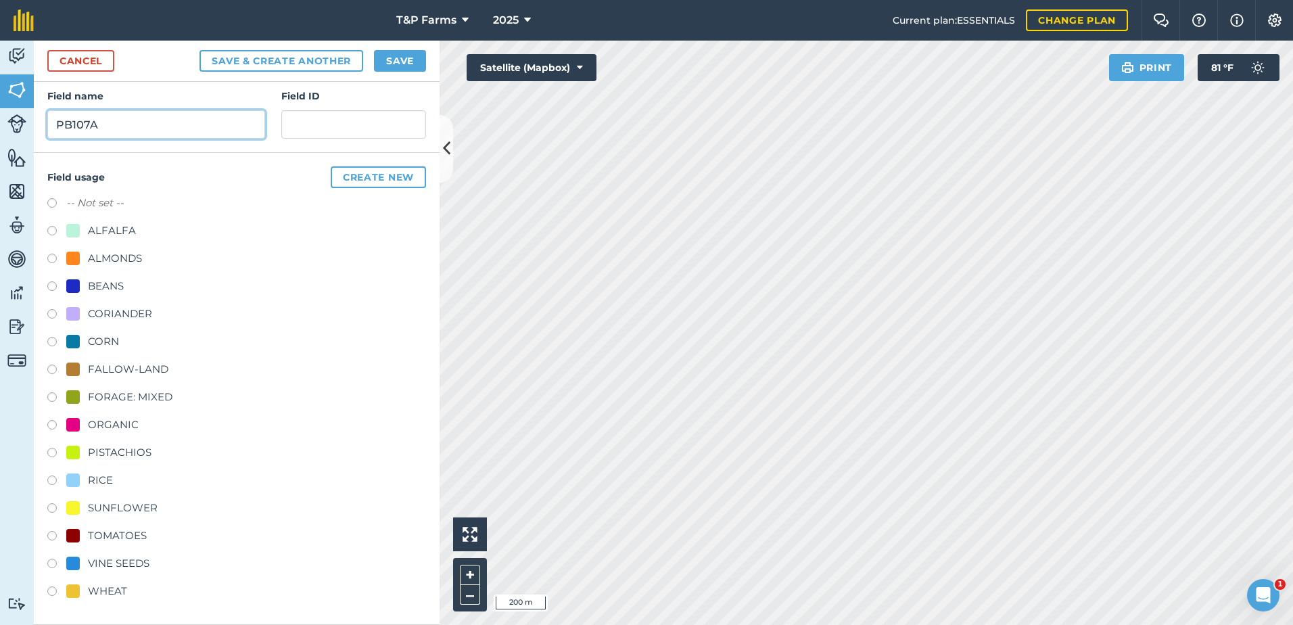
type input "PB107A"
click at [109, 258] on div "ALMONDS" at bounding box center [115, 258] width 54 height 16
radio input "true"
click at [412, 55] on button "Save" at bounding box center [400, 61] width 52 height 22
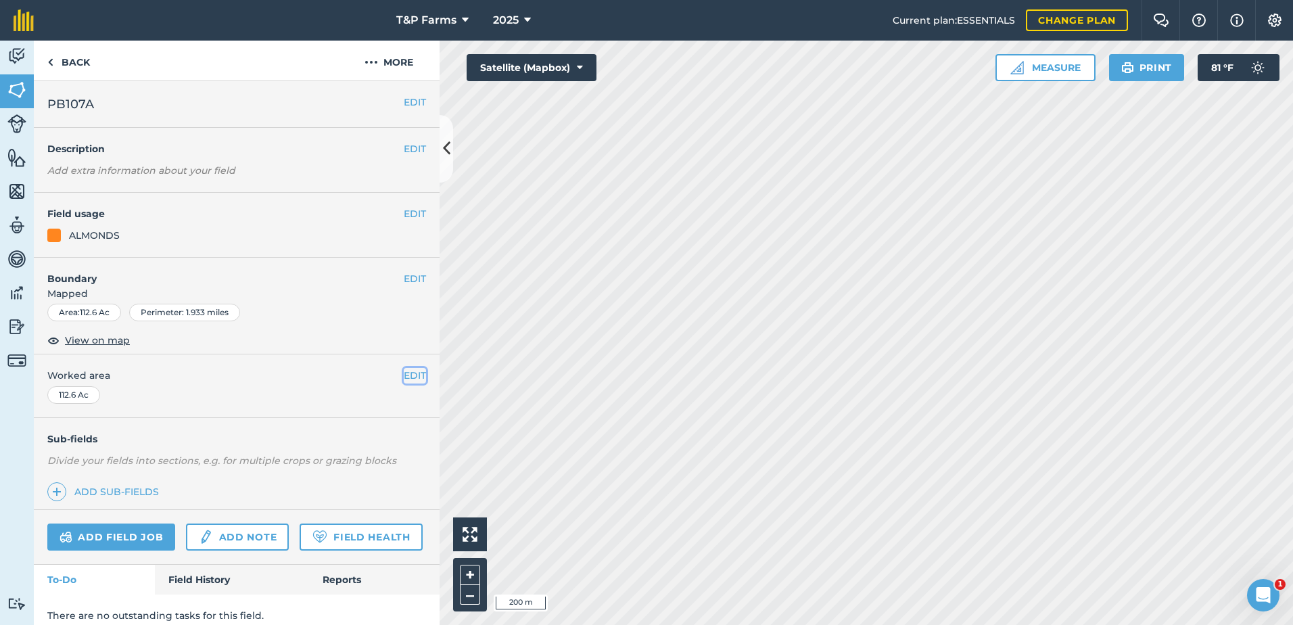
click at [405, 375] on button "EDIT" at bounding box center [415, 375] width 22 height 15
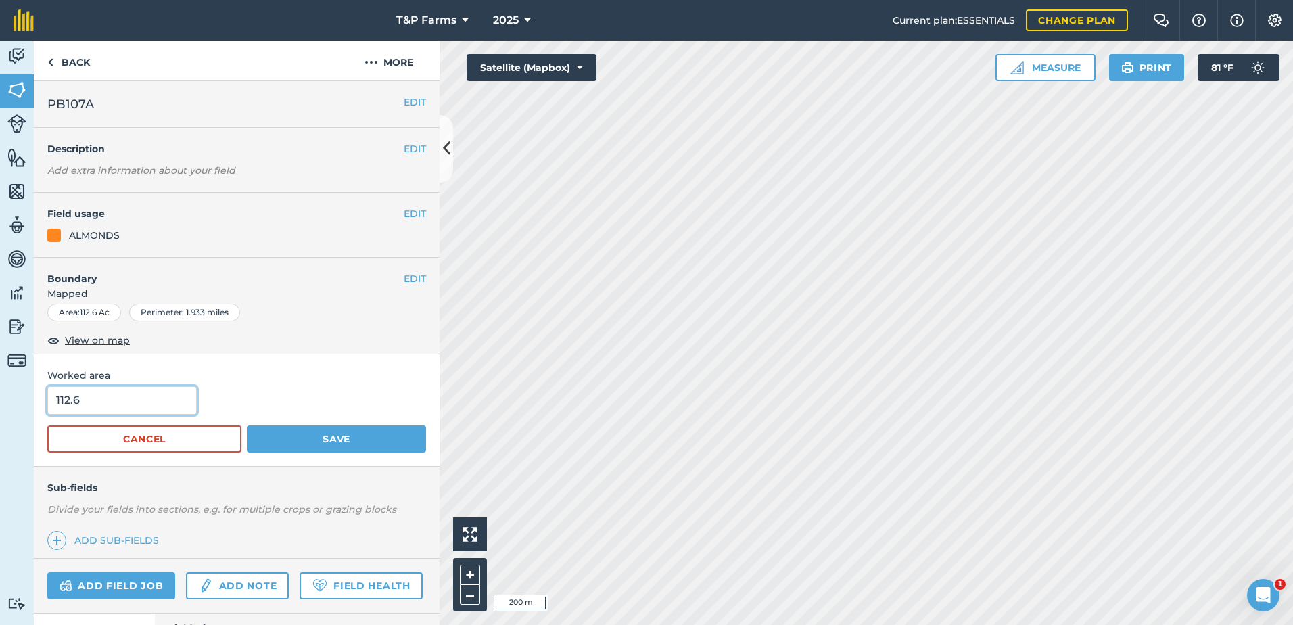
drag, startPoint x: 110, startPoint y: 389, endPoint x: -89, endPoint y: 389, distance: 198.1
click at [0, 389] on html "T&P Farms 2025 Current plan : ESSENTIALS Change plan Farm Chat Help Info Settin…" at bounding box center [646, 312] width 1293 height 625
type input "113.5"
click at [247, 425] on button "Save" at bounding box center [336, 438] width 179 height 27
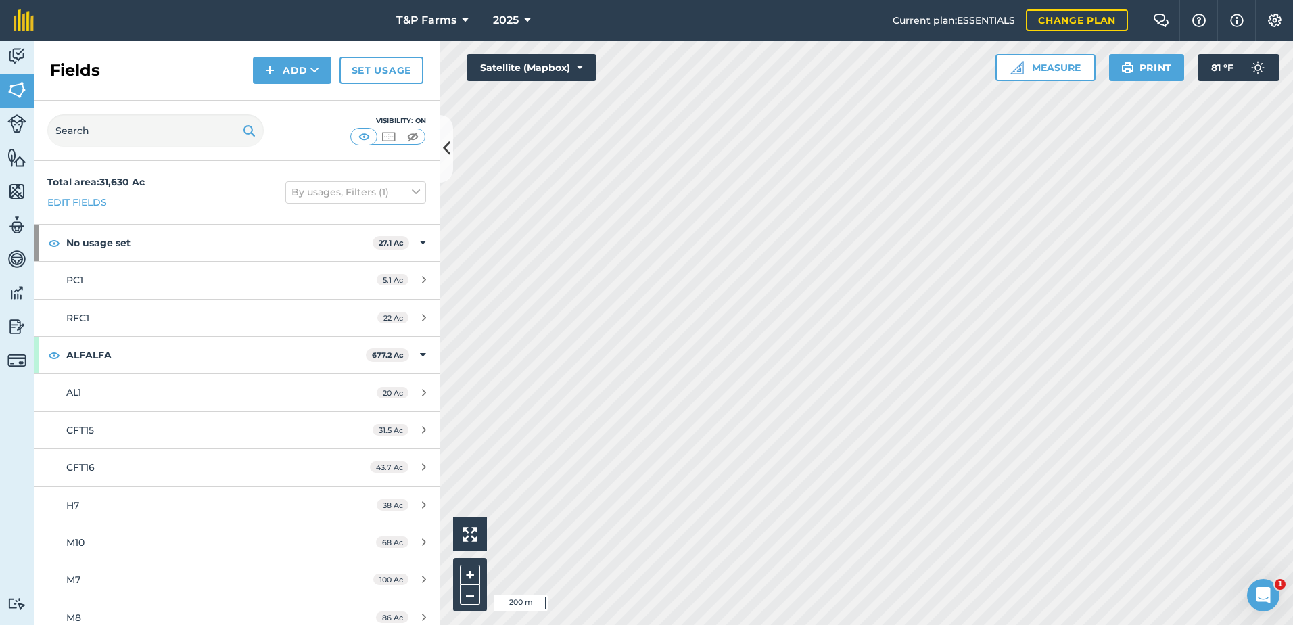
click at [408, 235] on div "Activity Fields Livestock Features Maps Team Vehicles Data Reporting Billing Tu…" at bounding box center [646, 333] width 1293 height 584
click at [305, 61] on button "Add" at bounding box center [292, 70] width 78 height 27
click at [300, 100] on link "Draw" at bounding box center [292, 101] width 74 height 30
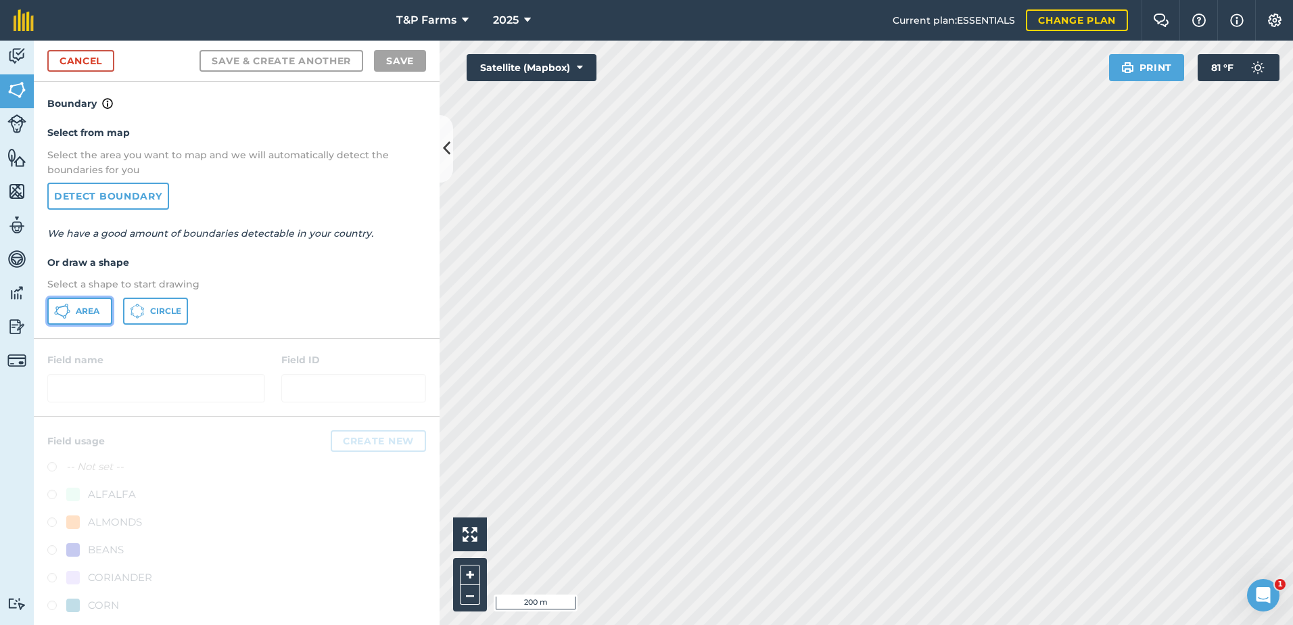
click at [86, 311] on span "Area" at bounding box center [88, 311] width 24 height 11
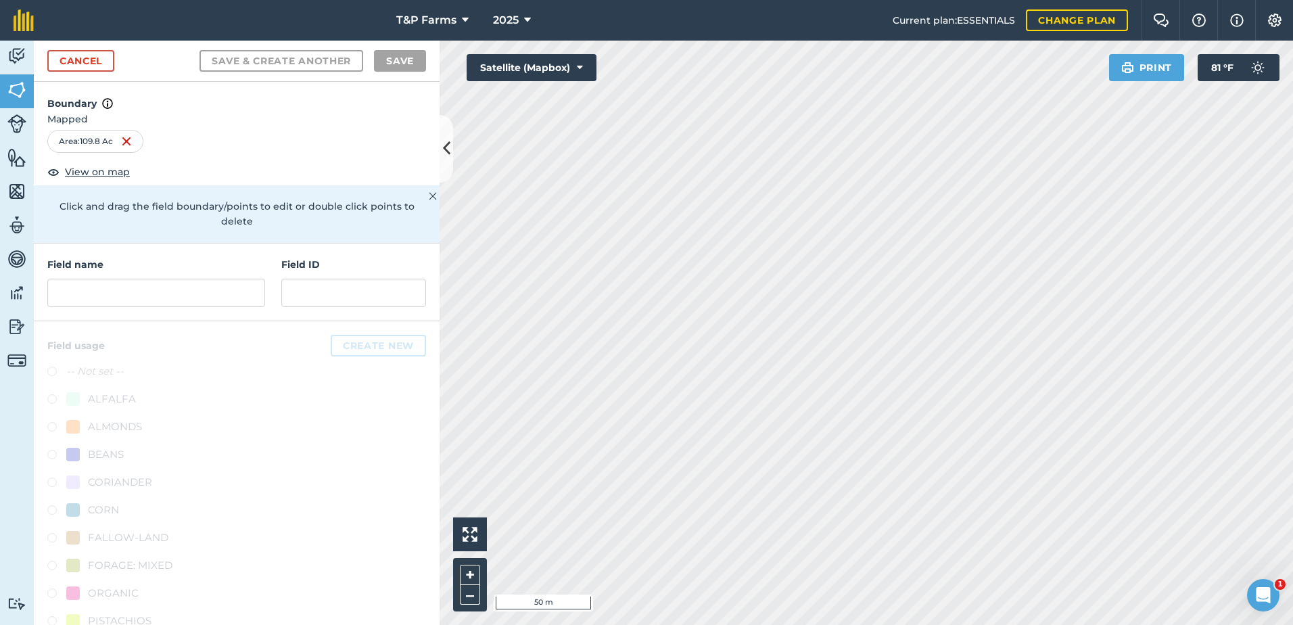
click at [425, 315] on div "Activity Fields Livestock Features Maps Team Vehicles Data Reporting Billing Tu…" at bounding box center [646, 333] width 1293 height 584
click at [1292, 333] on html "T&P Farms 2025 Current plan : ESSENTIALS Change plan Farm Chat Help Info Settin…" at bounding box center [646, 312] width 1293 height 625
click at [183, 287] on input "text" at bounding box center [156, 293] width 218 height 28
type input "P"
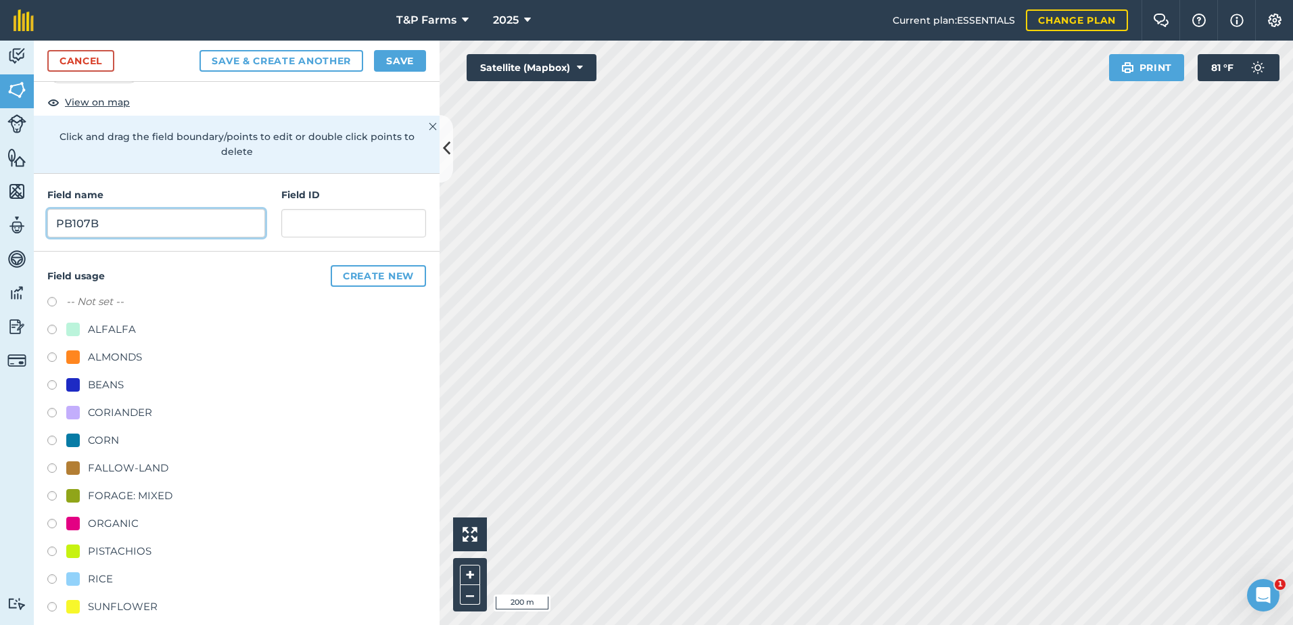
scroll to position [168, 0]
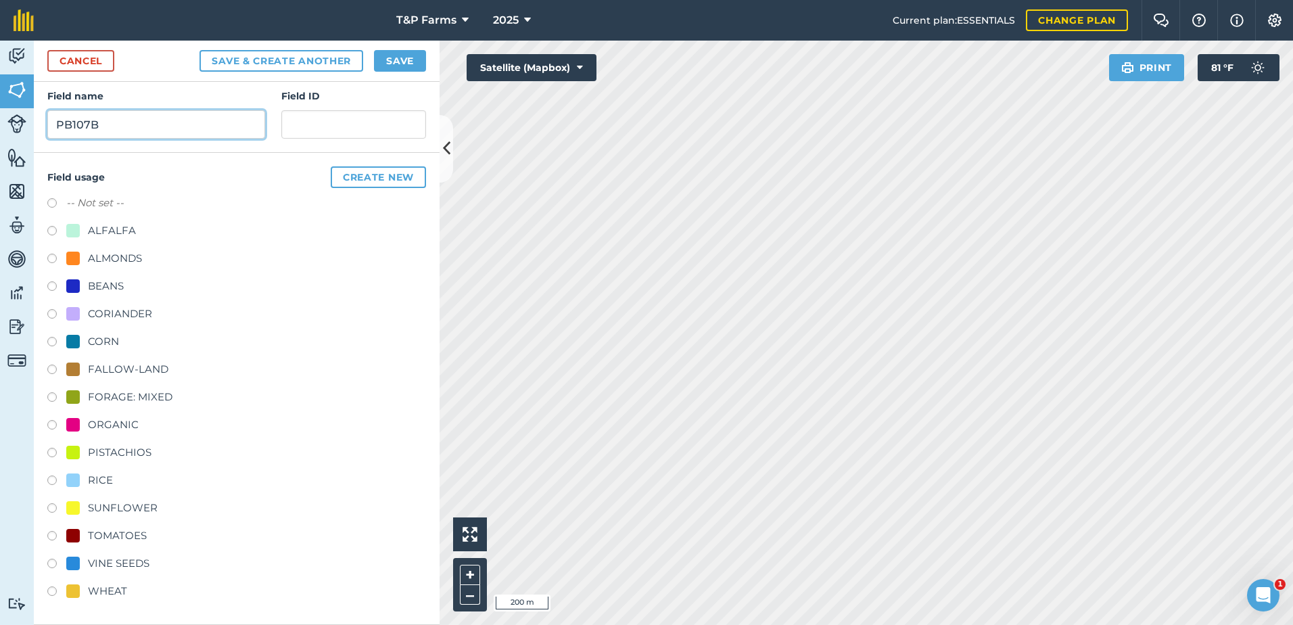
type input "PB107B"
click at [143, 262] on div "ALMONDS" at bounding box center [236, 260] width 379 height 20
click at [119, 258] on div "ALMONDS" at bounding box center [115, 258] width 54 height 16
radio input "true"
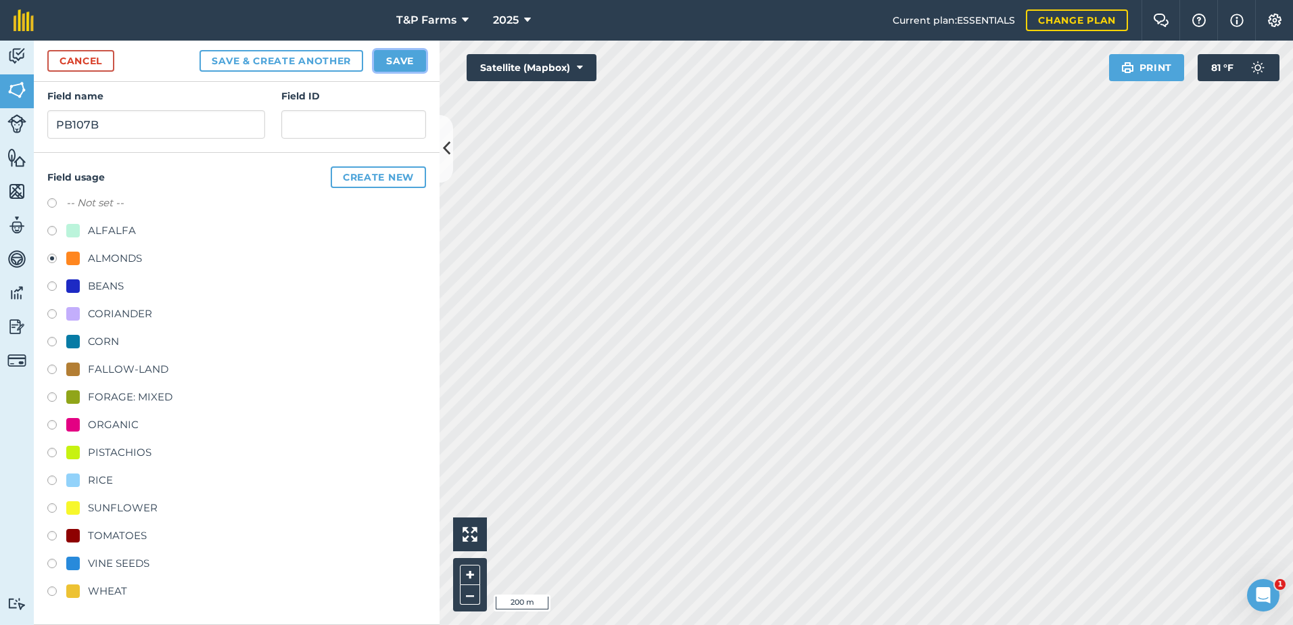
click at [411, 62] on button "Save" at bounding box center [400, 61] width 52 height 22
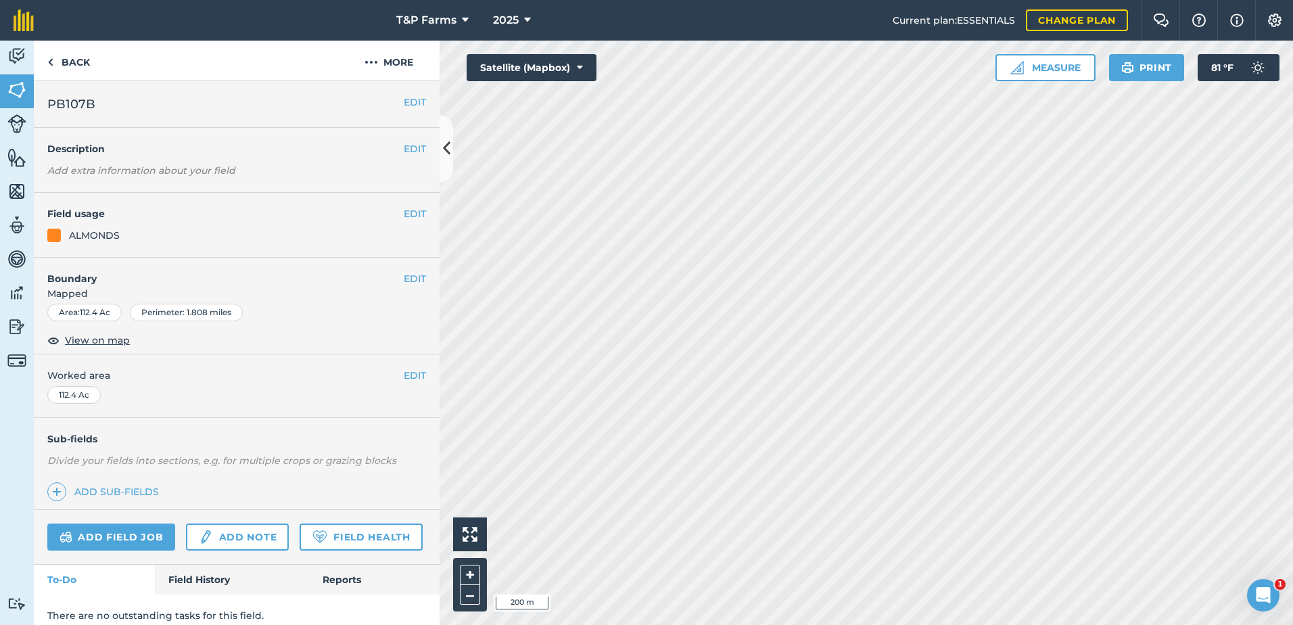
scroll to position [49, 0]
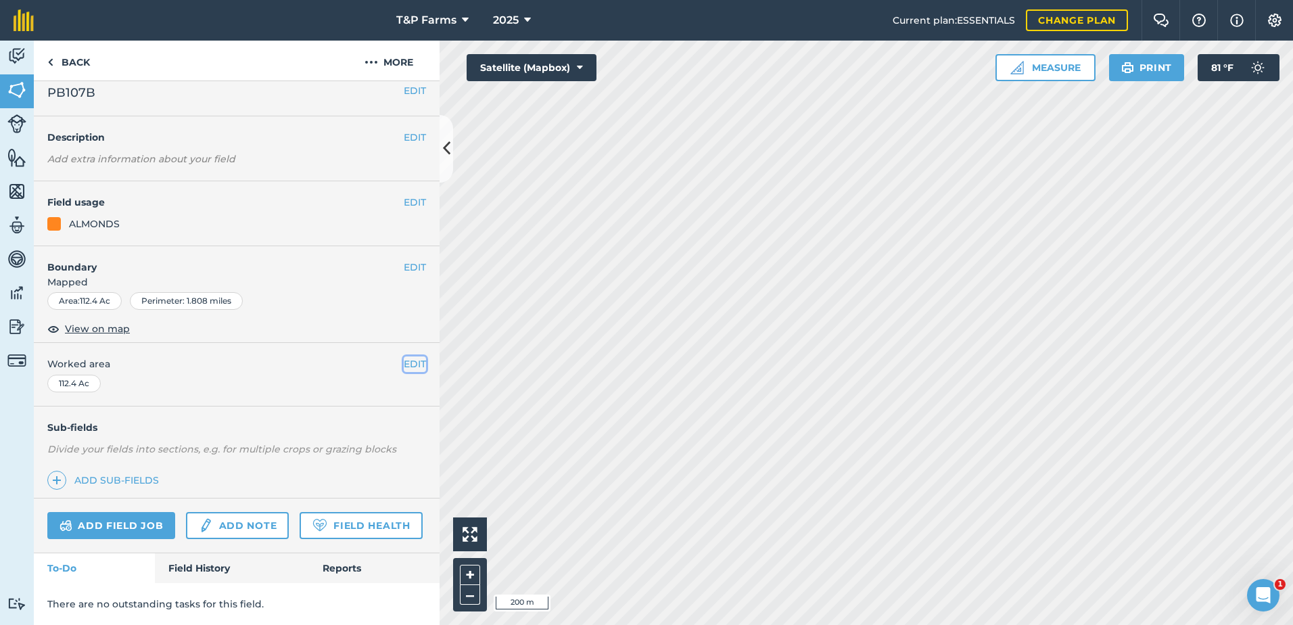
click at [404, 356] on button "EDIT" at bounding box center [415, 363] width 22 height 15
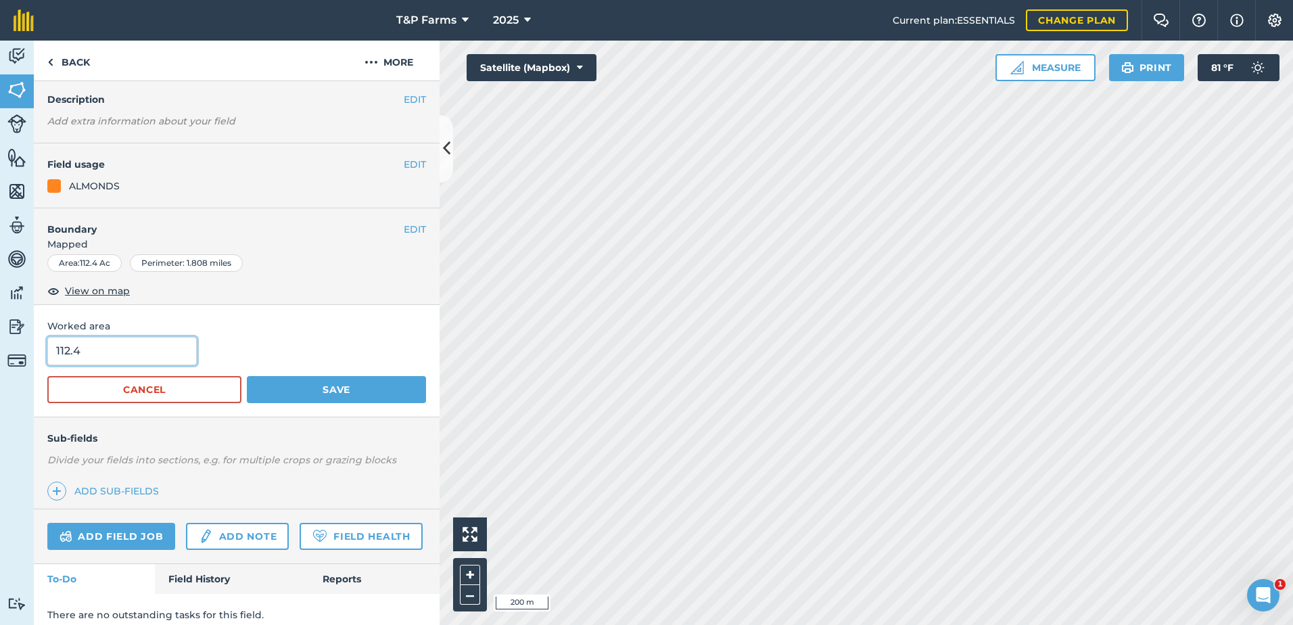
drag, startPoint x: -1, startPoint y: 364, endPoint x: -94, endPoint y: 376, distance: 94.0
click at [0, 376] on html "T&P Farms 2025 Current plan : ESSENTIALS Change plan Farm Chat Help Info Settin…" at bounding box center [646, 312] width 1293 height 625
type input "115.9"
click at [247, 376] on button "Save" at bounding box center [336, 389] width 179 height 27
